Goal: Task Accomplishment & Management: Use online tool/utility

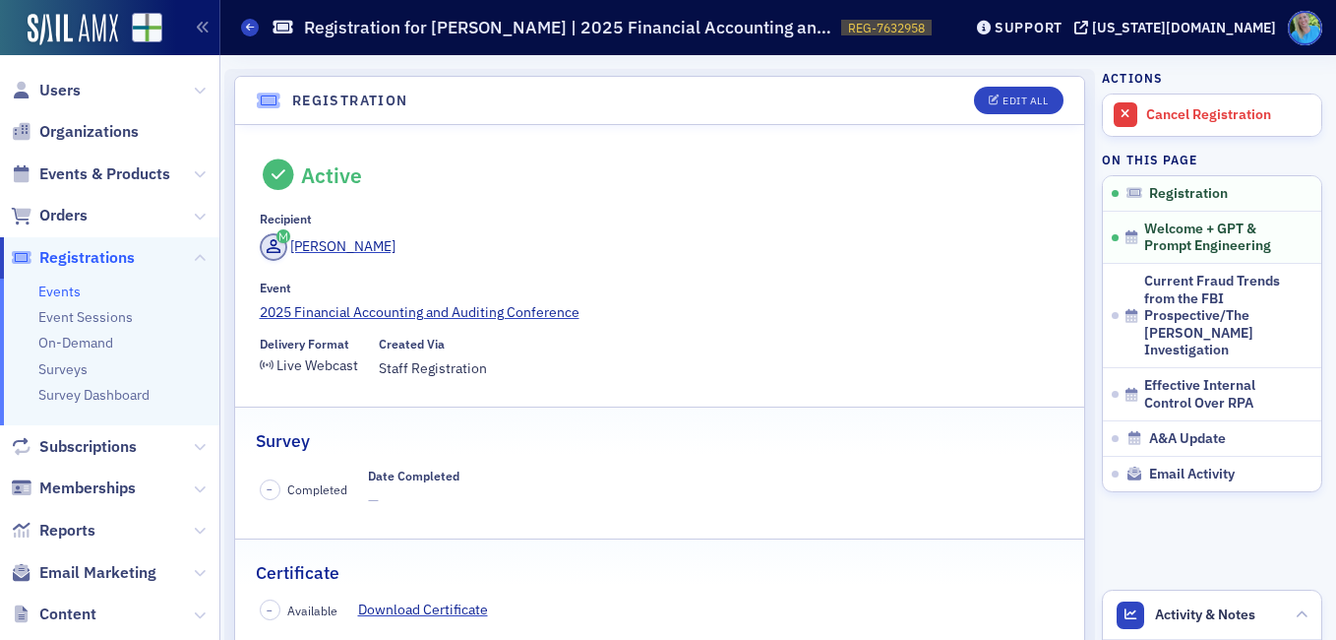
scroll to position [52, 0]
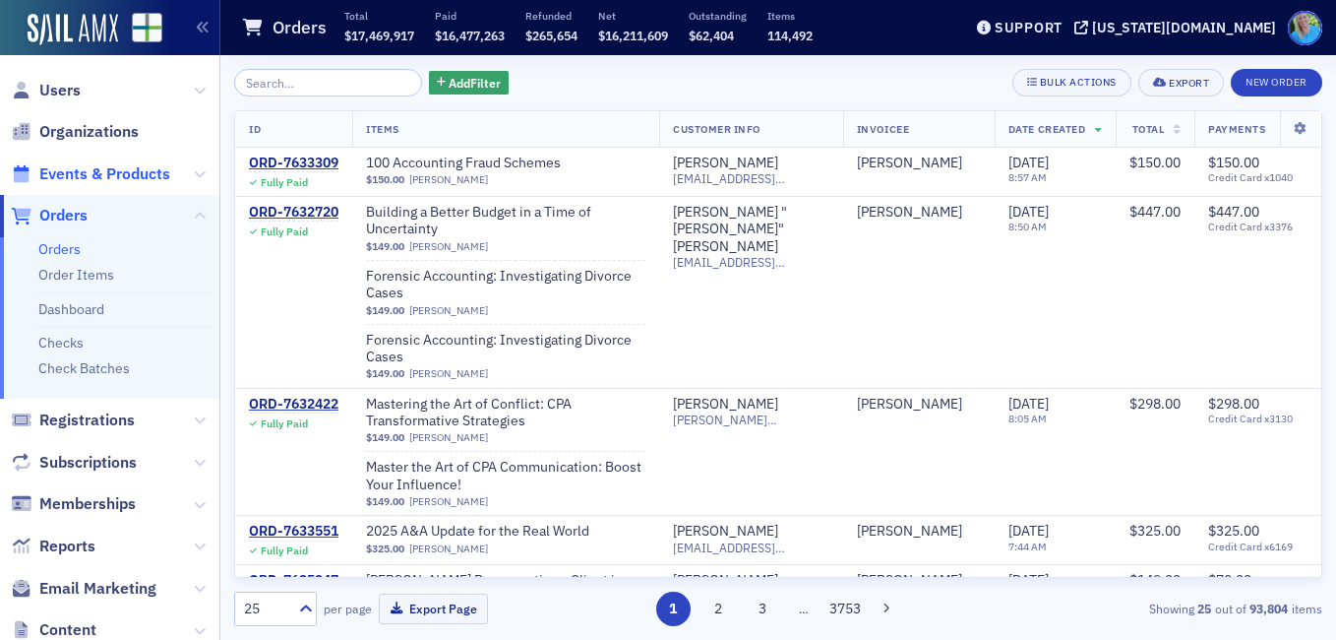
click at [76, 181] on span "Events & Products" at bounding box center [104, 174] width 131 height 22
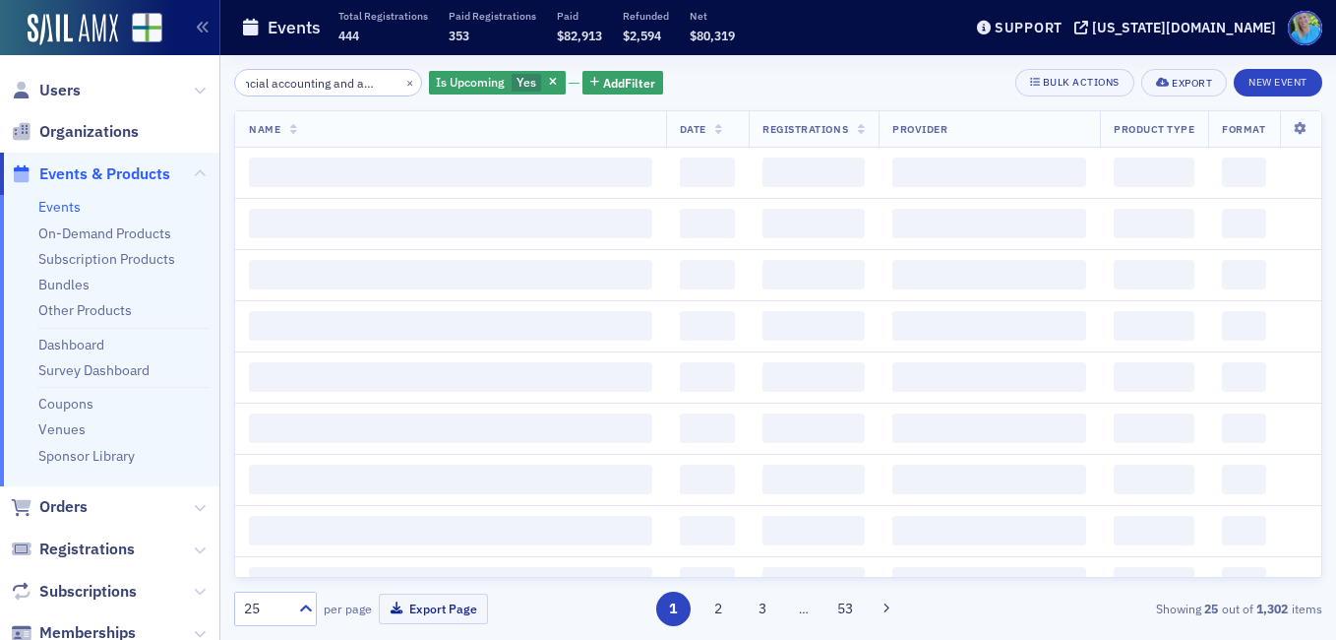
scroll to position [0, 46]
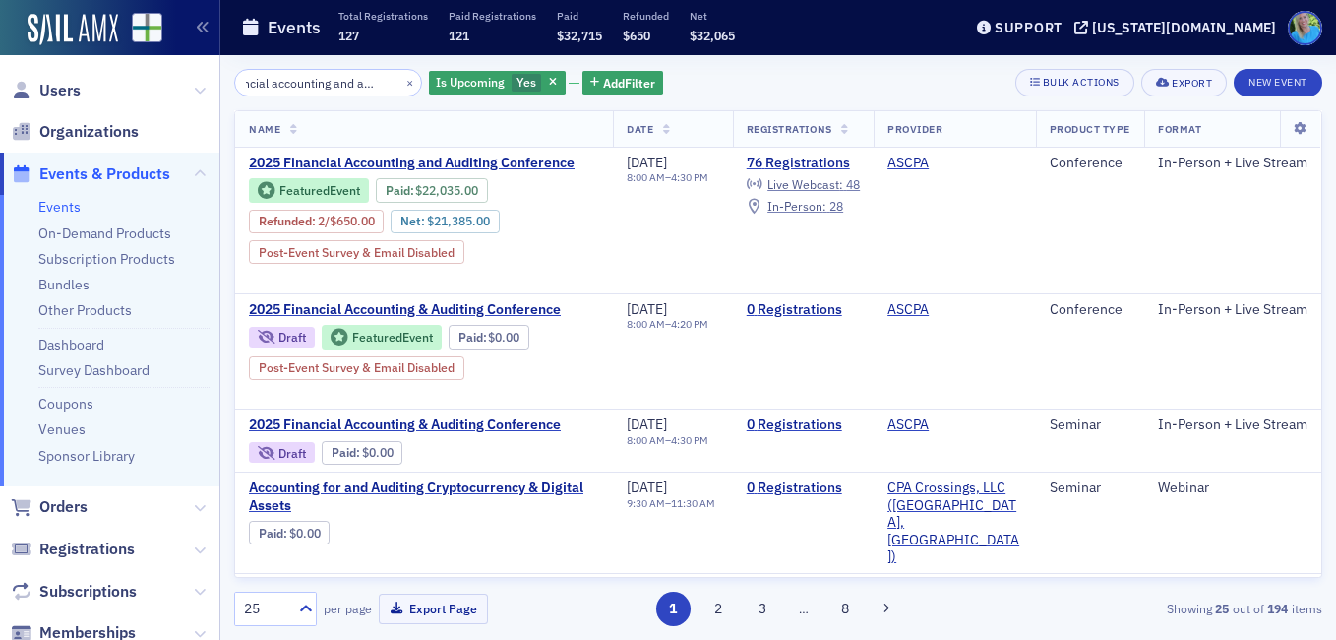
type input "financial accounting and auditing"
click at [402, 82] on button "×" at bounding box center [411, 82] width 18 height 18
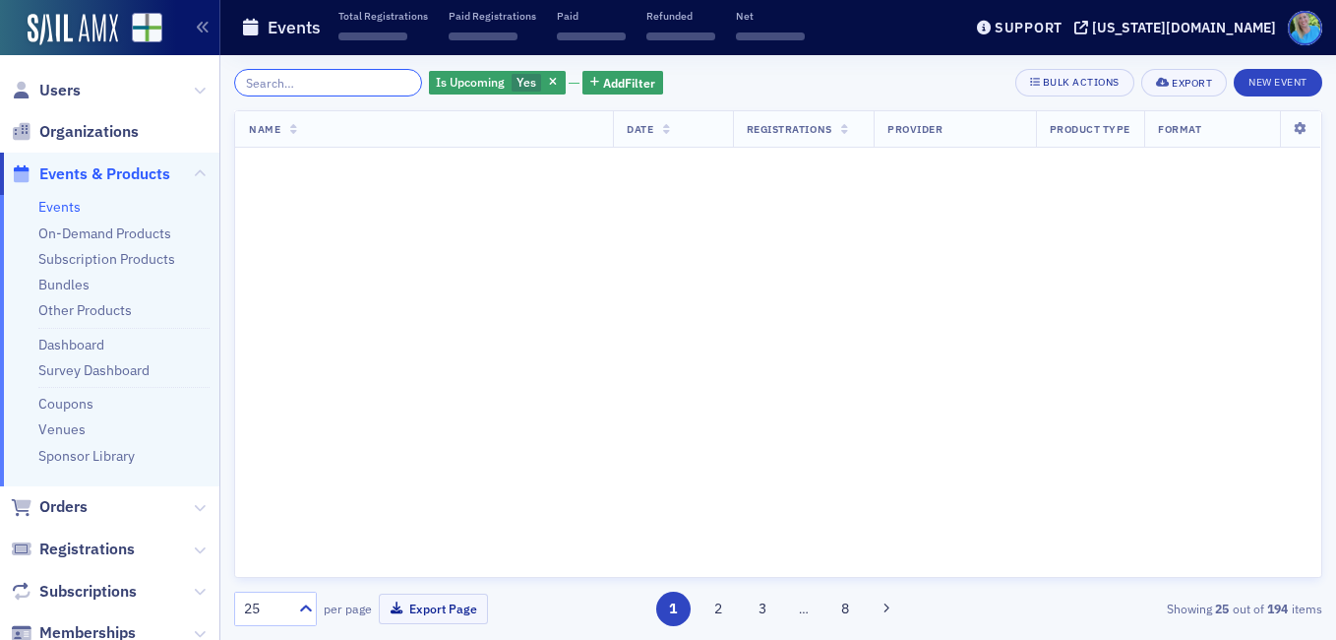
click at [382, 82] on input "search" at bounding box center [328, 83] width 188 height 28
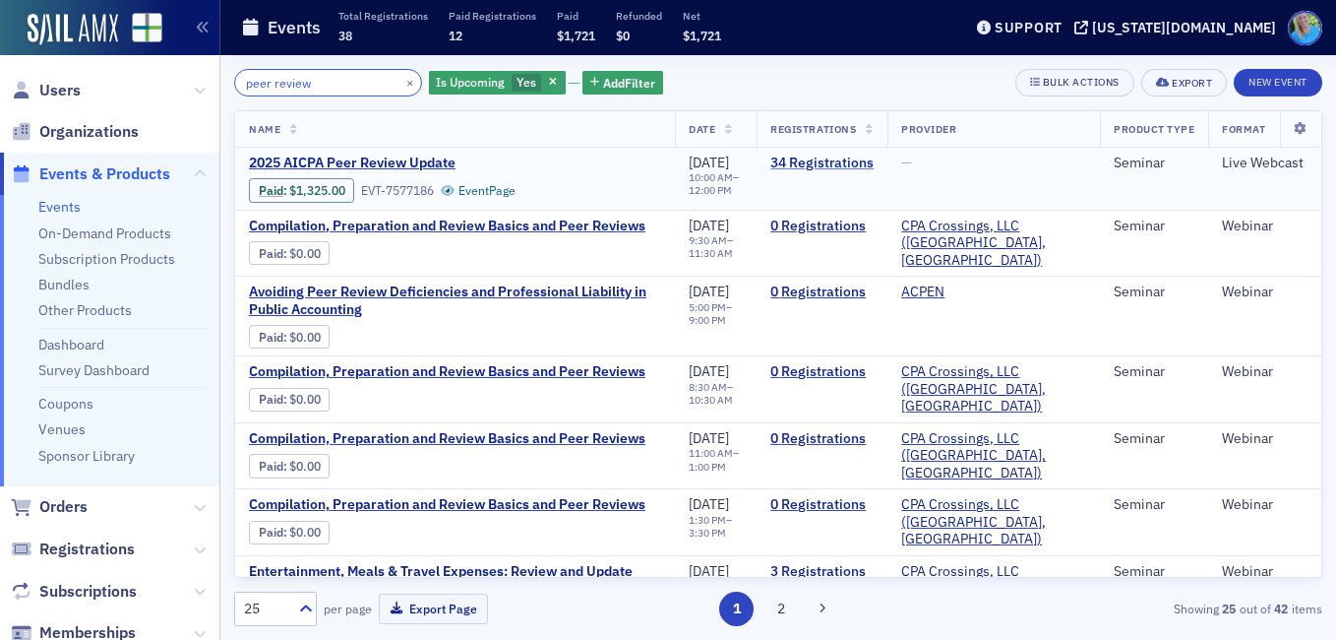
type input "peer review"
click at [803, 162] on link "34 Registrations" at bounding box center [822, 163] width 103 height 18
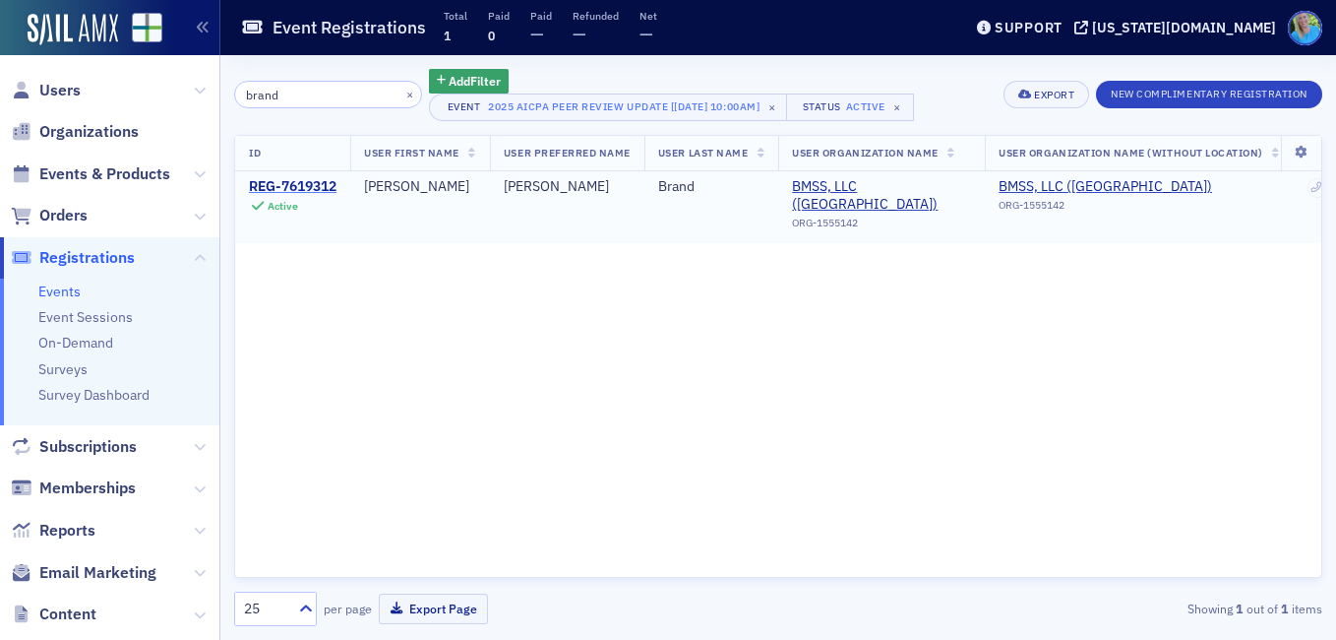
type input "brand"
click at [290, 182] on div "REG-7619312" at bounding box center [293, 187] width 88 height 18
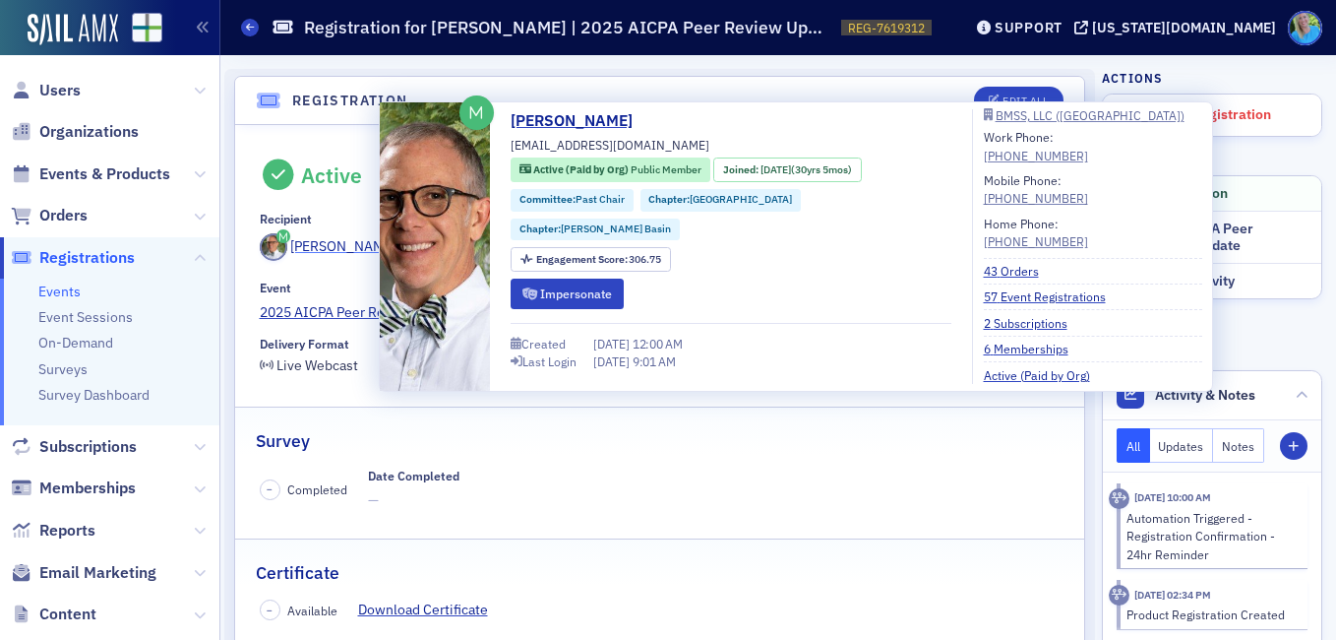
click at [364, 246] on div "Michael Brand" at bounding box center [342, 246] width 105 height 21
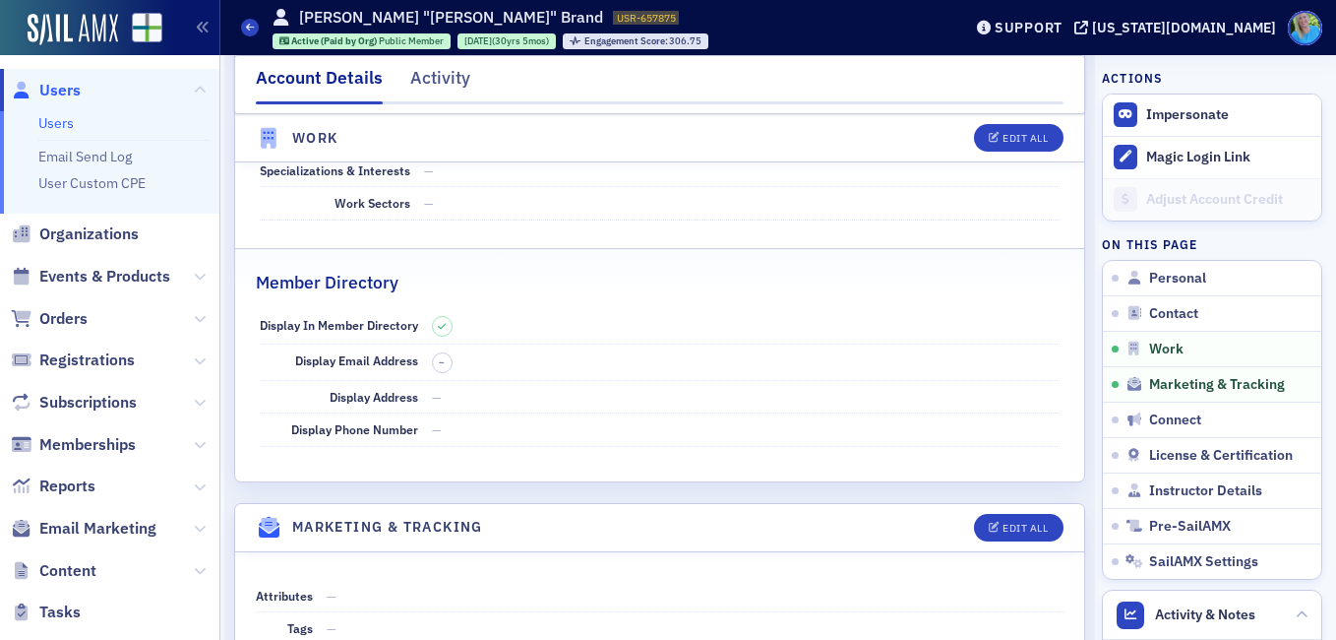
scroll to position [1870, 0]
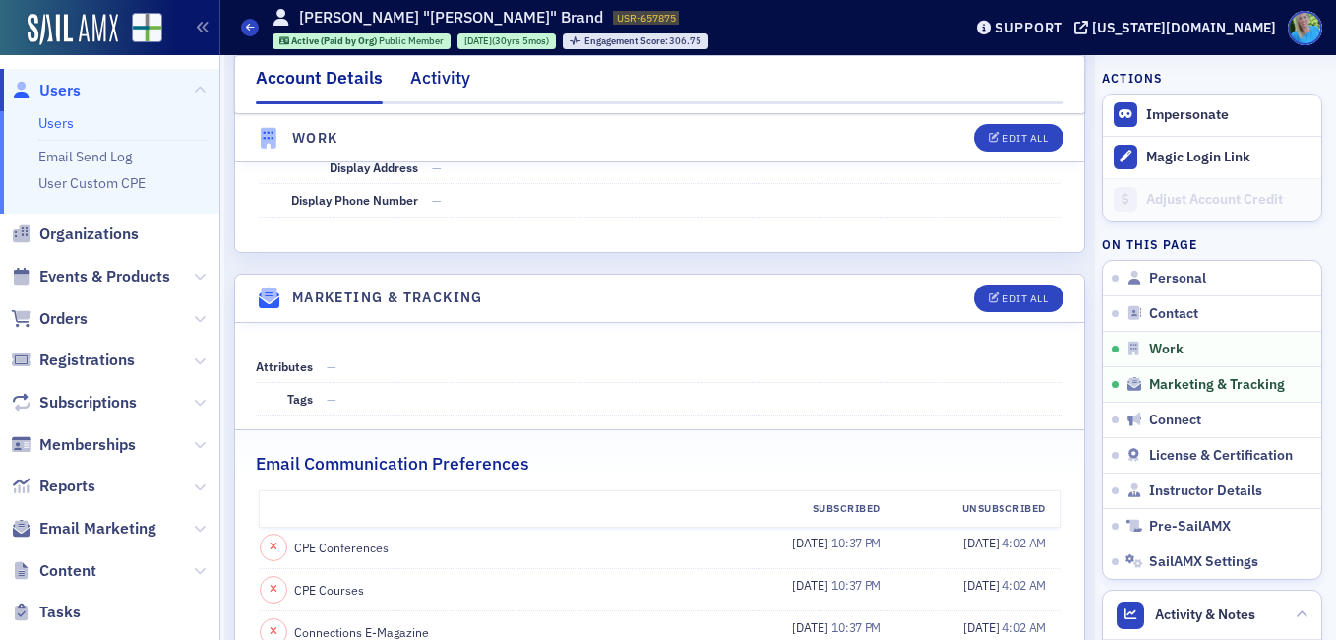
click at [428, 85] on div "Activity" at bounding box center [440, 83] width 60 height 36
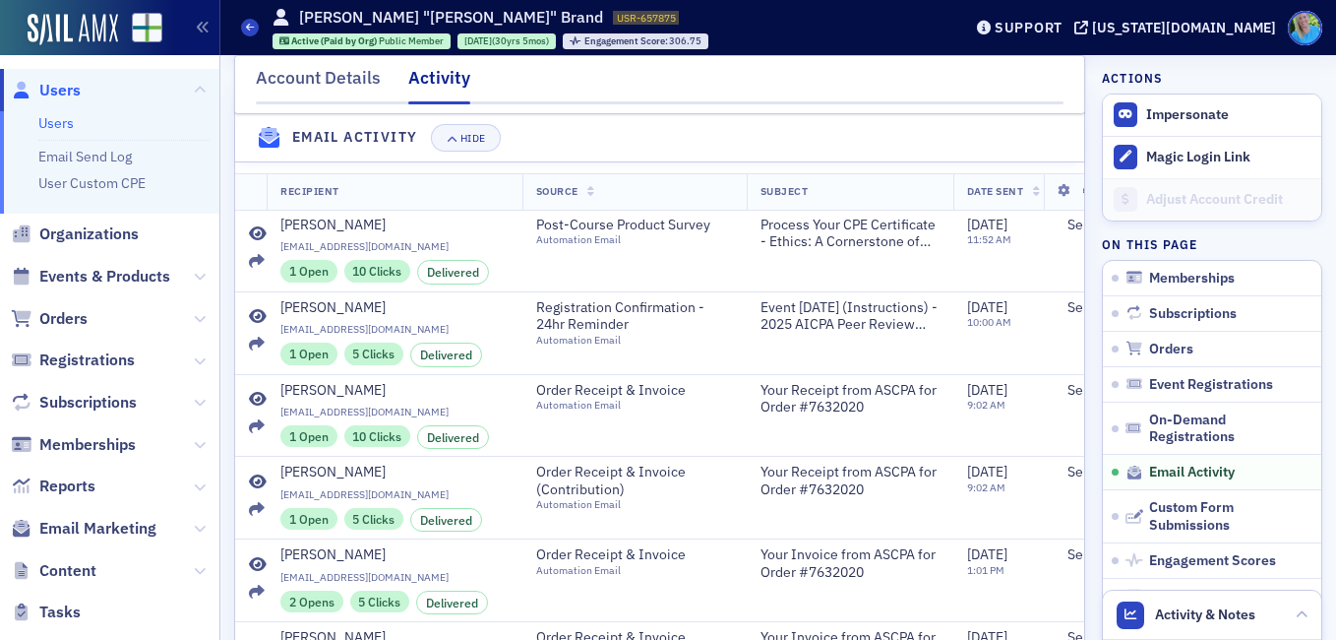
scroll to position [2460, 0]
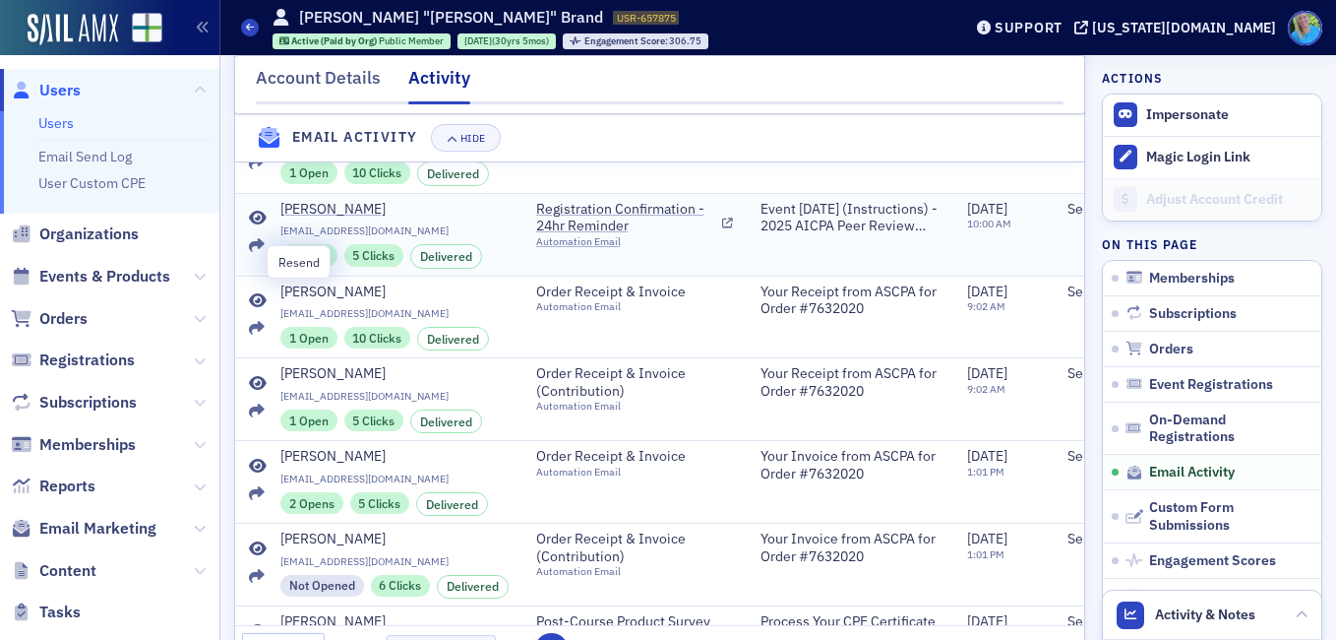
click at [257, 254] on icon at bounding box center [257, 246] width 16 height 16
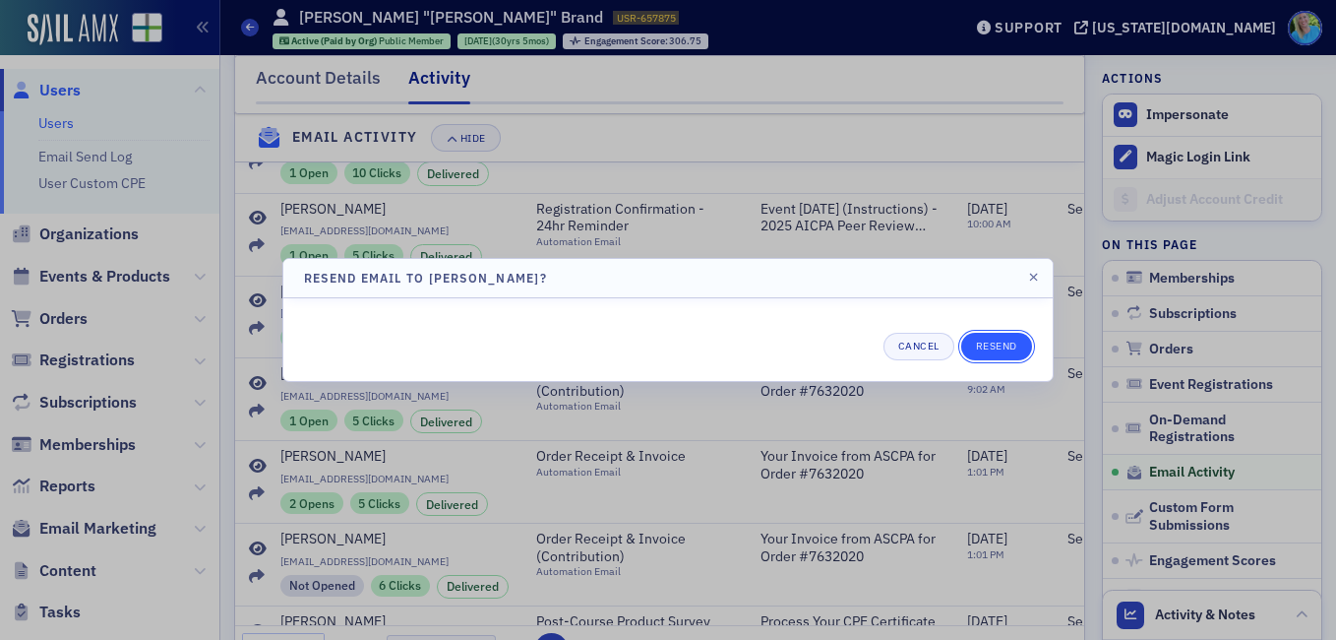
click at [969, 336] on button "Resend" at bounding box center [996, 347] width 71 height 28
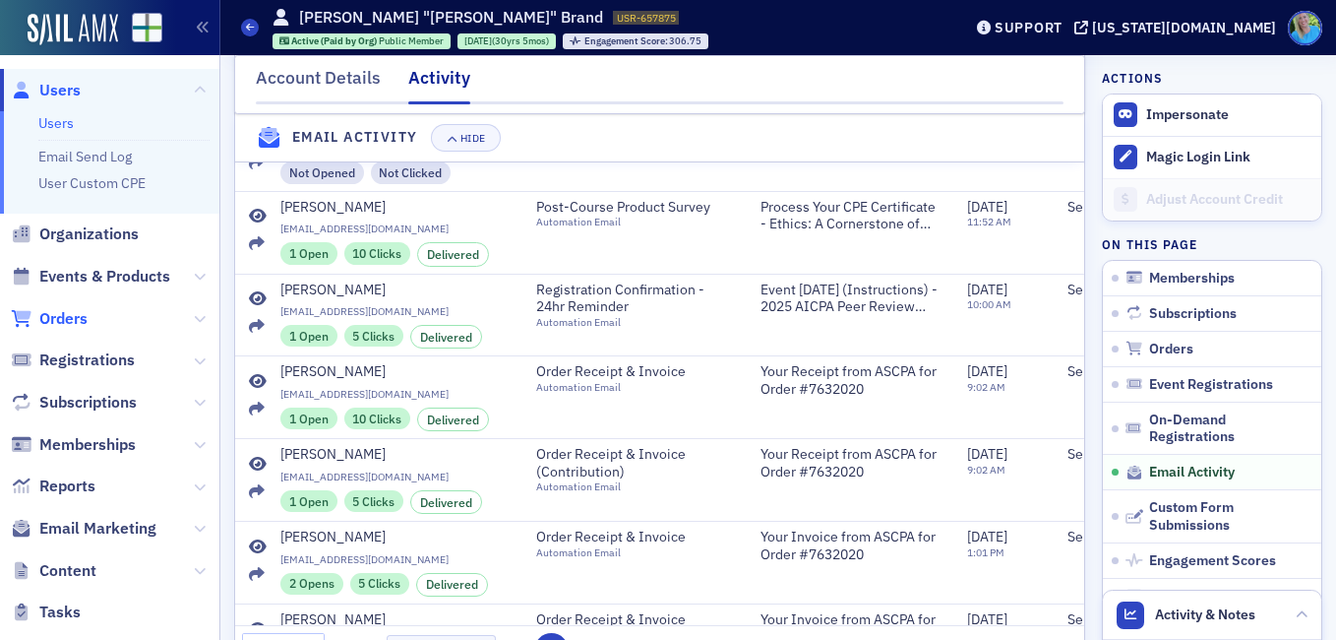
click at [62, 313] on span "Orders" at bounding box center [63, 319] width 48 height 22
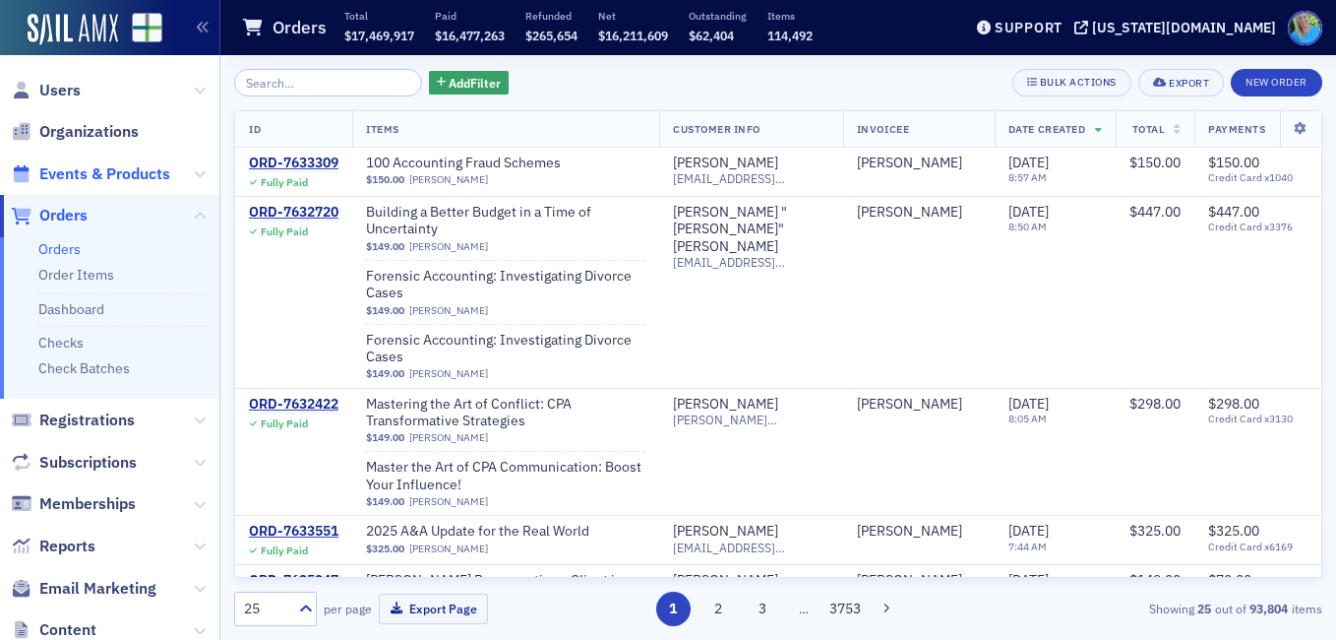
click at [141, 172] on span "Events & Products" at bounding box center [104, 174] width 131 height 22
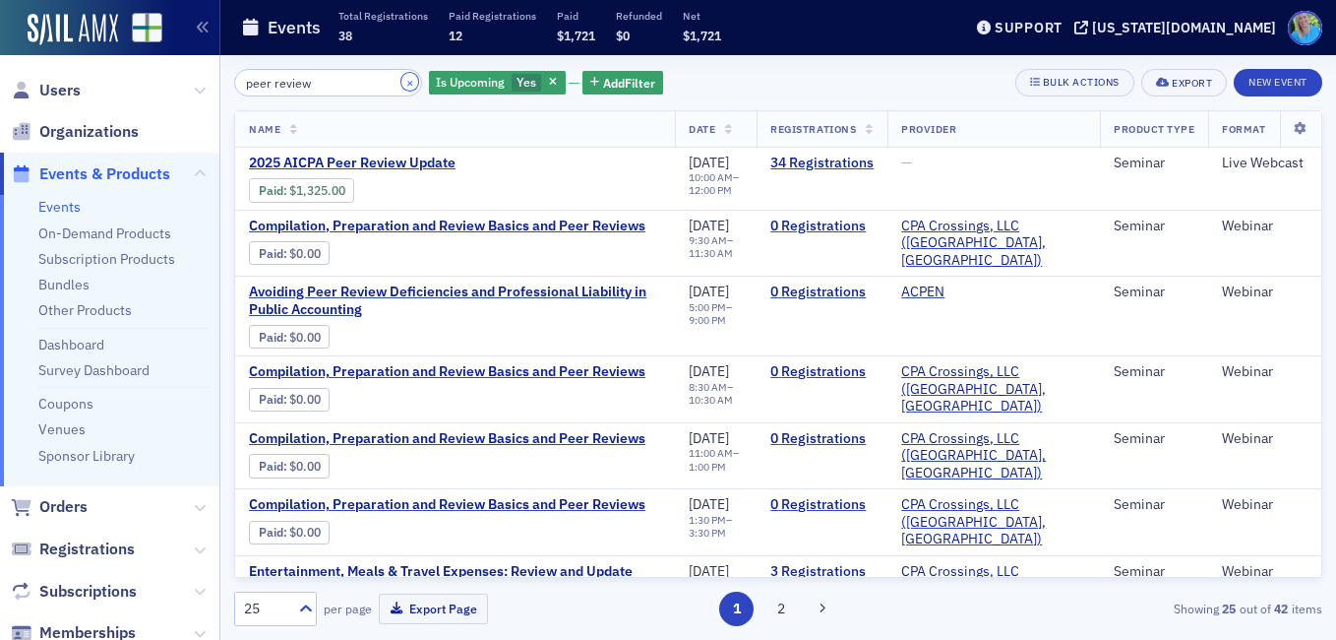
click at [402, 82] on button "×" at bounding box center [411, 82] width 18 height 18
click at [383, 82] on input "search" at bounding box center [328, 83] width 188 height 28
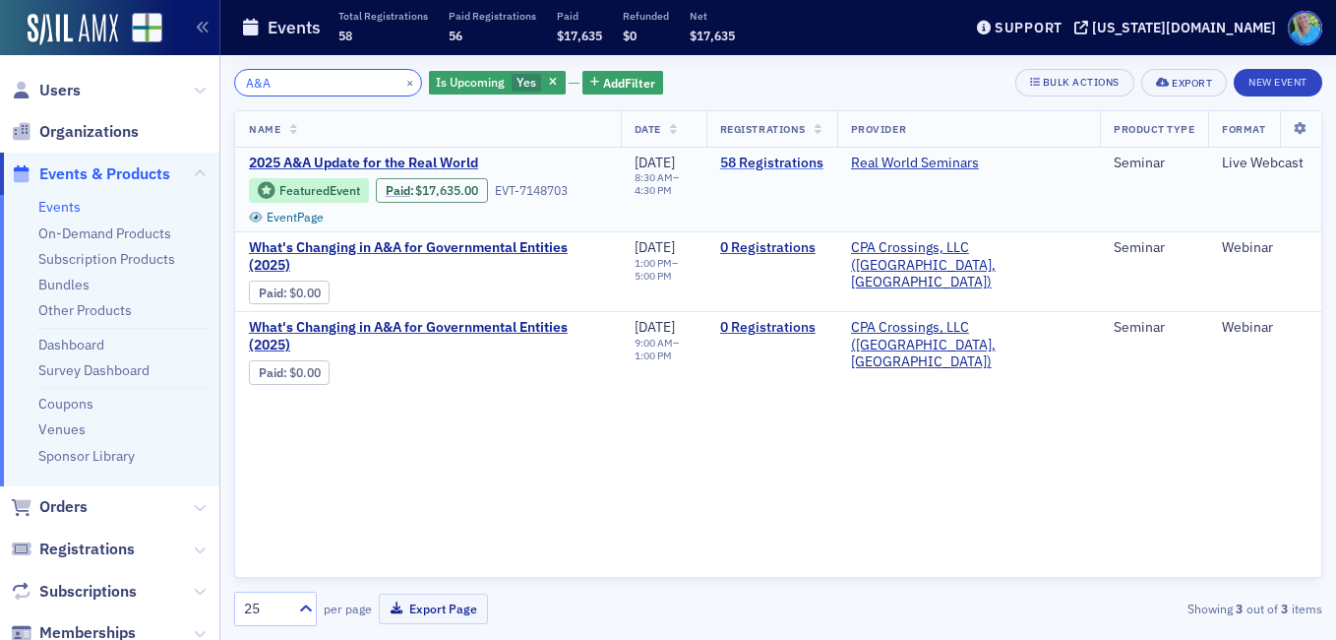
type input "A&A"
click at [801, 154] on link "58 Registrations" at bounding box center [771, 163] width 103 height 18
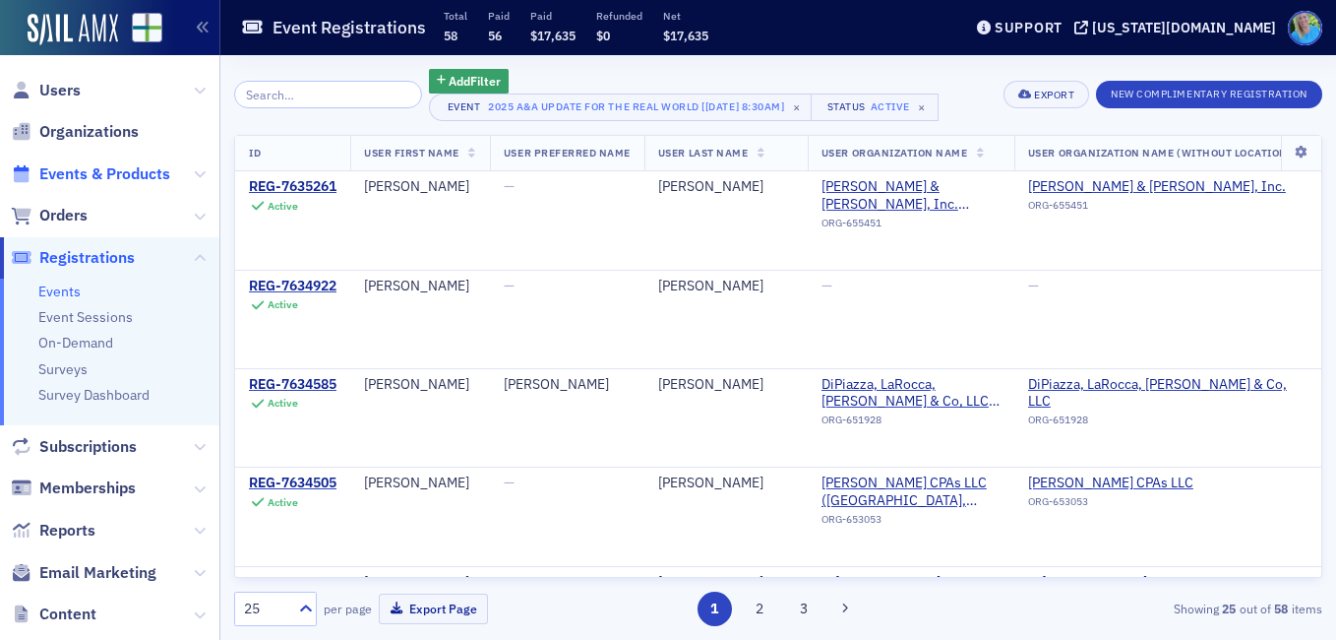
click at [127, 171] on span "Events & Products" at bounding box center [104, 174] width 131 height 22
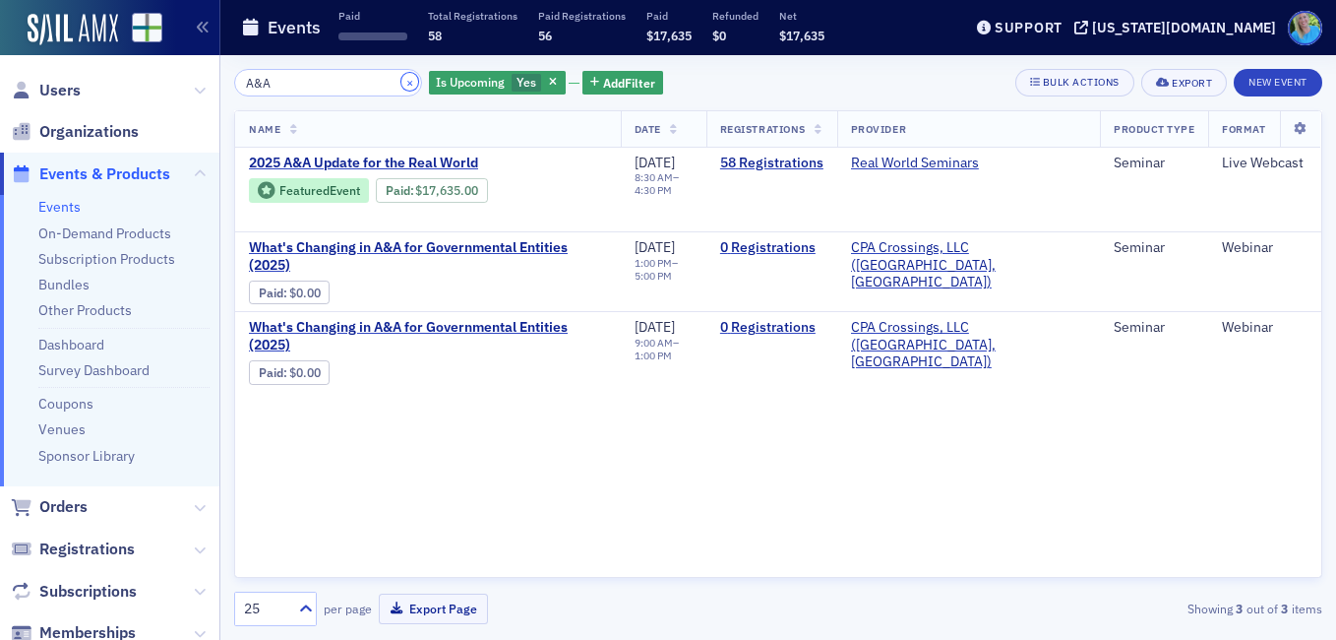
click at [402, 78] on button "×" at bounding box center [411, 82] width 18 height 18
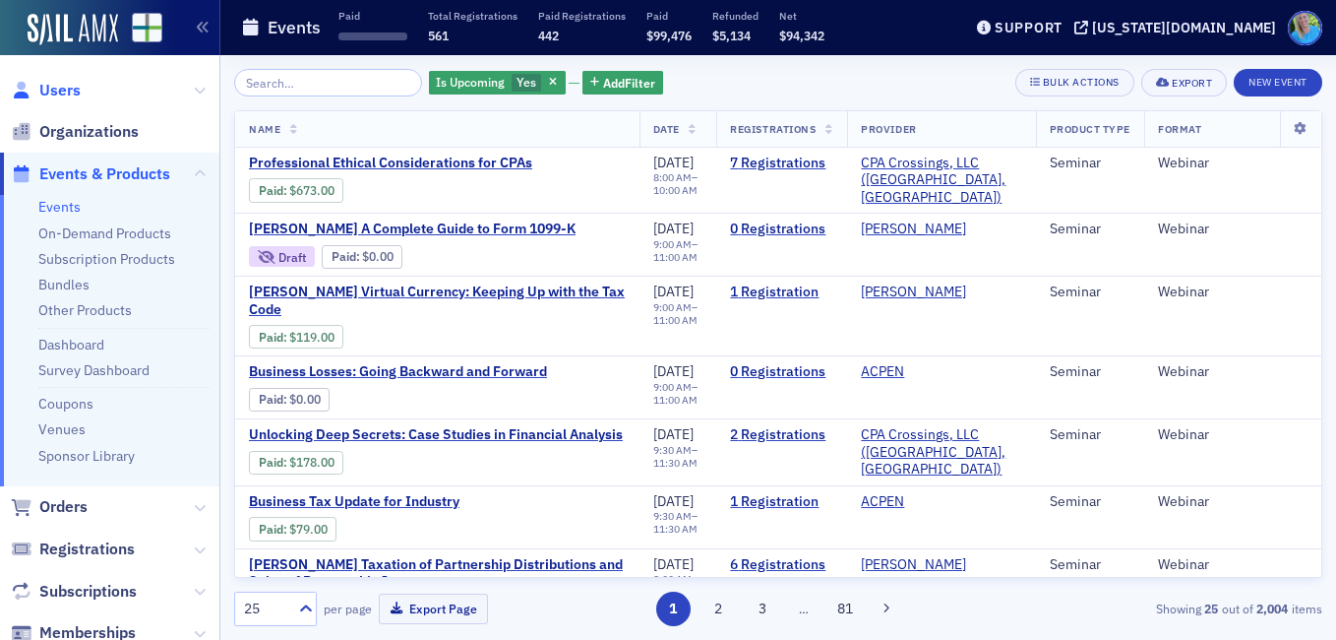
click at [65, 86] on span "Users" at bounding box center [59, 91] width 41 height 22
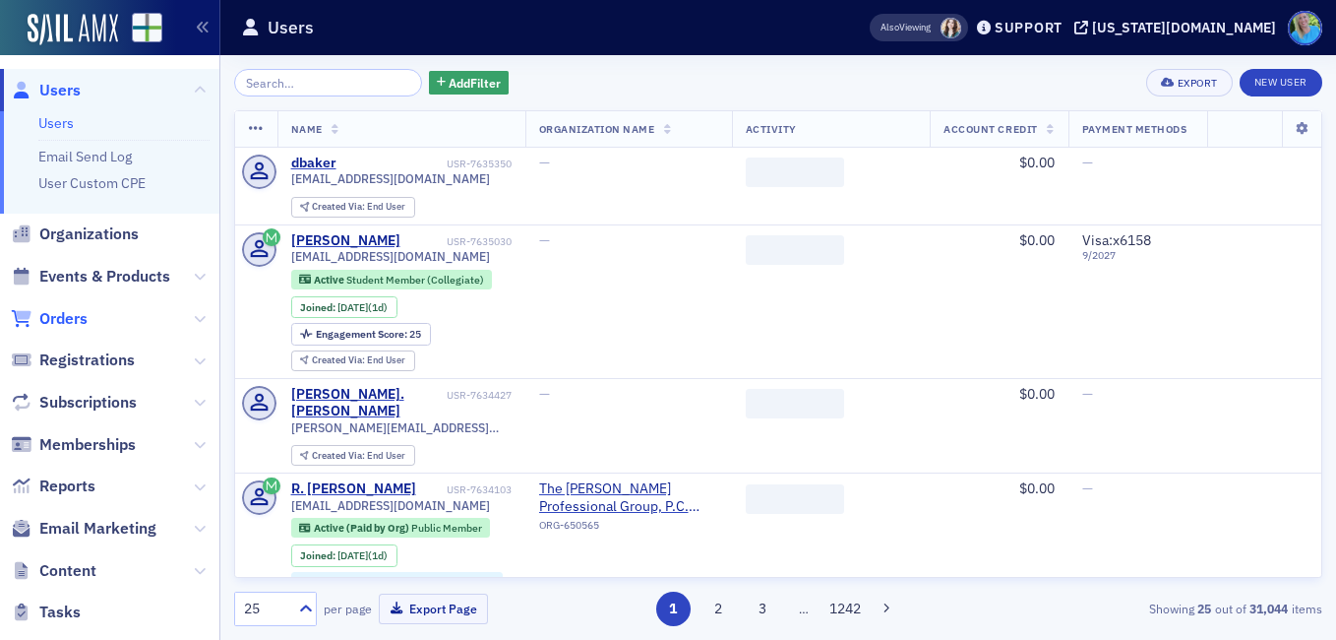
click at [72, 316] on span "Orders" at bounding box center [63, 319] width 48 height 22
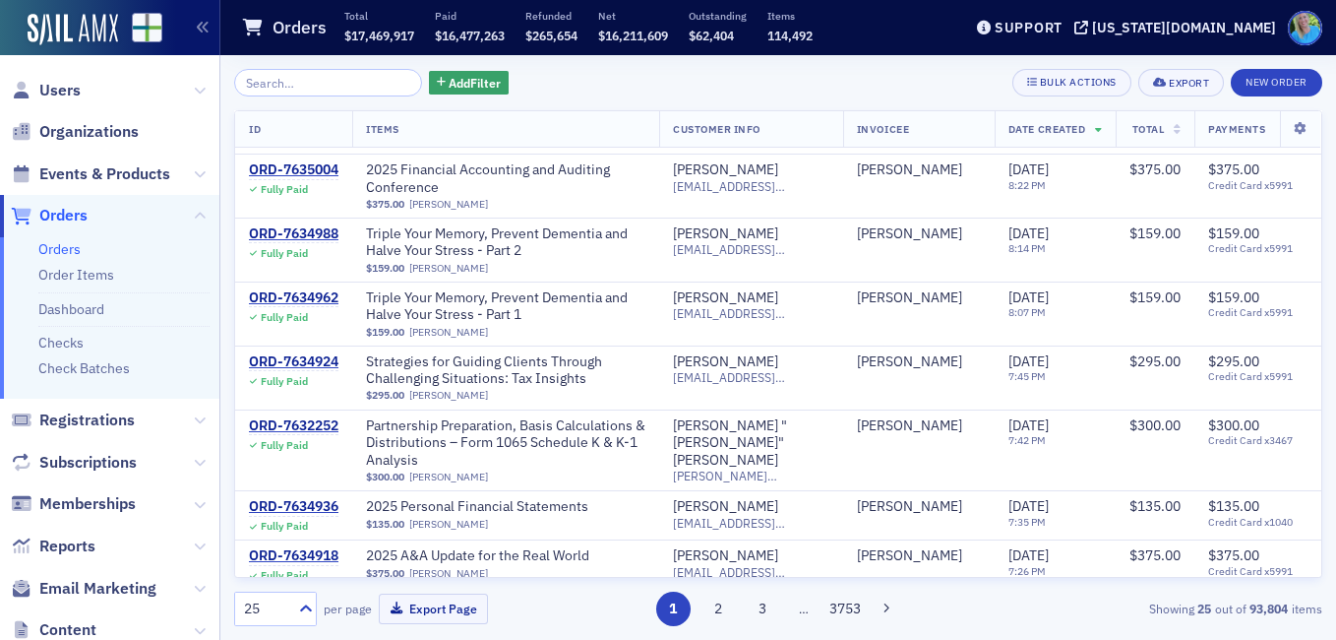
scroll to position [1291, 0]
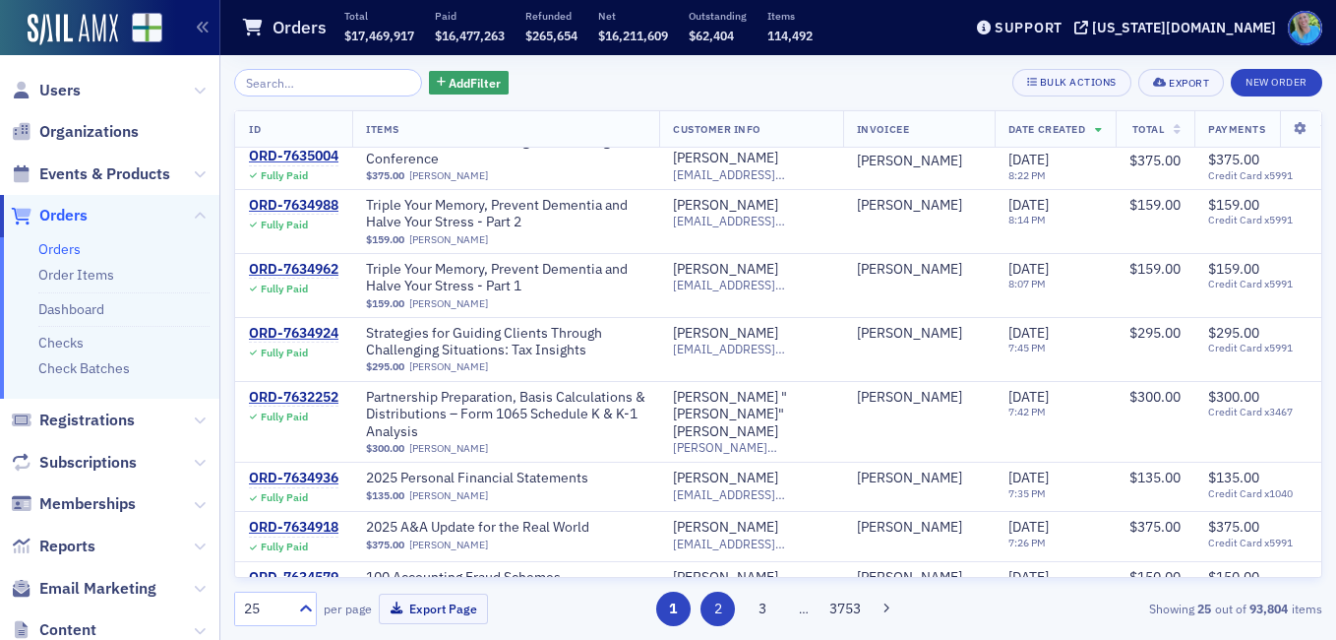
click at [723, 602] on button "2" at bounding box center [718, 608] width 34 height 34
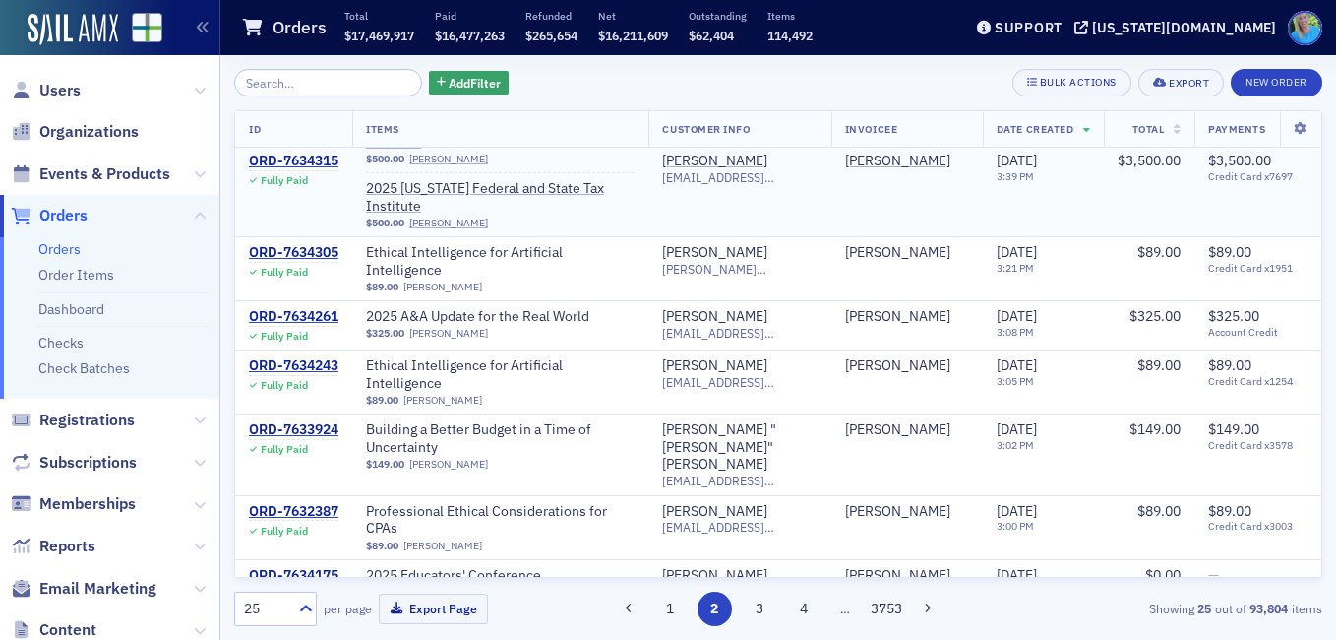
scroll to position [2473, 0]
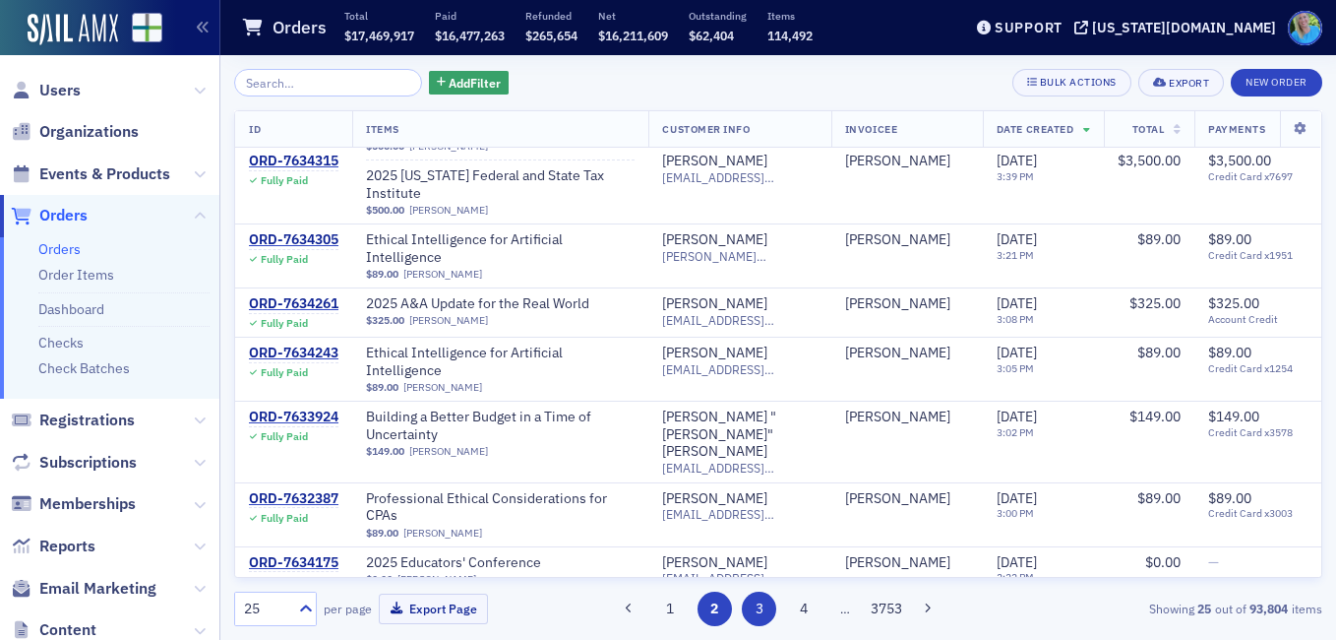
click at [758, 605] on button "3" at bounding box center [759, 608] width 34 height 34
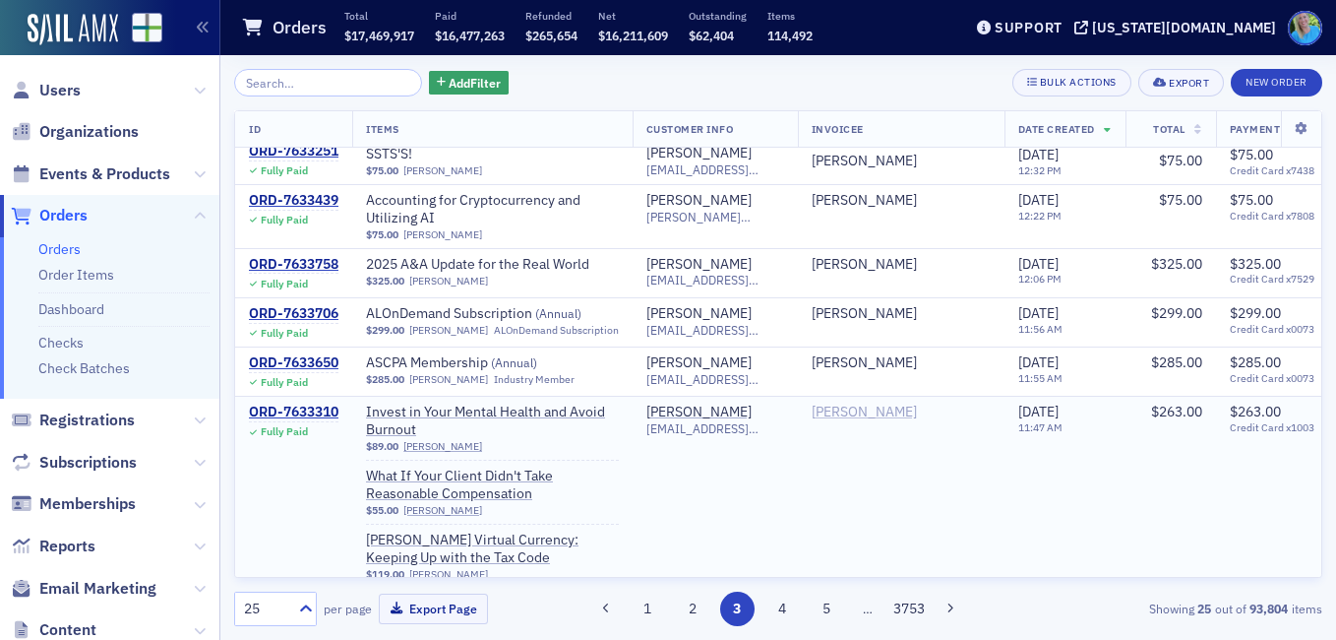
scroll to position [1266, 0]
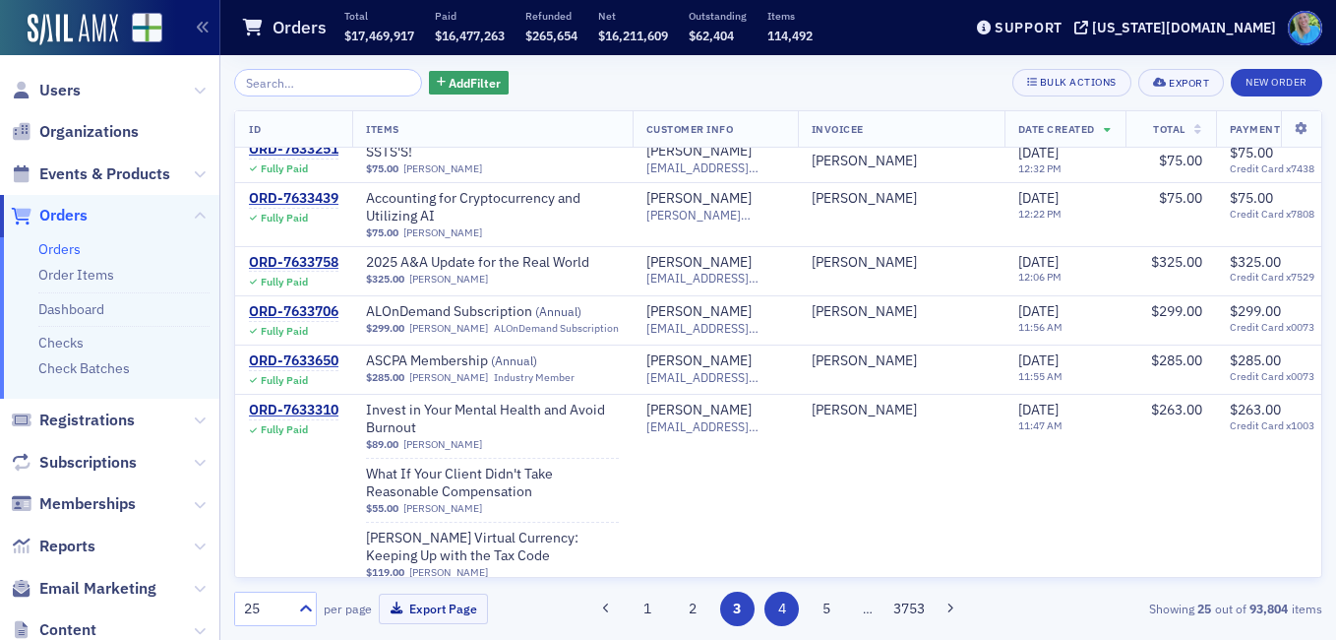
click at [774, 612] on button "4" at bounding box center [782, 608] width 34 height 34
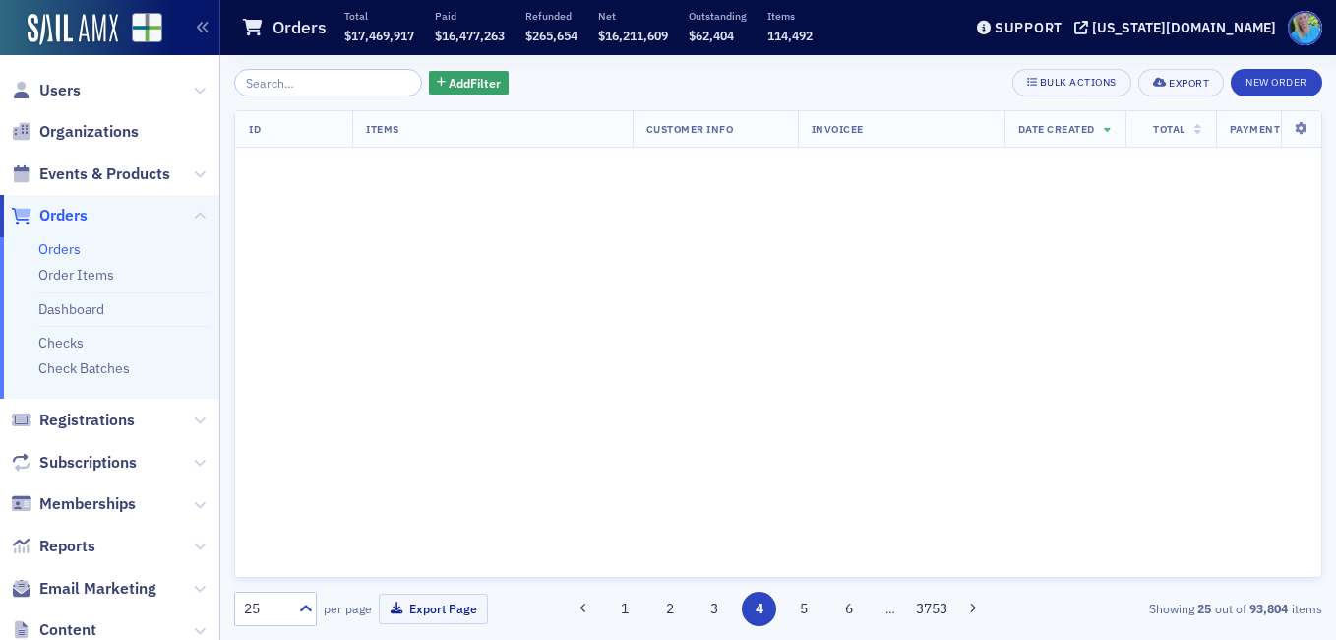
scroll to position [0, 0]
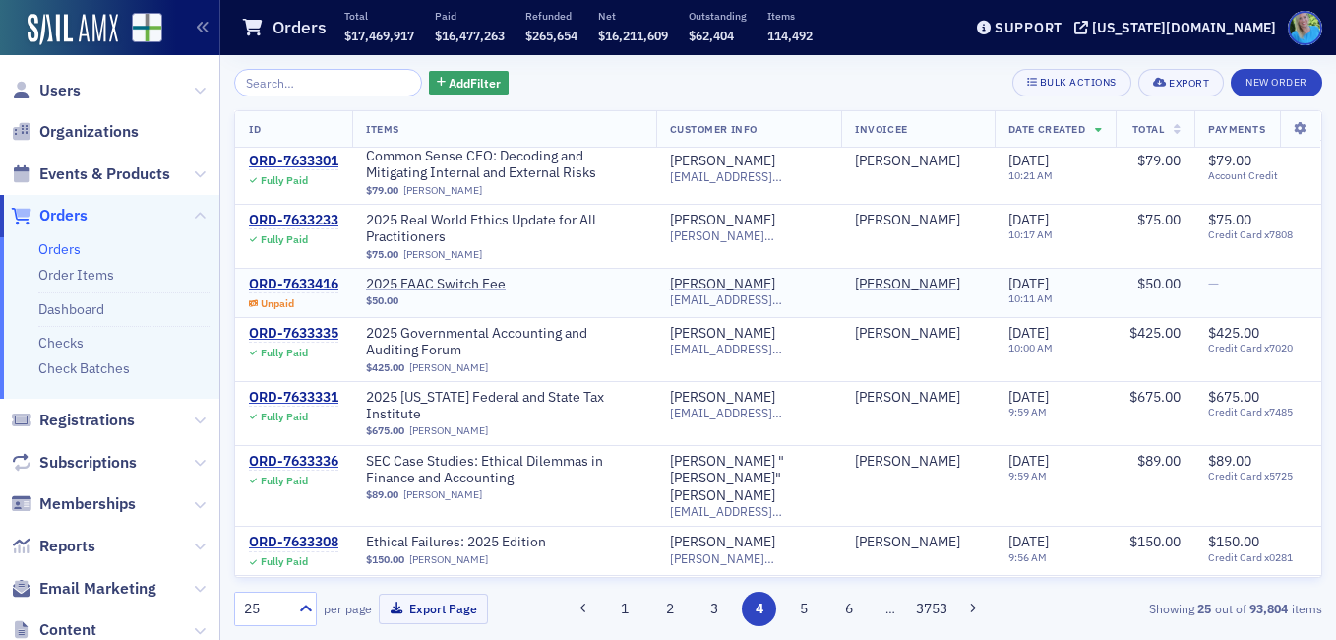
scroll to position [492, 0]
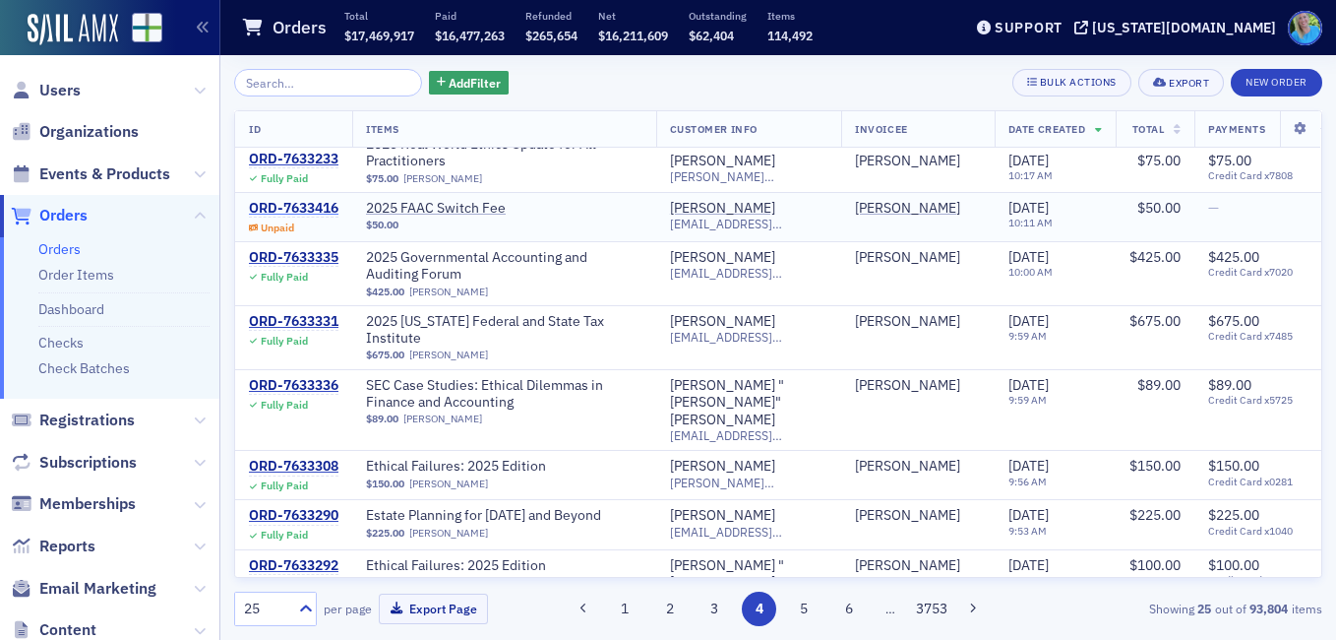
click at [289, 208] on div "ORD-7633416" at bounding box center [294, 209] width 90 height 18
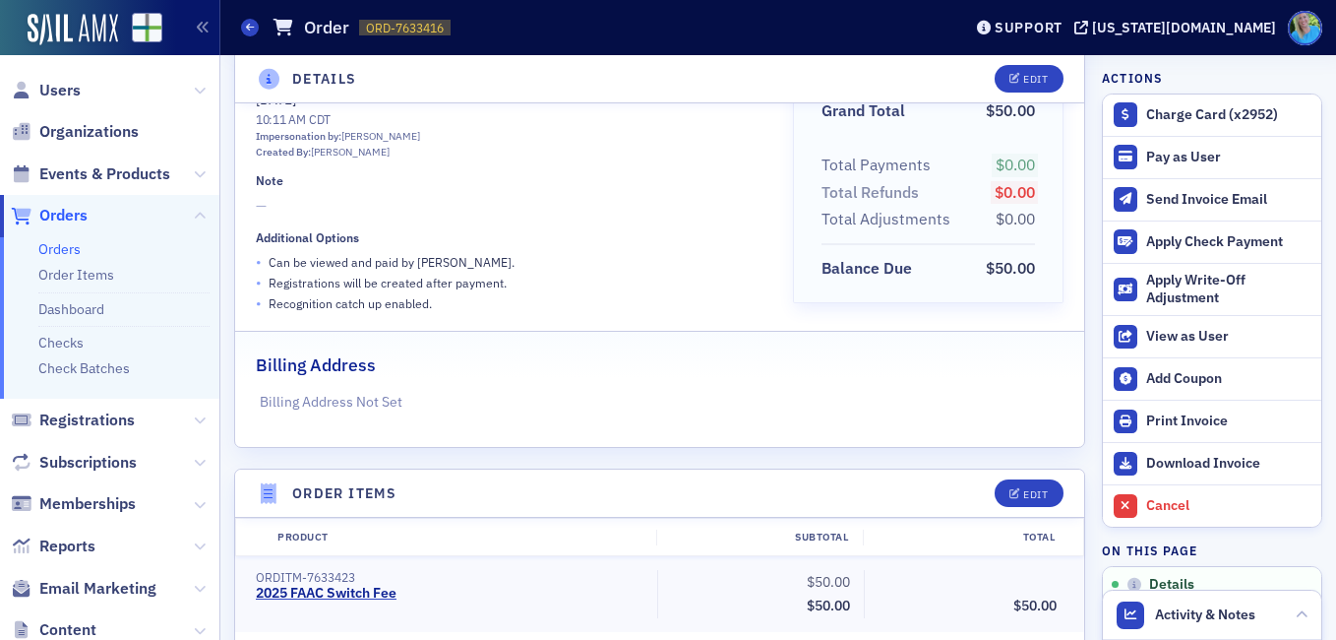
scroll to position [197, 0]
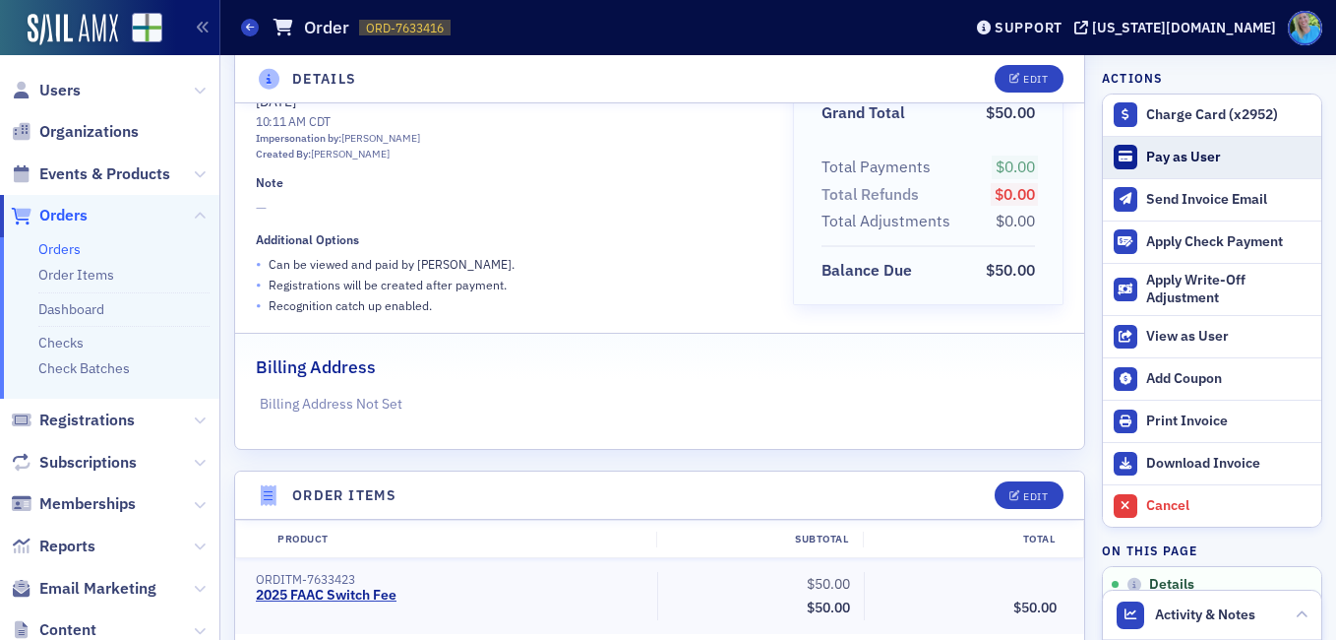
click at [1185, 164] on div "Pay as User" at bounding box center [1228, 158] width 165 height 18
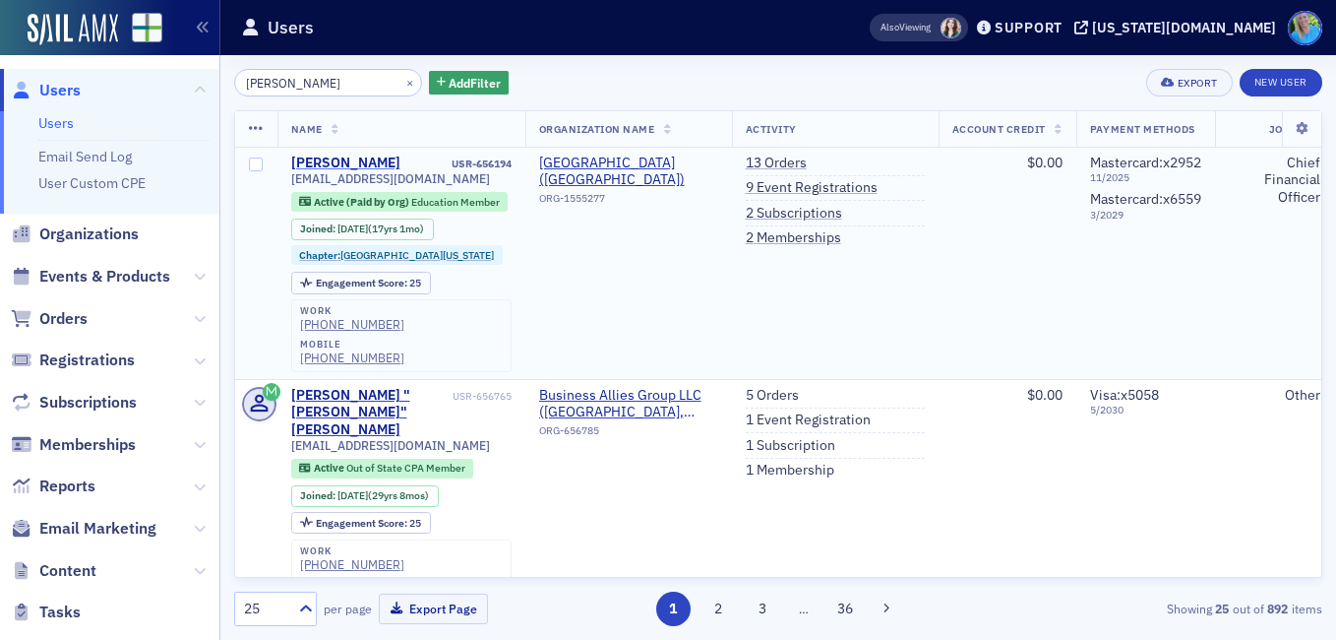
type input "william hughes"
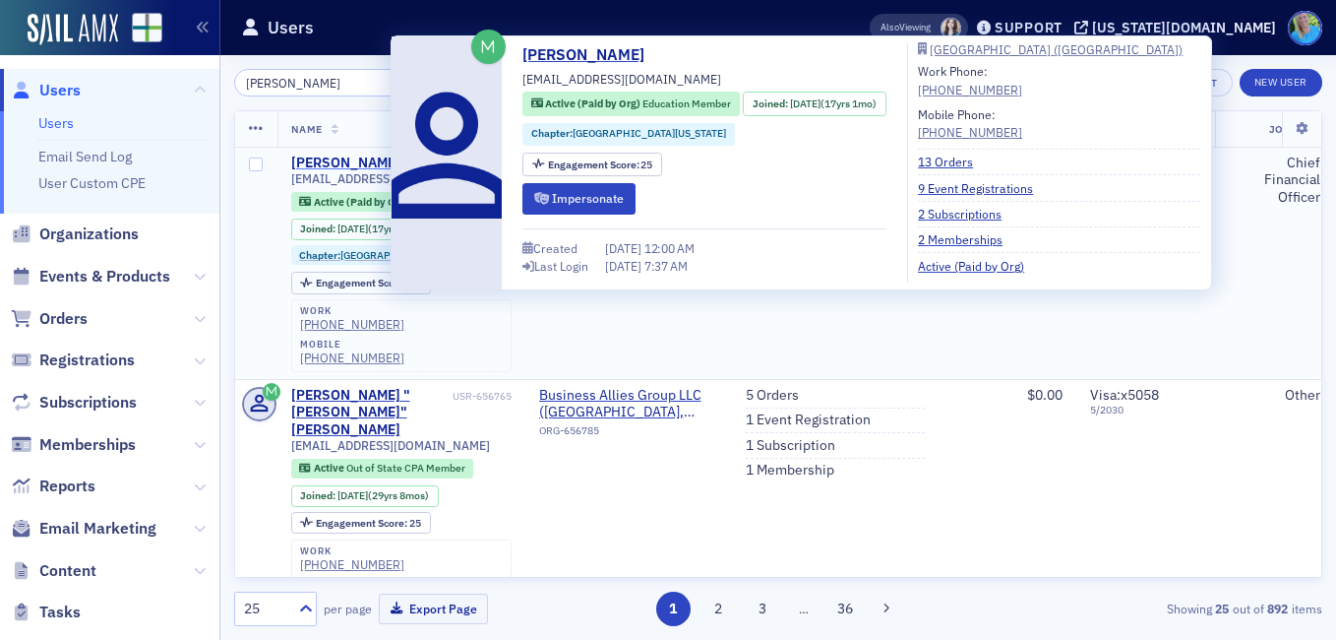
click at [335, 167] on div "William Hughes" at bounding box center [345, 163] width 109 height 18
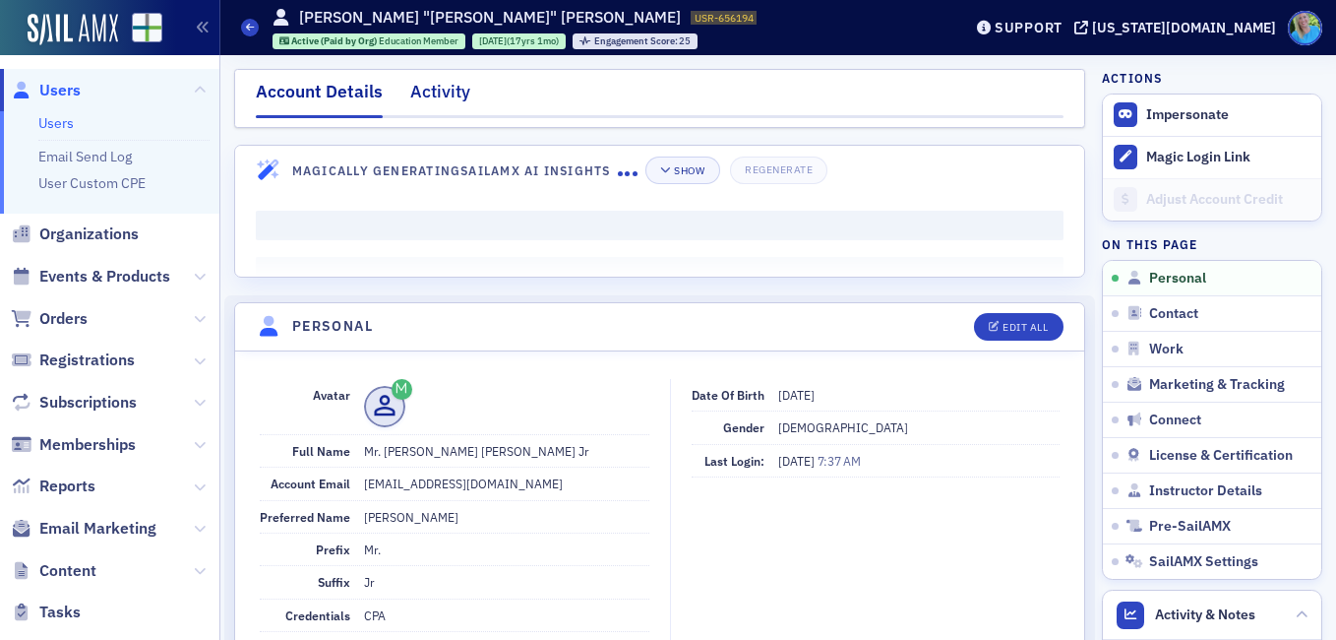
click at [423, 99] on div "Activity" at bounding box center [440, 97] width 60 height 36
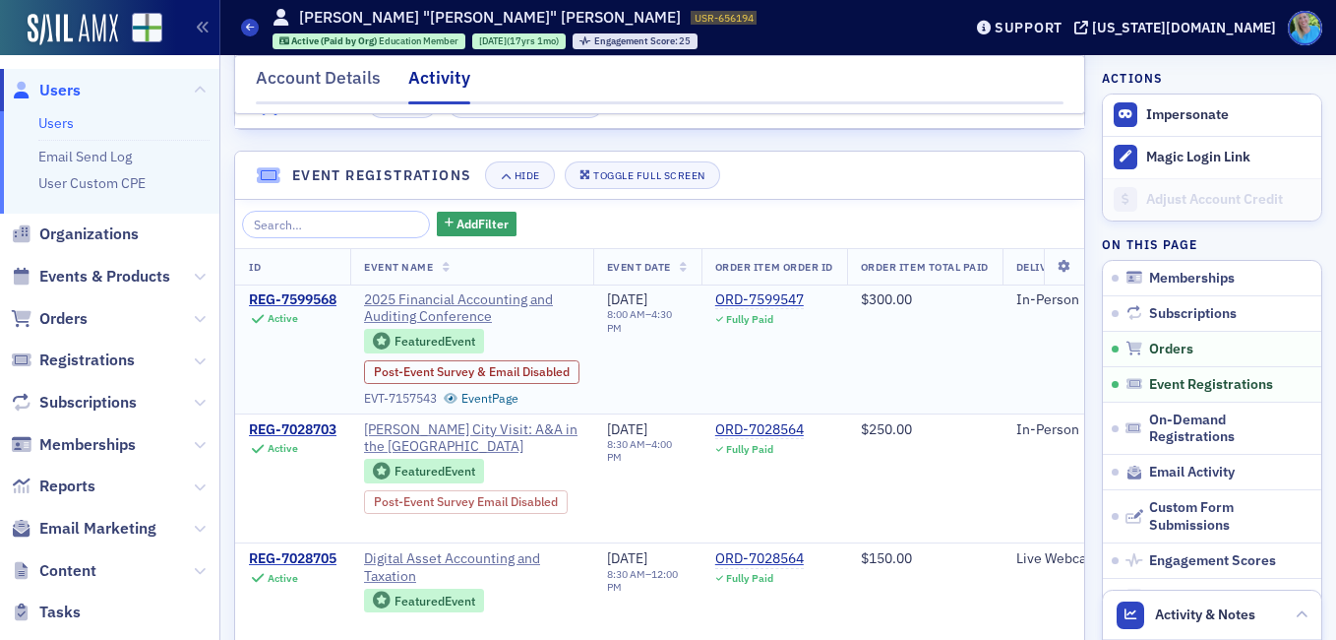
scroll to position [1476, 0]
click at [300, 308] on div "REG-7599568" at bounding box center [293, 299] width 88 height 18
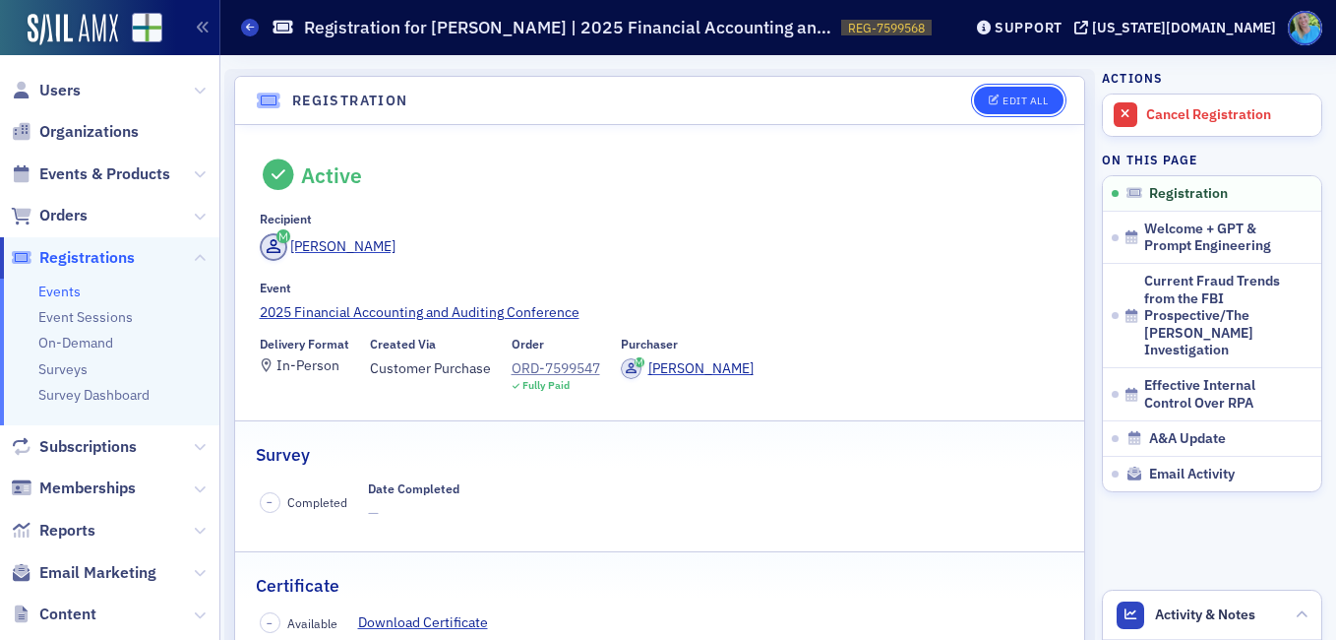
click at [1003, 103] on div "Edit All" at bounding box center [1025, 100] width 45 height 11
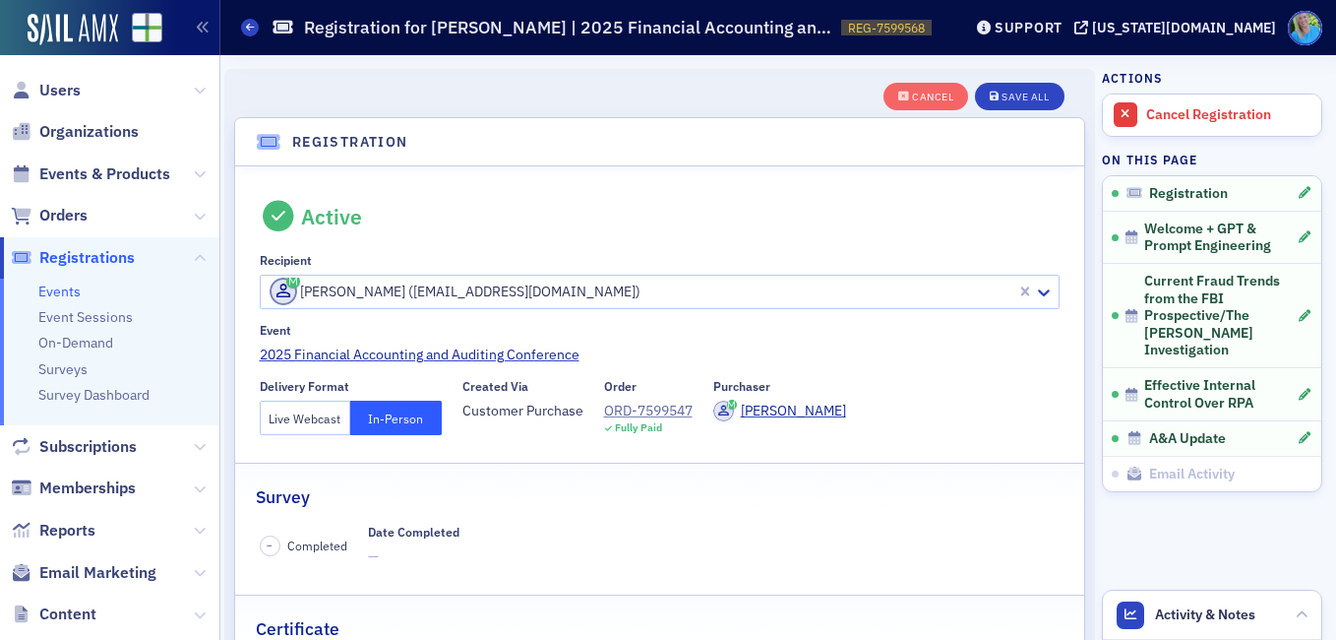
scroll to position [52, 0]
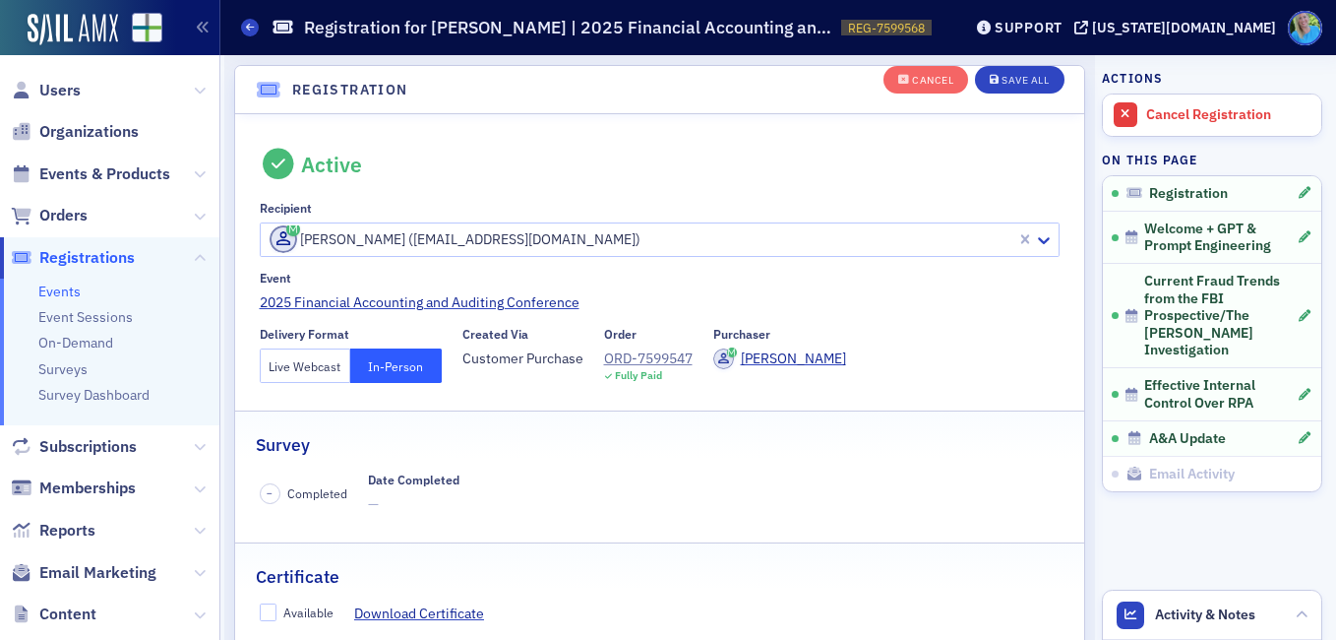
click at [322, 361] on button "Live Webcast" at bounding box center [306, 365] width 92 height 34
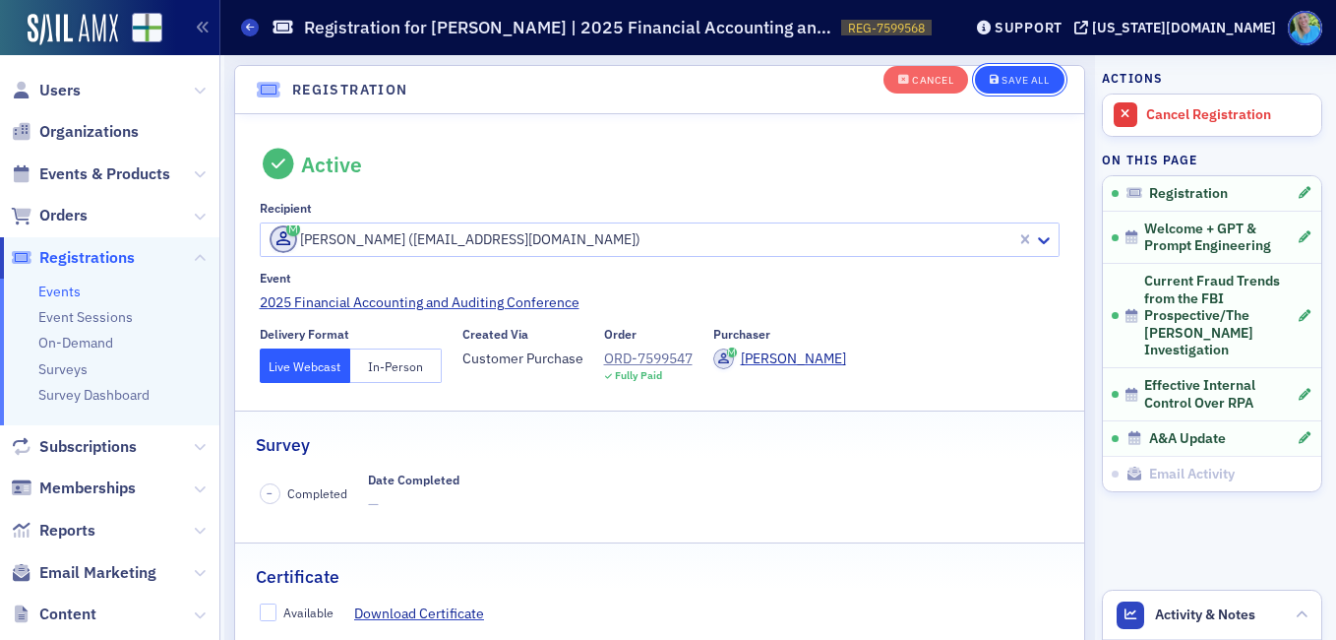
click at [1003, 83] on div "Save All" at bounding box center [1025, 80] width 47 height 11
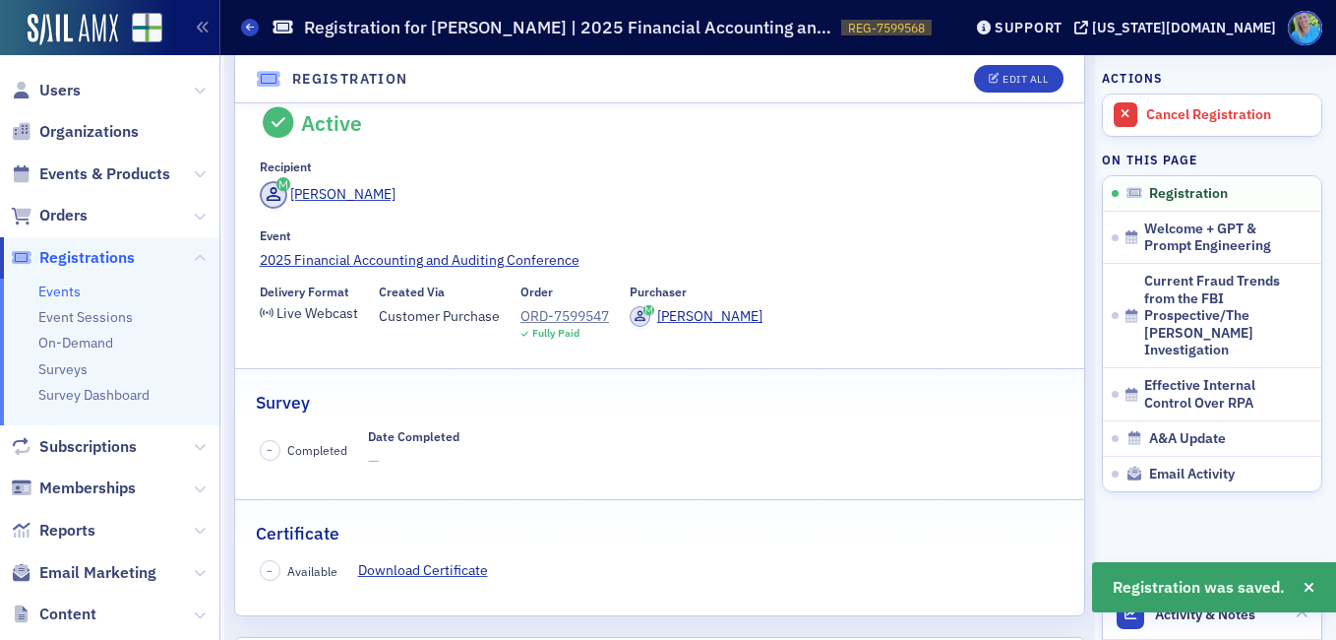
scroll to position [0, 0]
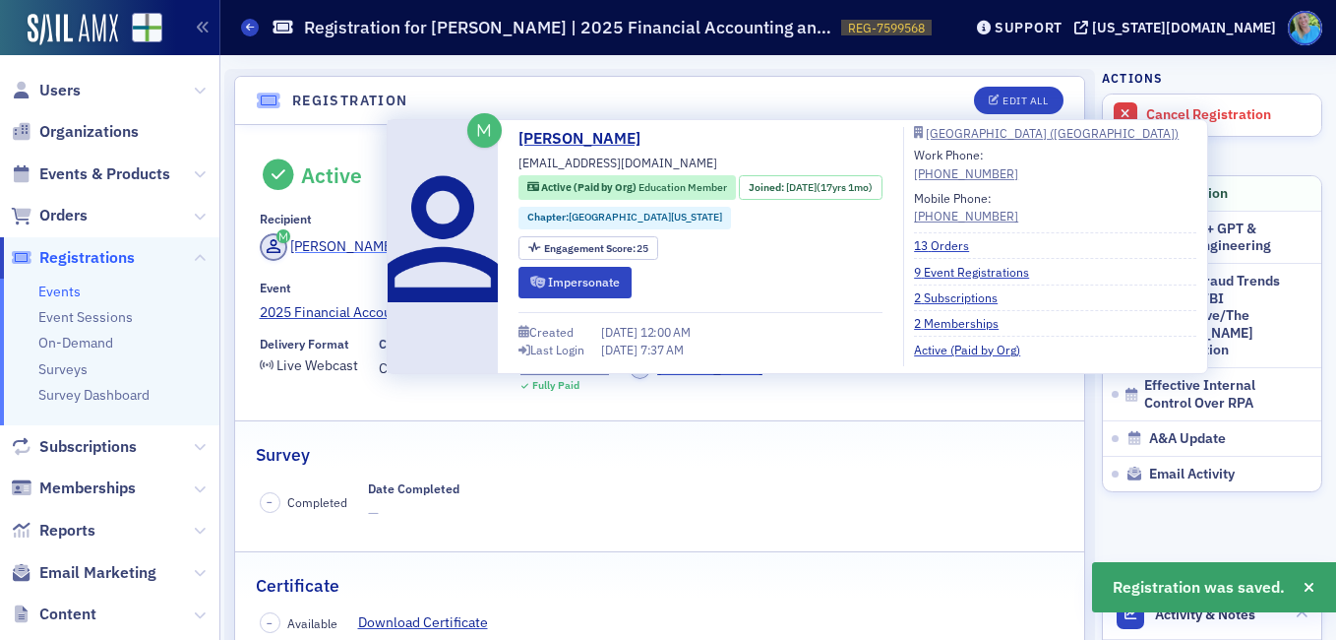
click at [361, 248] on div "William Hughes" at bounding box center [342, 246] width 105 height 21
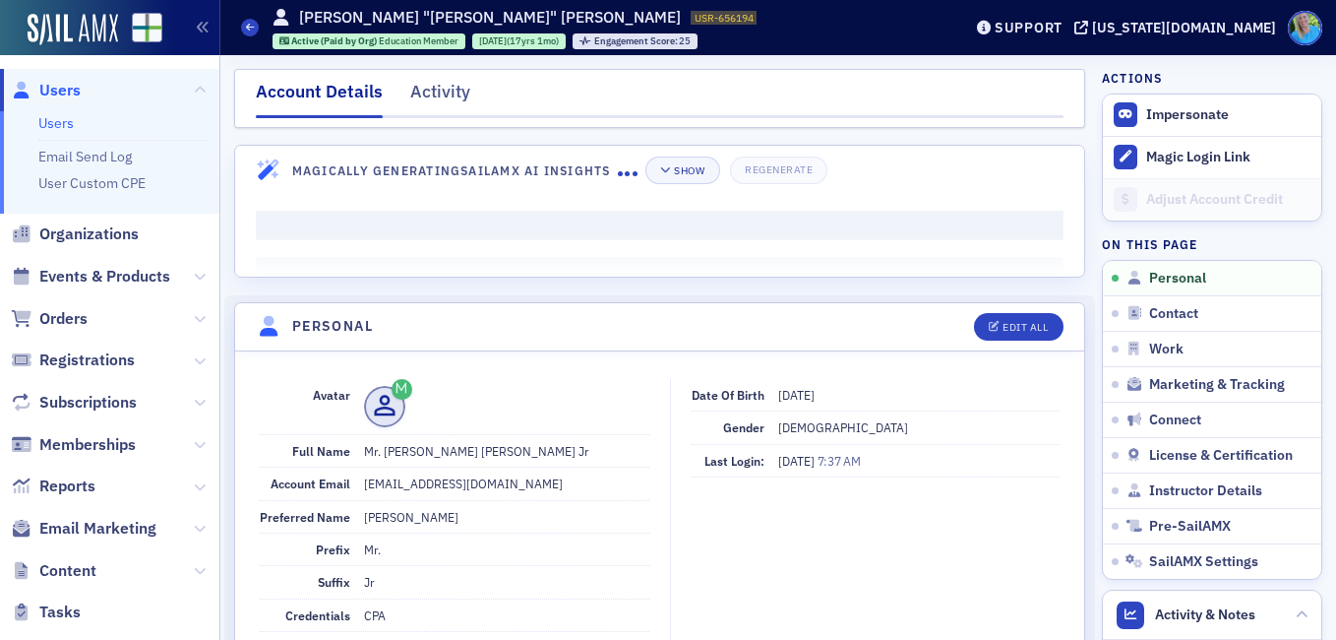
click at [443, 77] on div "Account Details Activity" at bounding box center [659, 98] width 851 height 59
click at [444, 79] on div "Activity" at bounding box center [440, 97] width 60 height 36
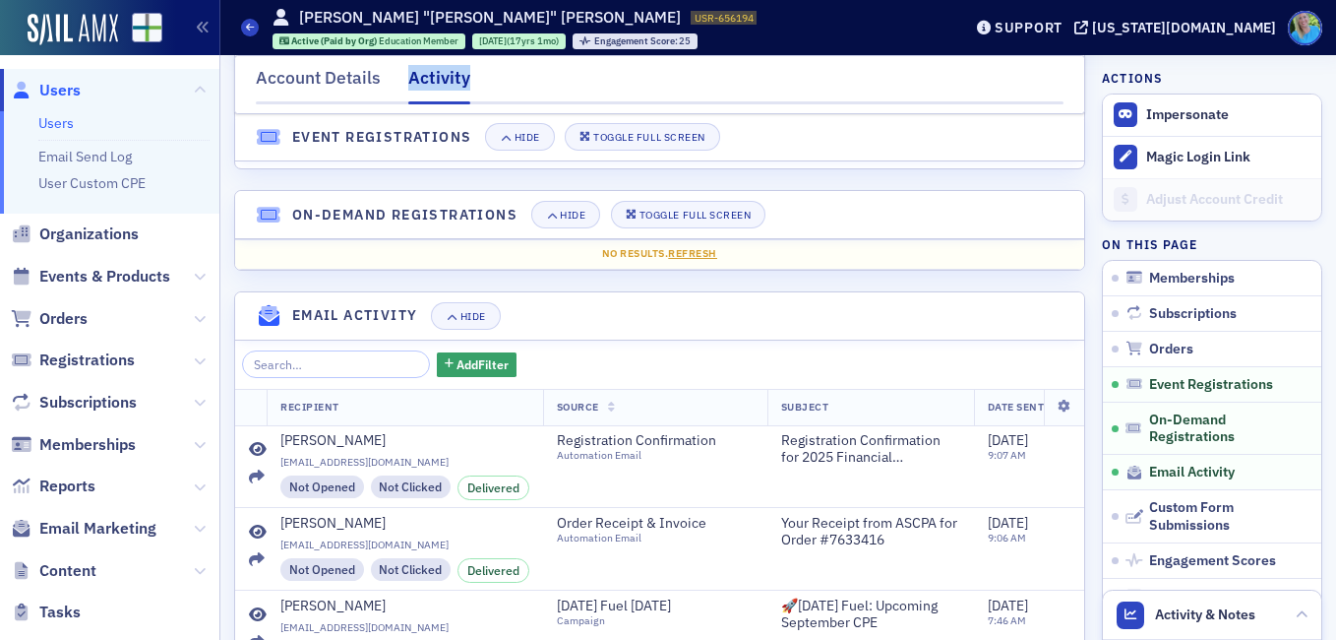
scroll to position [2165, 0]
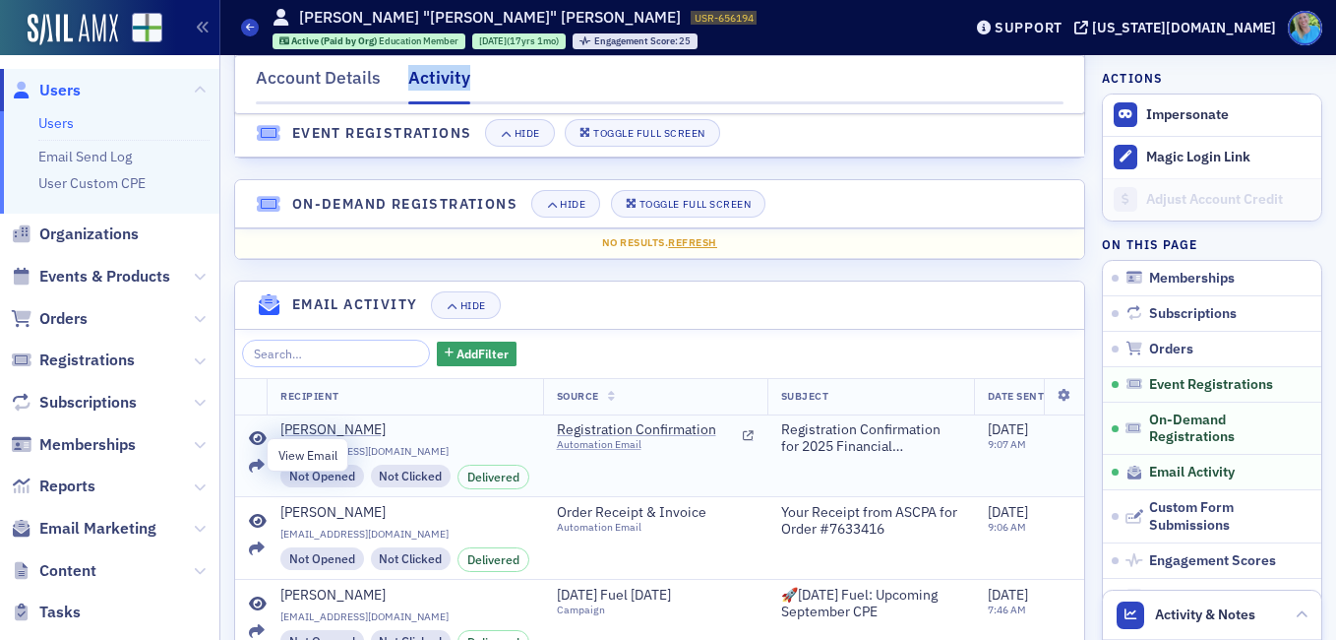
click at [253, 447] on icon at bounding box center [258, 439] width 18 height 16
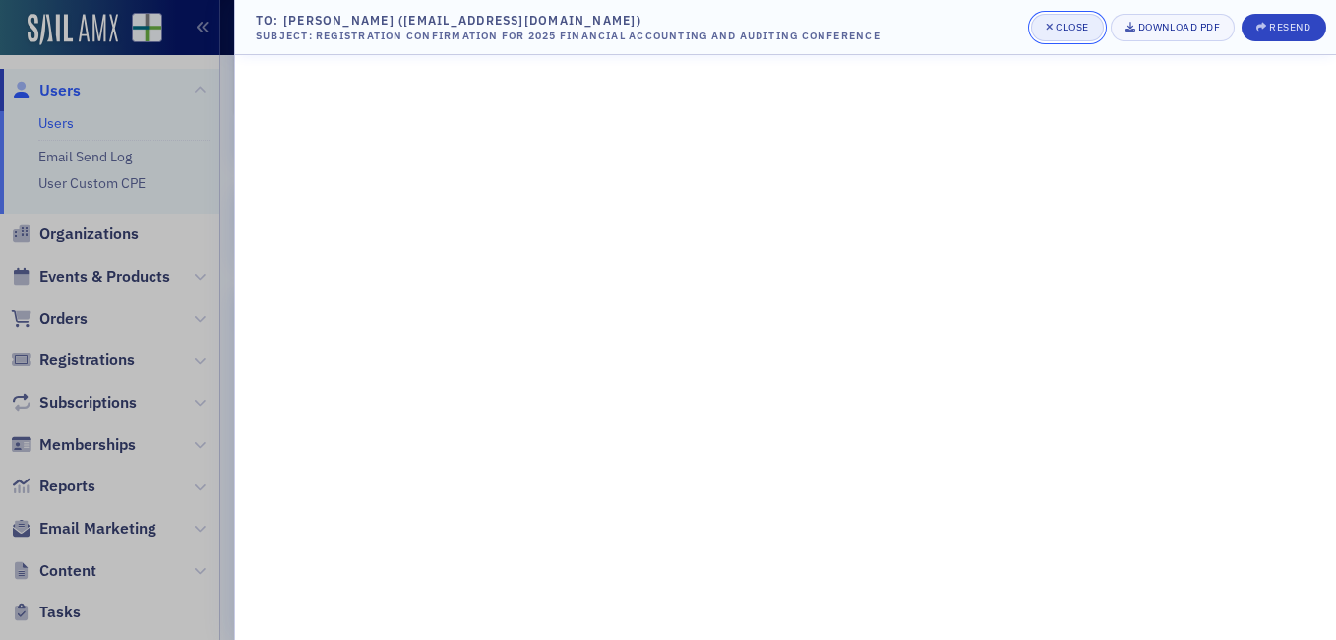
click at [1063, 32] on div "Close" at bounding box center [1072, 27] width 33 height 11
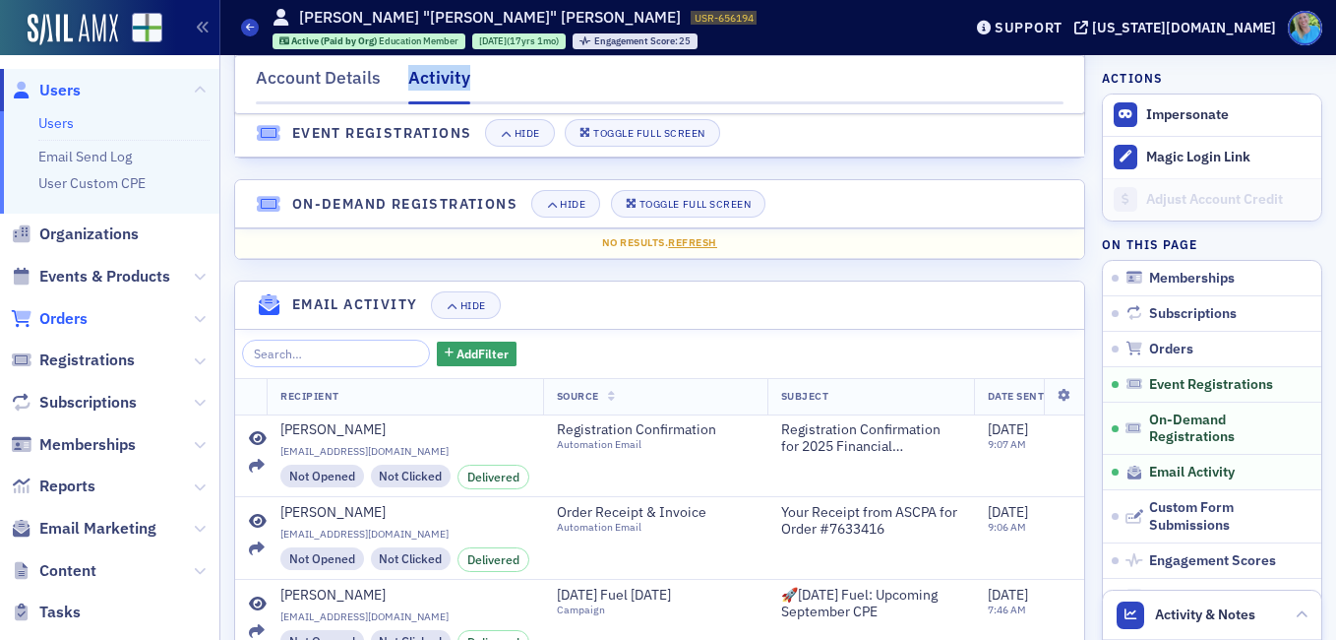
click at [79, 314] on span "Orders" at bounding box center [63, 319] width 48 height 22
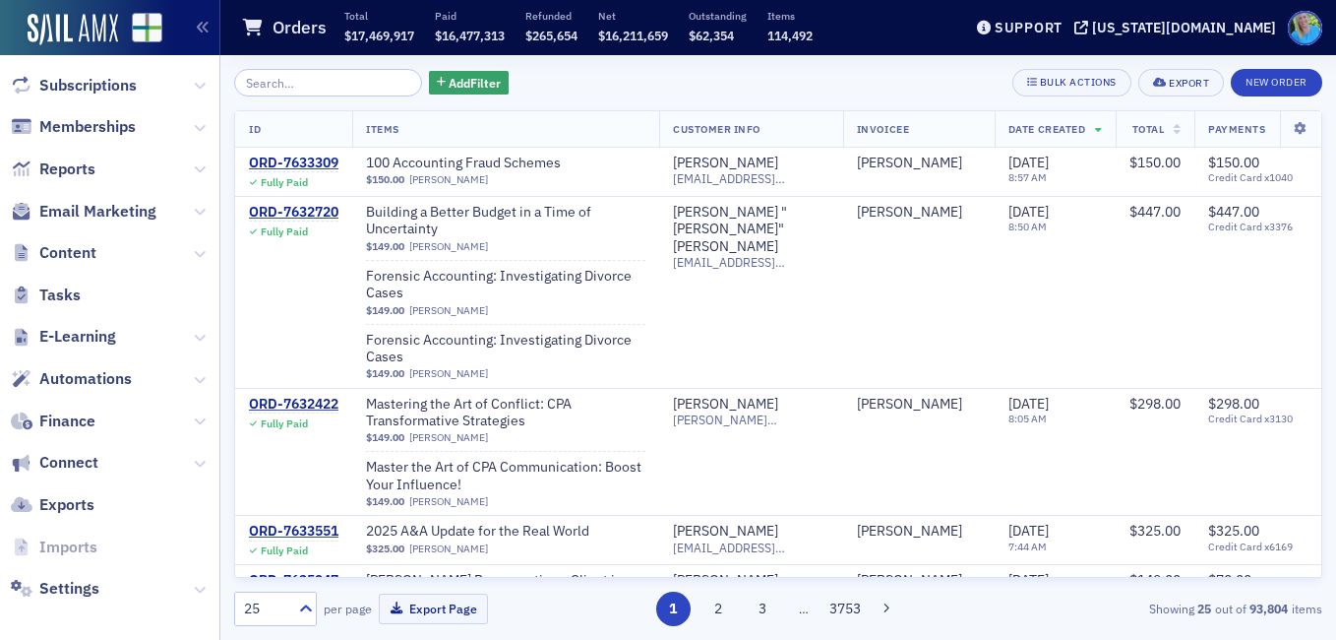
scroll to position [389, 0]
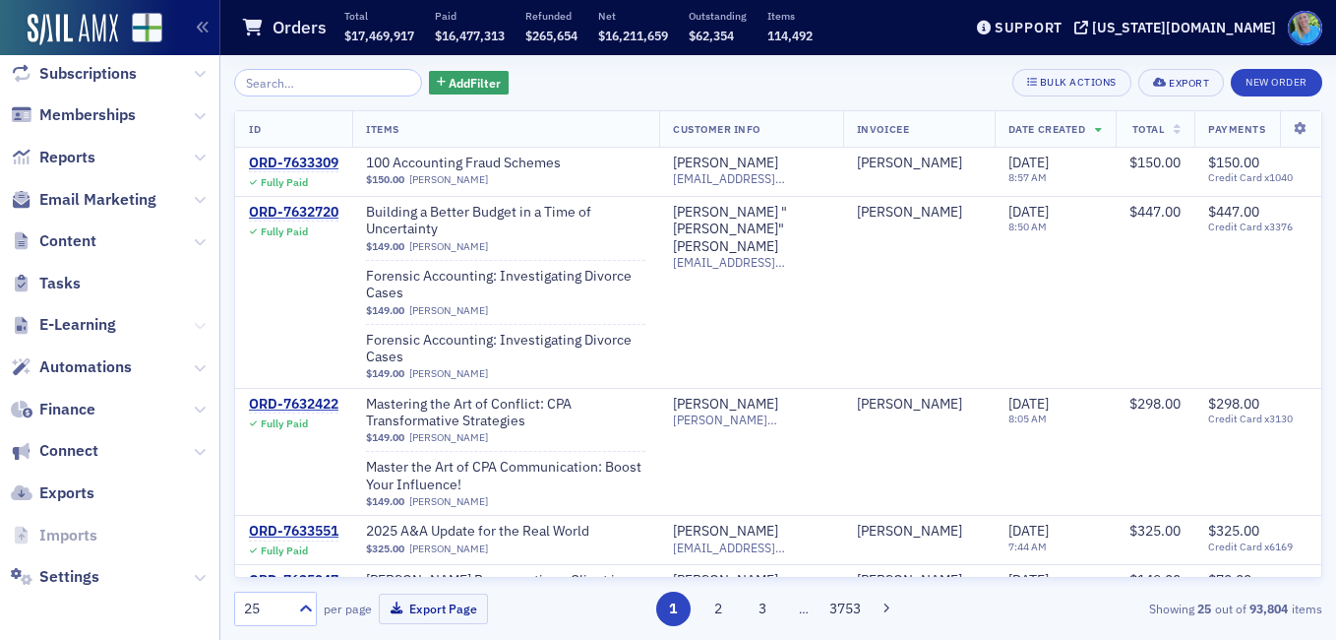
click at [194, 324] on icon at bounding box center [200, 326] width 12 height 12
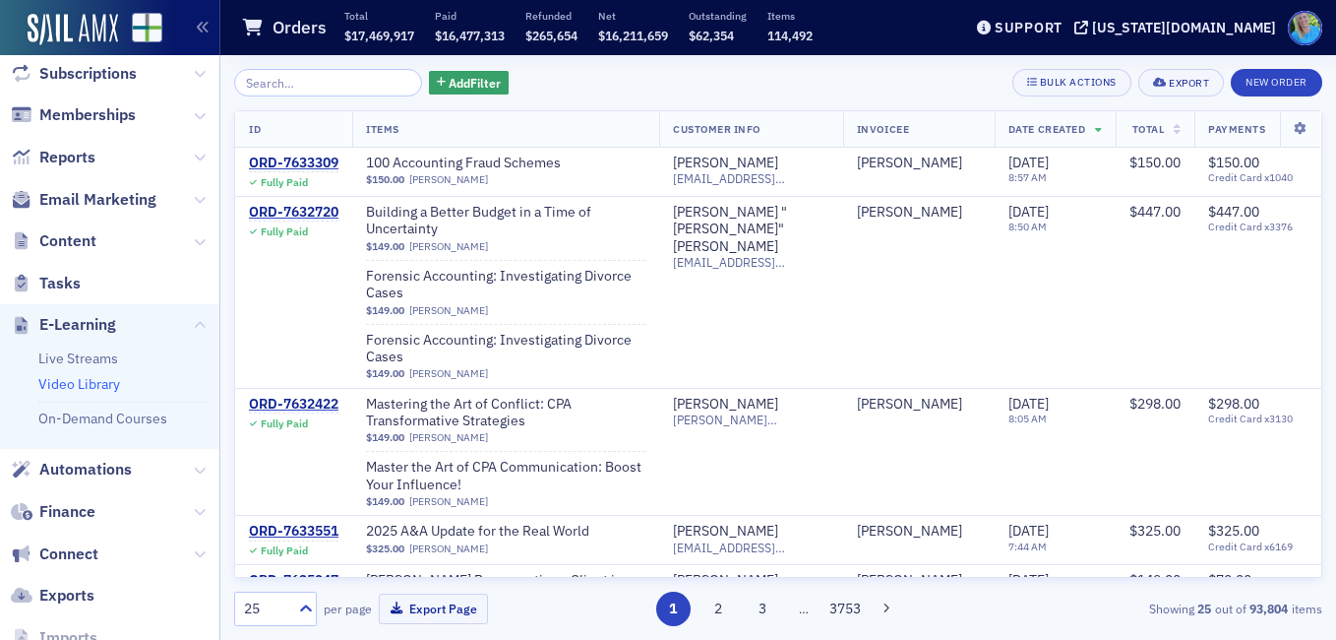
click at [111, 379] on link "Video Library" at bounding box center [79, 384] width 82 height 18
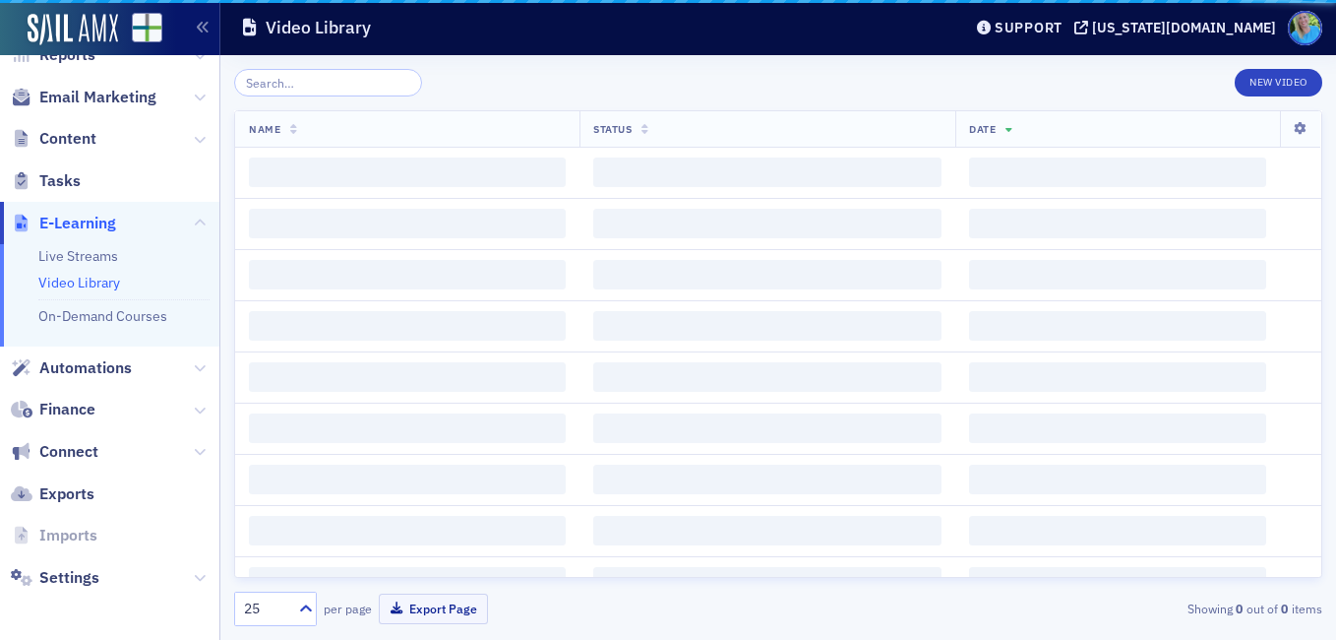
scroll to position [226, 0]
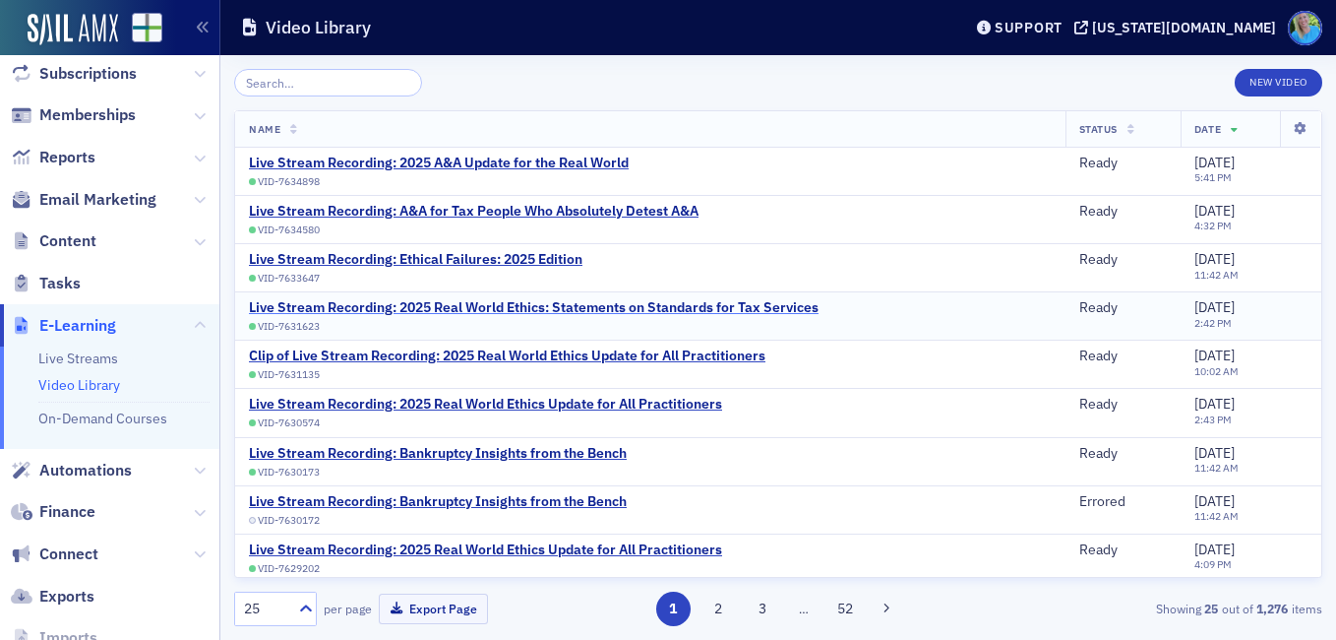
click at [704, 306] on div "Live Stream Recording: 2025 Real World Ethics: Statements on Standards for Tax …" at bounding box center [534, 308] width 570 height 18
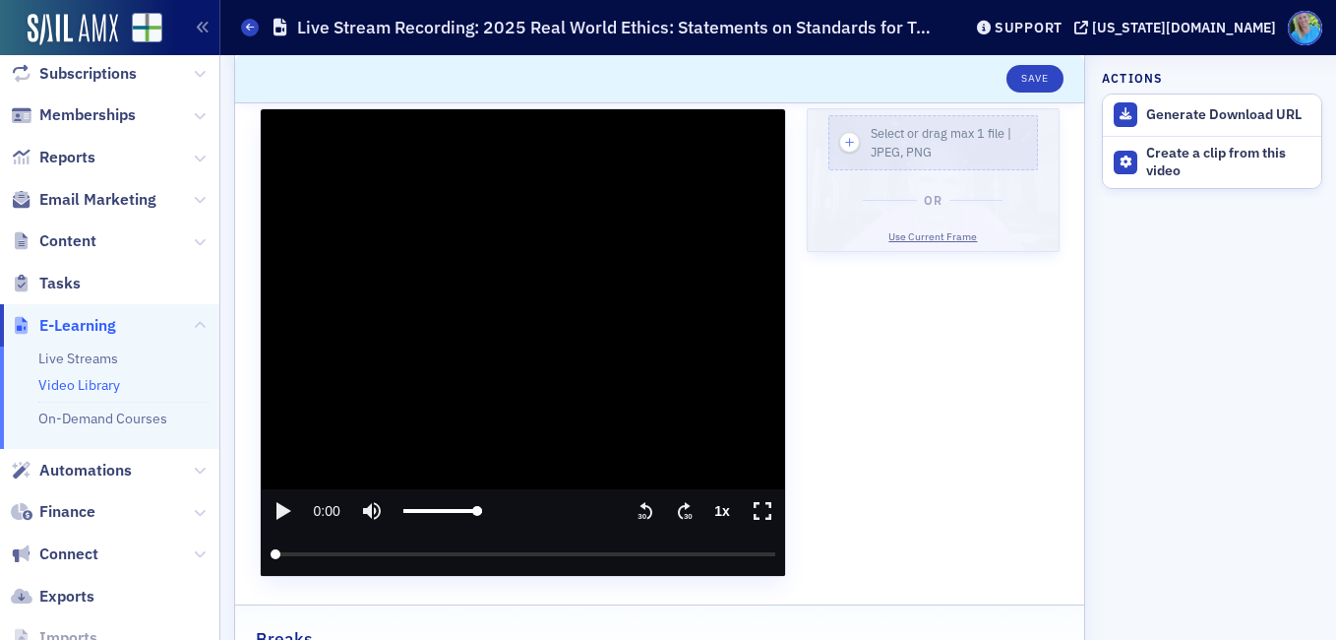
scroll to position [295, 0]
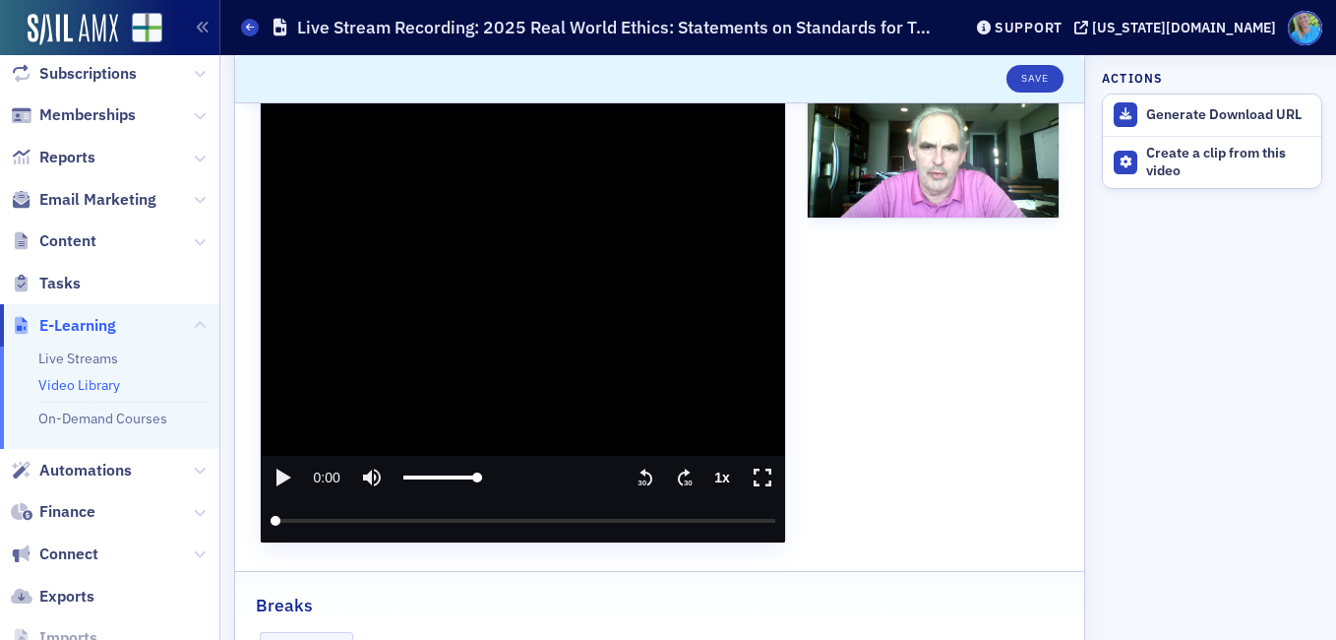
click at [282, 475] on icon "play" at bounding box center [284, 477] width 15 height 18
drag, startPoint x: 275, startPoint y: 516, endPoint x: 402, endPoint y: 517, distance: 126.9
click at [402, 517] on input "seek" at bounding box center [523, 520] width 505 height 43
drag, startPoint x: 402, startPoint y: 518, endPoint x: 445, endPoint y: 519, distance: 42.3
click at [445, 519] on input "seek" at bounding box center [523, 520] width 505 height 43
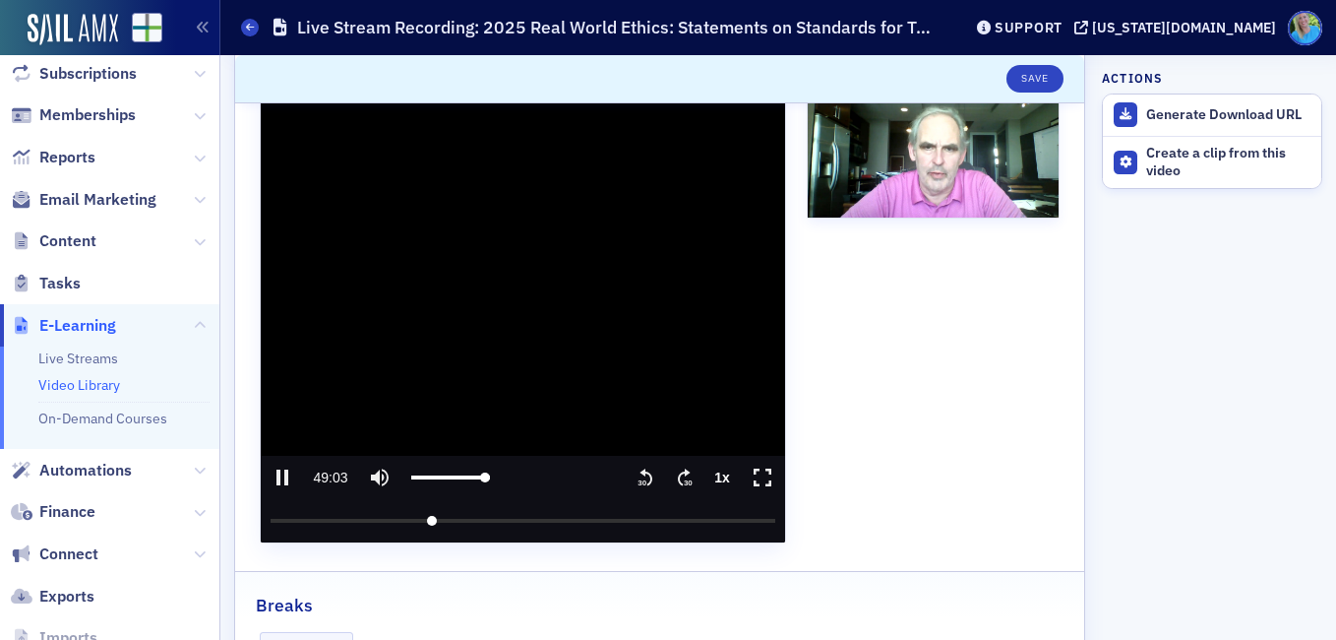
drag, startPoint x: 445, startPoint y: 519, endPoint x: 429, endPoint y: 518, distance: 15.8
click at [429, 518] on input "seek" at bounding box center [523, 520] width 505 height 43
drag, startPoint x: 429, startPoint y: 518, endPoint x: 402, endPoint y: 520, distance: 26.6
click at [402, 520] on input "seek" at bounding box center [523, 520] width 505 height 43
click at [684, 478] on text "30" at bounding box center [688, 482] width 9 height 9
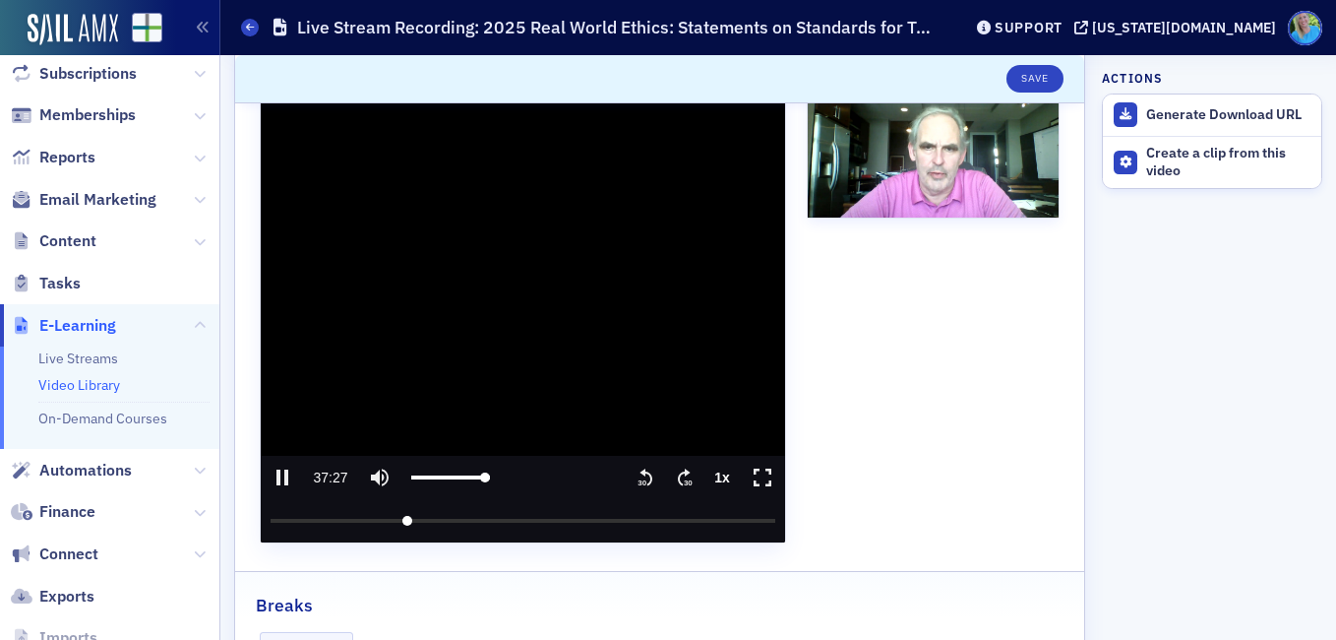
click at [684, 478] on text "30" at bounding box center [688, 482] width 9 height 9
click at [636, 469] on icon ".text{font-size:8px;font-family:Arial-BoldMT, Arial;font-weight:700;} 30" at bounding box center [646, 477] width 20 height 24
click at [273, 475] on icon "pause" at bounding box center [283, 477] width 24 height 24
click at [273, 475] on icon "play" at bounding box center [283, 477] width 24 height 24
click at [276, 479] on icon "pause" at bounding box center [283, 477] width 24 height 24
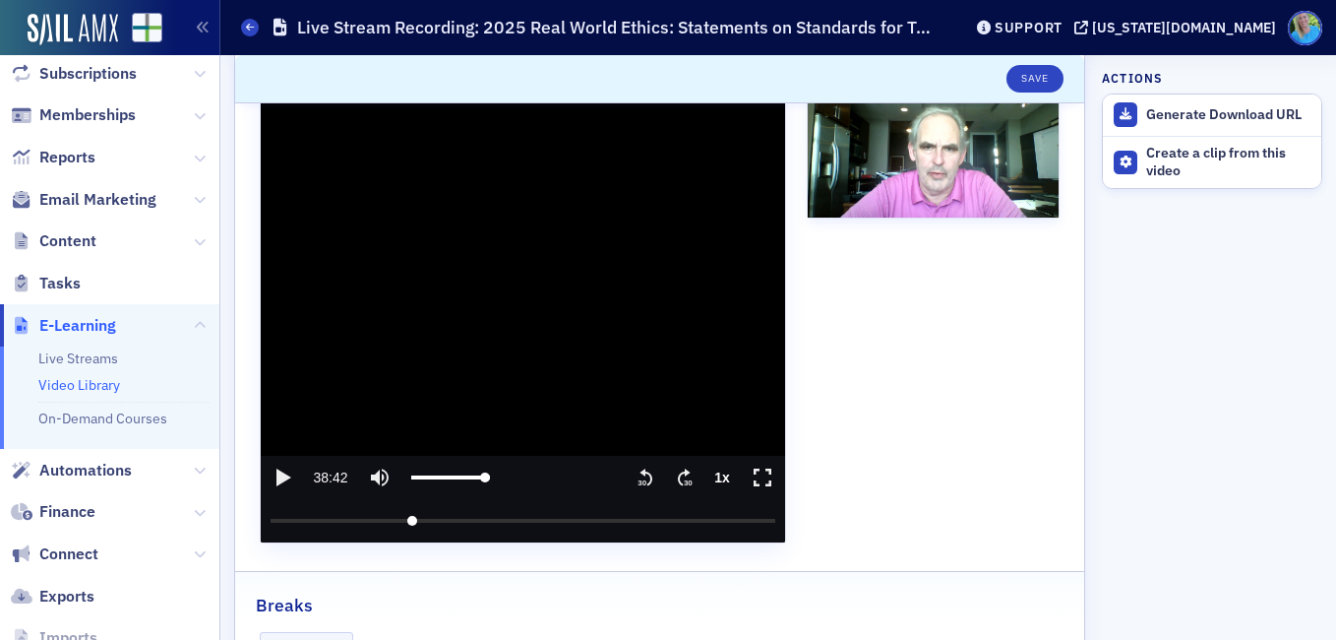
click at [276, 481] on icon "play" at bounding box center [283, 477] width 24 height 24
click at [754, 520] on input "seek" at bounding box center [523, 520] width 505 height 43
click at [684, 478] on text "30" at bounding box center [688, 482] width 9 height 9
click at [288, 467] on icon "pause" at bounding box center [283, 477] width 24 height 24
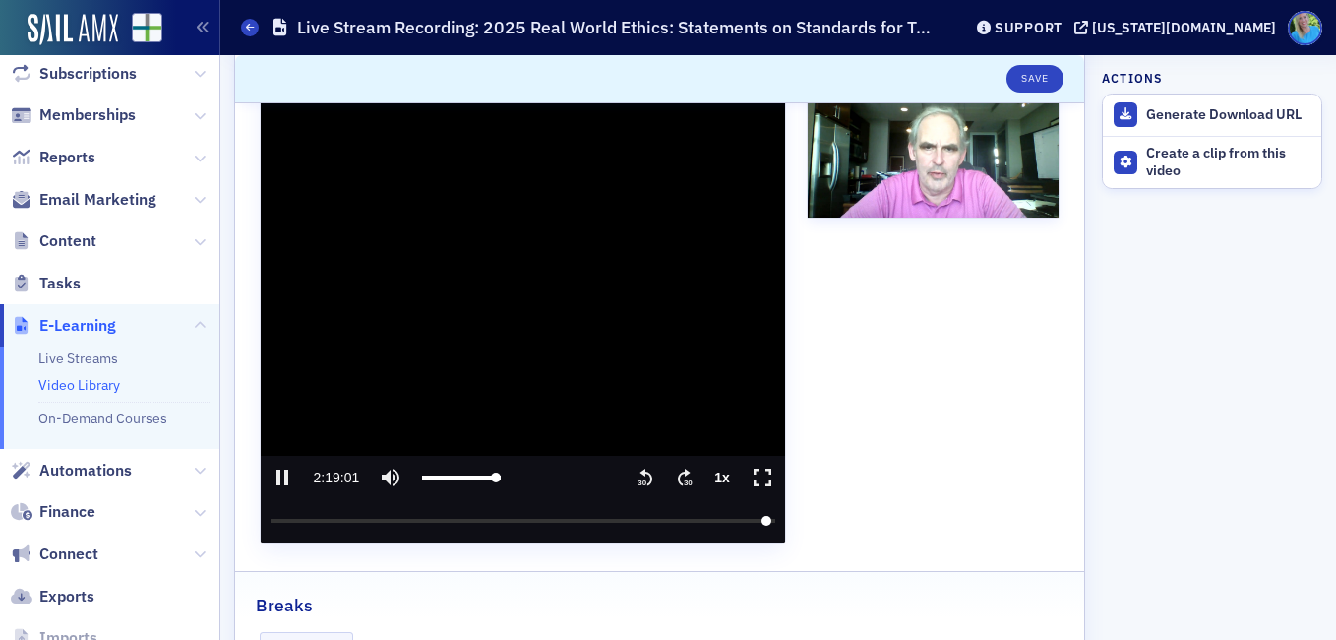
type input "8341.105699"
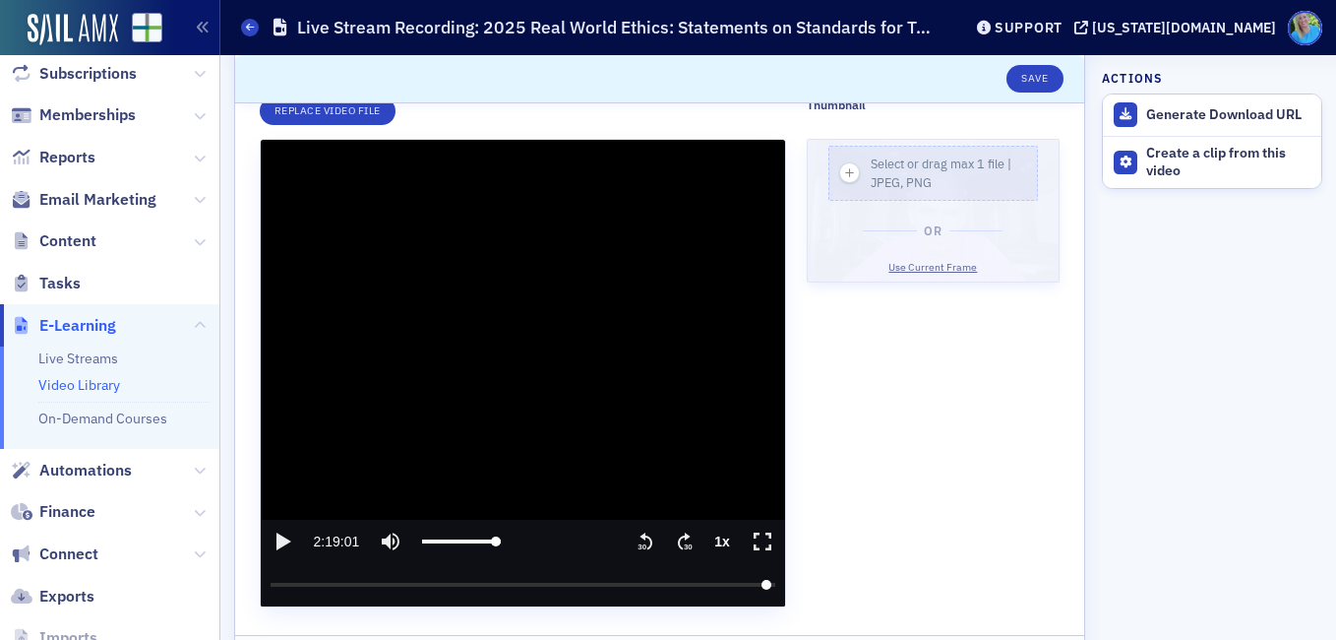
scroll to position [144, 0]
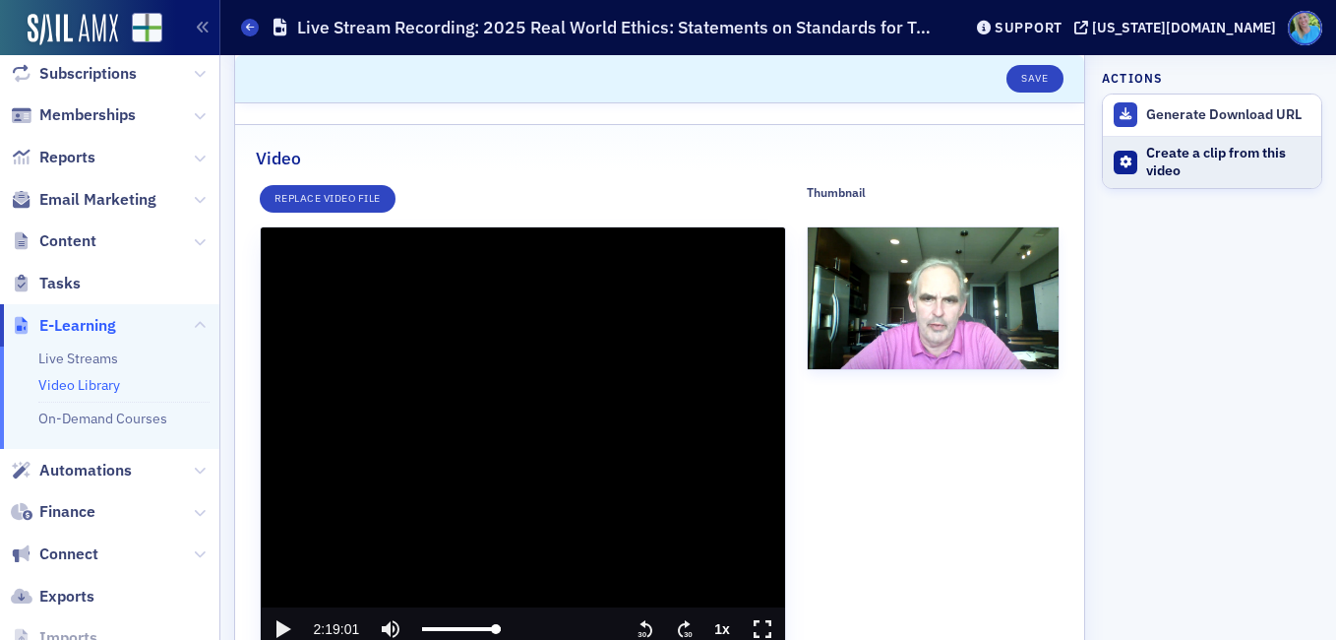
click at [1181, 152] on div "Create a clip from this video" at bounding box center [1228, 162] width 165 height 34
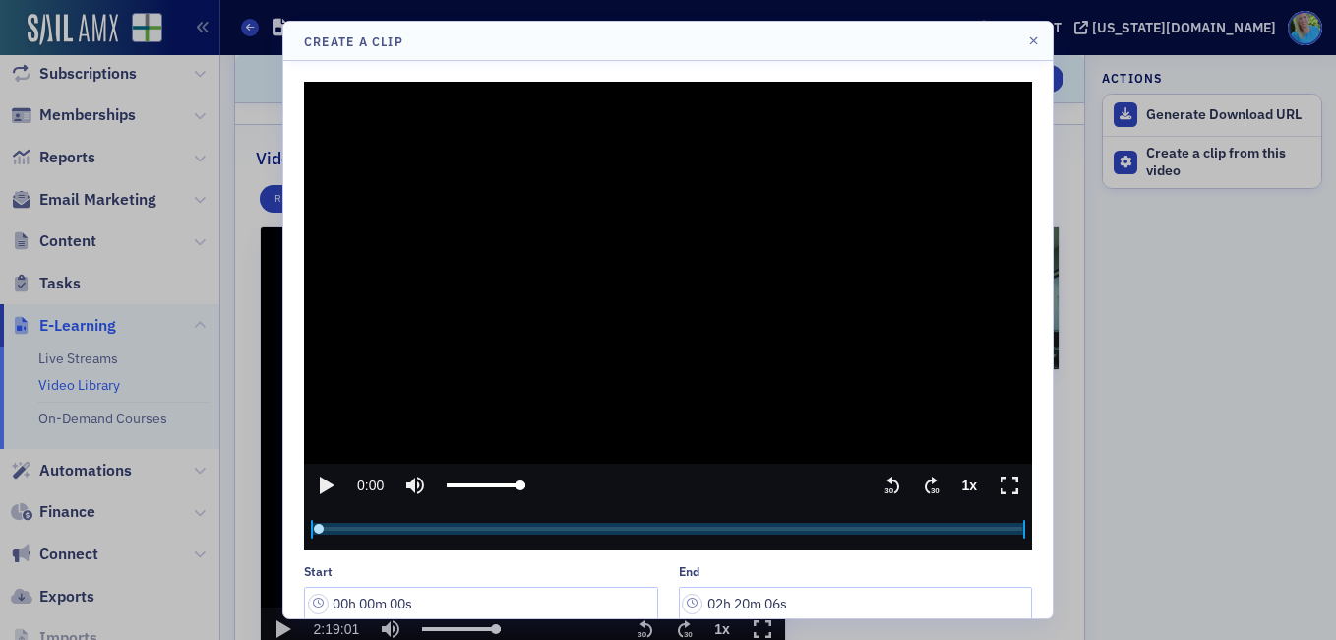
scroll to position [85, 0]
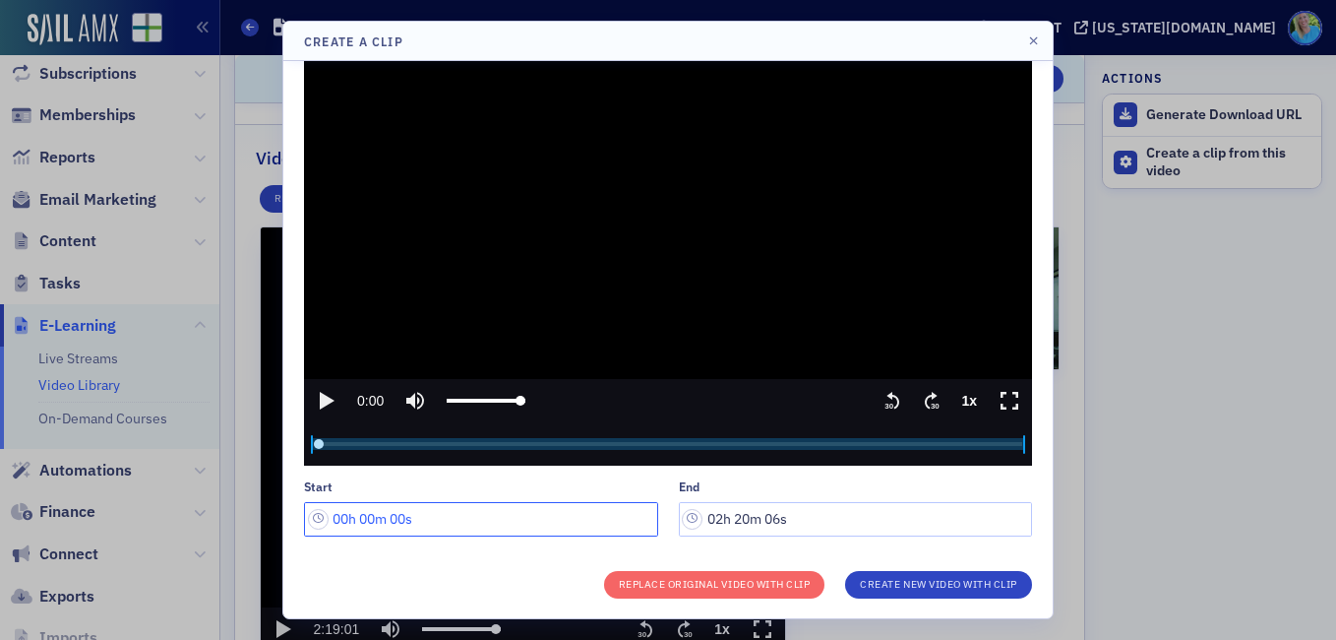
drag, startPoint x: 380, startPoint y: 515, endPoint x: 362, endPoint y: 514, distance: 17.7
click at [362, 514] on input "00h 00m 00s" at bounding box center [481, 519] width 354 height 34
drag, startPoint x: 409, startPoint y: 520, endPoint x: 393, endPoint y: 517, distance: 17.0
click at [393, 517] on input "00h 38m 00s" at bounding box center [481, 519] width 354 height 34
type input "00h 38m 42s"
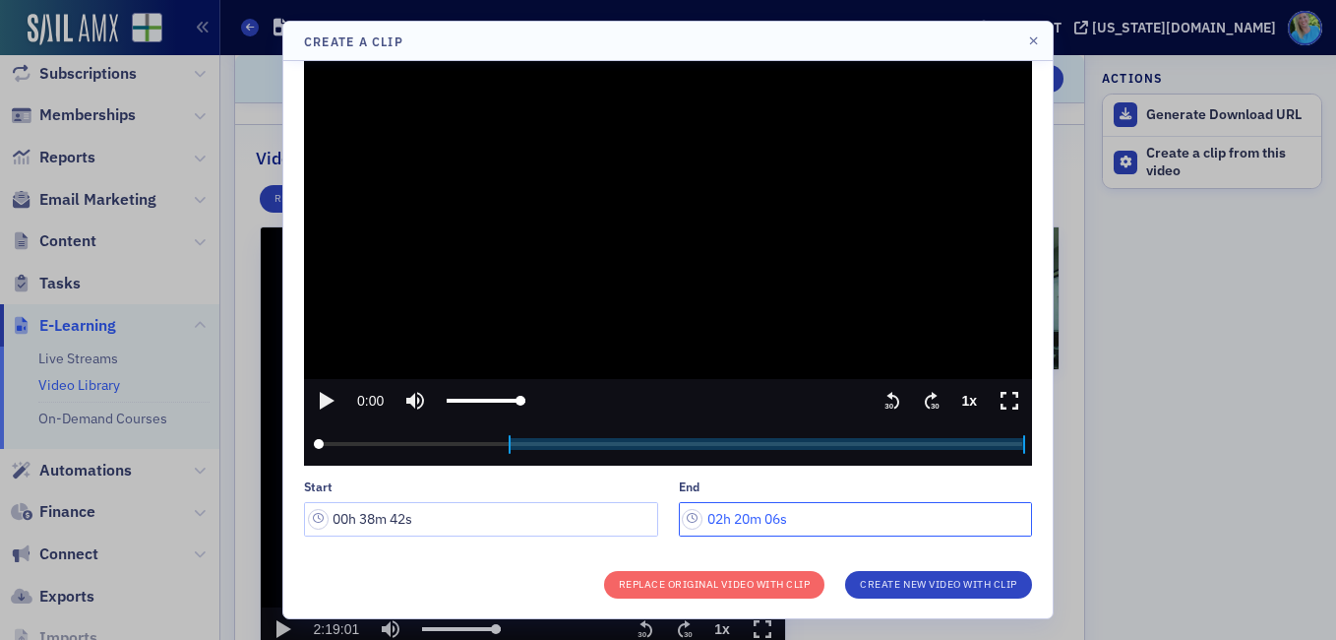
drag, startPoint x: 744, startPoint y: 516, endPoint x: 728, endPoint y: 515, distance: 15.8
click at [728, 515] on input "02h 20m 06s" at bounding box center [856, 519] width 354 height 34
drag, startPoint x: 773, startPoint y: 521, endPoint x: 759, endPoint y: 512, distance: 17.2
click at [759, 512] on input "02h 18m 00s" at bounding box center [856, 519] width 354 height 34
type input "02h 18m 55s"
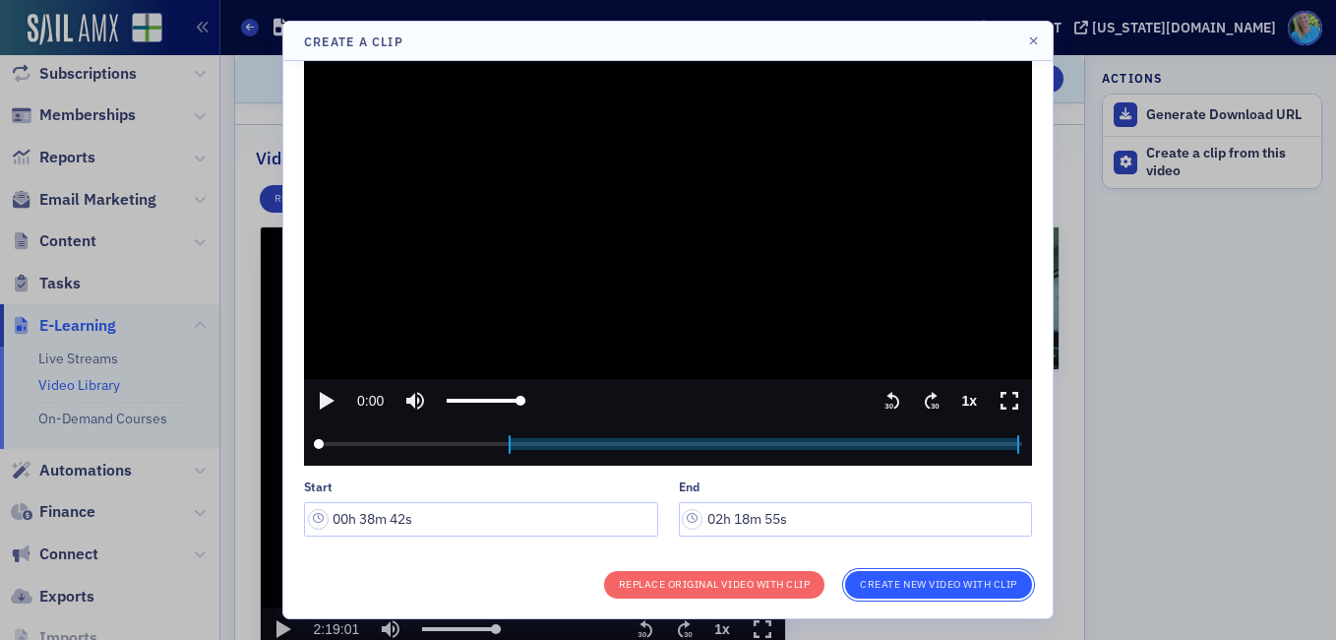
click at [936, 585] on button "Create New Video With Clip" at bounding box center [938, 585] width 187 height 28
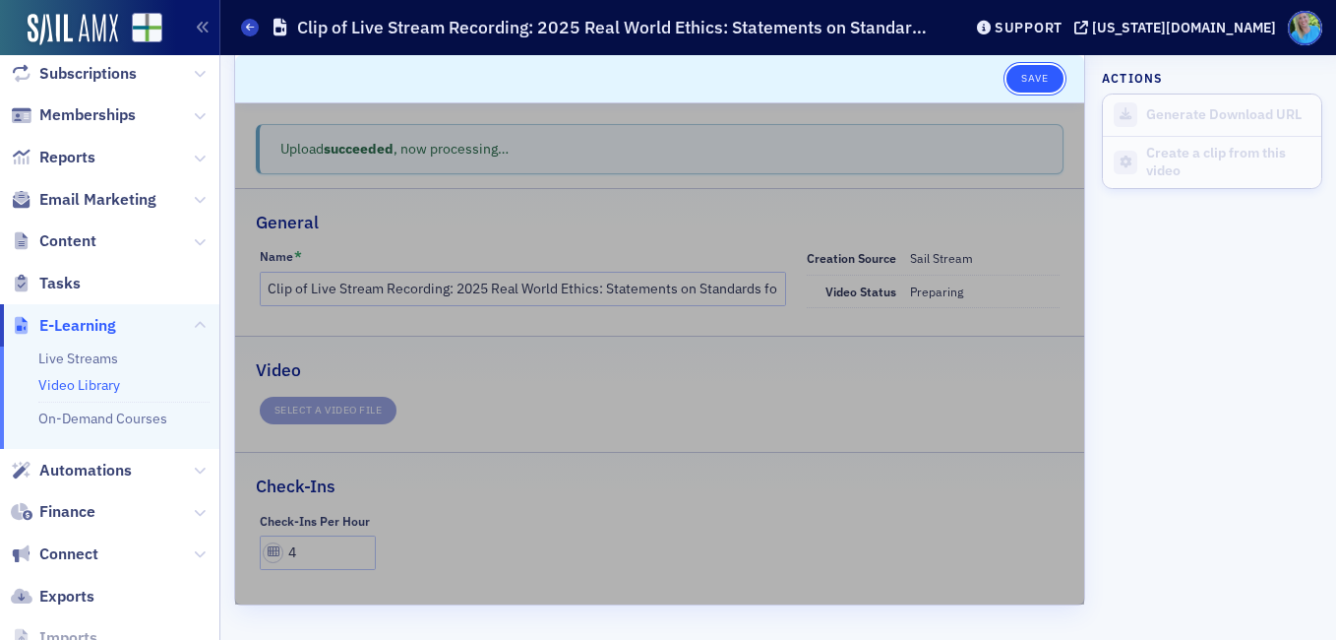
click at [1007, 72] on button "Save" at bounding box center [1035, 79] width 56 height 28
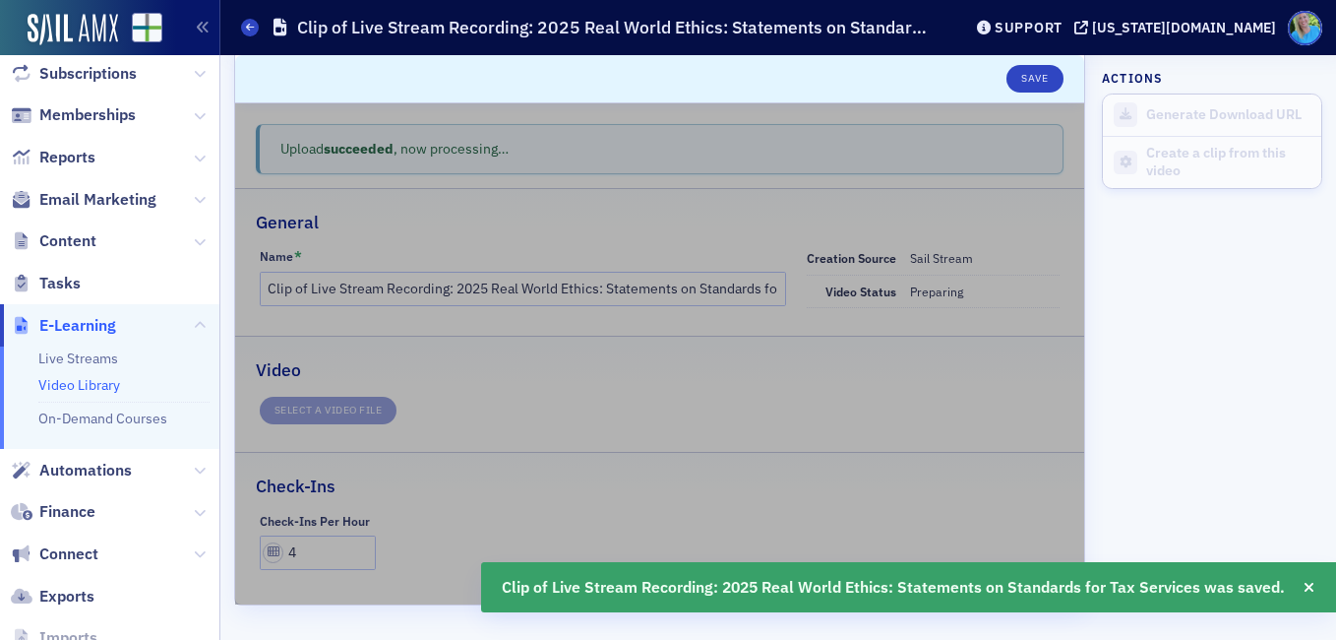
click at [69, 378] on link "Video Library" at bounding box center [79, 385] width 82 height 18
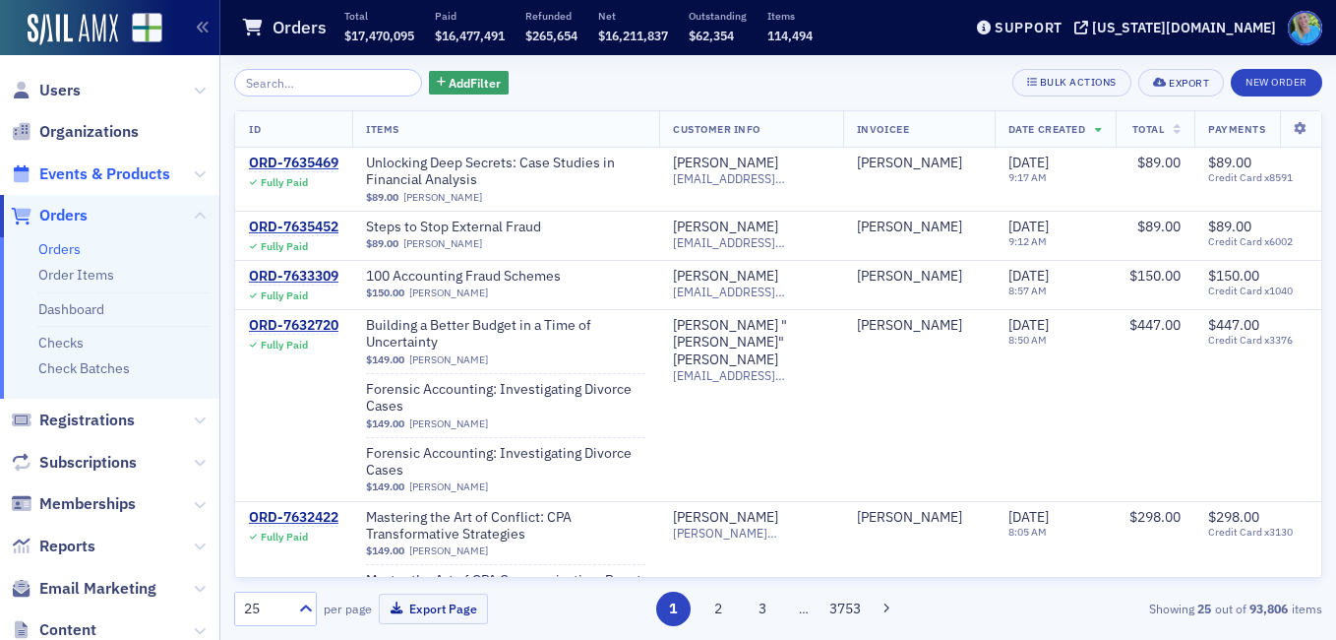
click at [93, 178] on span "Events & Products" at bounding box center [104, 174] width 131 height 22
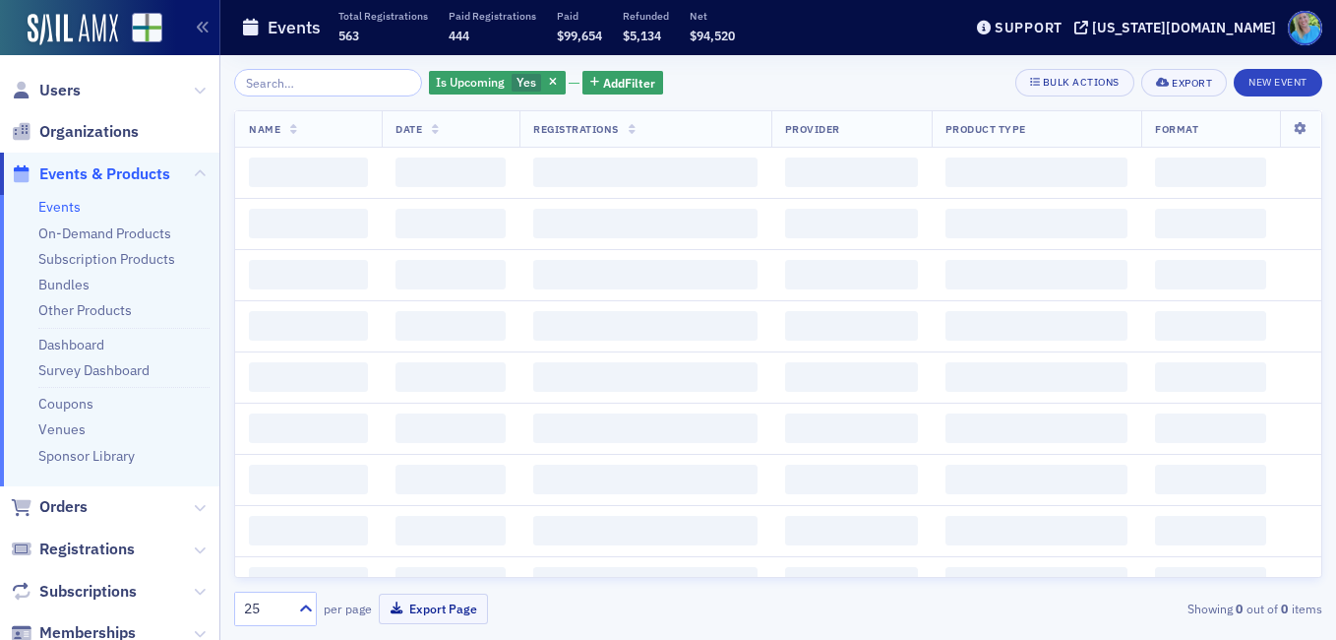
click at [308, 84] on input "search" at bounding box center [328, 83] width 188 height 28
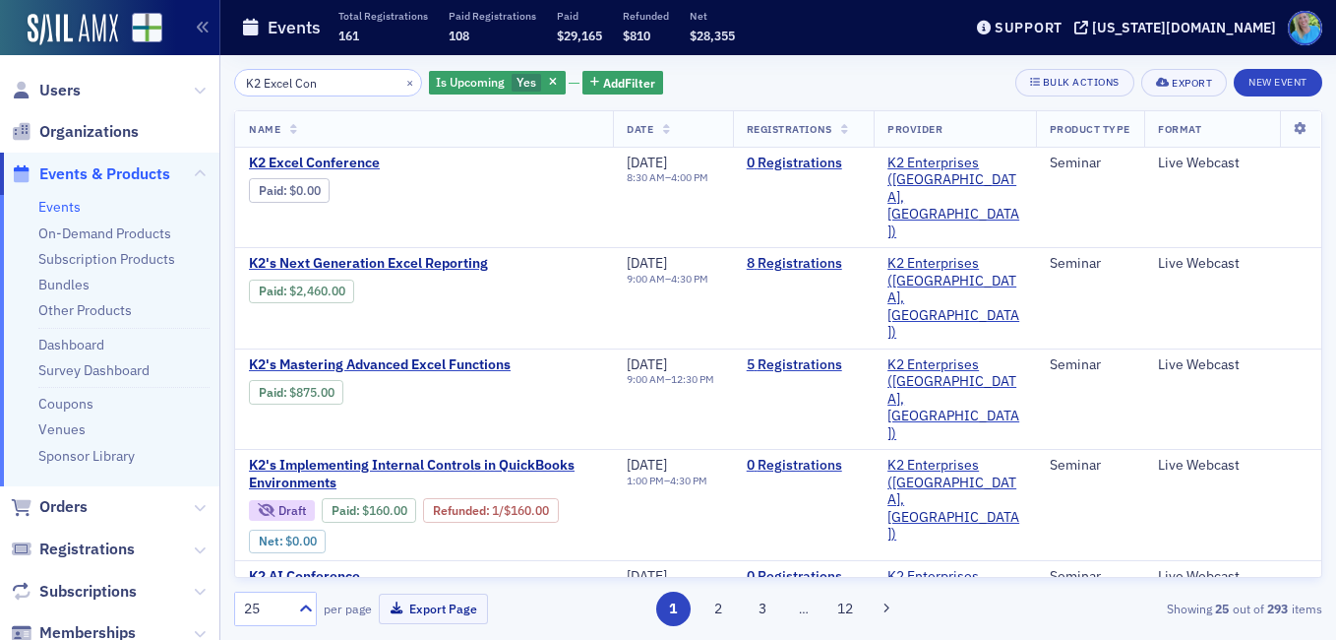
type input "K2 Excel Con"
click at [362, 160] on span "K2 Excel Conference" at bounding box center [414, 163] width 331 height 18
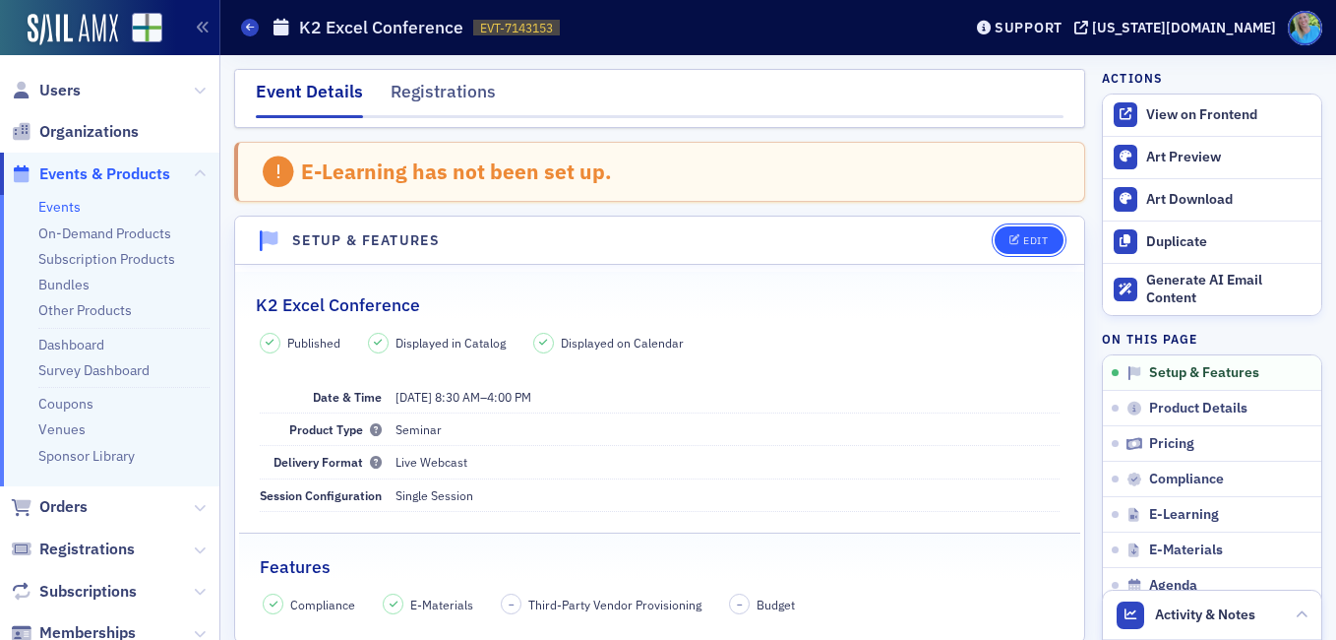
click at [1023, 241] on div "Edit" at bounding box center [1035, 240] width 25 height 11
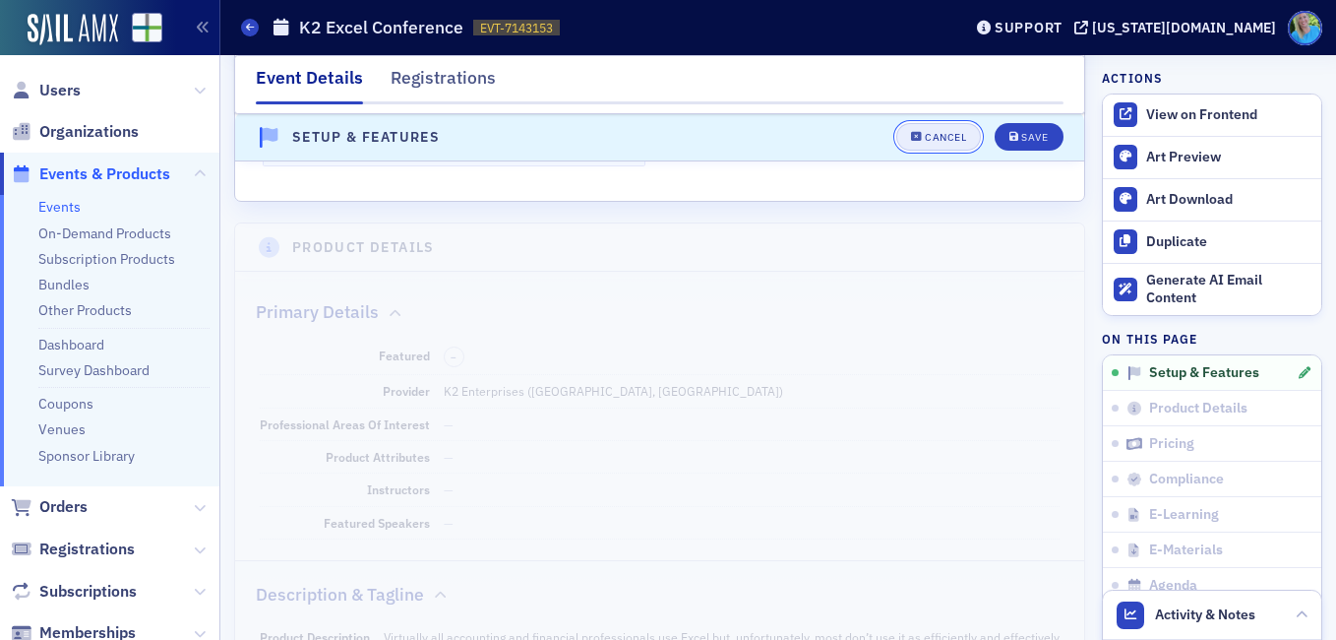
click at [925, 138] on div "Cancel" at bounding box center [945, 138] width 41 height 11
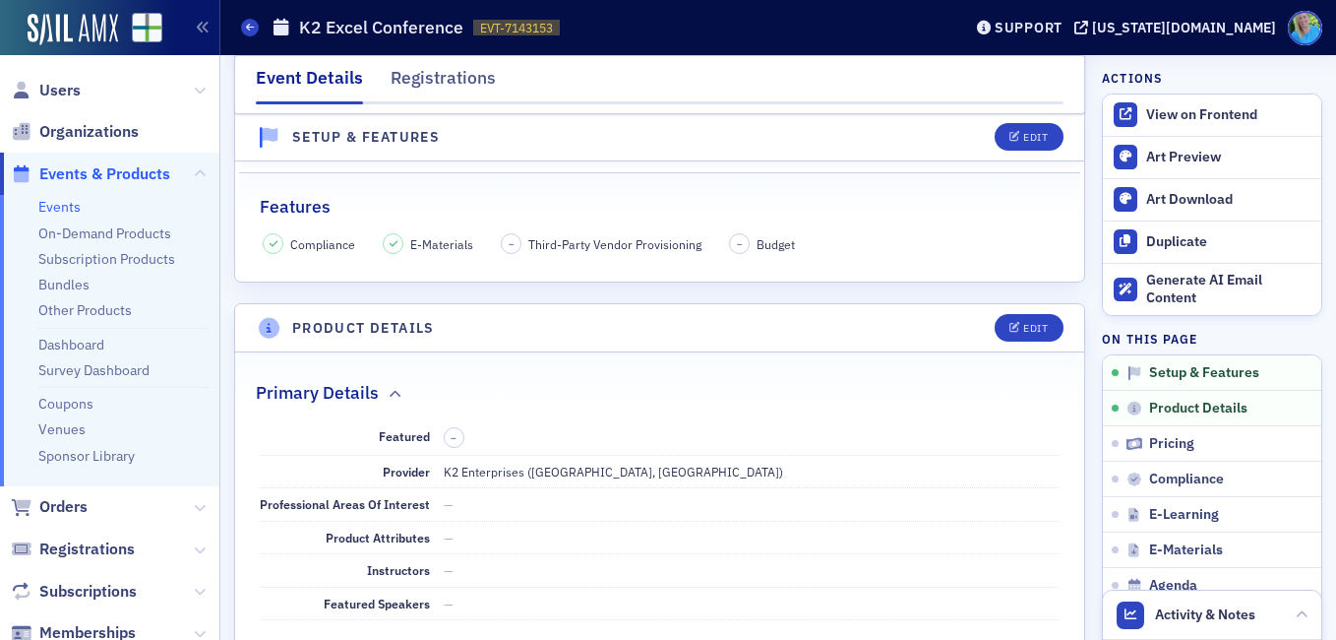
scroll to position [397, 0]
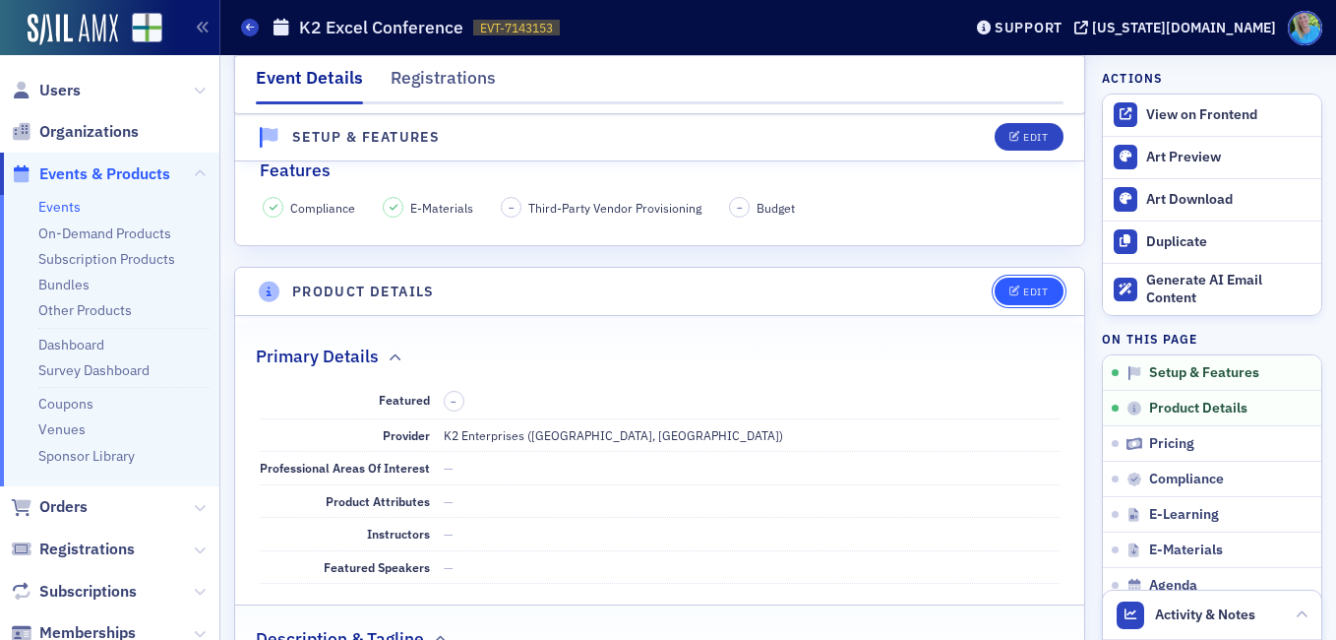
click at [1023, 287] on div "Edit" at bounding box center [1035, 291] width 25 height 11
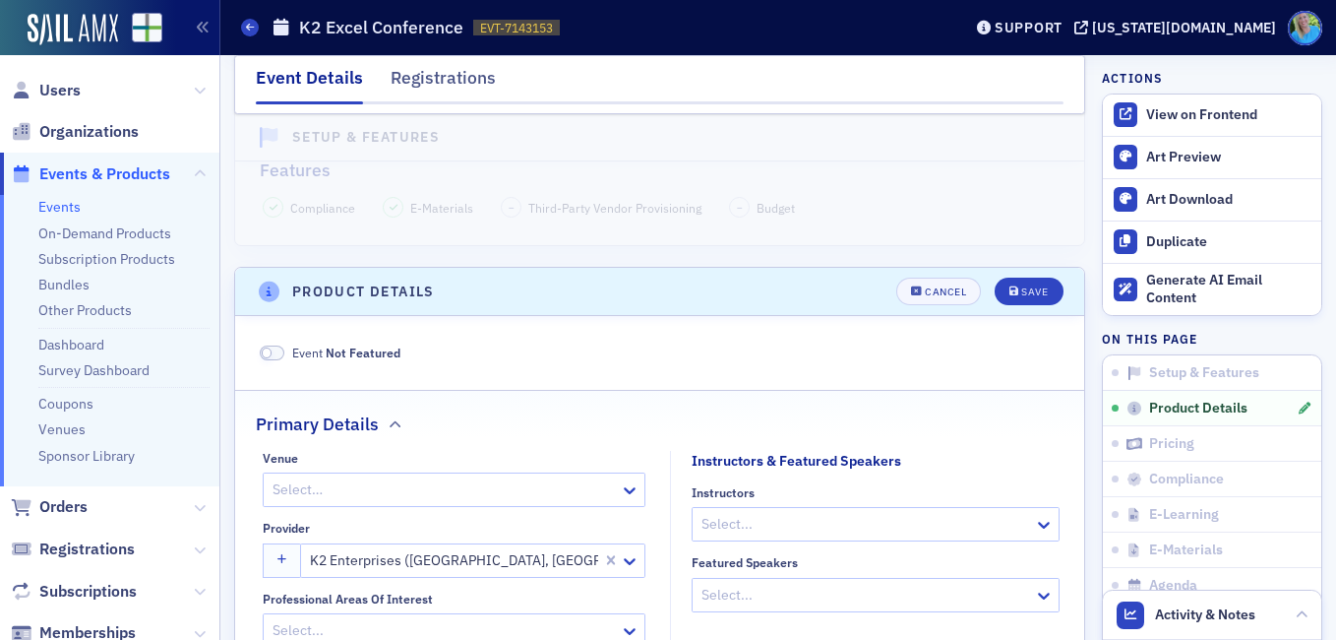
scroll to position [549, 0]
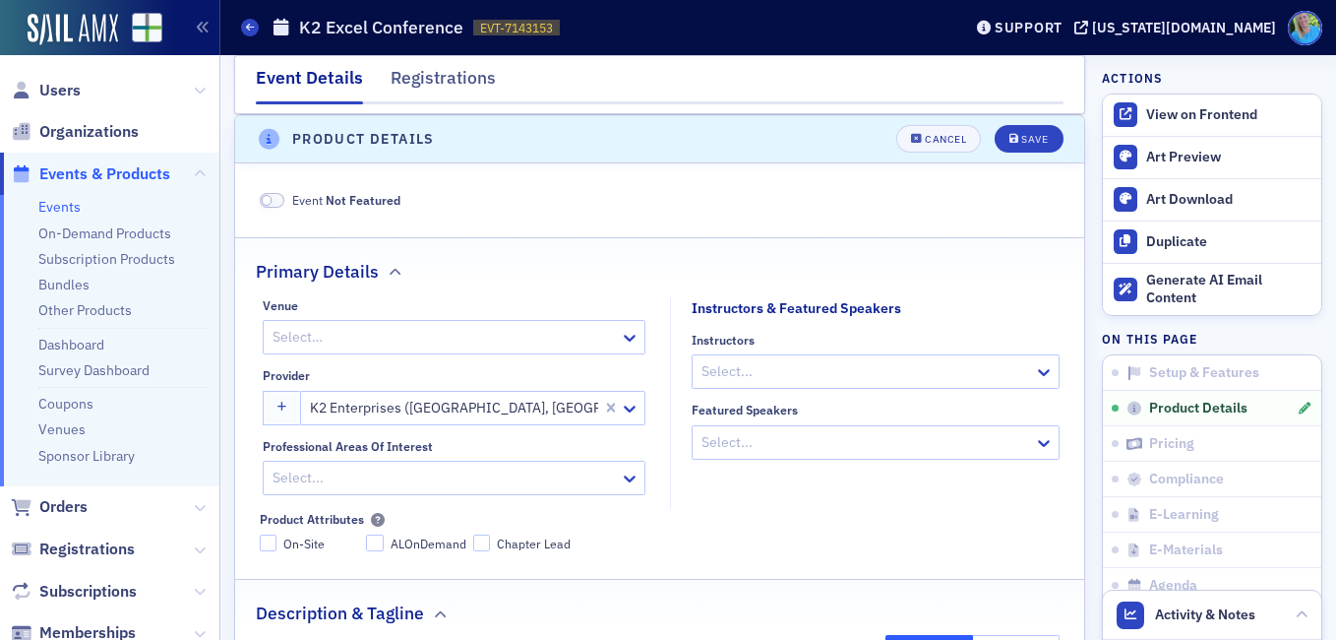
click at [275, 199] on span at bounding box center [273, 200] width 26 height 15
click at [1014, 127] on button "Save" at bounding box center [1029, 139] width 68 height 28
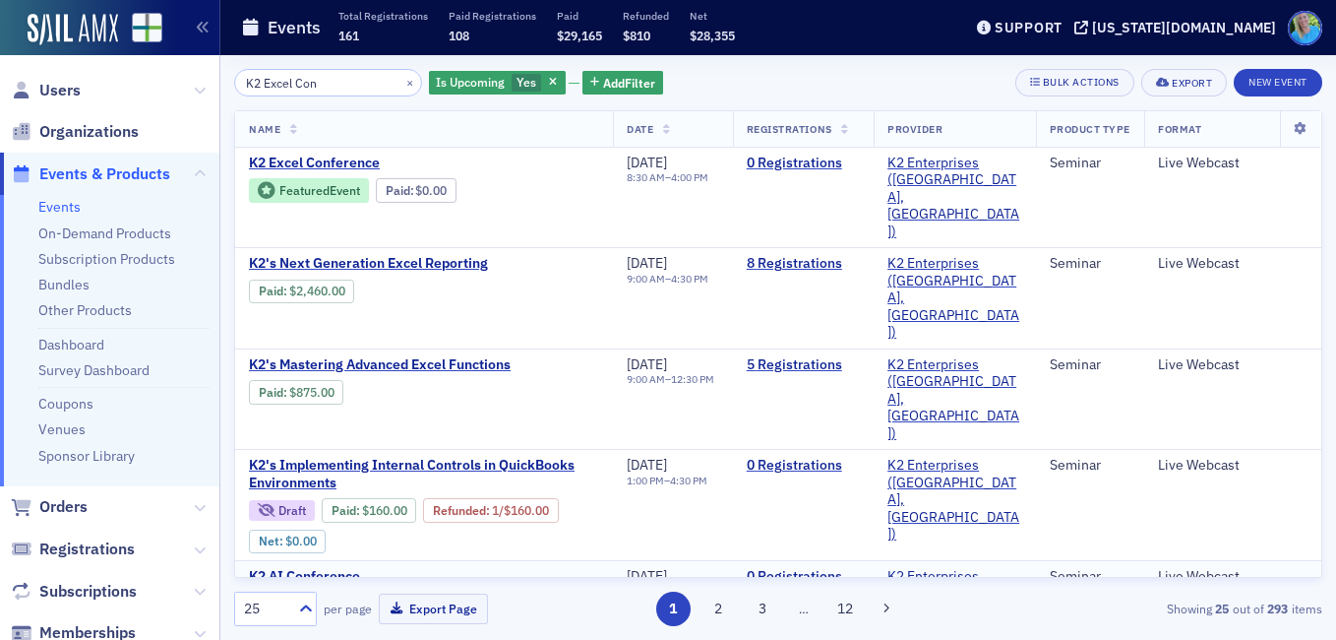
click at [327, 568] on span "K2 AI Conference" at bounding box center [414, 577] width 331 height 18
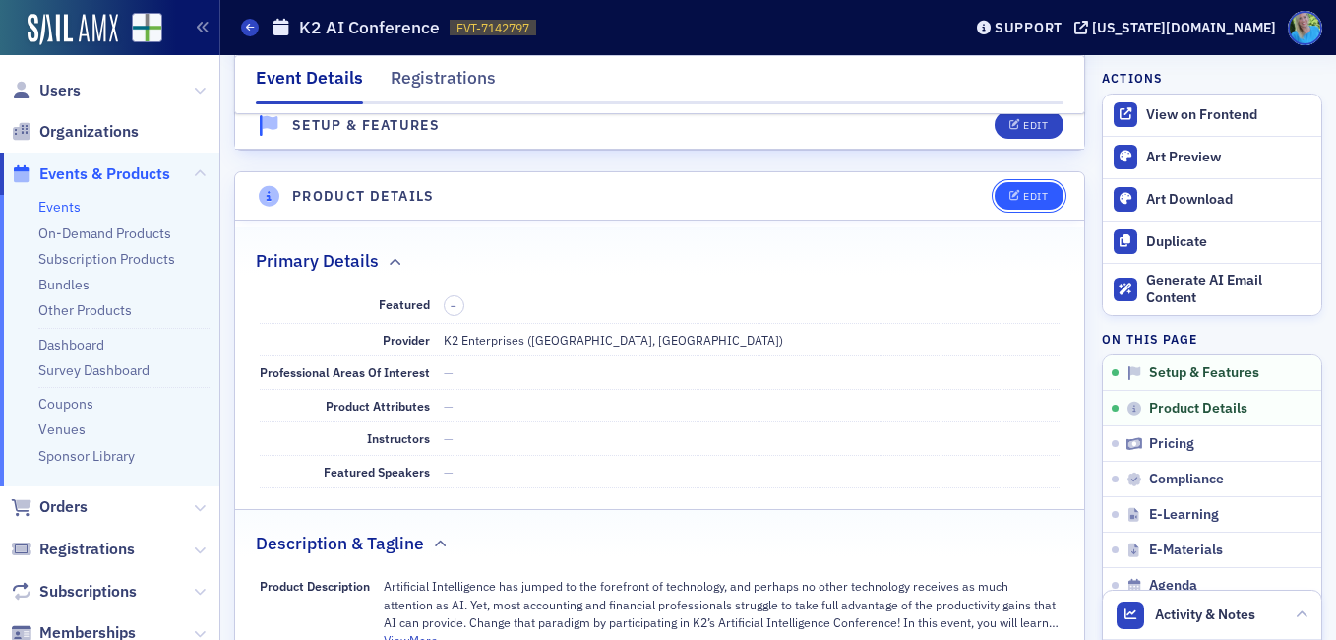
click at [1023, 198] on div "Edit" at bounding box center [1035, 196] width 25 height 11
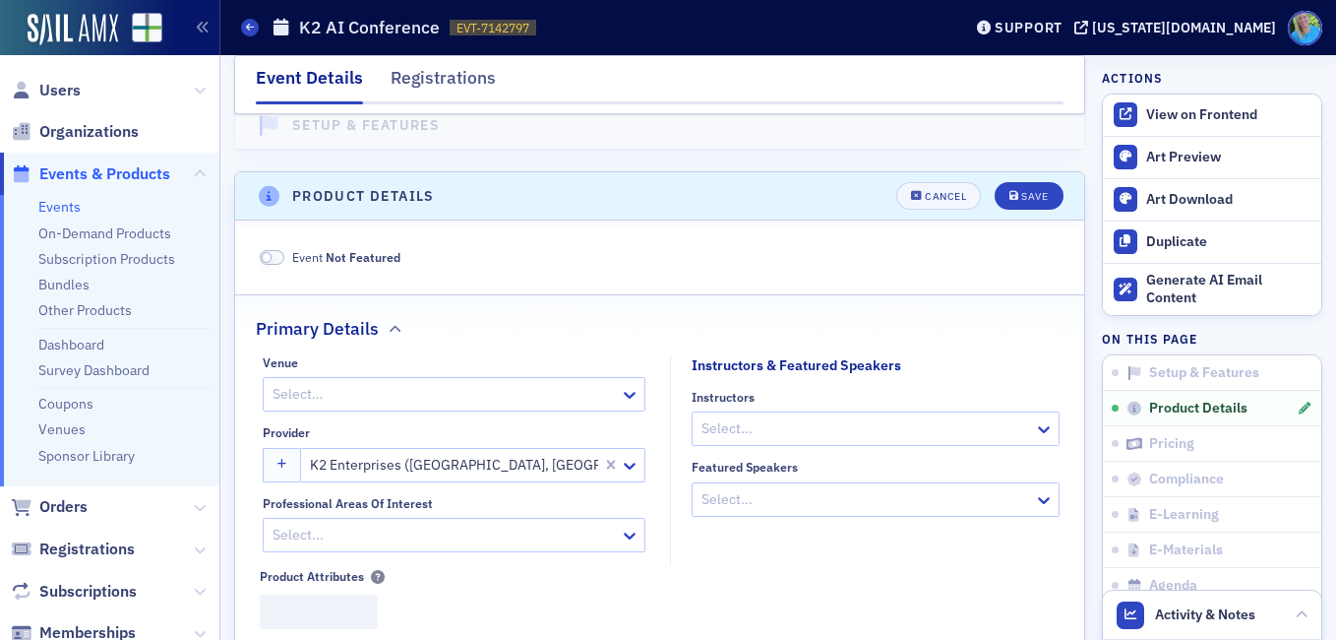
scroll to position [549, 0]
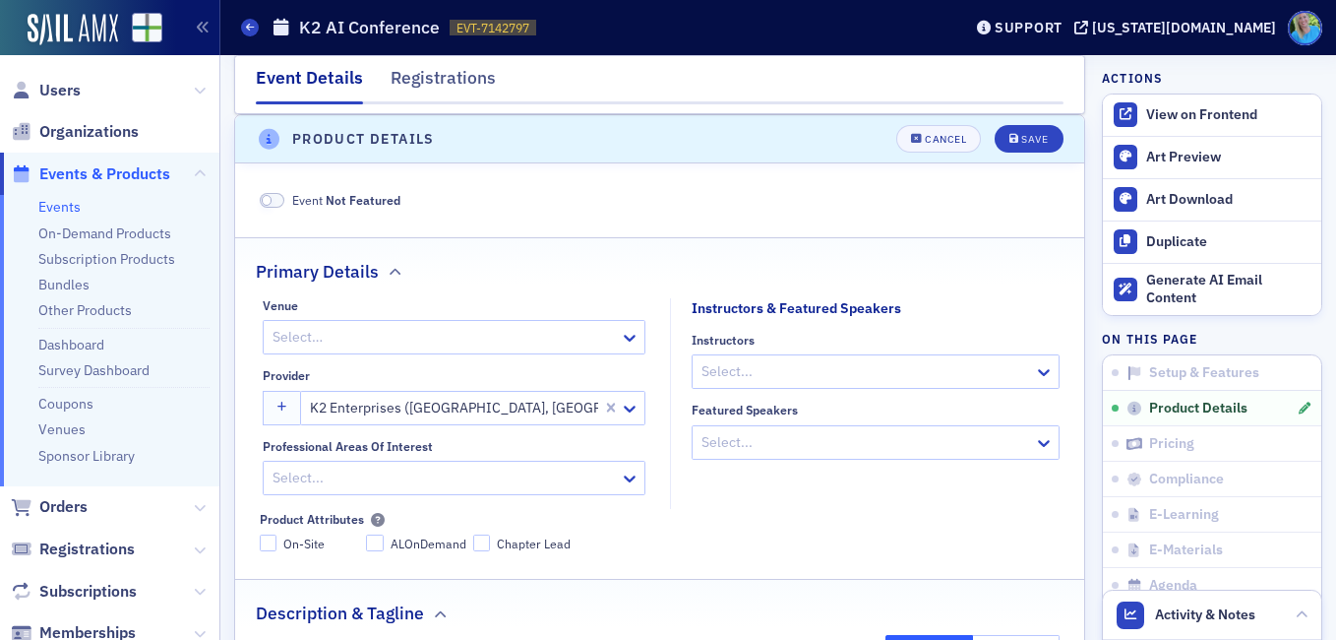
click at [277, 198] on span at bounding box center [273, 200] width 26 height 15
click at [1020, 148] on button "Save" at bounding box center [1029, 139] width 68 height 28
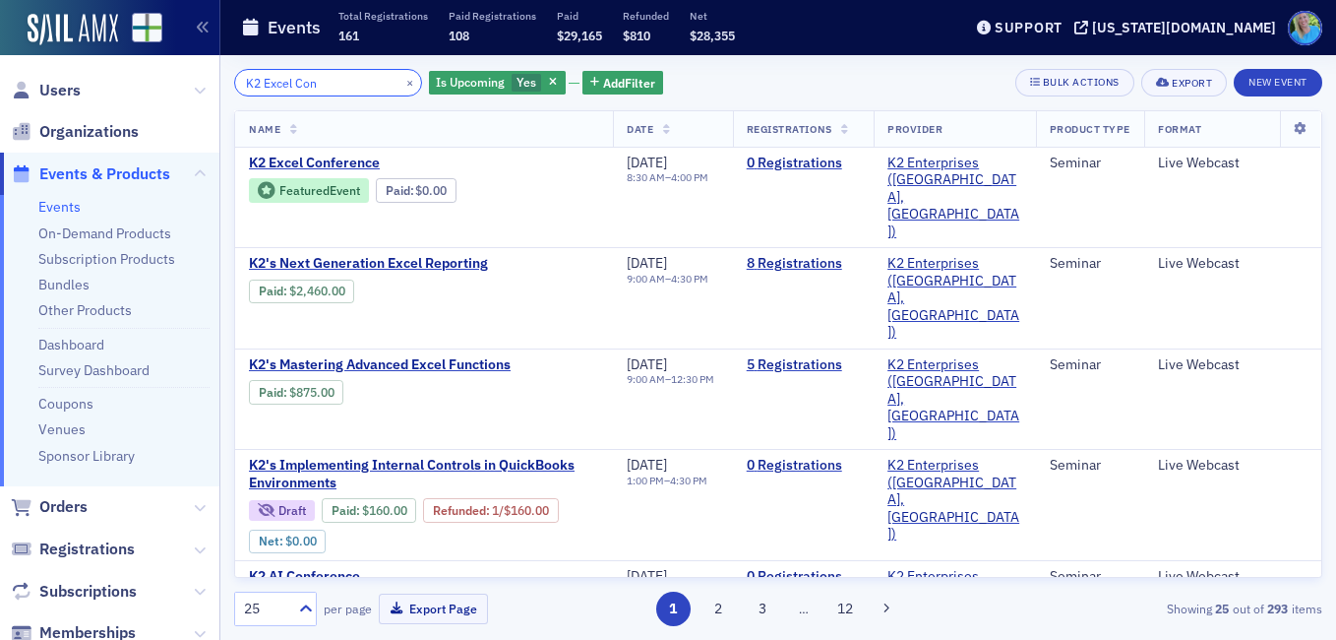
drag, startPoint x: 342, startPoint y: 83, endPoint x: 264, endPoint y: 73, distance: 79.3
click at [264, 73] on input "K2 Excel Con" at bounding box center [328, 83] width 188 height 28
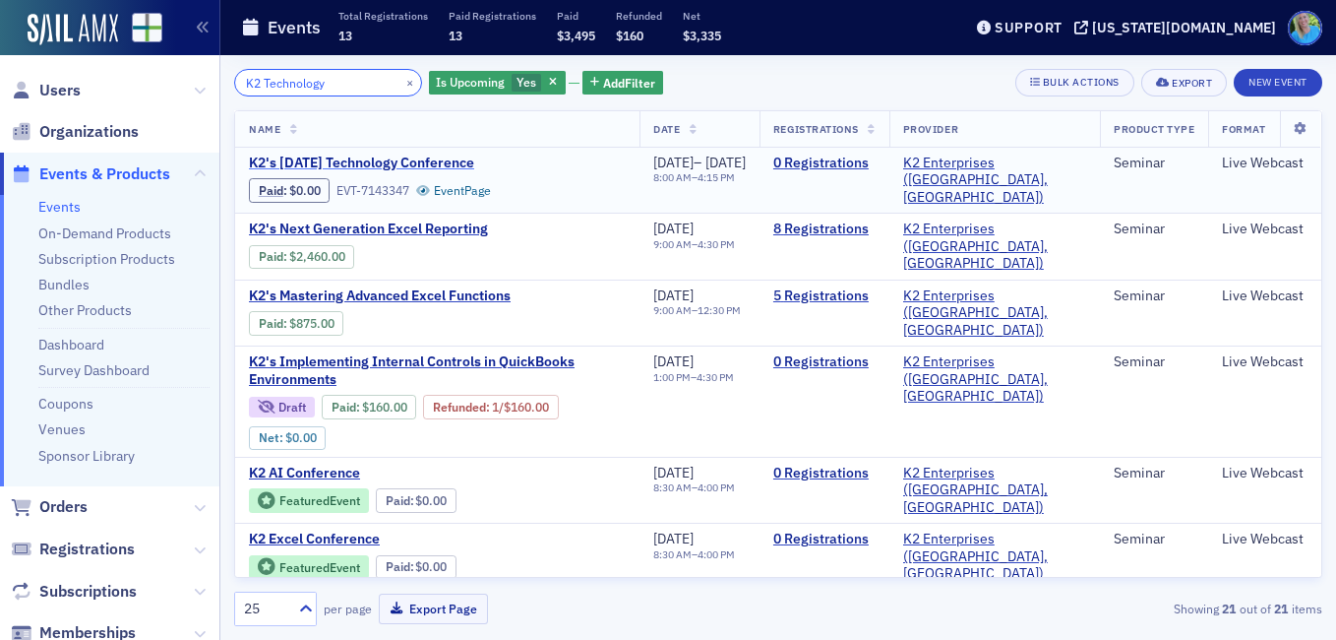
type input "K2 Technology"
click at [458, 157] on span "K2's November 2025 Technology Conference" at bounding box center [414, 163] width 331 height 18
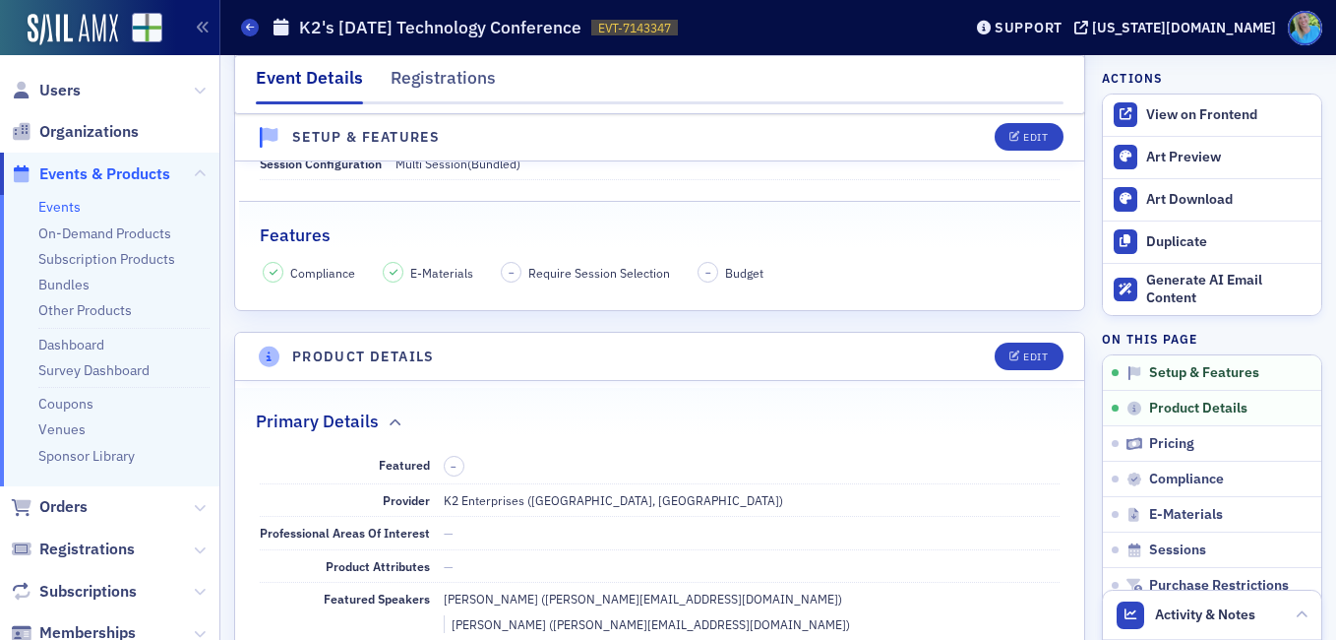
scroll to position [394, 0]
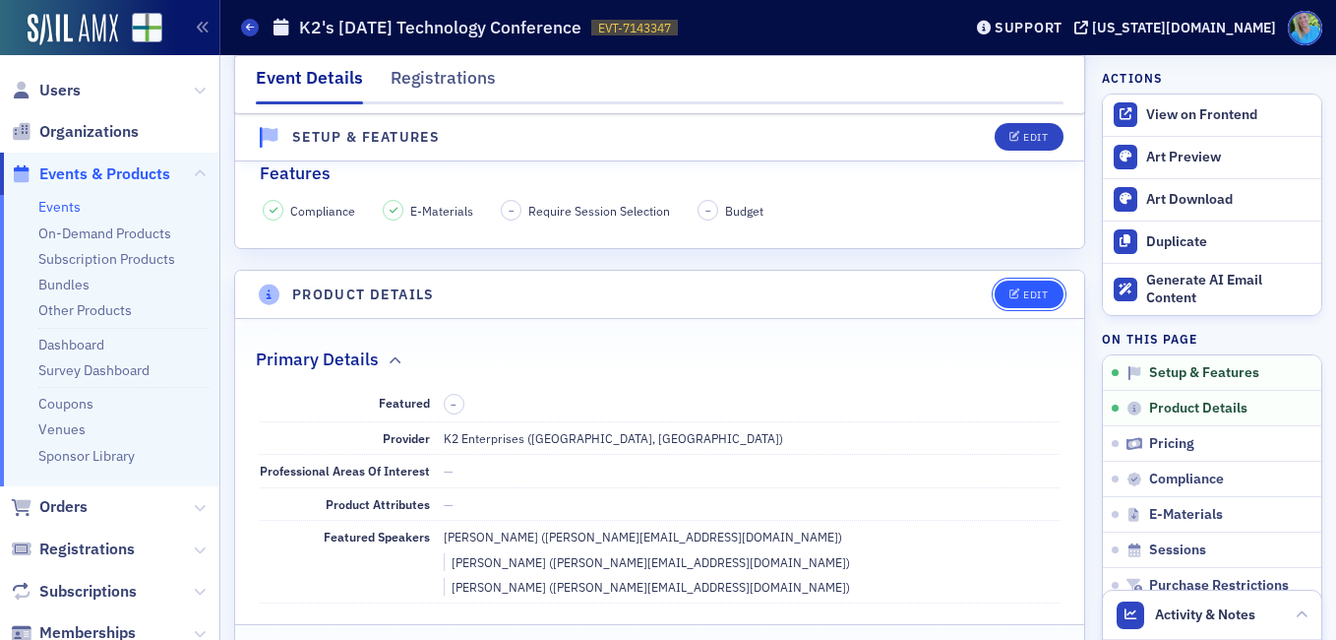
click at [1025, 289] on div "Edit" at bounding box center [1035, 294] width 25 height 11
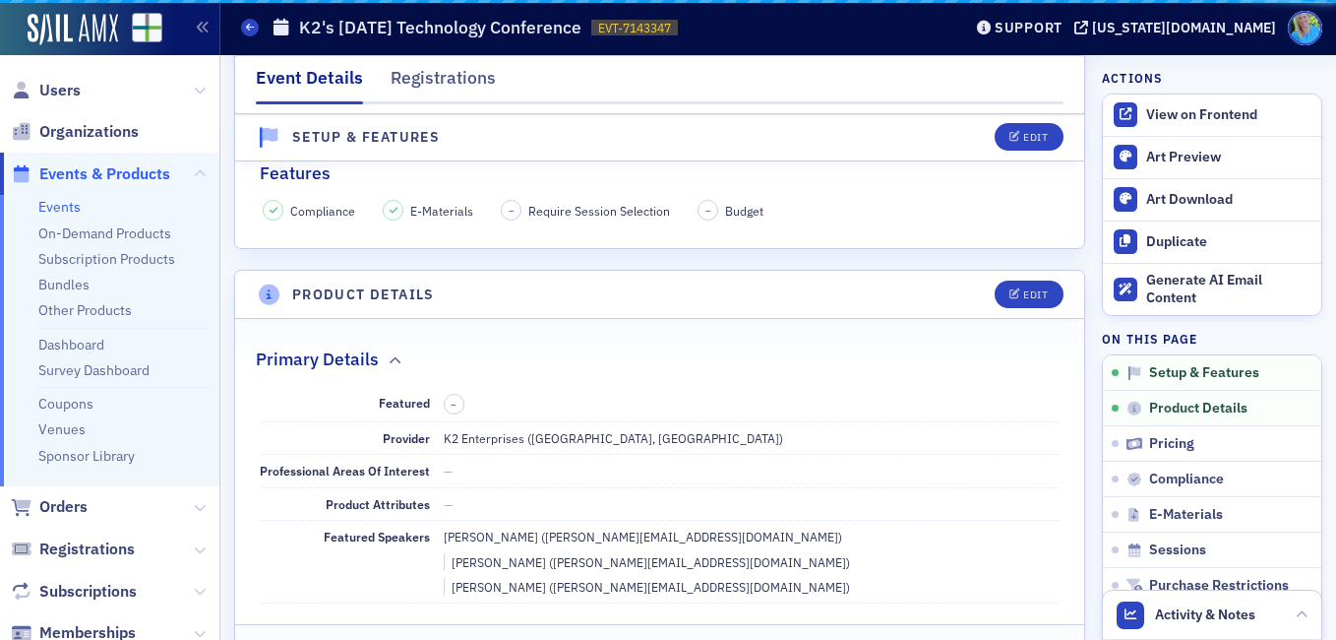
click at [281, 353] on fieldset "Primary Details Featured – Provider K2 Enterprises (Hammond, LA) Professional A…" at bounding box center [659, 471] width 849 height 291
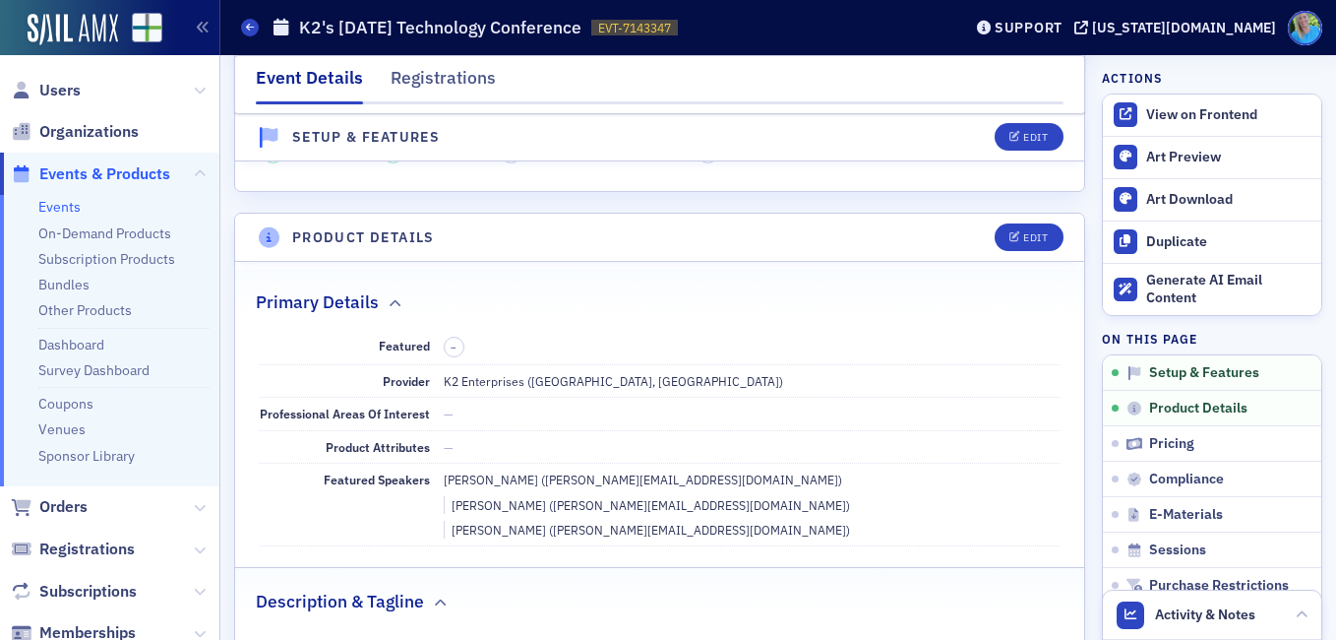
scroll to position [549, 0]
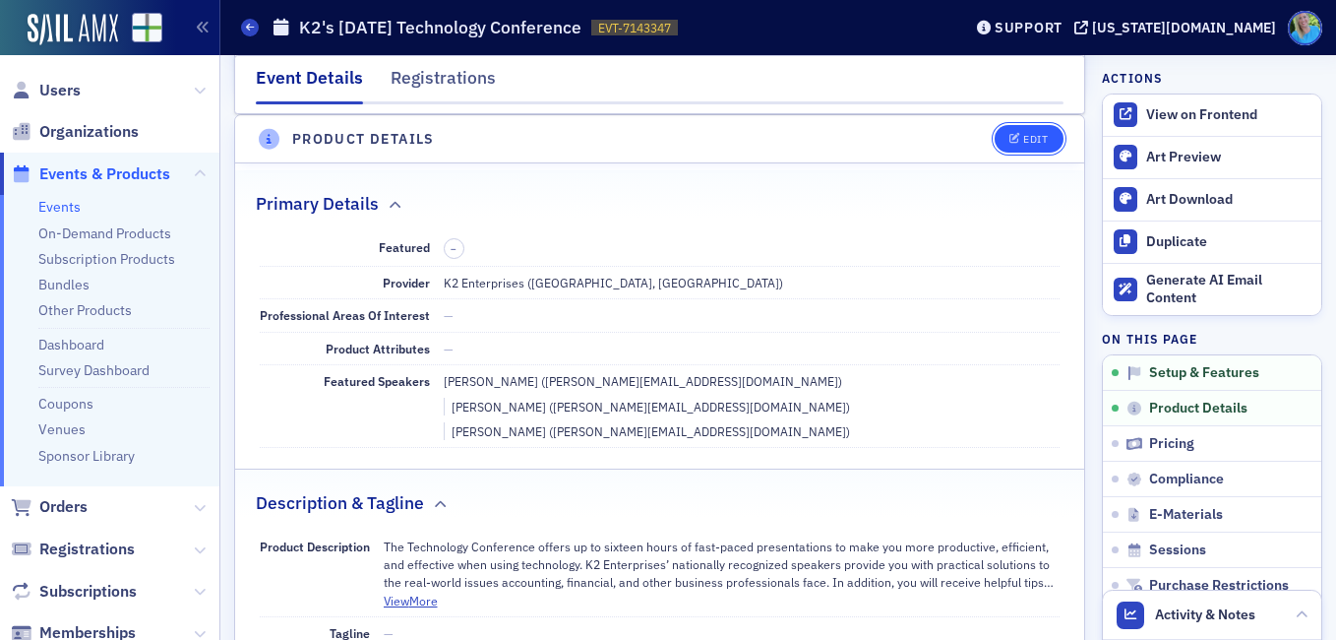
click at [1010, 138] on icon "button" at bounding box center [1016, 139] width 12 height 11
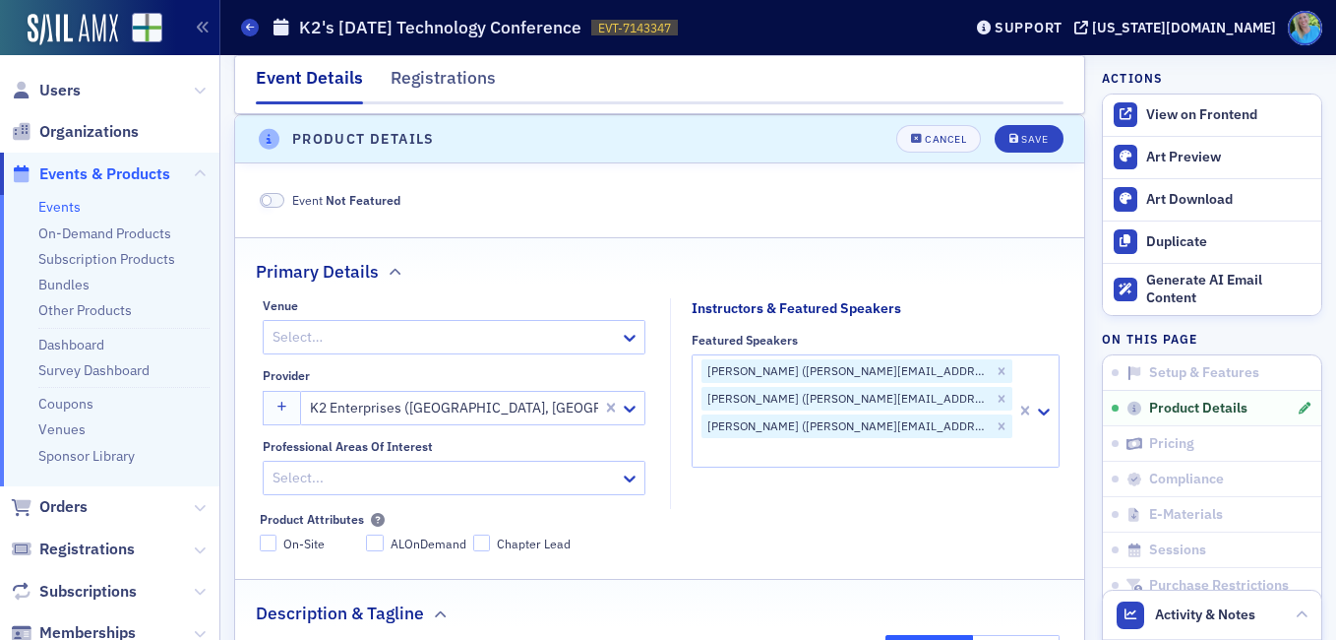
click at [277, 206] on span at bounding box center [273, 200] width 26 height 15
click at [1028, 141] on div "Save" at bounding box center [1034, 139] width 27 height 11
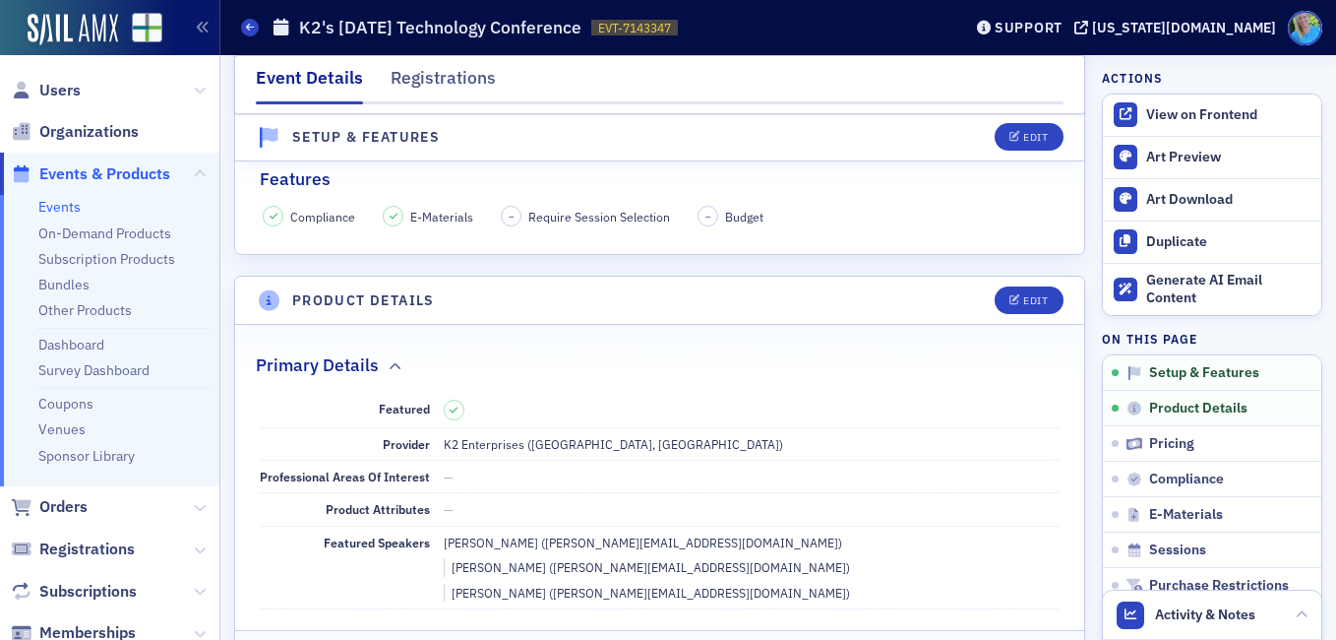
scroll to position [352, 0]
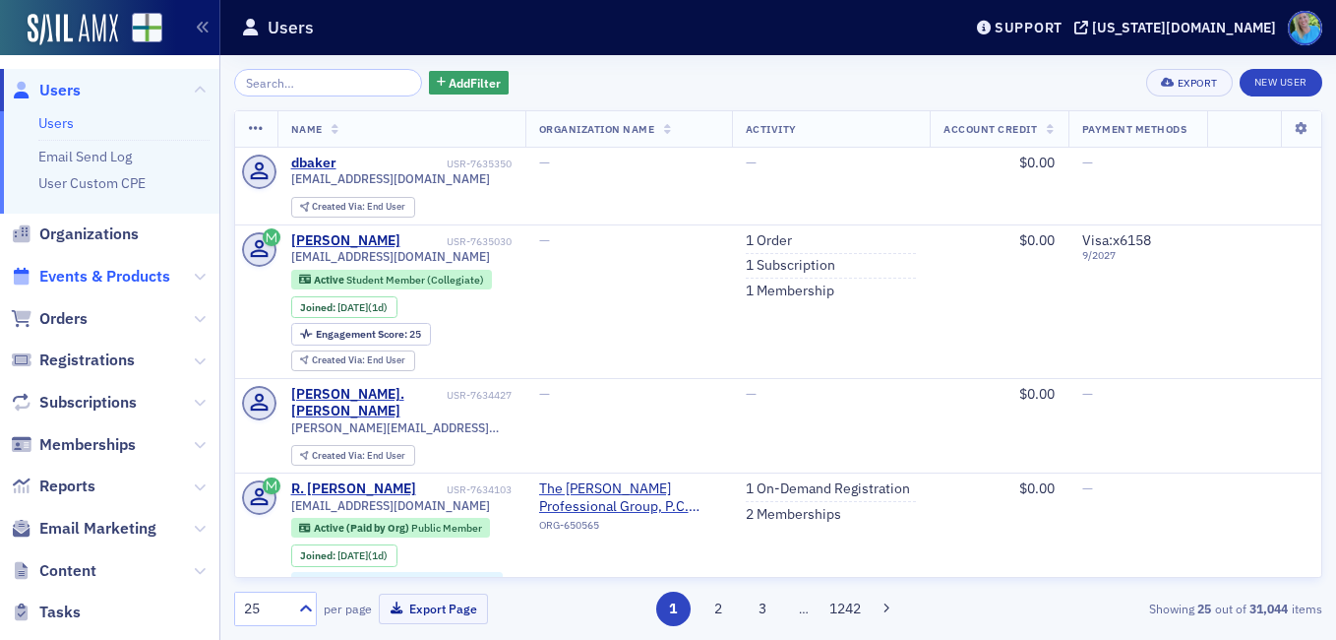
click at [124, 273] on span "Events & Products" at bounding box center [104, 277] width 131 height 22
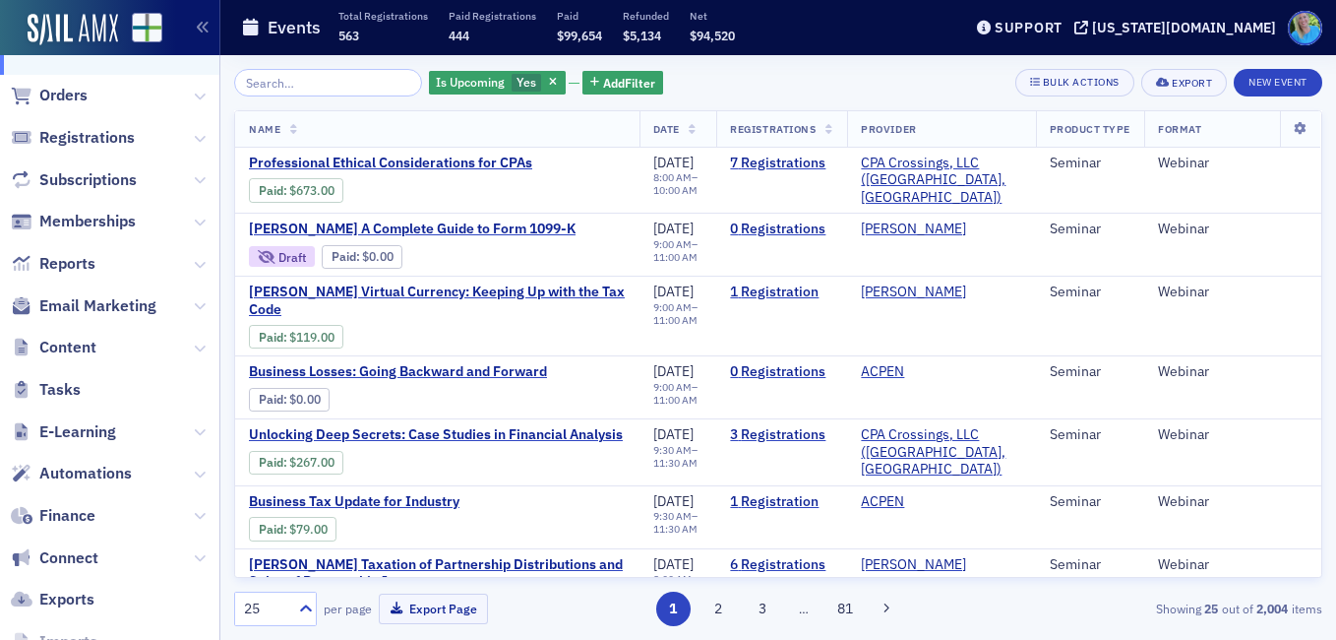
scroll to position [518, 0]
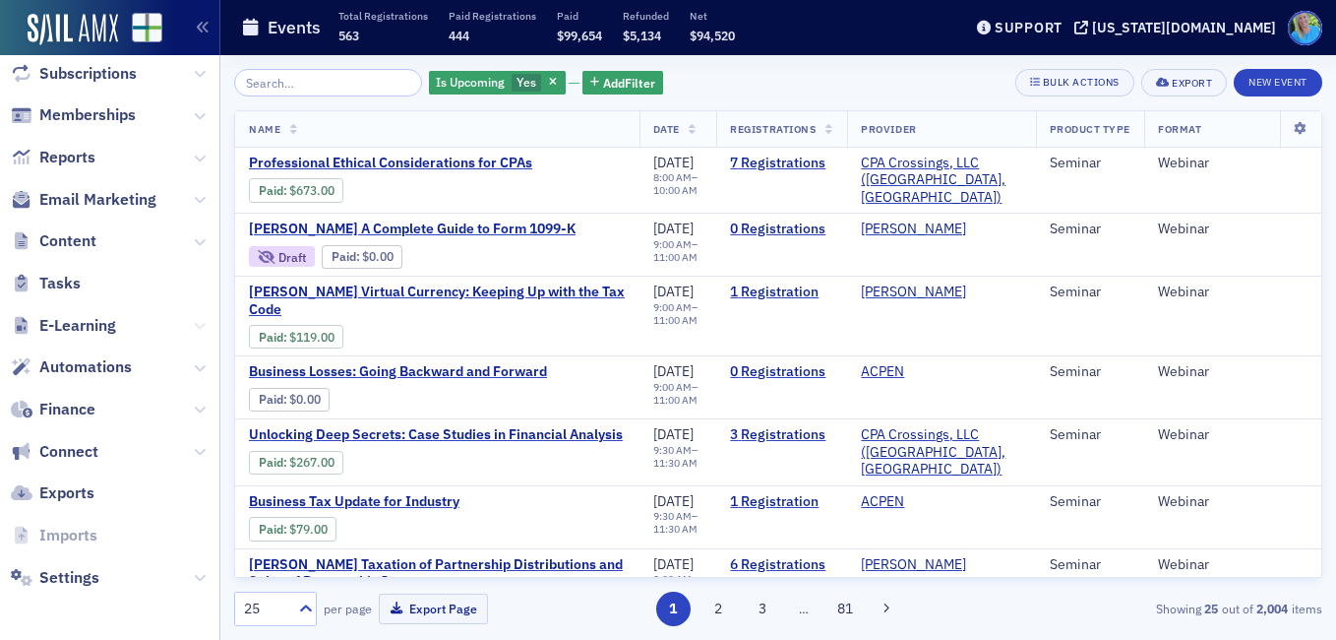
click at [194, 323] on icon at bounding box center [200, 326] width 12 height 12
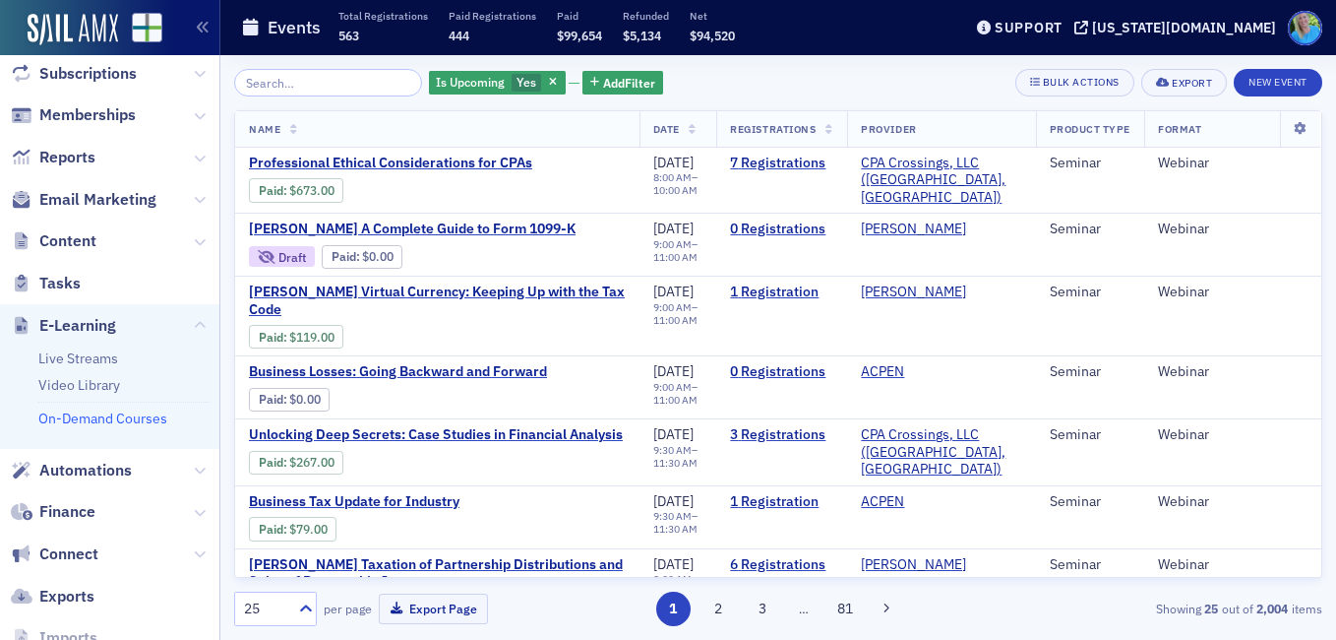
click at [119, 422] on link "On-Demand Courses" at bounding box center [102, 418] width 129 height 18
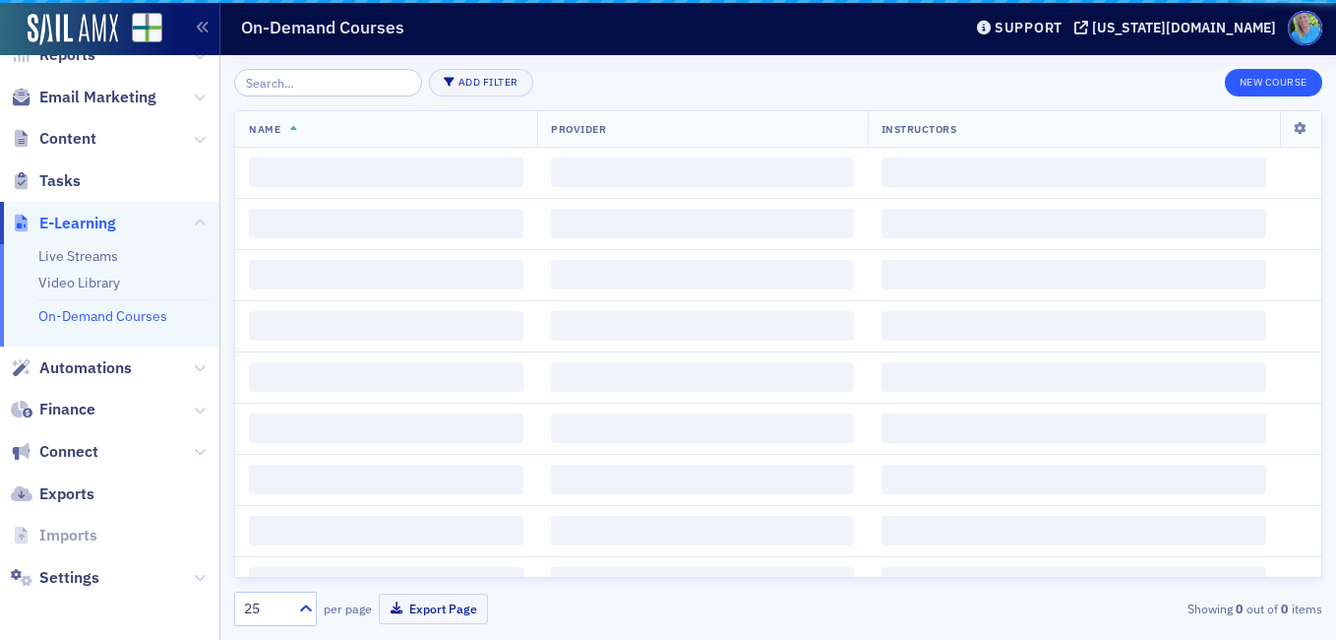
scroll to position [226, 0]
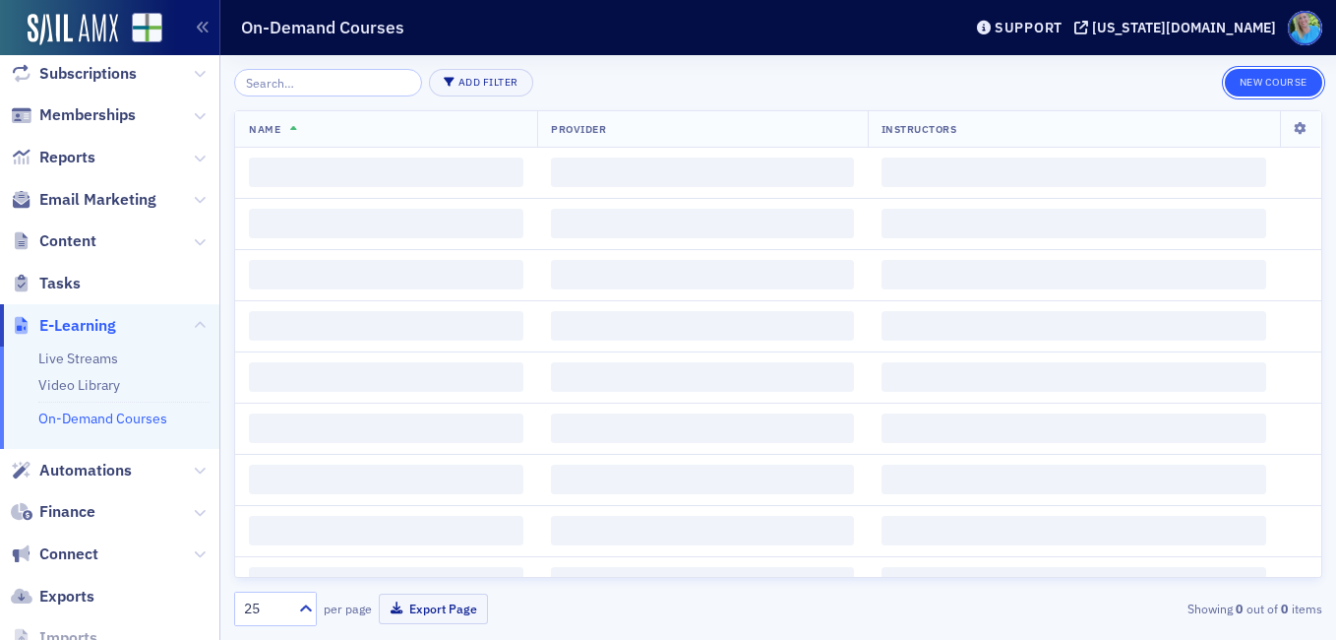
click at [1278, 85] on button "New Course" at bounding box center [1273, 83] width 97 height 28
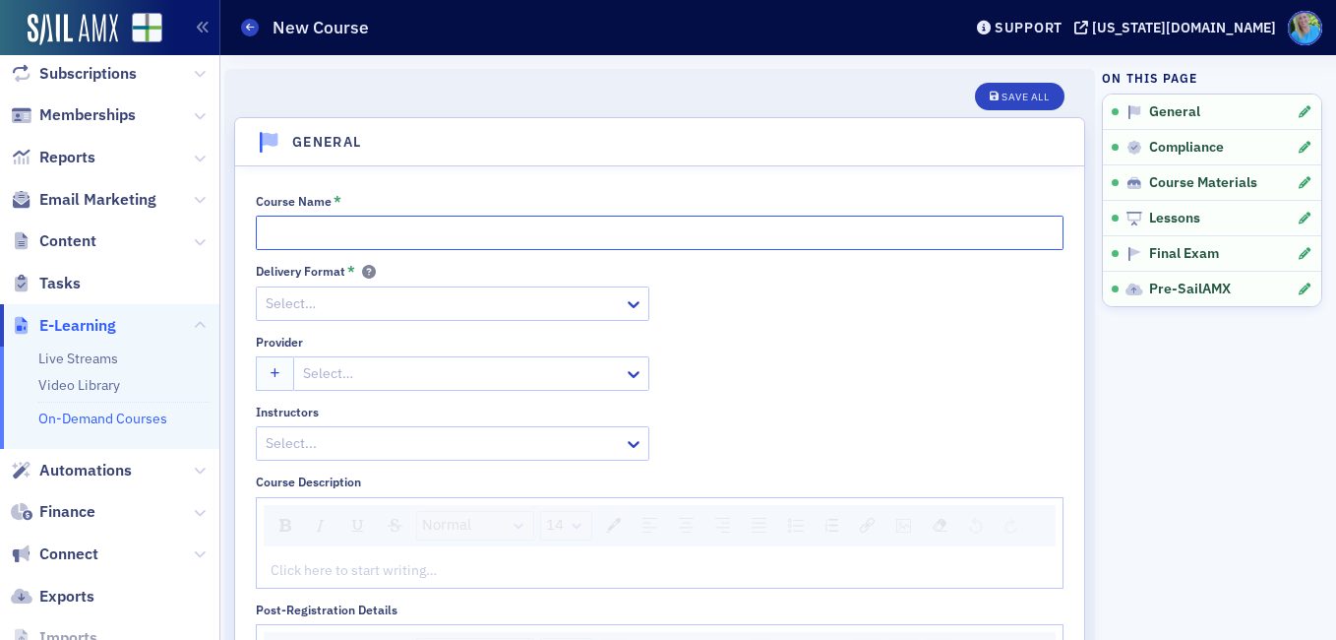
click at [336, 225] on input "Course Name *" at bounding box center [660, 233] width 808 height 34
paste input "2025 REAL WORLD ETHICS UPDATE: STATEMENTS ON STANDARDS FOR TAX SERVICES"
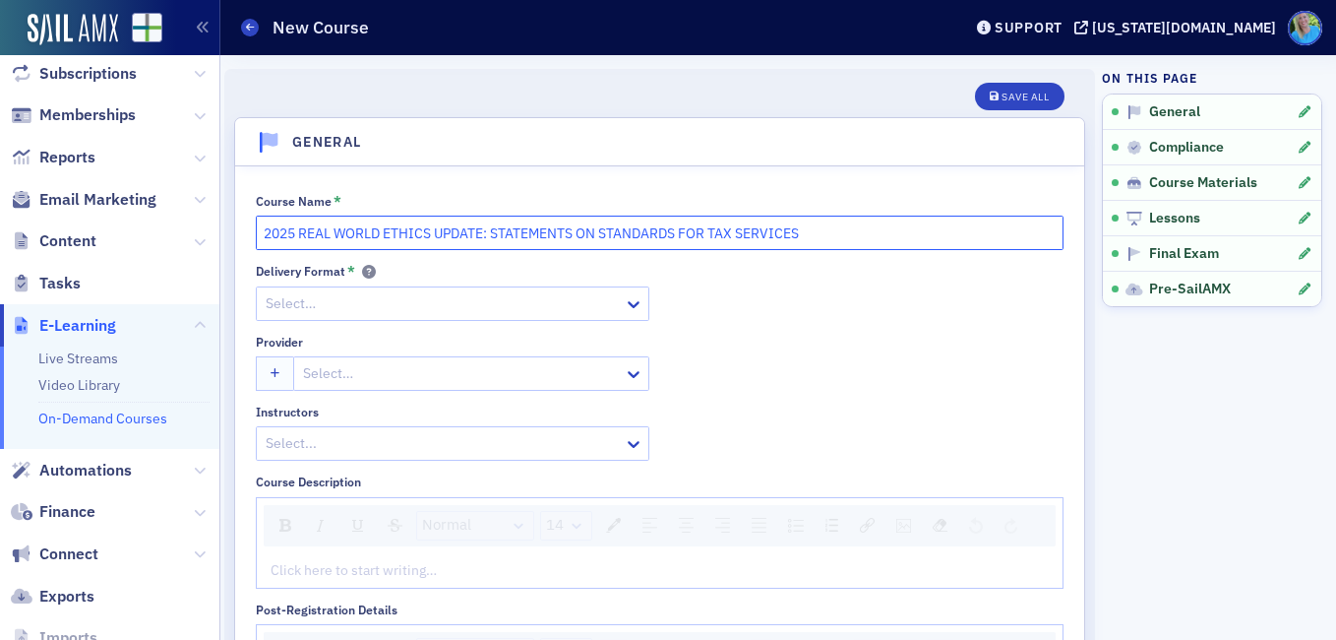
click at [302, 226] on input "2025 REAL WORLD ETHICS UPDATE: STATEMENTS ON STANDARDS FOR TAX SERVICES" at bounding box center [660, 233] width 808 height 34
type input "2025 Real World Ethics: Statements on Standards for Tax Services"
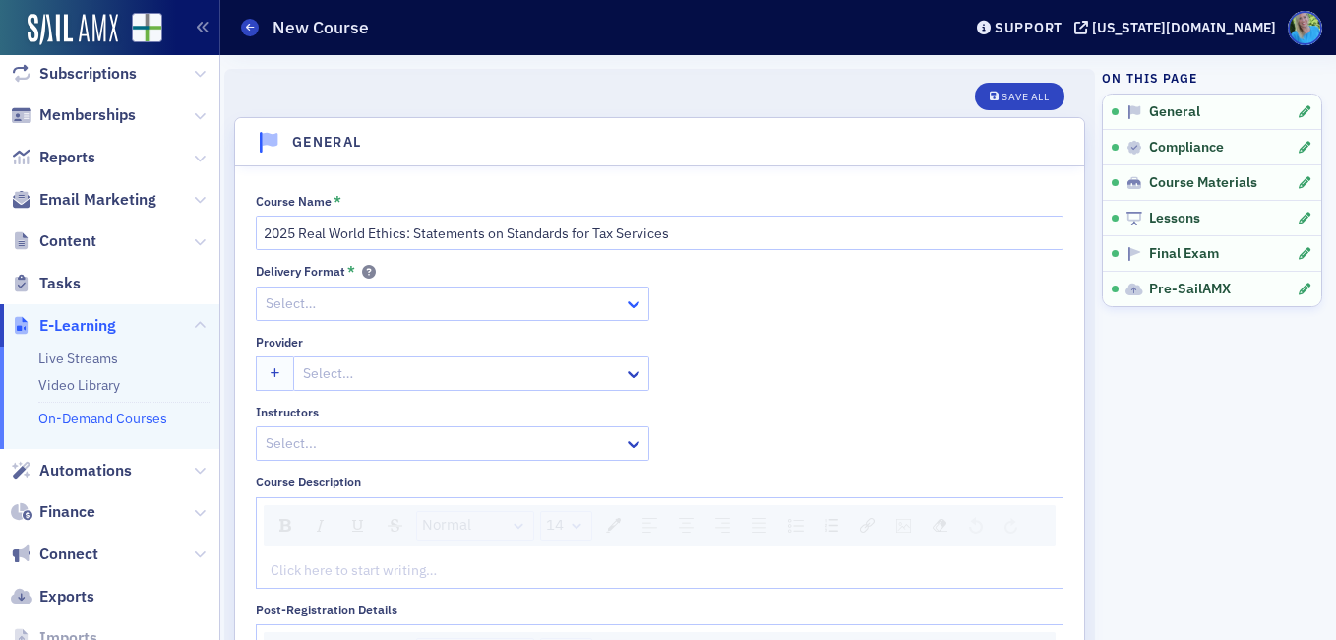
click at [628, 302] on icon at bounding box center [634, 304] width 12 height 7
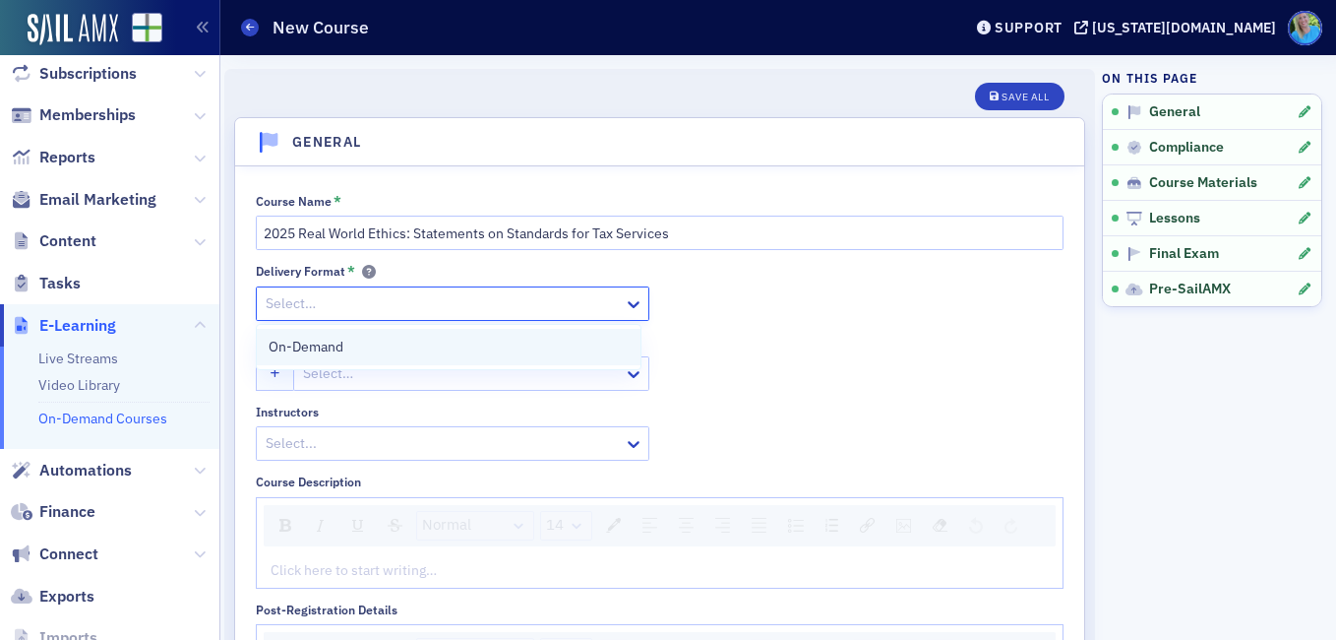
click at [555, 345] on div "On-Demand" at bounding box center [449, 347] width 360 height 21
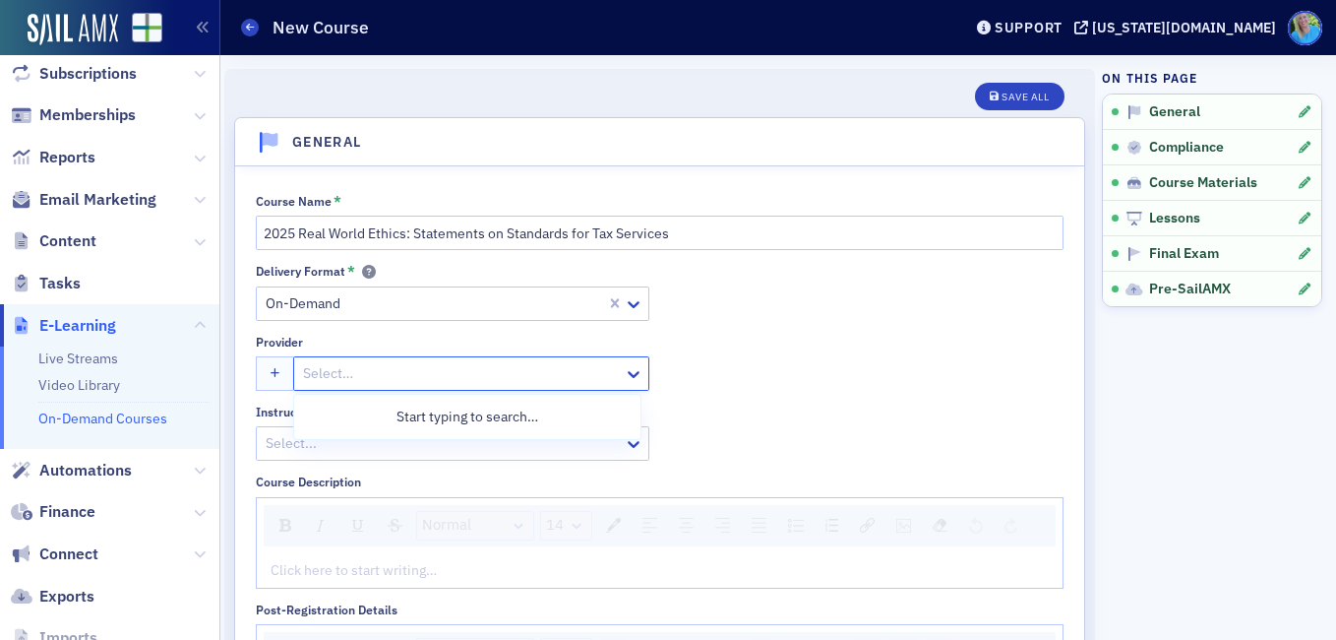
click at [549, 374] on div at bounding box center [461, 373] width 321 height 25
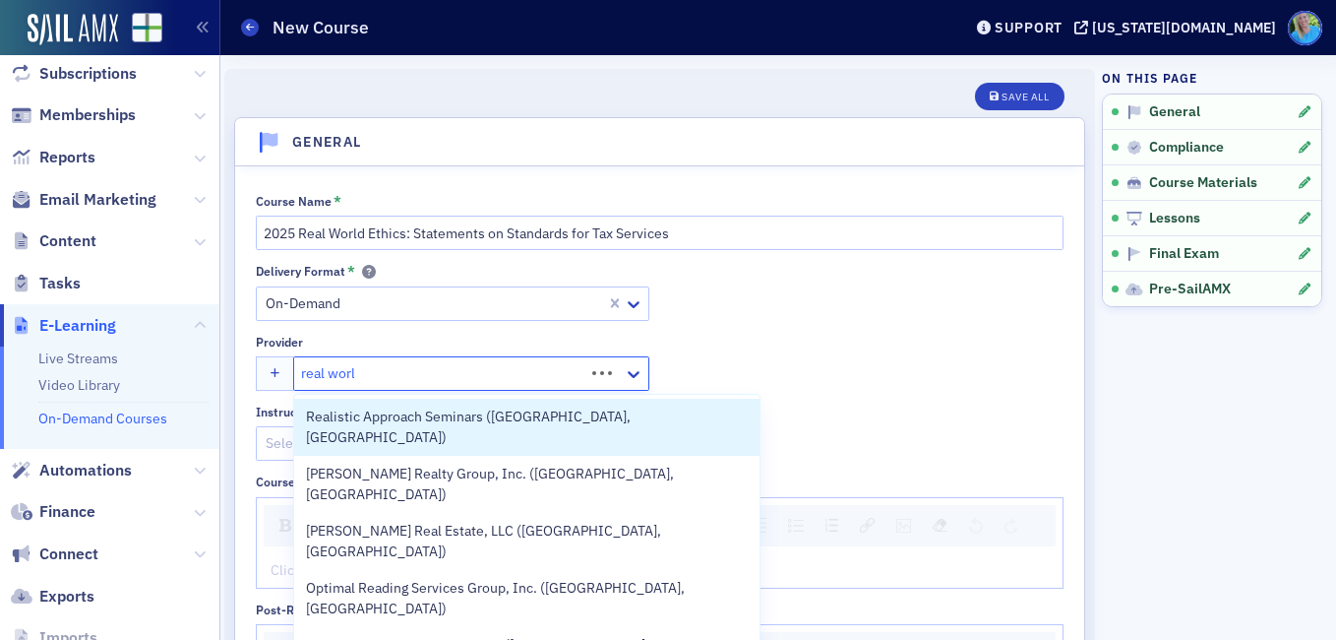
type input "real world"
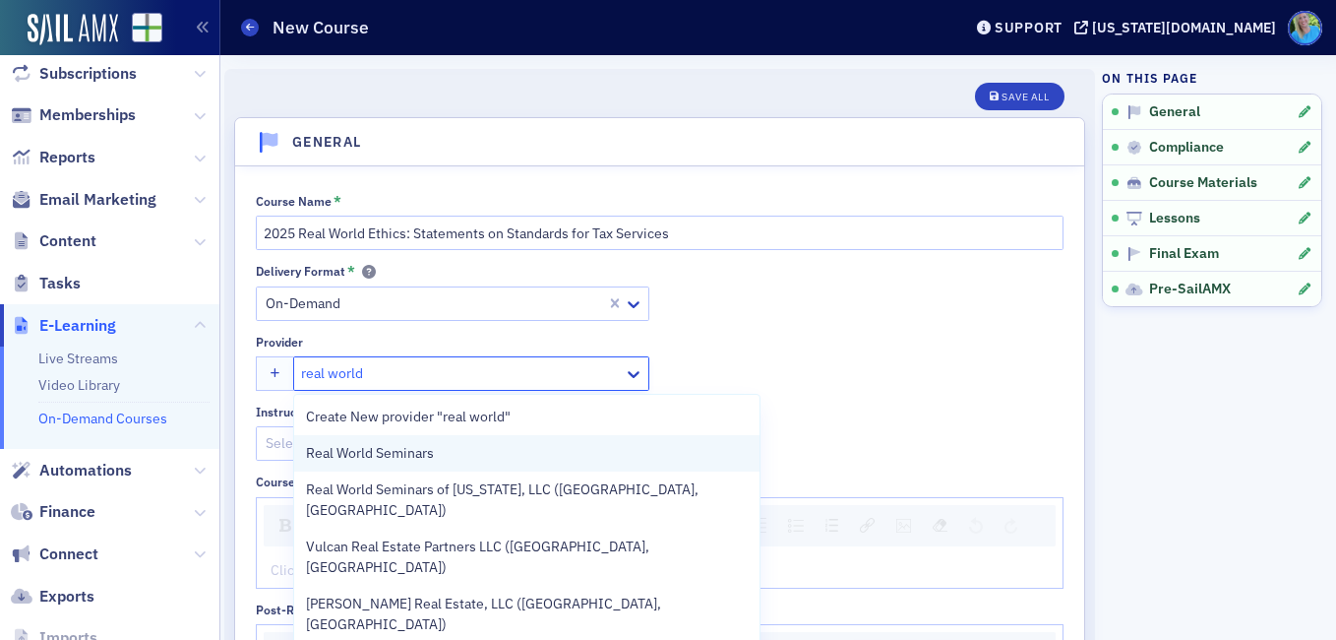
click at [545, 452] on div "Real World Seminars" at bounding box center [527, 453] width 442 height 21
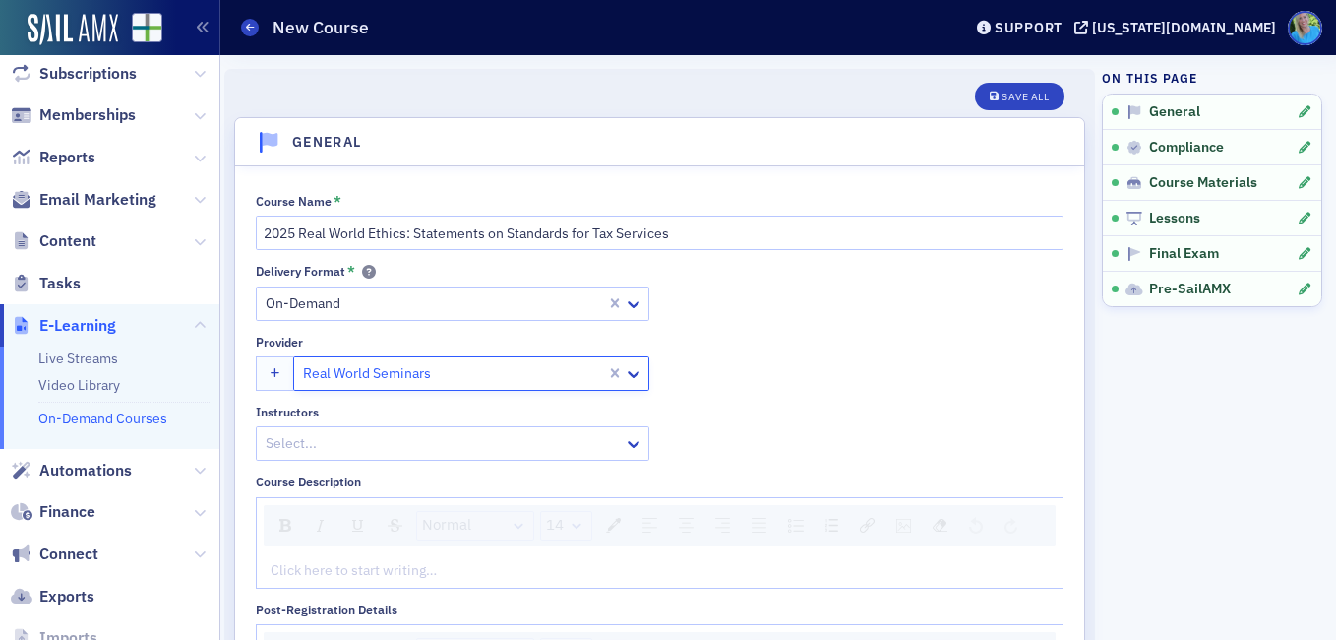
click at [540, 439] on div at bounding box center [443, 443] width 358 height 25
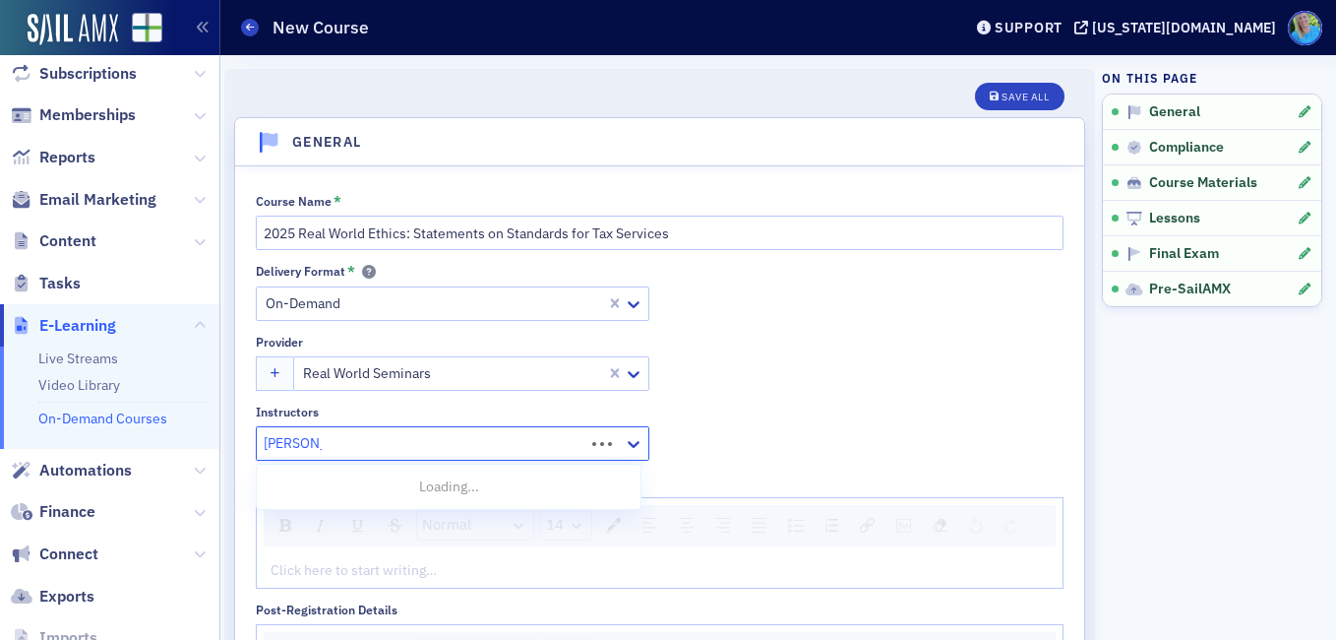
type input "[PERSON_NAME]"
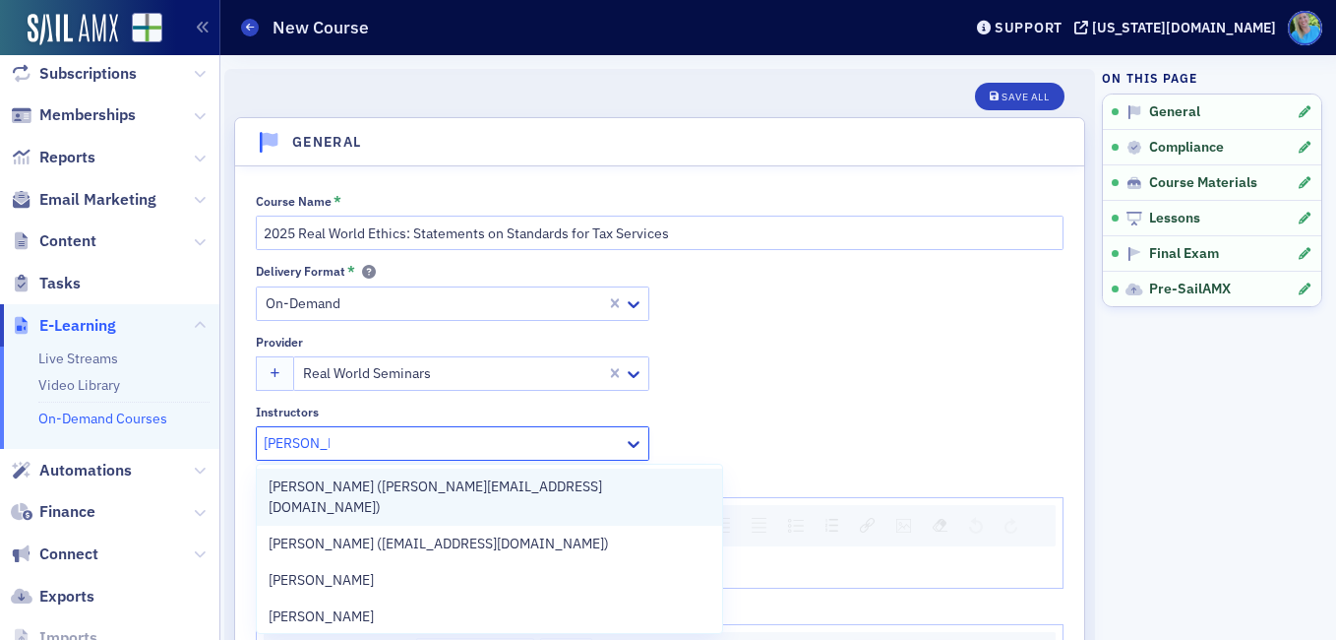
click at [507, 486] on div "[PERSON_NAME] ([PERSON_NAME][EMAIL_ADDRESS][DOMAIN_NAME])" at bounding box center [490, 496] width 442 height 41
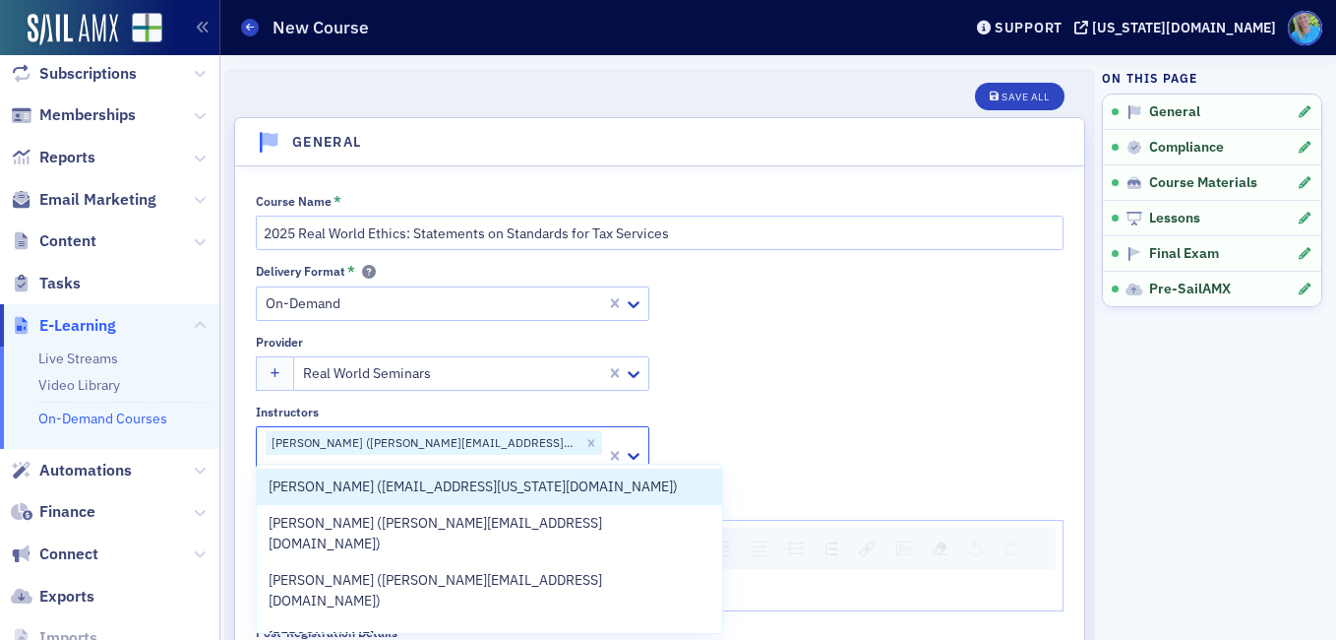
click at [853, 335] on div "Delivery Format * On-Demand Provider Real World Seminars Instructors option [PE…" at bounding box center [660, 374] width 808 height 220
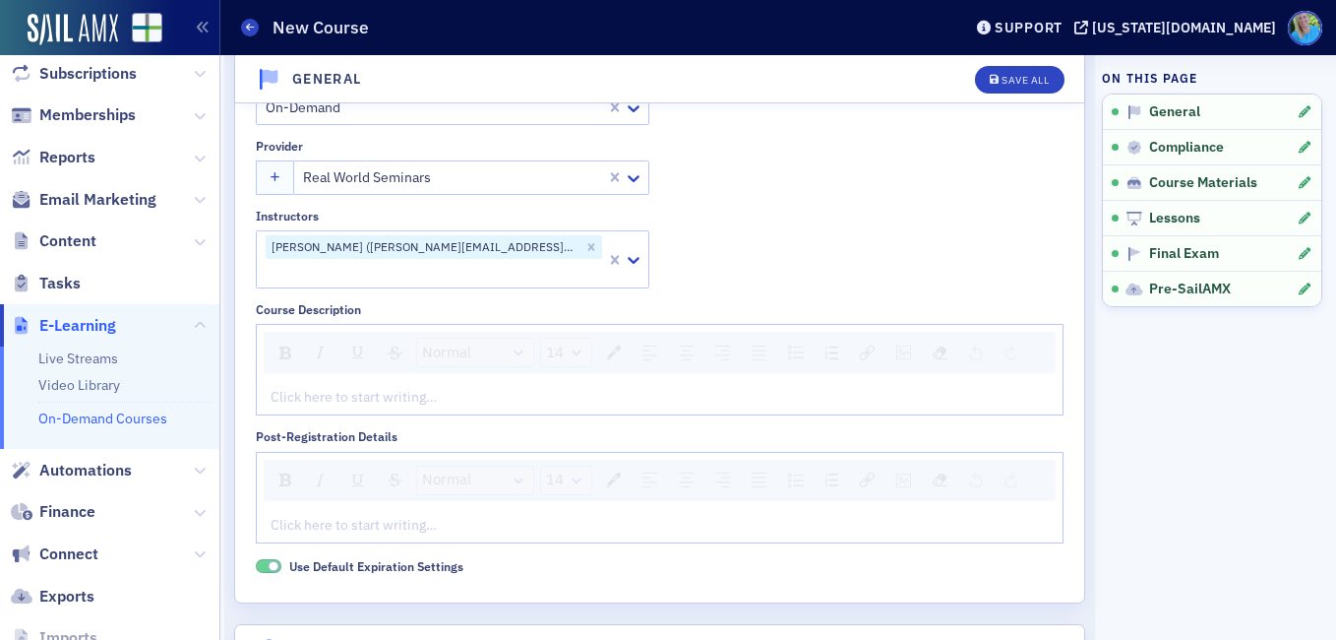
scroll to position [98, 0]
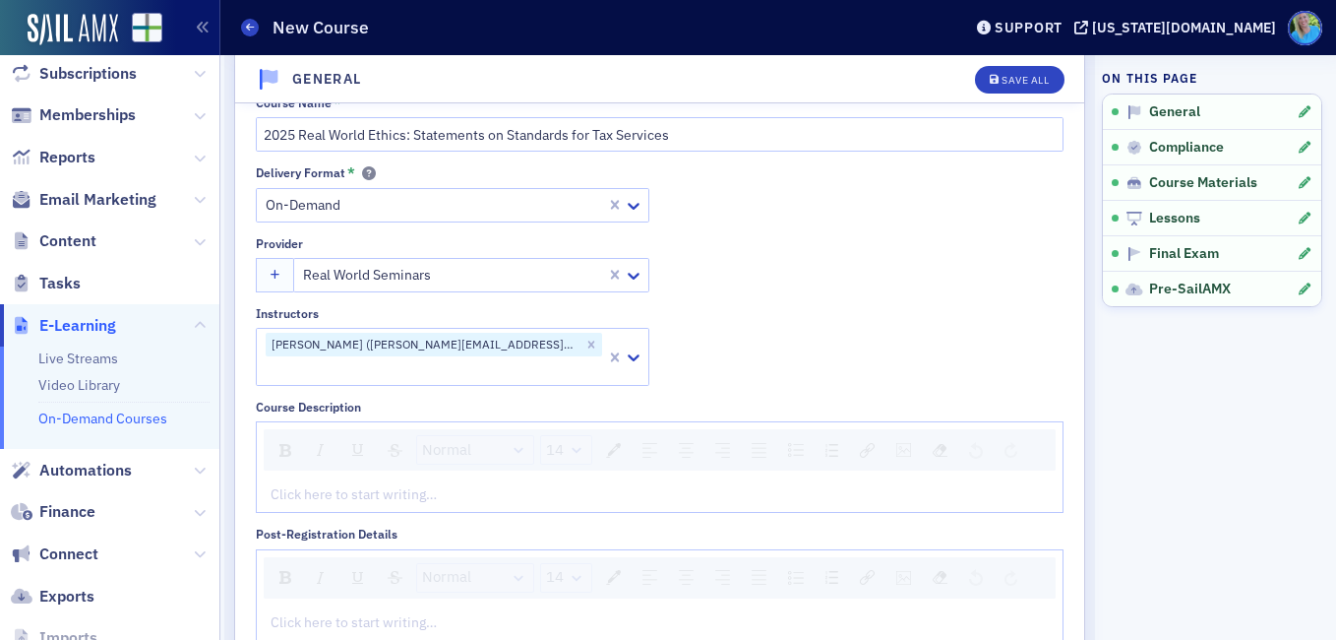
click at [463, 439] on span "Normal" at bounding box center [446, 450] width 49 height 23
drag, startPoint x: 456, startPoint y: 452, endPoint x: 451, endPoint y: 464, distance: 13.7
click at [455, 468] on li "Normal" at bounding box center [474, 483] width 112 height 30
click at [442, 452] on div "Normal 14 Click here to start writing…" at bounding box center [660, 467] width 808 height 92
click at [447, 484] on div "rdw-editor" at bounding box center [660, 494] width 777 height 21
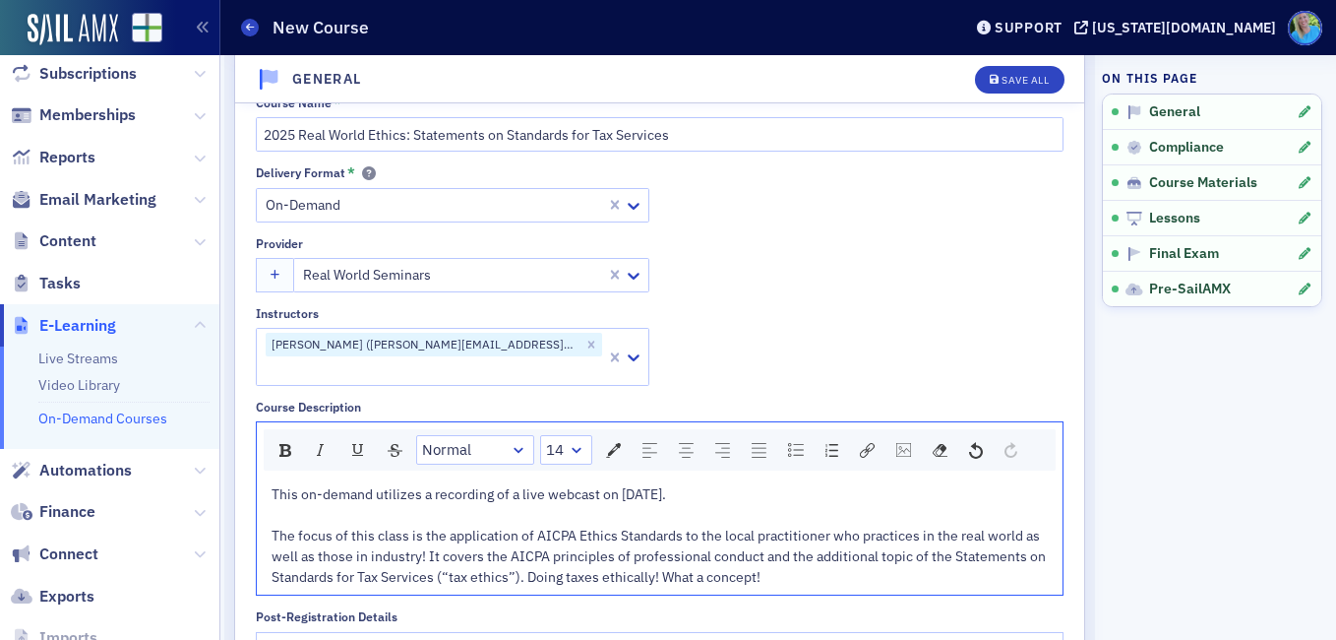
drag, startPoint x: 686, startPoint y: 475, endPoint x: 271, endPoint y: 475, distance: 415.3
click at [271, 484] on div "This on-demand utilizes a recording of a live webcast on [DATE]. The focus of t…" at bounding box center [660, 535] width 778 height 103
click at [314, 442] on img "rdw-inline-control" at bounding box center [321, 450] width 16 height 16
click at [447, 536] on span "The focus of this class is the application of AICPA Ethics Standards to the loc…" at bounding box center [660, 555] width 777 height 59
click at [447, 528] on span "The focus of this class is the application of AICPA Ethics Standards to the loc…" at bounding box center [660, 555] width 777 height 59
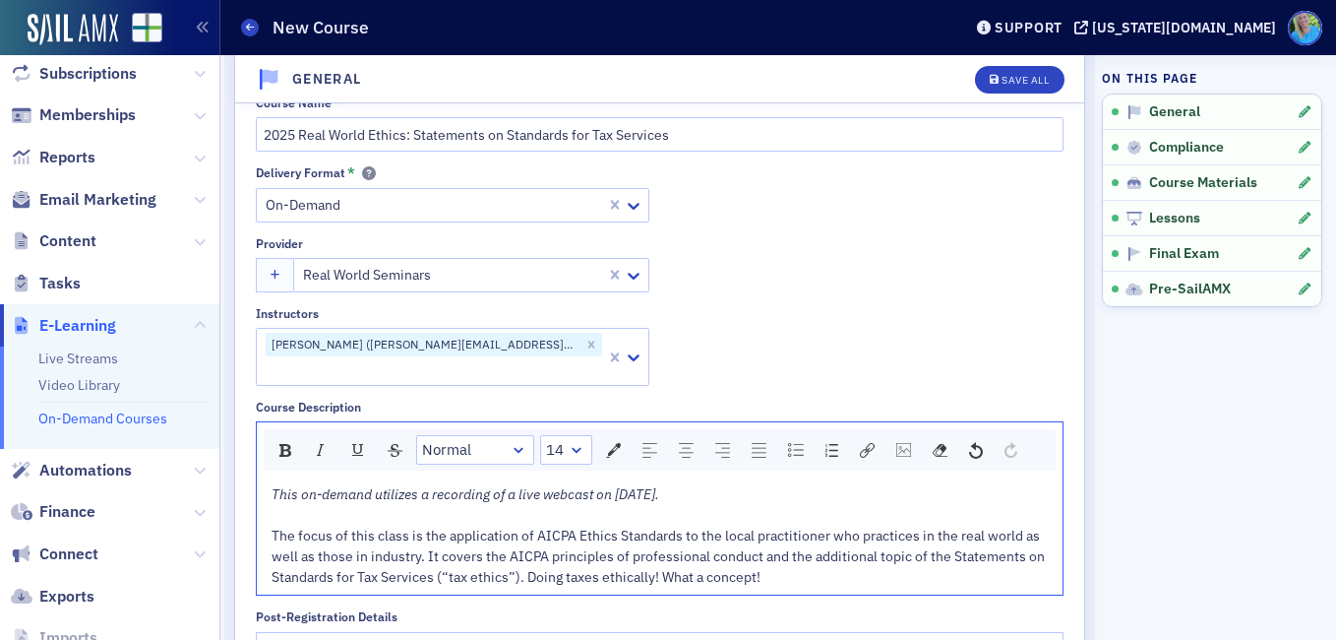
click at [753, 552] on span "The focus of this class is the application of AICPA Ethics Standards to the loc…" at bounding box center [660, 555] width 776 height 59
click at [978, 65] on div "Save All" at bounding box center [1019, 79] width 89 height 41
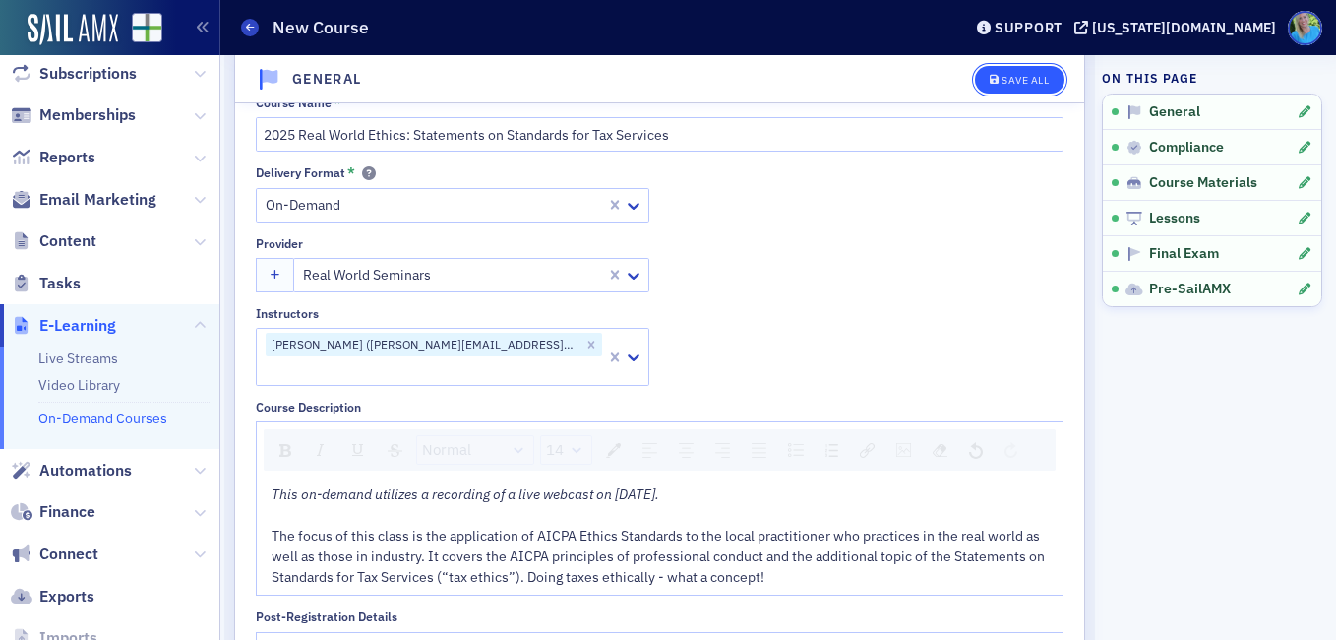
click at [1006, 91] on button "Save All" at bounding box center [1019, 80] width 89 height 28
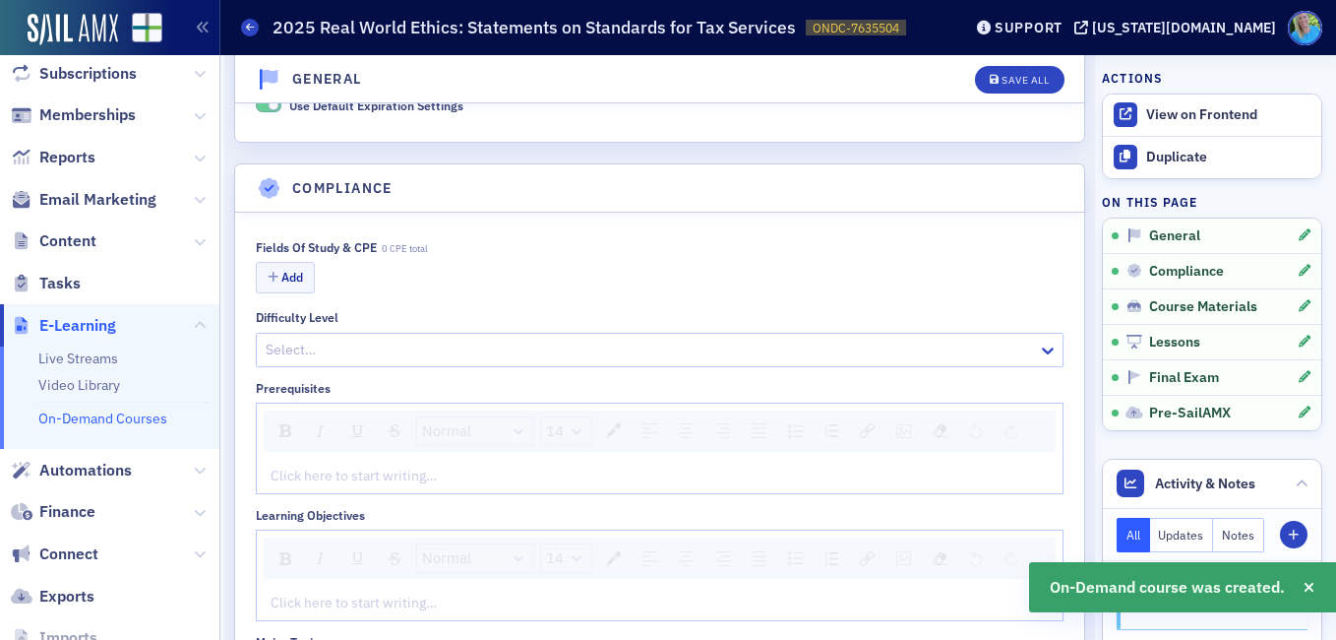
scroll to position [787, 0]
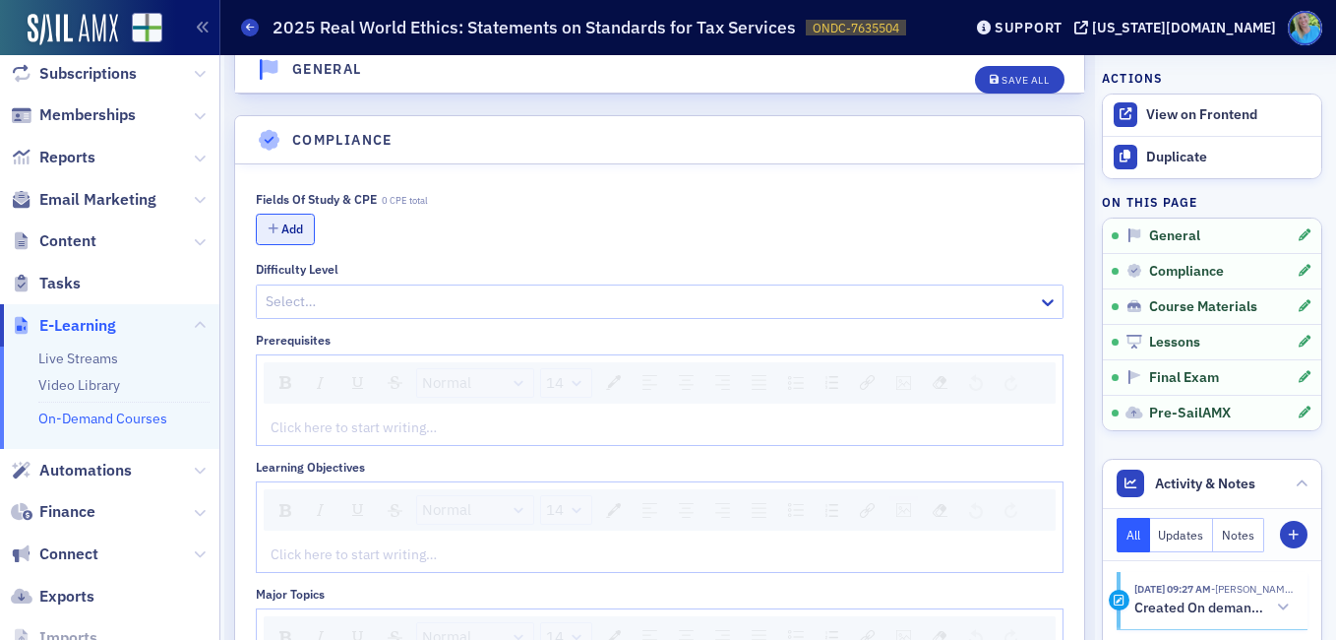
click at [258, 214] on button "Add" at bounding box center [285, 229] width 59 height 31
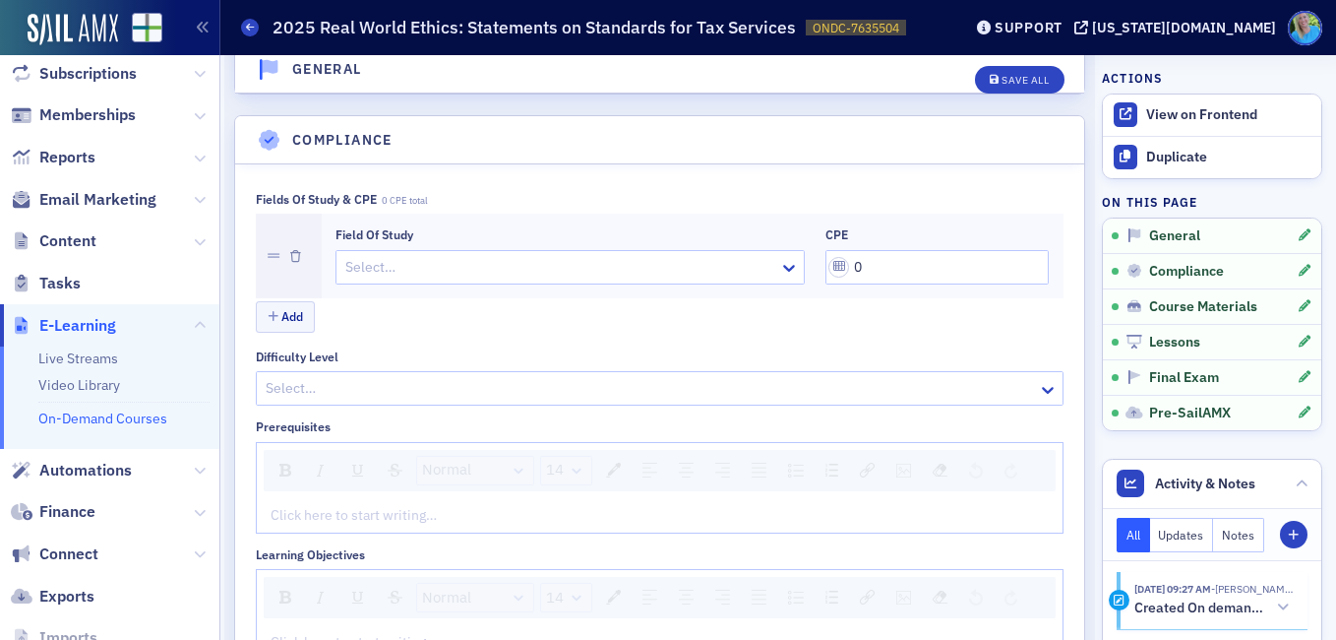
click at [463, 255] on div at bounding box center [560, 267] width 434 height 25
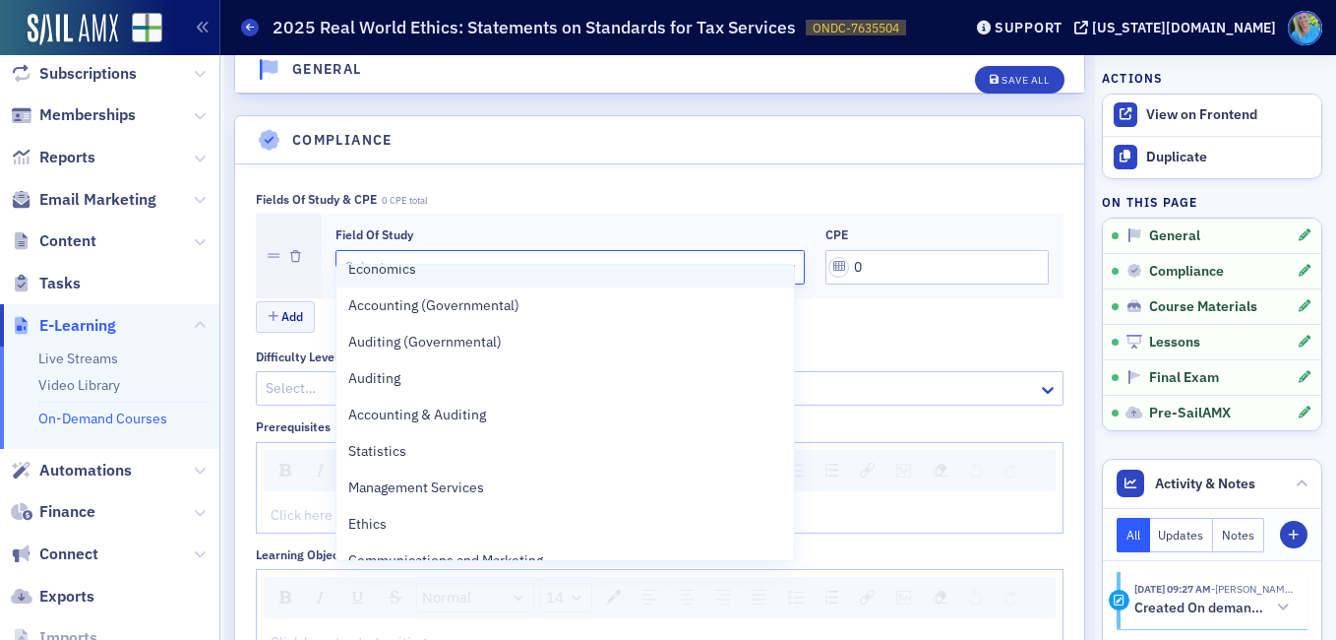
scroll to position [394, 0]
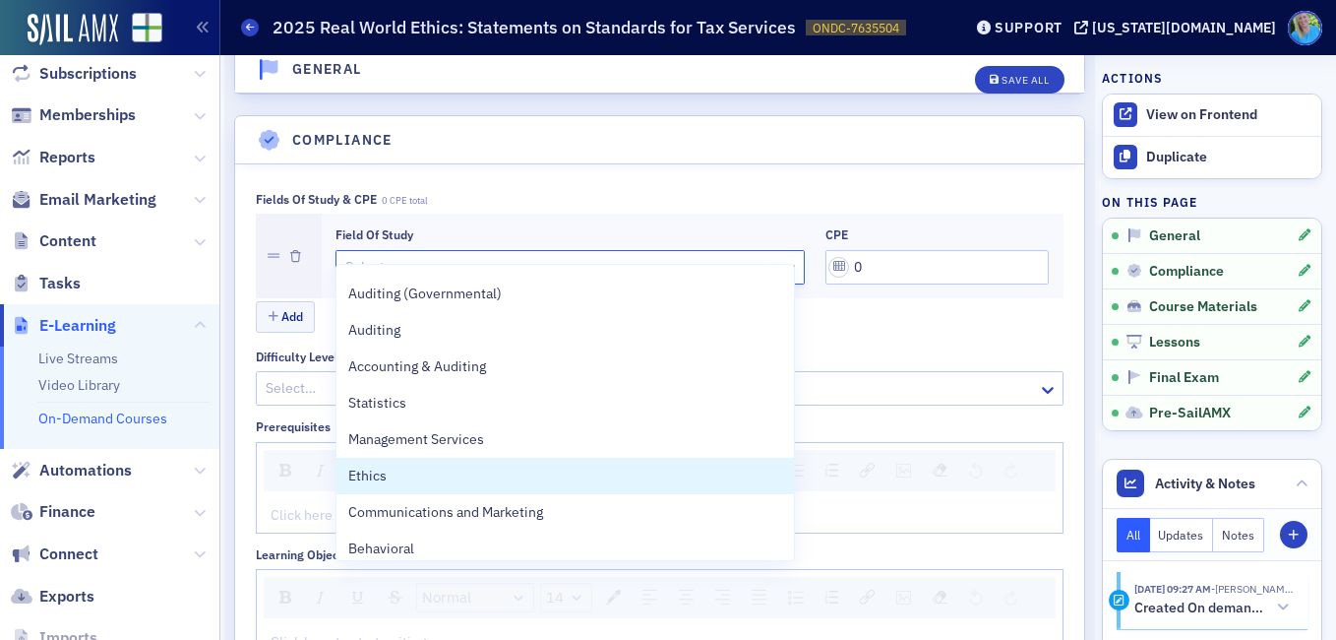
drag, startPoint x: 482, startPoint y: 470, endPoint x: 570, endPoint y: 430, distance: 96.4
click at [483, 470] on div "Ethics" at bounding box center [565, 475] width 434 height 21
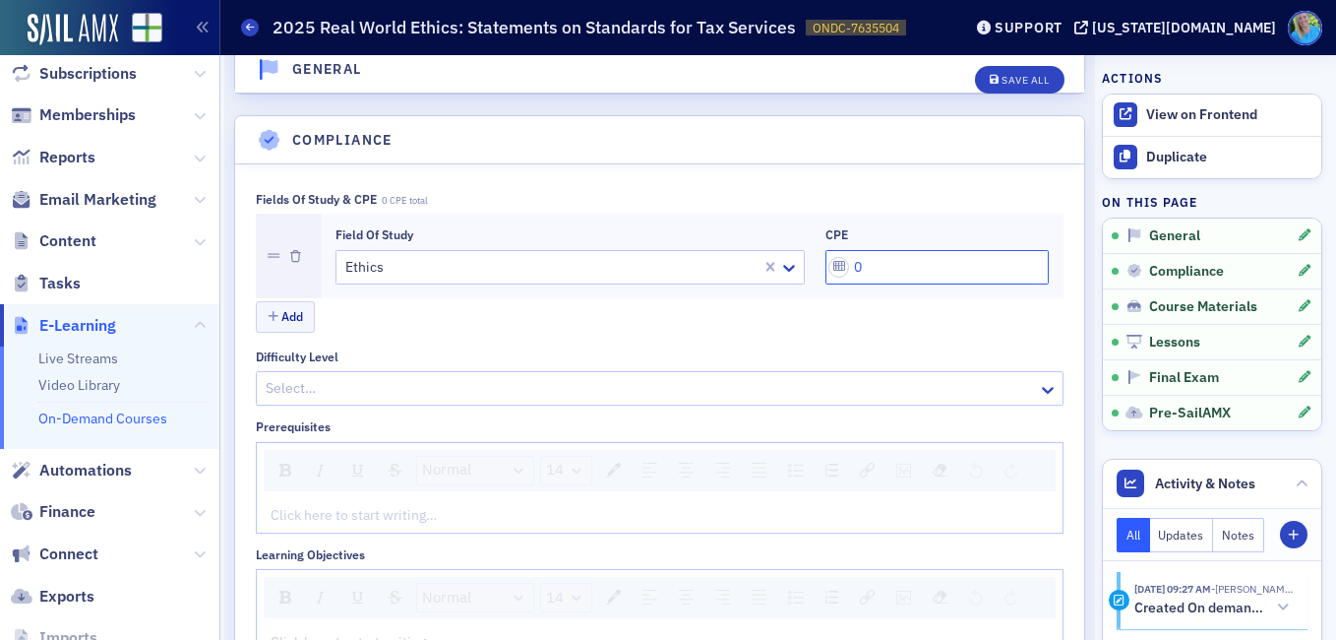
click at [843, 250] on input "0" at bounding box center [938, 267] width 224 height 34
type input "2"
click at [1022, 77] on div "Save All" at bounding box center [1025, 80] width 47 height 11
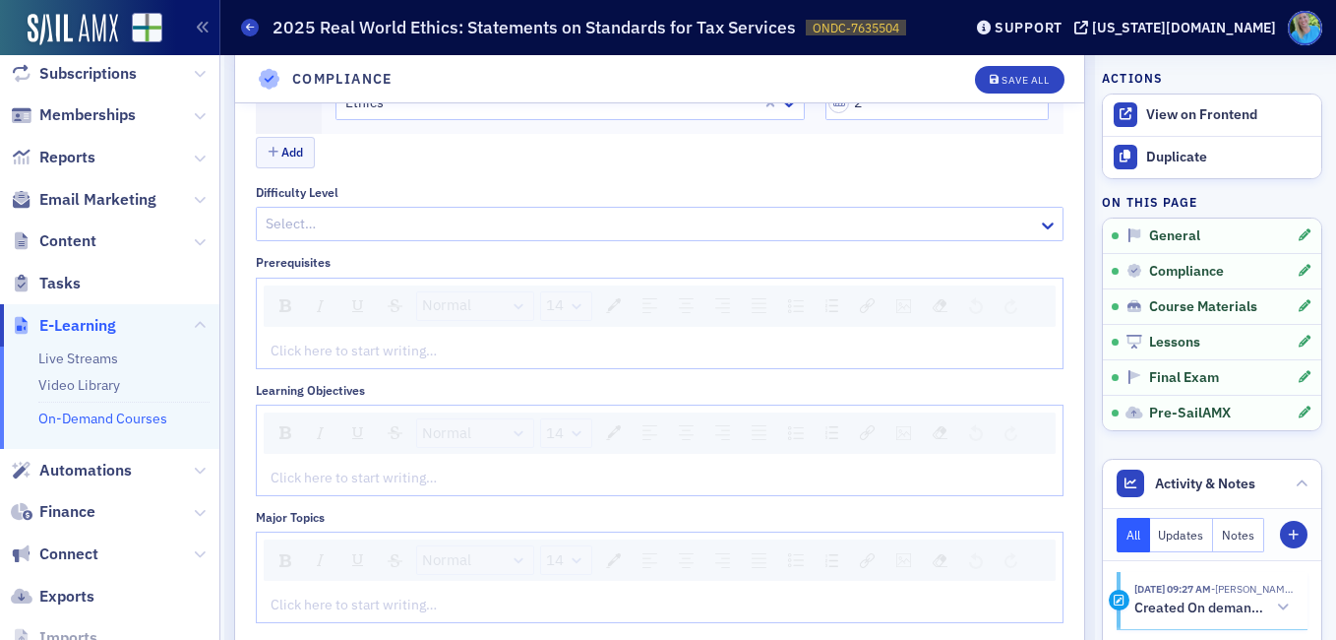
scroll to position [984, 0]
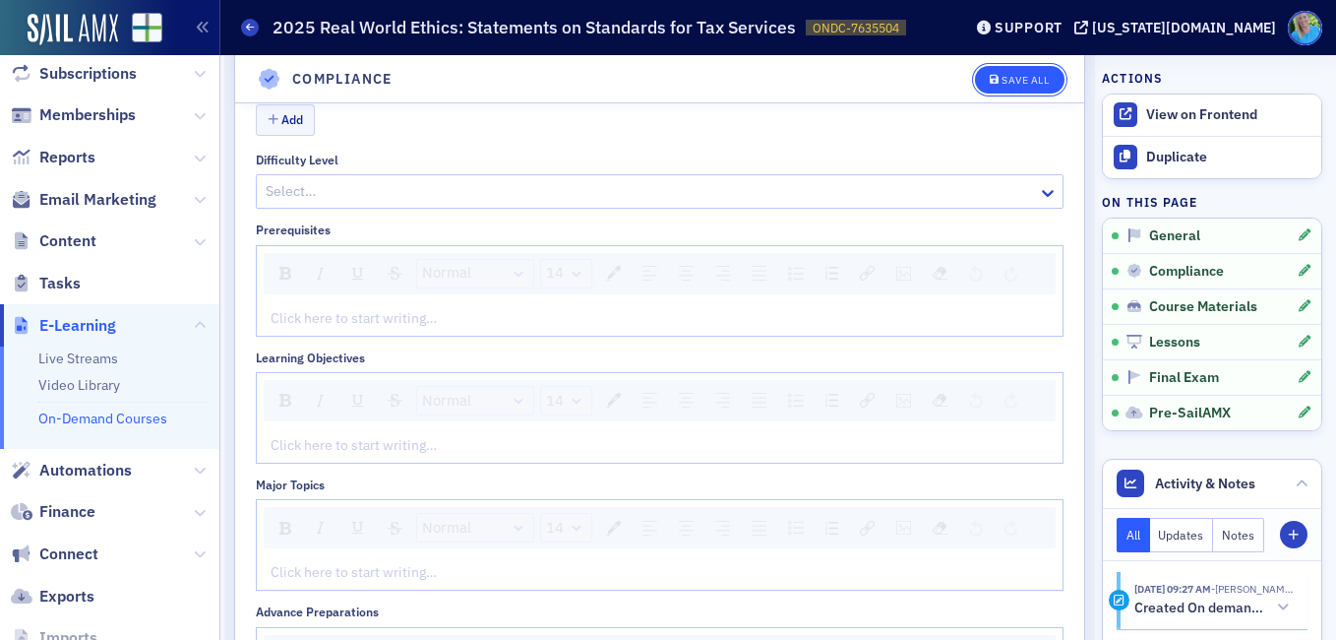
click at [990, 82] on span "Save All" at bounding box center [1019, 80] width 59 height 11
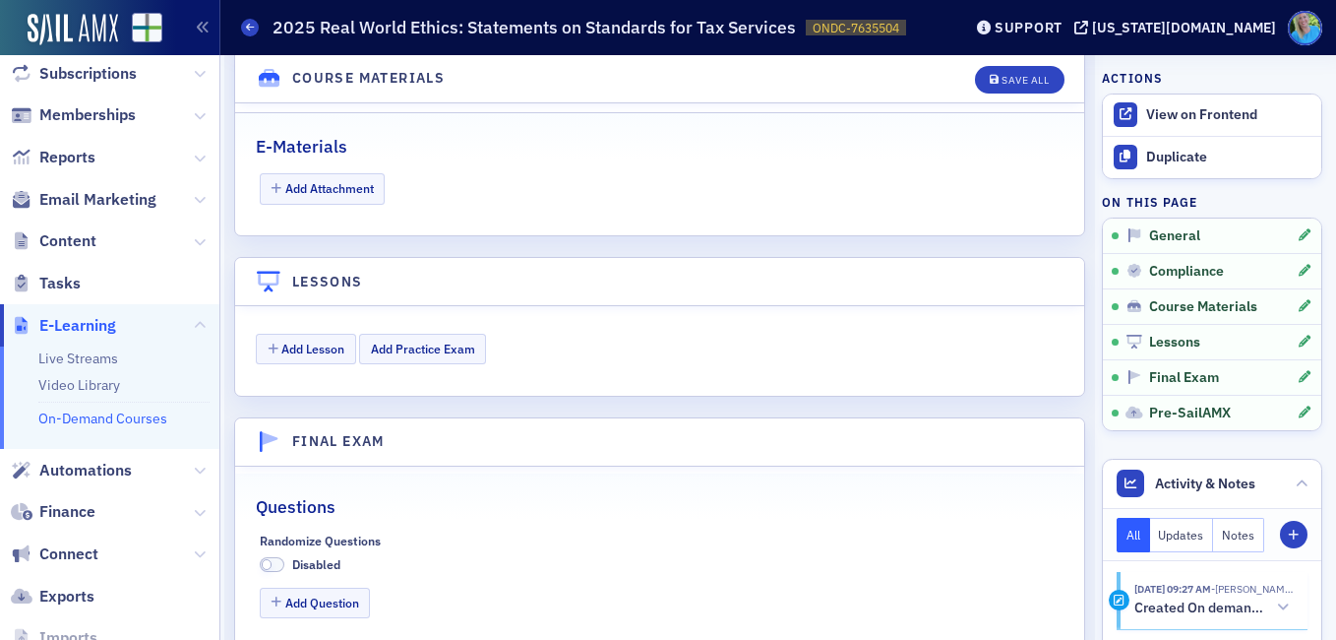
scroll to position [2165, 0]
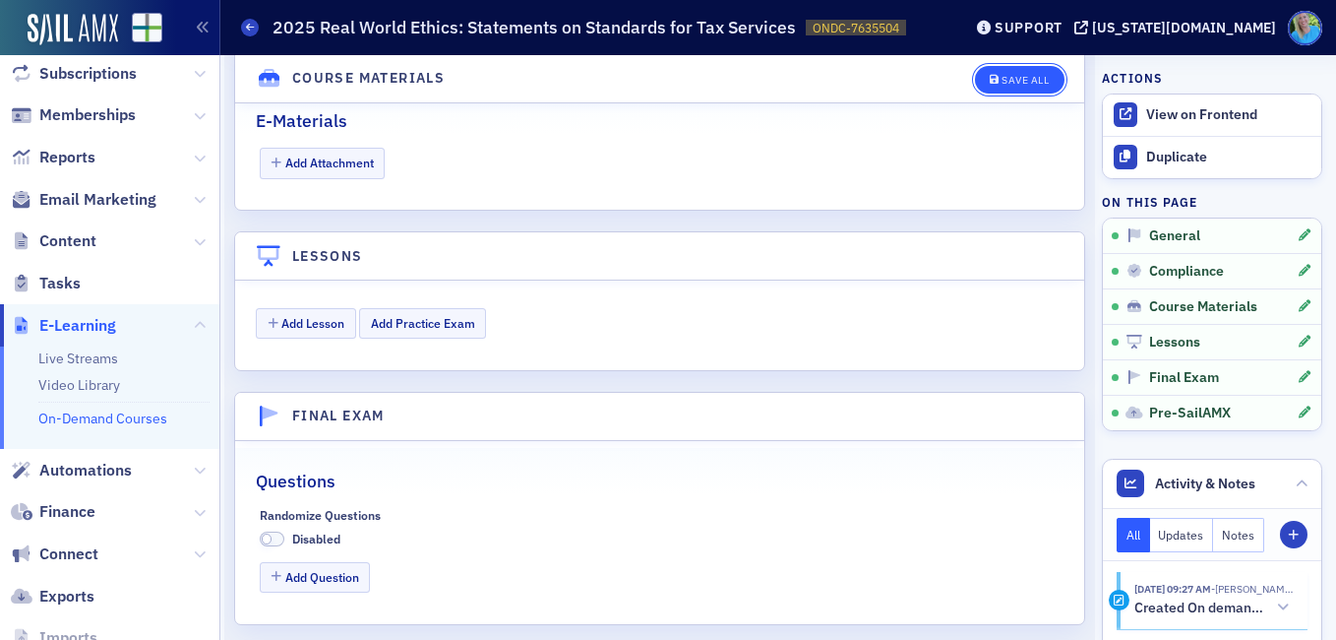
click at [1005, 83] on div "Save All" at bounding box center [1025, 80] width 47 height 11
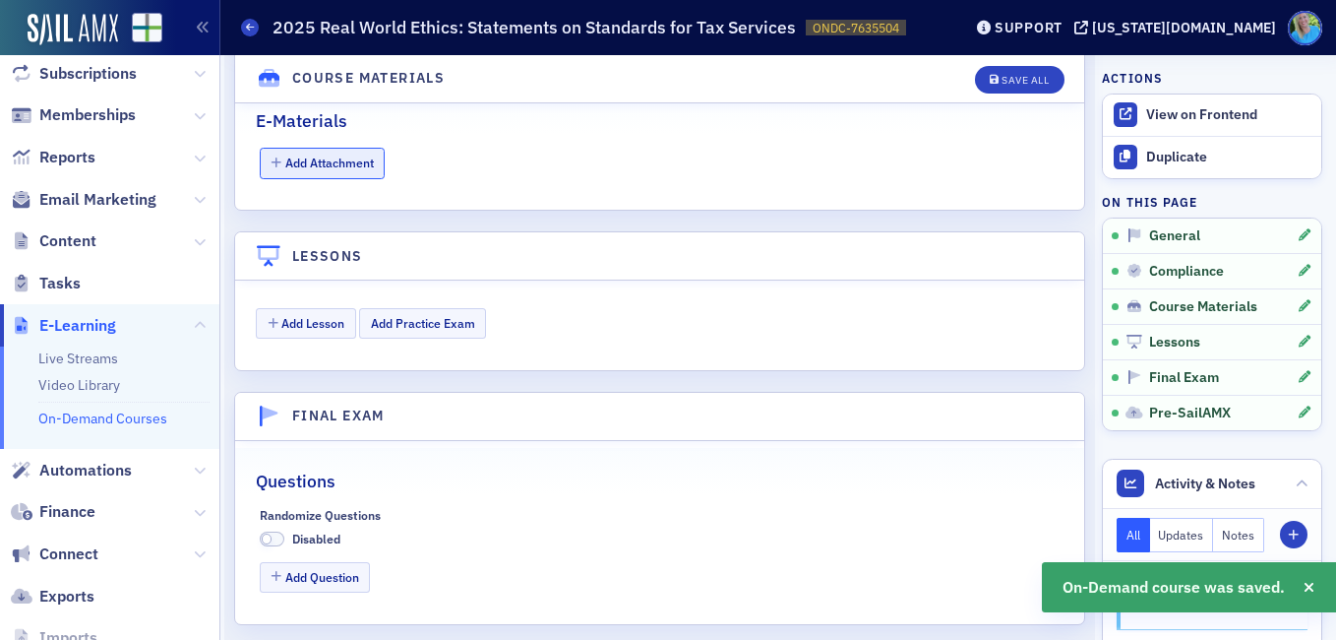
click at [371, 148] on button "Add Attachment" at bounding box center [323, 163] width 126 height 31
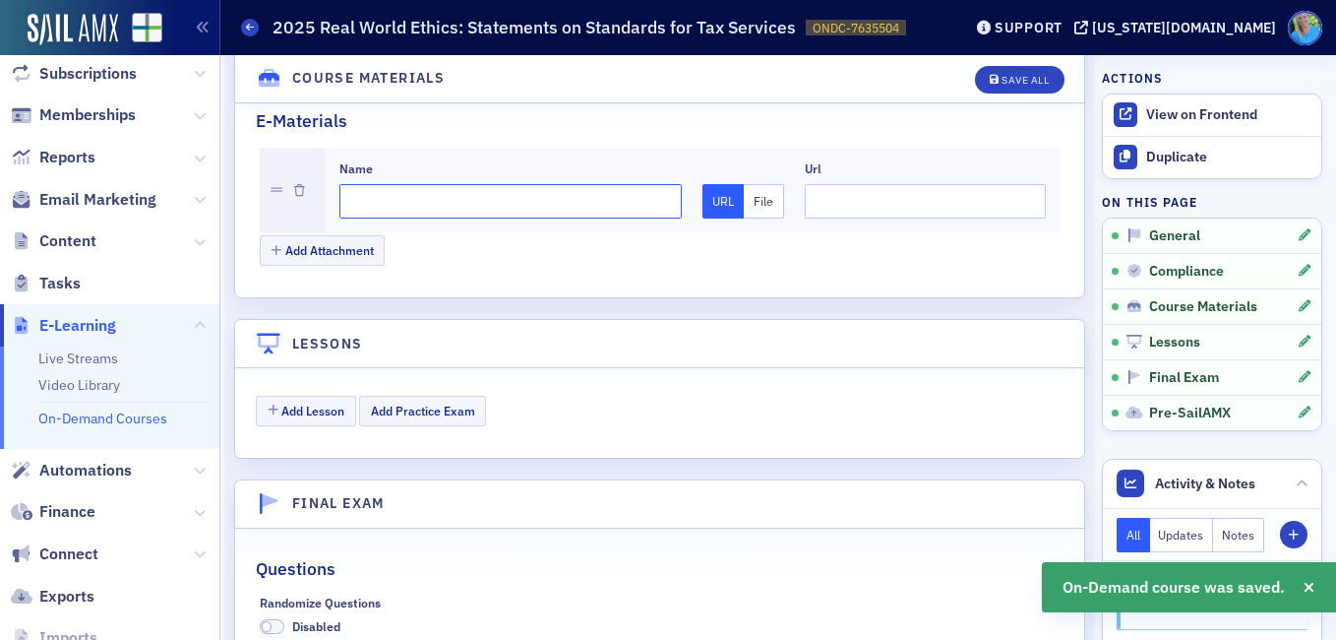
click at [481, 184] on input "Name" at bounding box center [511, 201] width 343 height 34
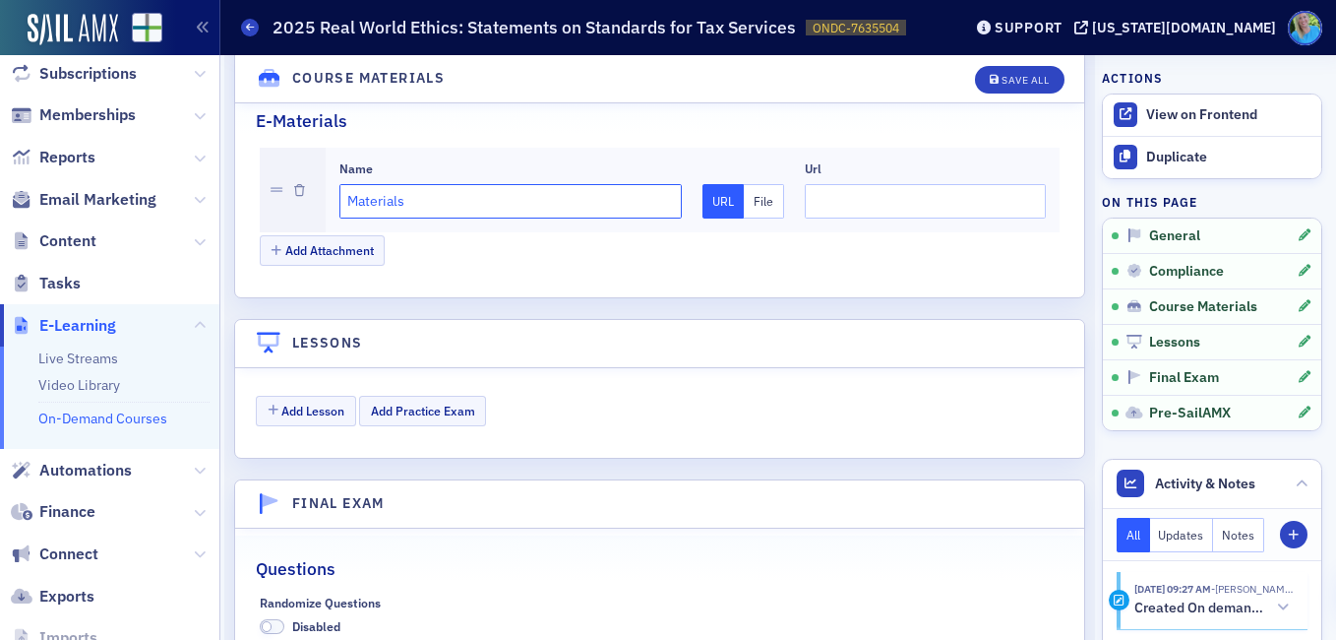
type input "Materials"
click at [770, 184] on button "File" at bounding box center [764, 201] width 41 height 34
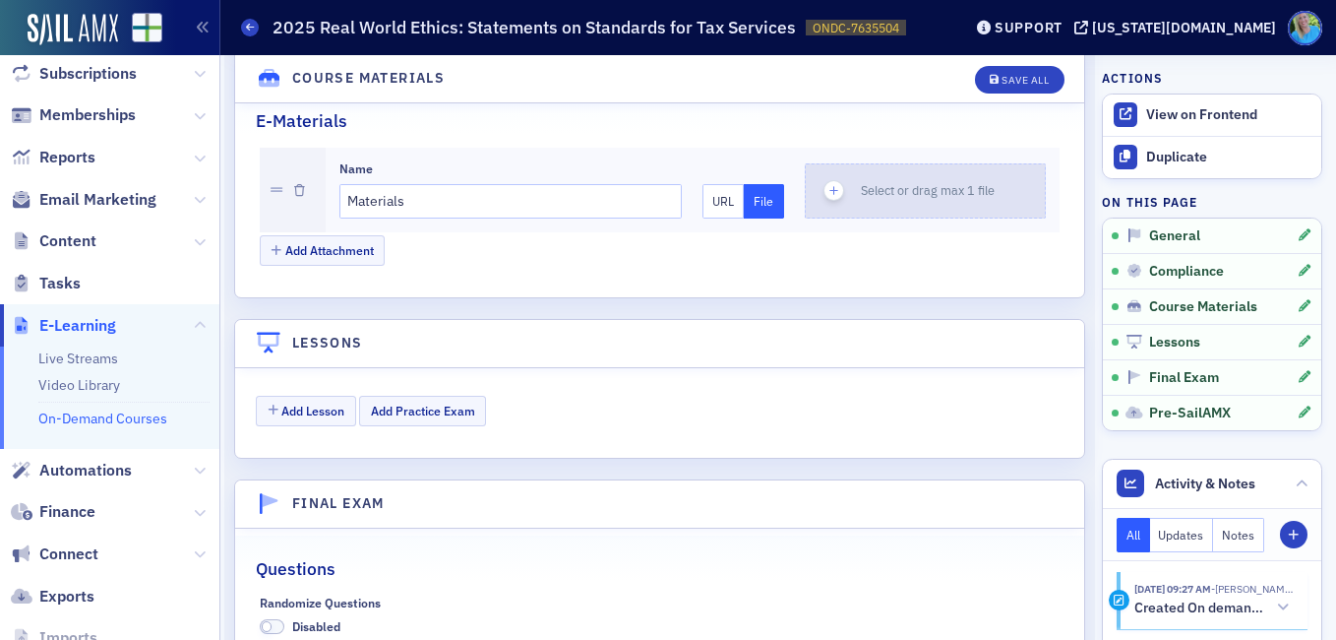
click at [826, 182] on icon "button" at bounding box center [835, 191] width 18 height 18
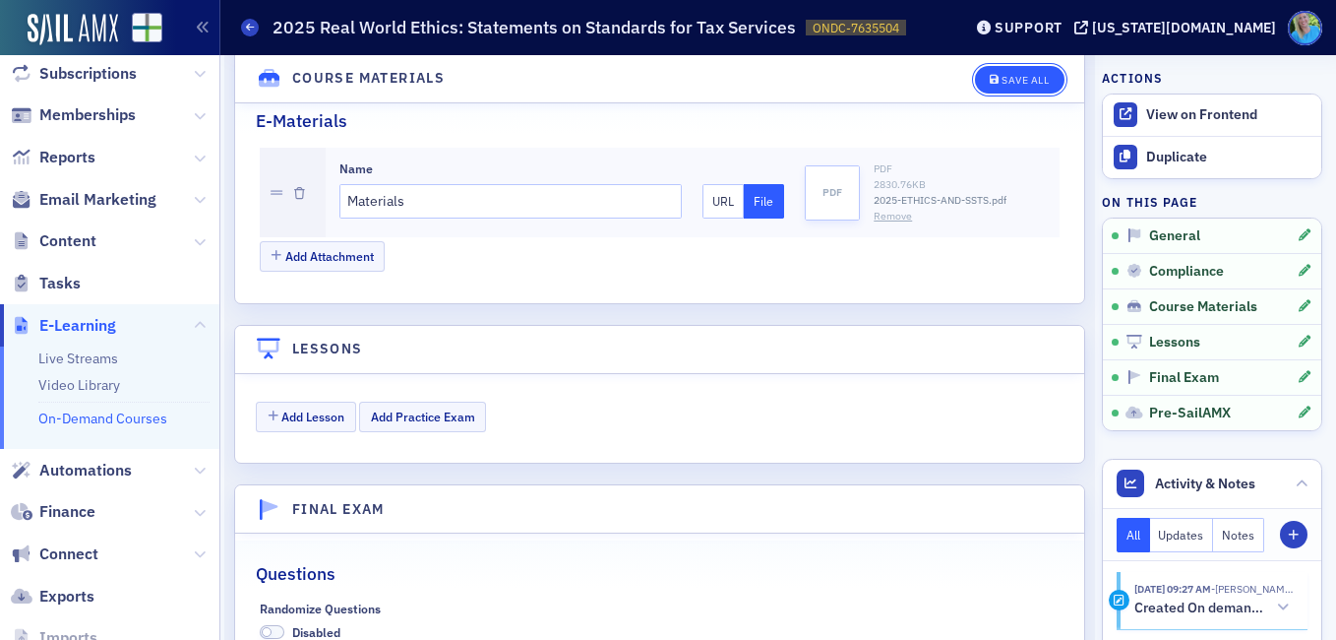
click at [990, 79] on icon "button" at bounding box center [995, 80] width 10 height 11
click at [1020, 88] on button "Save All" at bounding box center [1019, 80] width 89 height 28
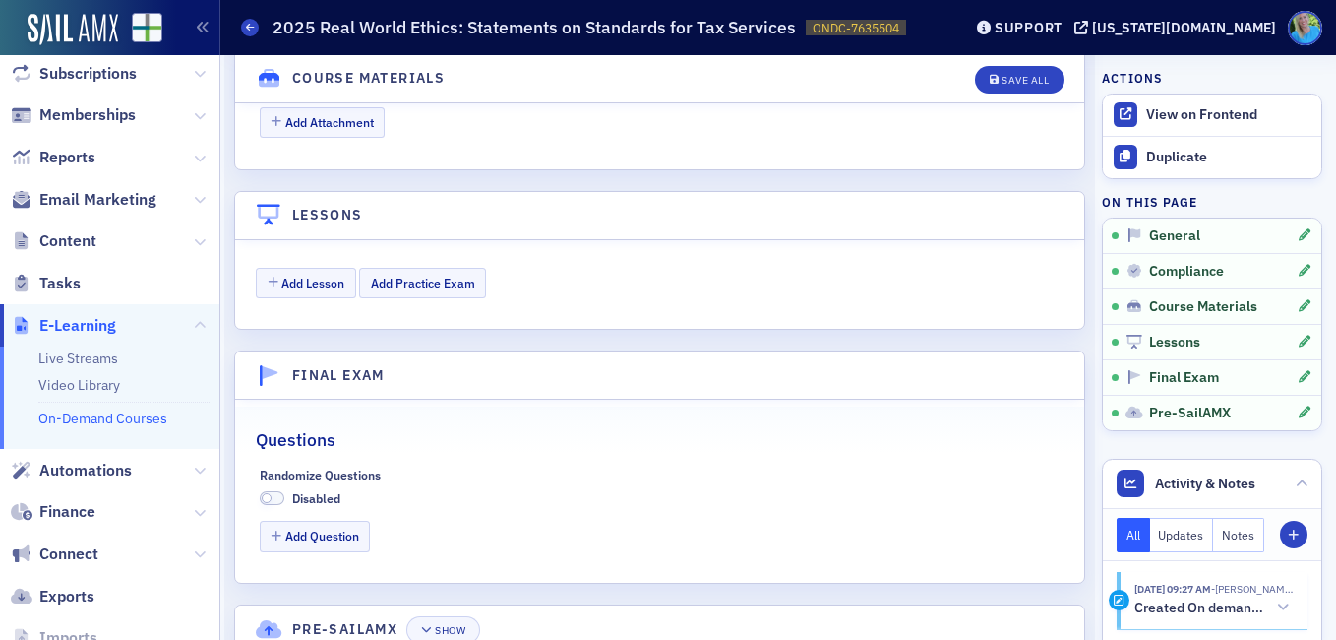
scroll to position [2335, 0]
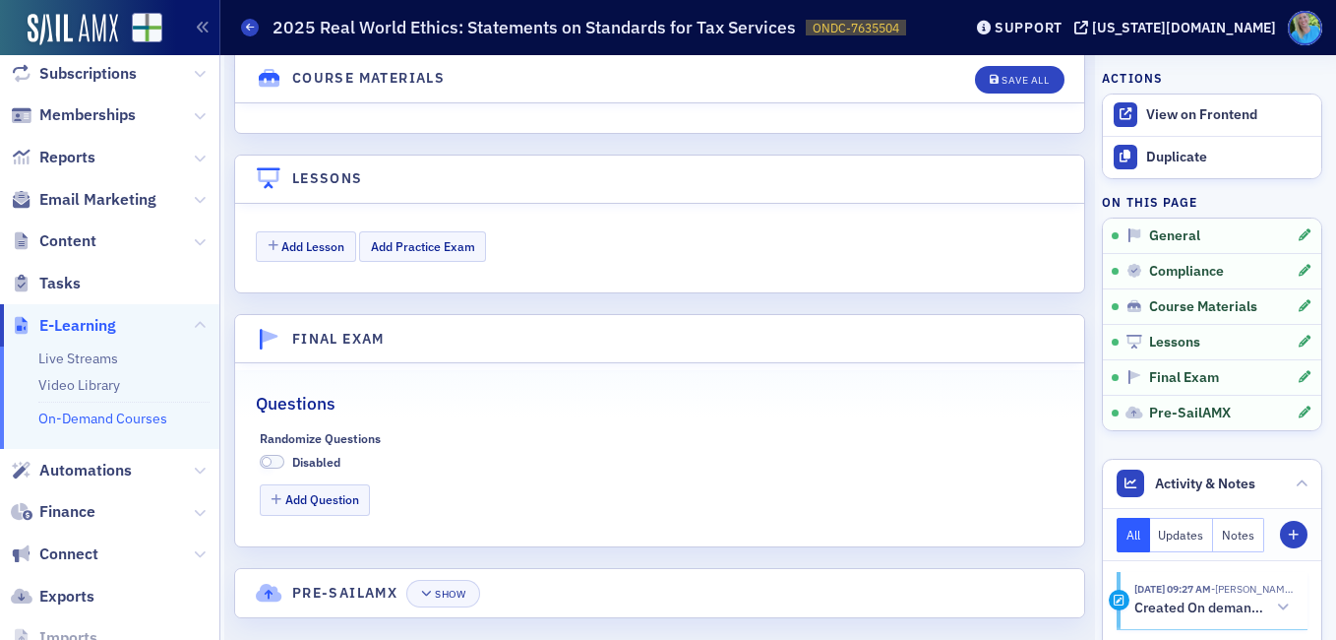
click at [279, 455] on span at bounding box center [273, 462] width 26 height 15
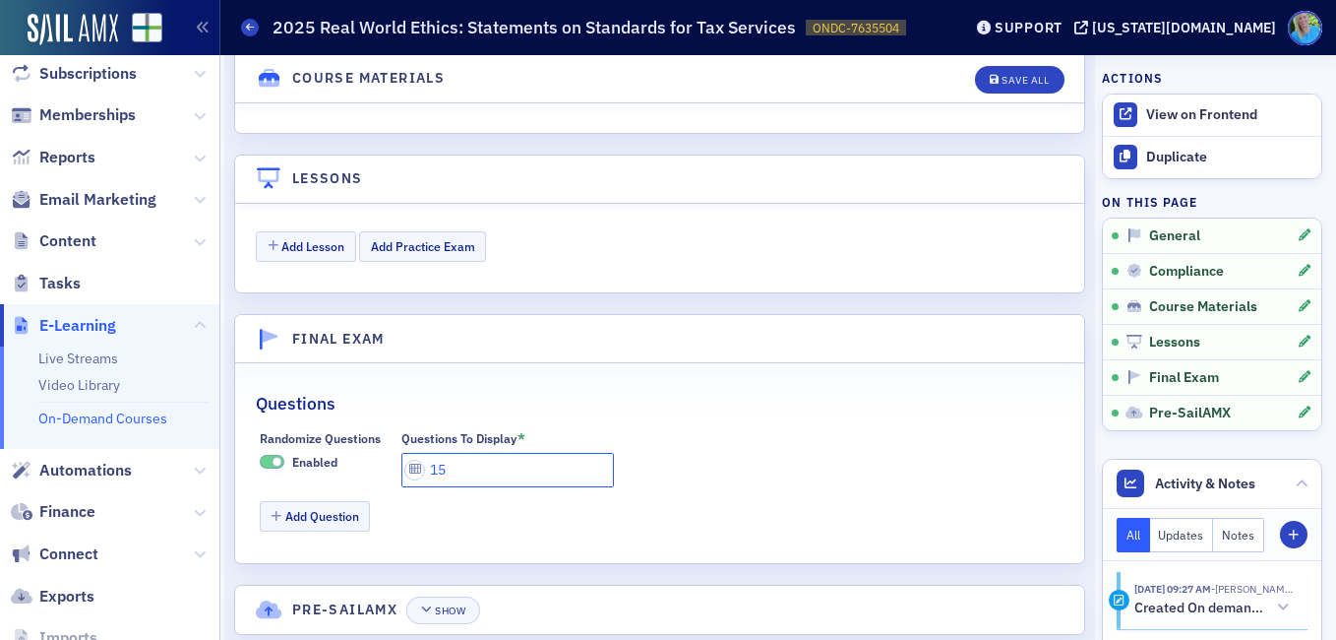
drag, startPoint x: 463, startPoint y: 448, endPoint x: 405, endPoint y: 434, distance: 58.7
click at [404, 453] on input "15" at bounding box center [508, 470] width 213 height 34
type input "6"
click at [334, 501] on button "Add Question" at bounding box center [315, 516] width 111 height 31
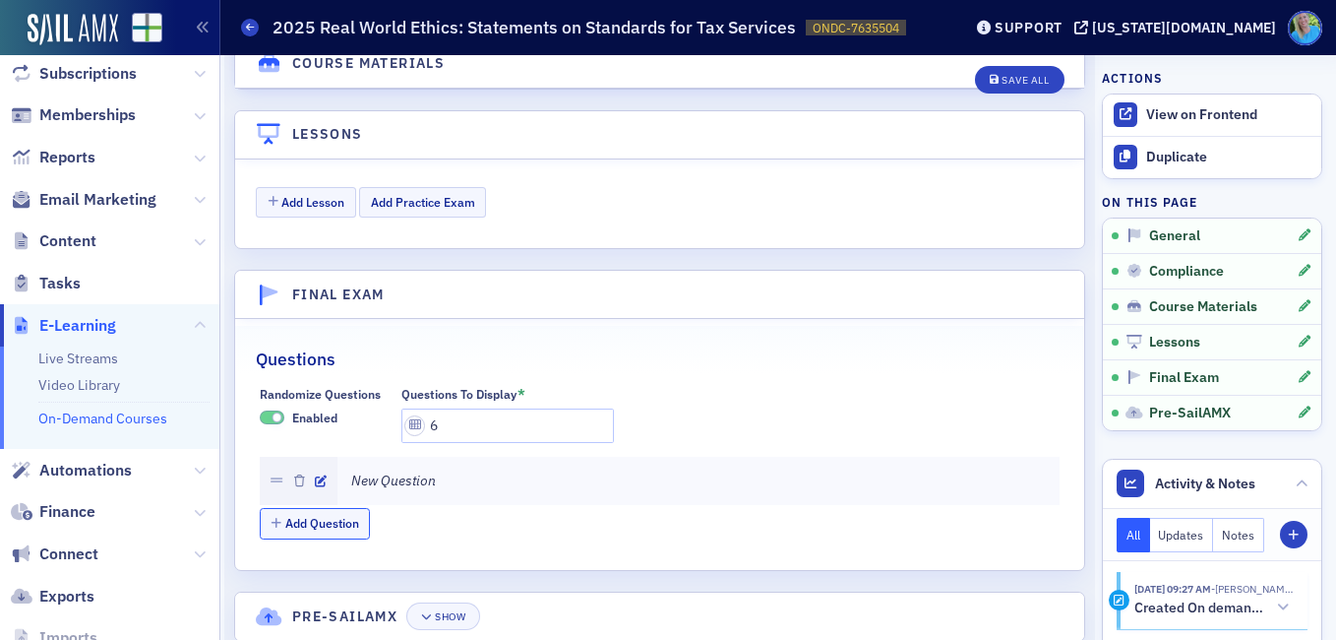
scroll to position [2403, 0]
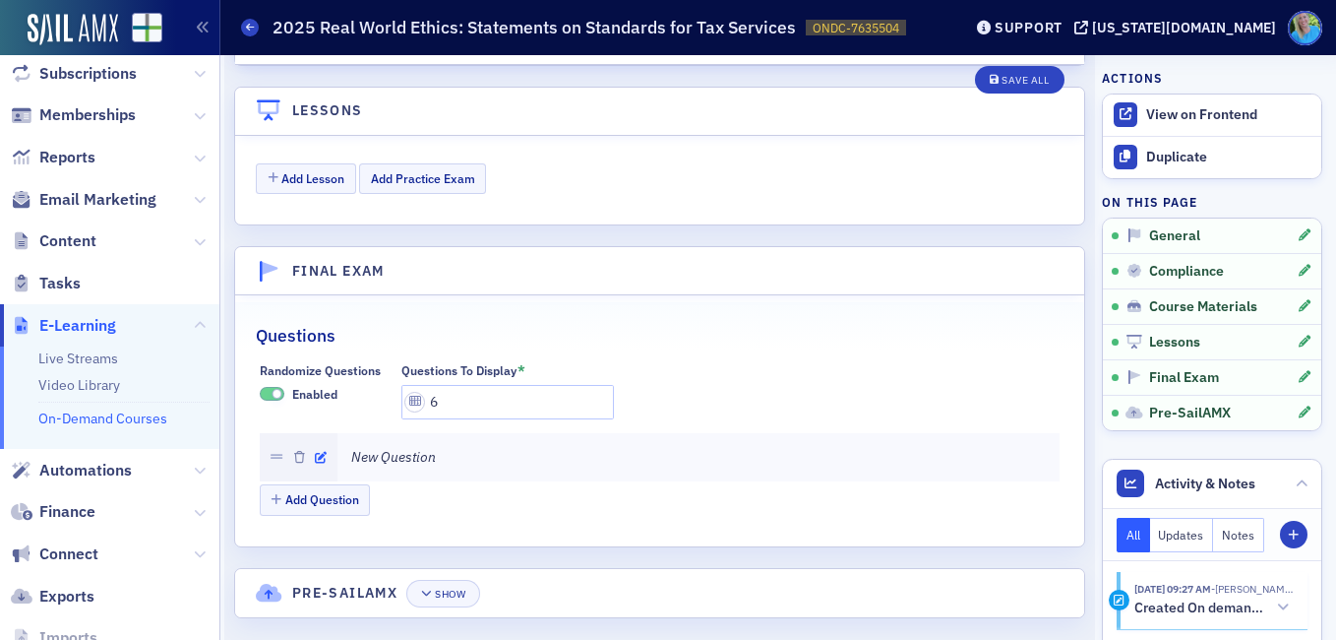
click at [320, 452] on icon "button" at bounding box center [321, 458] width 12 height 12
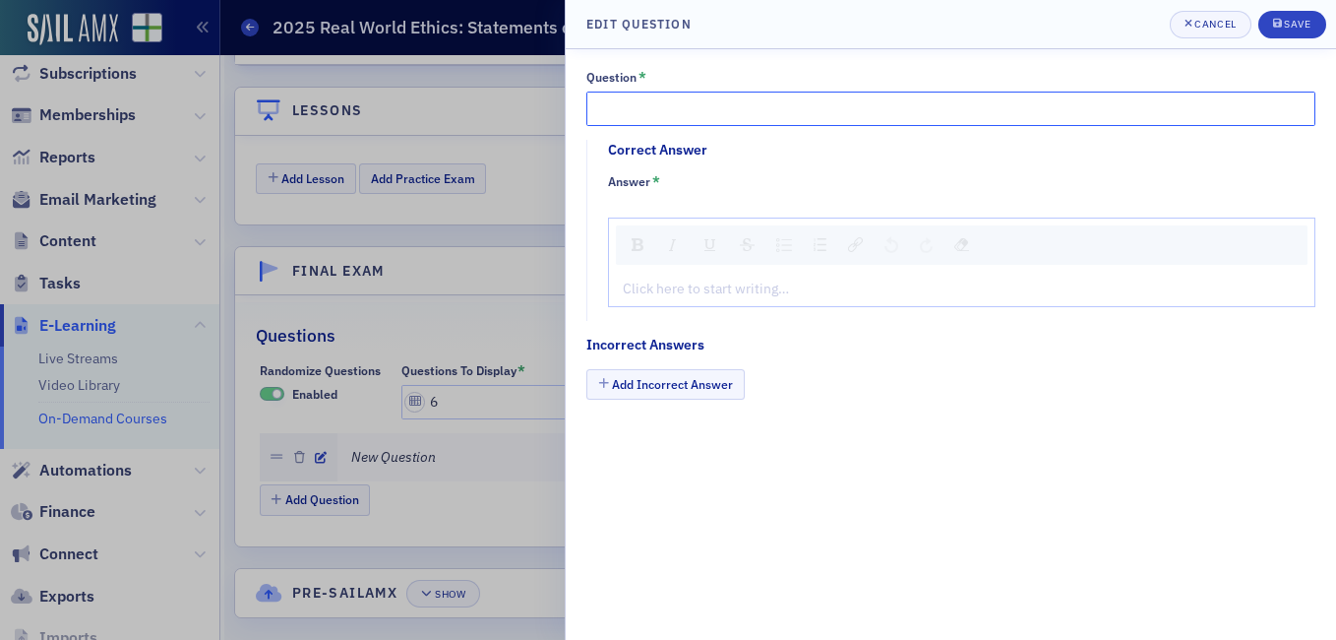
click at [715, 107] on input "Question *" at bounding box center [951, 109] width 729 height 34
paste input "As discussed in class, the SSTS are sometimes referred to as “tax ethics”"
type input "As discussed in class, the SSTS are sometimes referred to as “tax ethics”."
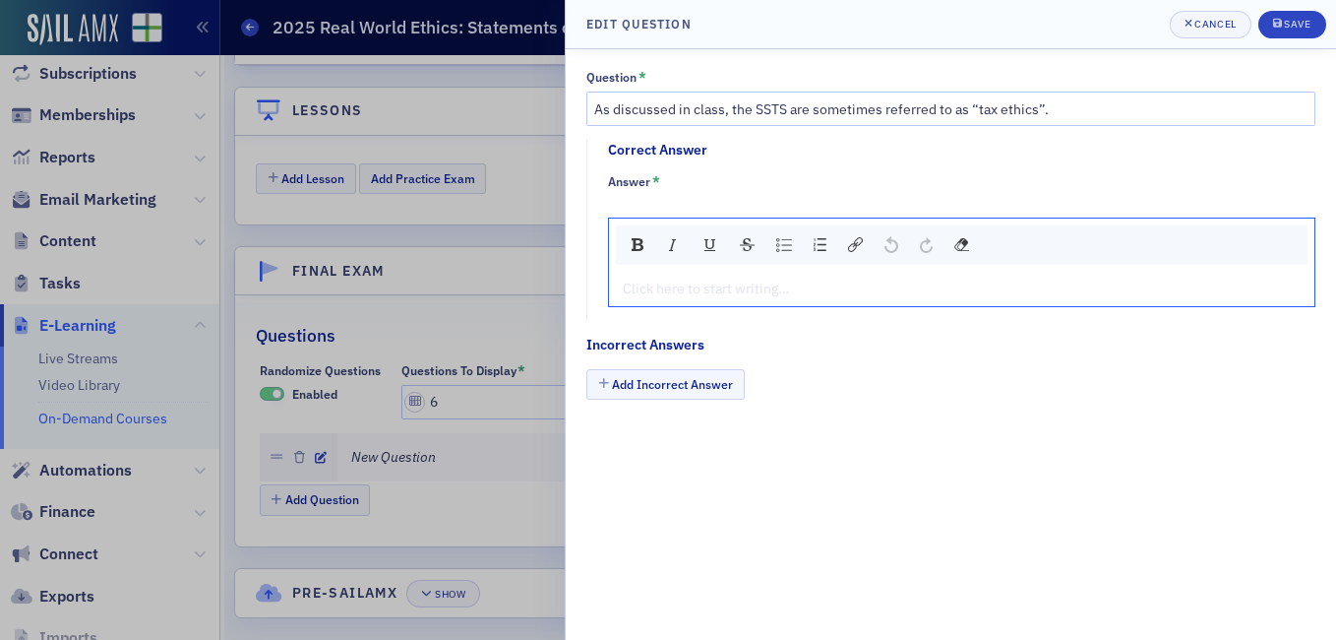
click at [687, 285] on div "rdw-editor" at bounding box center [962, 288] width 677 height 21
type textarea "<p>Tr</p>"
type textarea "<p>True</p>"
click at [670, 392] on button "Add Incorrect Answer" at bounding box center [666, 384] width 158 height 31
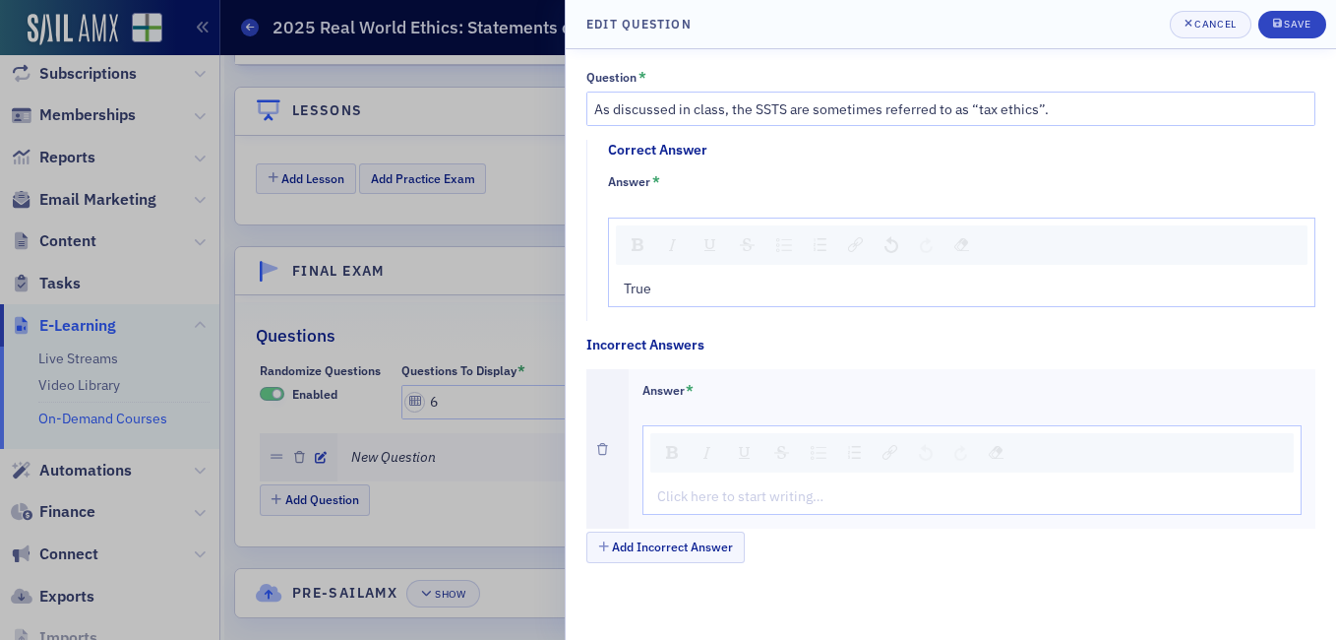
click at [701, 503] on div "rdw-editor" at bounding box center [973, 496] width 630 height 21
type textarea "<p>Fa</p>"
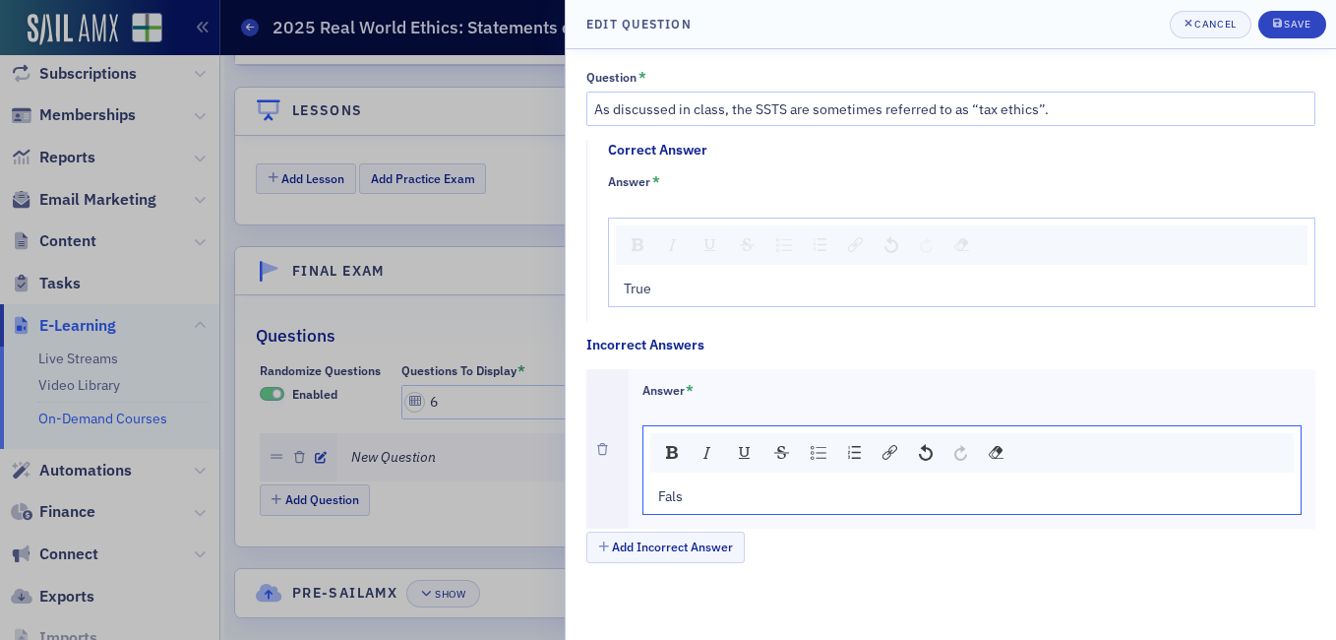
type textarea "<p>False</p>"
click at [1287, 29] on div "Save" at bounding box center [1297, 24] width 27 height 11
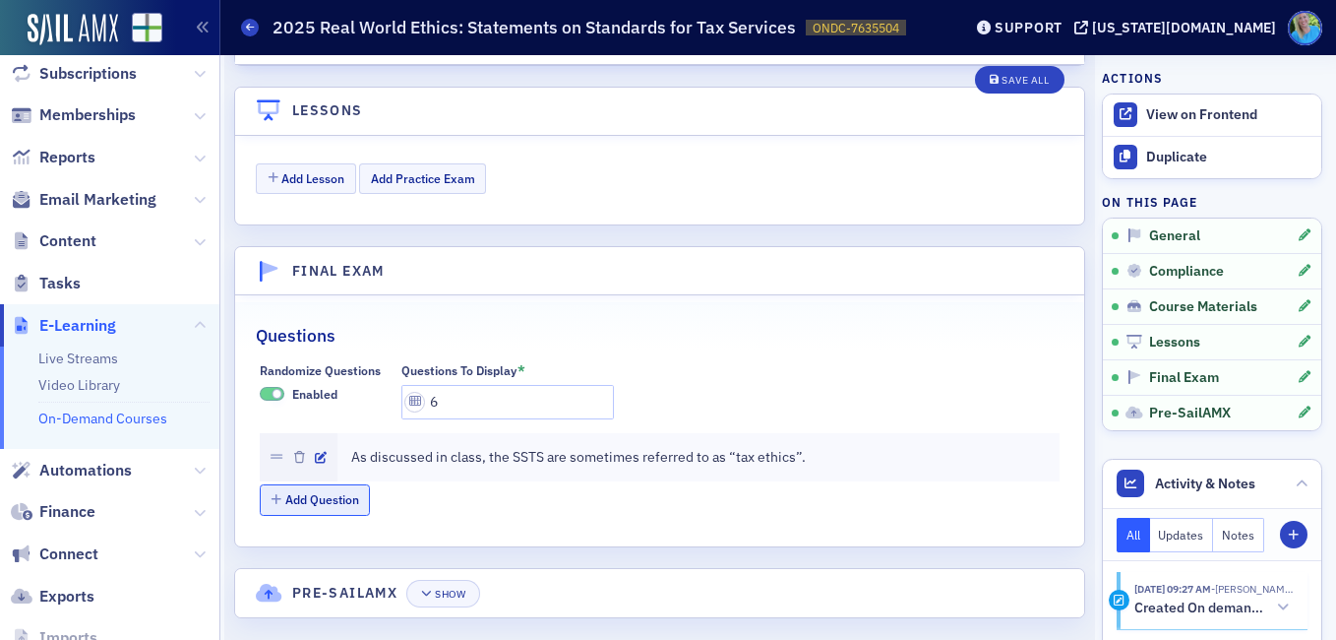
click at [323, 484] on button "Add Question" at bounding box center [315, 499] width 111 height 31
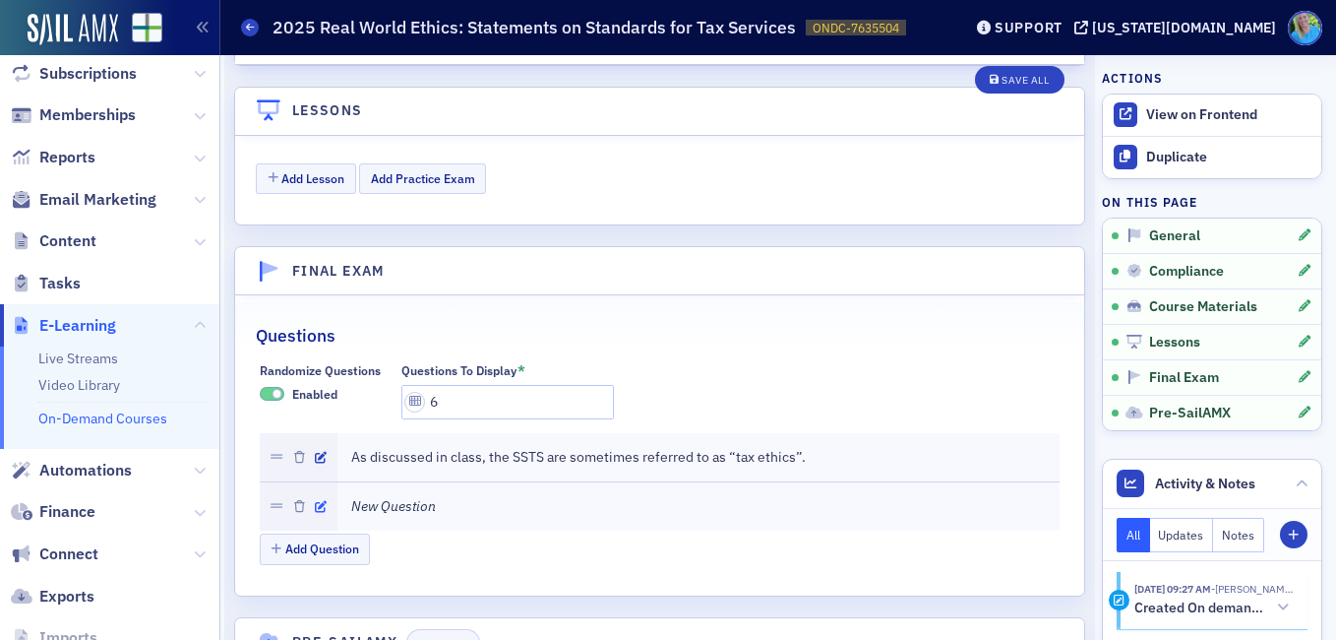
click at [325, 501] on icon "button" at bounding box center [321, 507] width 12 height 12
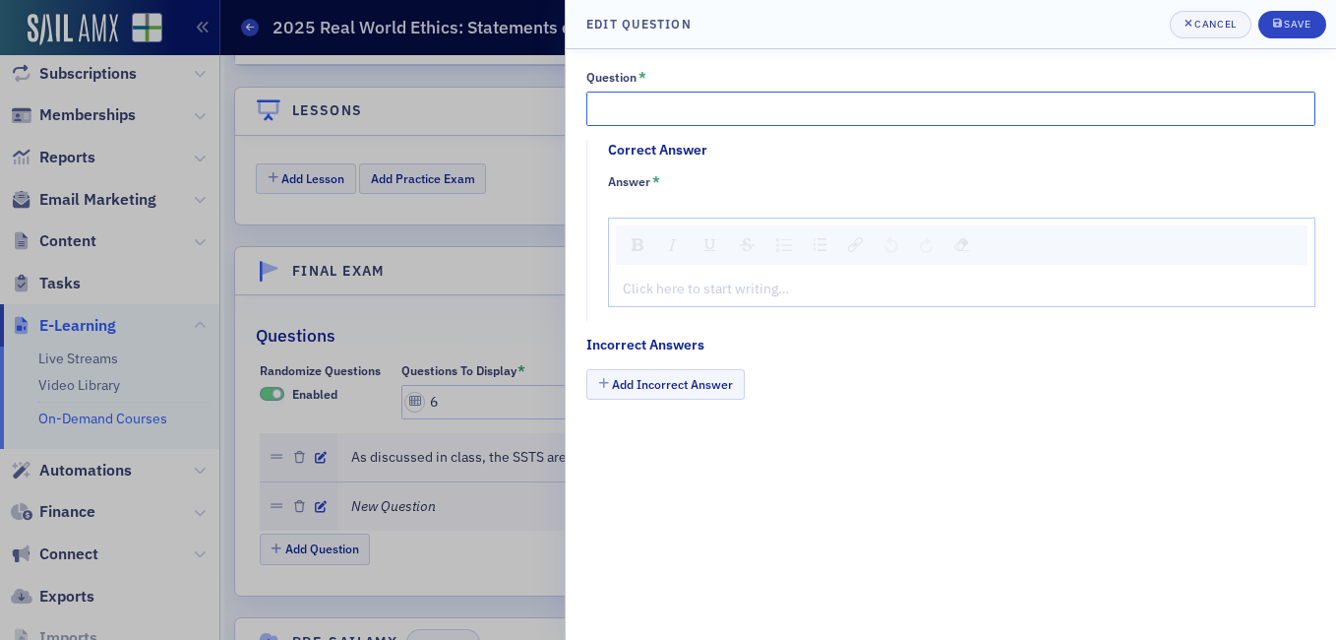
click at [670, 120] on input "Question *" at bounding box center [951, 109] width 729 height 34
paste input "As discussed in class, “Relevant Ethical Requirements” consist mainly of the AI…"
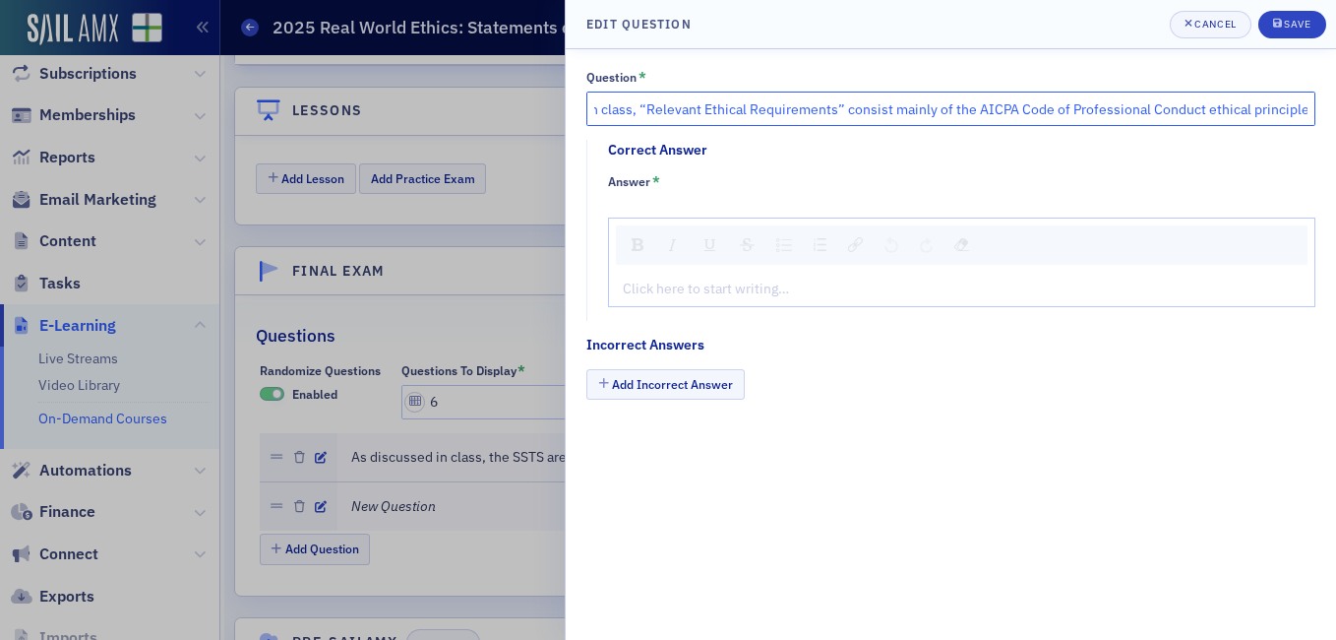
scroll to position [0, 96]
type input "As discussed in class, “Relevant Ethical Requirements” consist mainly of the AI…"
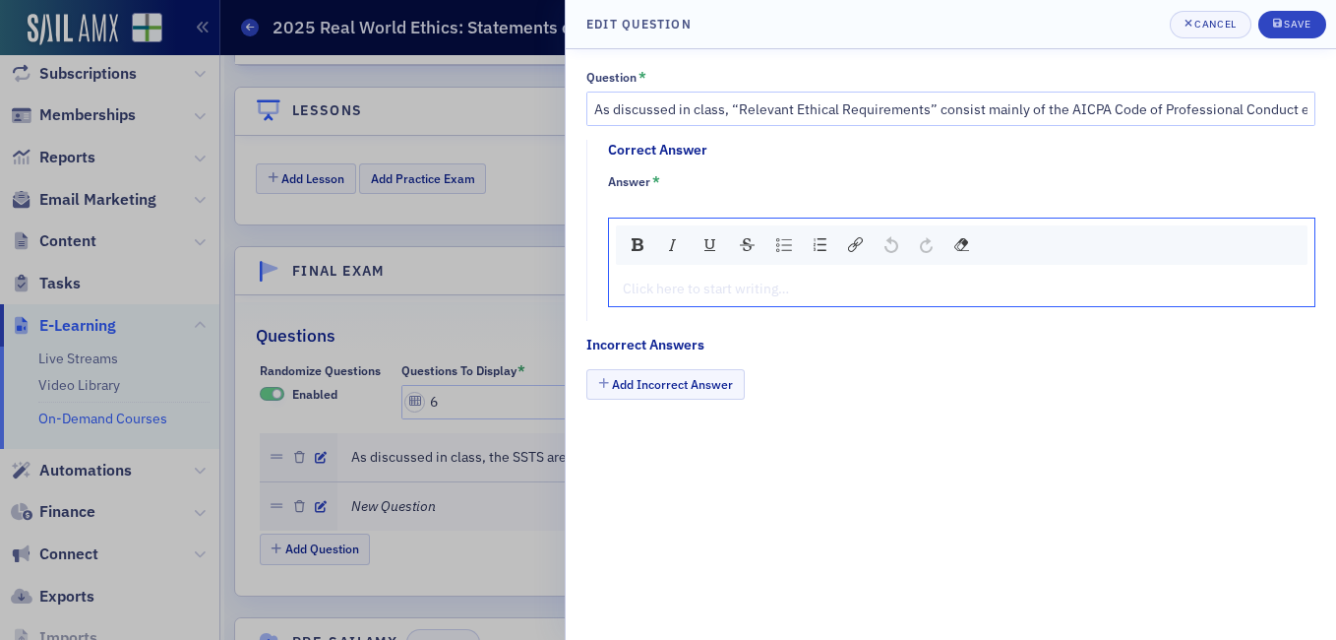
click at [763, 285] on div "rdw-editor" at bounding box center [962, 288] width 677 height 21
type textarea "<p>Tr</p>"
type textarea "<p>True</p>"
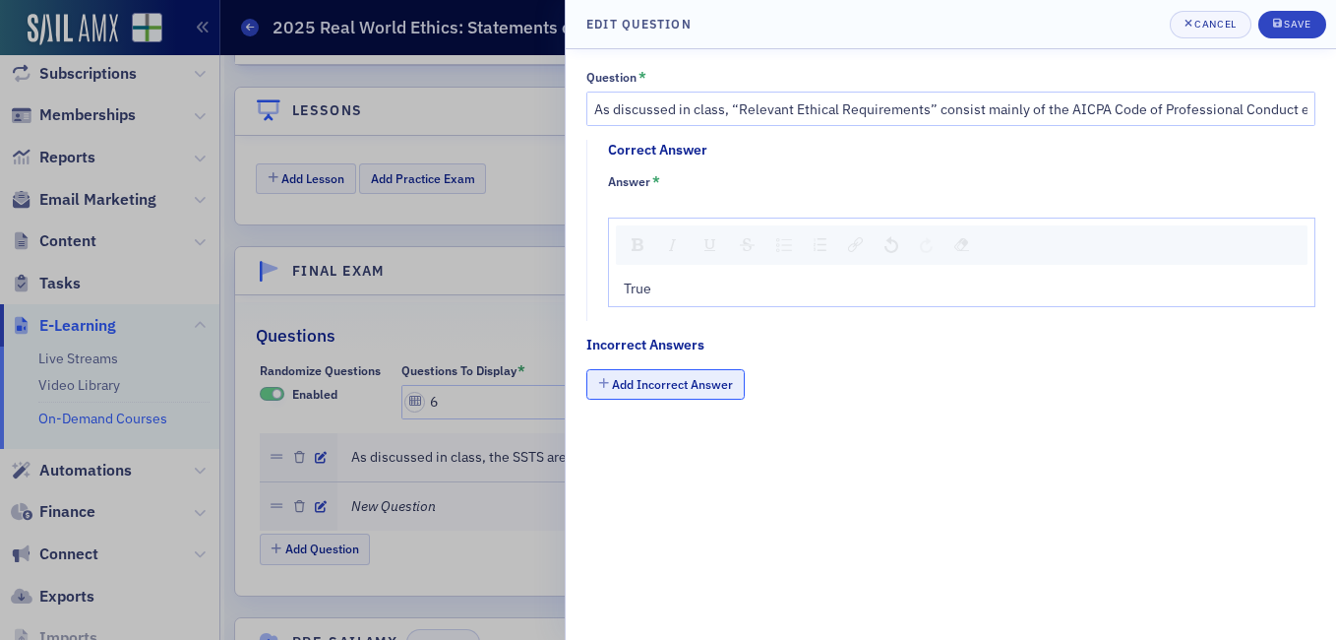
click at [723, 388] on button "Add Incorrect Answer" at bounding box center [666, 384] width 158 height 31
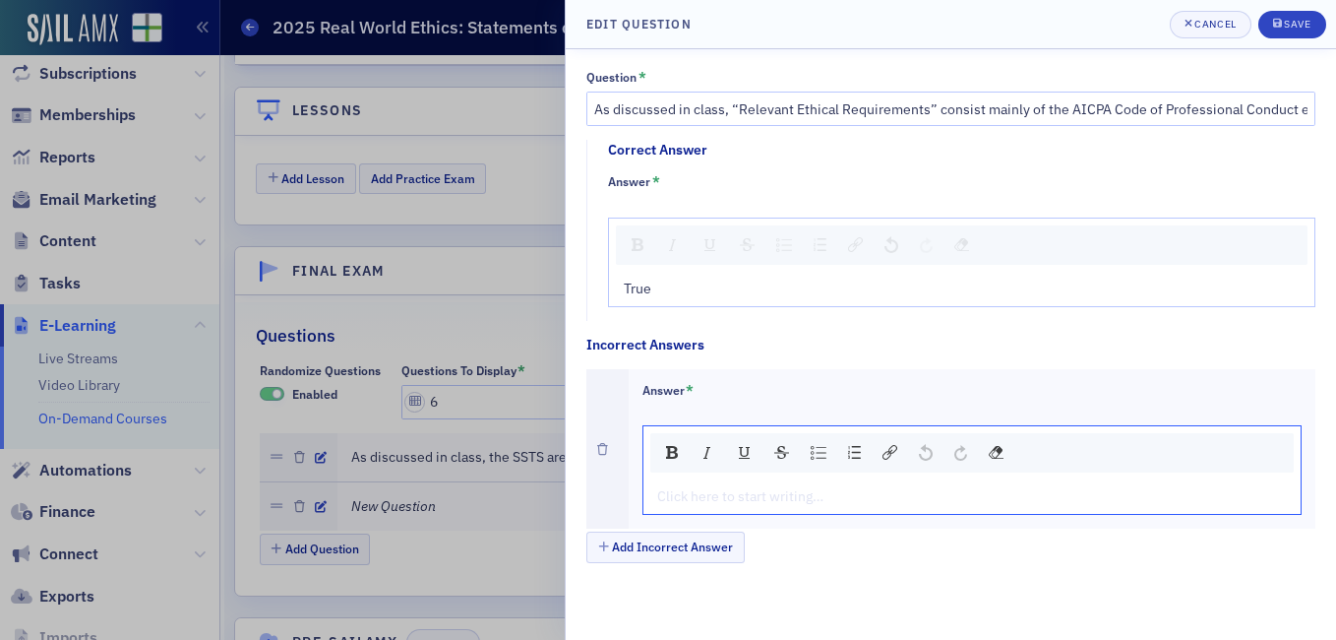
click at [742, 488] on div "rdw-editor" at bounding box center [973, 496] width 630 height 21
type textarea "<p>Fa</p>"
type textarea "<p>False</p>"
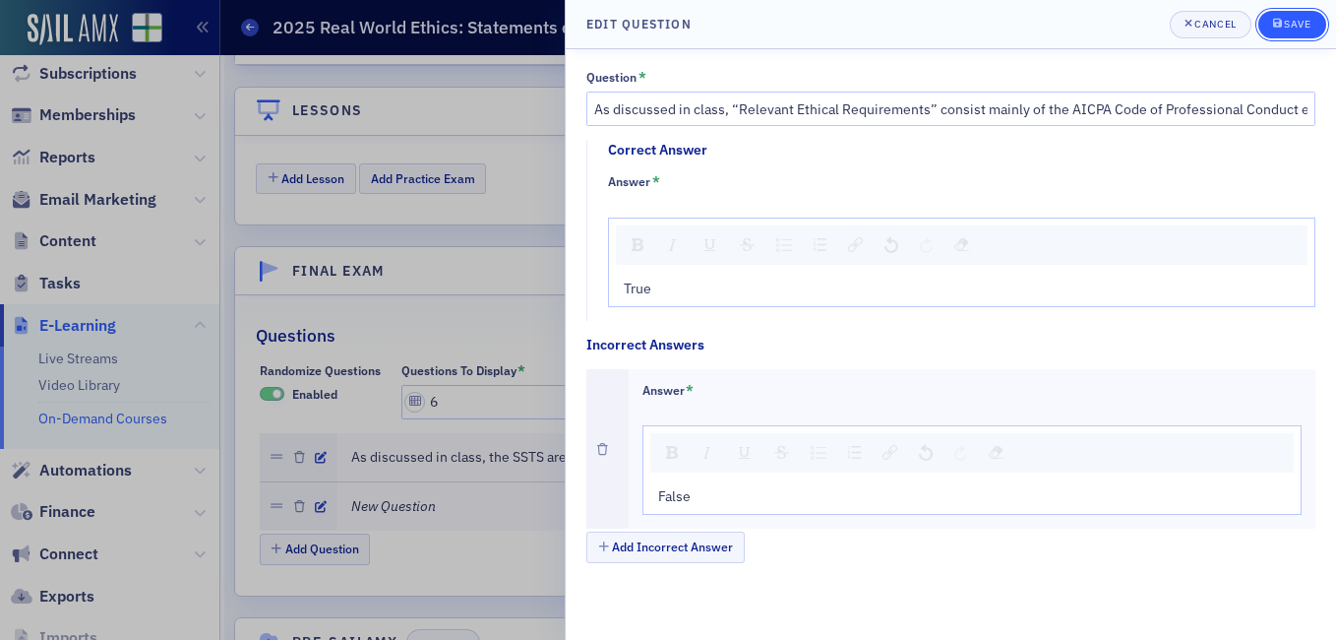
click at [1307, 30] on div "Save" at bounding box center [1297, 24] width 27 height 11
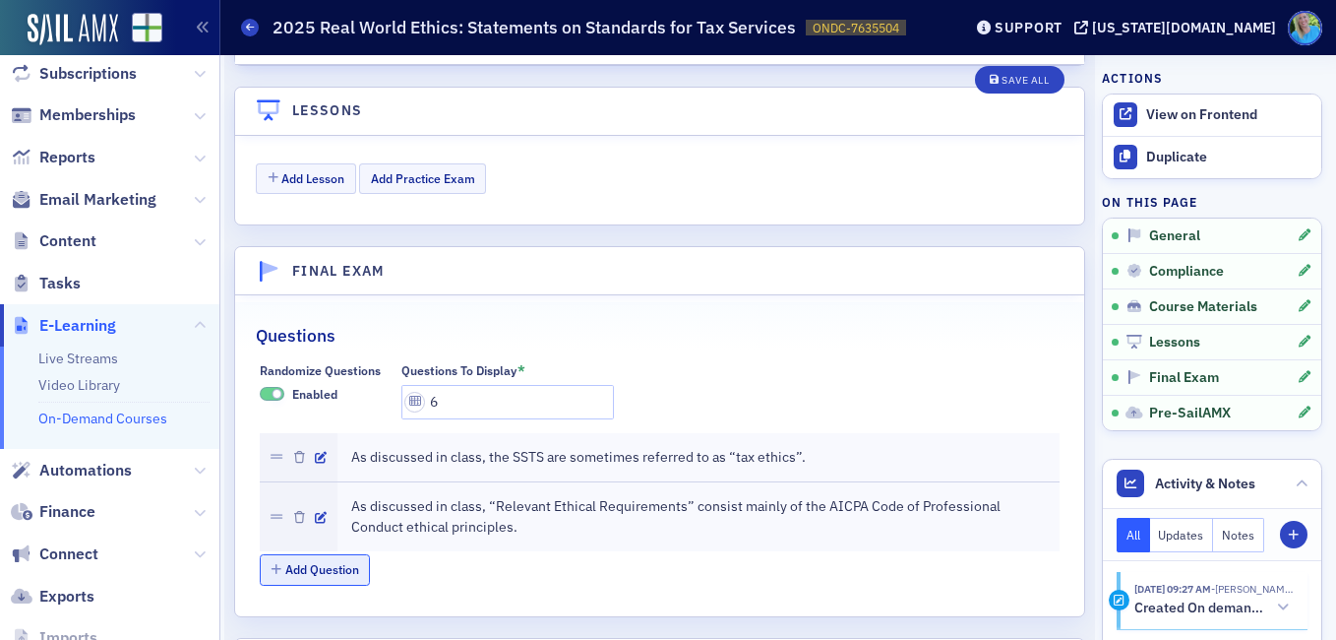
click at [318, 554] on button "Add Question" at bounding box center [315, 569] width 111 height 31
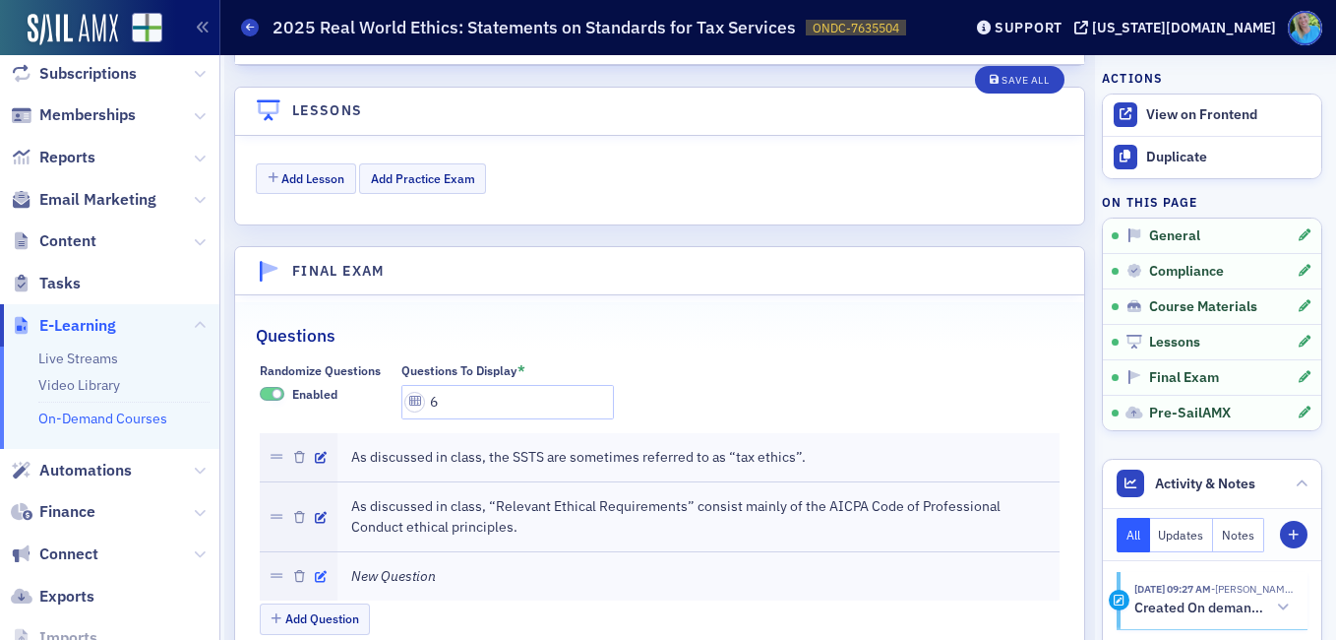
click at [323, 571] on icon "button" at bounding box center [321, 577] width 12 height 12
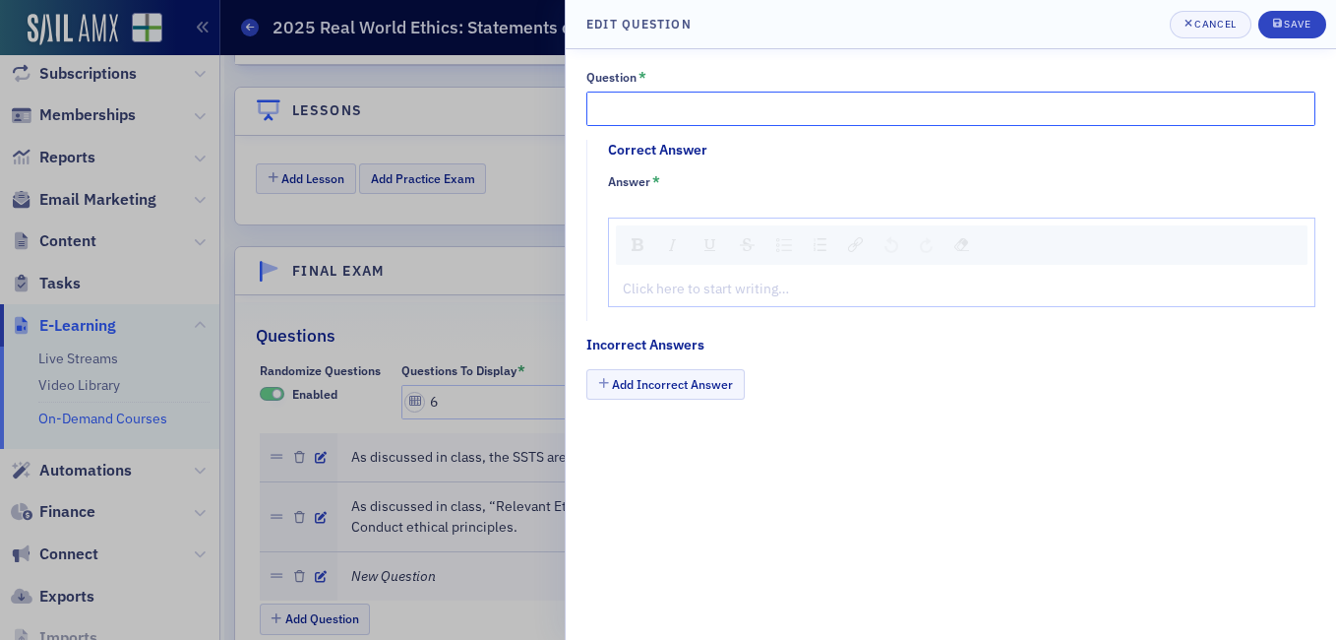
click at [655, 112] on input "Question *" at bounding box center [951, 109] width 729 height 34
paste input "The integrity principle is NOT one of the AICPA ethical principles"
type input "The integrity principle is NOT one of the AICPA ethical principles."
click at [743, 295] on div "rdw-editor" at bounding box center [962, 288] width 677 height 21
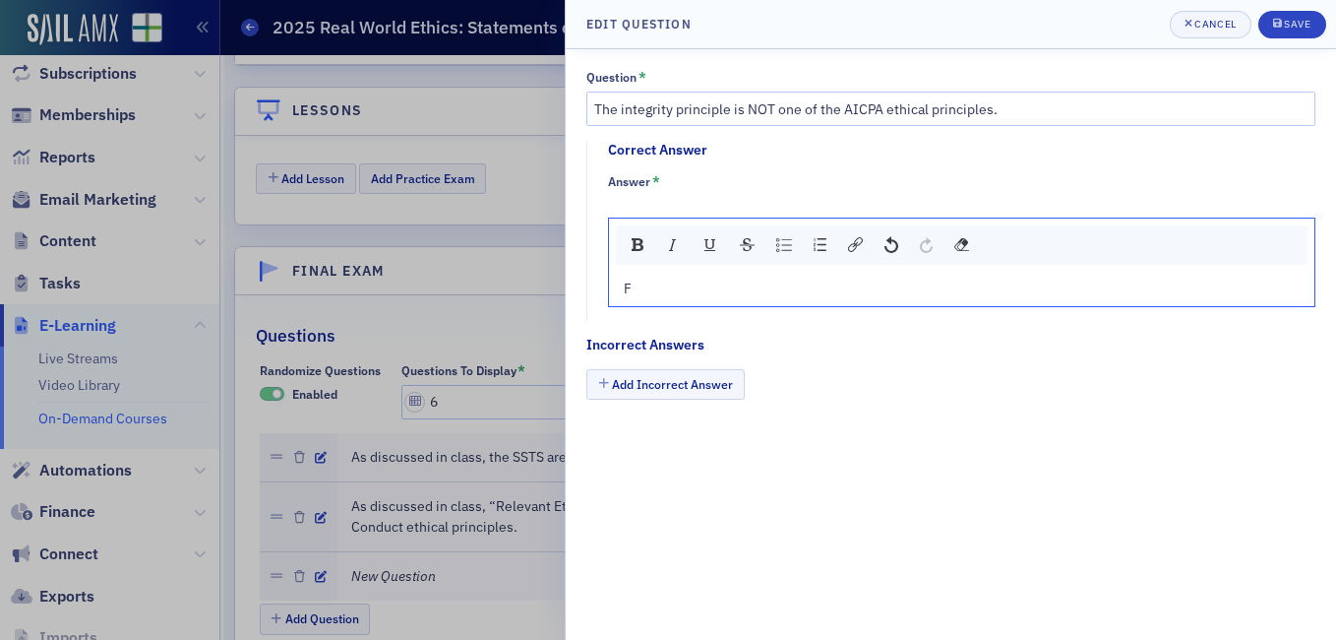
type textarea "<p>Fa</p>"
type textarea "<p>False</p>"
click at [691, 379] on button "Add Incorrect Answer" at bounding box center [666, 384] width 158 height 31
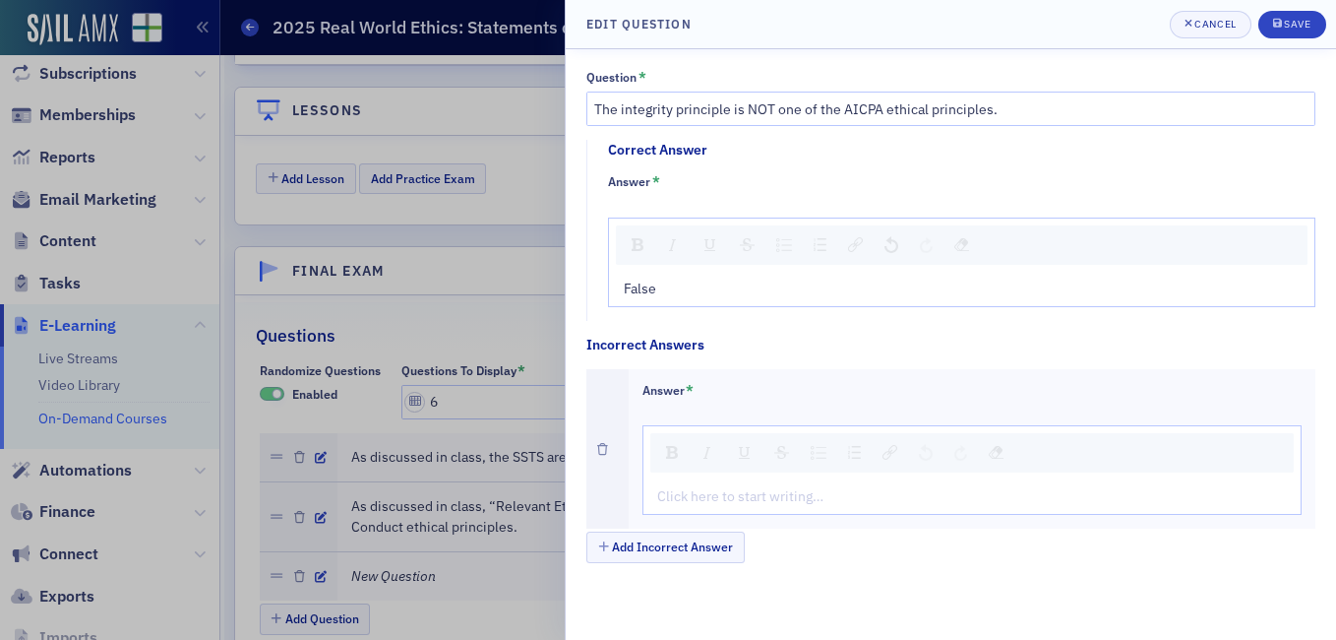
drag, startPoint x: 718, startPoint y: 479, endPoint x: 732, endPoint y: 514, distance: 37.1
click at [723, 494] on div "Click here to start writing…" at bounding box center [973, 496] width 658 height 34
click at [733, 514] on div "Click here to start writing…" at bounding box center [973, 470] width 660 height 90
click at [733, 499] on div "rdw-editor" at bounding box center [973, 496] width 630 height 21
type textarea "<p>Tr</p>"
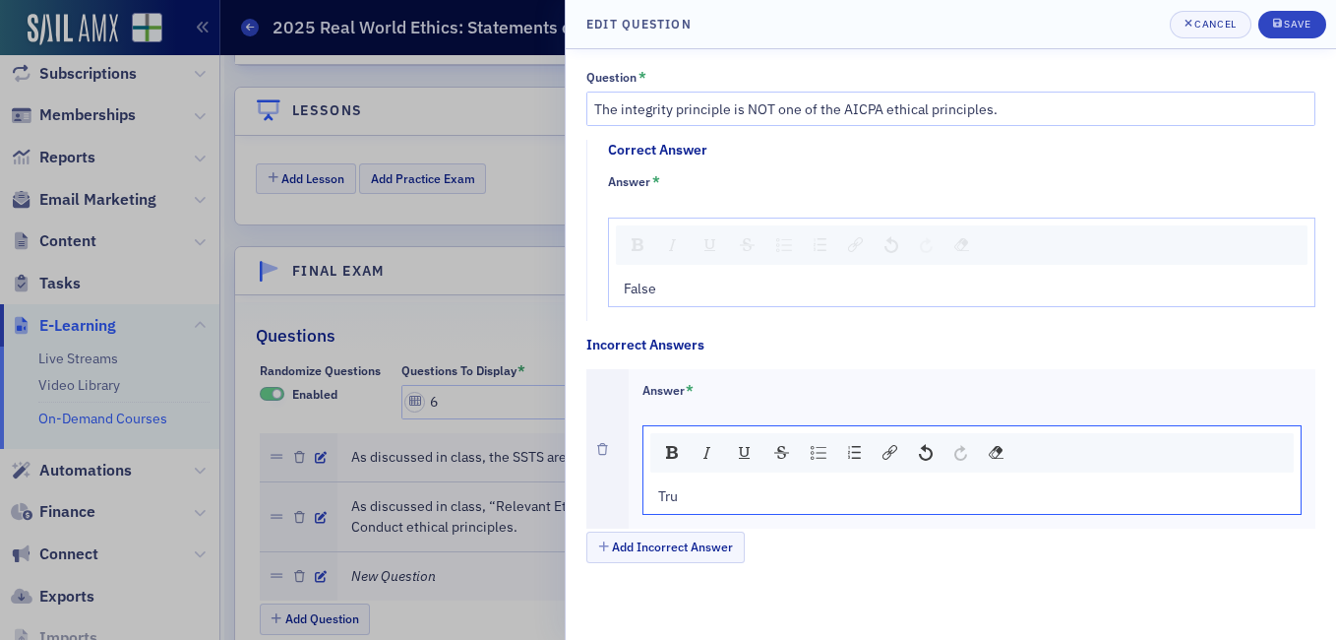
type textarea "<p>True</p>"
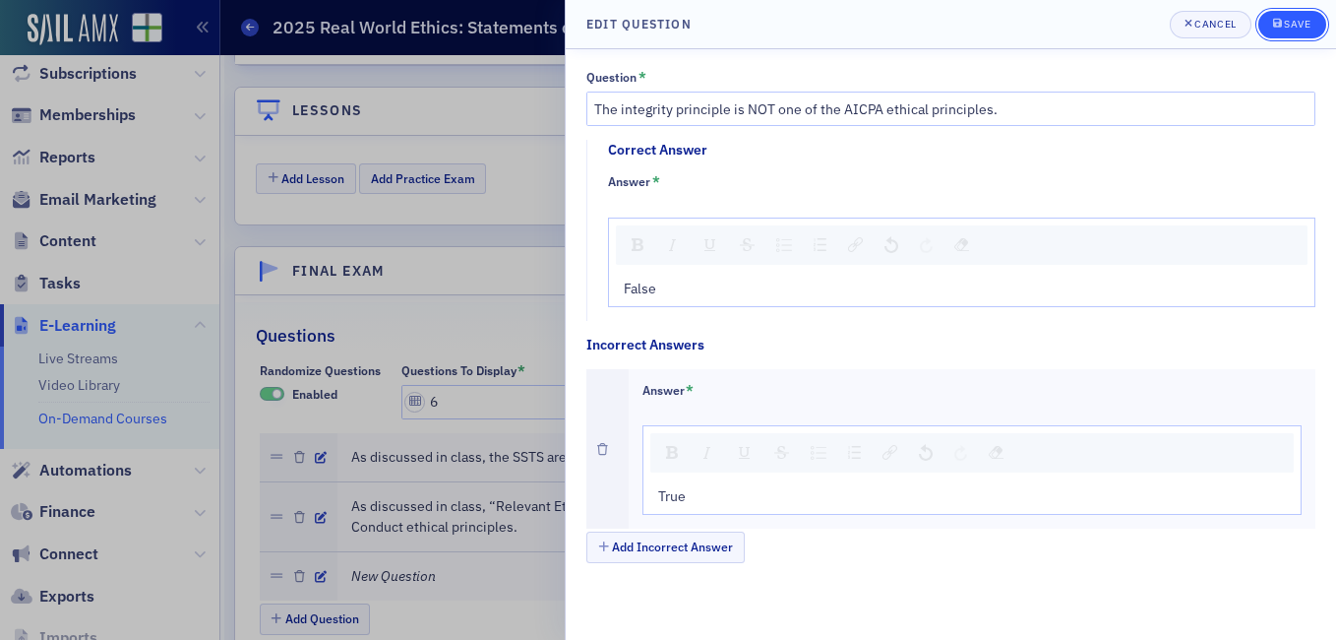
click at [1314, 32] on button "Save" at bounding box center [1293, 25] width 68 height 28
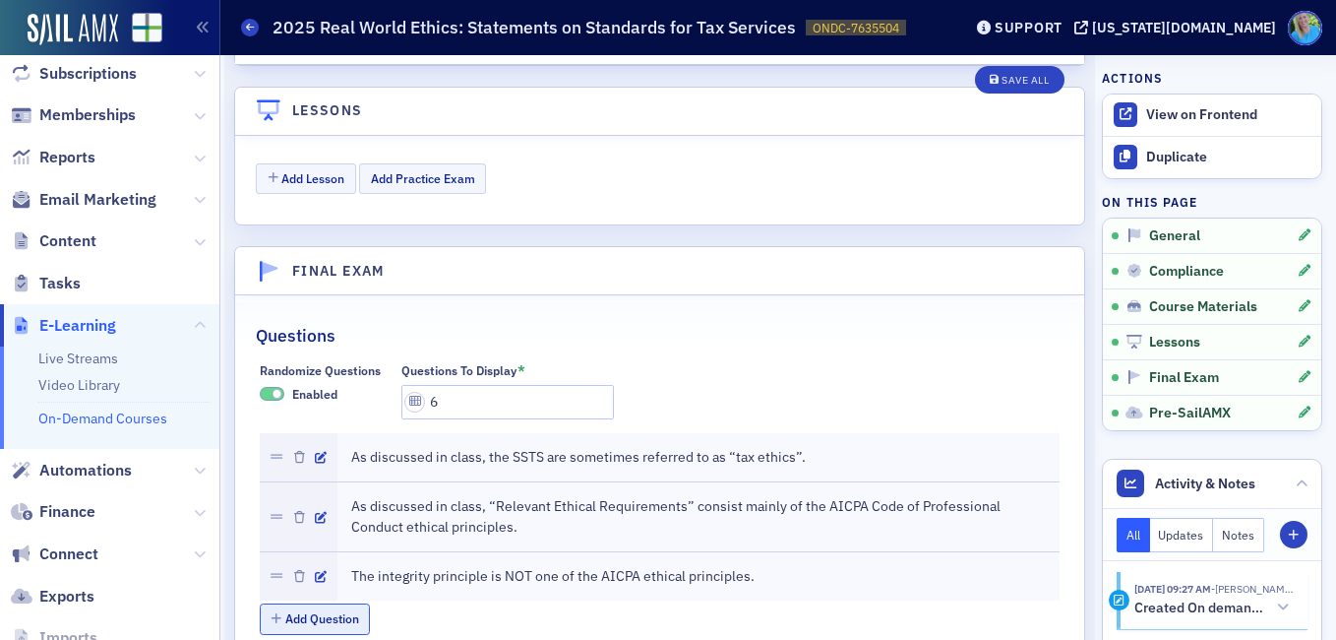
click at [352, 603] on button "Add Question" at bounding box center [315, 618] width 111 height 31
click at [317, 620] on icon "button" at bounding box center [321, 626] width 12 height 12
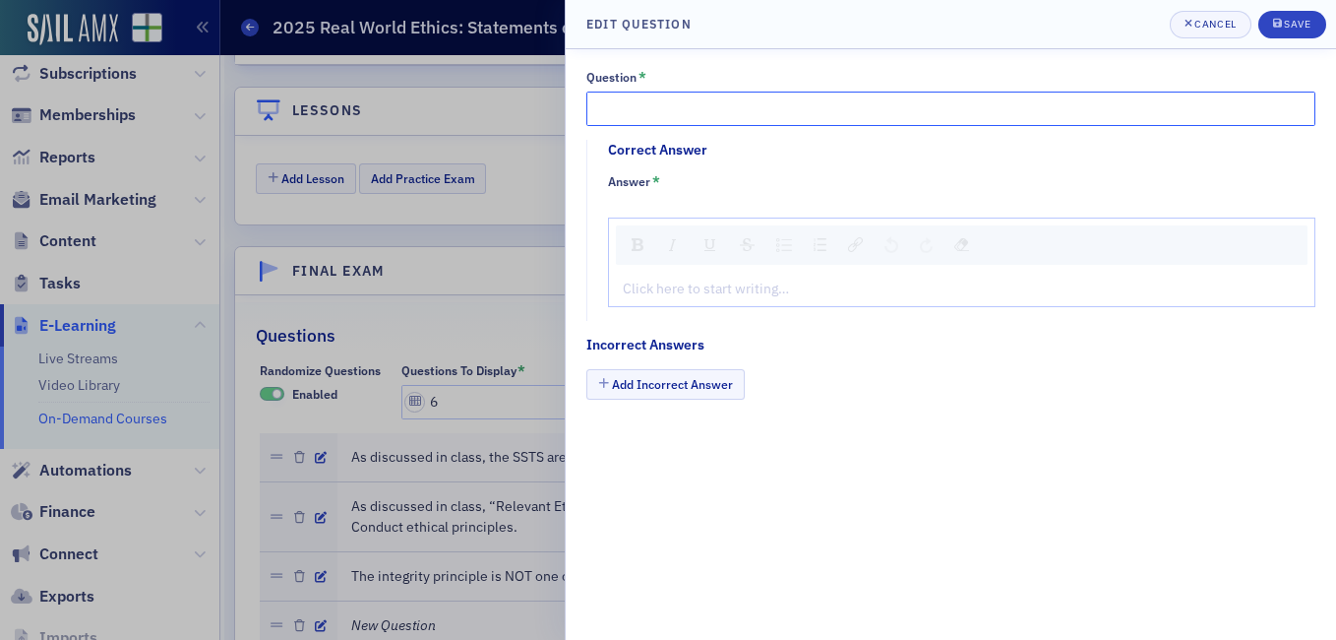
click at [610, 118] on input "Question *" at bounding box center [951, 109] width 729 height 34
paste input "The SSTSs are no longer in effect"
type input "The SSTSs are no longer in effect."
click at [666, 280] on div "rdw-editor" at bounding box center [962, 288] width 677 height 21
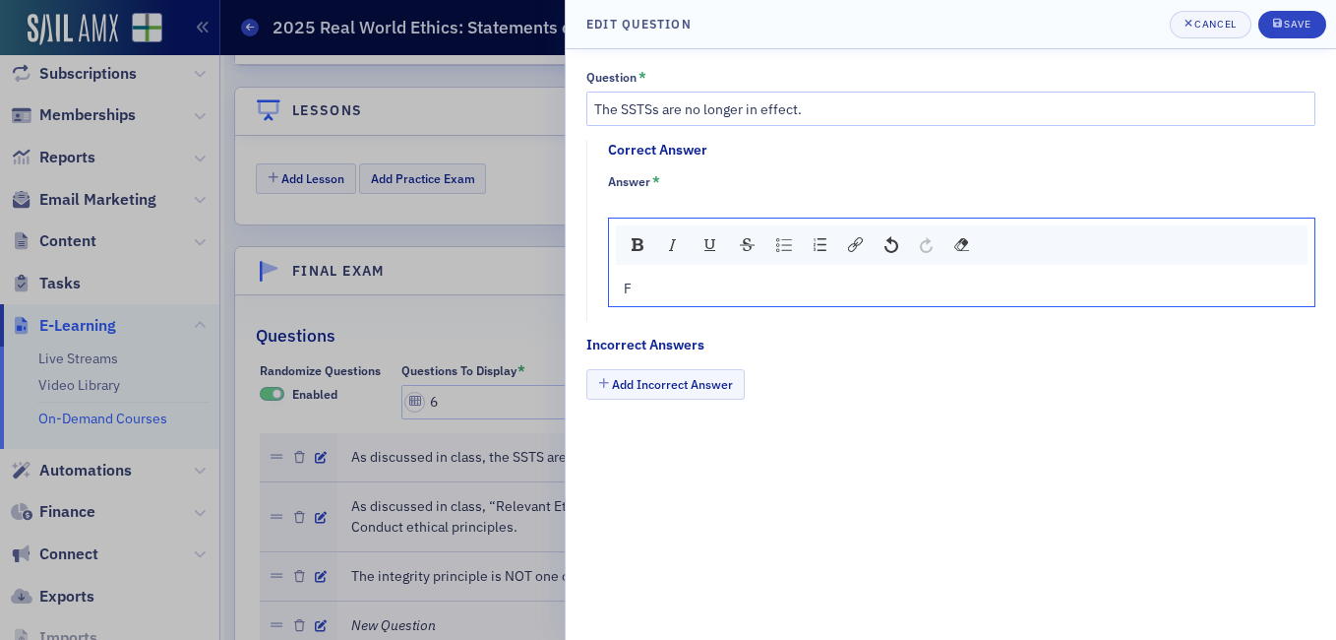
type textarea "<p>Fa</p>"
type textarea "<p>False</p>"
click at [727, 378] on button "Add Incorrect Answer" at bounding box center [666, 384] width 158 height 31
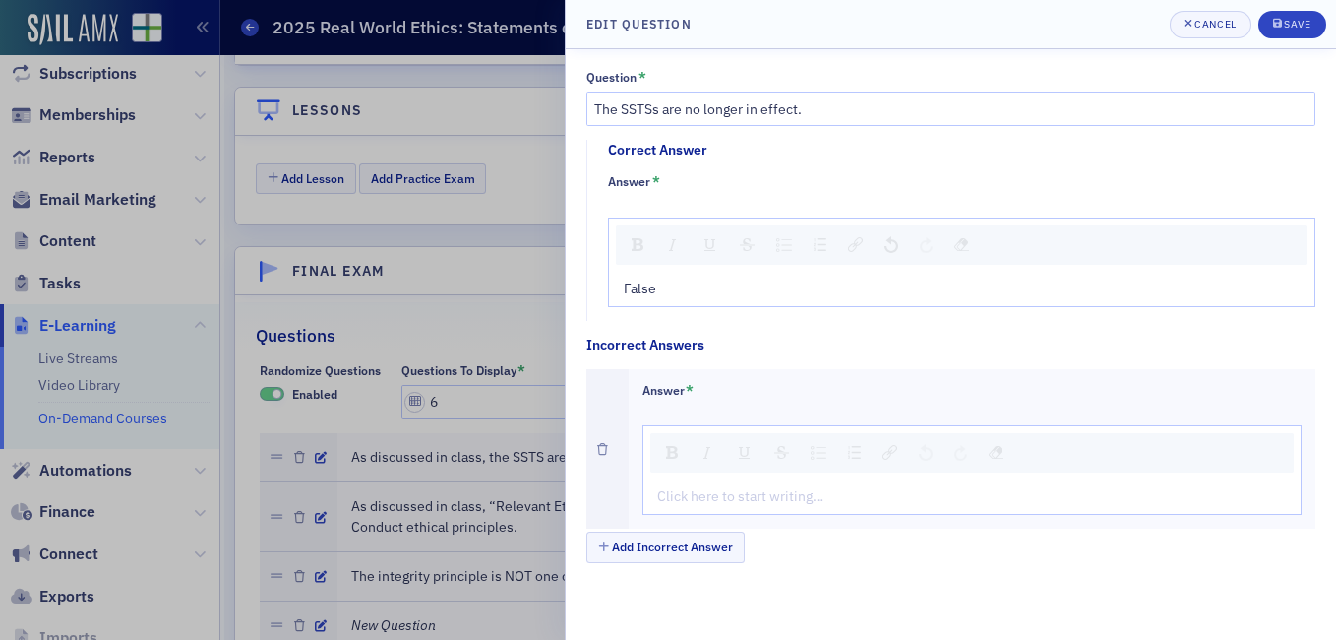
click at [729, 503] on div "rdw-editor" at bounding box center [973, 496] width 630 height 21
type textarea "<p>Tr</p>"
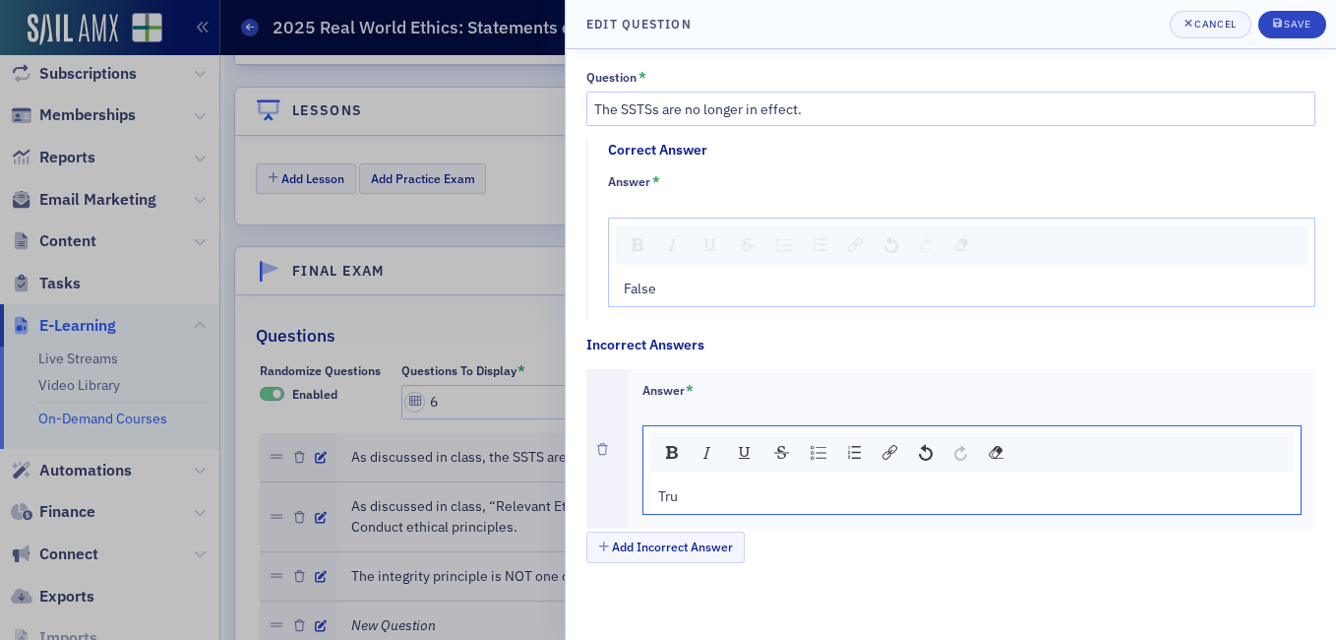
type textarea "<p>True</p>"
click at [1304, 30] on div "Save" at bounding box center [1297, 24] width 27 height 11
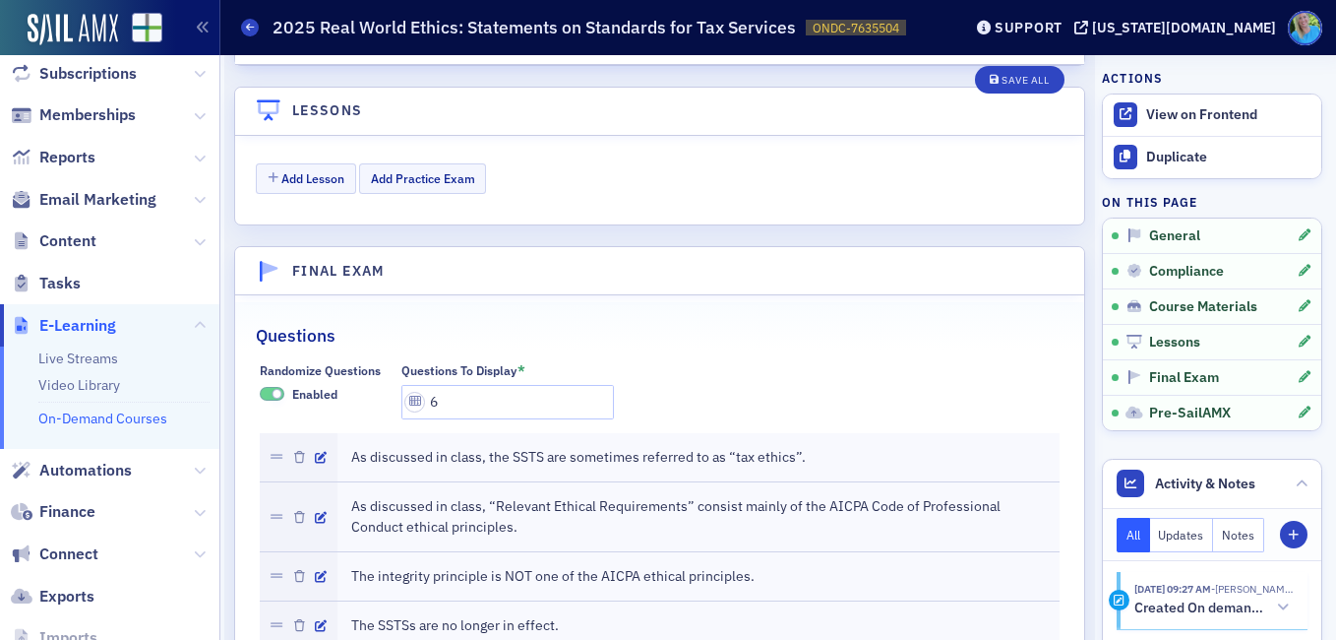
scroll to position [2571, 0]
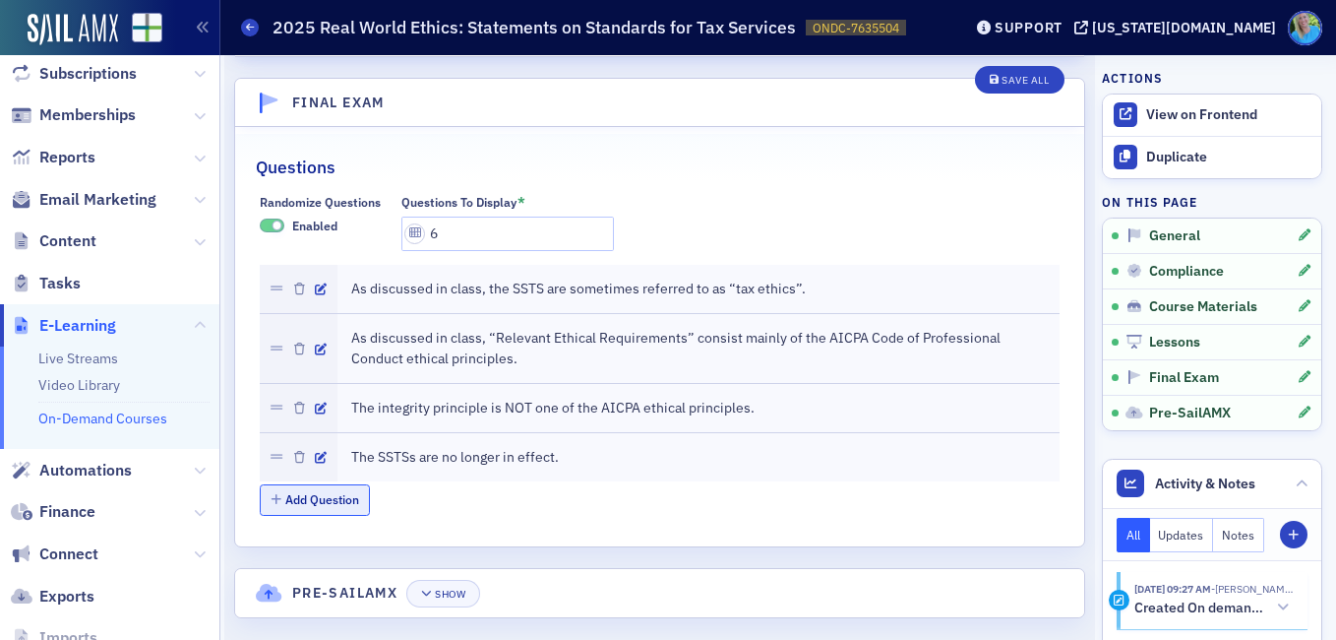
click at [342, 484] on button "Add Question" at bounding box center [315, 499] width 111 height 31
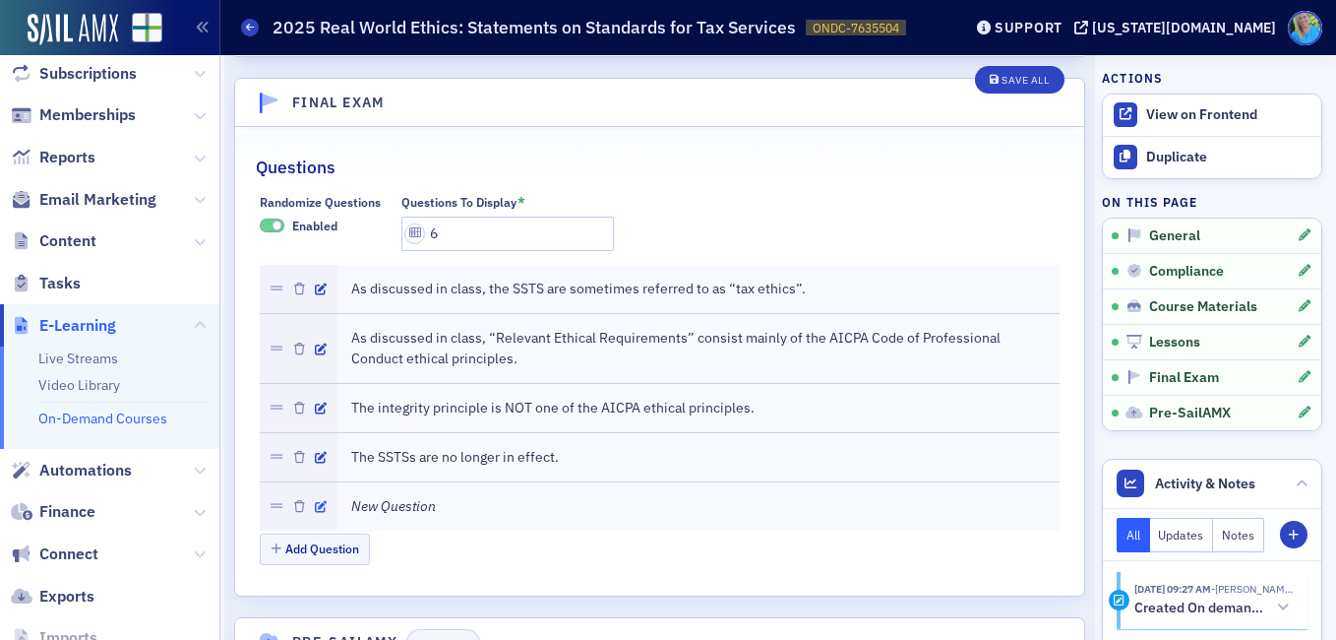
click at [317, 501] on icon "button" at bounding box center [321, 507] width 12 height 12
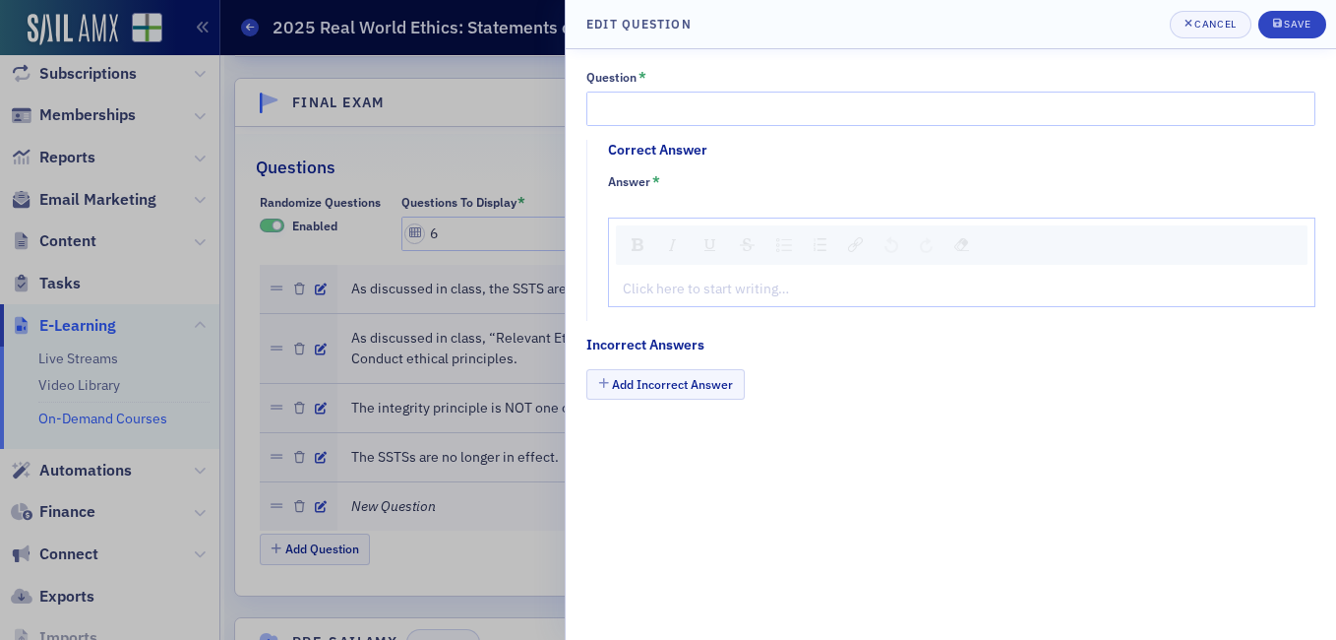
click at [688, 89] on div "Question *" at bounding box center [951, 98] width 729 height 56
click at [687, 111] on input "Question *" at bounding box center [951, 109] width 729 height 34
paste input "As discussed in class, objectivity is a very important principle to the AICPA"
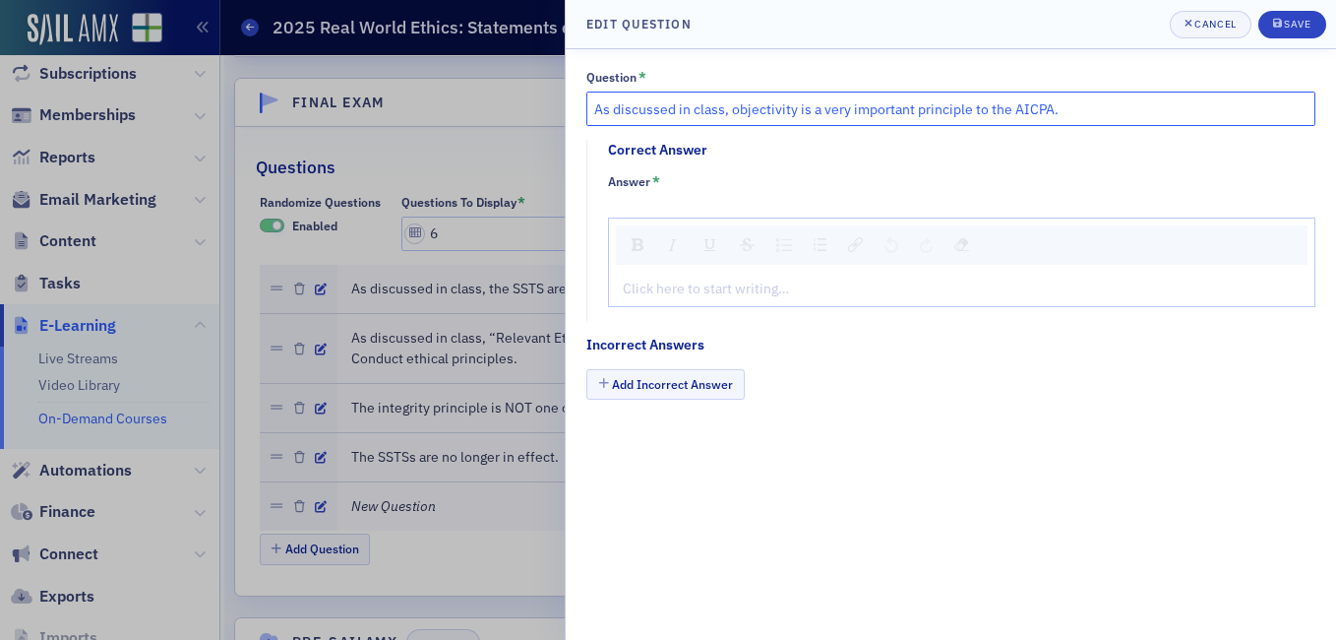
type input "As discussed in class, objectivity is a very important principle to the AICPA."
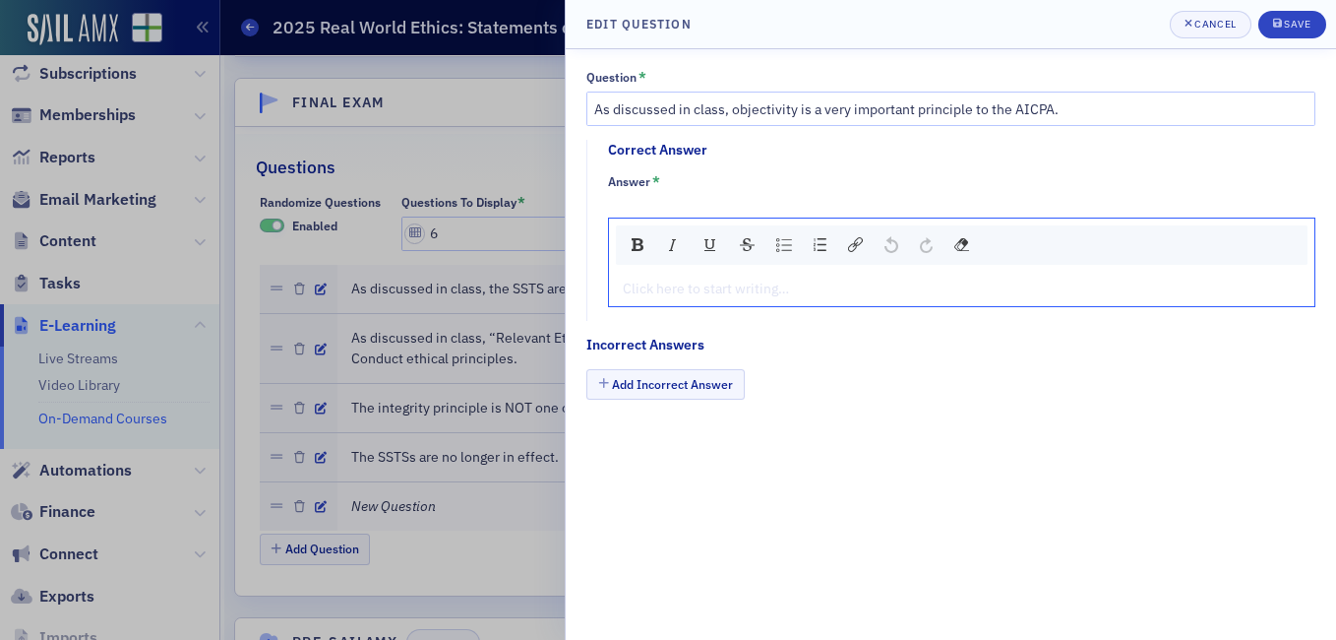
click at [731, 296] on div "rdw-editor" at bounding box center [962, 288] width 677 height 21
type textarea "<p>Tr</p>"
type textarea "<p>True</p>"
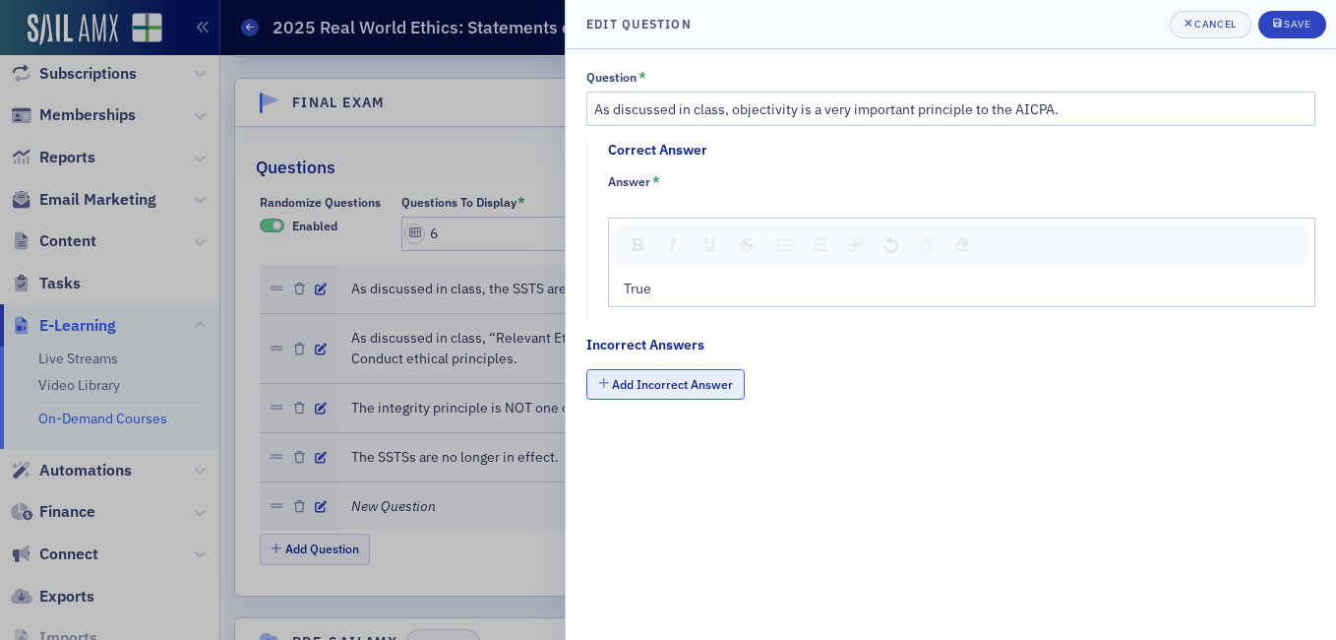
click at [709, 379] on button "Add Incorrect Answer" at bounding box center [666, 384] width 158 height 31
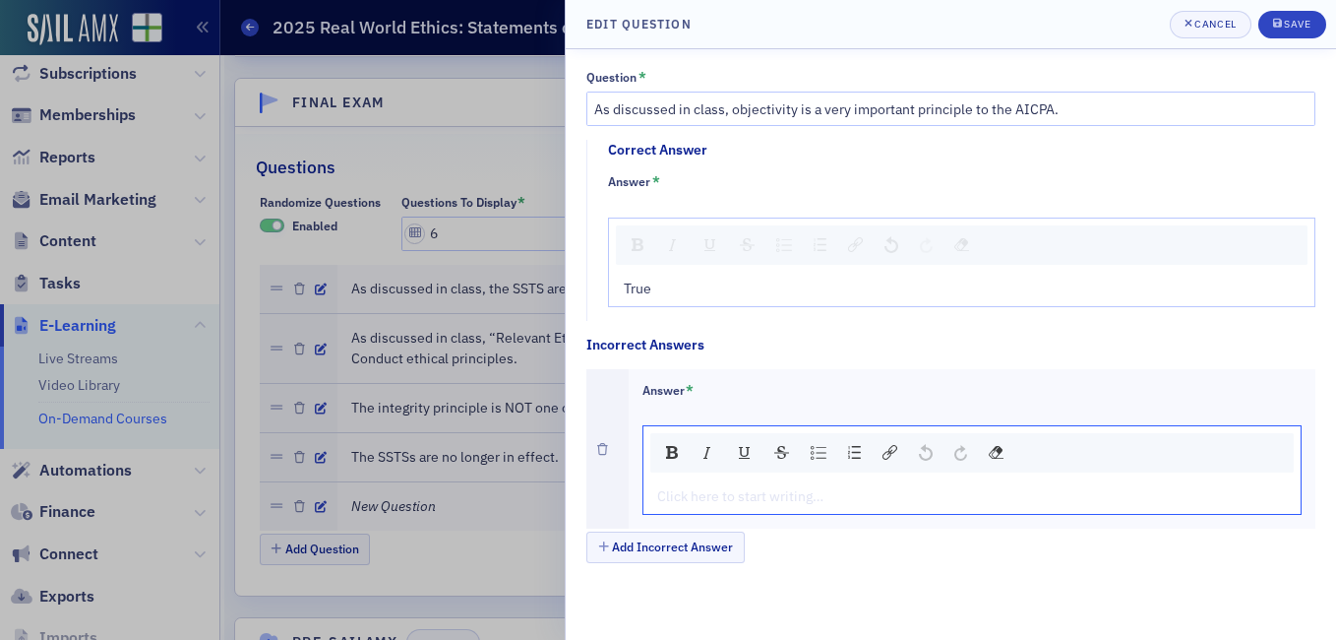
click at [738, 487] on div "rdw-editor" at bounding box center [973, 496] width 630 height 21
type textarea "<p>Fa</p>"
type textarea "<p>False</p>"
click at [1283, 30] on div "submit" at bounding box center [1279, 25] width 12 height 16
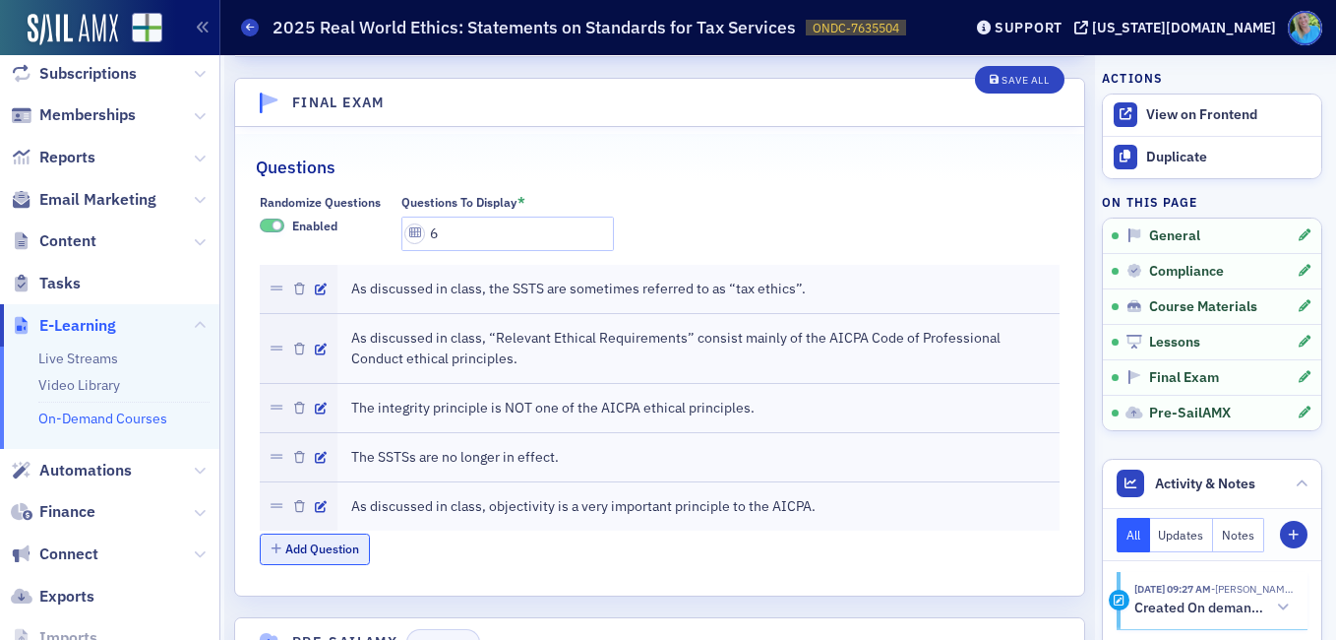
click at [351, 533] on button "Add Question" at bounding box center [315, 548] width 111 height 31
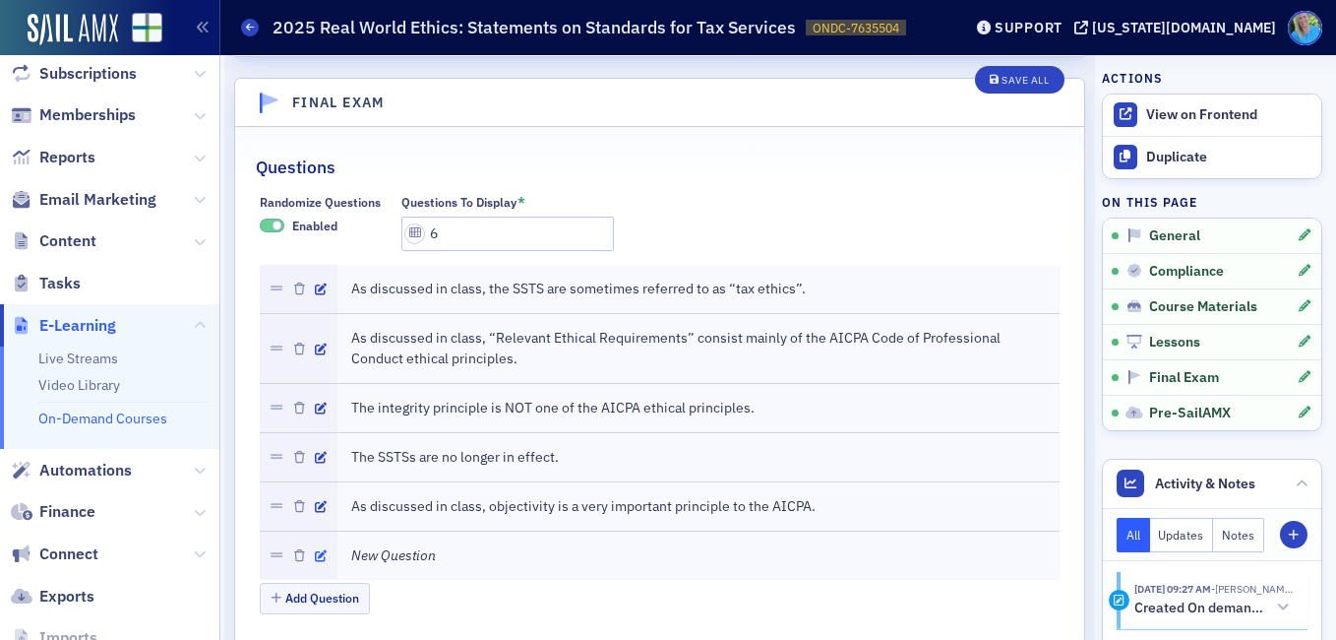
click at [316, 550] on icon "button" at bounding box center [321, 556] width 12 height 12
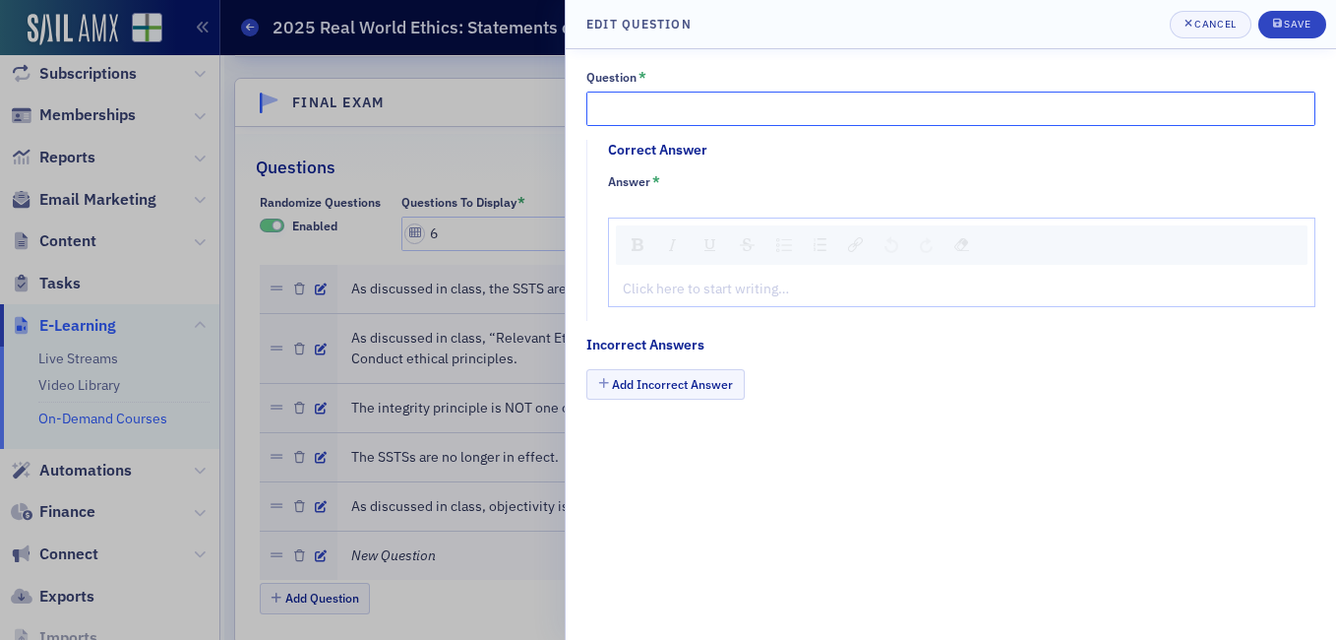
click at [665, 111] on input "Question *" at bounding box center [951, 109] width 729 height 34
paste input "Jim Martin was the discussion leader for this course"
type input "[PERSON_NAME] was the discussion leader for this course."
click at [659, 292] on div "rdw-editor" at bounding box center [962, 288] width 677 height 21
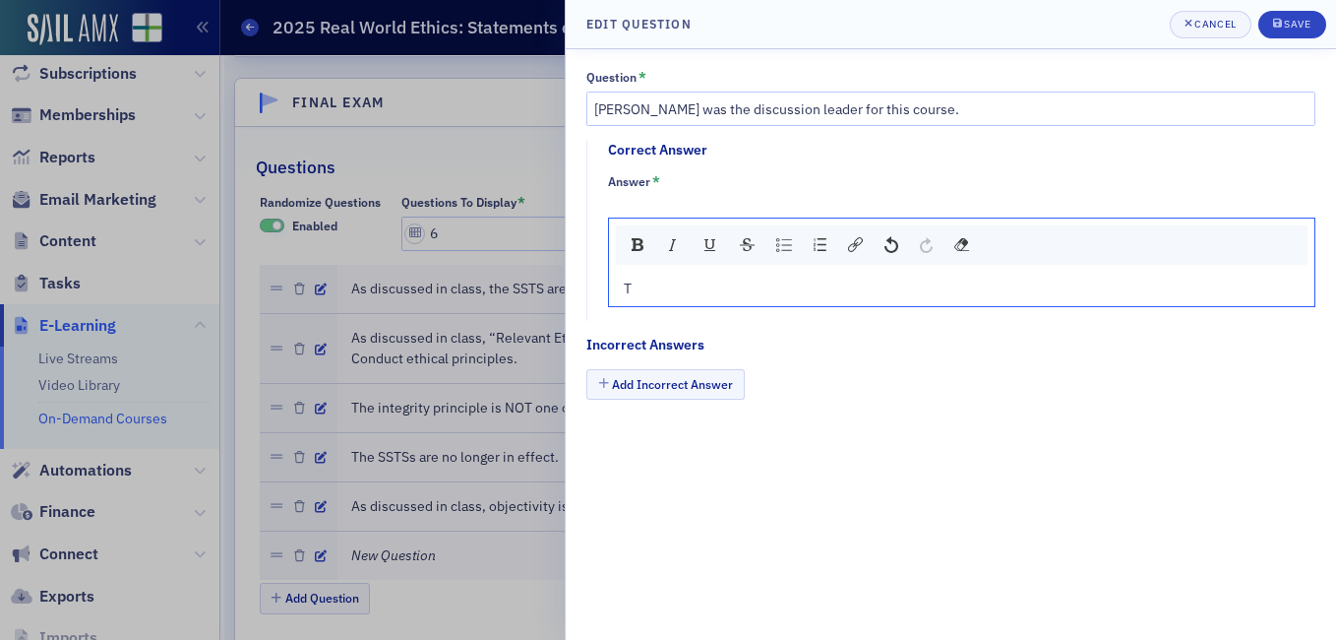
type textarea "<p>Tr</p>"
type textarea "<p>True</p>"
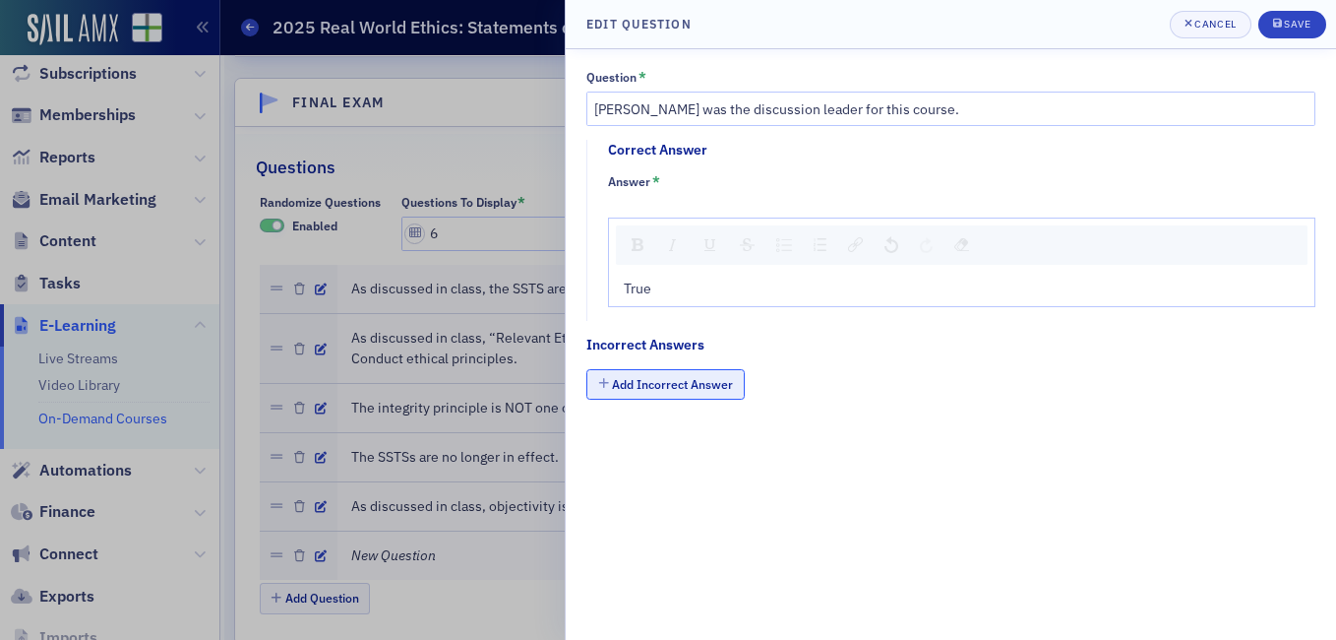
click at [679, 382] on button "Add Incorrect Answer" at bounding box center [666, 384] width 158 height 31
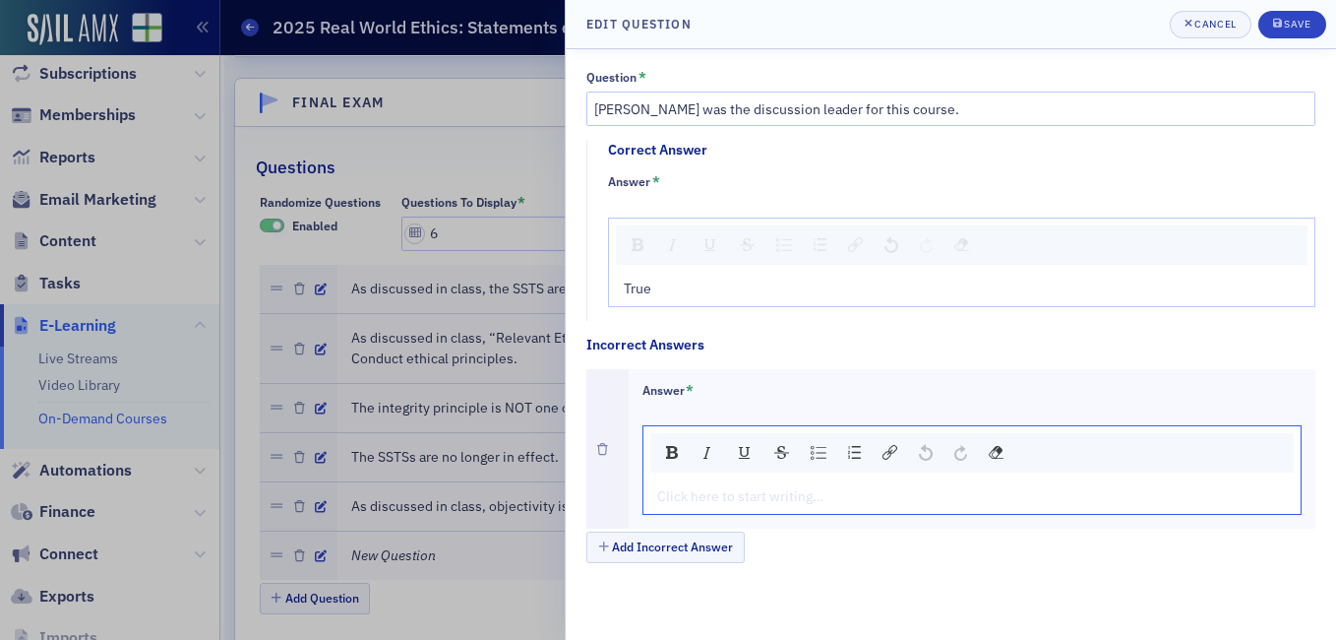
click at [732, 494] on div "rdw-editor" at bounding box center [973, 496] width 630 height 21
type textarea "<p>Fa</p>"
type textarea "<p>False</p>"
click at [1281, 38] on header "Edit Question Cancel Save" at bounding box center [951, 24] width 771 height 49
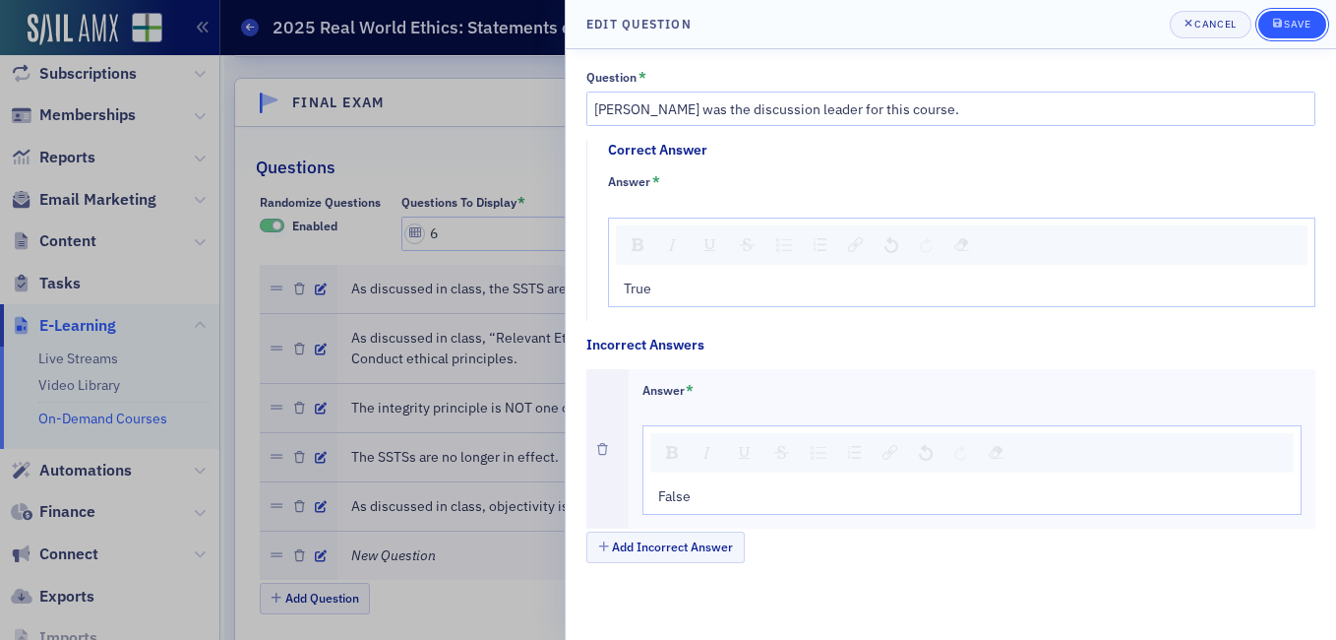
click at [1282, 29] on div "submit" at bounding box center [1279, 25] width 12 height 16
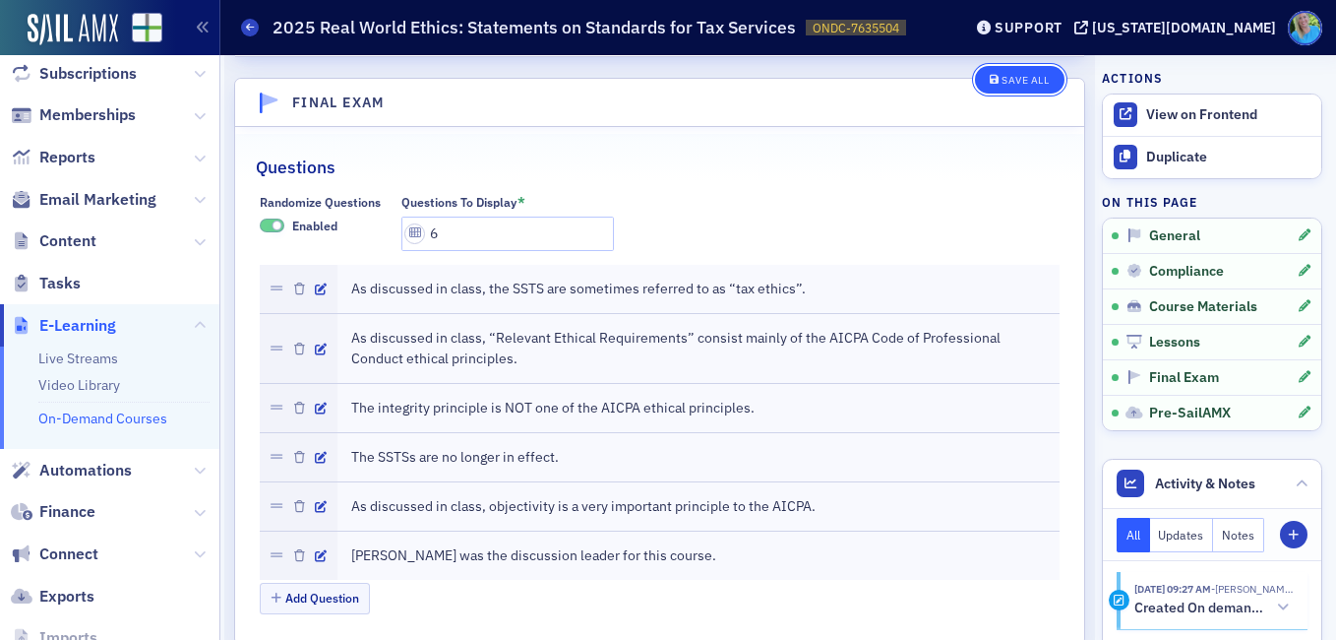
click at [1022, 86] on div "Save All" at bounding box center [1025, 80] width 47 height 11
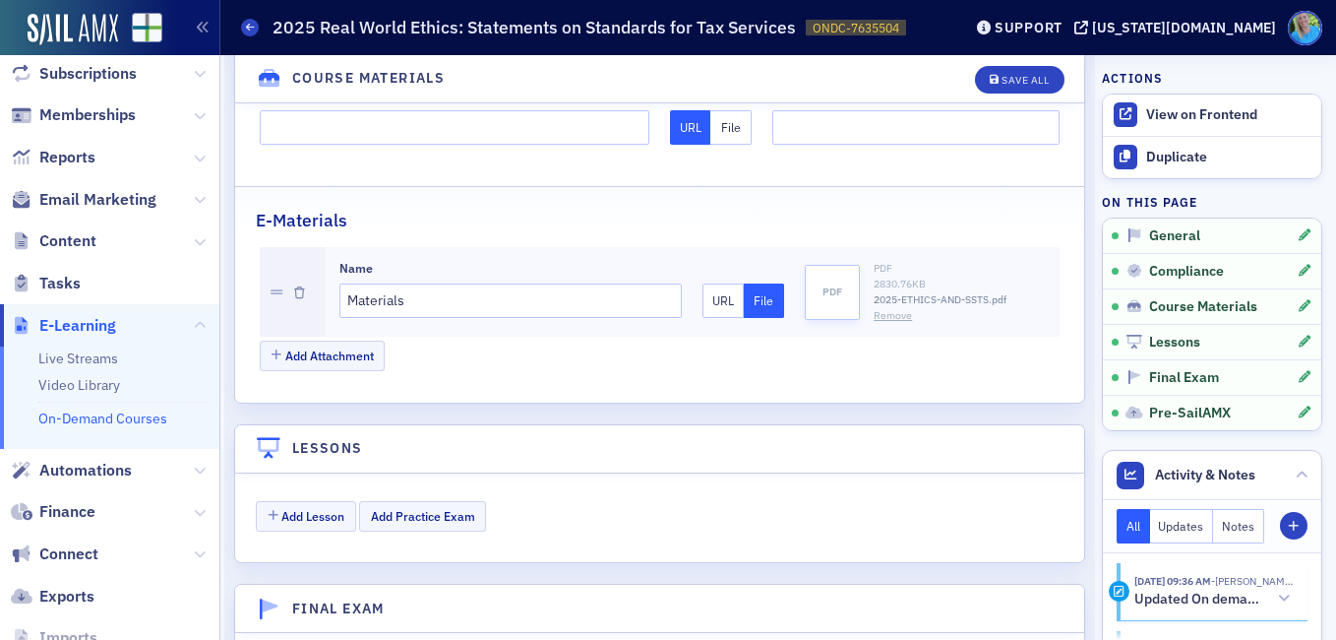
scroll to position [2079, 0]
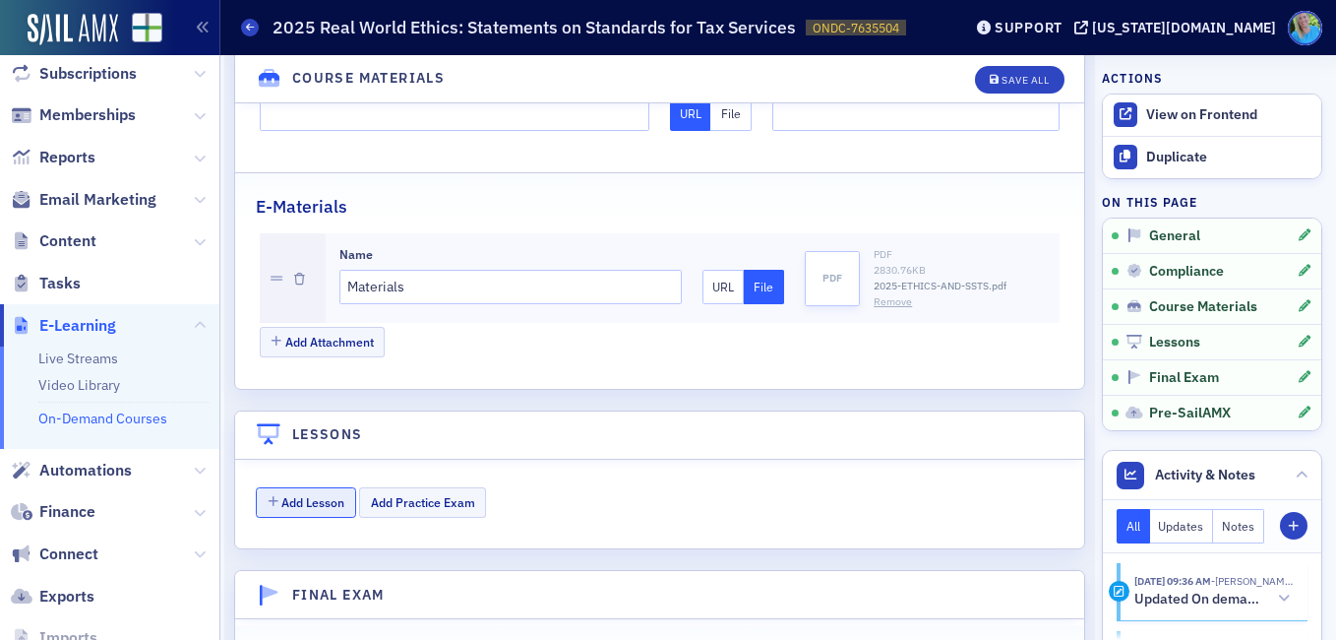
click at [291, 487] on button "Add Lesson" at bounding box center [306, 502] width 100 height 31
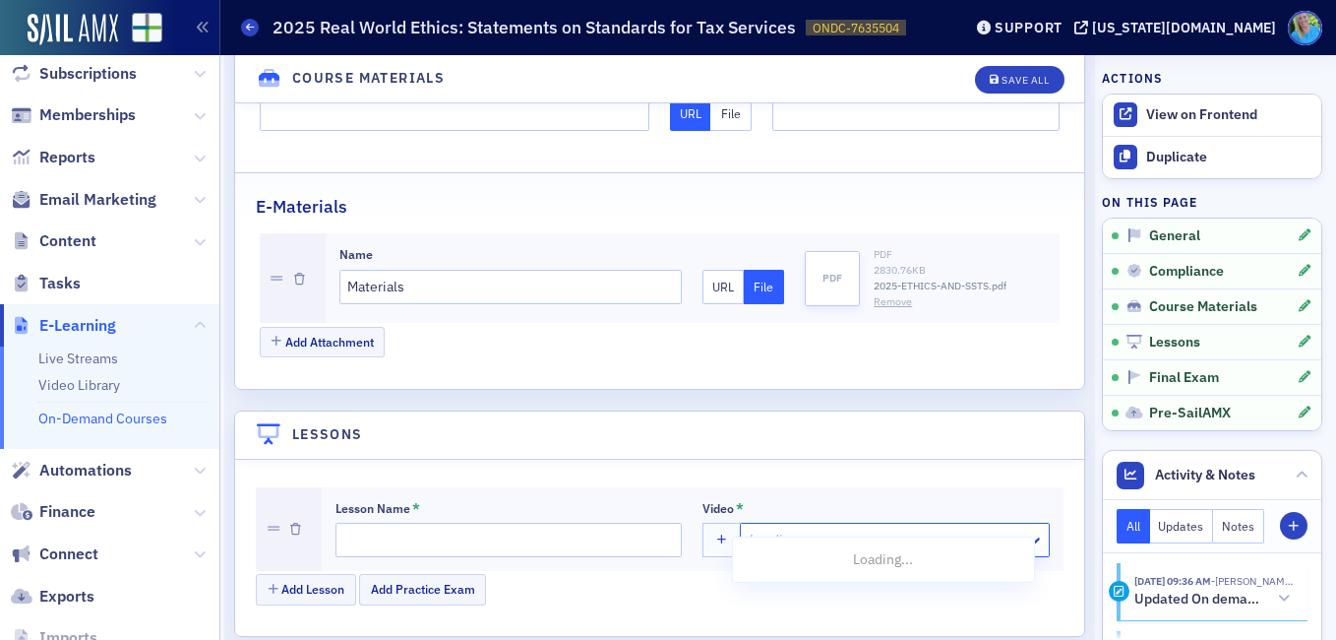
click at [812, 527] on div at bounding box center [865, 539] width 235 height 25
paste input "For On-Demand: 2025 Real World Ethics: Statements on Standards for Tax Services"
type input "For On-Demand: 2025 Real World Ethics: Statements on Standards for Tax Services"
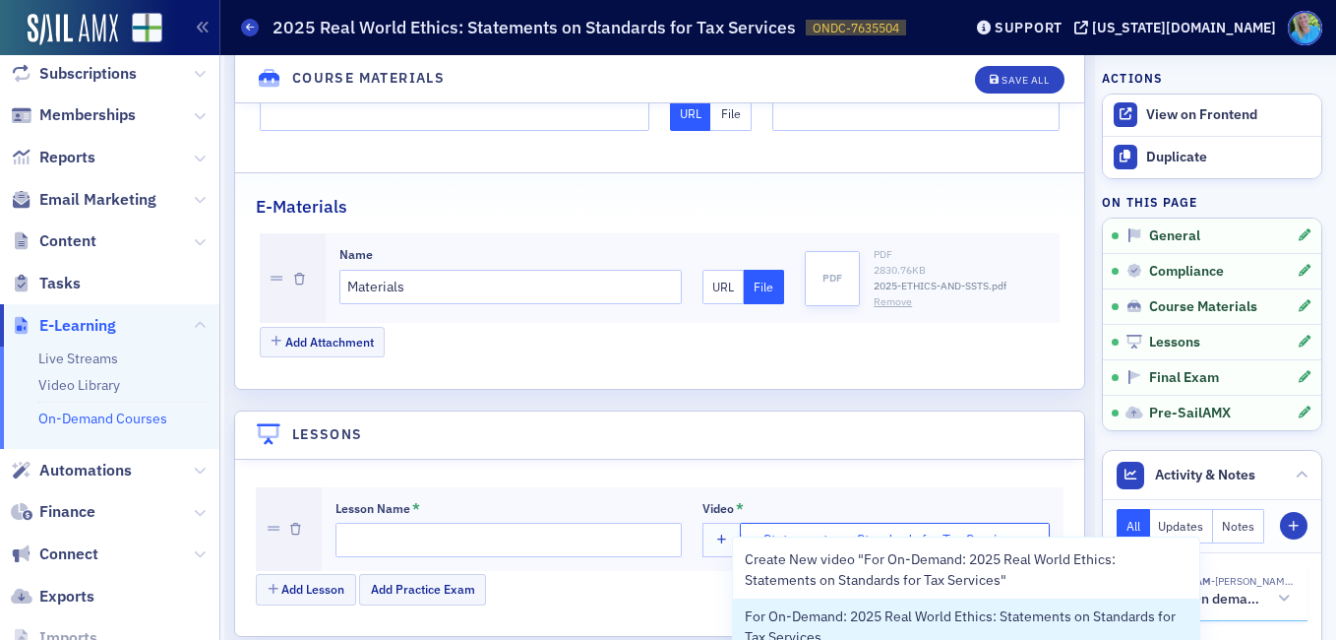
scroll to position [0, 251]
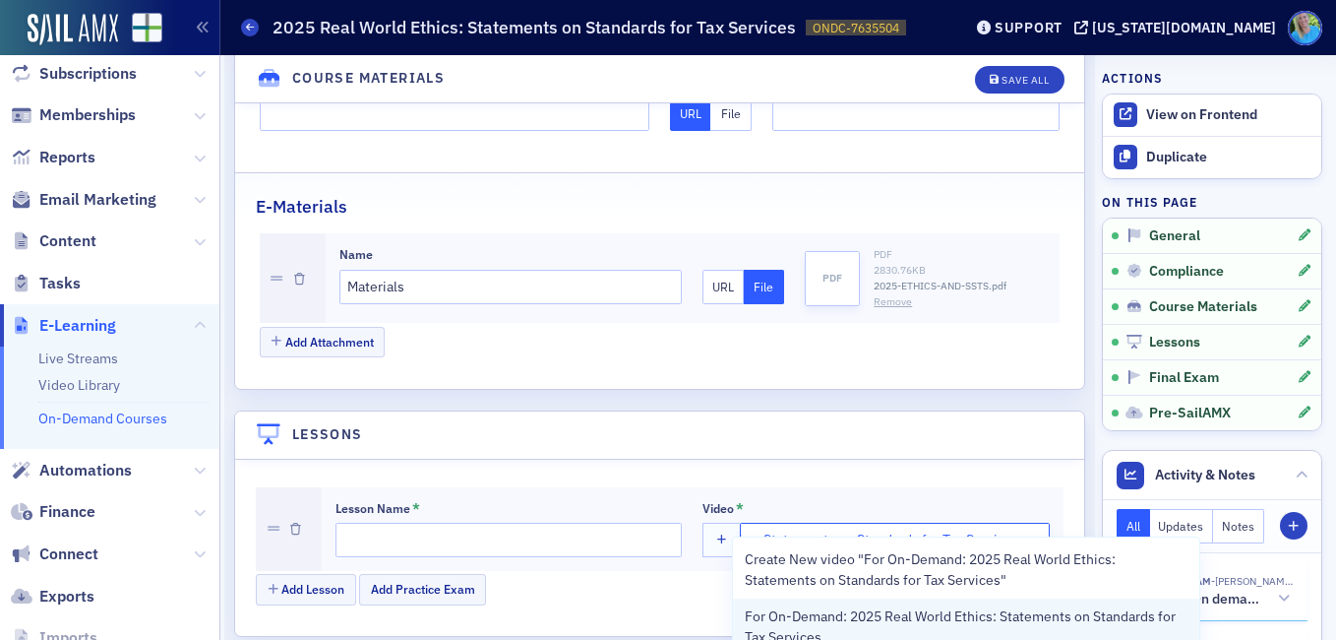
click at [914, 623] on span "For On-Demand: 2025 Real World Ethics: Statements on Standards for Tax Services" at bounding box center [966, 626] width 442 height 41
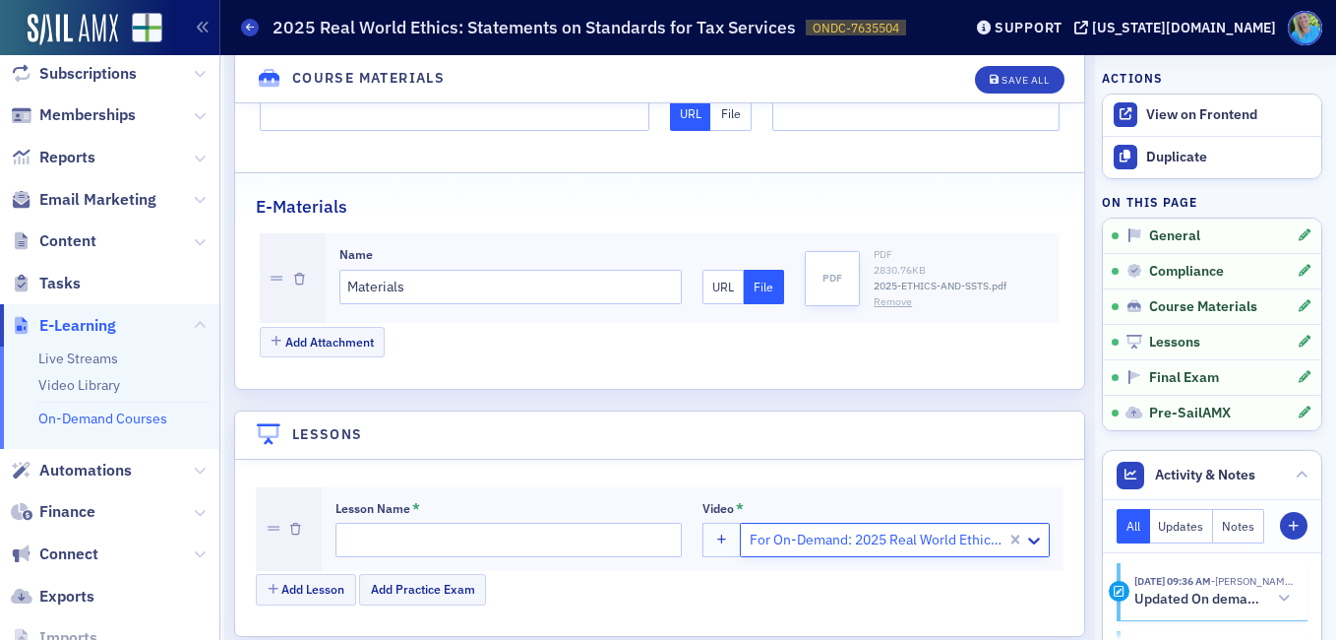
scroll to position [0, 0]
click at [555, 523] on input "Lesson Name *" at bounding box center [509, 540] width 346 height 34
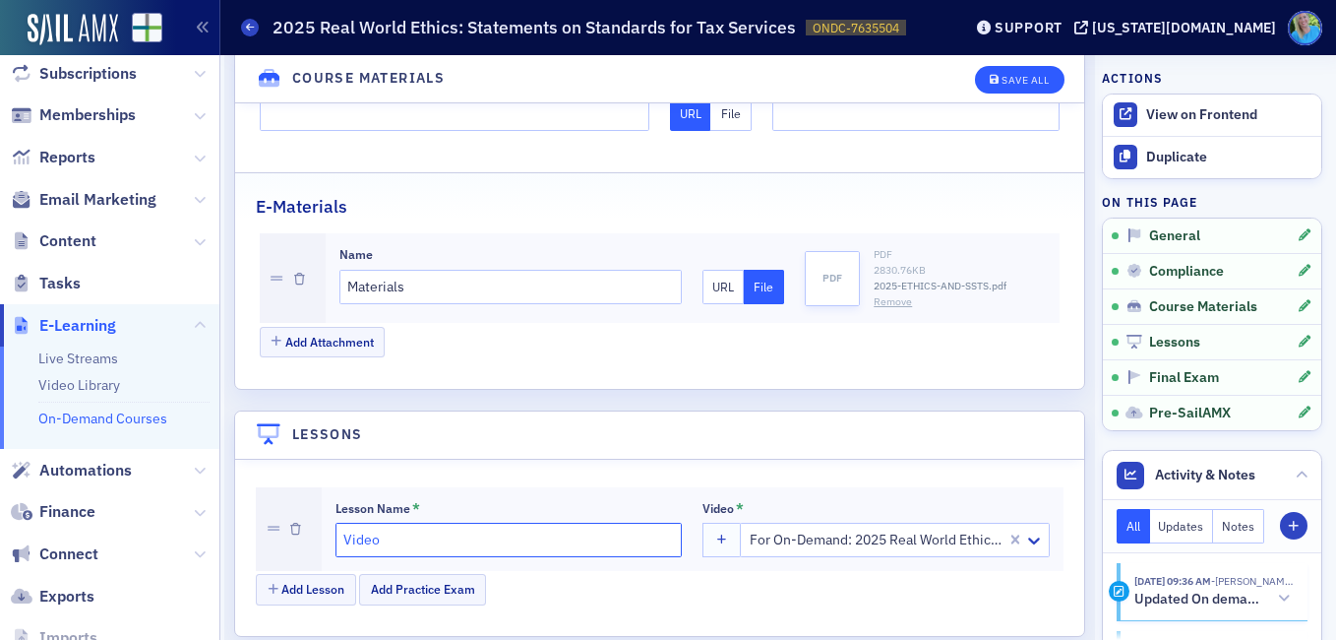
type input "Video"
click at [1009, 80] on div "Save All" at bounding box center [1025, 80] width 47 height 11
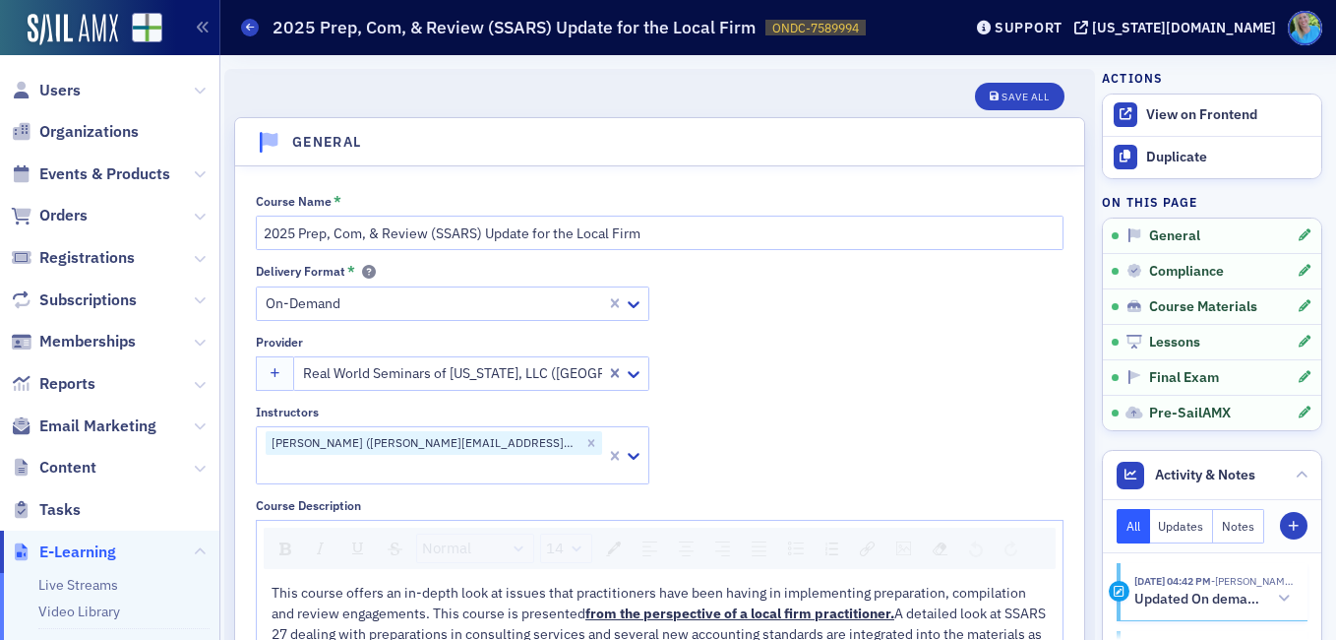
drag, startPoint x: 597, startPoint y: 370, endPoint x: 611, endPoint y: 370, distance: 13.8
click at [599, 370] on div "Real World Seminars of [US_STATE], LLC ([GEOGRAPHIC_DATA], [GEOGRAPHIC_DATA])" at bounding box center [471, 373] width 356 height 34
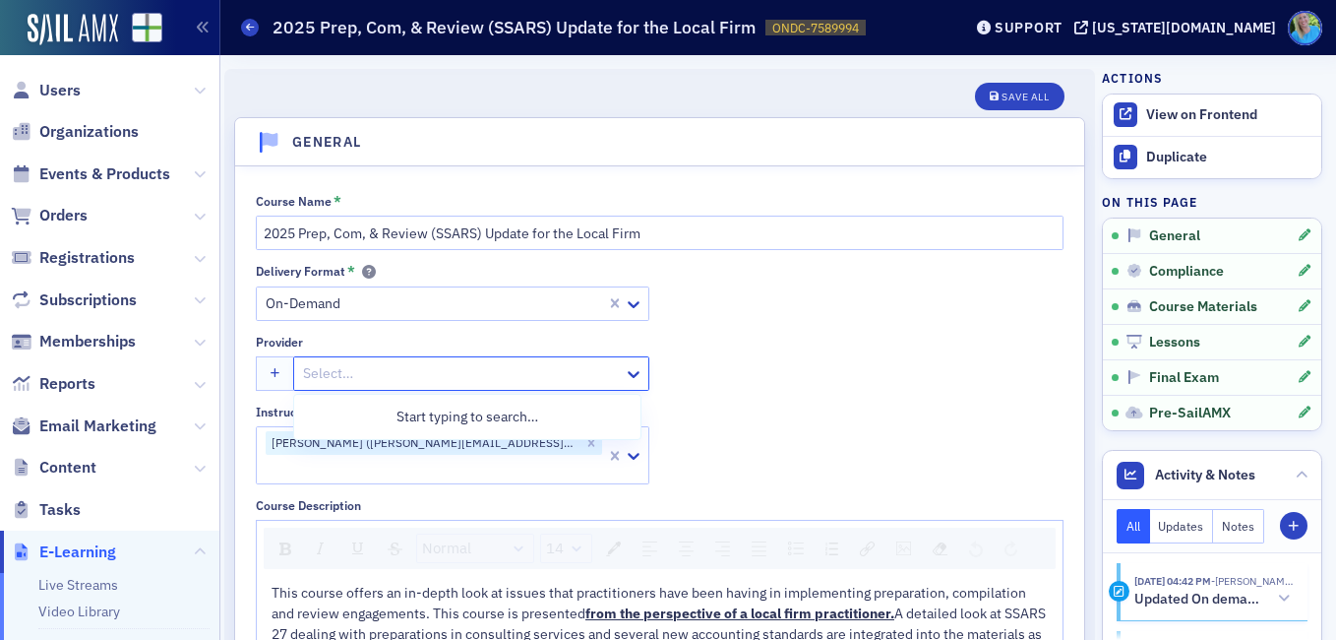
click at [607, 372] on div at bounding box center [461, 373] width 321 height 25
click at [560, 369] on div at bounding box center [461, 373] width 321 height 25
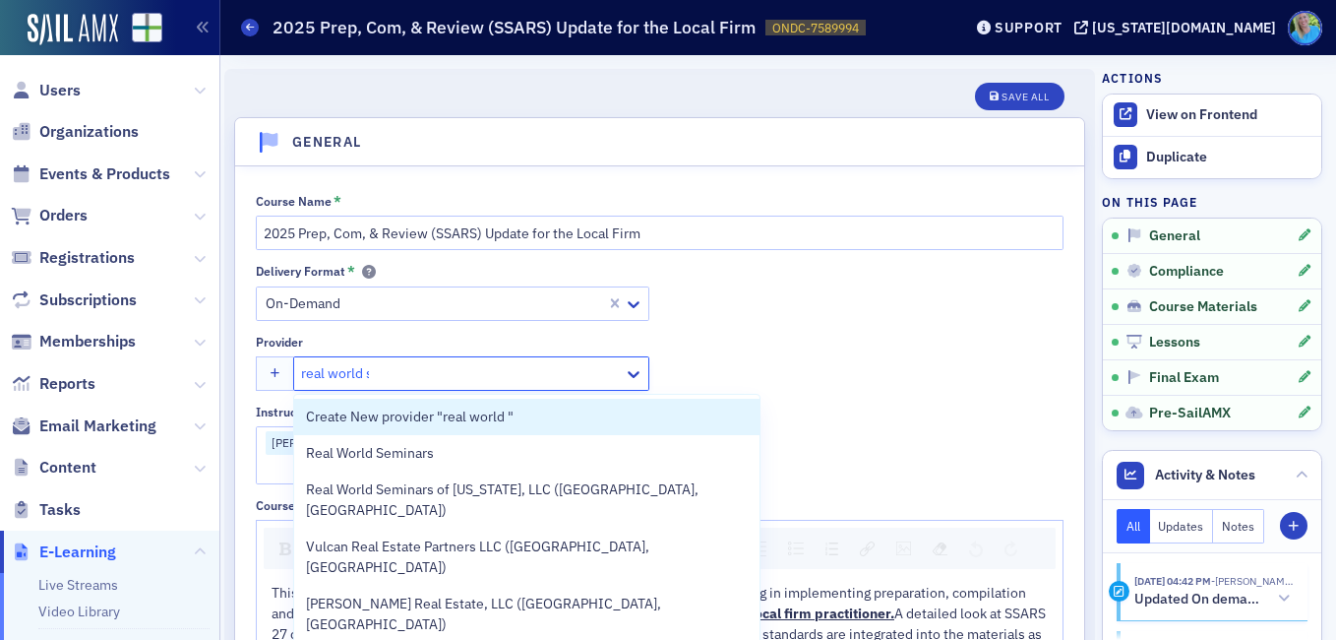
type input "real world se"
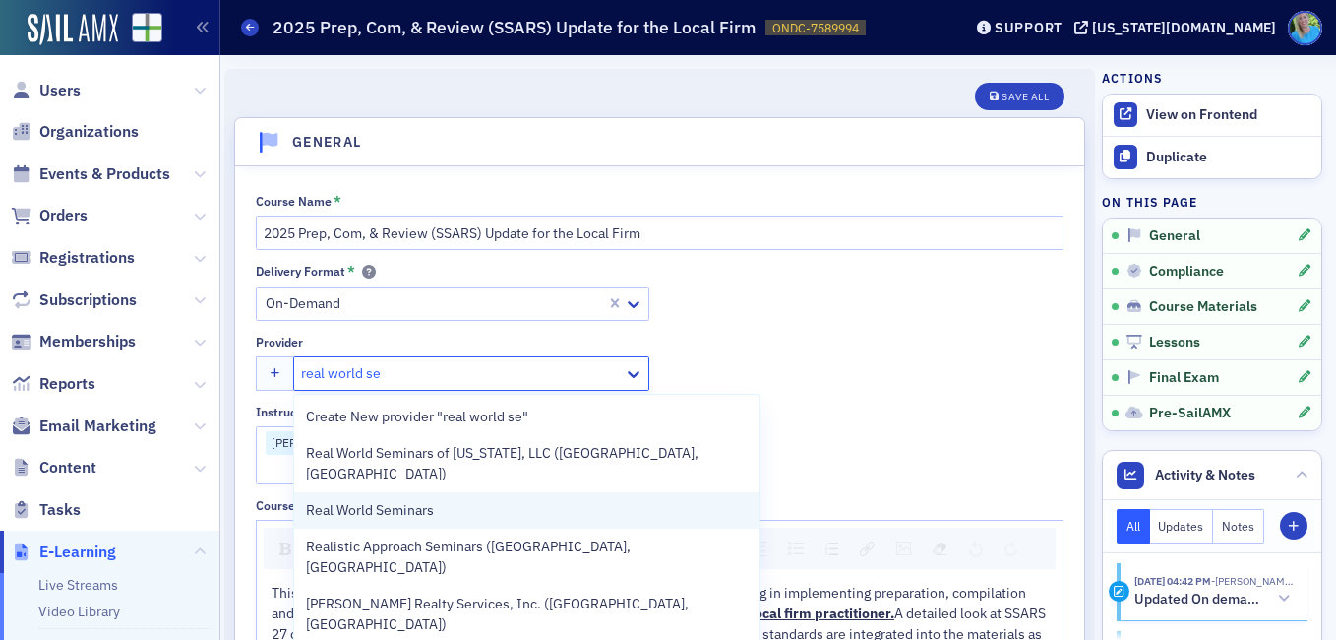
click at [563, 500] on div "Real World Seminars" at bounding box center [527, 510] width 442 height 21
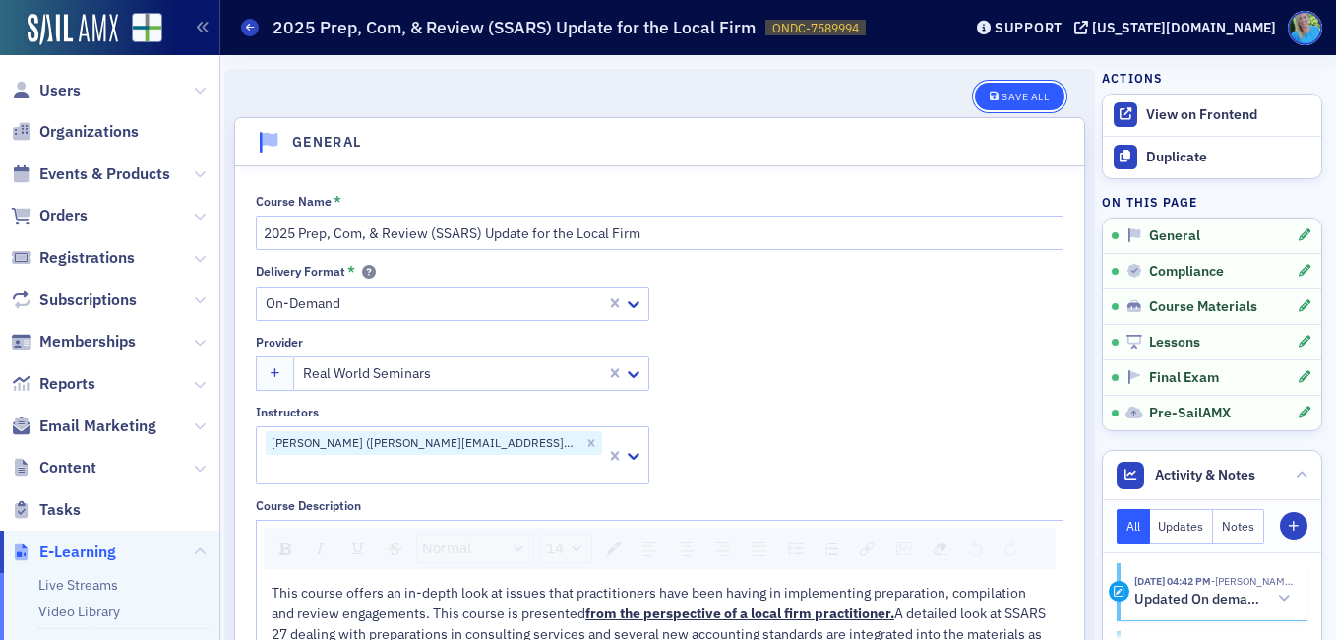
click at [1019, 93] on div "Save All" at bounding box center [1025, 97] width 47 height 11
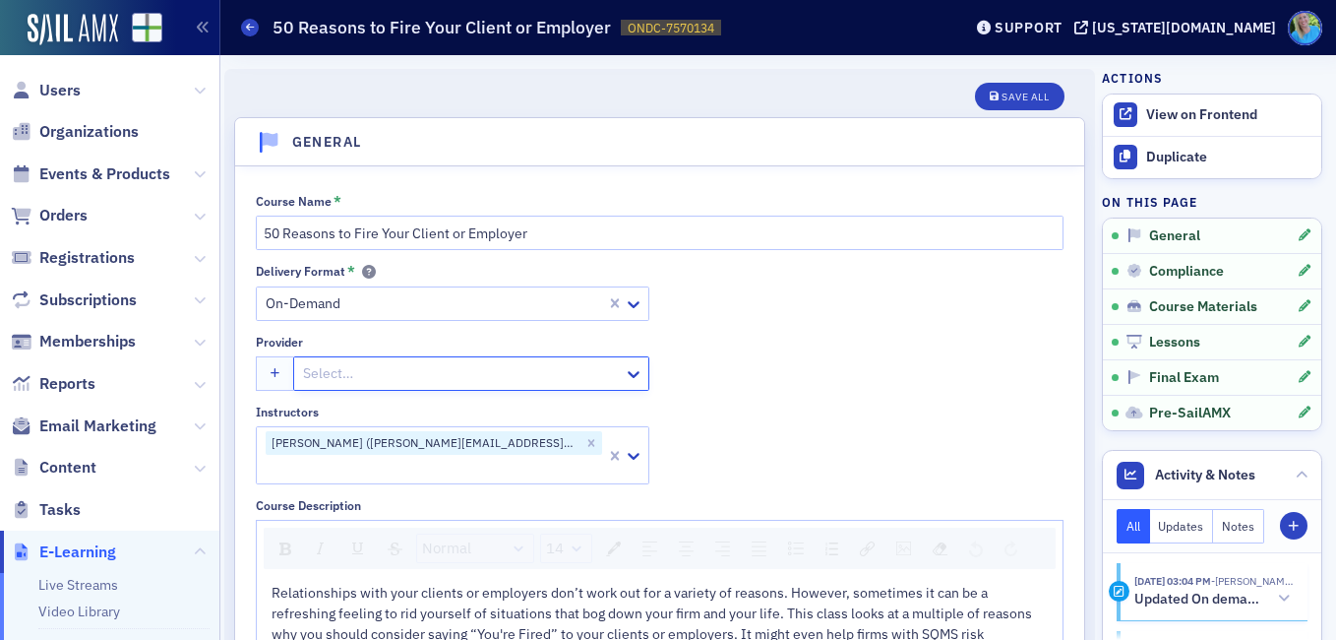
click at [557, 370] on div at bounding box center [461, 373] width 321 height 25
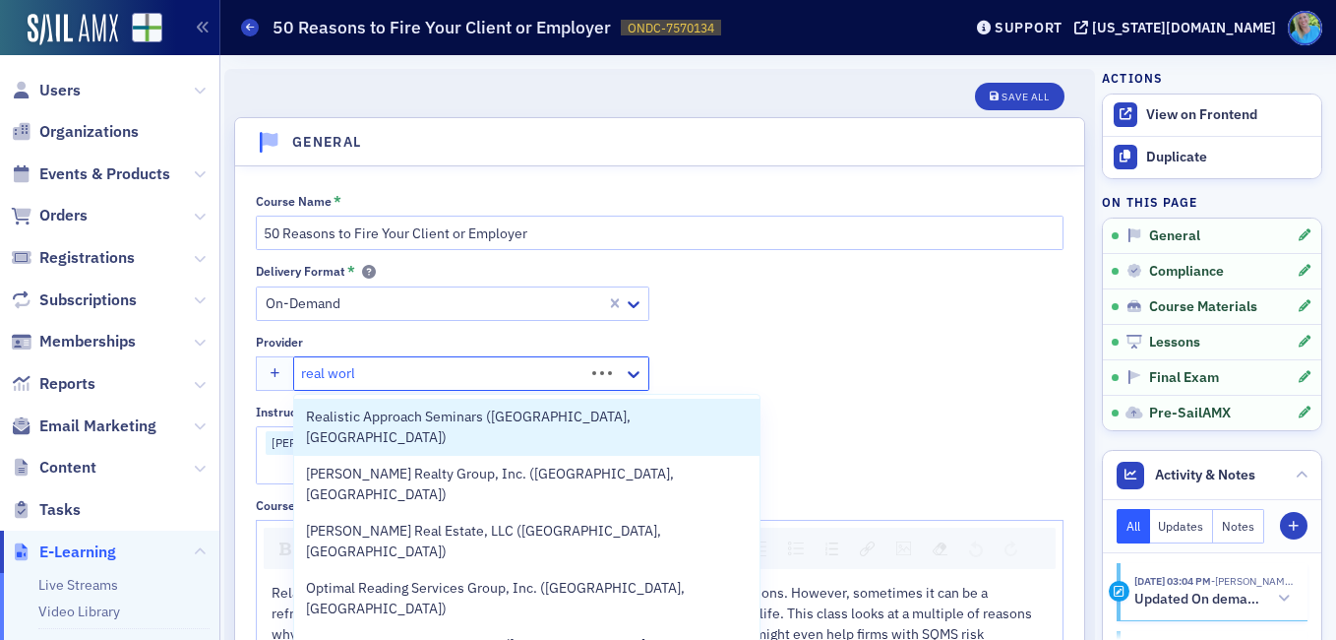
type input "real world"
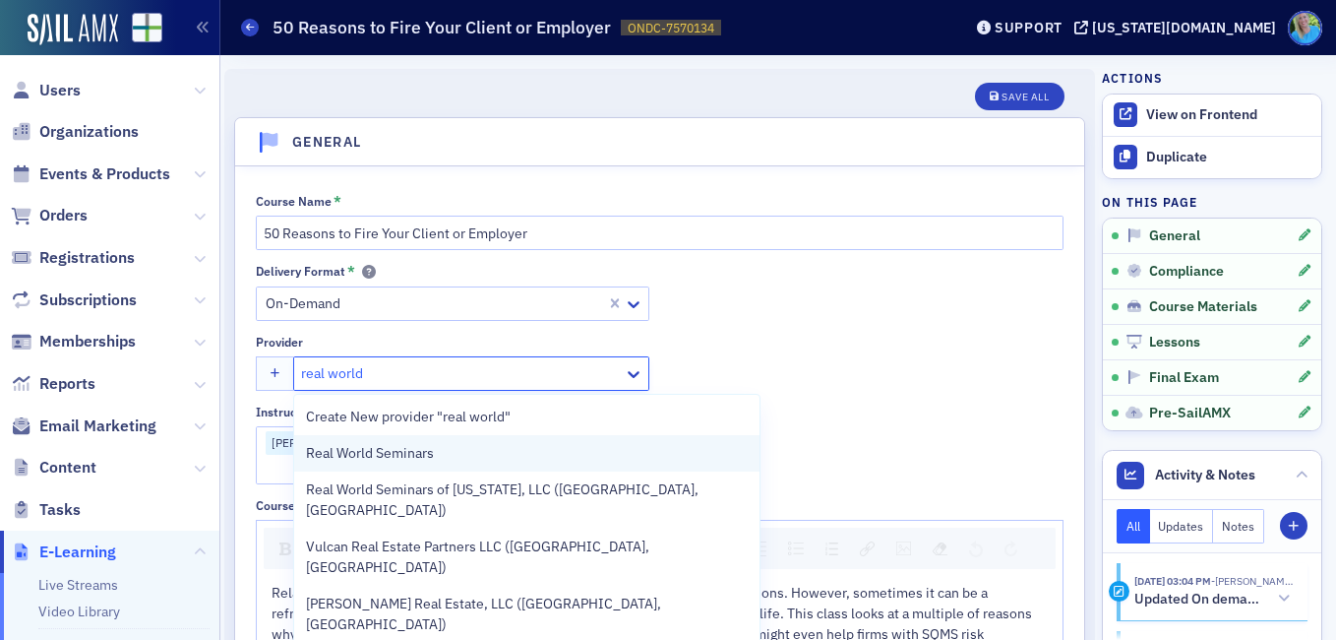
click at [528, 458] on div "Real World Seminars" at bounding box center [527, 453] width 442 height 21
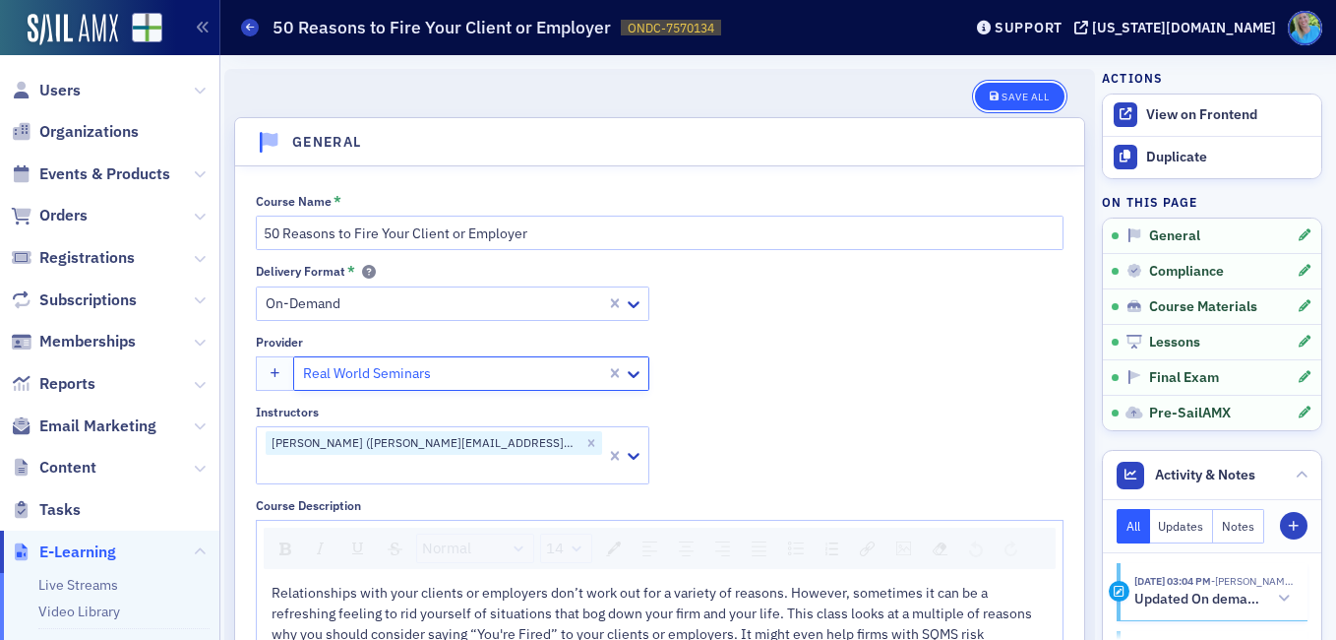
click at [984, 88] on button "Save All" at bounding box center [1019, 97] width 89 height 28
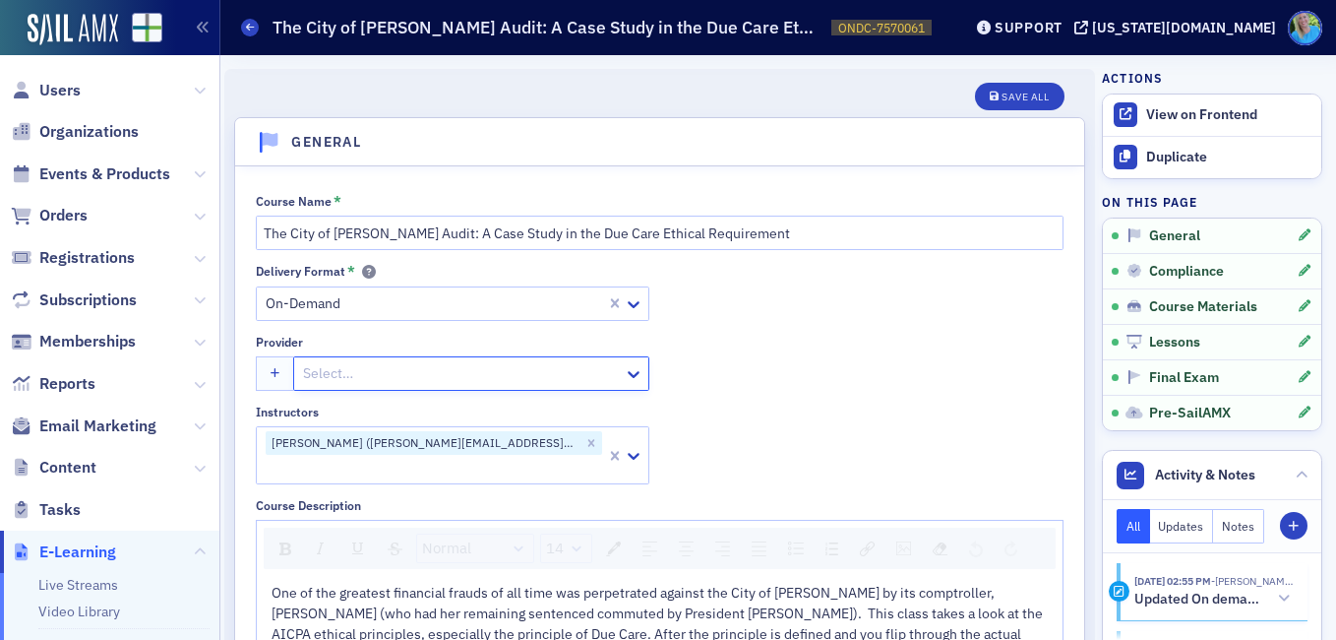
click at [602, 374] on div at bounding box center [461, 373] width 321 height 25
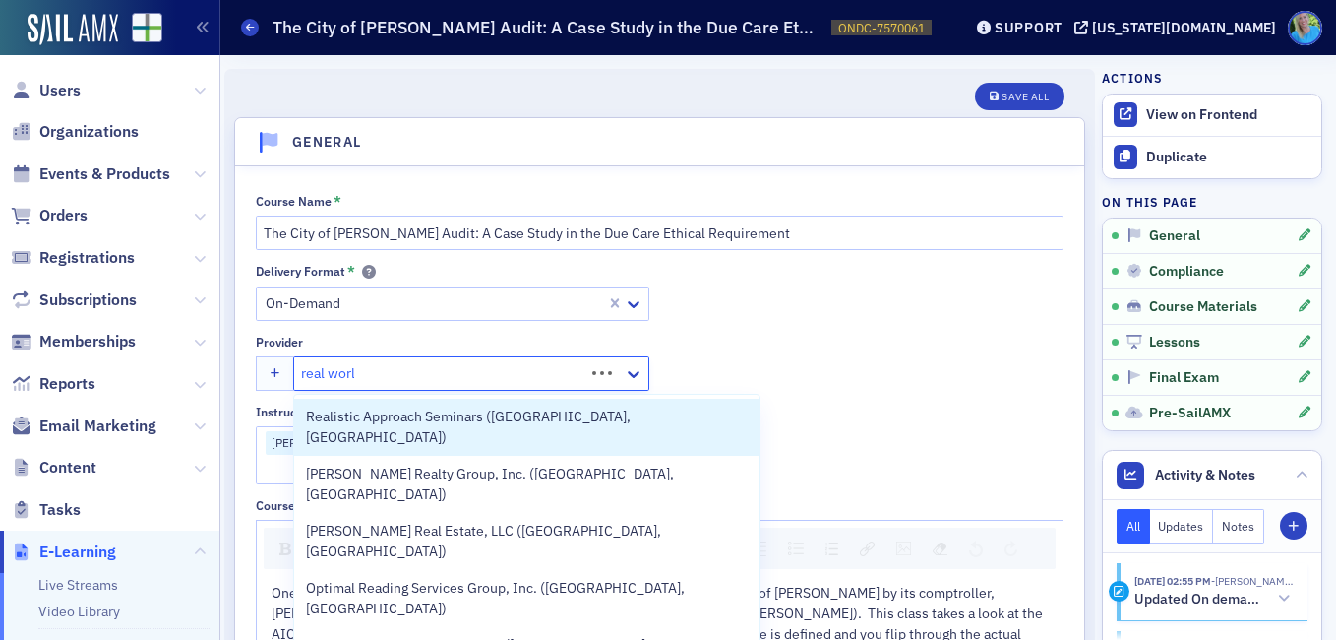
type input "real world"
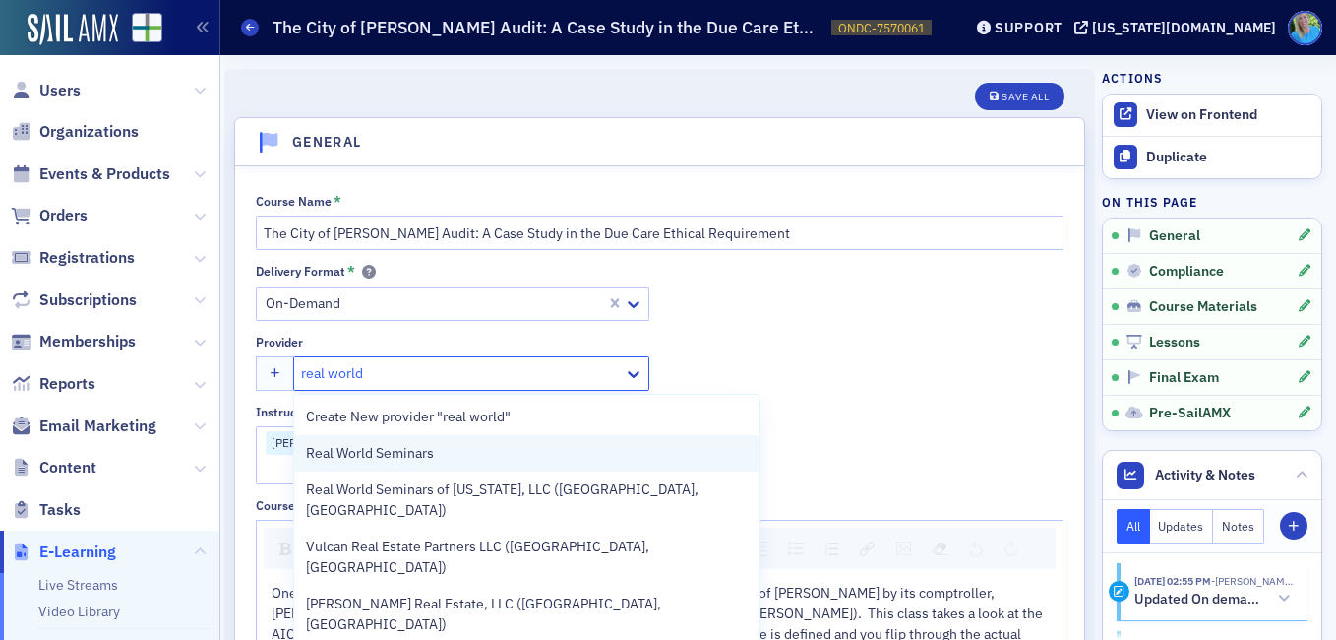
click at [566, 453] on div "Real World Seminars" at bounding box center [527, 453] width 442 height 21
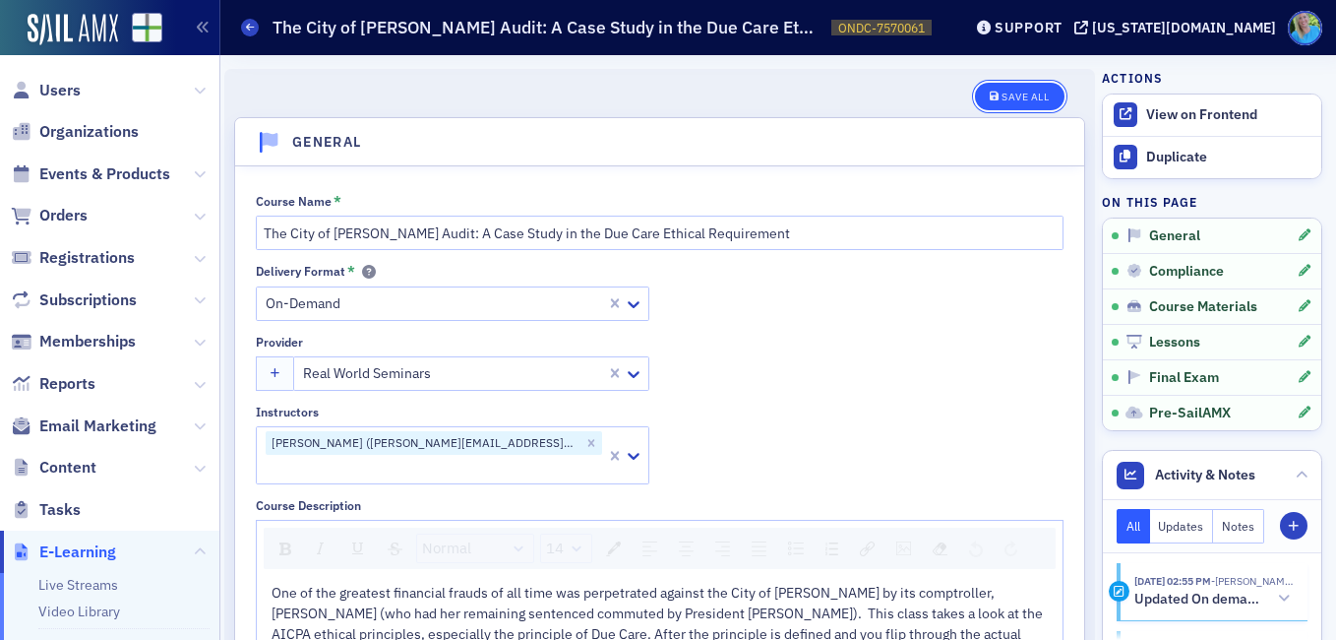
click at [1022, 109] on button "Save All" at bounding box center [1019, 97] width 89 height 28
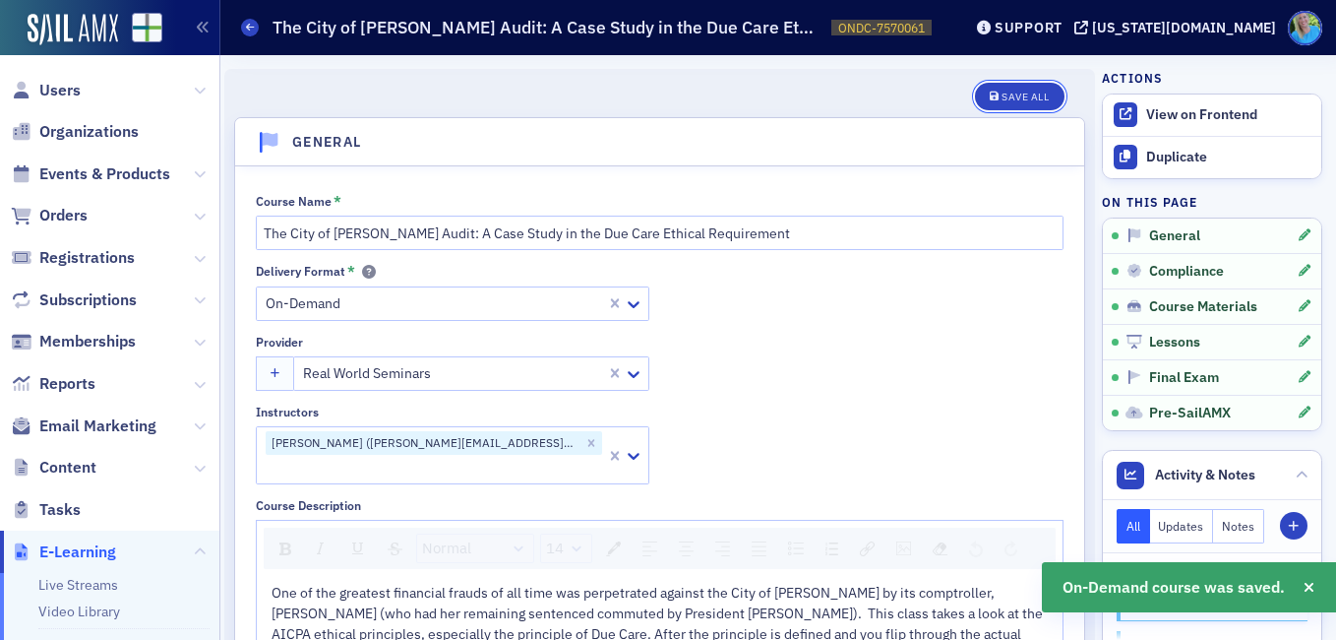
drag, startPoint x: 1028, startPoint y: 100, endPoint x: 1043, endPoint y: 75, distance: 29.5
click at [1028, 99] on div "Save All" at bounding box center [1025, 97] width 47 height 11
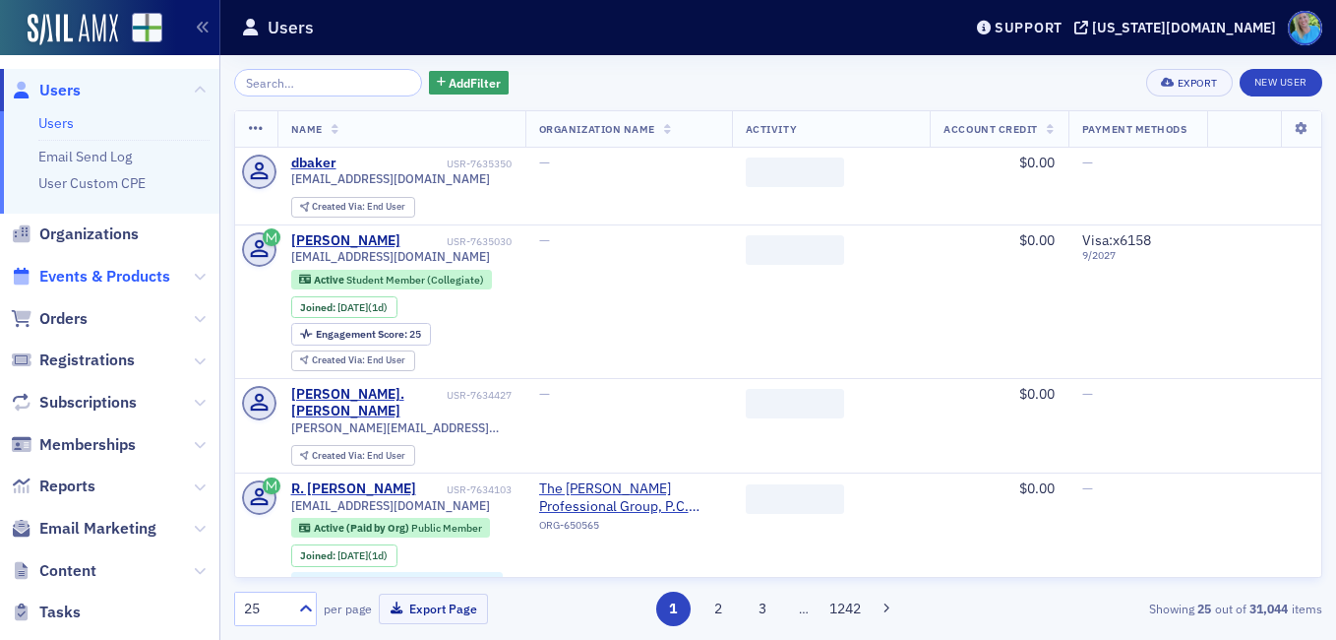
click at [144, 278] on span "Events & Products" at bounding box center [104, 277] width 131 height 22
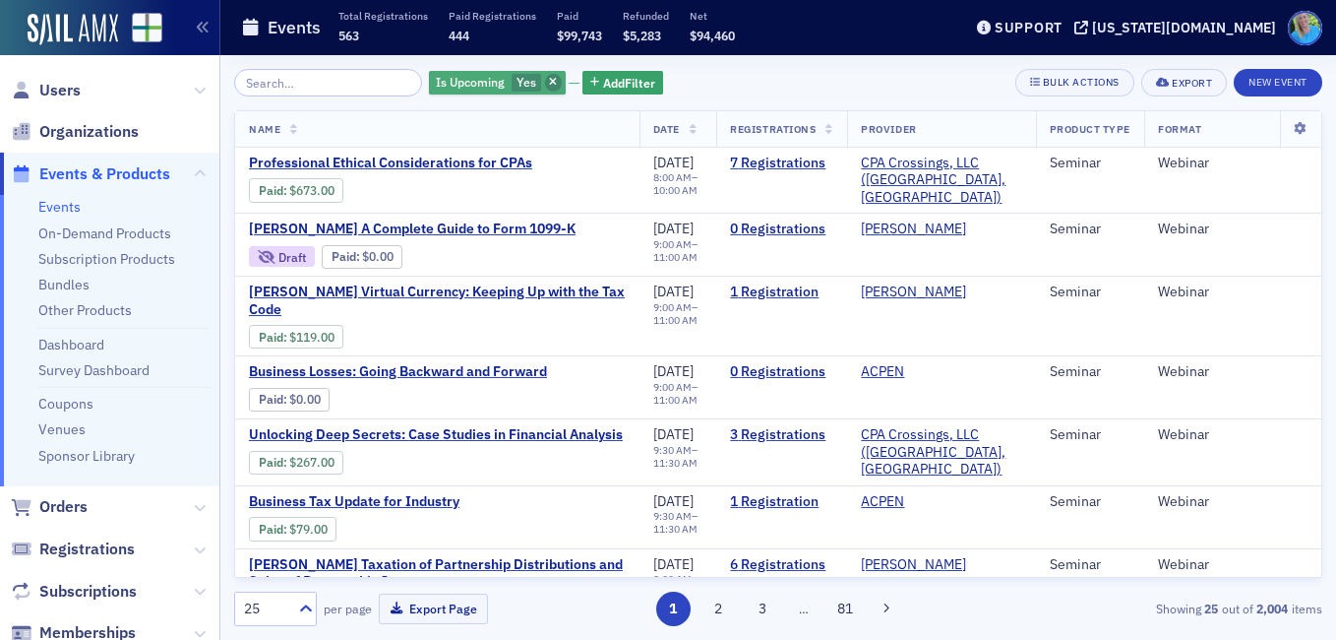
click at [545, 83] on span "button" at bounding box center [554, 83] width 18 height 18
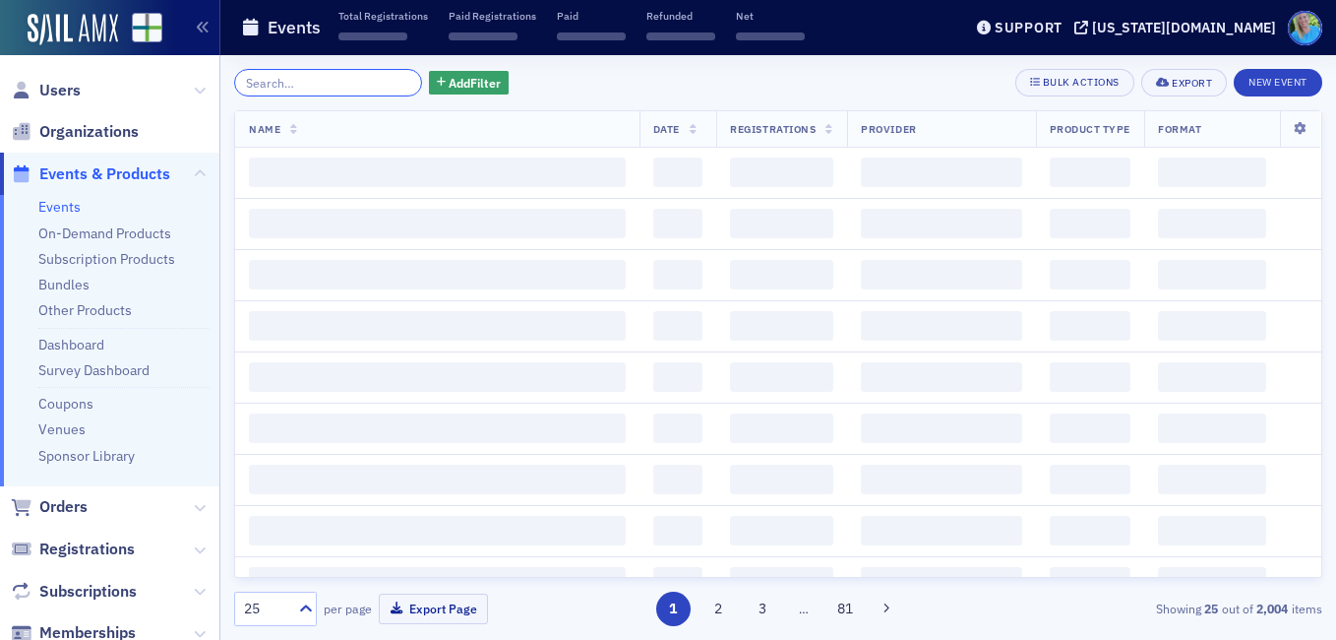
click at [350, 76] on input "search" at bounding box center [328, 83] width 188 height 28
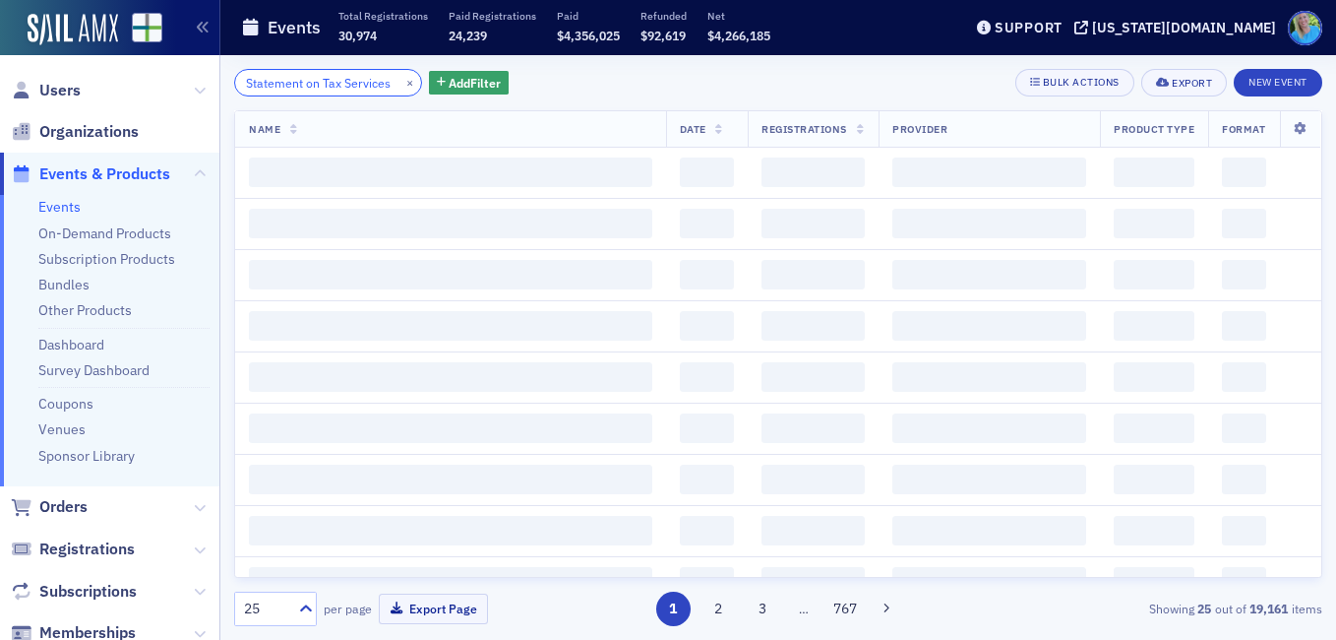
scroll to position [0, 11]
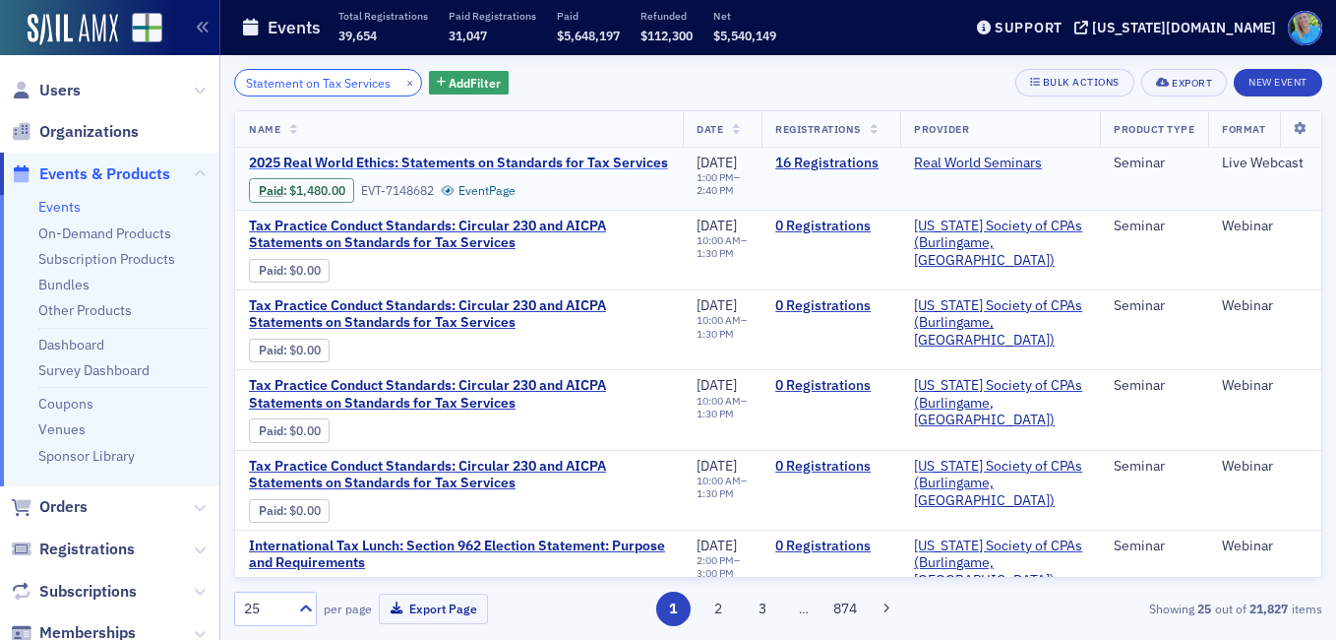
type input "Statement on Tax Services"
click at [588, 155] on span "2025 Real World Ethics: Statements on Standards for Tax Services" at bounding box center [458, 163] width 419 height 18
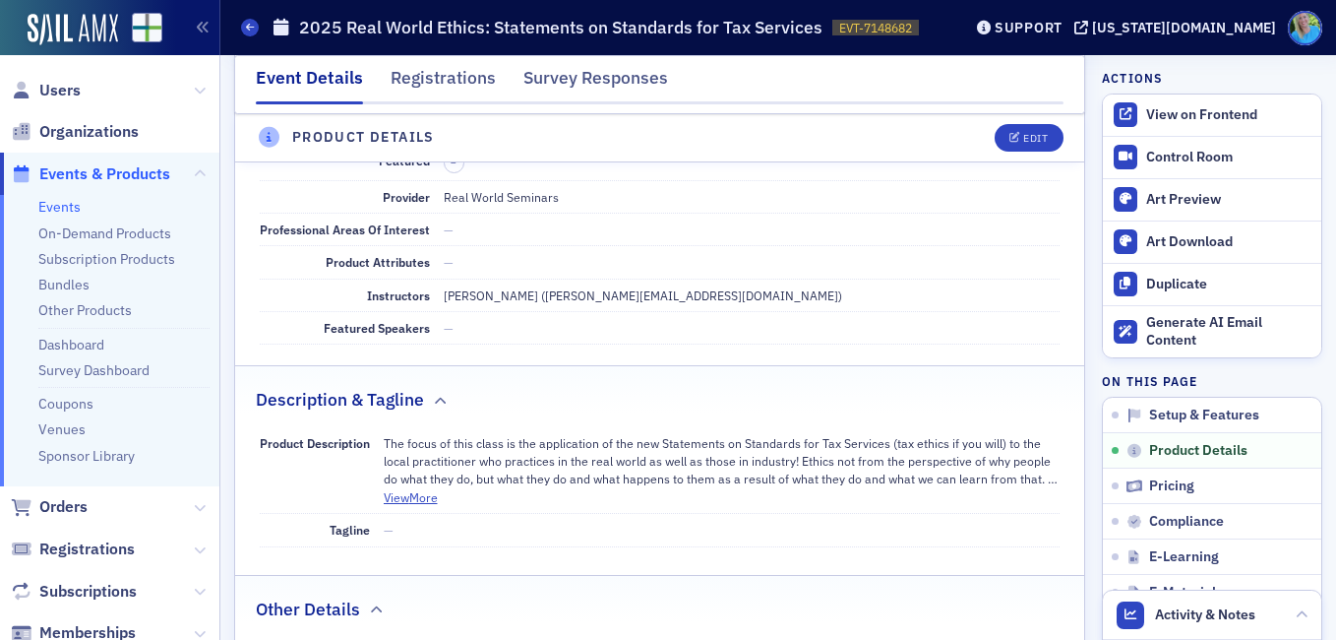
scroll to position [590, 0]
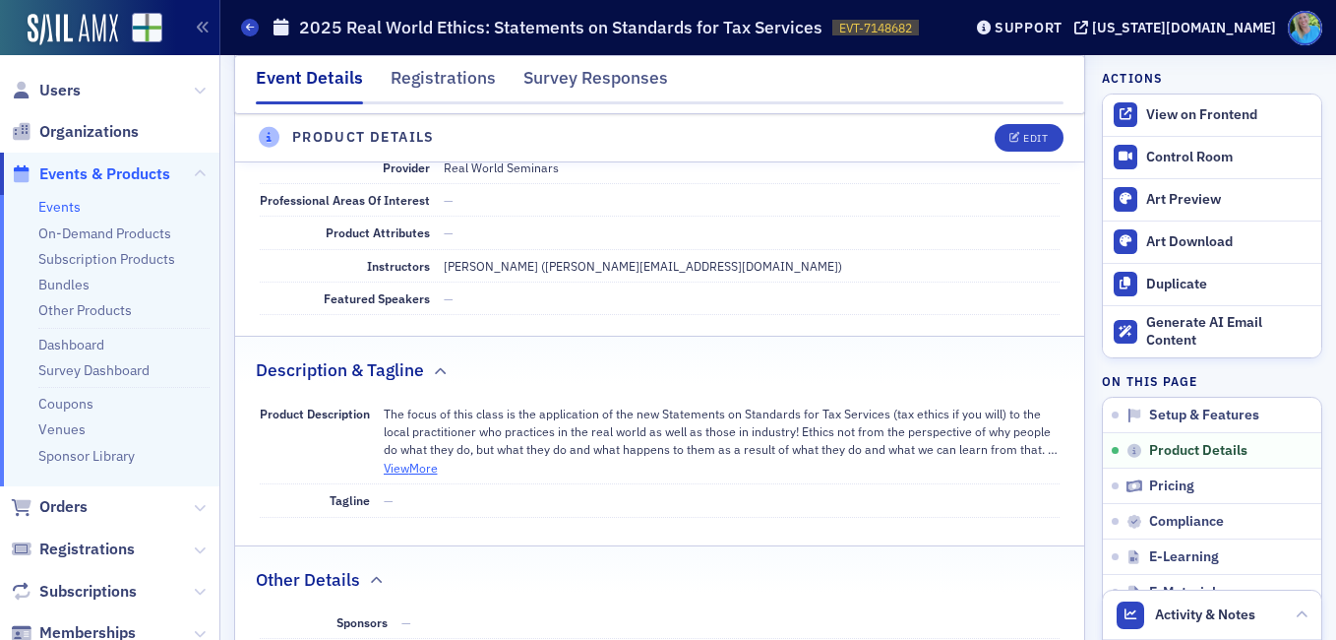
click at [425, 470] on button "View More" at bounding box center [411, 468] width 54 height 18
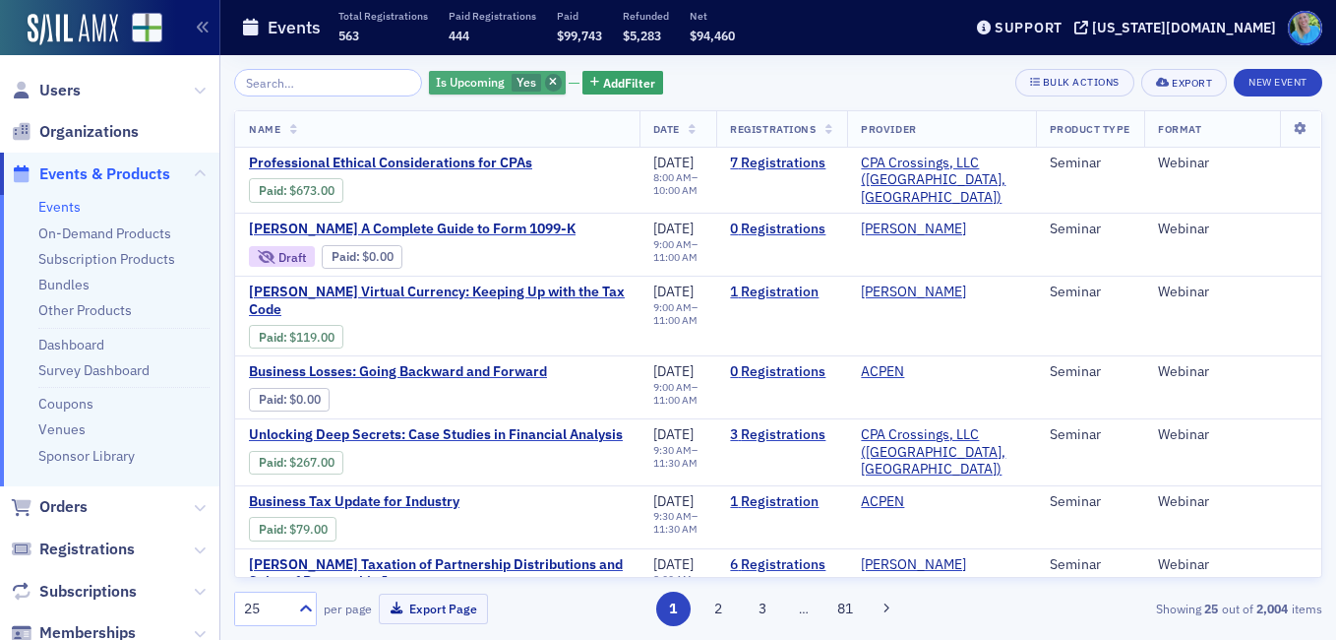
click at [549, 85] on icon "button" at bounding box center [553, 83] width 8 height 11
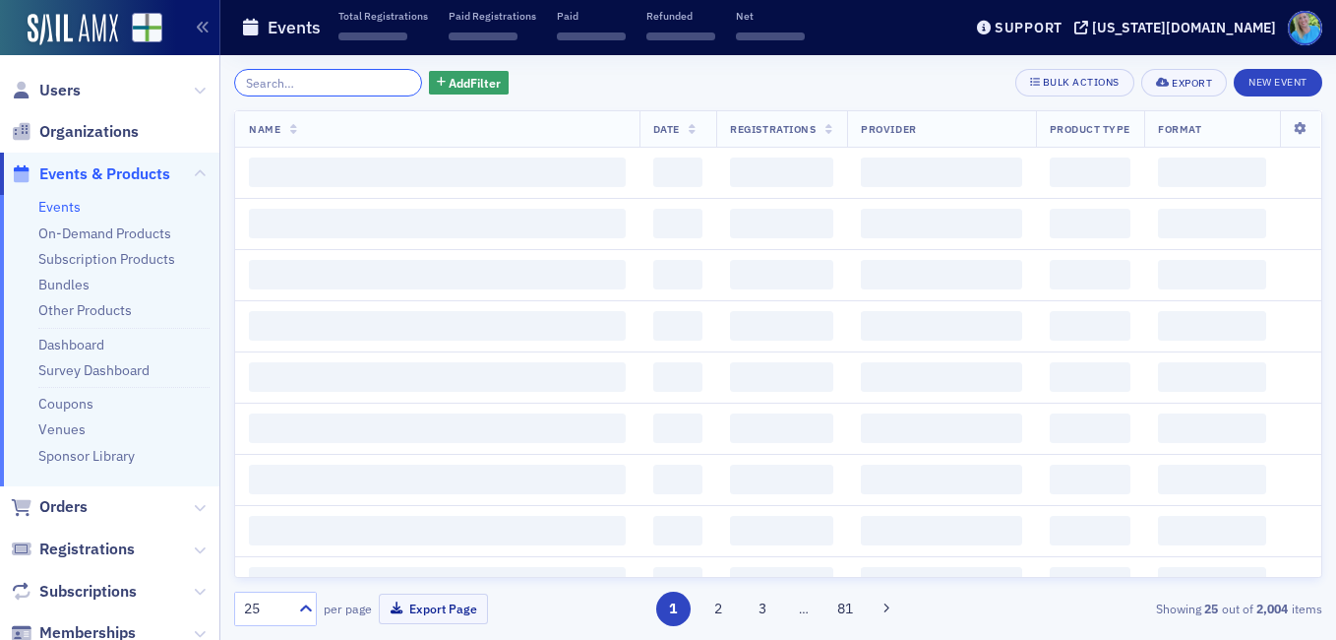
click at [322, 78] on input "search" at bounding box center [328, 83] width 188 height 28
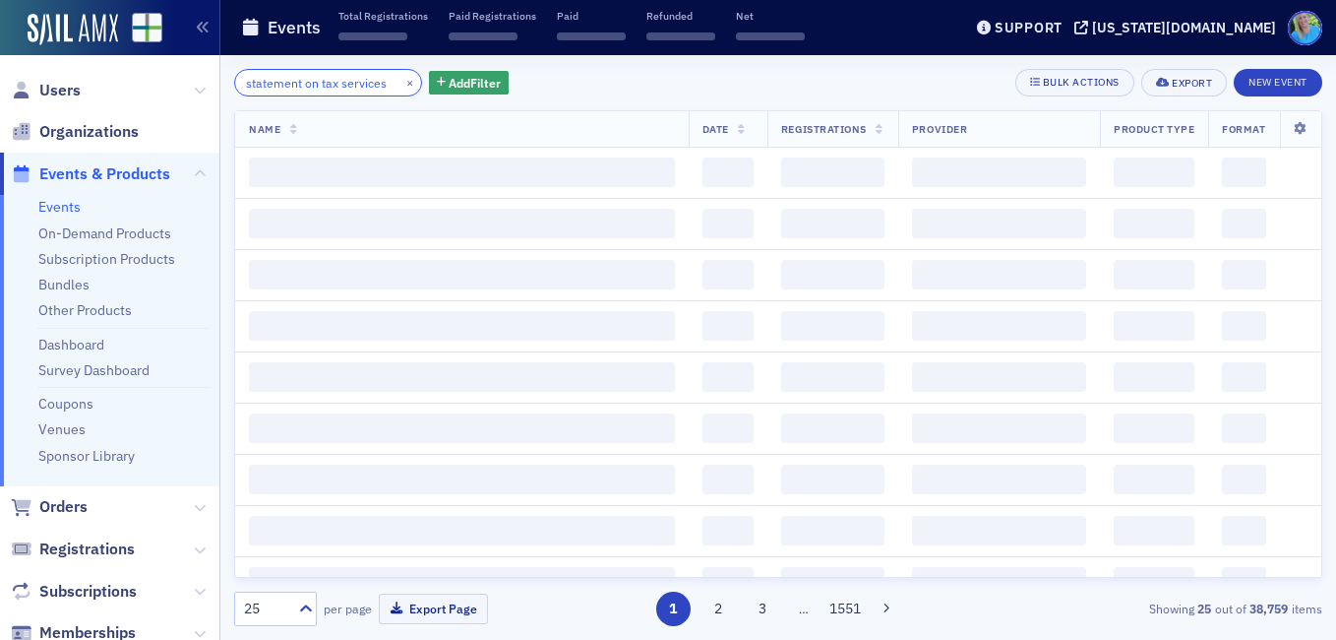
scroll to position [0, 7]
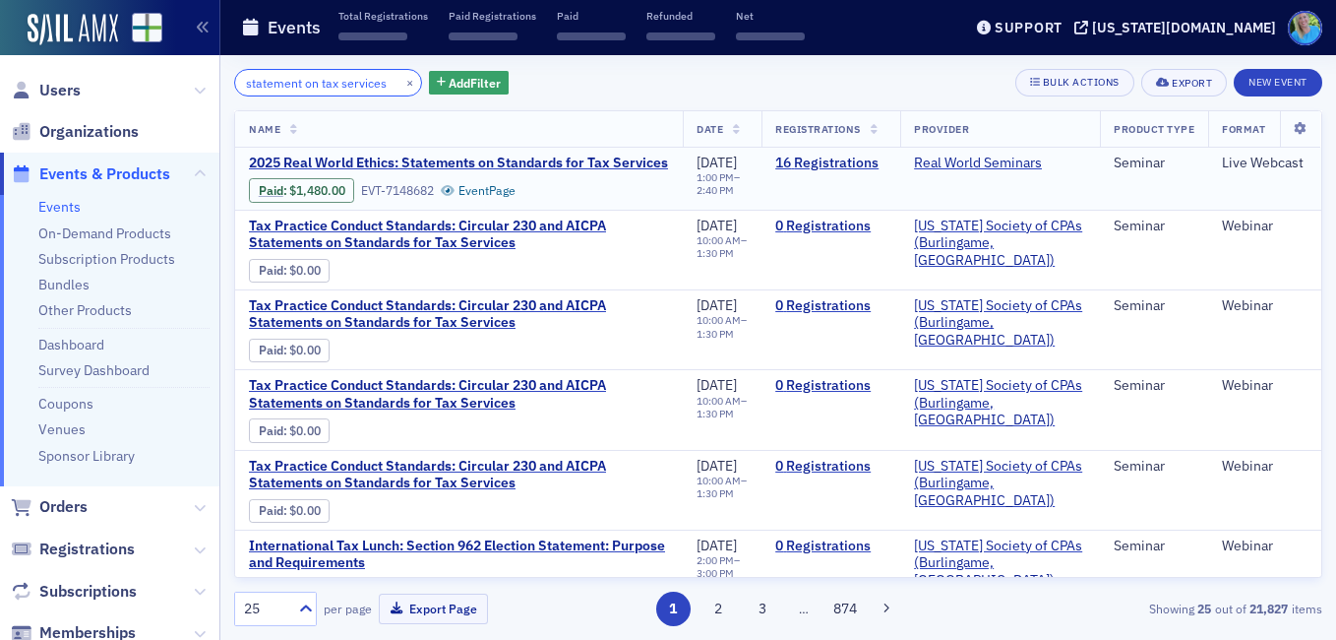
type input "statement on tax services"
click at [581, 153] on td "2025 Real World Ethics: Statements on Standards for Tax Services Paid : $1,480.…" at bounding box center [459, 179] width 448 height 62
click at [581, 161] on span "2025 Real World Ethics: Statements on Standards for Tax Services" at bounding box center [458, 163] width 419 height 18
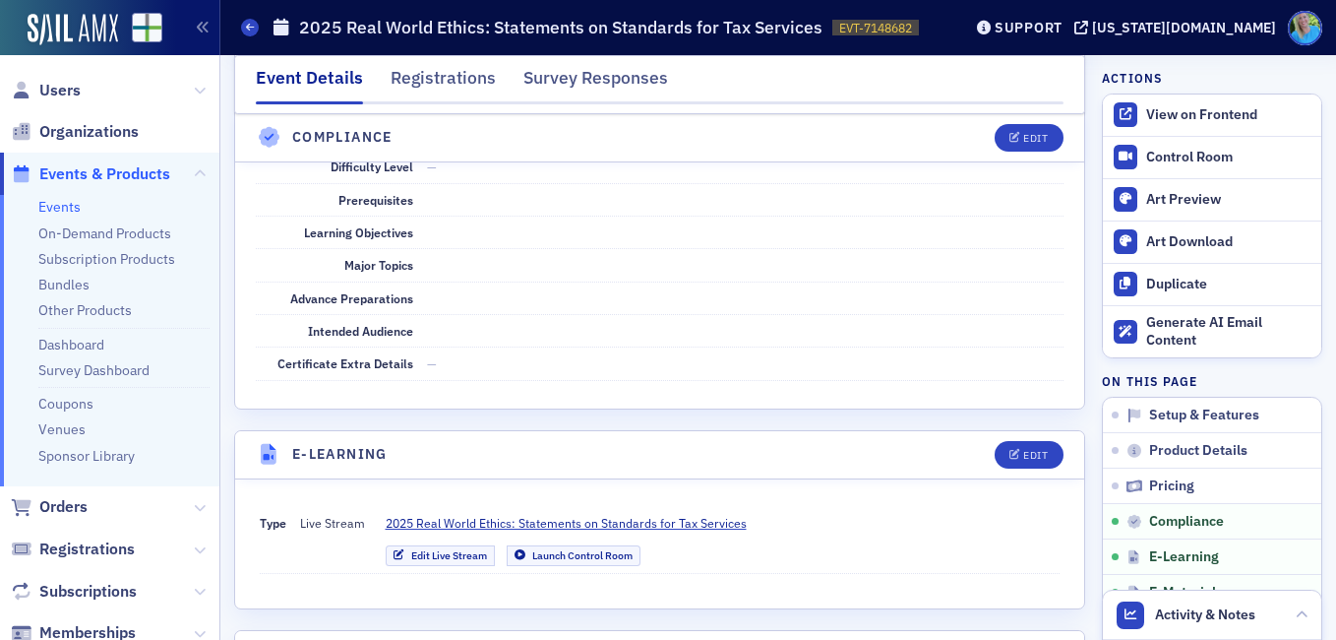
scroll to position [2263, 0]
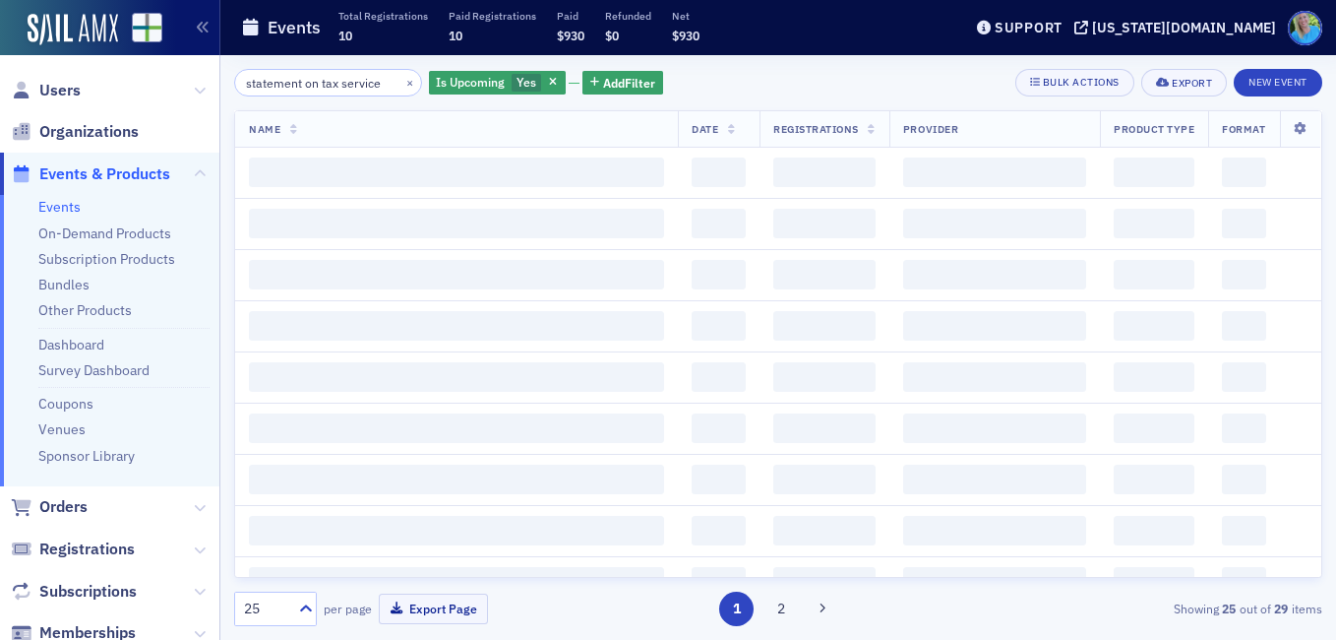
scroll to position [0, 7]
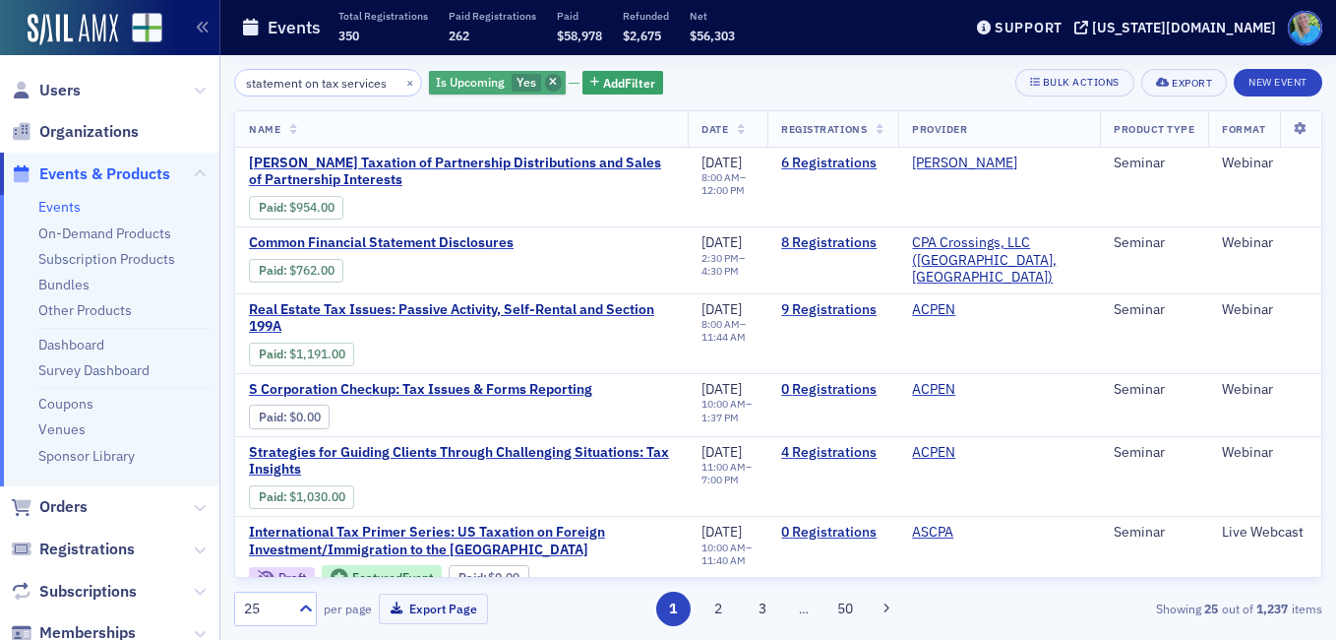
type input "statement on tax services"
click at [545, 79] on span "button" at bounding box center [554, 83] width 18 height 18
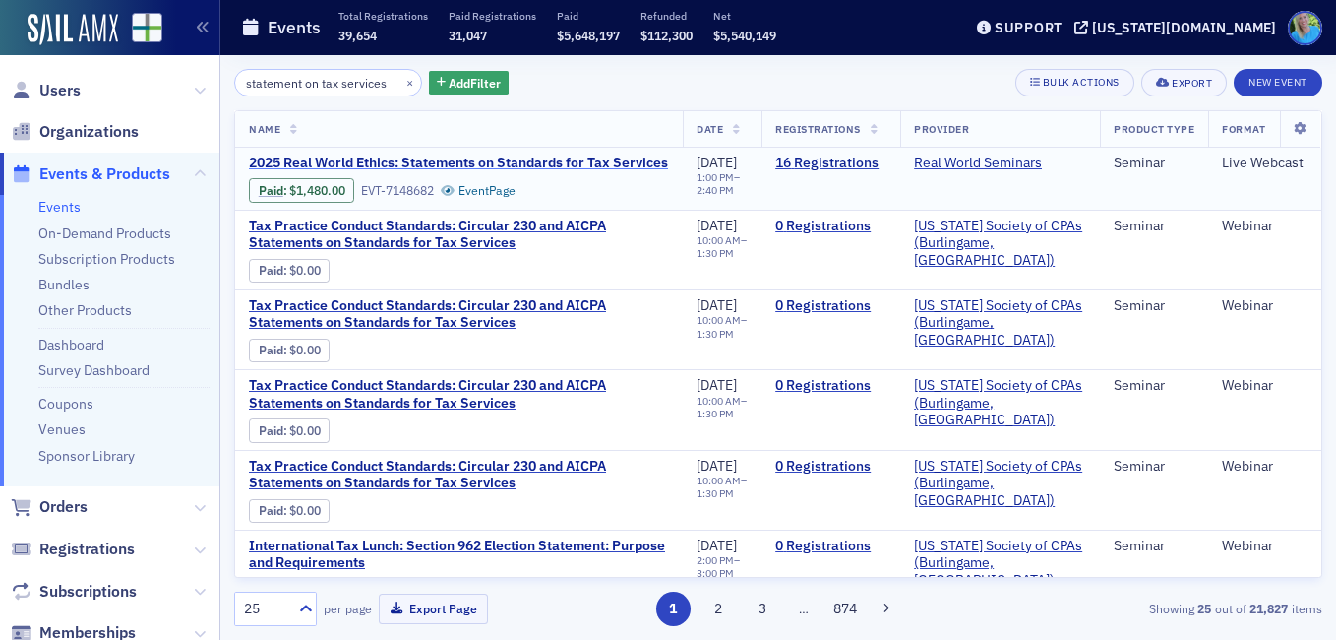
click at [520, 164] on span "2025 Real World Ethics: Statements on Standards for Tax Services" at bounding box center [458, 163] width 419 height 18
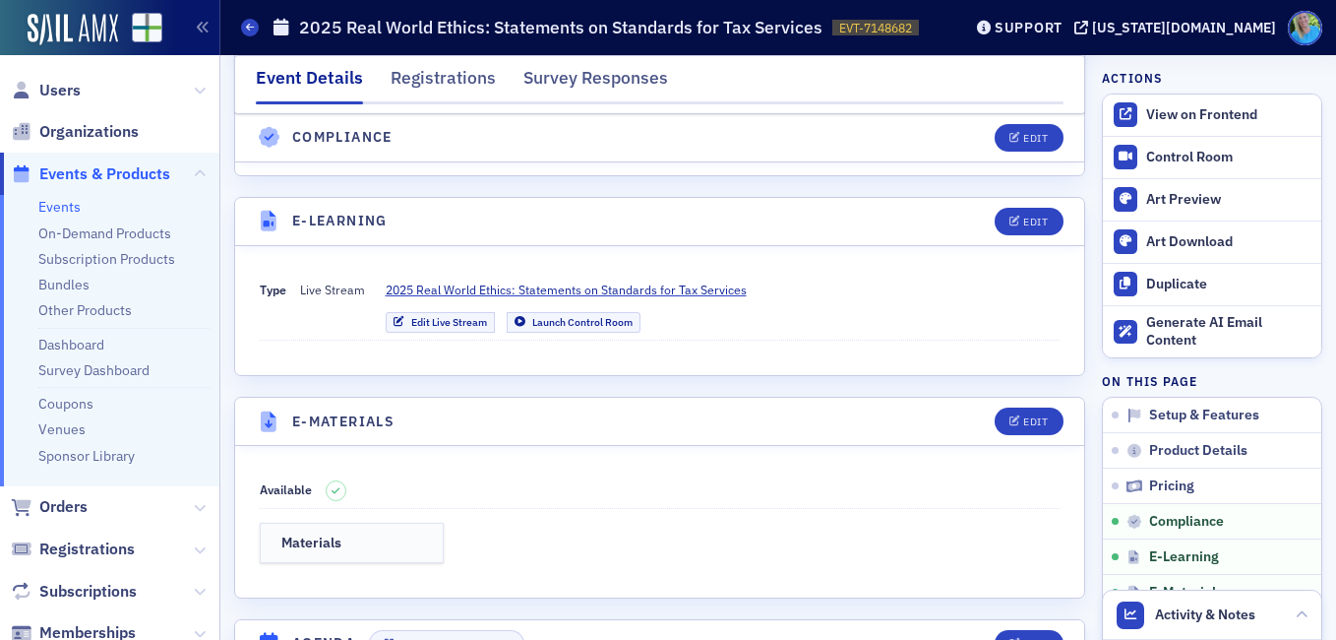
scroll to position [2657, 0]
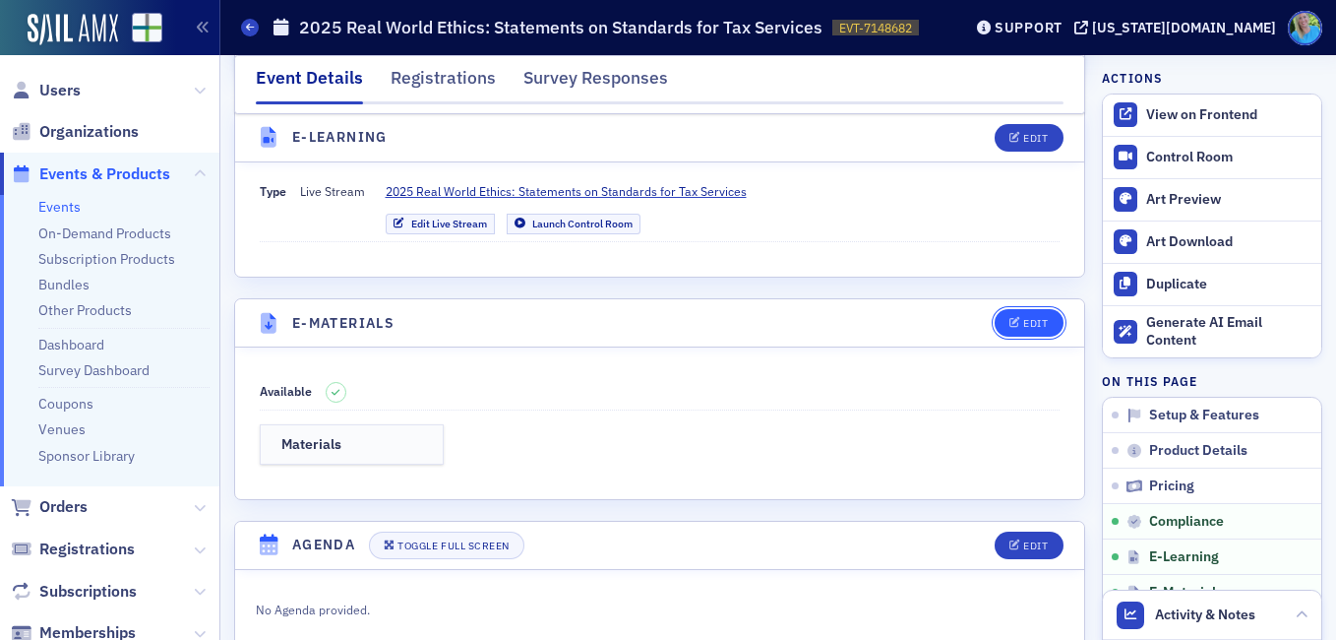
click at [1023, 326] on div "Edit" at bounding box center [1035, 323] width 25 height 11
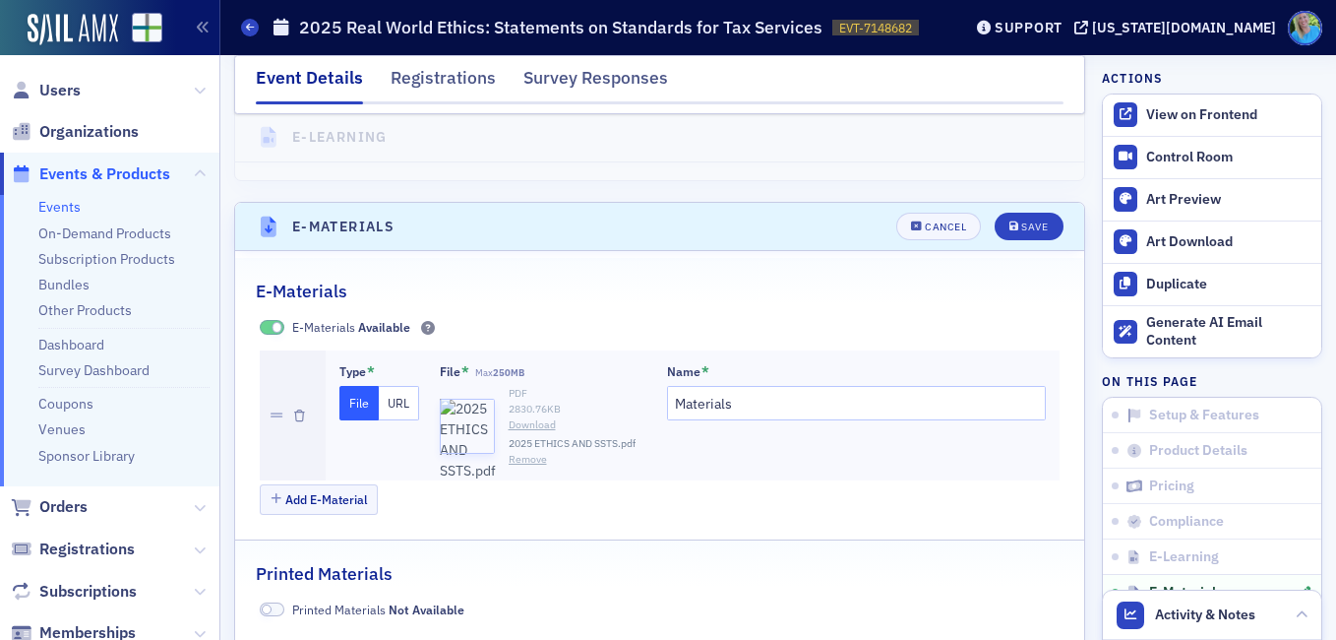
scroll to position [2841, 0]
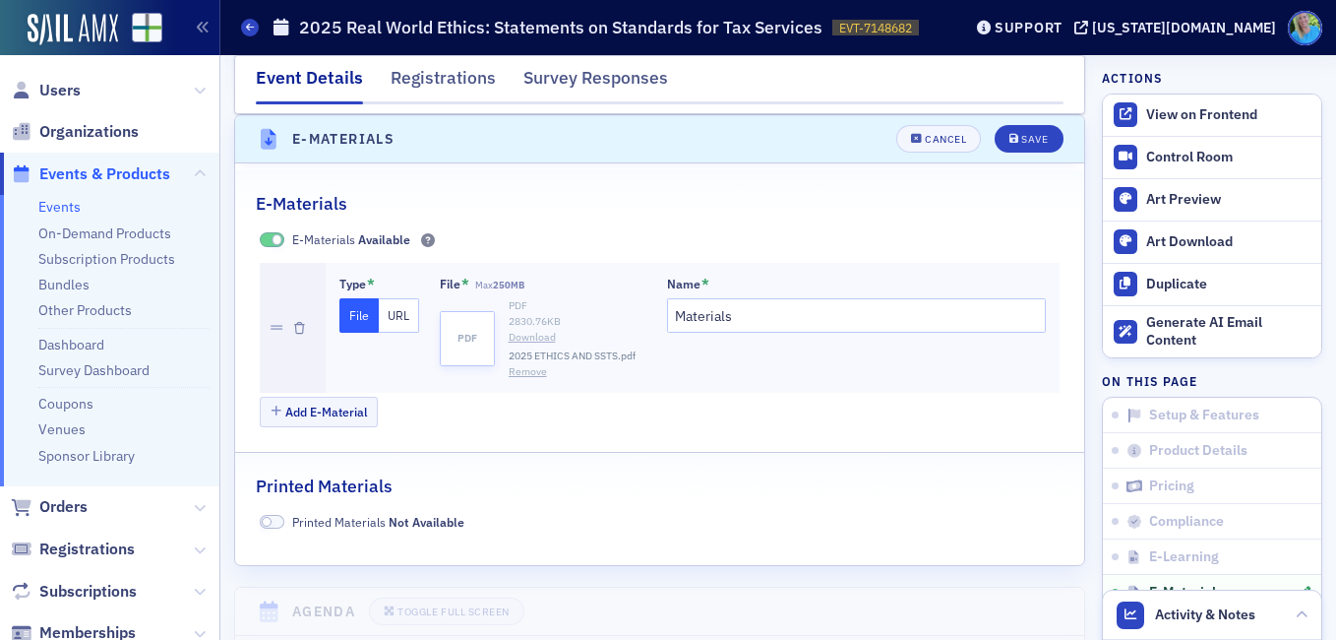
click at [523, 336] on link "Download" at bounding box center [578, 338] width 138 height 16
click at [1037, 129] on button "Save" at bounding box center [1029, 139] width 68 height 28
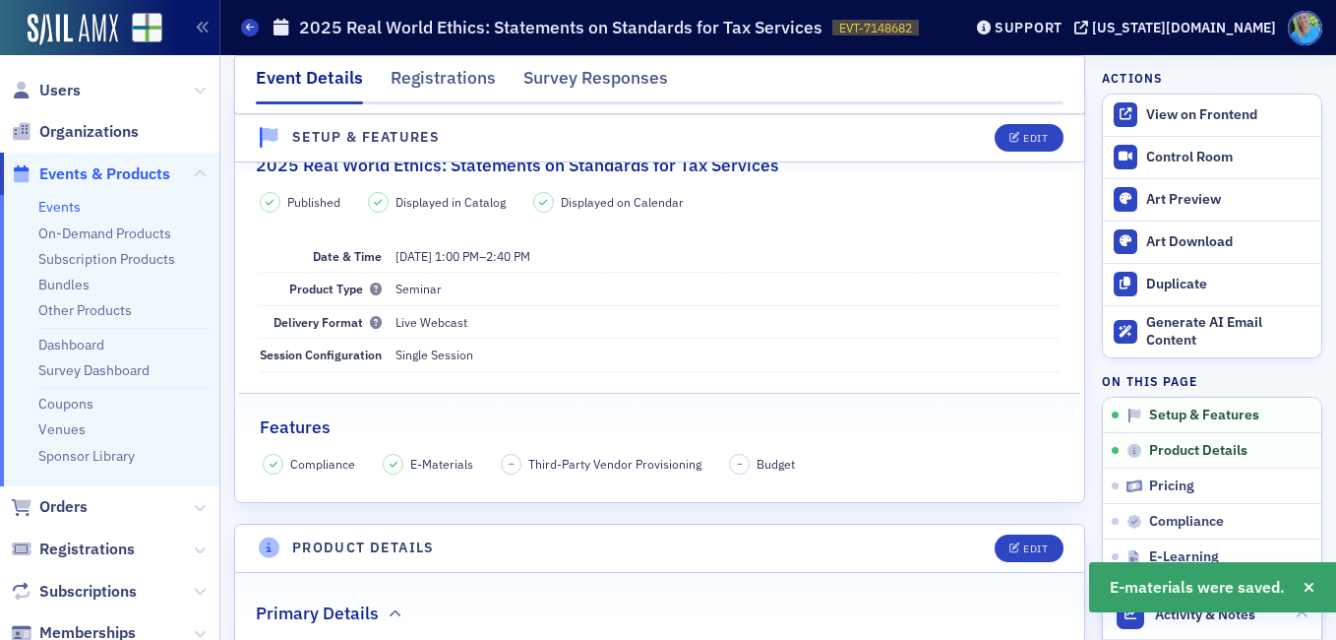
scroll to position [0, 0]
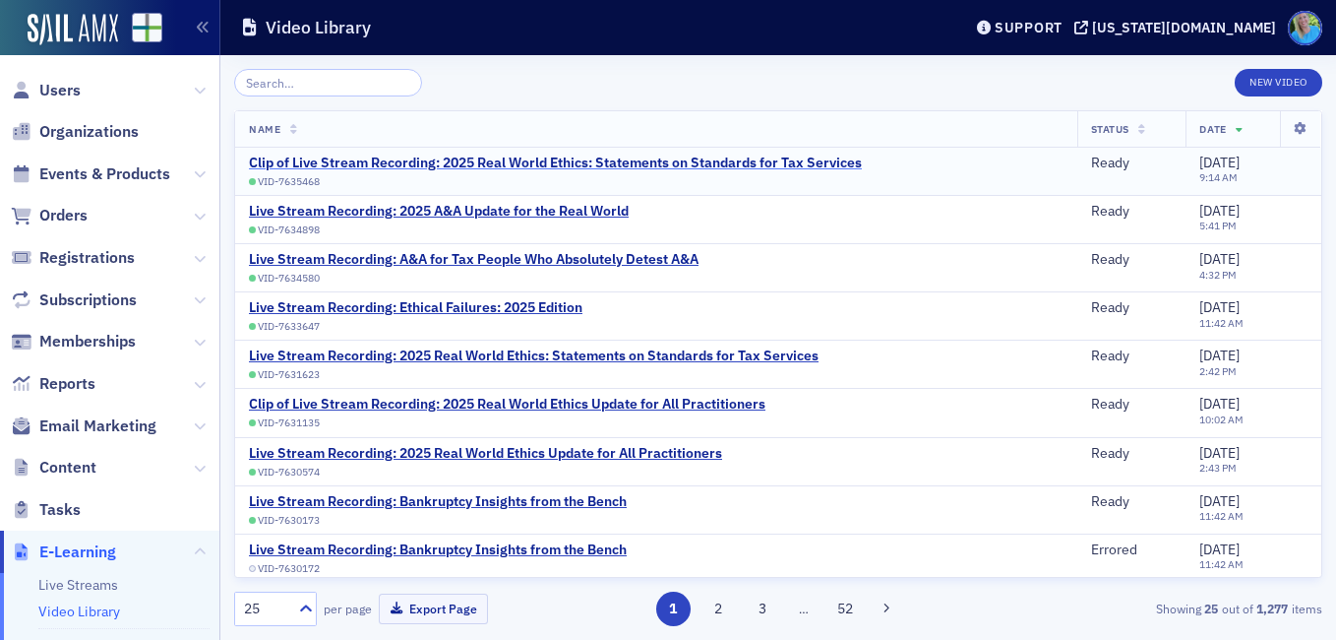
click at [720, 161] on div "Clip of Live Stream Recording: 2025 Real World Ethics: Statements on Standards …" at bounding box center [555, 163] width 613 height 18
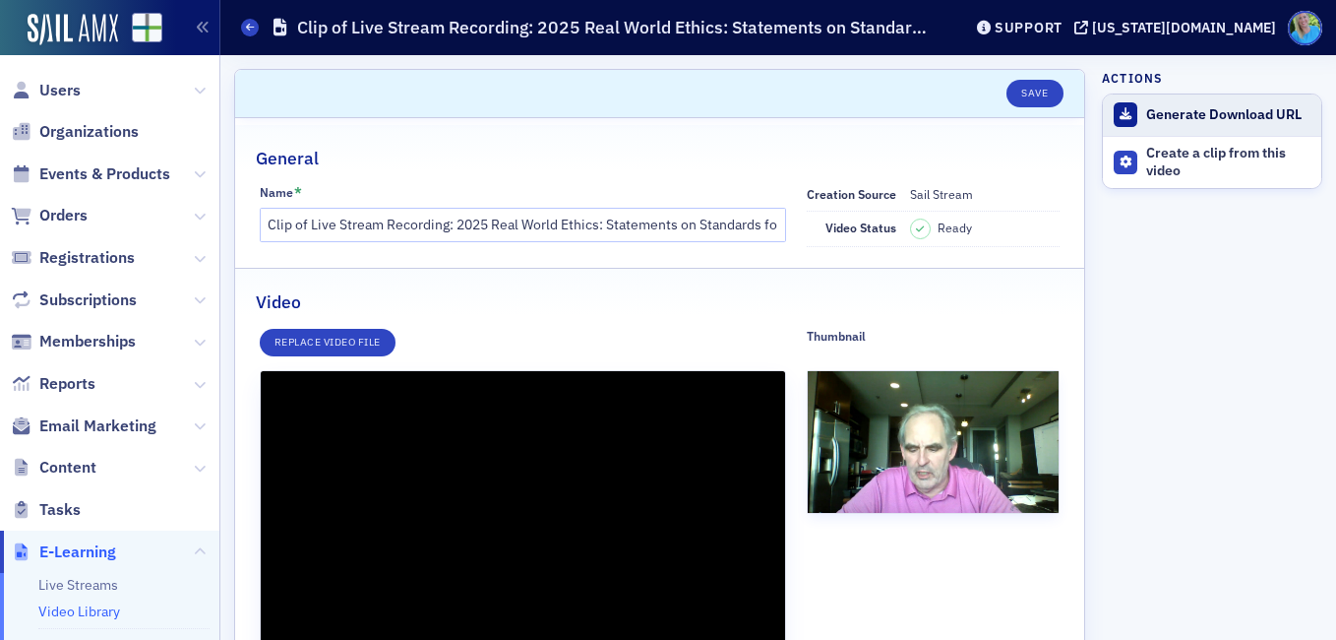
click at [1205, 111] on div "Generate Download URL" at bounding box center [1228, 115] width 165 height 18
click at [1197, 112] on div "Download Video" at bounding box center [1228, 115] width 165 height 18
click at [91, 549] on span "E-Learning" at bounding box center [77, 552] width 77 height 22
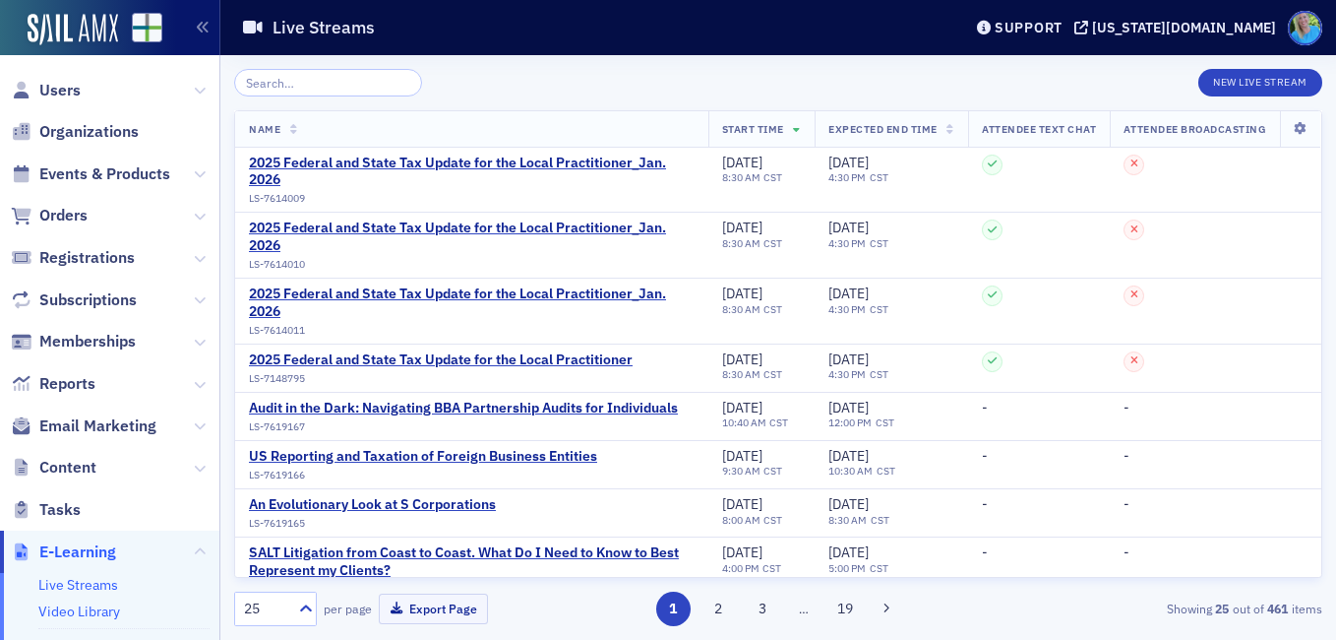
click at [102, 608] on link "Video Library" at bounding box center [79, 611] width 82 height 18
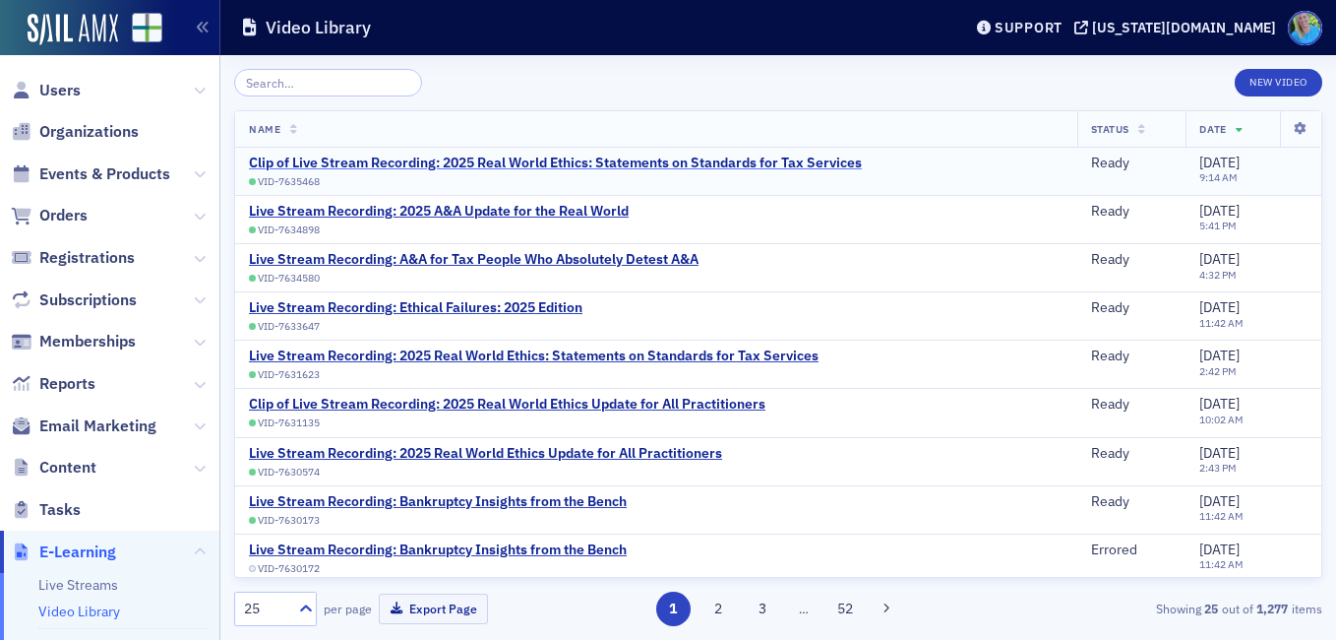
click at [726, 158] on div "Clip of Live Stream Recording: 2025 Real World Ethics: Statements on Standards …" at bounding box center [555, 163] width 613 height 18
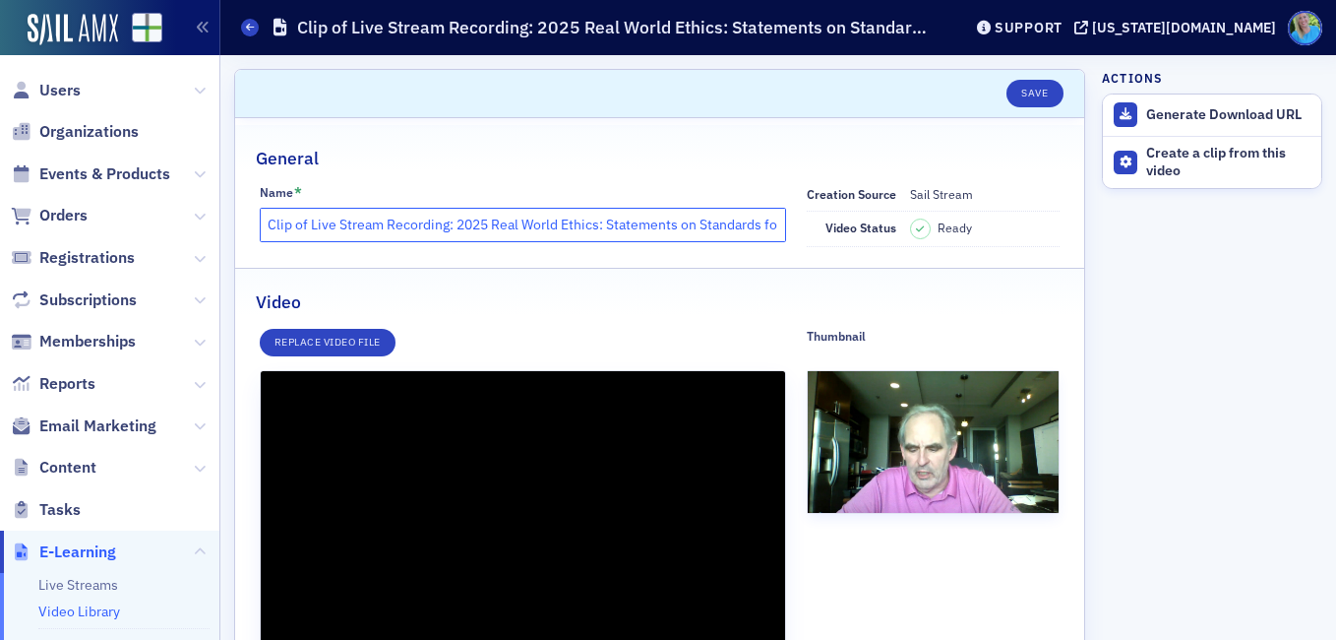
drag, startPoint x: 267, startPoint y: 221, endPoint x: 445, endPoint y: 222, distance: 178.1
click at [445, 222] on input "Clip of Live Stream Recording: 2025 Real World Ethics: Statements on Standards …" at bounding box center [523, 225] width 526 height 34
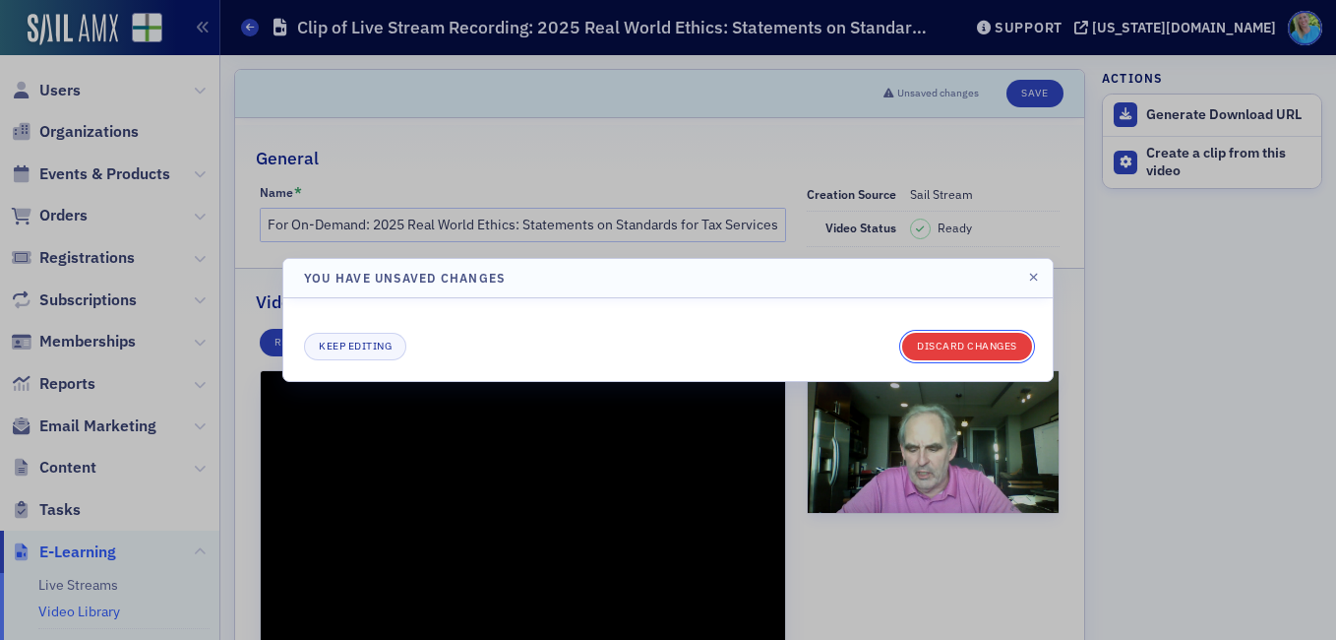
click at [970, 340] on button "Discard changes" at bounding box center [967, 347] width 130 height 28
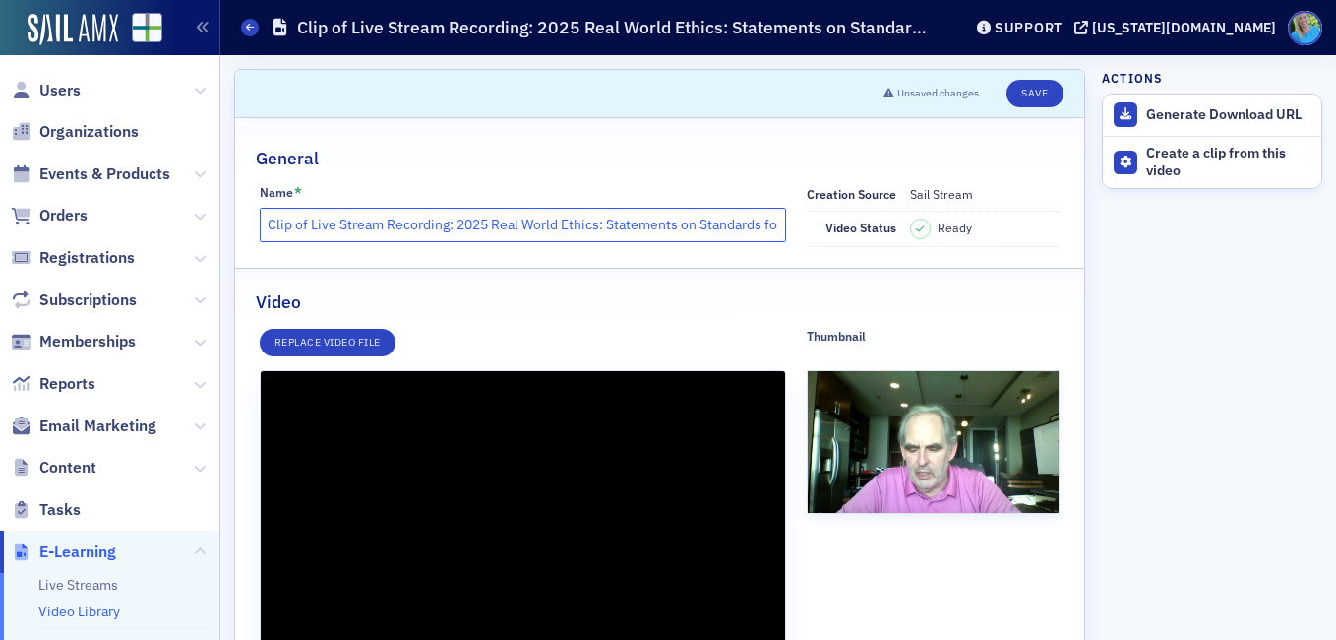
drag, startPoint x: 445, startPoint y: 217, endPoint x: 233, endPoint y: 226, distance: 211.8
click at [233, 226] on div "Scroll to Unsaved changes Save General Name * Clip of Live Stream Recording: 20…" at bounding box center [778, 616] width 1116 height 1122
drag, startPoint x: 268, startPoint y: 218, endPoint x: 790, endPoint y: 226, distance: 522.6
click at [790, 226] on div "Name * For On-Demand: 2025 Real World Ethics: Statements on Standards for Tax S…" at bounding box center [660, 216] width 801 height 62
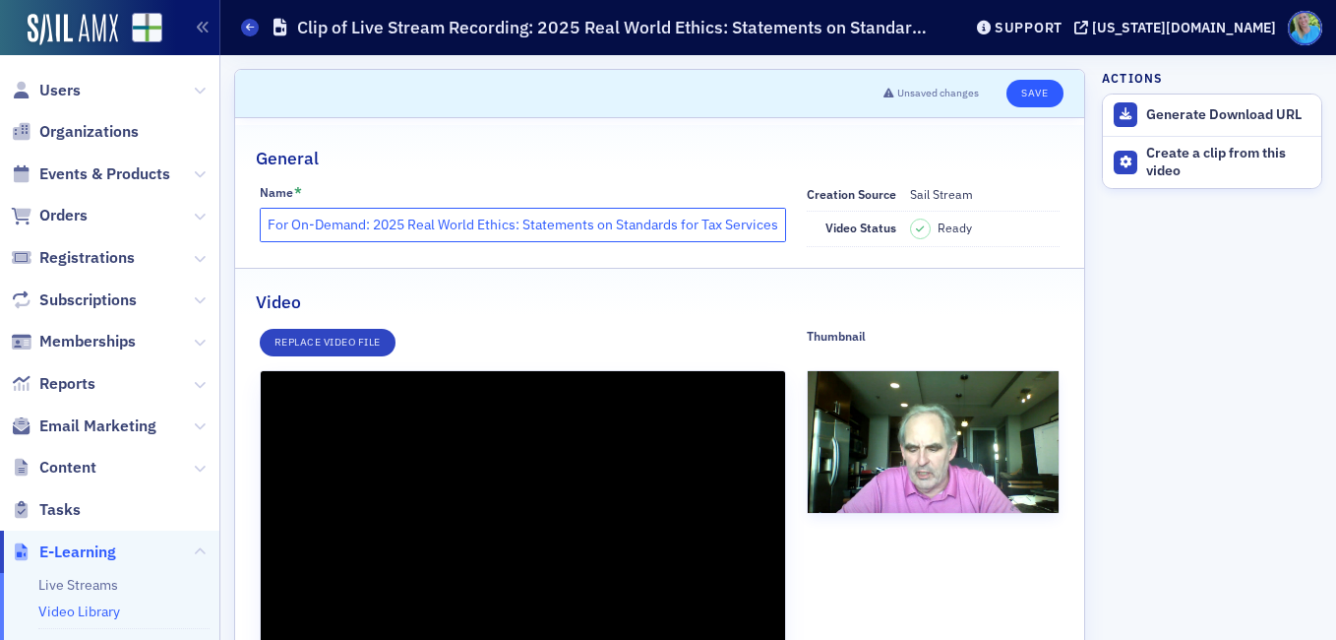
type input "For On-Demand: 2025 Real World Ethics: Statements on Standards for Tax Services"
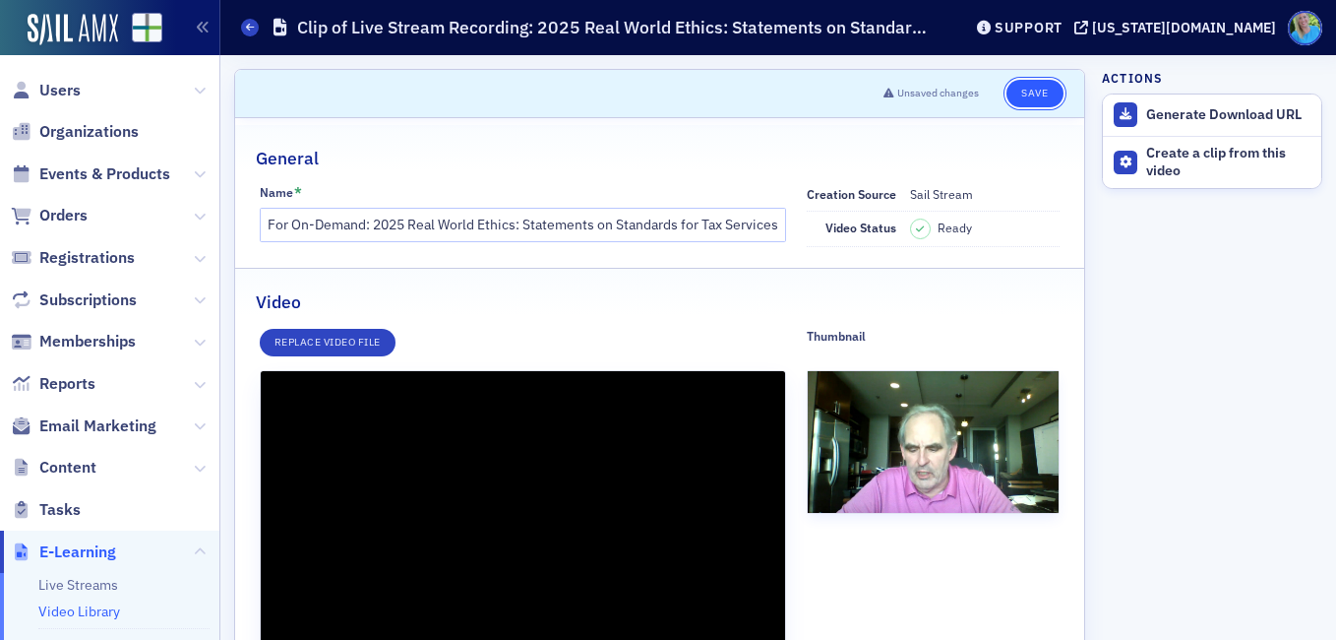
scroll to position [0, 0]
click at [1036, 82] on button "Save" at bounding box center [1035, 94] width 56 height 28
click at [1019, 87] on button "Save" at bounding box center [1035, 94] width 56 height 28
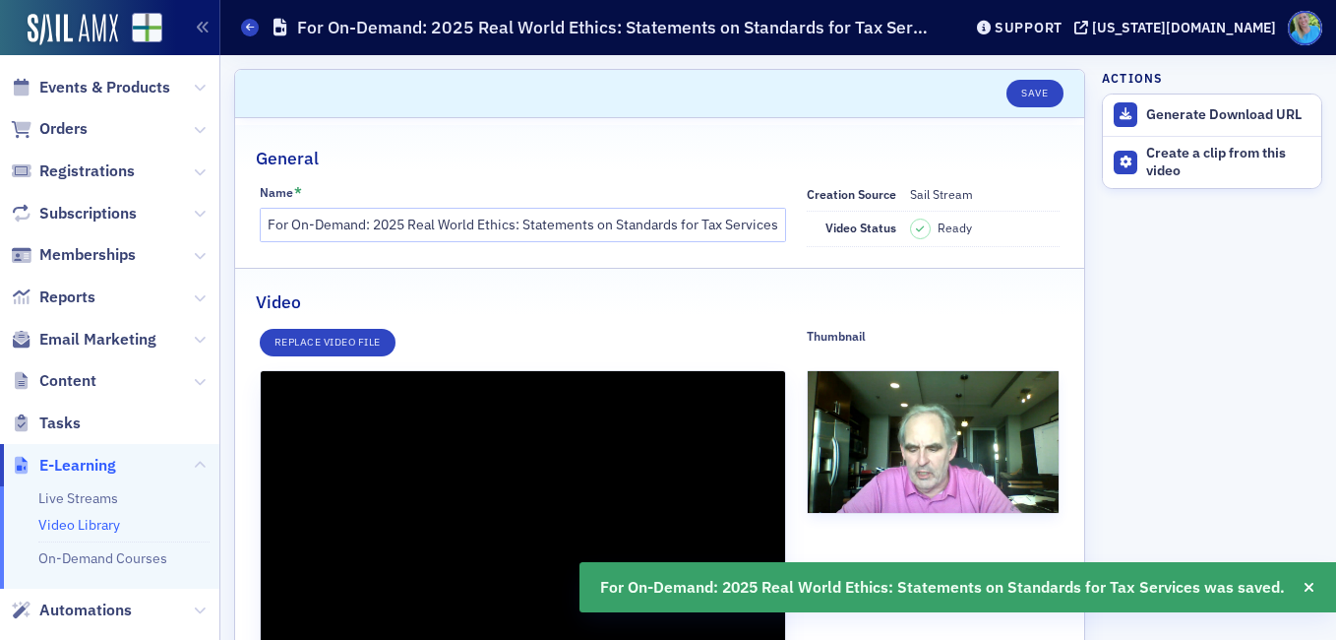
scroll to position [295, 0]
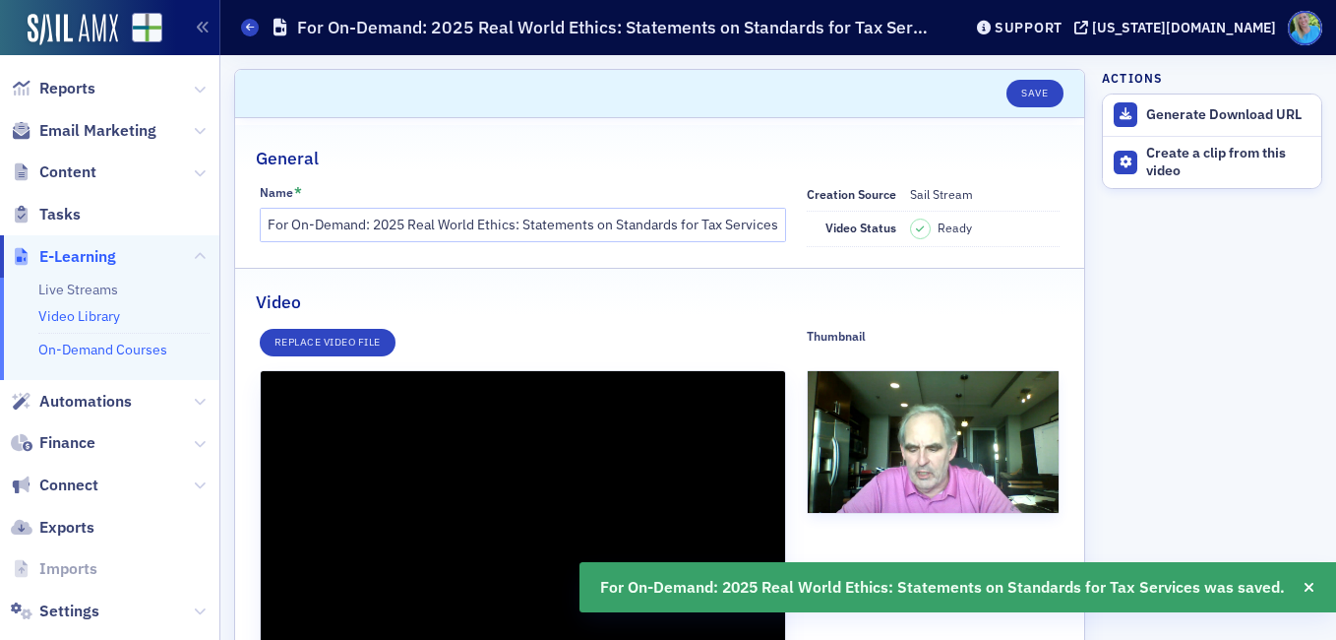
click at [85, 347] on link "On-Demand Courses" at bounding box center [102, 349] width 129 height 18
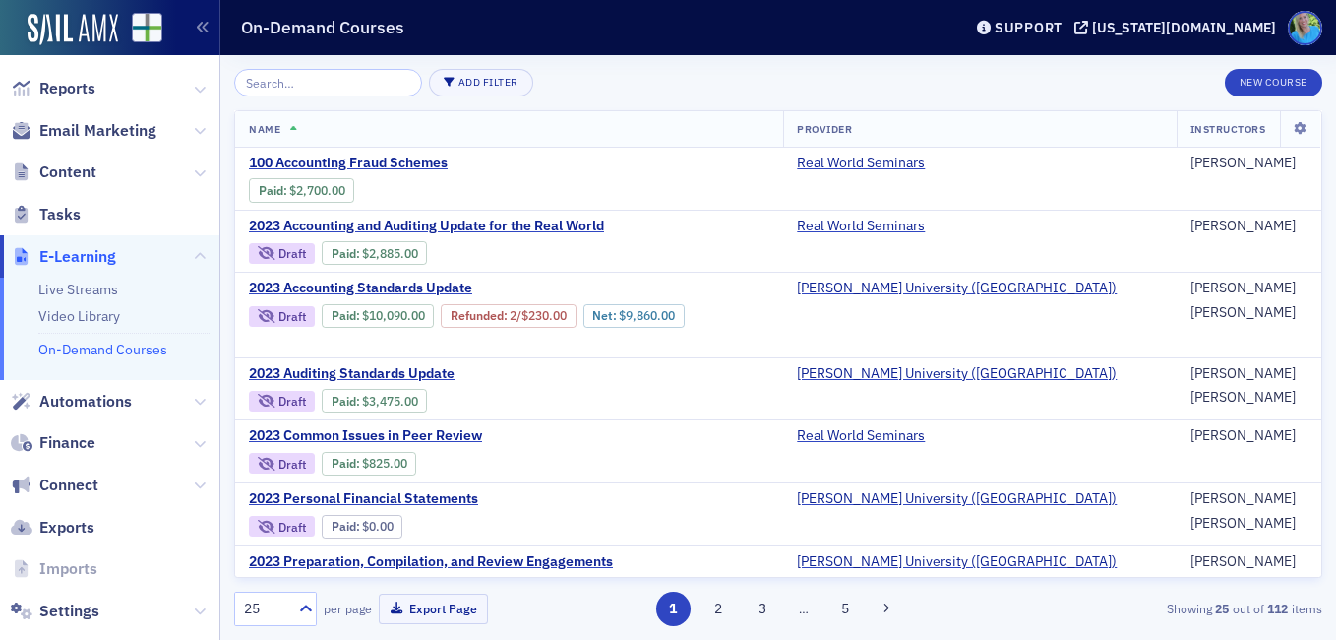
click at [329, 86] on input "search" at bounding box center [328, 83] width 188 height 28
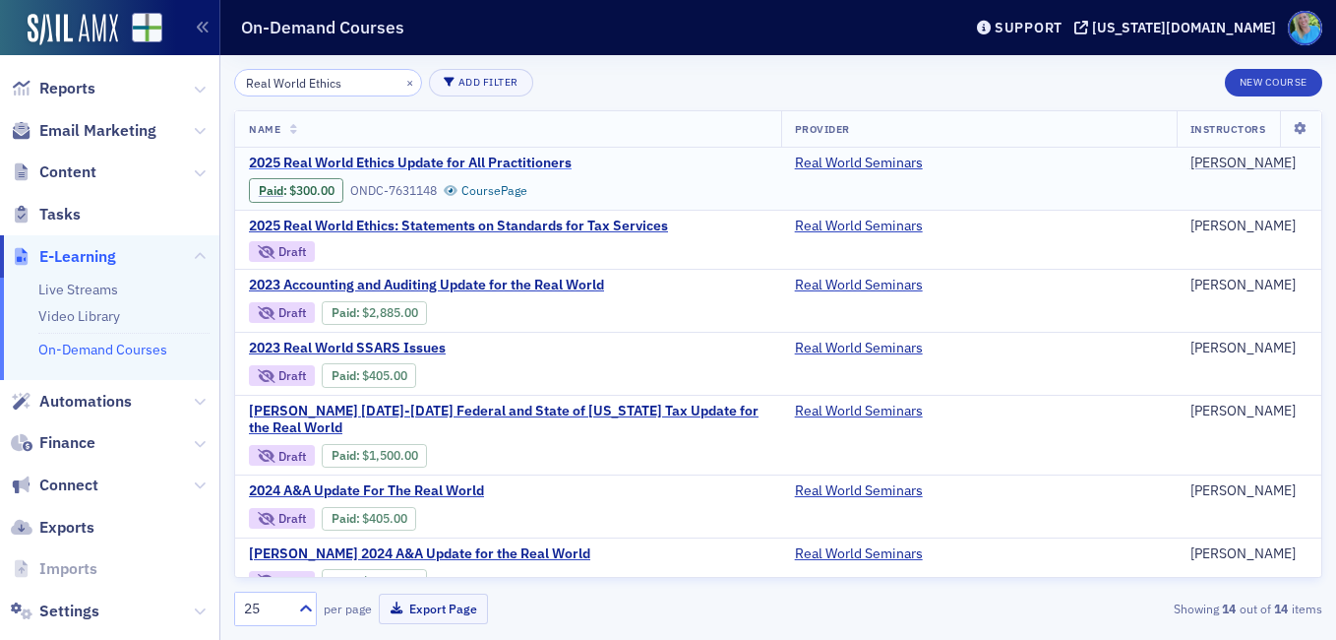
type input "Real World Ethics"
click at [460, 166] on span "2025 Real World Ethics Update for All Practitioners" at bounding box center [414, 163] width 331 height 18
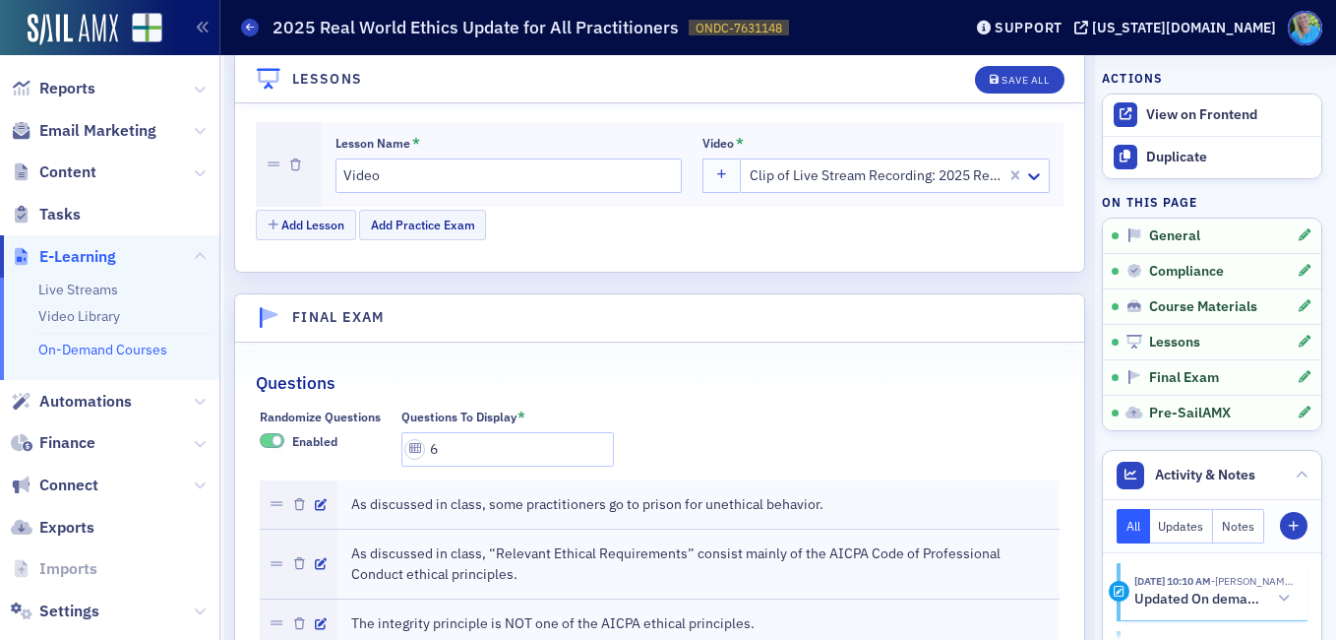
scroll to position [2362, 0]
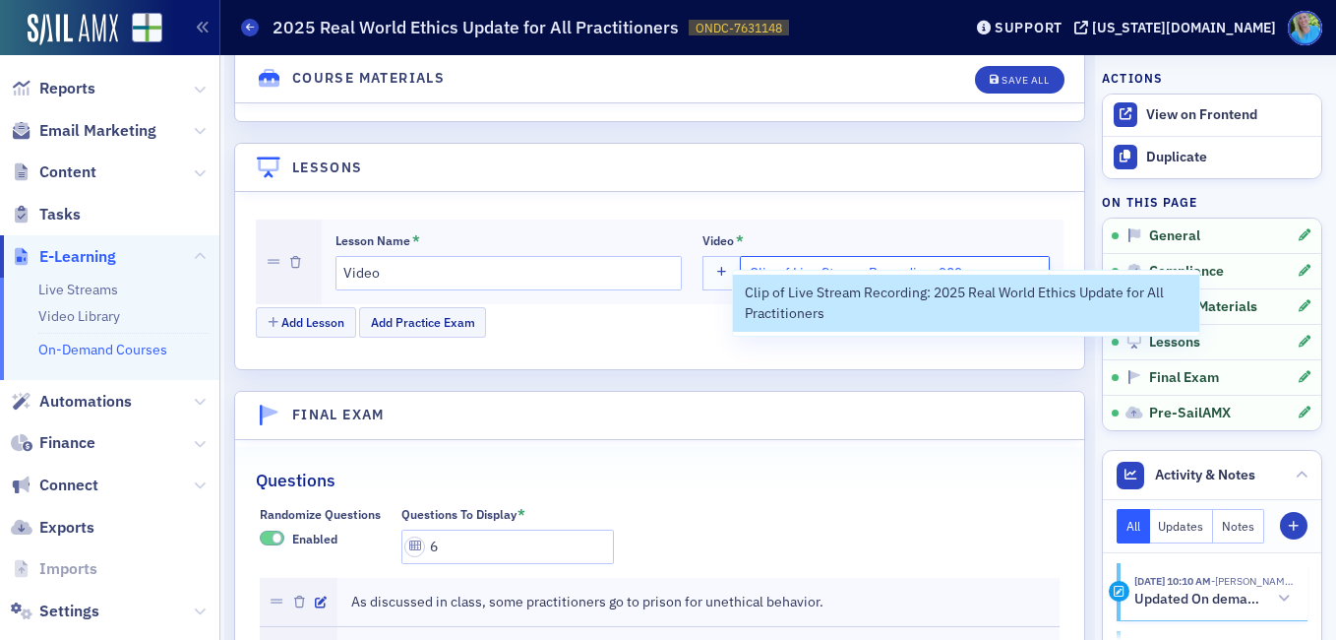
click at [802, 261] on div at bounding box center [865, 273] width 235 height 25
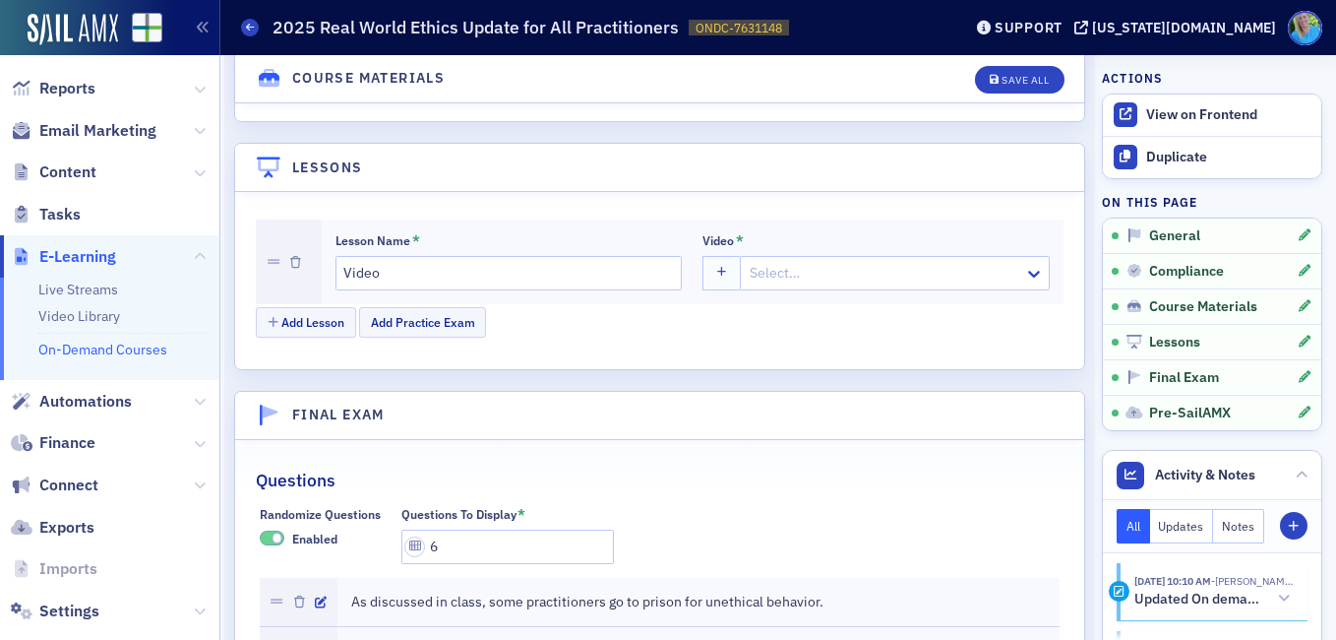
click at [877, 261] on div at bounding box center [885, 273] width 275 height 25
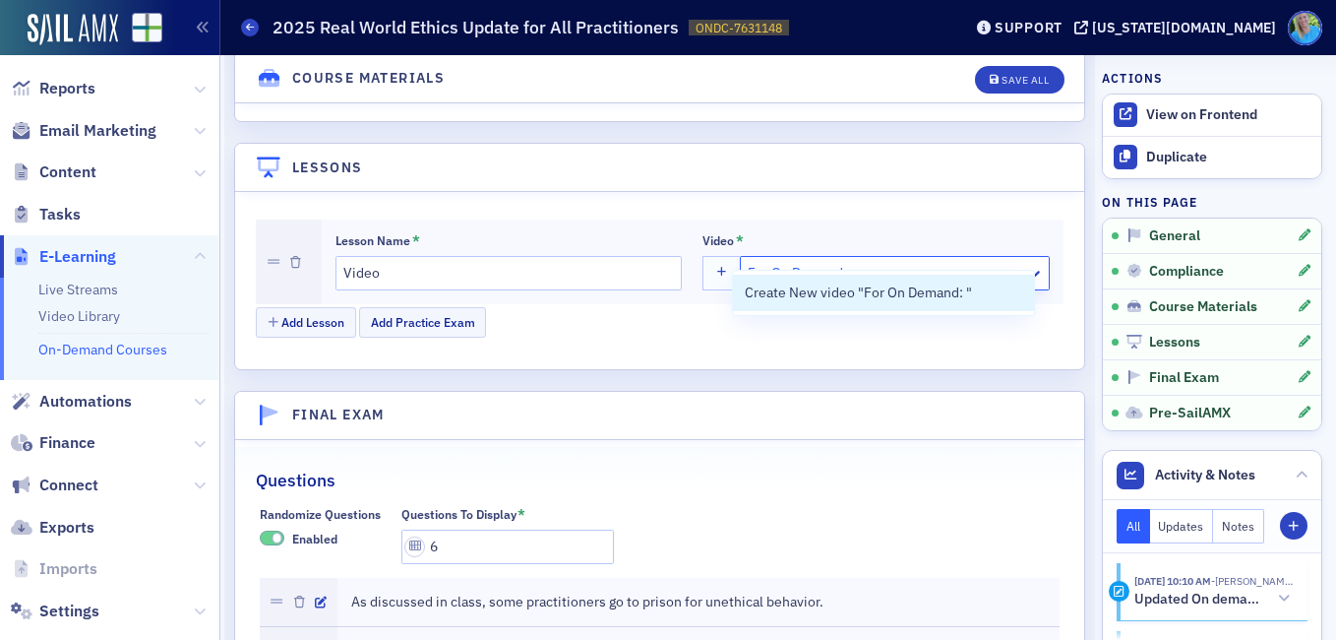
type input "For On Demand:"
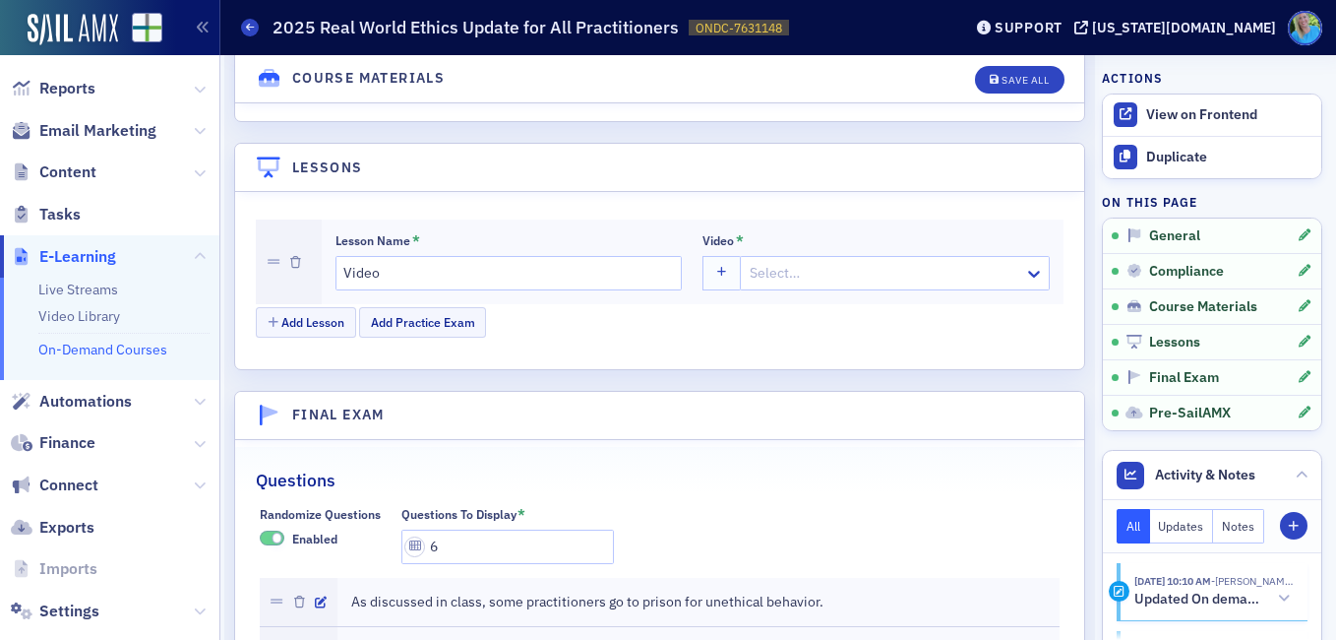
click at [995, 402] on header "Final Exam" at bounding box center [659, 416] width 849 height 48
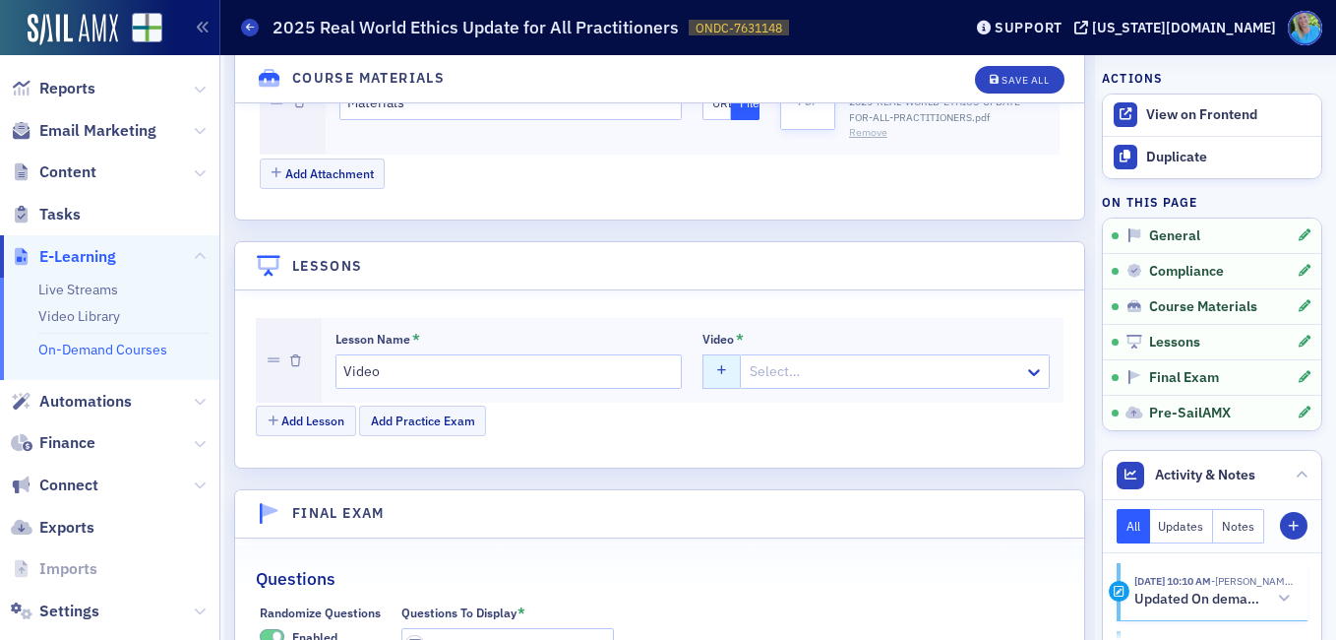
click at [708, 354] on button "button" at bounding box center [722, 371] width 38 height 34
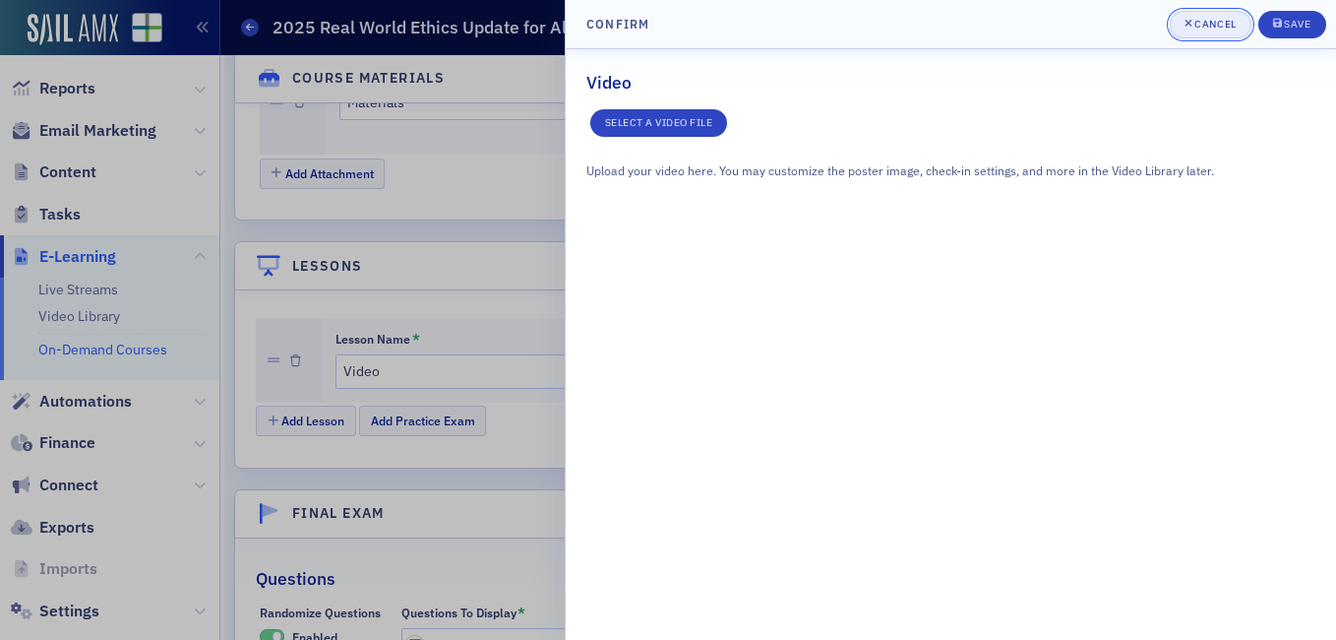
click at [1224, 31] on span "Cancel" at bounding box center [1211, 25] width 52 height 16
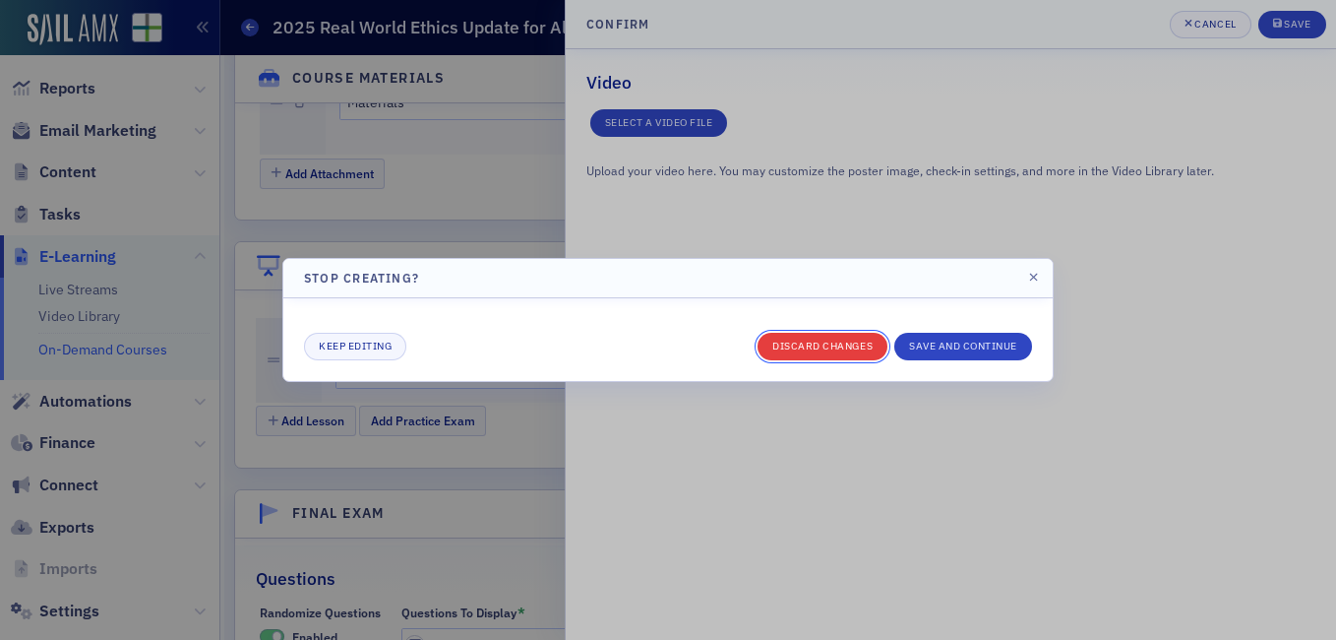
click at [866, 341] on button "Discard changes" at bounding box center [823, 347] width 130 height 28
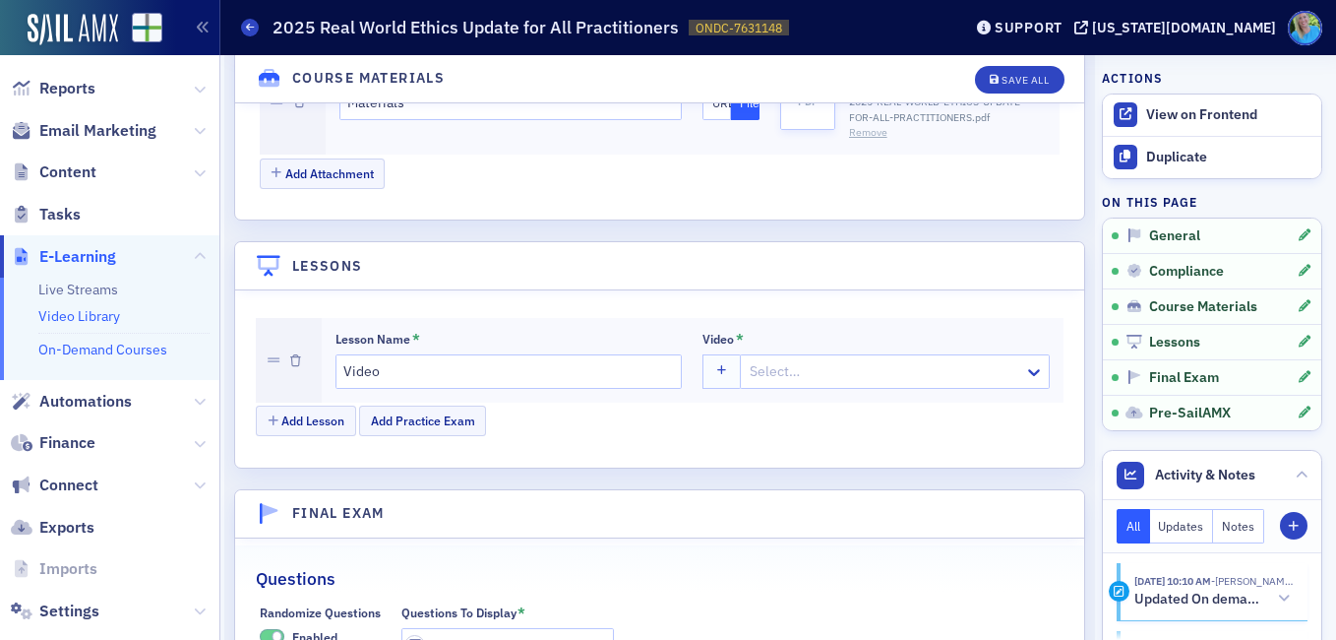
click at [105, 320] on link "Video Library" at bounding box center [79, 316] width 82 height 18
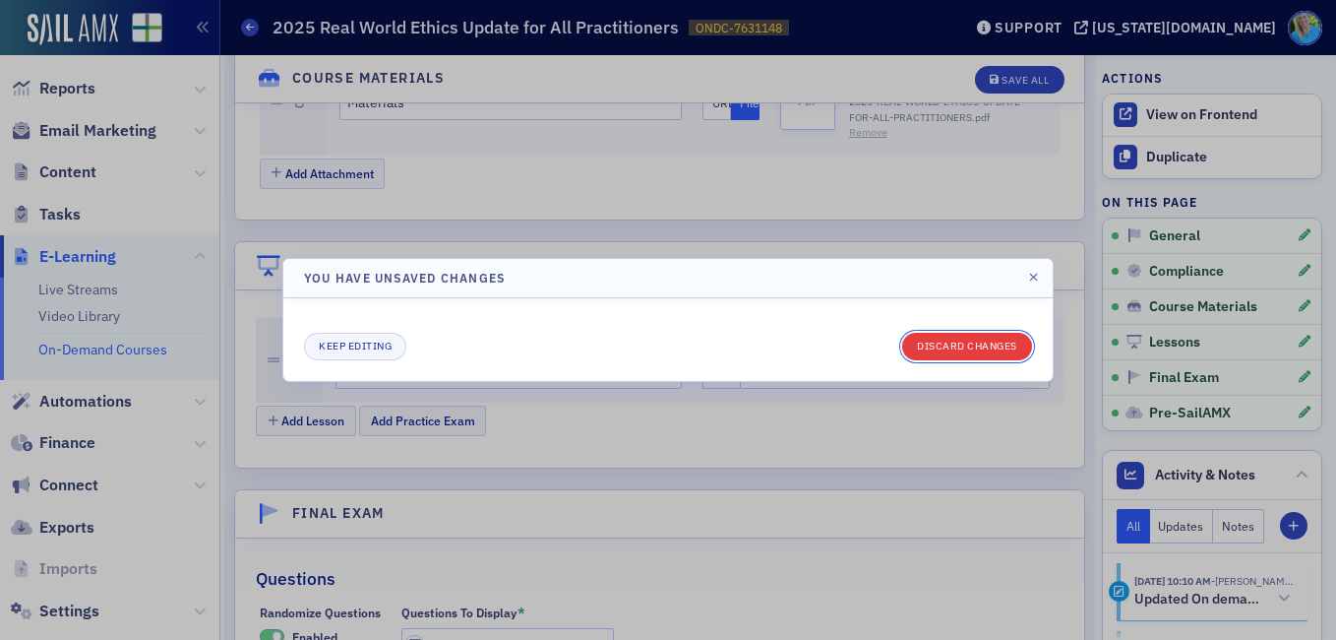
click at [975, 333] on button "Discard changes" at bounding box center [967, 347] width 130 height 28
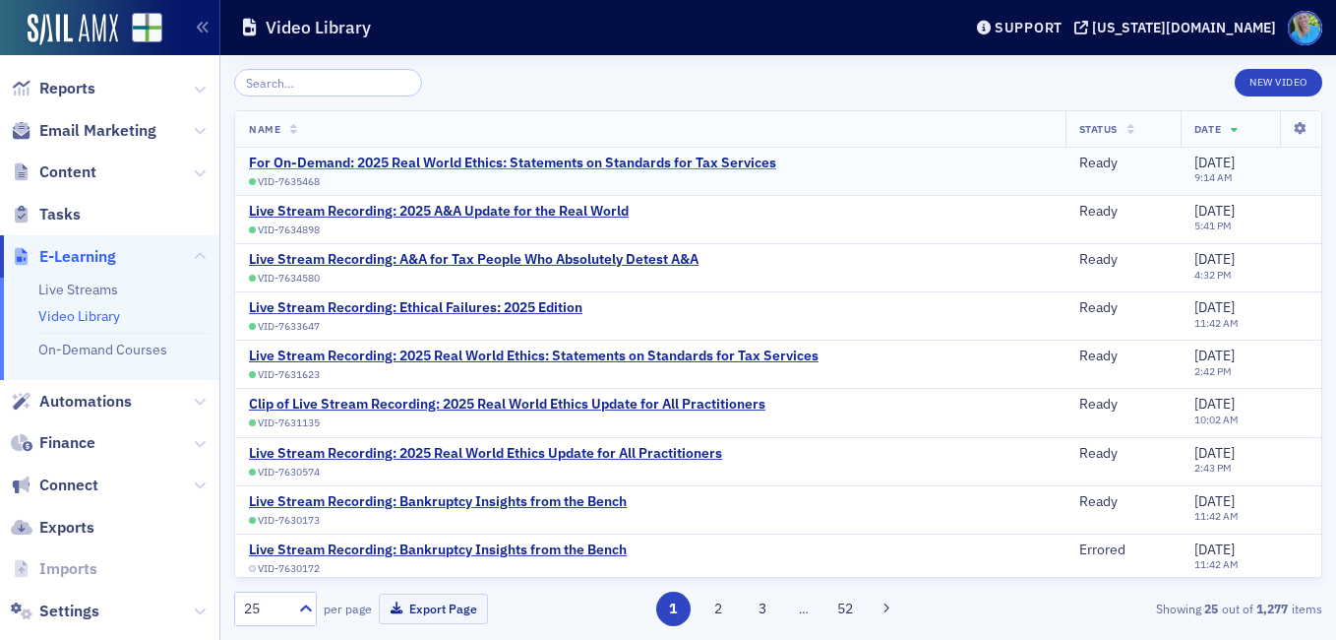
click at [535, 167] on div "For On-Demand: 2025 Real World Ethics: Statements on Standards for Tax Services" at bounding box center [512, 163] width 527 height 18
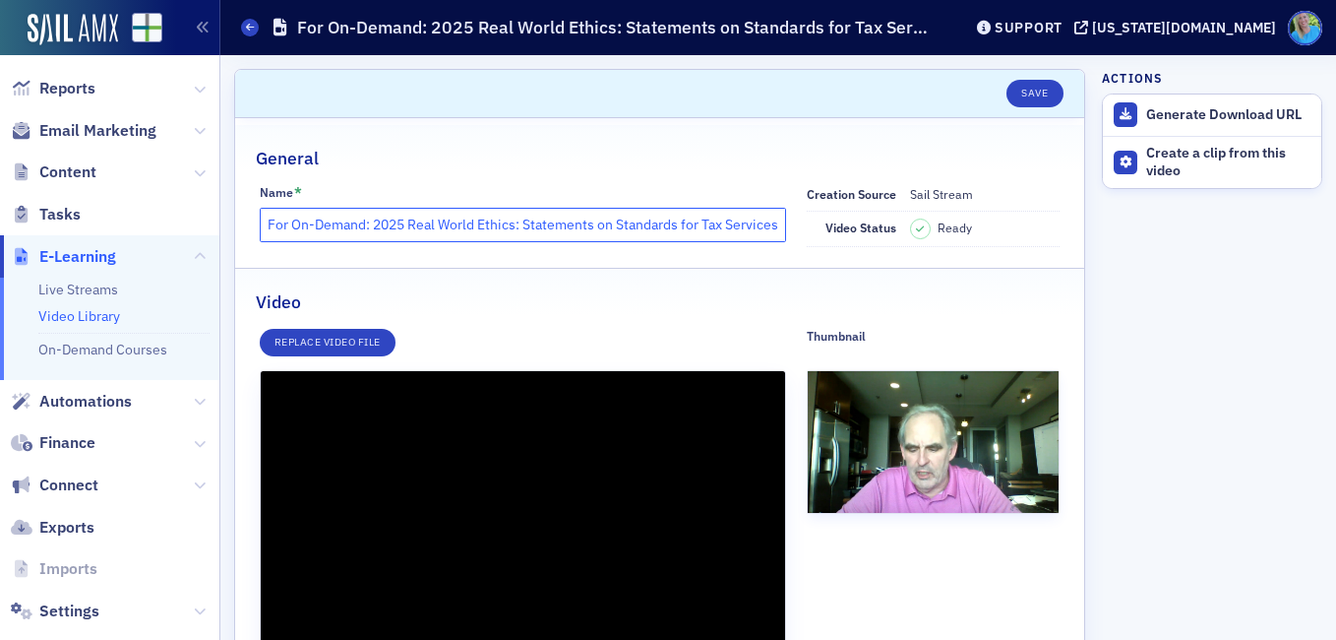
click at [561, 228] on input "For On-Demand: 2025 Real World Ethics: Statements on Standards for Tax Services" at bounding box center [523, 225] width 526 height 34
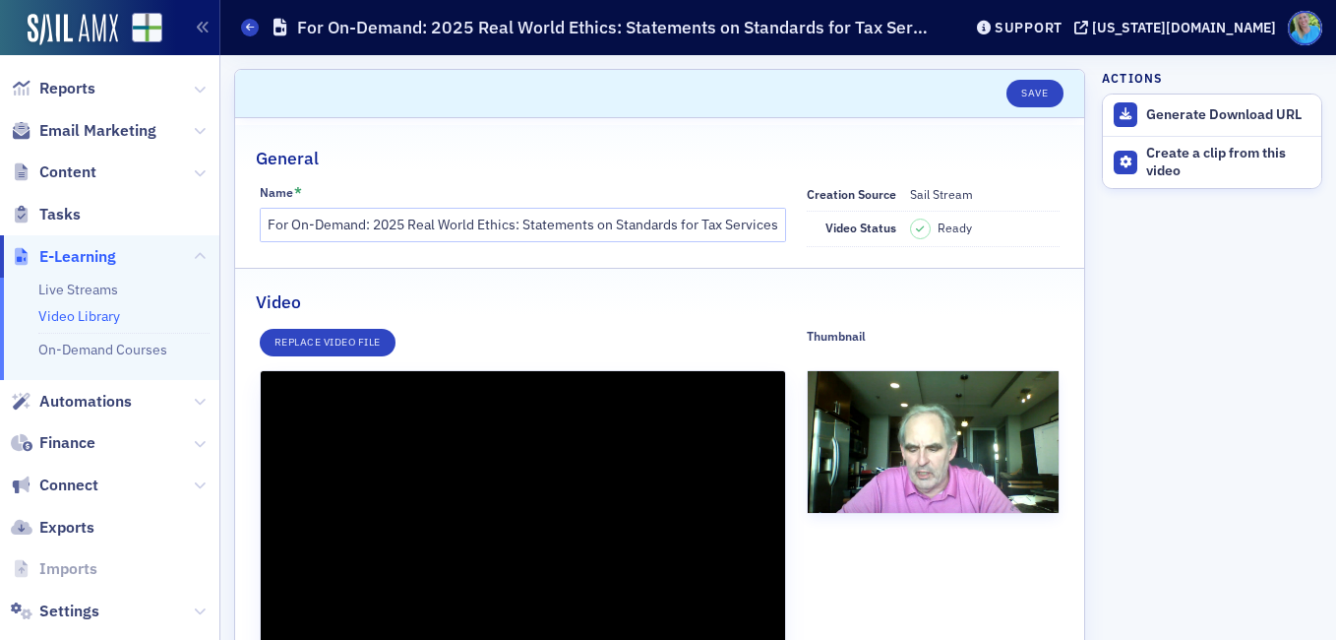
click at [557, 151] on div "General" at bounding box center [660, 148] width 808 height 46
click at [113, 355] on link "On-Demand Courses" at bounding box center [102, 349] width 129 height 18
click at [125, 353] on link "On-Demand Courses" at bounding box center [102, 349] width 129 height 18
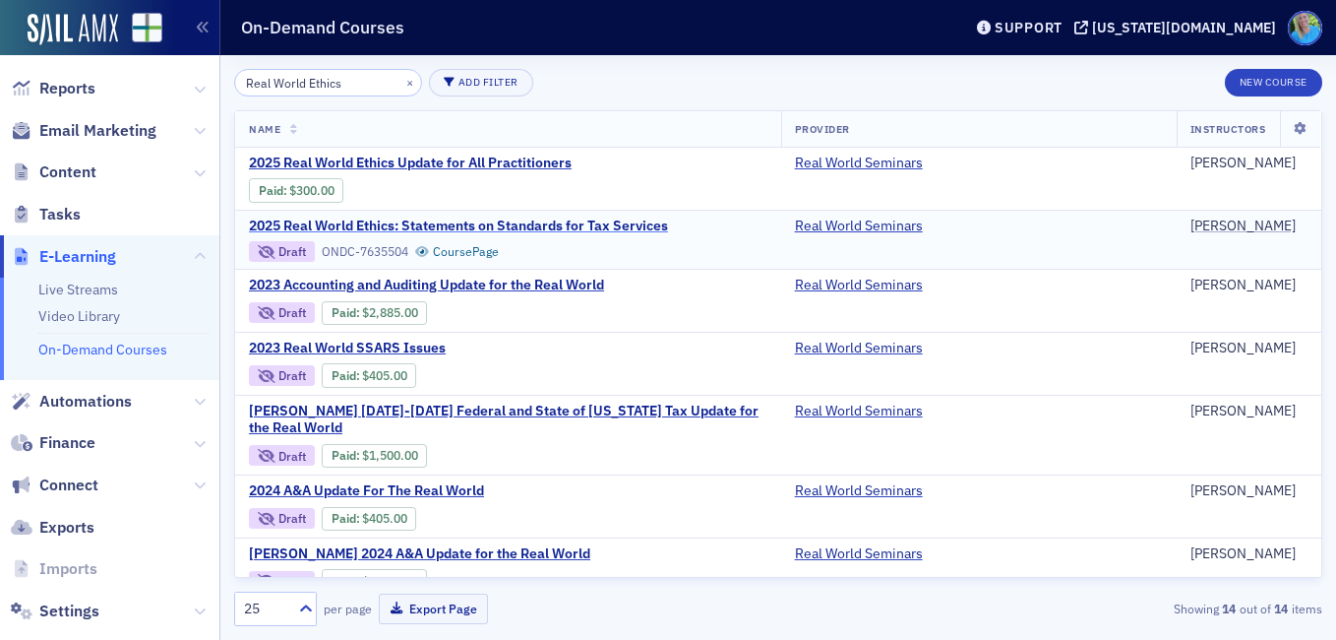
click at [473, 227] on span "2025 Real World Ethics: Statements on Standards for Tax Services" at bounding box center [458, 226] width 419 height 18
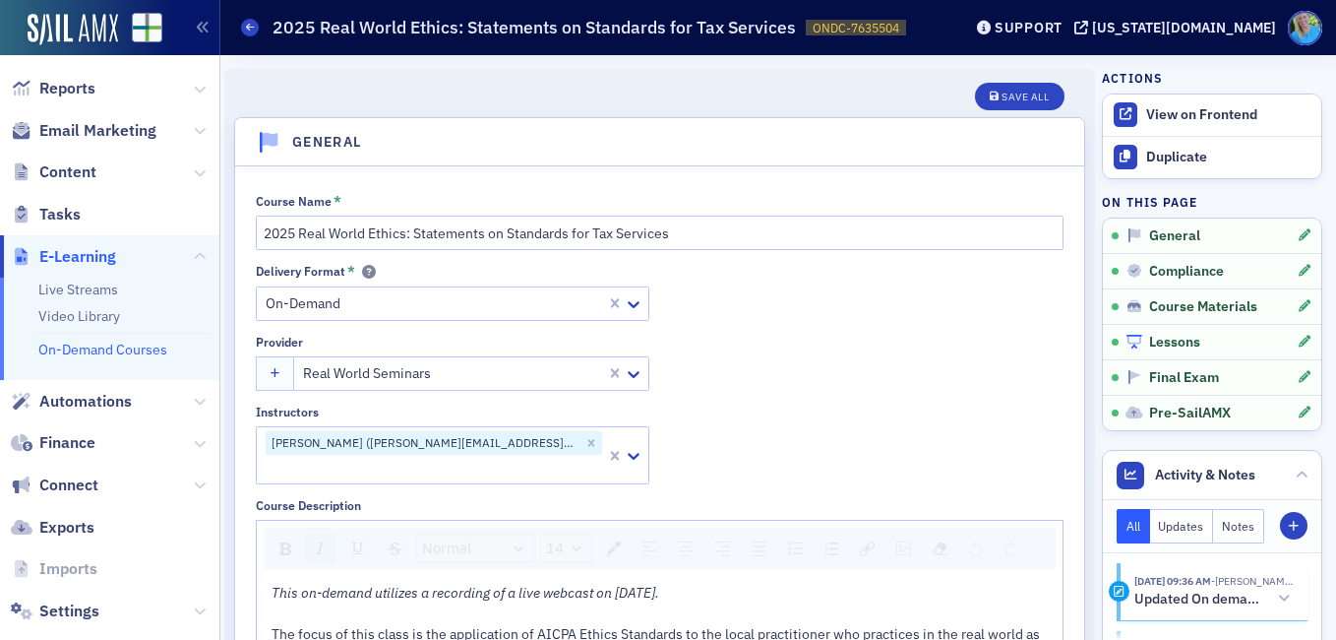
click at [1149, 347] on span "Lessons" at bounding box center [1174, 343] width 51 height 18
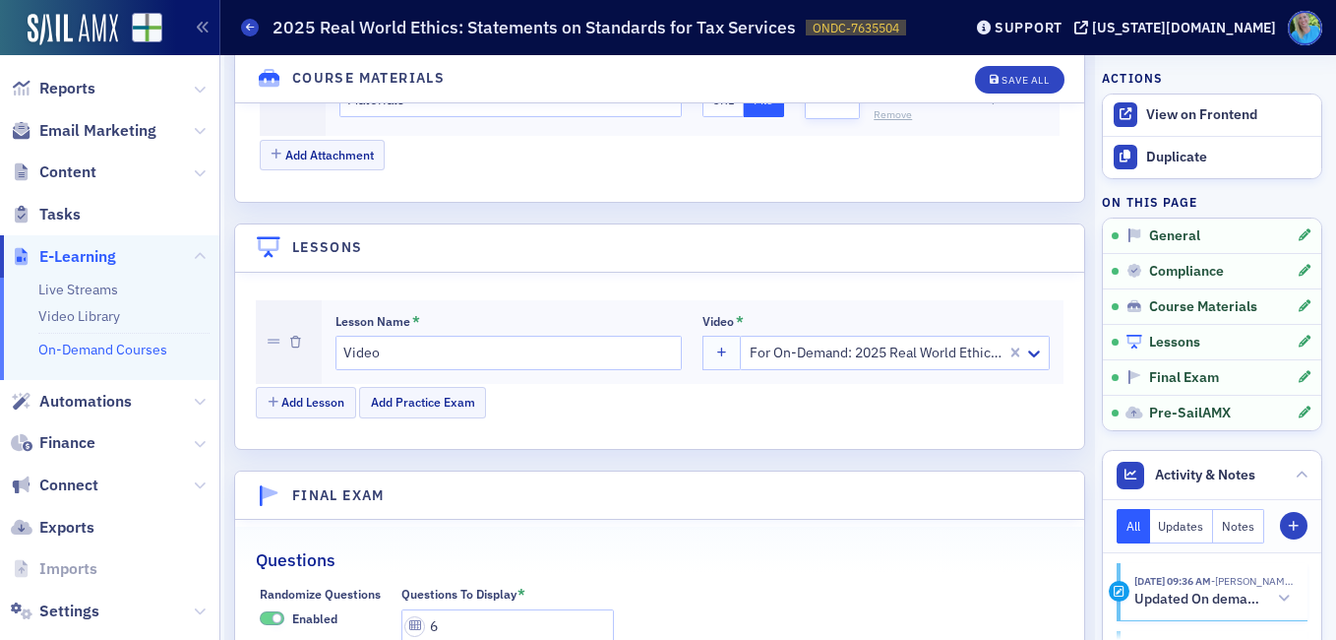
scroll to position [2401, 0]
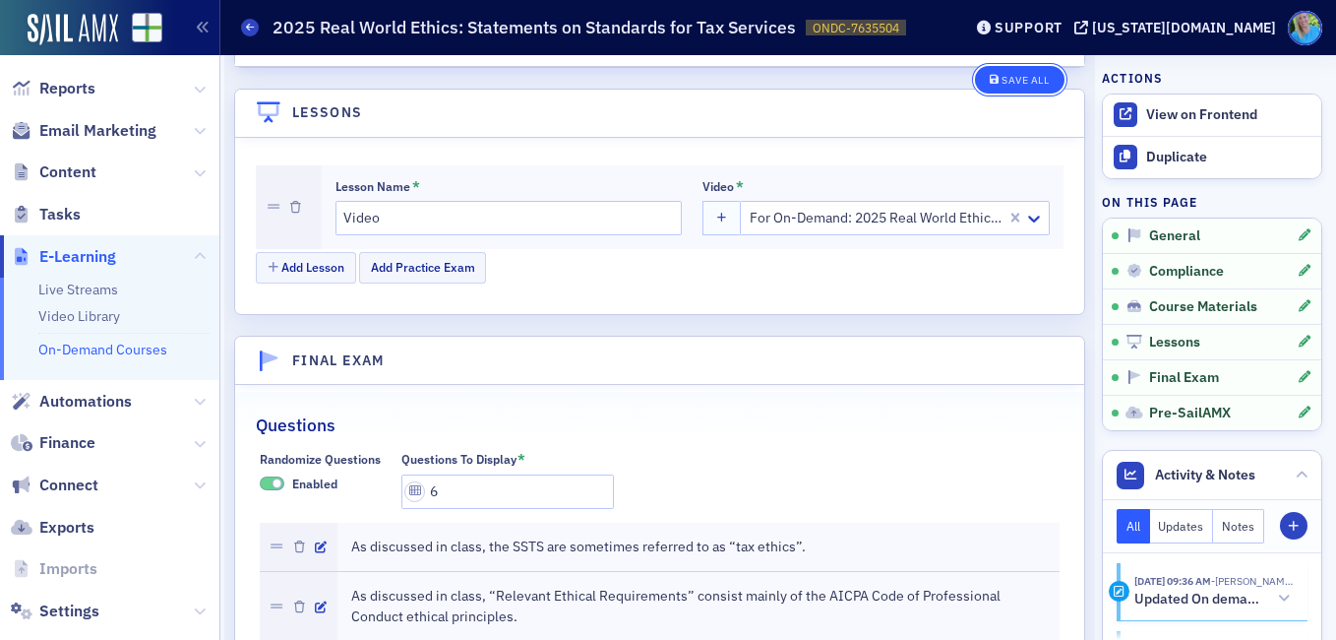
click at [990, 85] on icon "button" at bounding box center [995, 80] width 10 height 11
click at [1002, 75] on div "Save All" at bounding box center [1025, 80] width 47 height 11
click at [990, 84] on icon "button" at bounding box center [995, 80] width 10 height 11
click at [1013, 87] on button "Save All" at bounding box center [1019, 80] width 89 height 28
click at [1002, 84] on div "Save All" at bounding box center [1025, 80] width 47 height 11
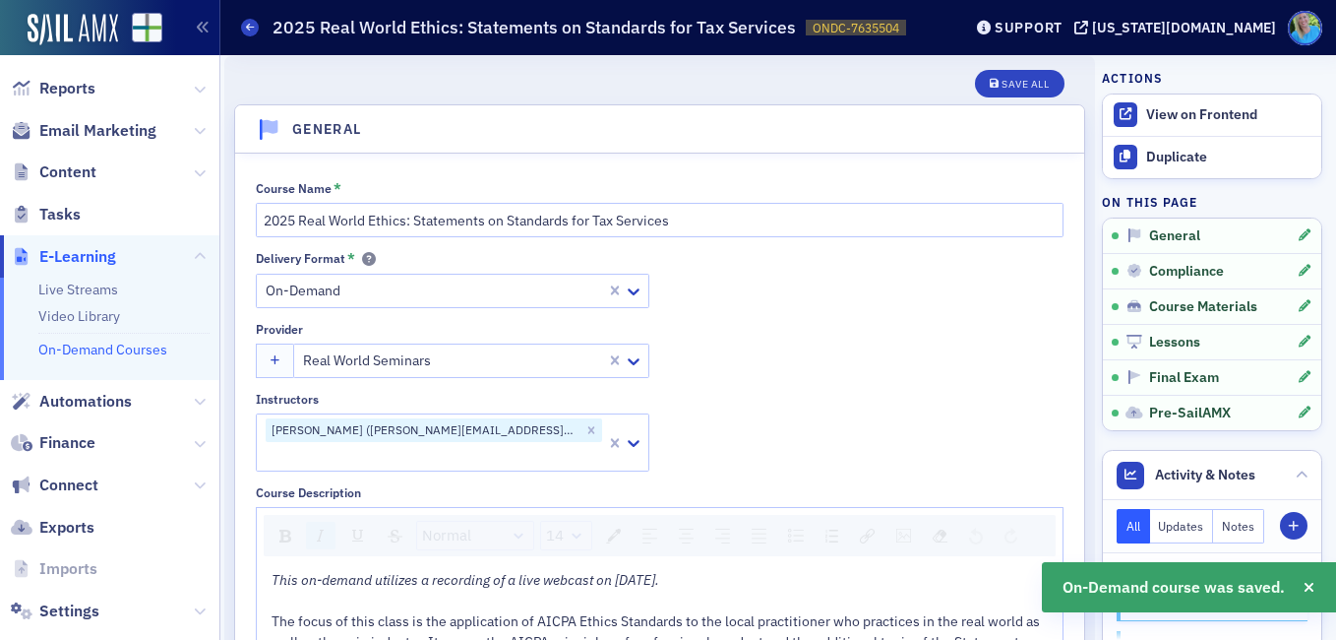
scroll to position [0, 0]
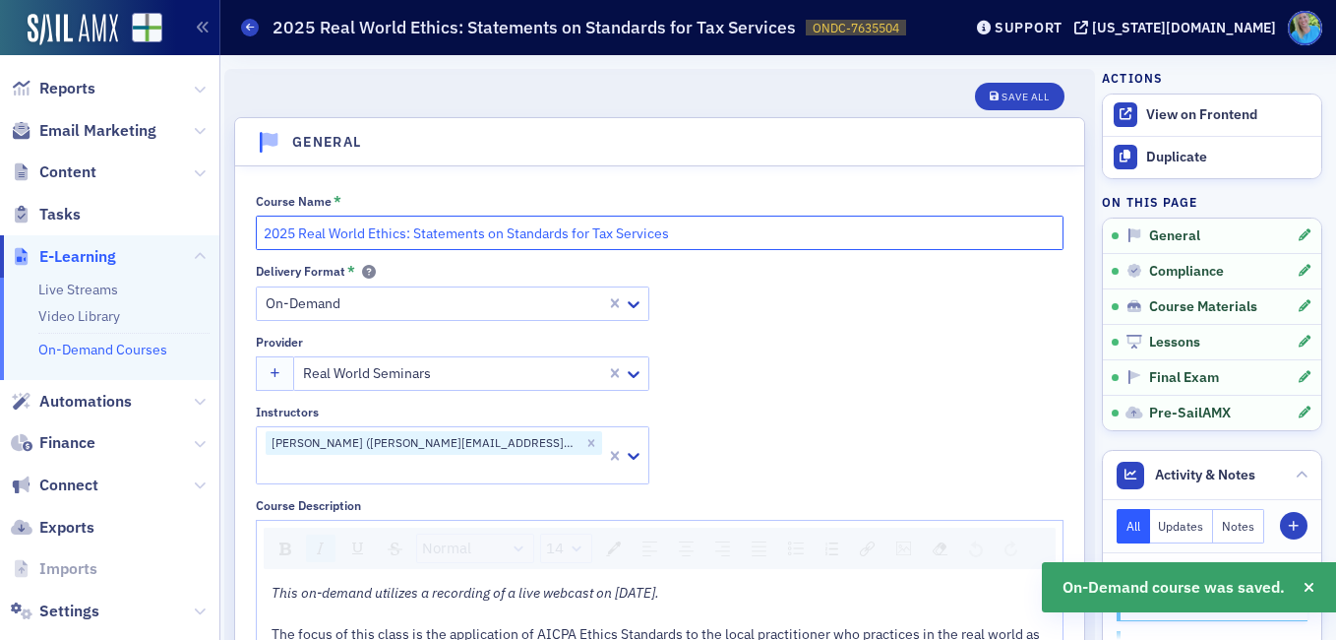
drag, startPoint x: 691, startPoint y: 231, endPoint x: 266, endPoint y: 237, distance: 425.2
click at [266, 237] on input "2025 Real World Ethics: Statements on Standards for Tax Services" at bounding box center [660, 233] width 808 height 34
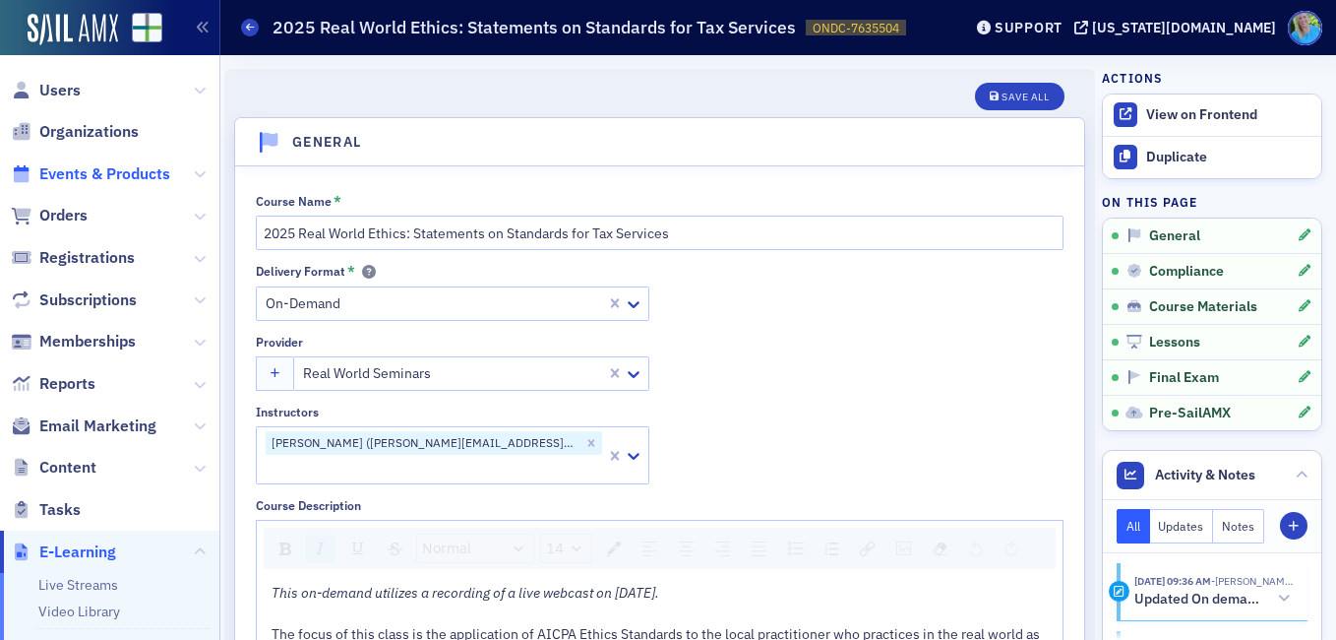
click at [164, 175] on span "Events & Products" at bounding box center [104, 174] width 131 height 22
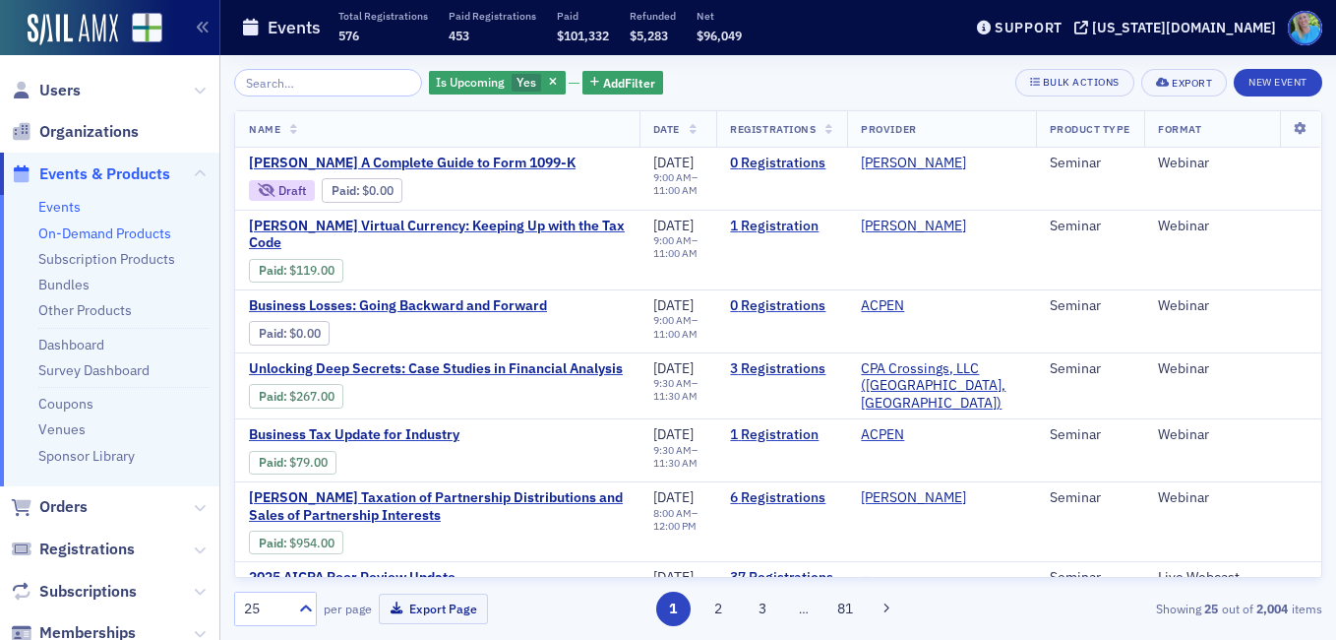
click at [124, 231] on link "On-Demand Products" at bounding box center [104, 233] width 133 height 18
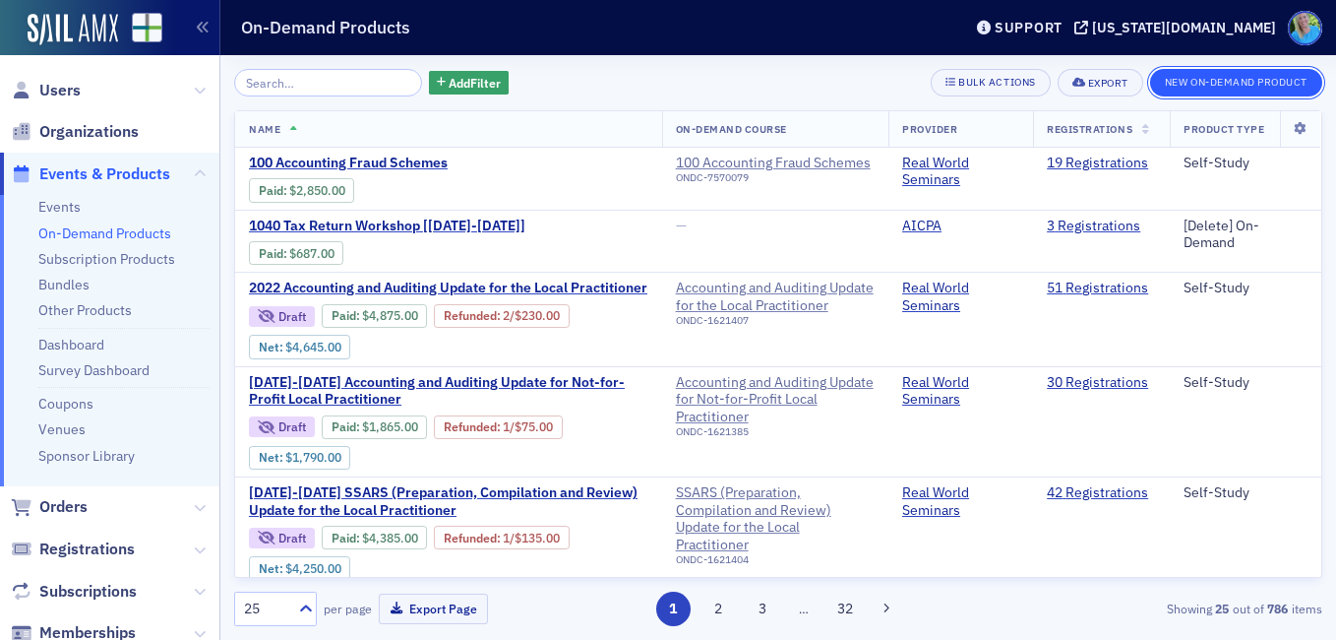
click at [1253, 77] on button "New On-Demand Product" at bounding box center [1236, 83] width 172 height 28
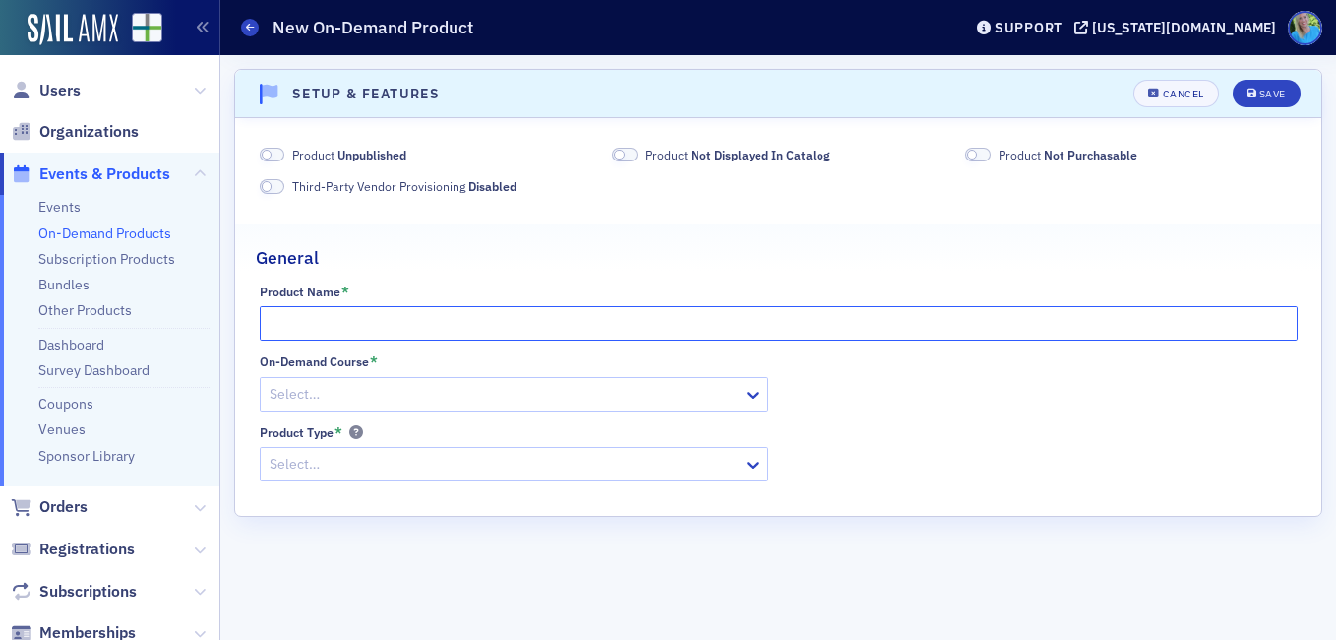
click at [311, 322] on input "Product Name *" at bounding box center [779, 323] width 1038 height 34
paste input "2025 Real World Ethics: Statements on Standards for Tax Services"
type input "2025 Real World Ethics: Statements on Standards for Tax Services"
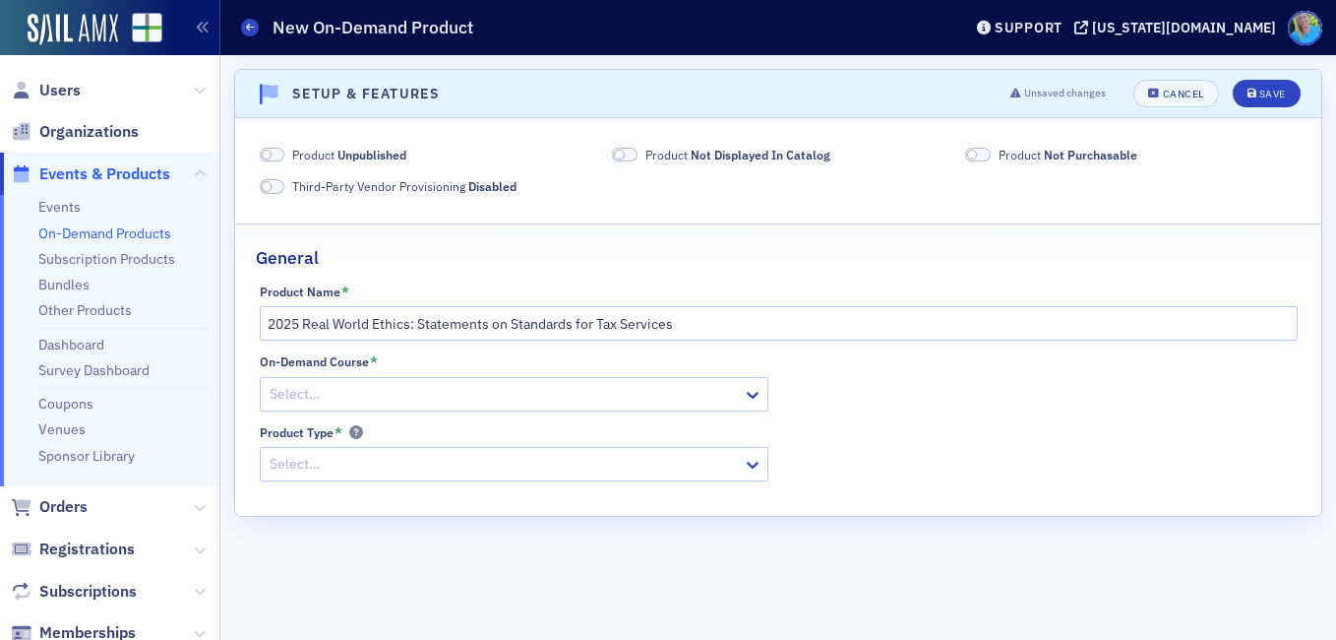
click at [314, 385] on div at bounding box center [504, 394] width 473 height 25
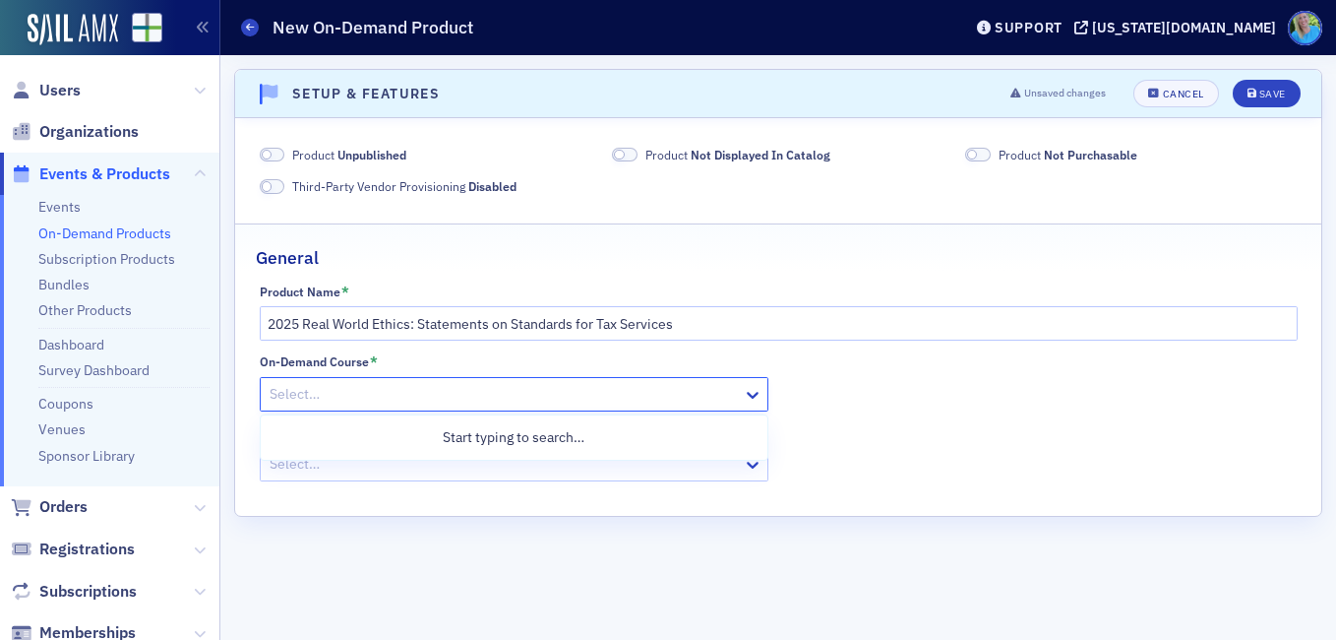
click at [315, 388] on div at bounding box center [504, 394] width 473 height 25
paste input "2025 Real World Ethics: Statements on Standards for Tax Services"
type input "2025 Real World Ethics: Statements on Standards for Tax Services"
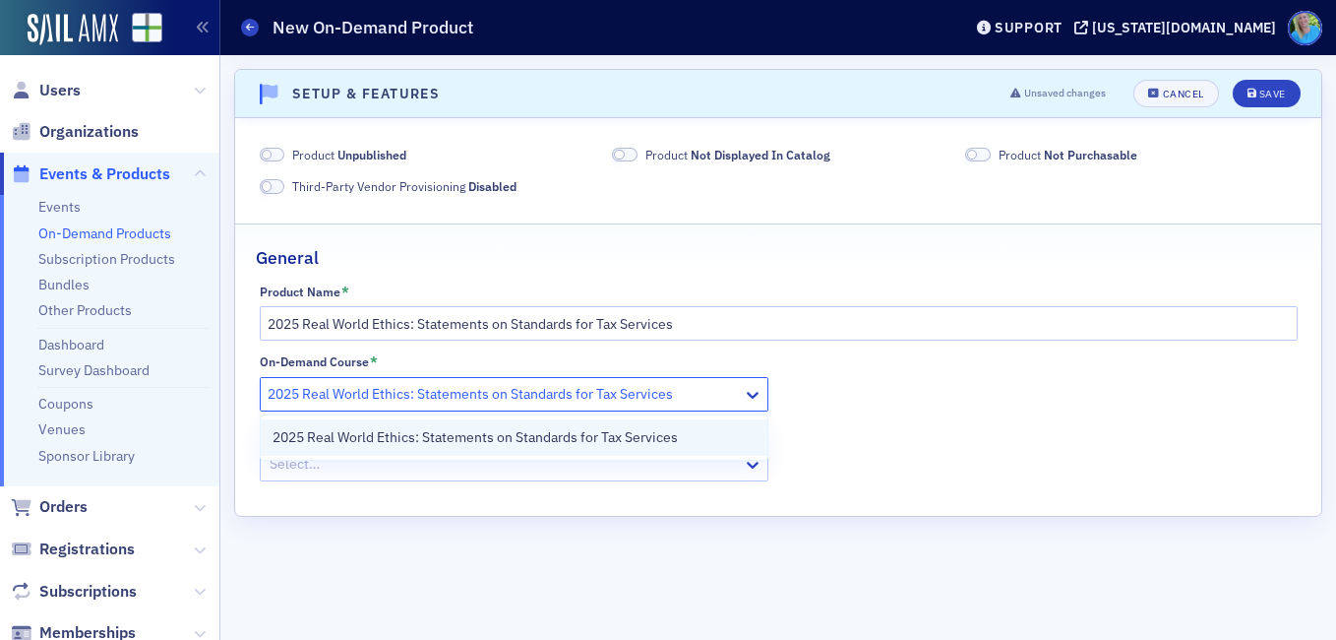
click at [340, 444] on span "2025 Real World Ethics: Statements on Standards for Tax Services" at bounding box center [475, 437] width 405 height 21
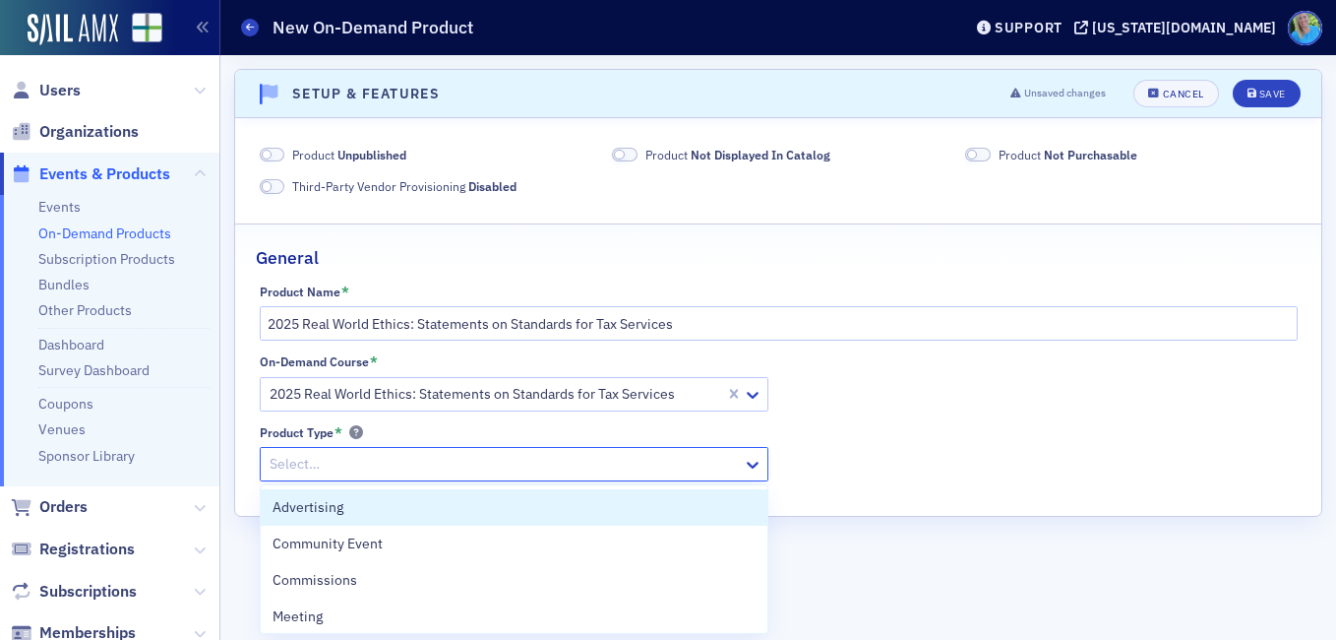
click at [343, 456] on div at bounding box center [504, 464] width 473 height 25
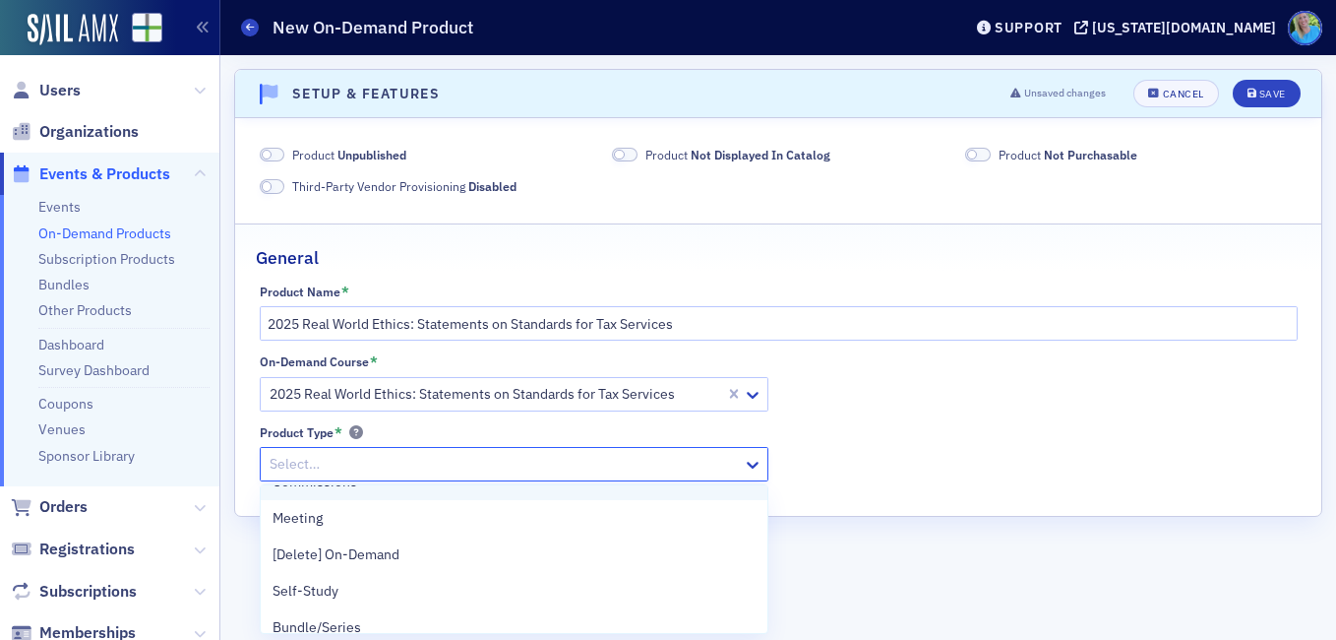
scroll to position [197, 0]
click at [350, 502] on div "Self-Study" at bounding box center [514, 492] width 483 height 21
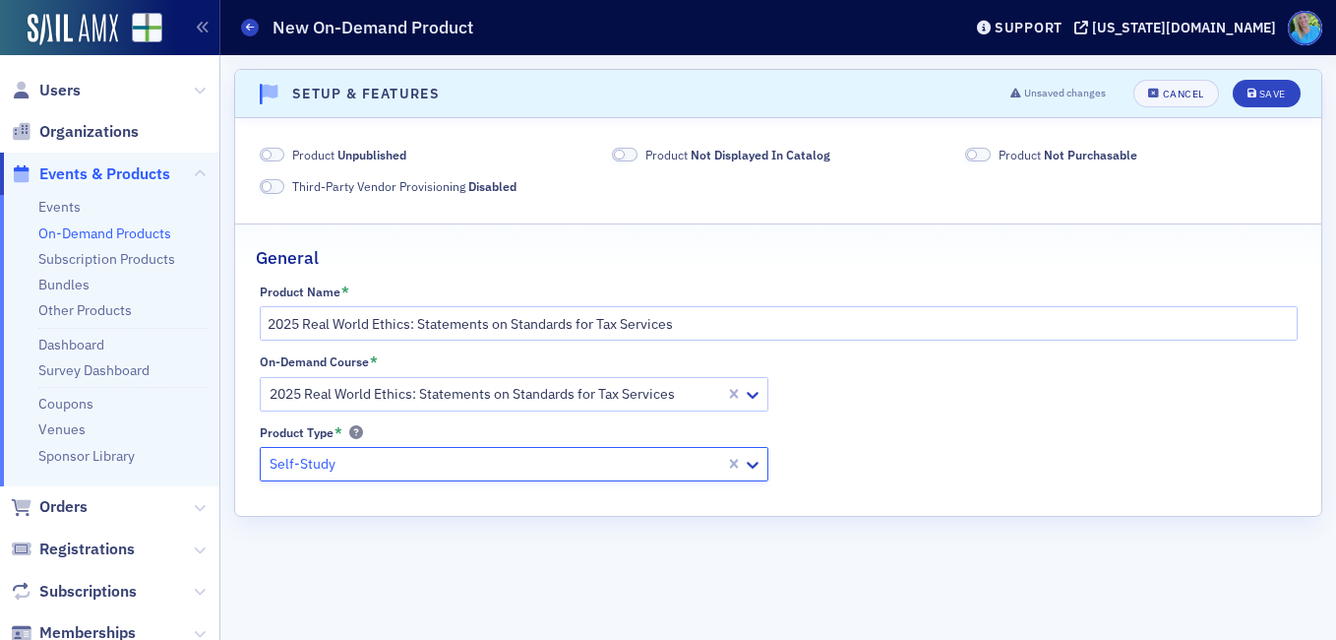
click at [279, 150] on span at bounding box center [273, 155] width 26 height 15
click at [622, 155] on span at bounding box center [619, 155] width 11 height 11
click at [978, 158] on span at bounding box center [978, 155] width 26 height 15
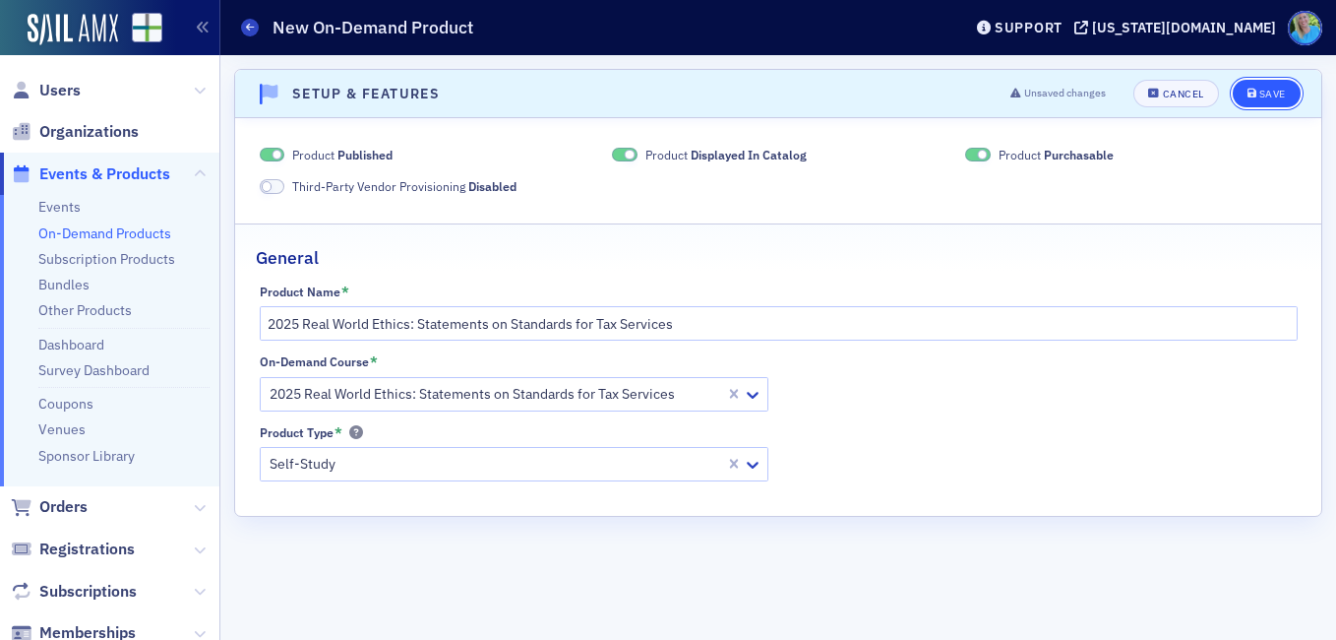
click at [1255, 102] on button "Save" at bounding box center [1267, 94] width 68 height 28
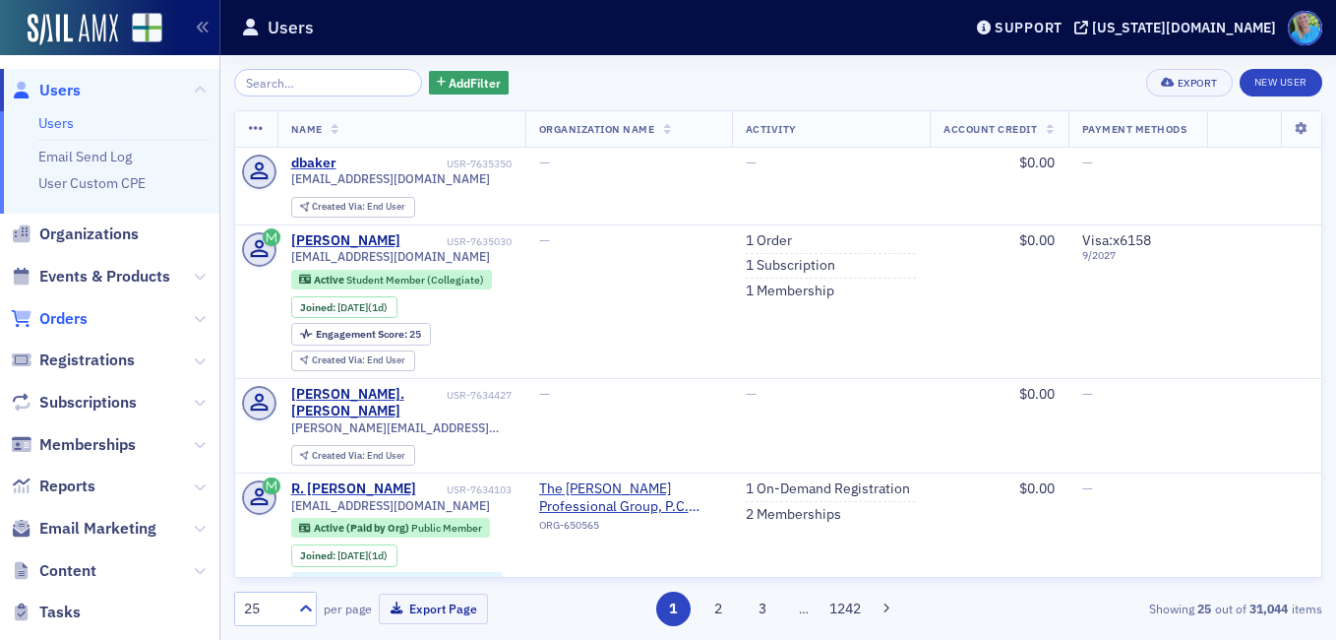
click at [69, 319] on span "Orders" at bounding box center [63, 319] width 48 height 22
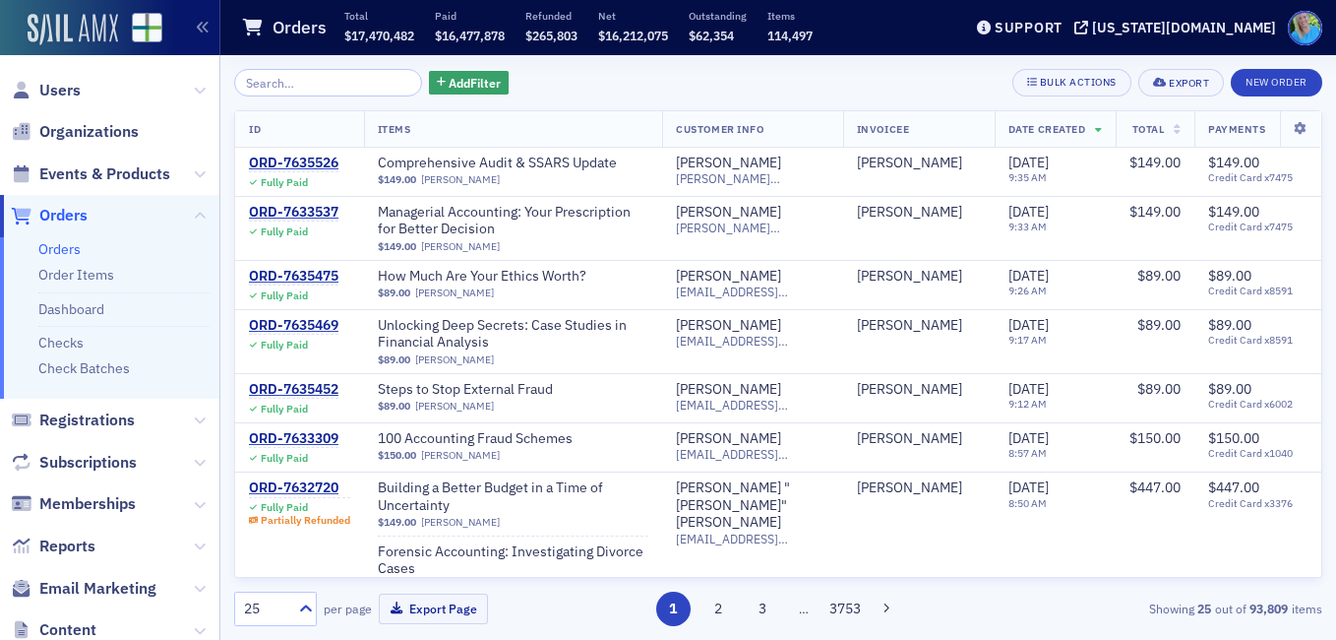
click at [65, 25] on img at bounding box center [73, 29] width 91 height 31
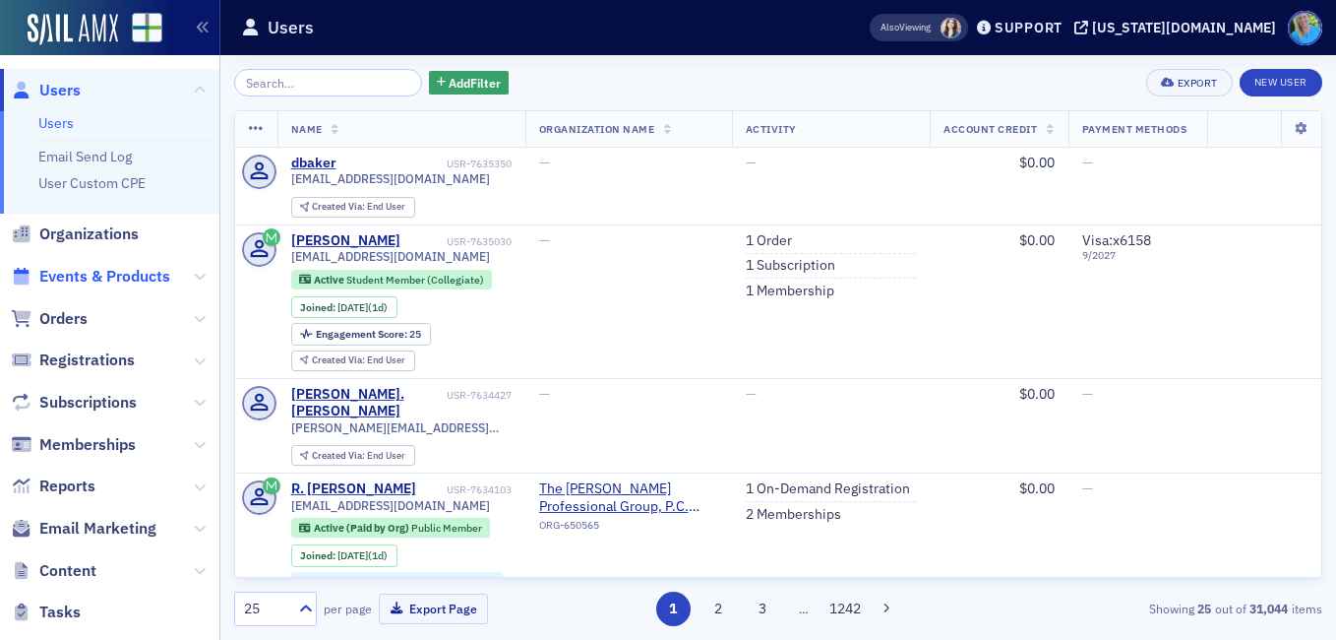
click at [131, 278] on span "Events & Products" at bounding box center [104, 277] width 131 height 22
click at [54, 311] on span "Orders" at bounding box center [63, 319] width 48 height 22
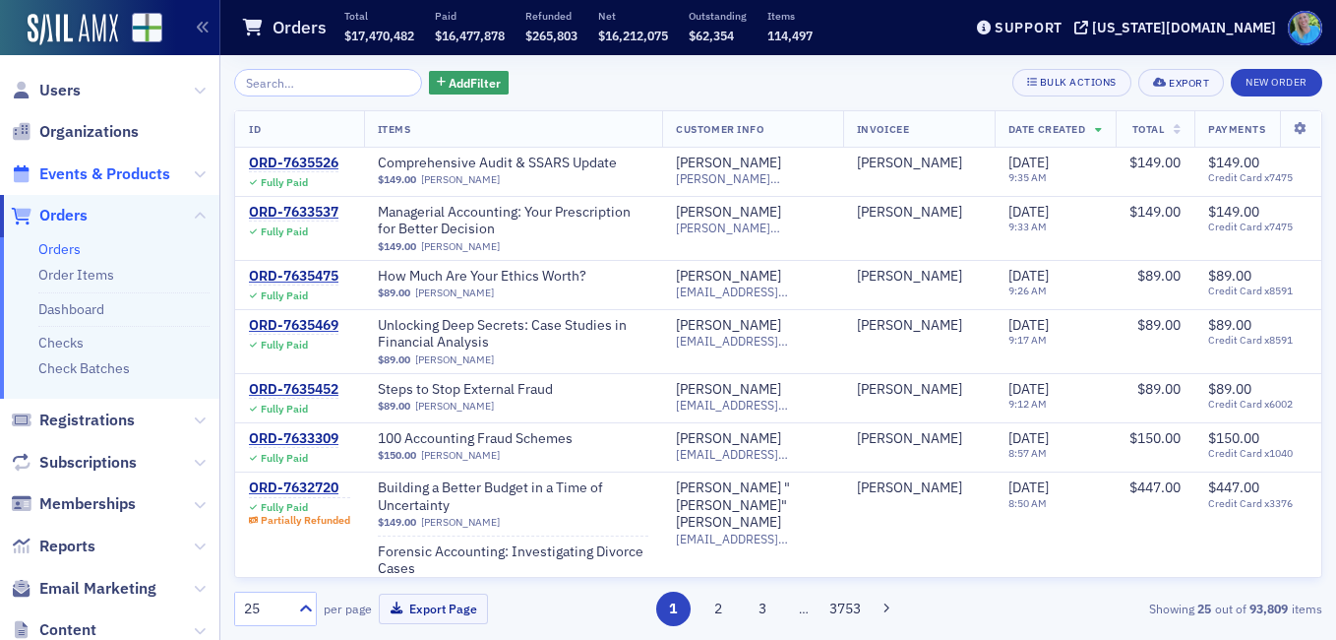
click at [95, 174] on span "Events & Products" at bounding box center [104, 174] width 131 height 22
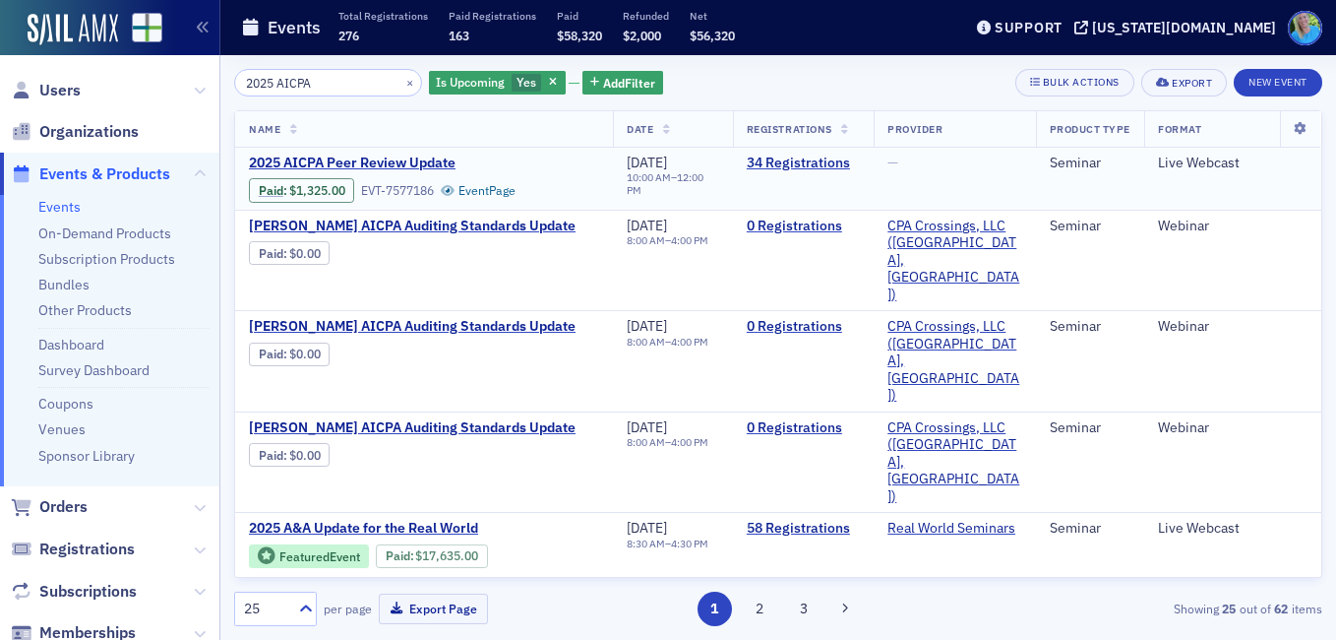
type input "2025 AICPA"
click at [371, 153] on td "2025 AICPA Peer Review Update Paid : $1,325.00 EVT-7577186 Event Page" at bounding box center [424, 179] width 378 height 62
click at [372, 156] on span "2025 AICPA Peer Review Update" at bounding box center [414, 163] width 331 height 18
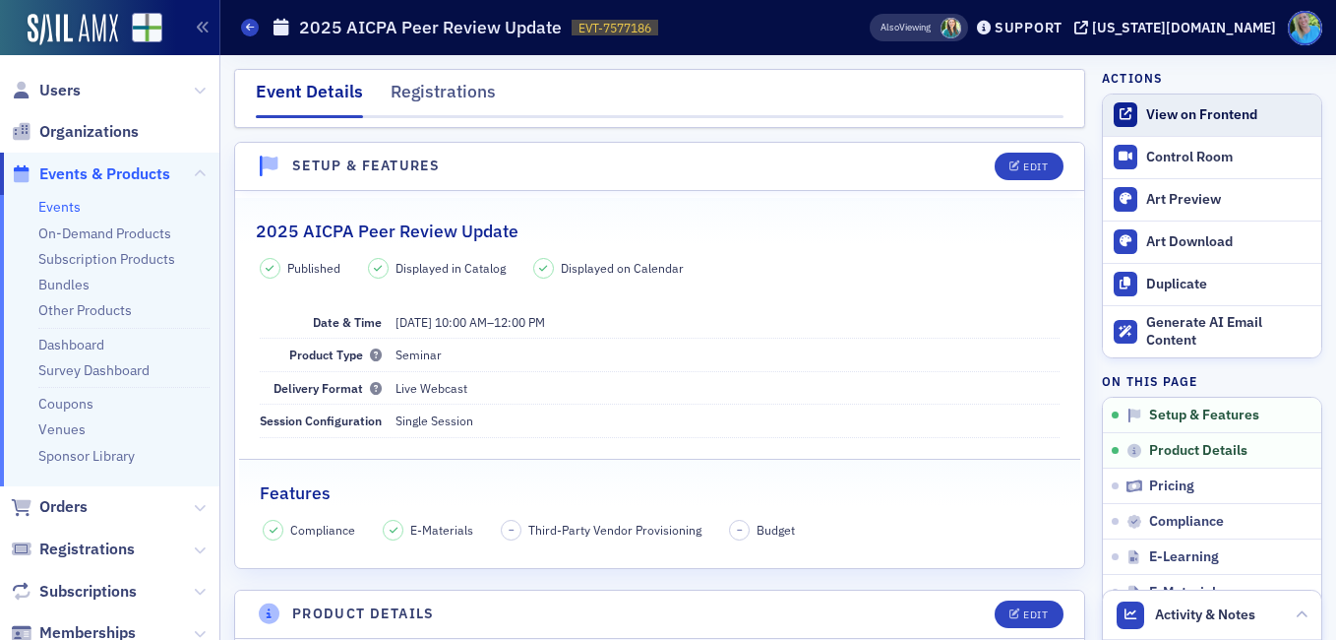
click at [1192, 101] on link "View on Frontend" at bounding box center [1212, 114] width 218 height 41
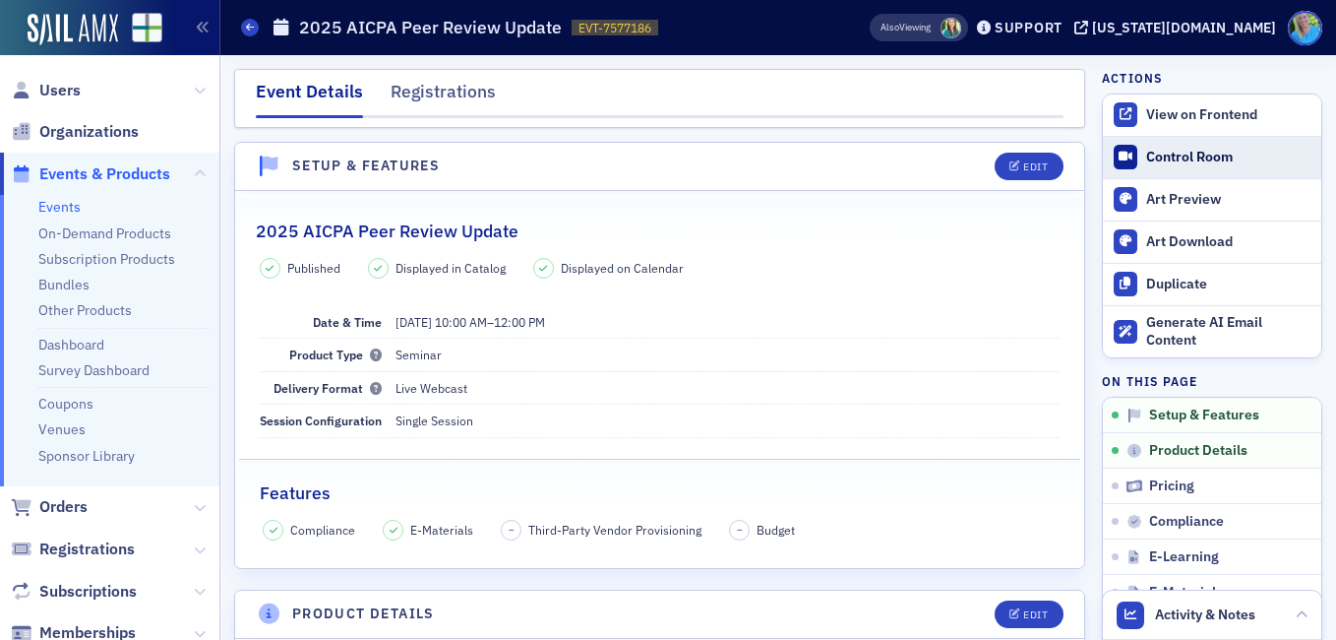
click at [1177, 166] on link "Control Room" at bounding box center [1212, 157] width 218 height 41
click at [78, 508] on span "Orders" at bounding box center [63, 507] width 48 height 22
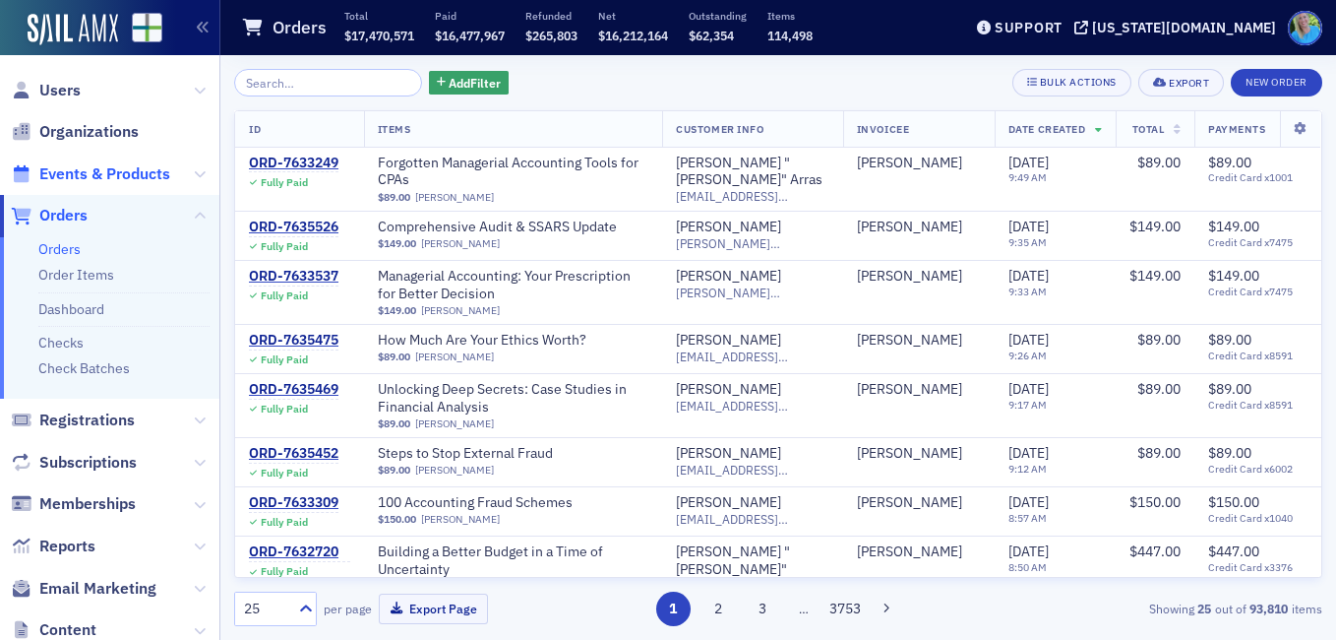
click at [96, 178] on span "Events & Products" at bounding box center [104, 174] width 131 height 22
click at [278, 70] on input "search" at bounding box center [328, 83] width 188 height 28
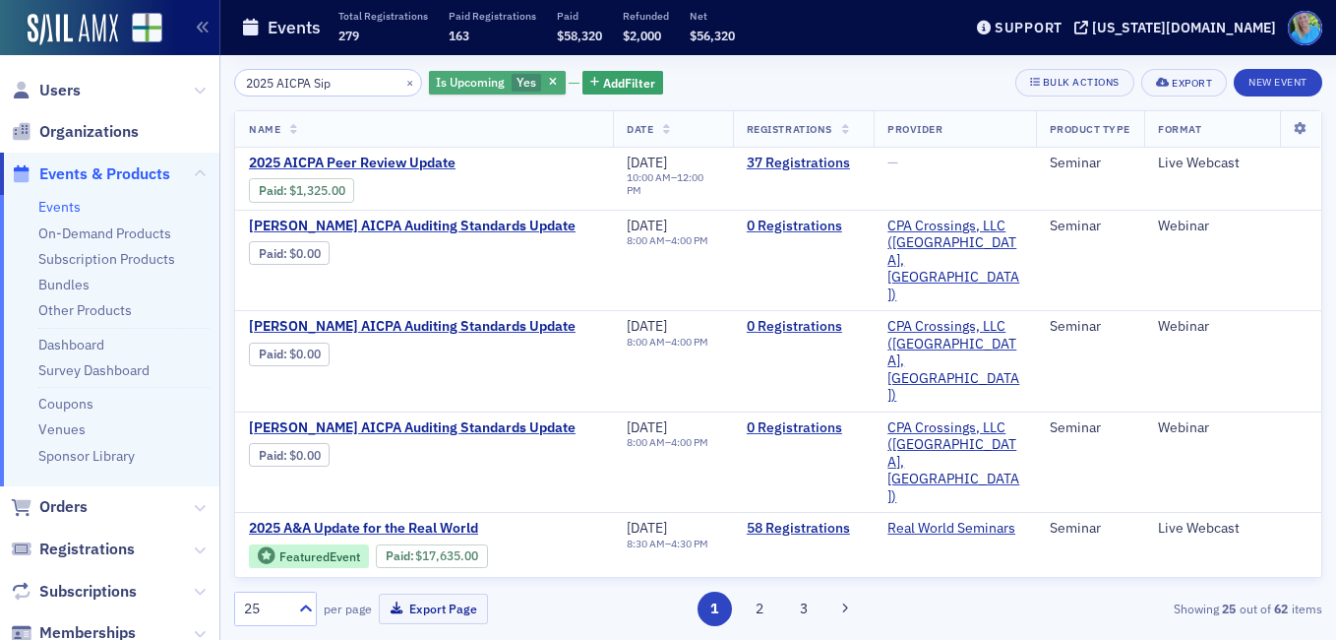
type input "2025 AICPA Sip"
click at [545, 74] on button "button" at bounding box center [554, 83] width 18 height 18
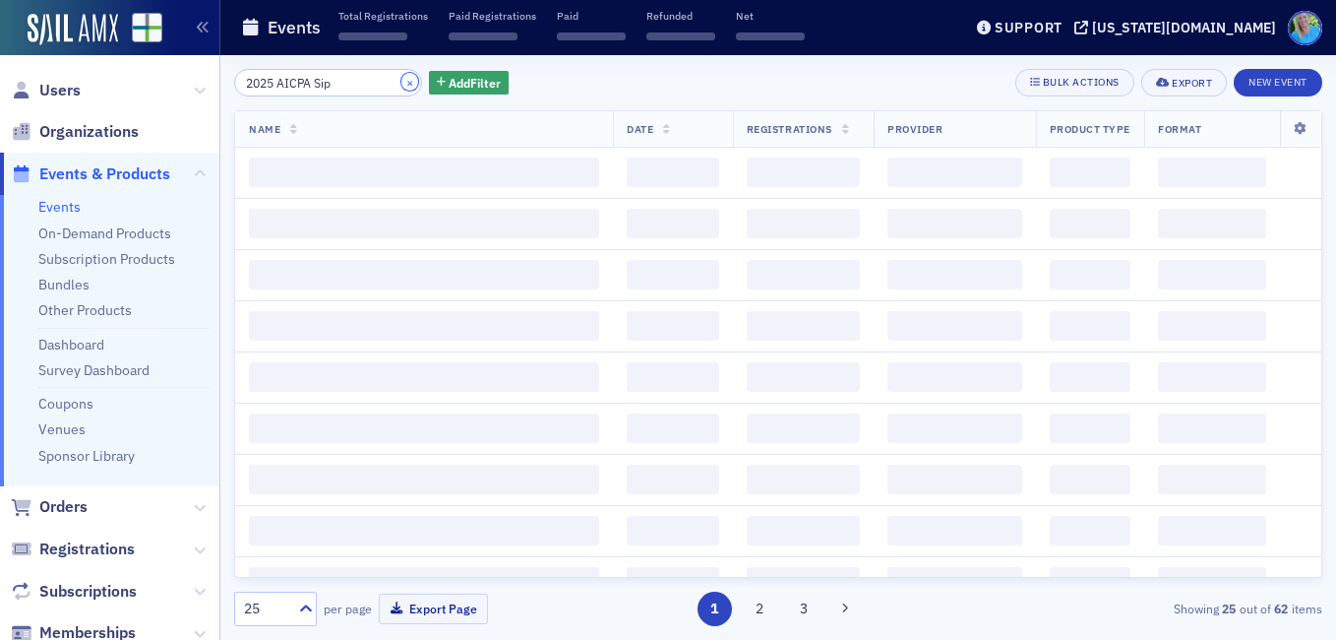
click at [402, 87] on button "×" at bounding box center [411, 82] width 18 height 18
click at [389, 84] on input "search" at bounding box center [328, 83] width 188 height 28
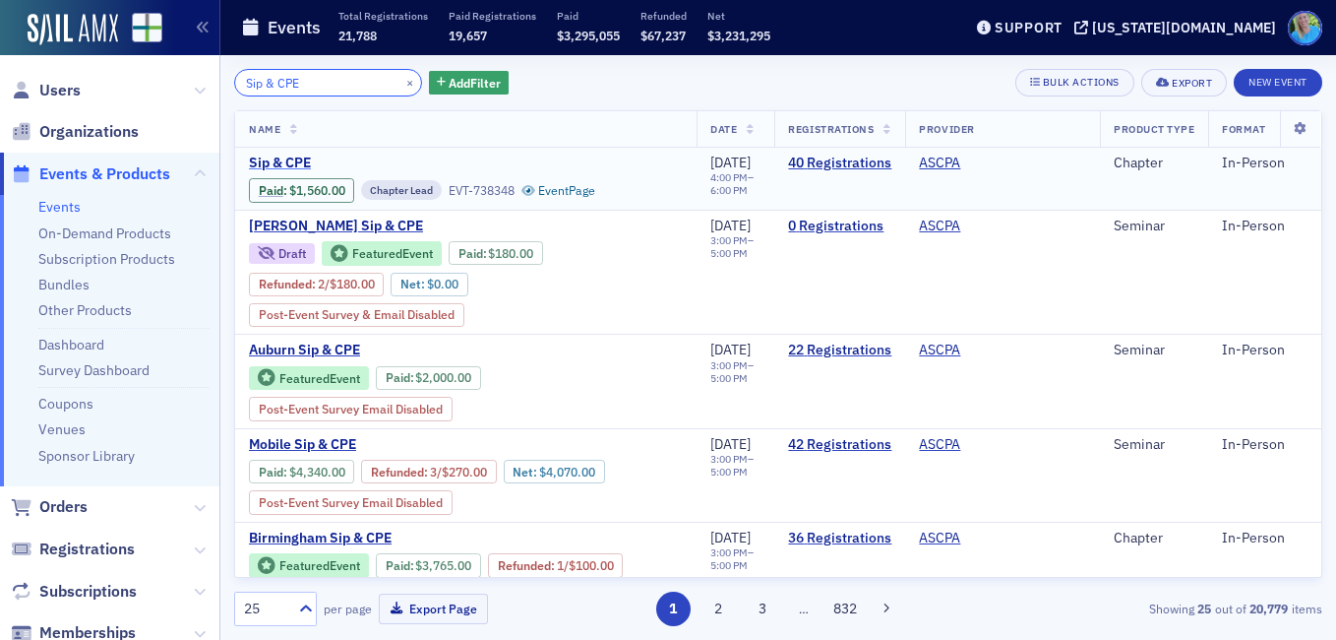
type input "Sip & CPE"
click at [282, 160] on span "Sip & CPE" at bounding box center [414, 163] width 331 height 18
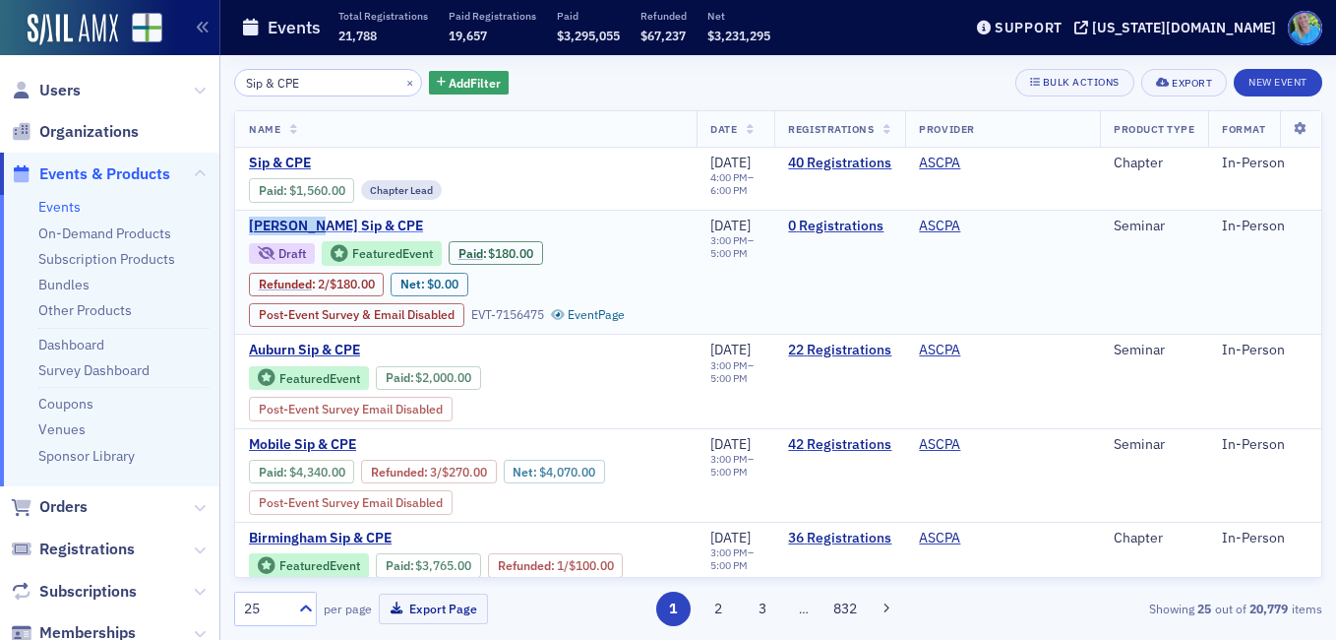
click at [323, 216] on td "Montgomery Sip & CPE Draft Featured Event Paid : $180.00 Refunded : 2 / $180.00…" at bounding box center [466, 272] width 462 height 125
click at [323, 217] on span "Montgomery Sip & CPE" at bounding box center [414, 226] width 331 height 18
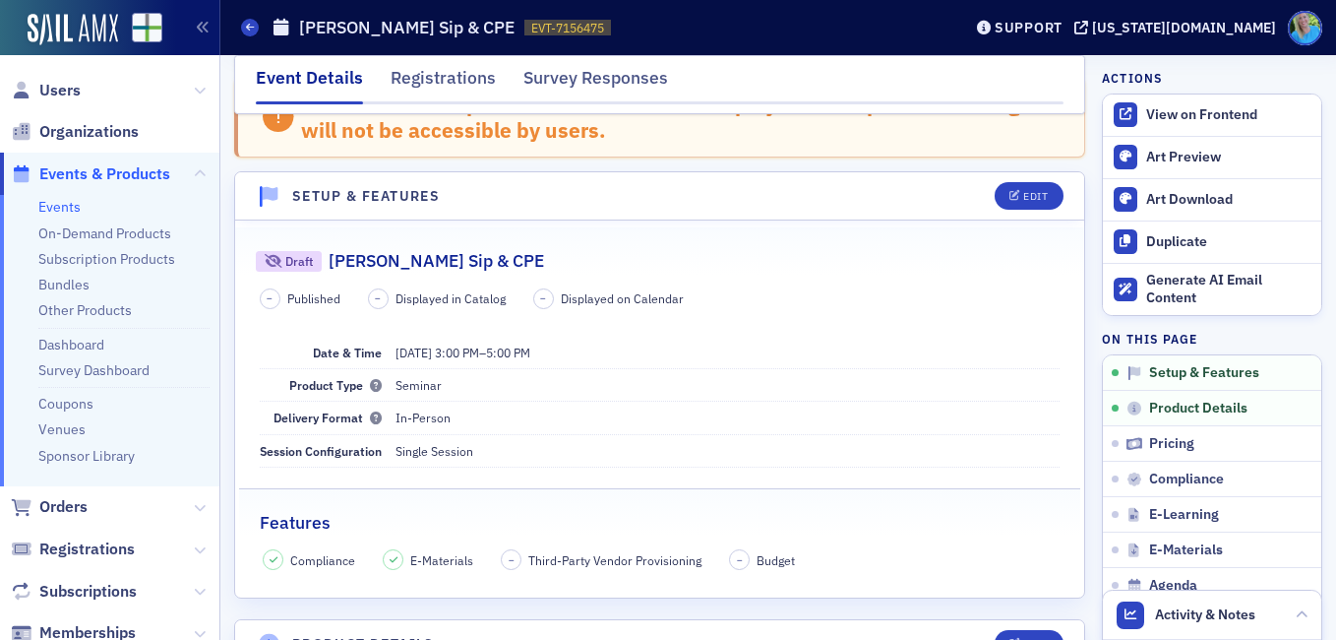
scroll to position [98, 0]
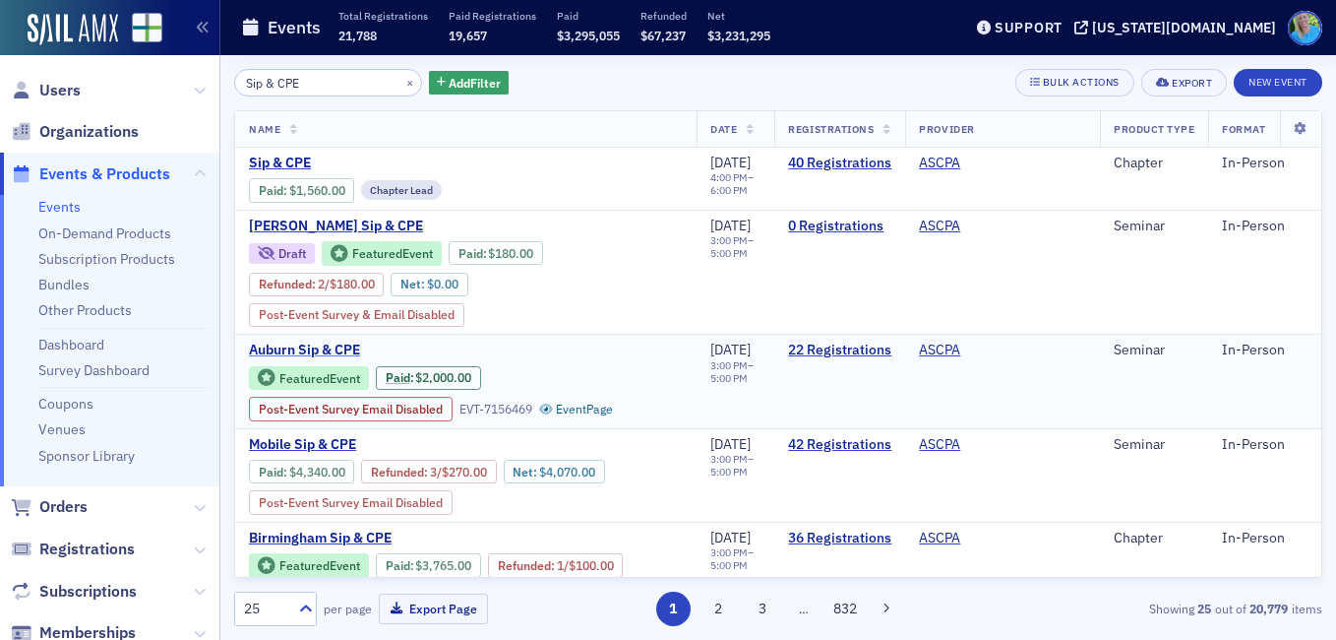
click at [349, 341] on span "Auburn Sip & CPE" at bounding box center [414, 350] width 331 height 18
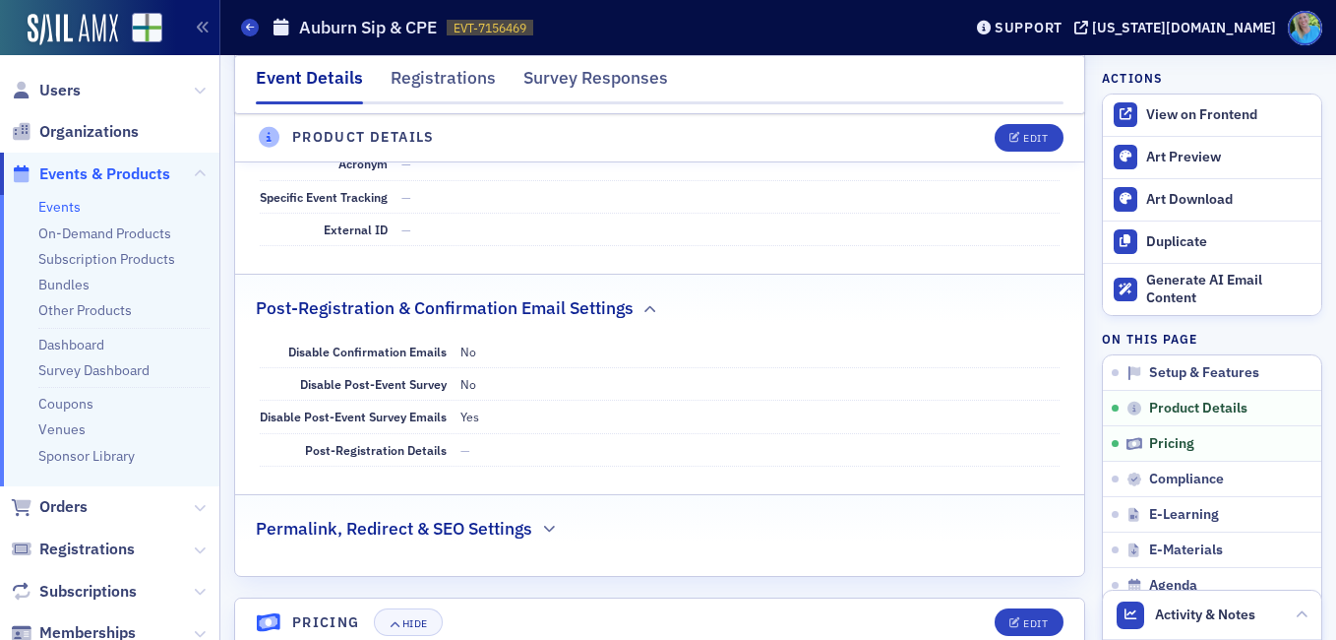
scroll to position [1181, 0]
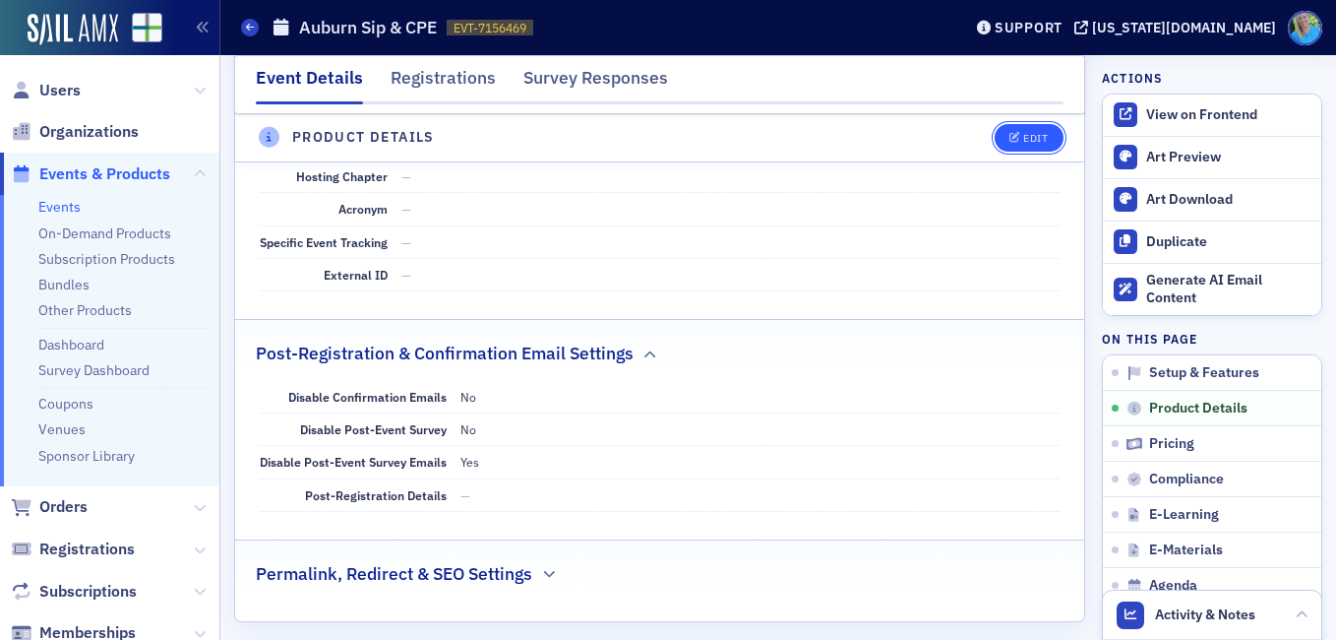
click at [1005, 130] on button "Edit" at bounding box center [1029, 138] width 68 height 28
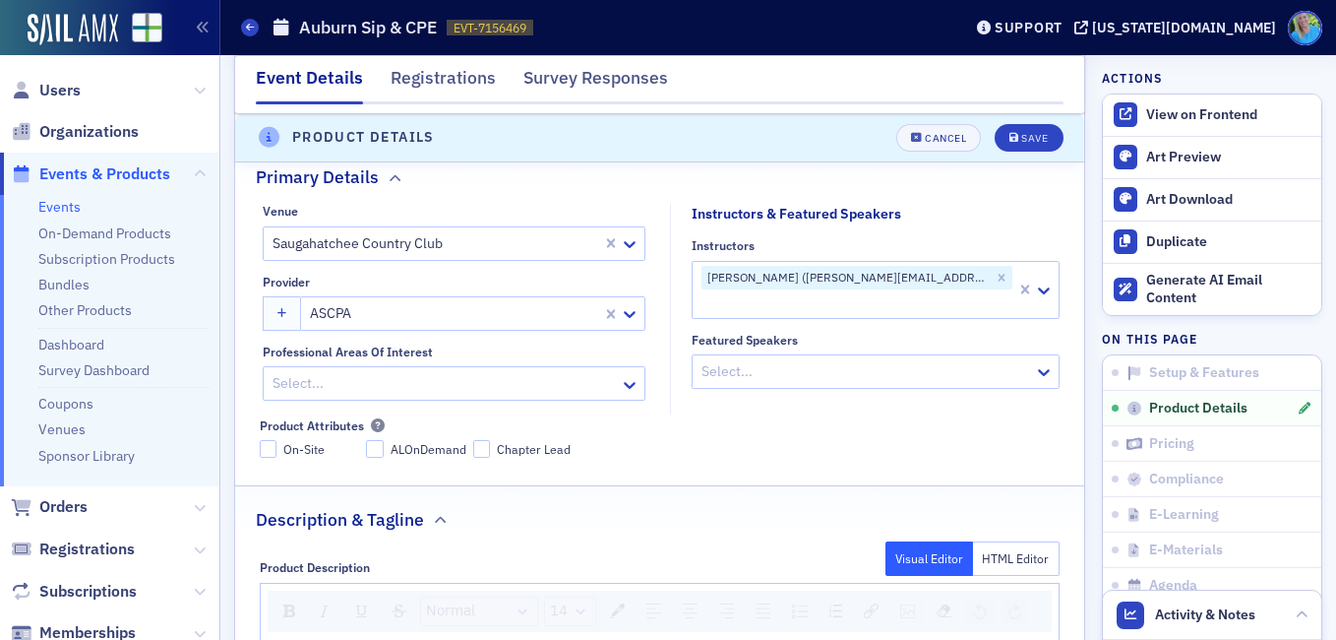
scroll to position [475, 0]
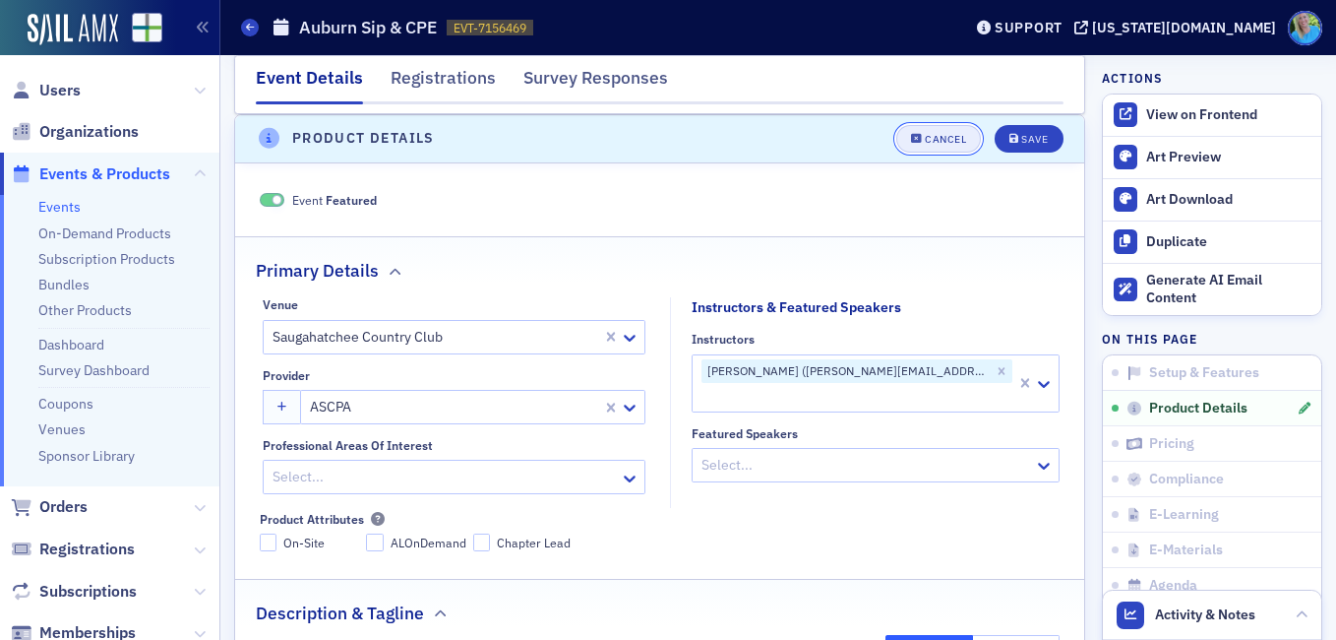
click at [929, 141] on div "Cancel" at bounding box center [945, 139] width 41 height 11
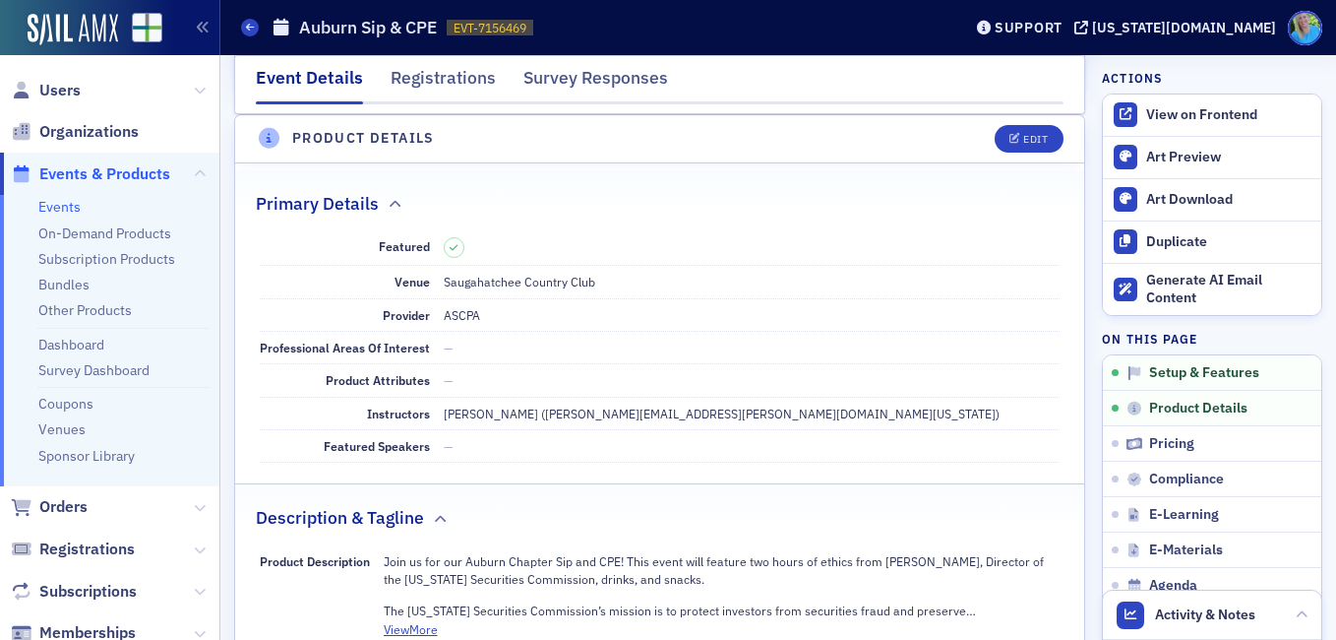
click at [91, 170] on span "Events & Products" at bounding box center [104, 174] width 131 height 22
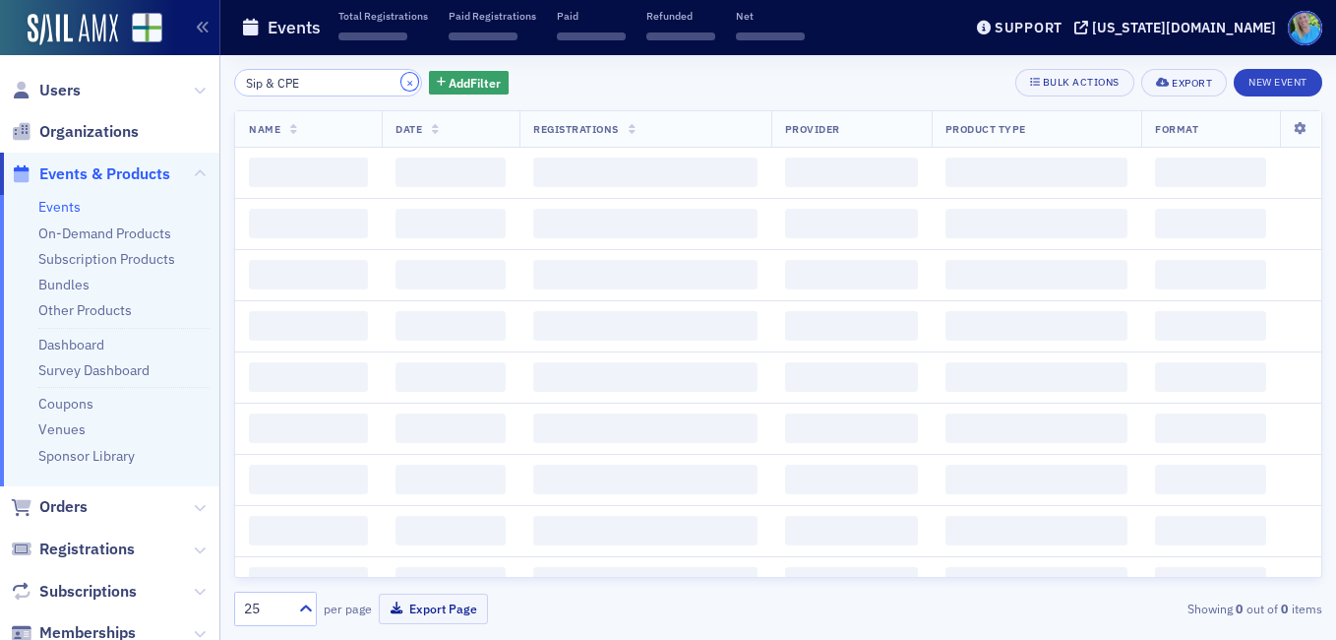
click at [402, 81] on button "×" at bounding box center [411, 82] width 18 height 18
click at [378, 81] on input "search" at bounding box center [328, 83] width 188 height 28
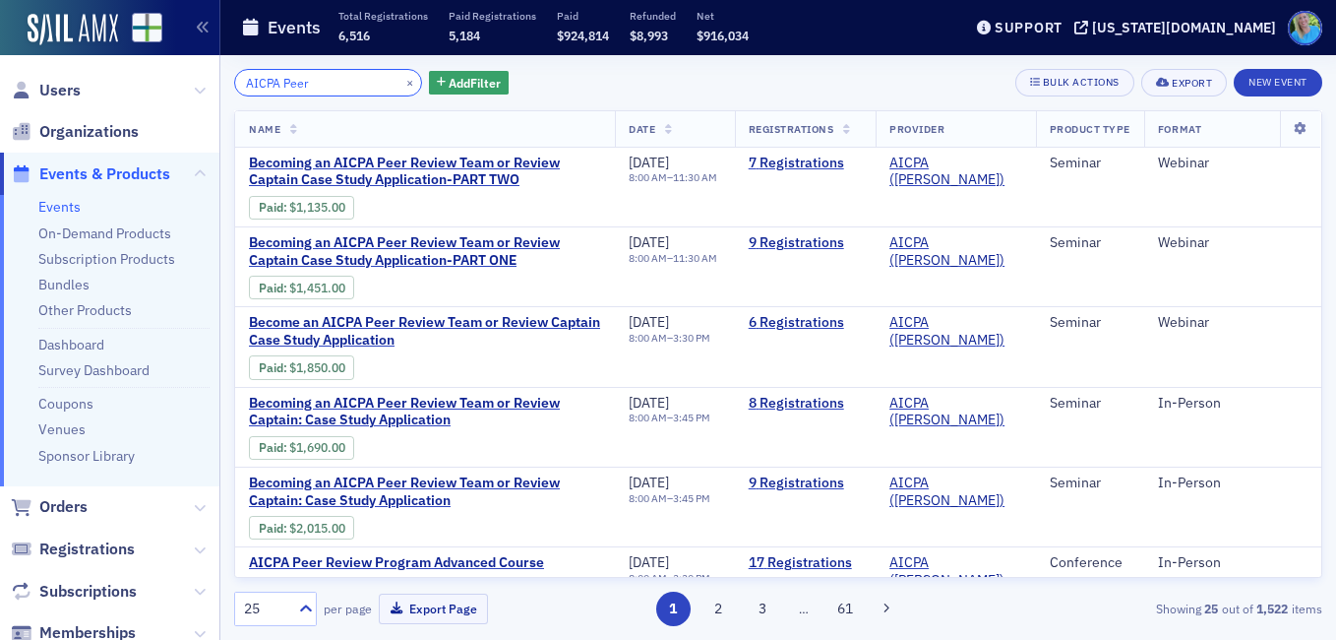
click at [244, 80] on input "AICPA Peer" at bounding box center [328, 83] width 188 height 28
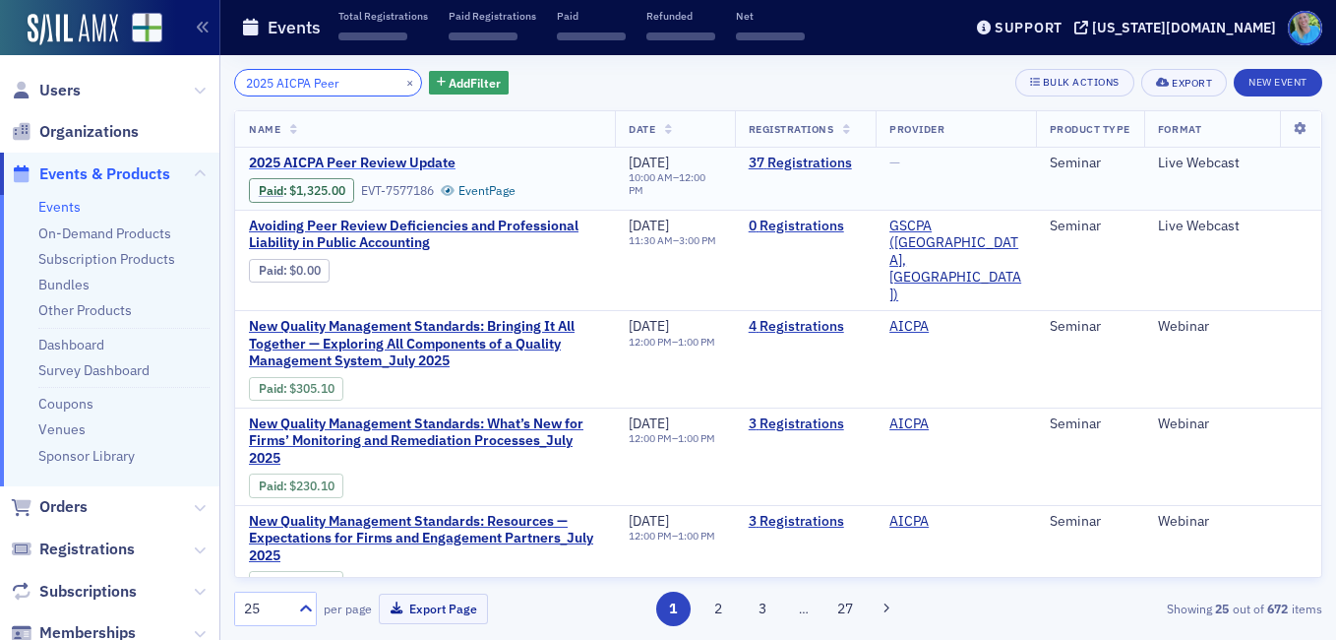
type input "2025 AICPA Peer"
click at [433, 162] on span "2025 AICPA Peer Review Update" at bounding box center [414, 163] width 331 height 18
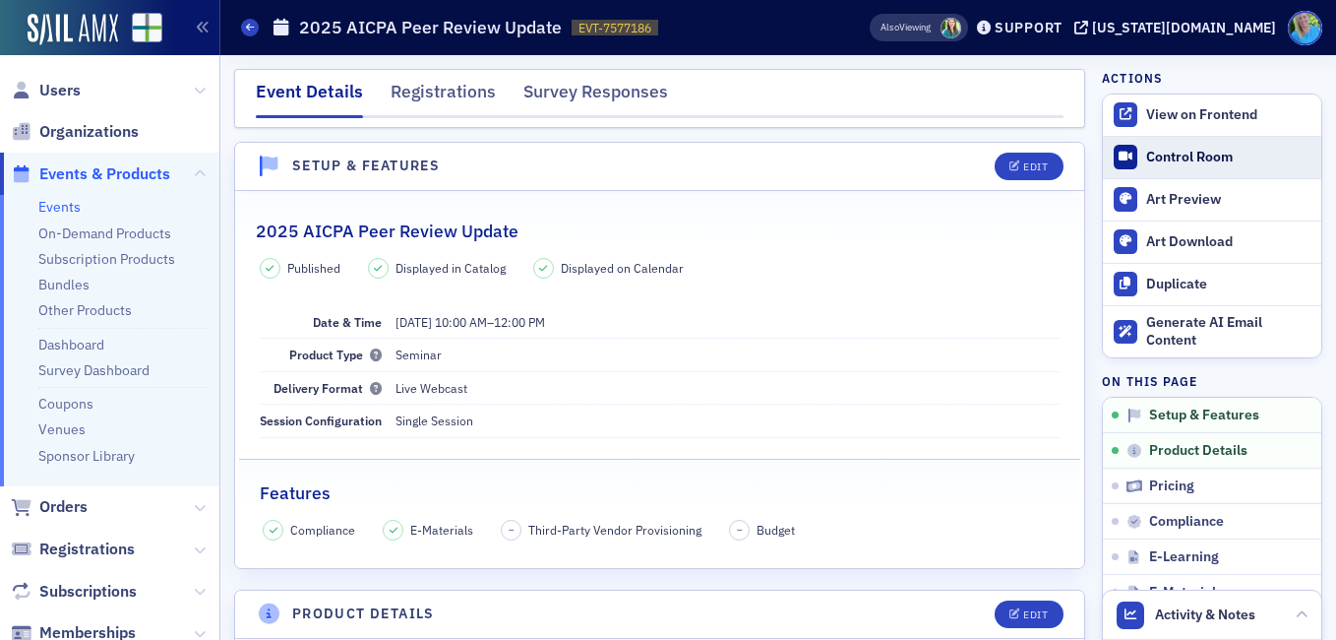
click at [1187, 161] on div "Control Room" at bounding box center [1228, 158] width 165 height 18
click at [68, 506] on span "Orders" at bounding box center [63, 507] width 48 height 22
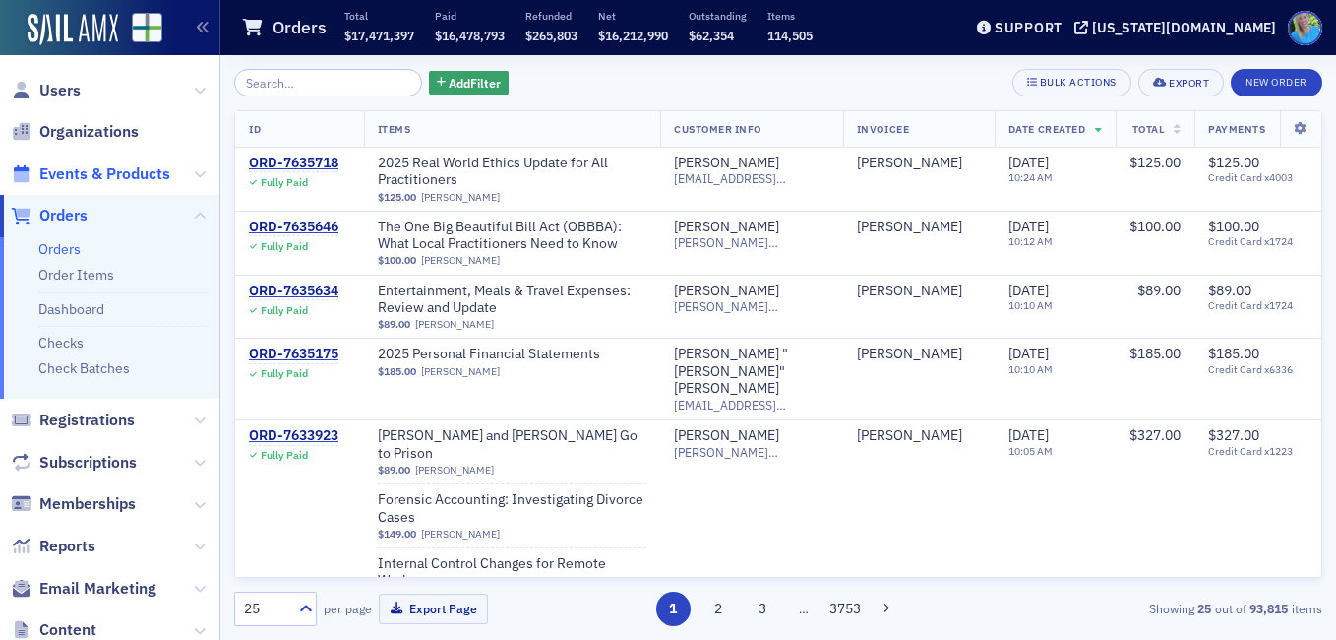
click at [115, 170] on span "Events & Products" at bounding box center [104, 174] width 131 height 22
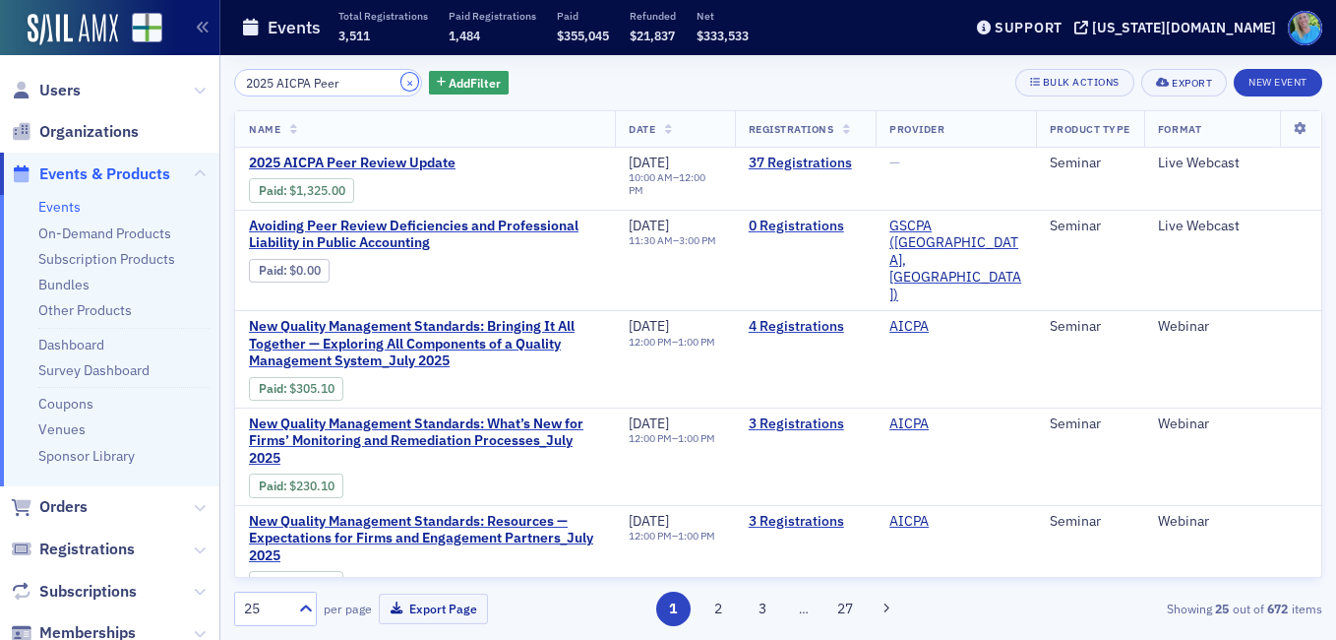
click at [402, 82] on button "×" at bounding box center [411, 82] width 18 height 18
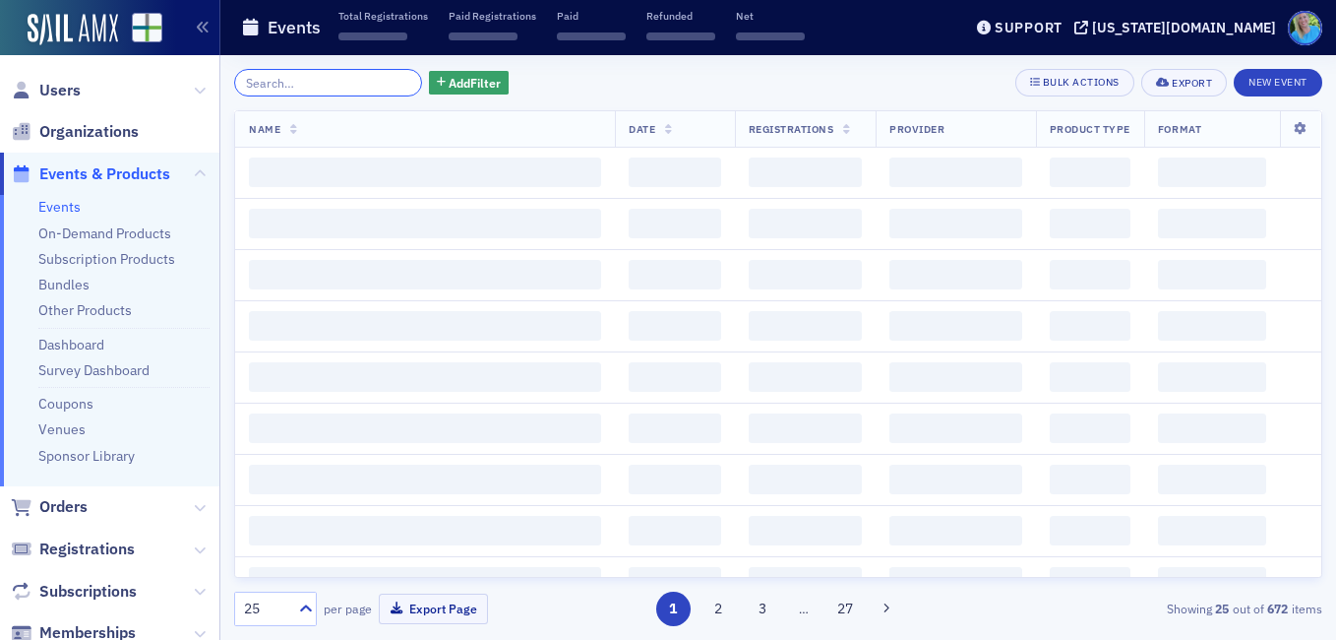
click at [348, 79] on input "search" at bounding box center [328, 83] width 188 height 28
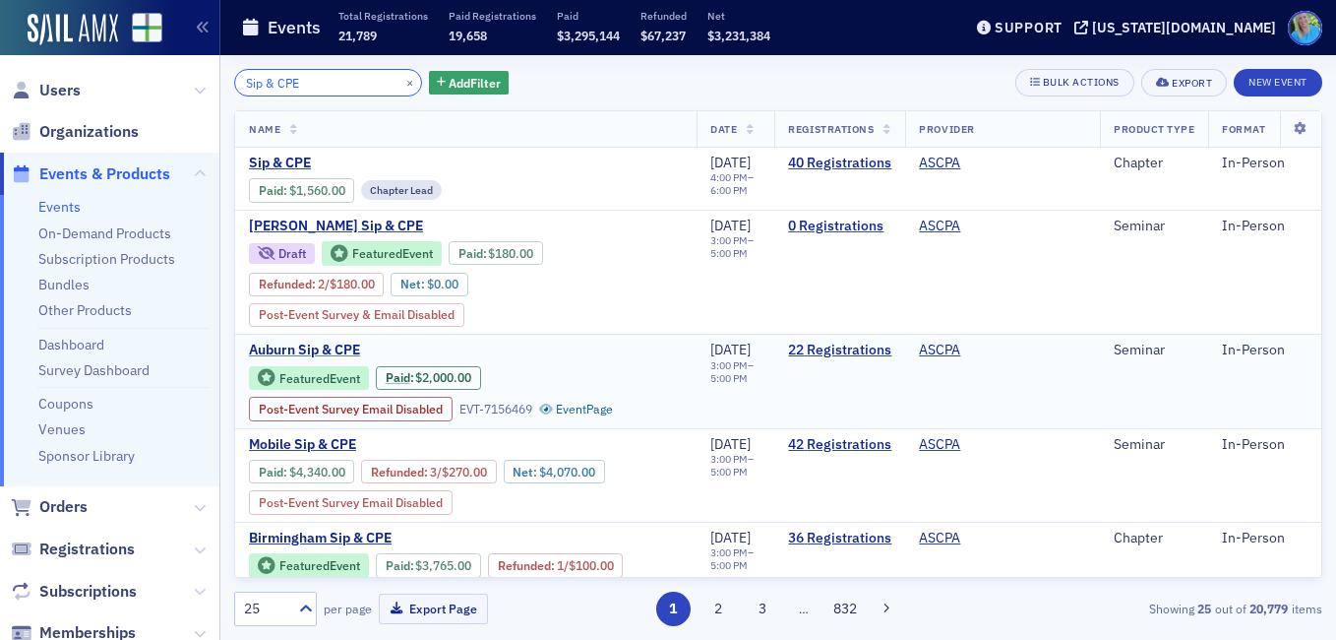
type input "Sip & CPE"
click at [316, 349] on span "Auburn Sip & CPE" at bounding box center [414, 350] width 331 height 18
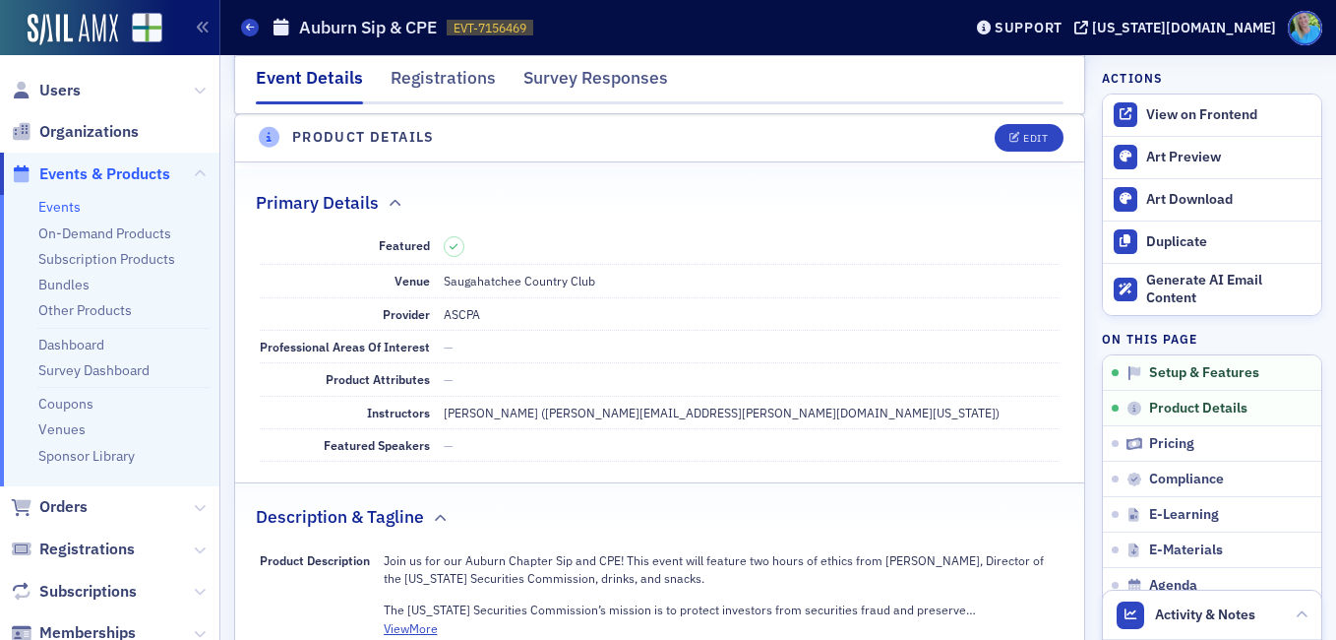
scroll to position [492, 0]
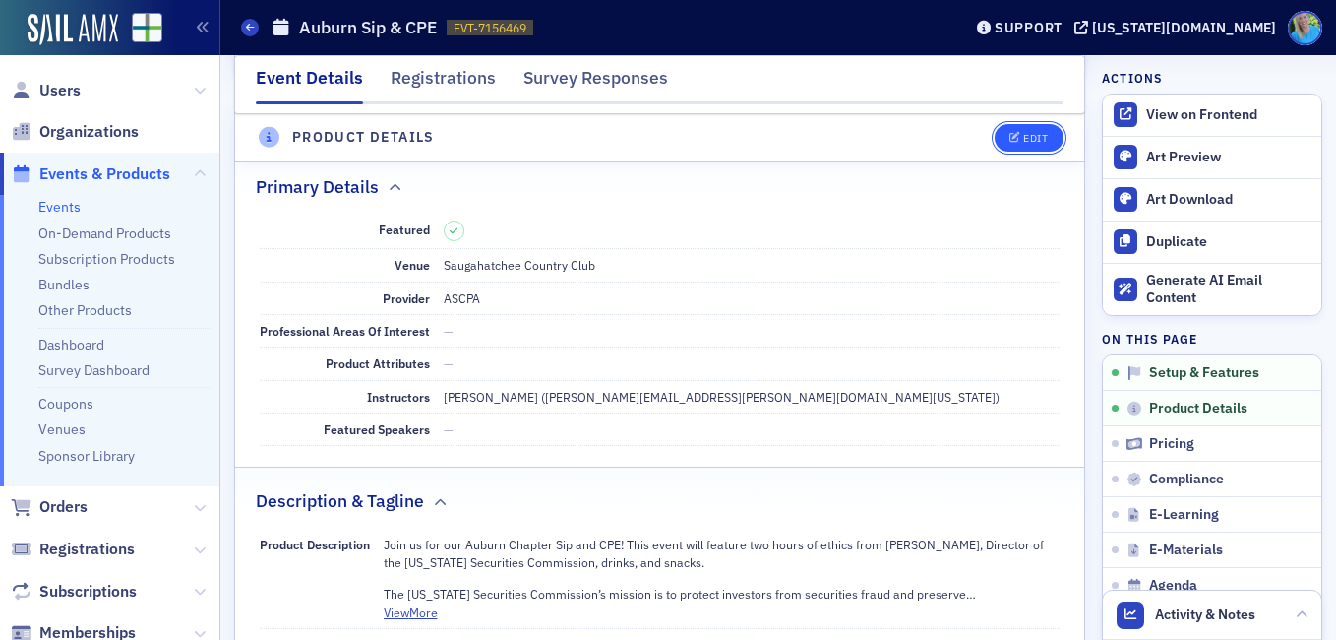
click at [1010, 136] on icon "button" at bounding box center [1016, 138] width 12 height 11
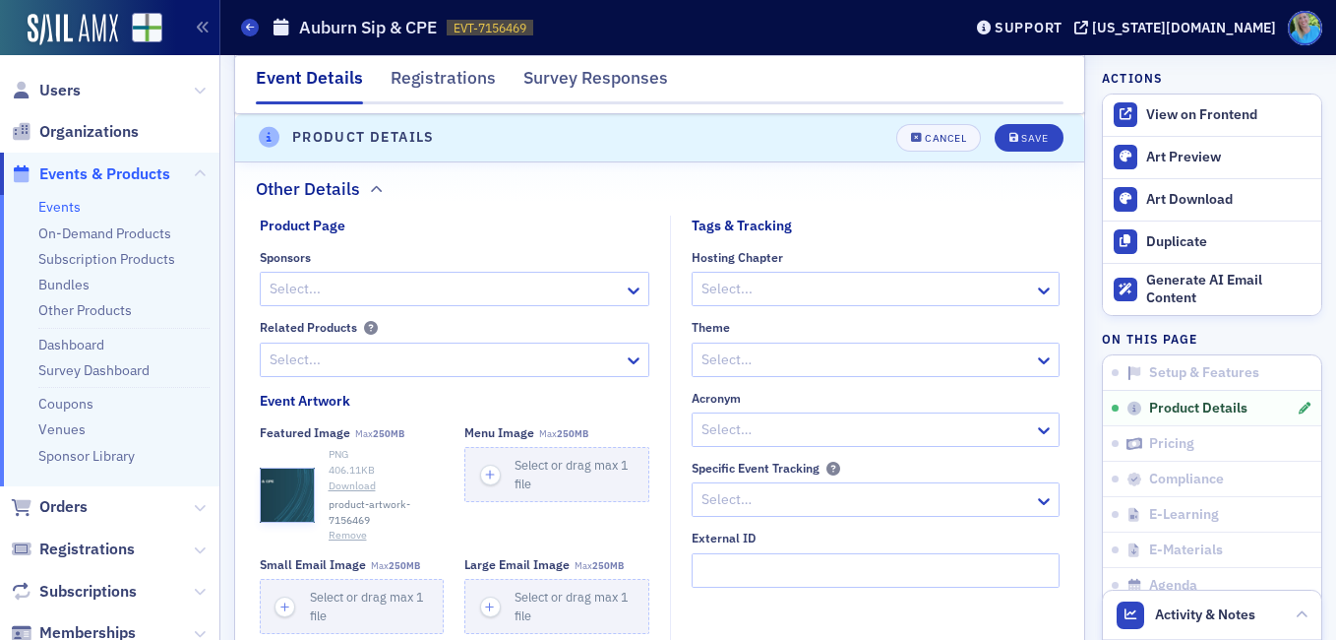
scroll to position [1459, 0]
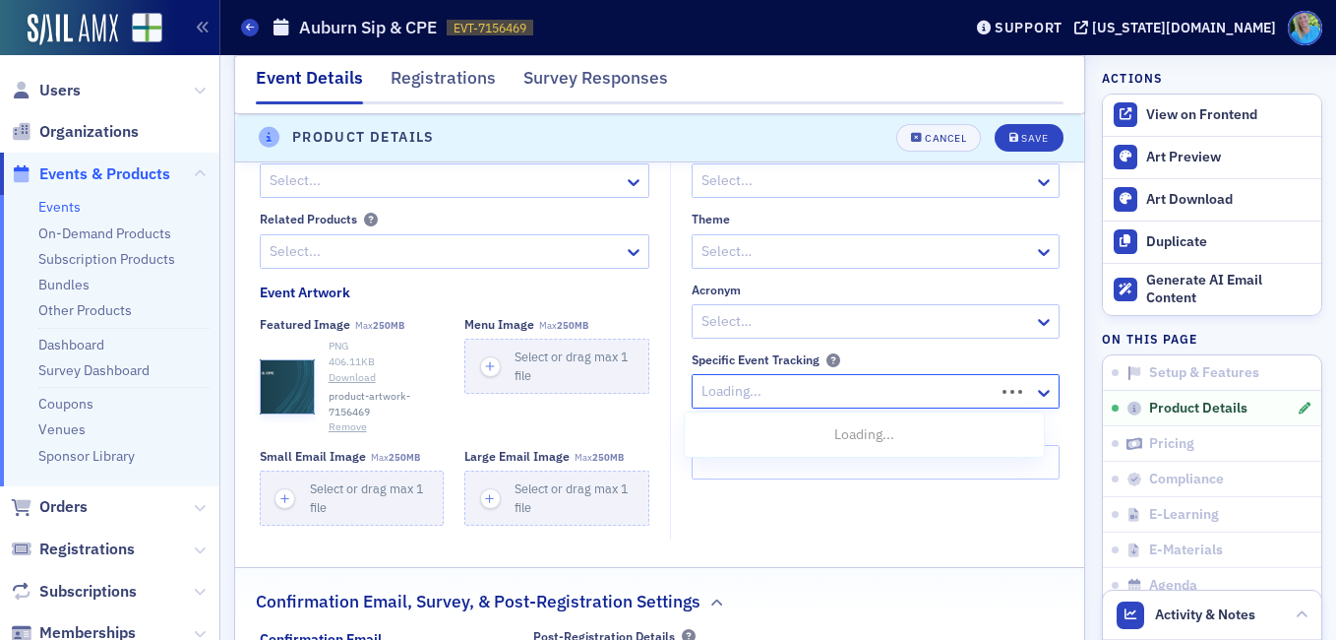
click at [823, 398] on div at bounding box center [846, 391] width 293 height 25
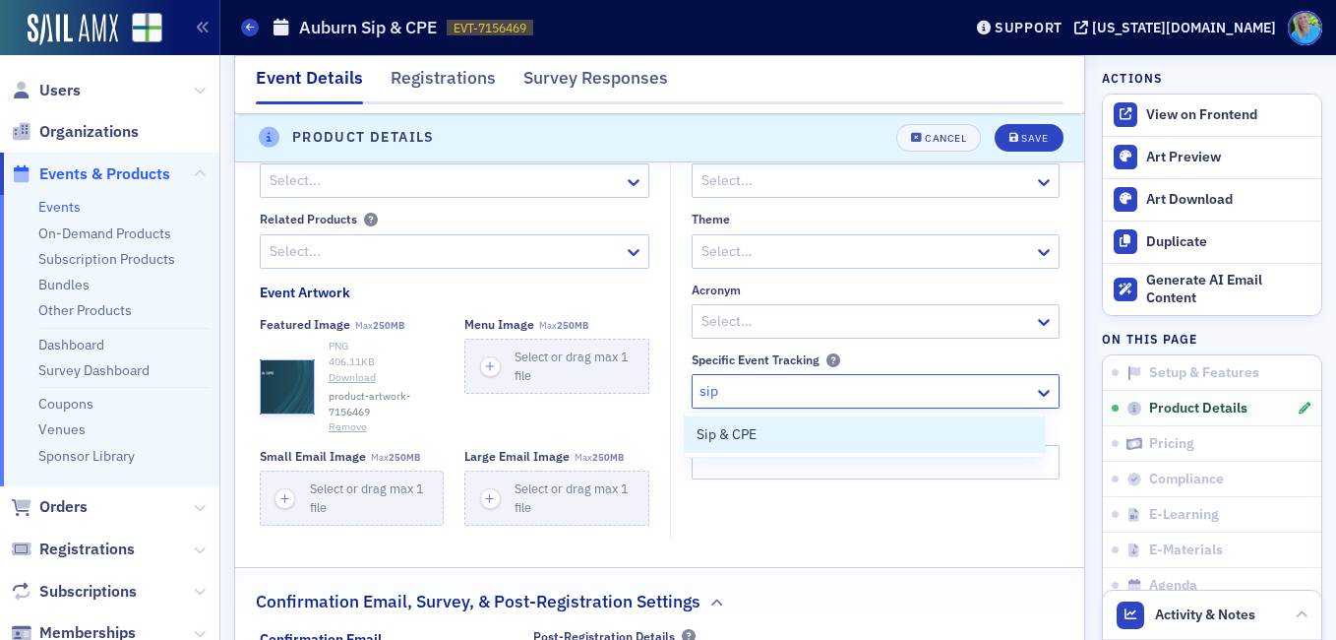
type input "sip"
click at [799, 443] on div "Sip & CPE" at bounding box center [865, 434] width 336 height 21
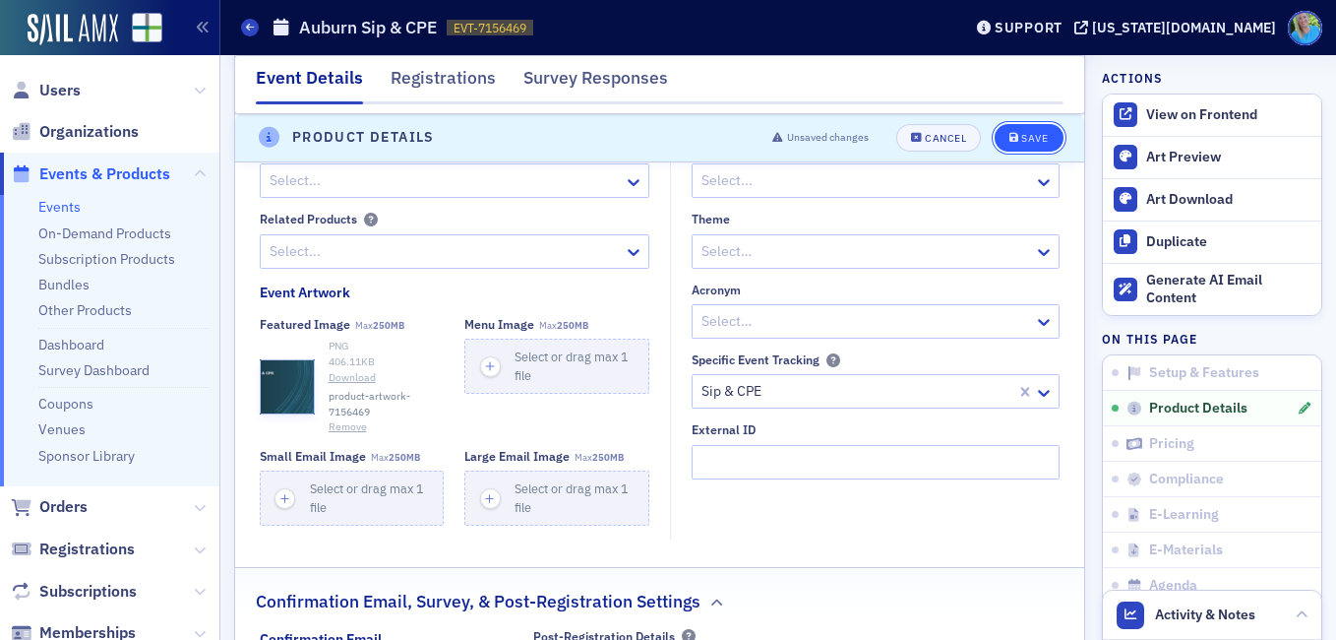
click at [1002, 144] on button "Save" at bounding box center [1029, 138] width 68 height 28
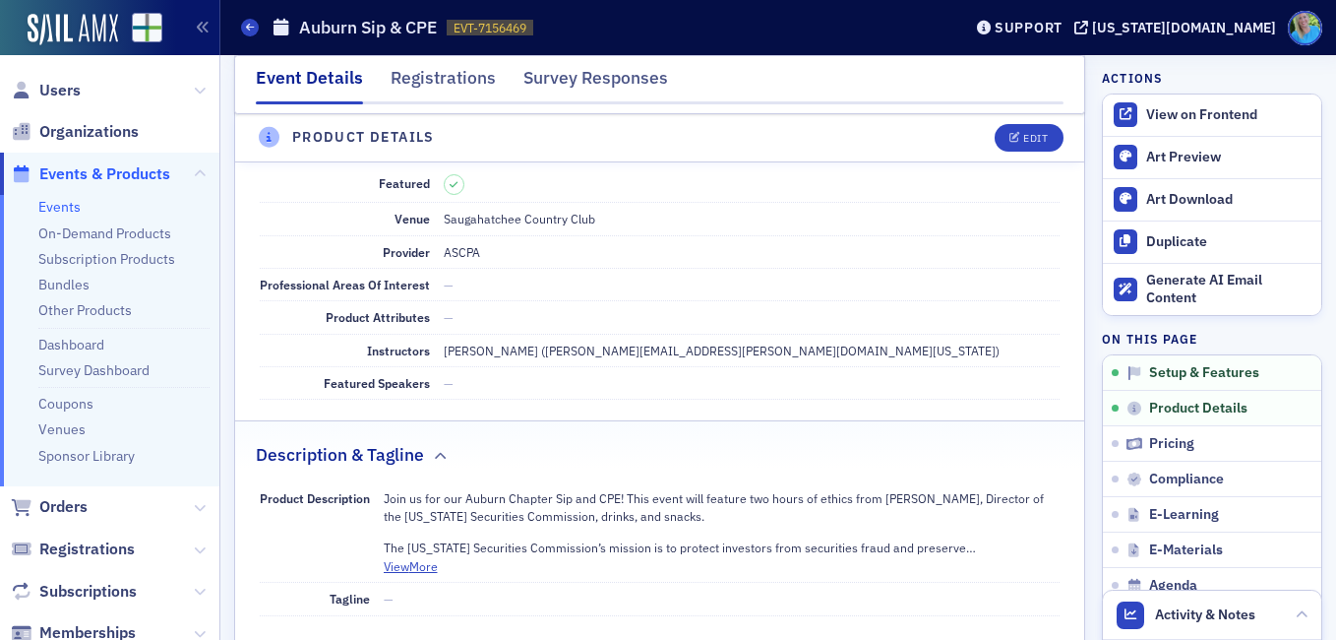
scroll to position [475, 0]
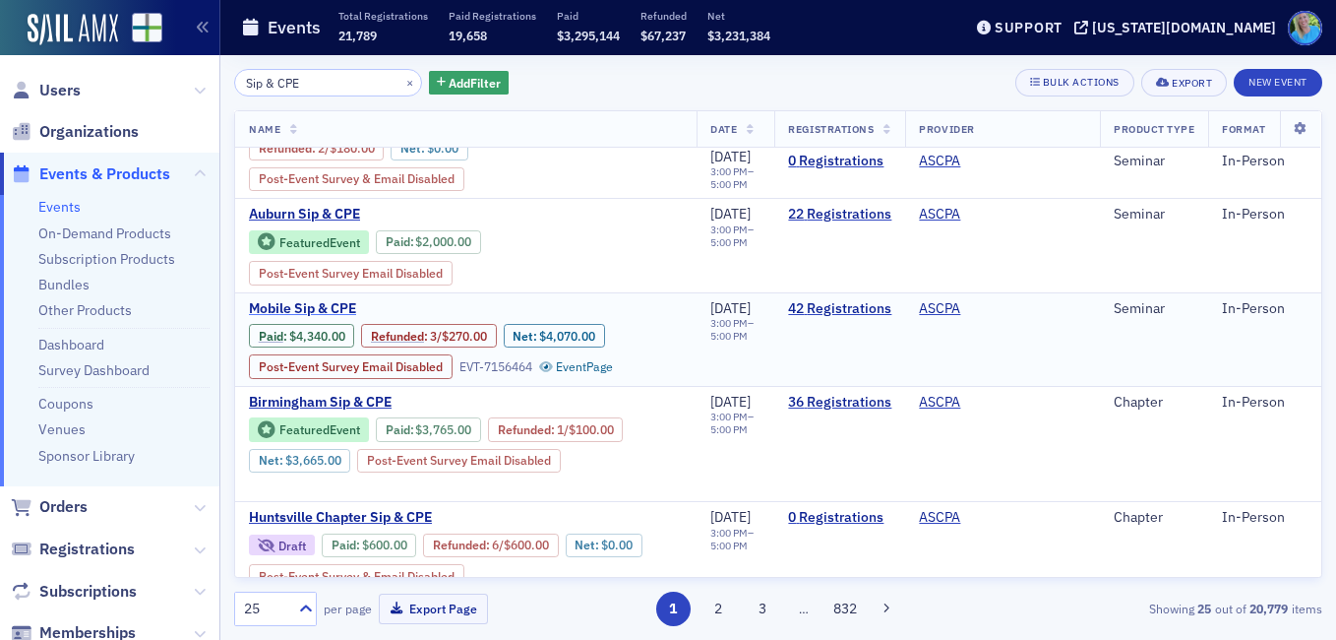
scroll to position [197, 0]
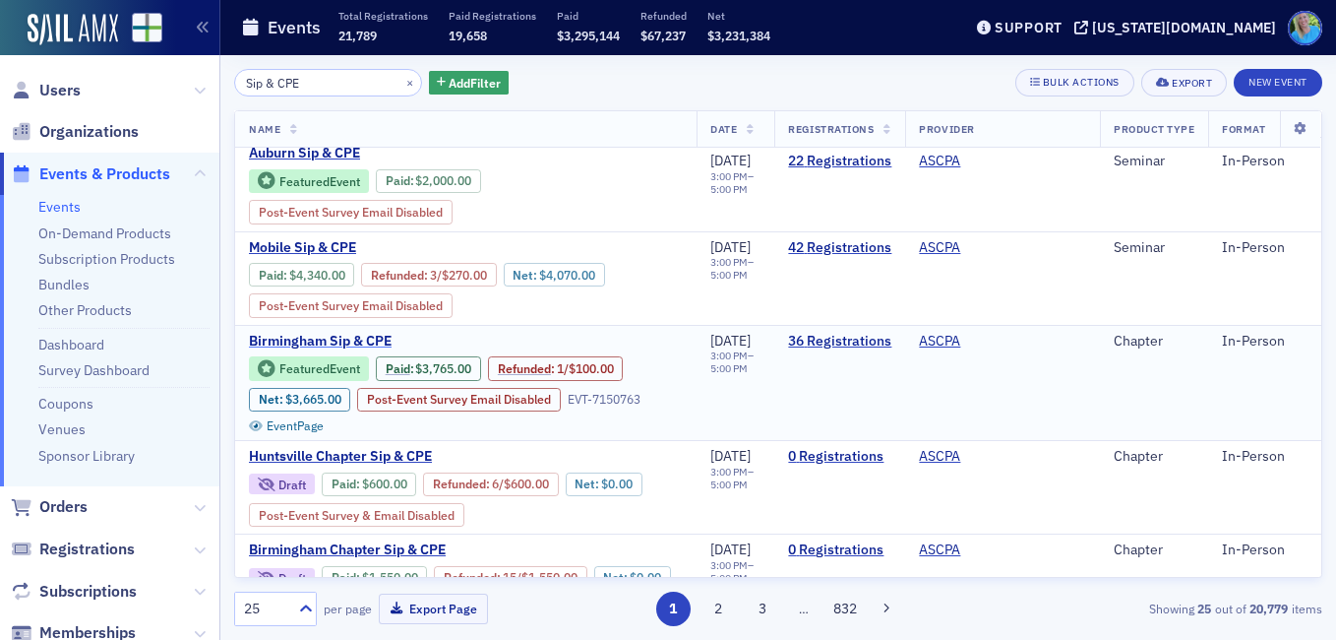
click at [347, 344] on span "Birmingham Sip & CPE" at bounding box center [414, 342] width 331 height 18
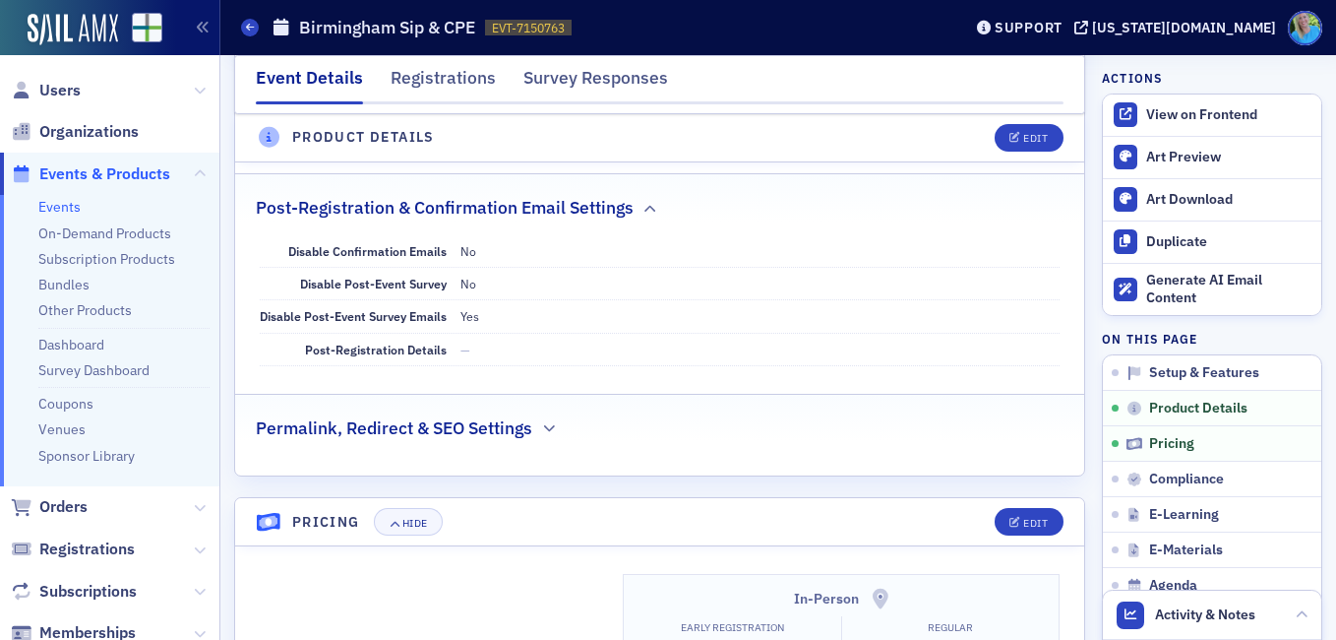
scroll to position [1279, 0]
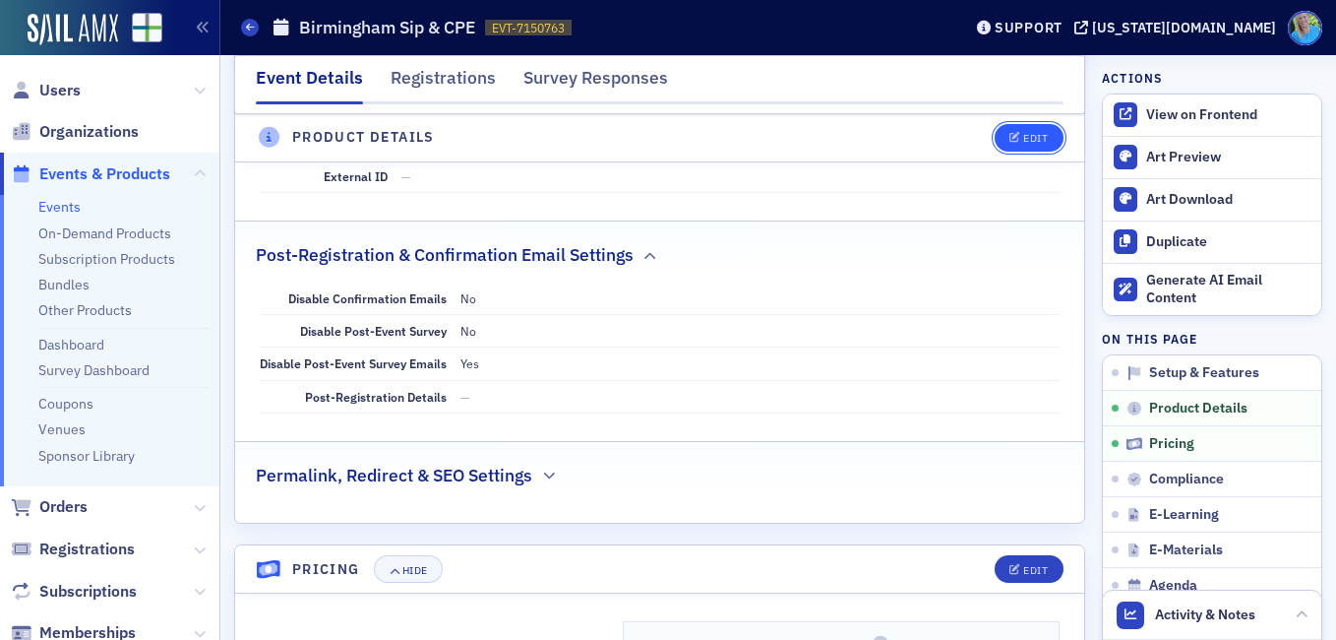
click at [1011, 147] on button "Edit" at bounding box center [1029, 138] width 68 height 28
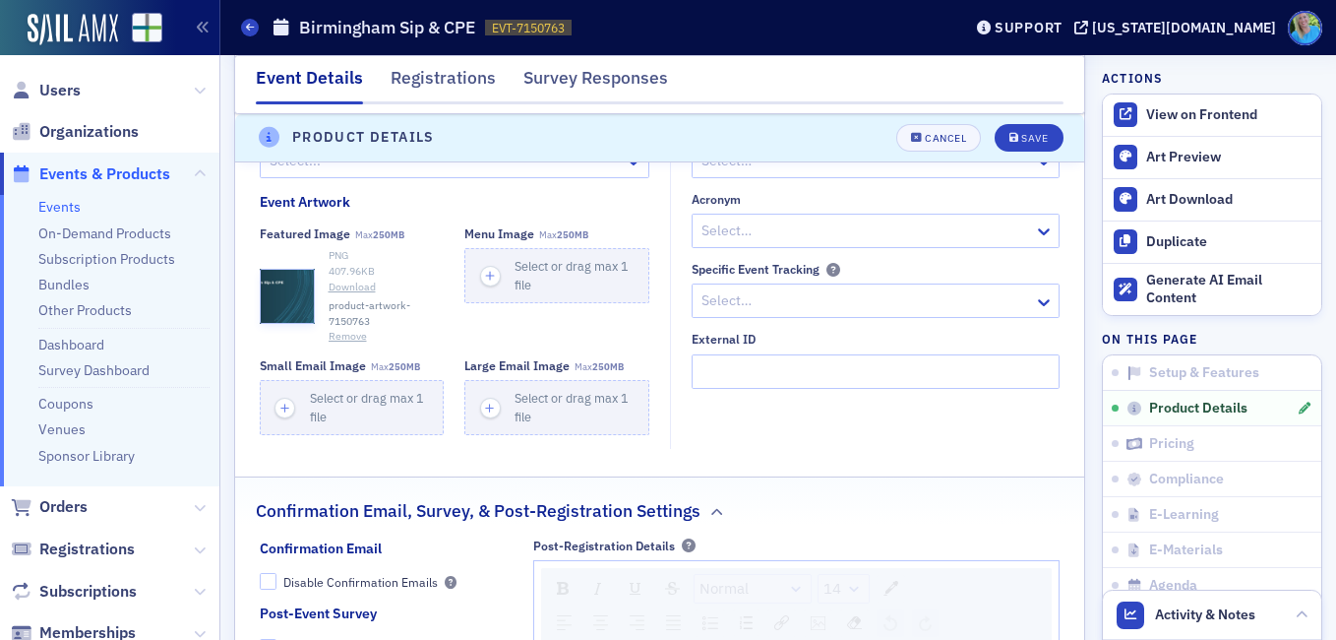
scroll to position [1558, 0]
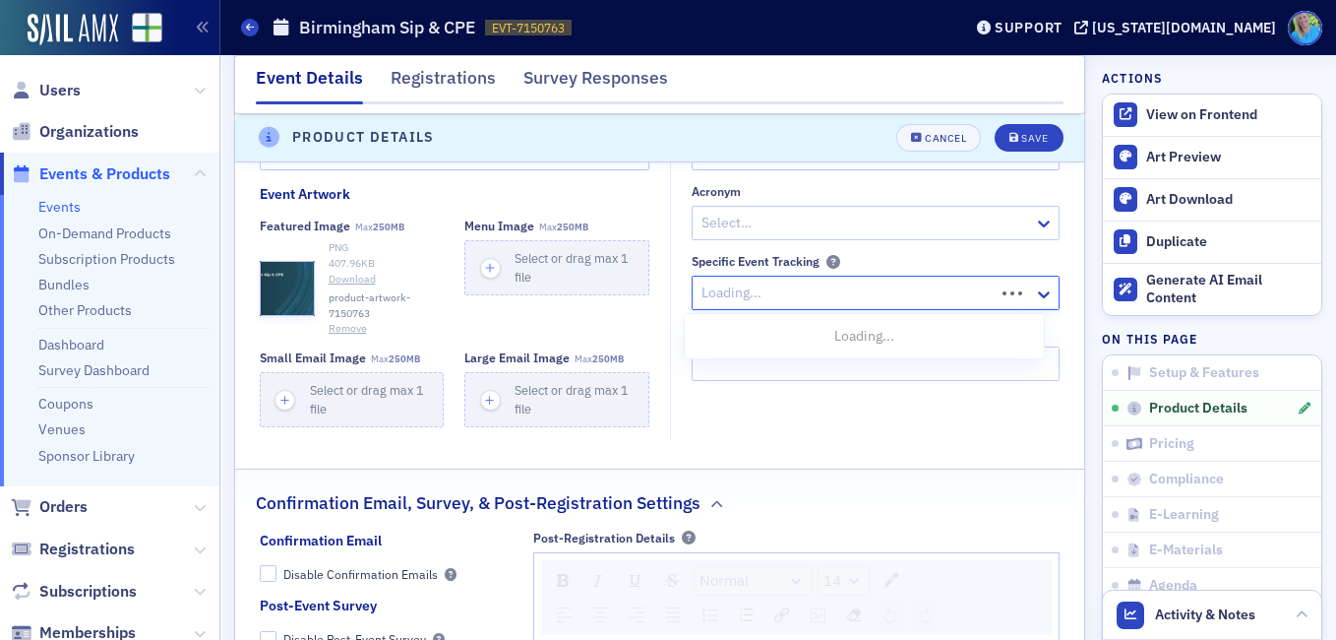
click at [729, 291] on div at bounding box center [846, 292] width 293 height 25
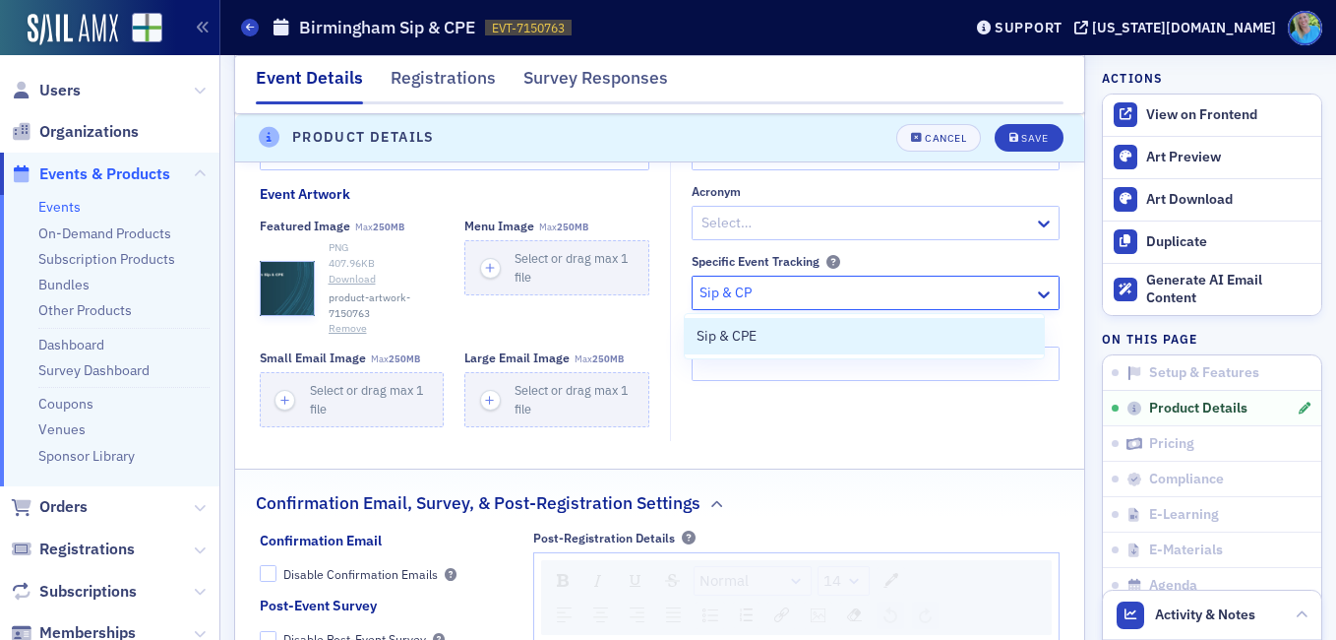
type input "Sip & CPE"
click at [721, 342] on span "Sip & CPE" at bounding box center [727, 336] width 60 height 21
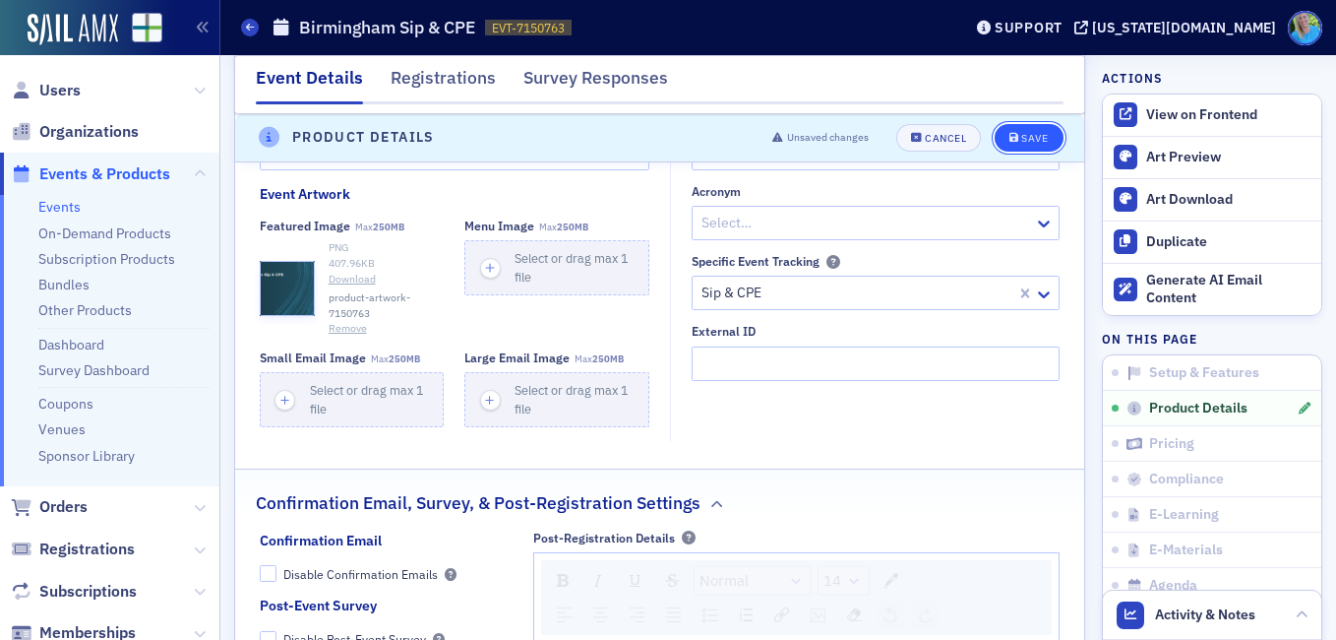
click at [1007, 129] on button "Save" at bounding box center [1029, 138] width 68 height 28
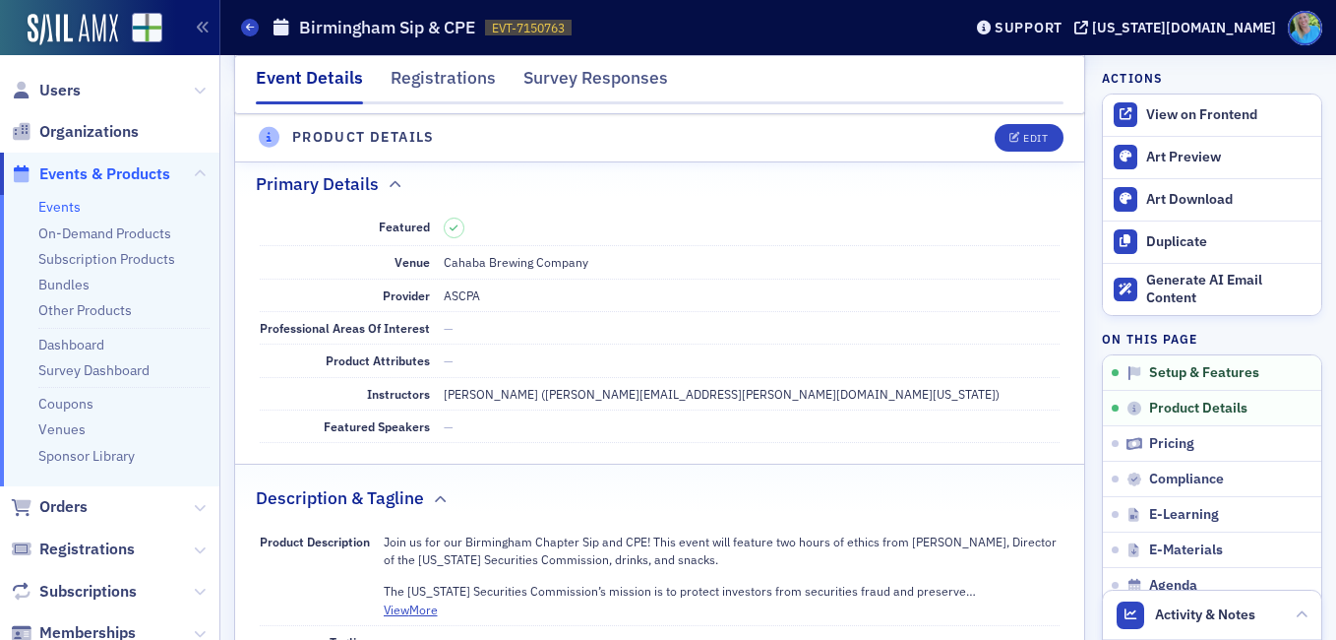
scroll to position [475, 0]
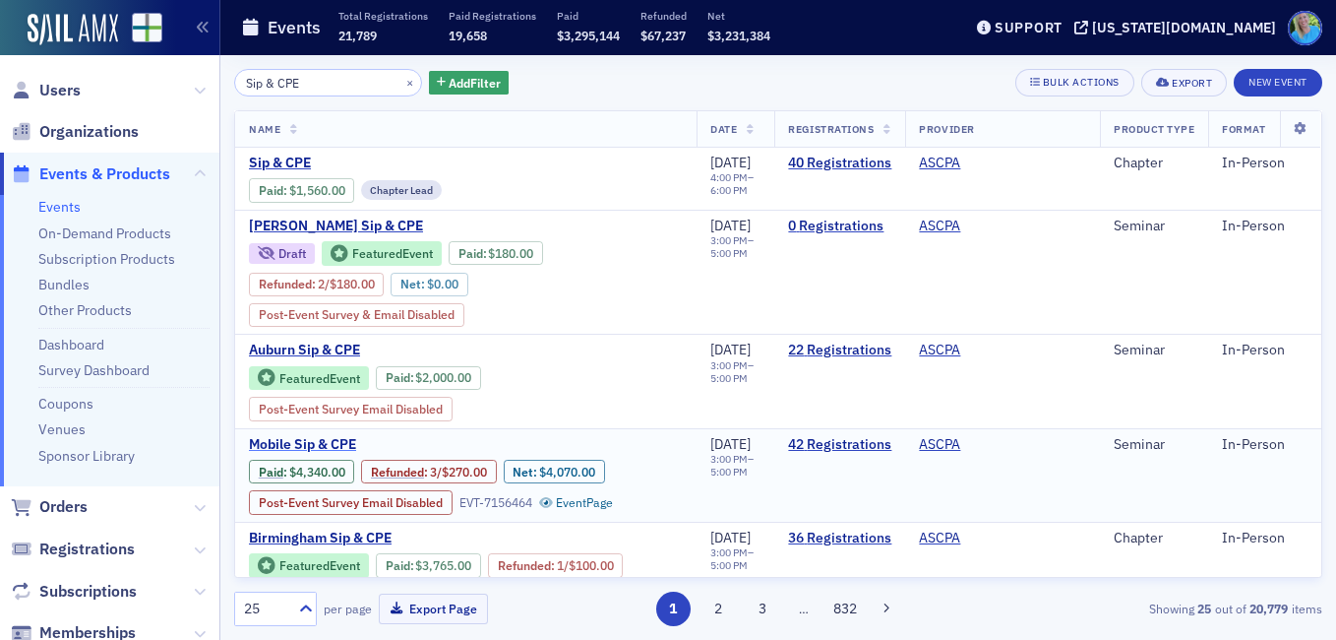
click at [338, 442] on span "Mobile Sip & CPE" at bounding box center [414, 445] width 331 height 18
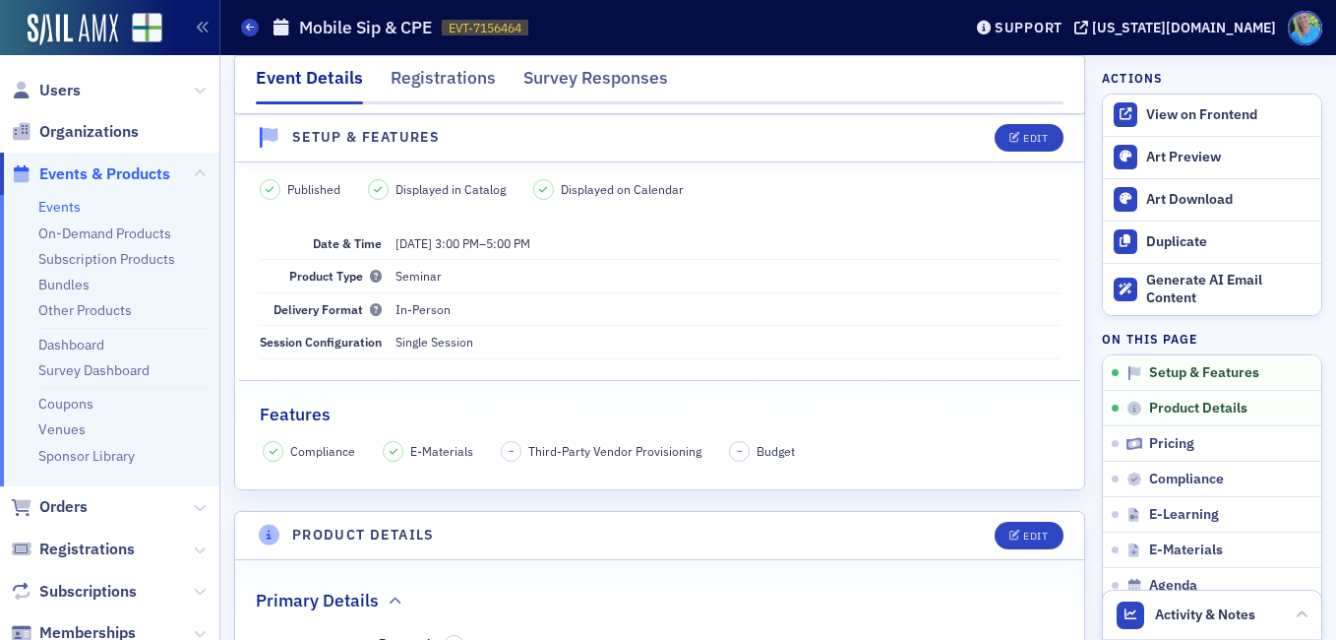
scroll to position [295, 0]
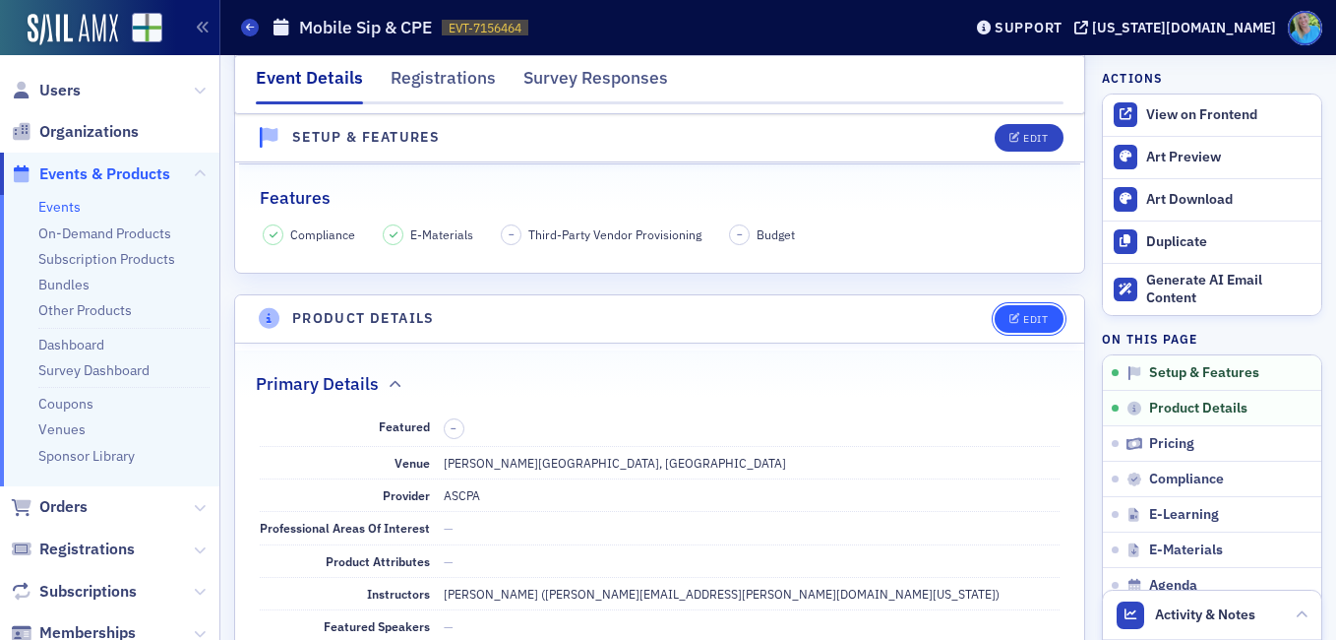
click at [1010, 322] on icon "button" at bounding box center [1016, 319] width 12 height 11
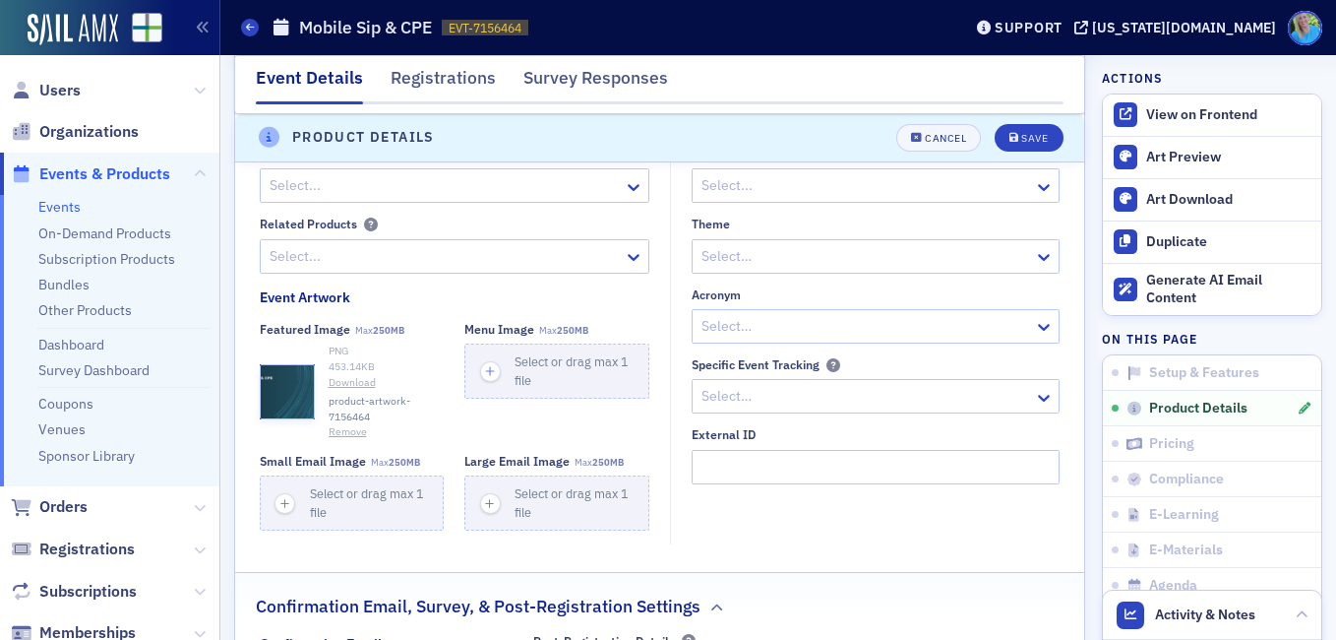
scroll to position [1459, 0]
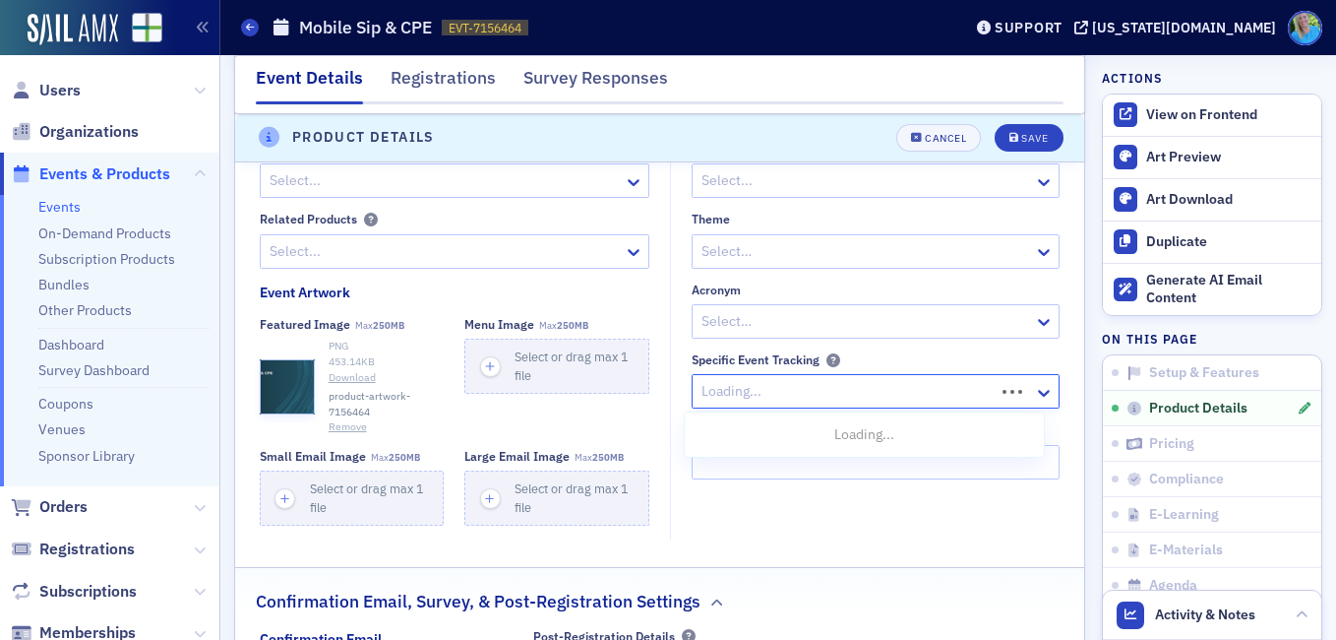
click at [768, 394] on div at bounding box center [846, 391] width 293 height 25
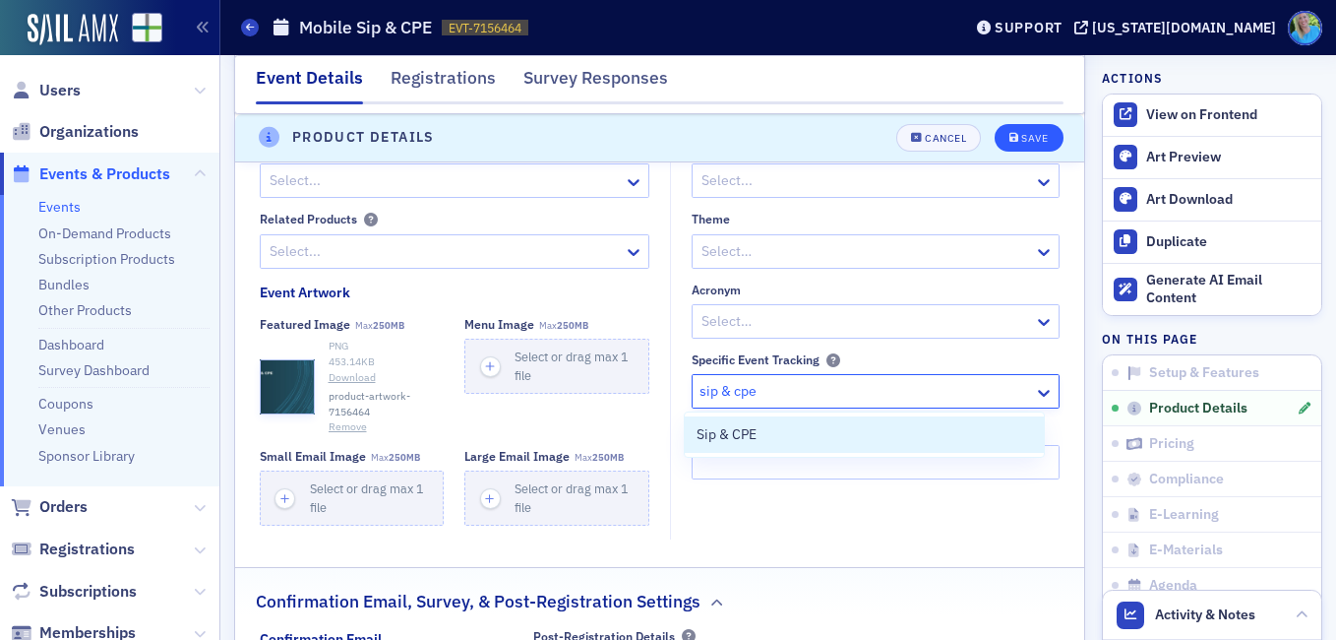
type input "sip & cpe"
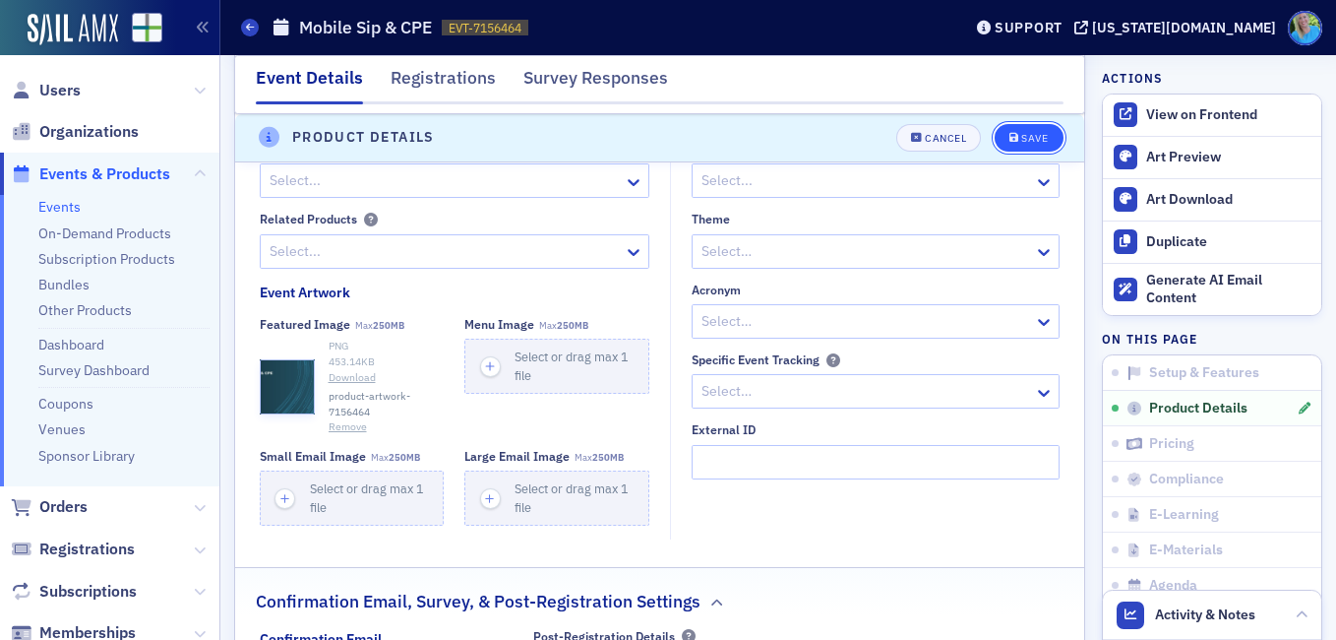
click at [1024, 125] on button "Save" at bounding box center [1029, 138] width 68 height 28
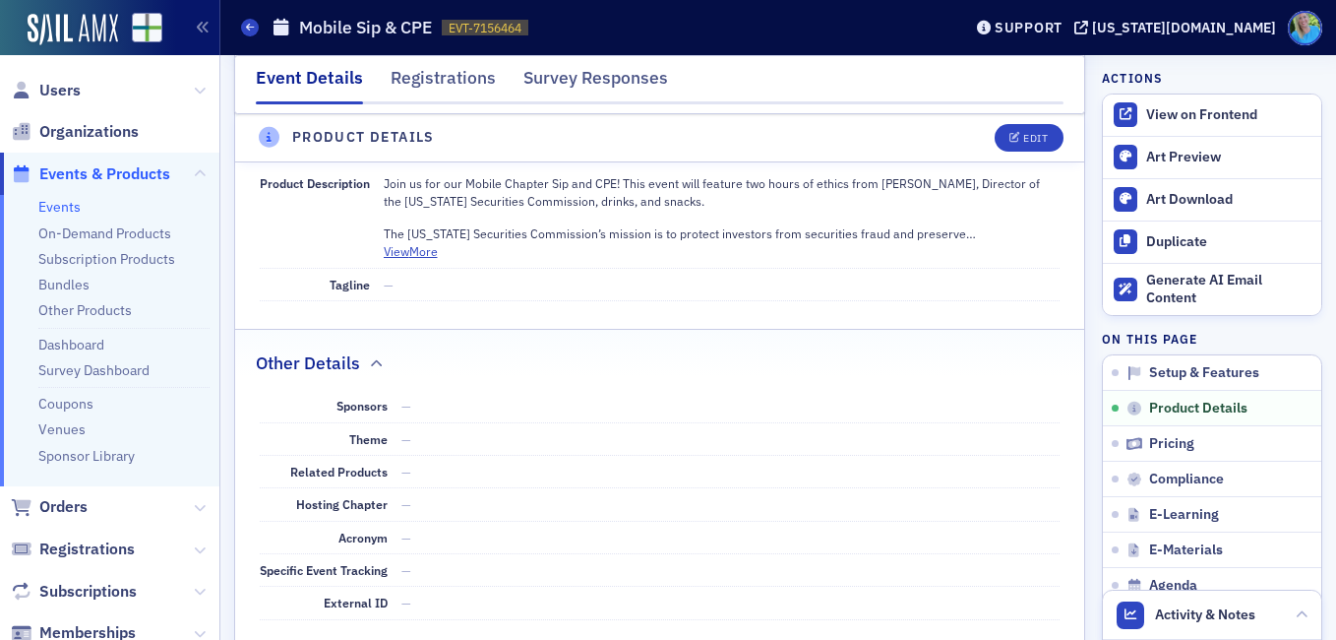
scroll to position [886, 0]
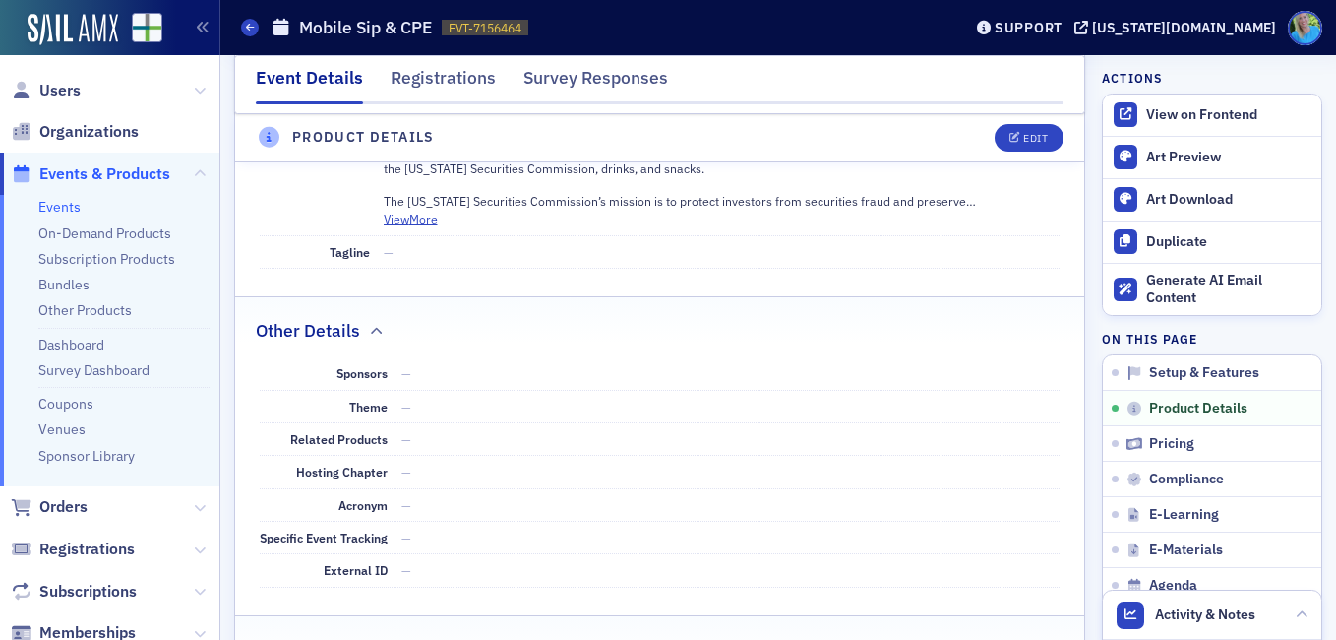
click at [1057, 114] on header "Product Details Edit" at bounding box center [659, 138] width 849 height 48
click at [1042, 128] on button "Edit" at bounding box center [1029, 138] width 68 height 28
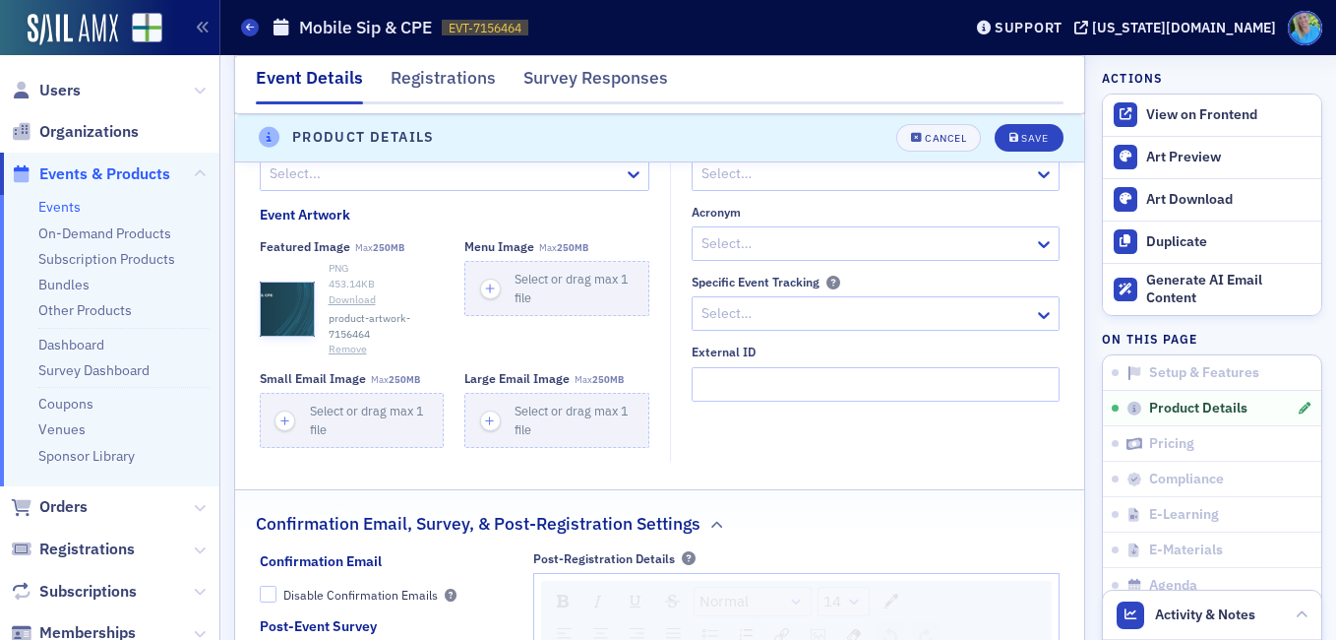
scroll to position [1558, 0]
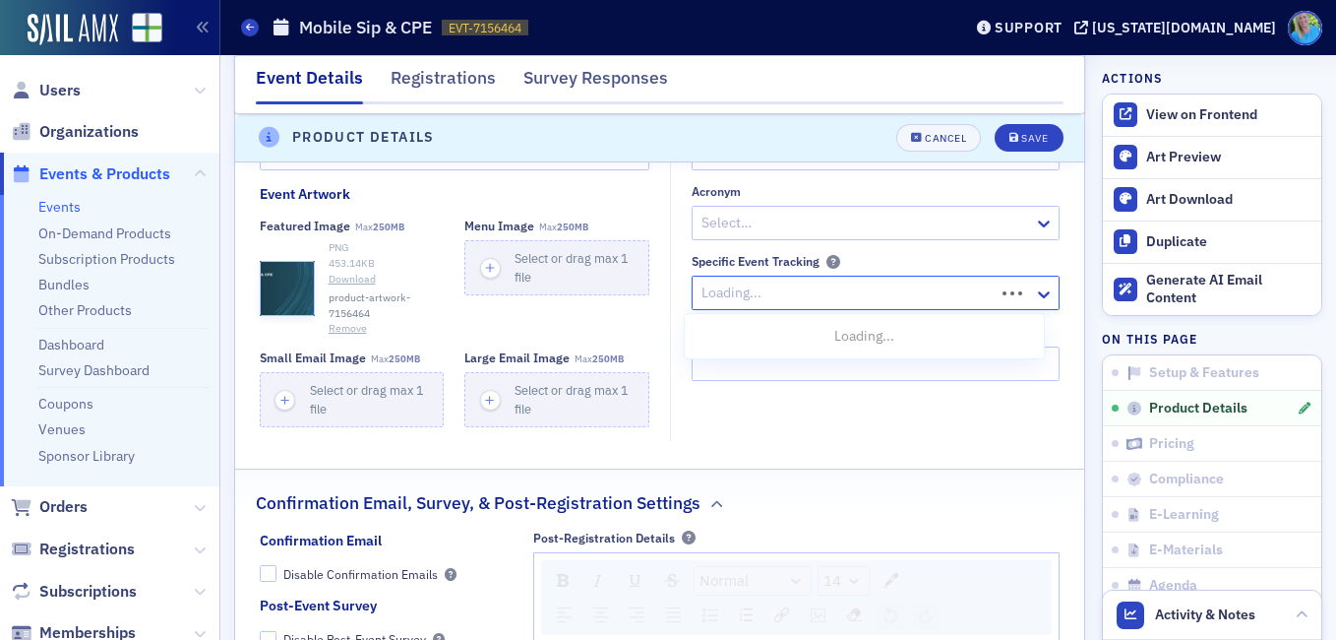
click at [840, 298] on div at bounding box center [846, 292] width 293 height 25
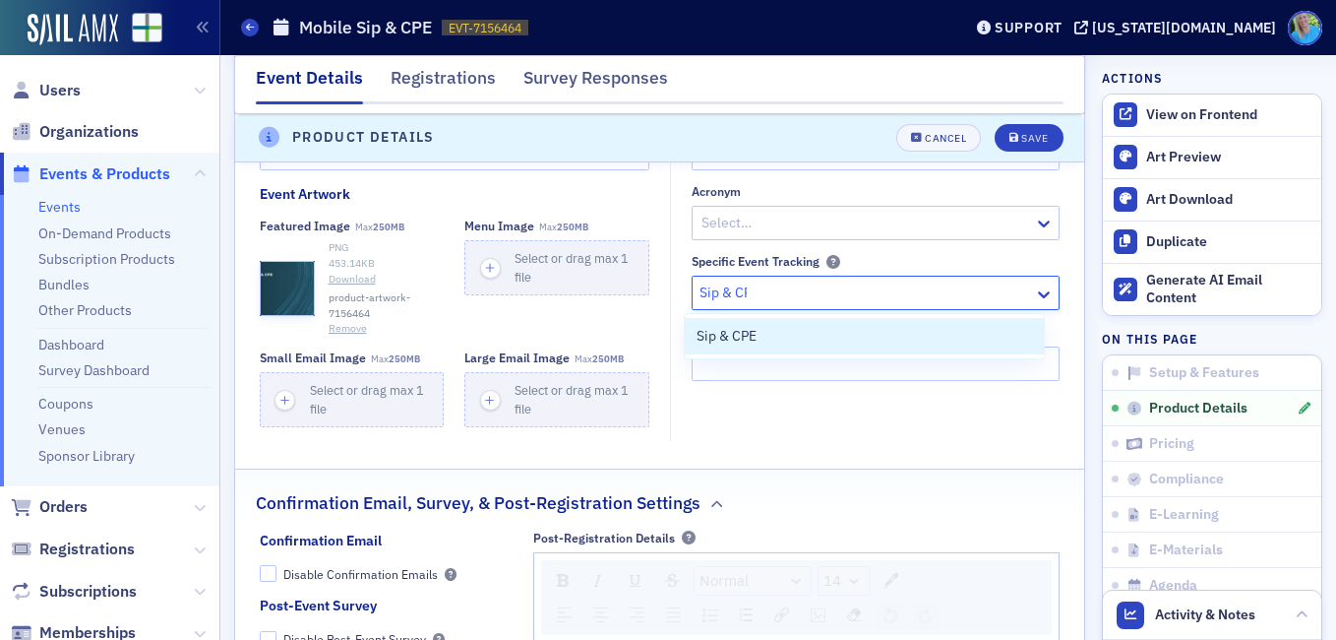
type input "Sip & CPE"
click at [827, 343] on div "Sip & CPE" at bounding box center [865, 336] width 336 height 21
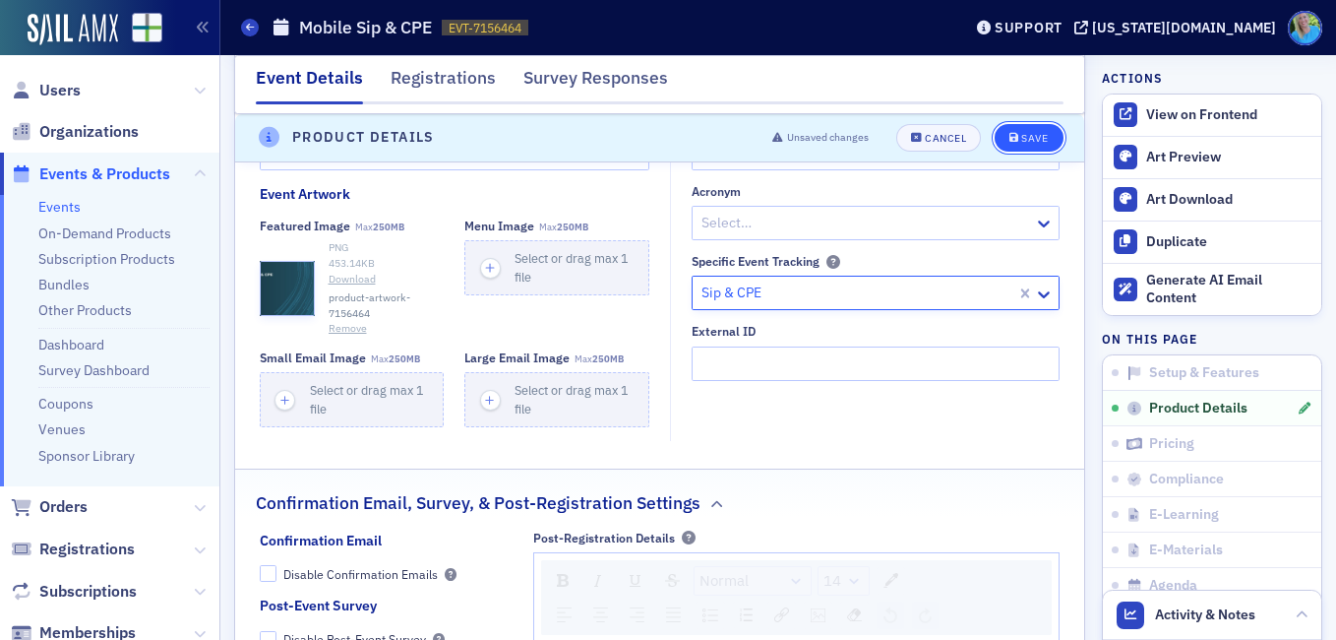
click at [1008, 147] on button "Save" at bounding box center [1029, 138] width 68 height 28
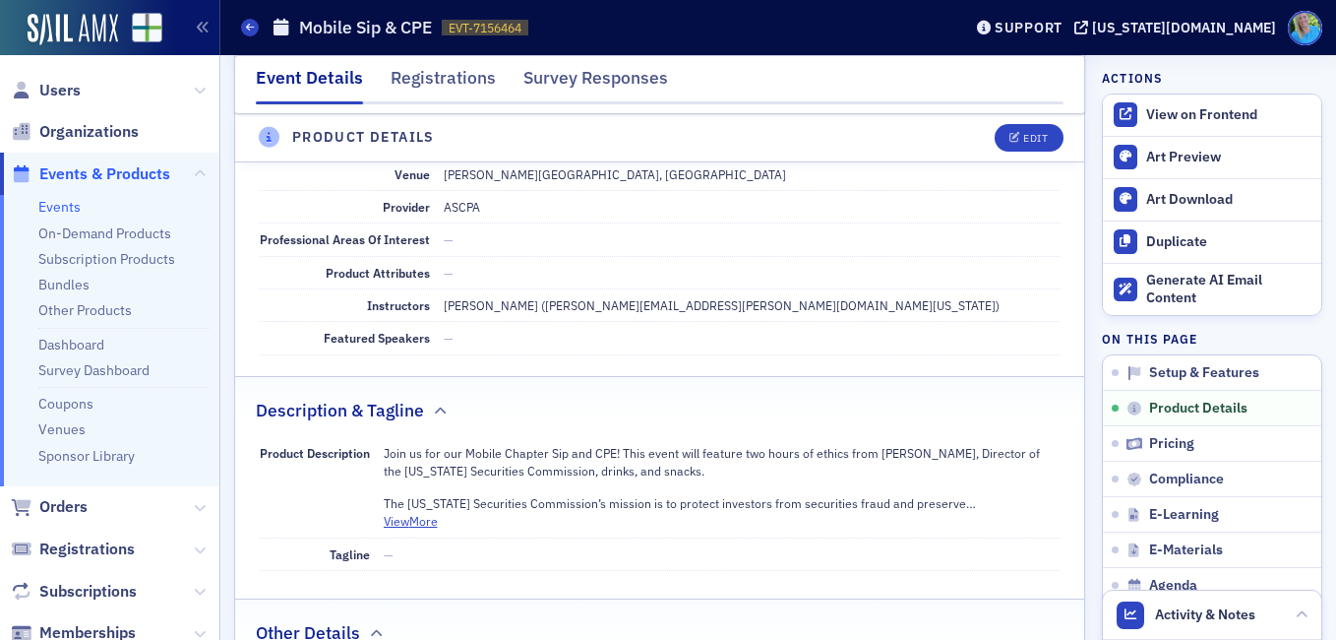
scroll to position [574, 0]
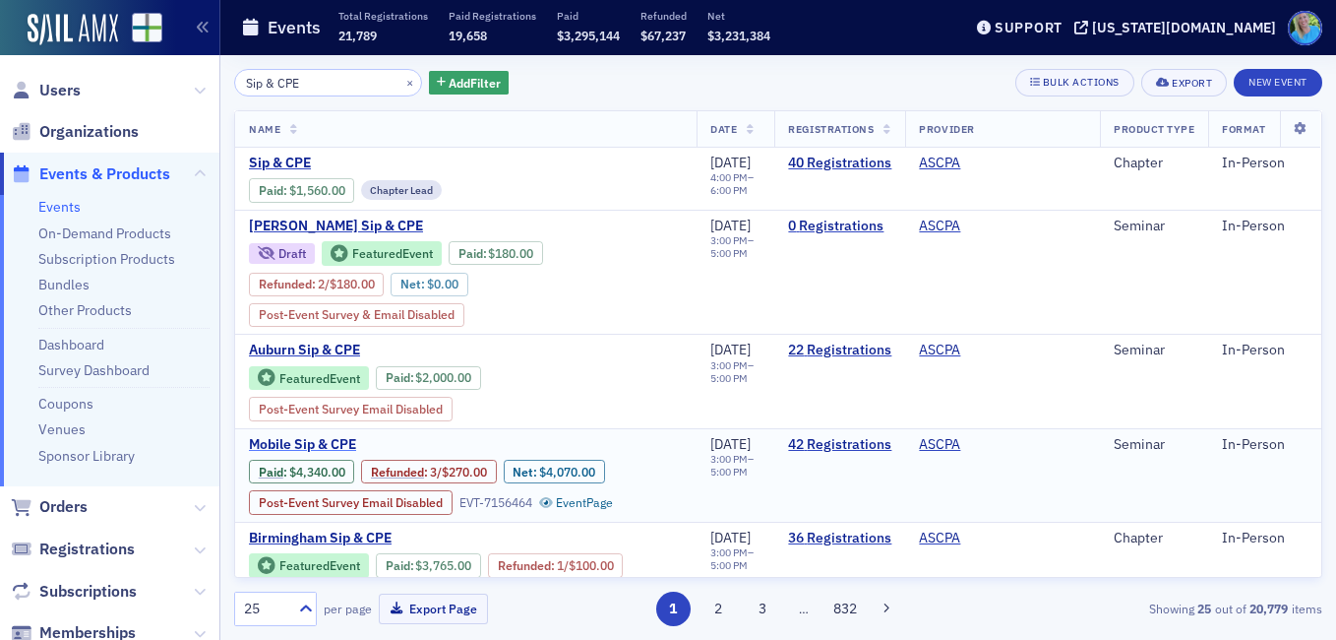
click at [328, 439] on span "Mobile Sip & CPE" at bounding box center [414, 445] width 331 height 18
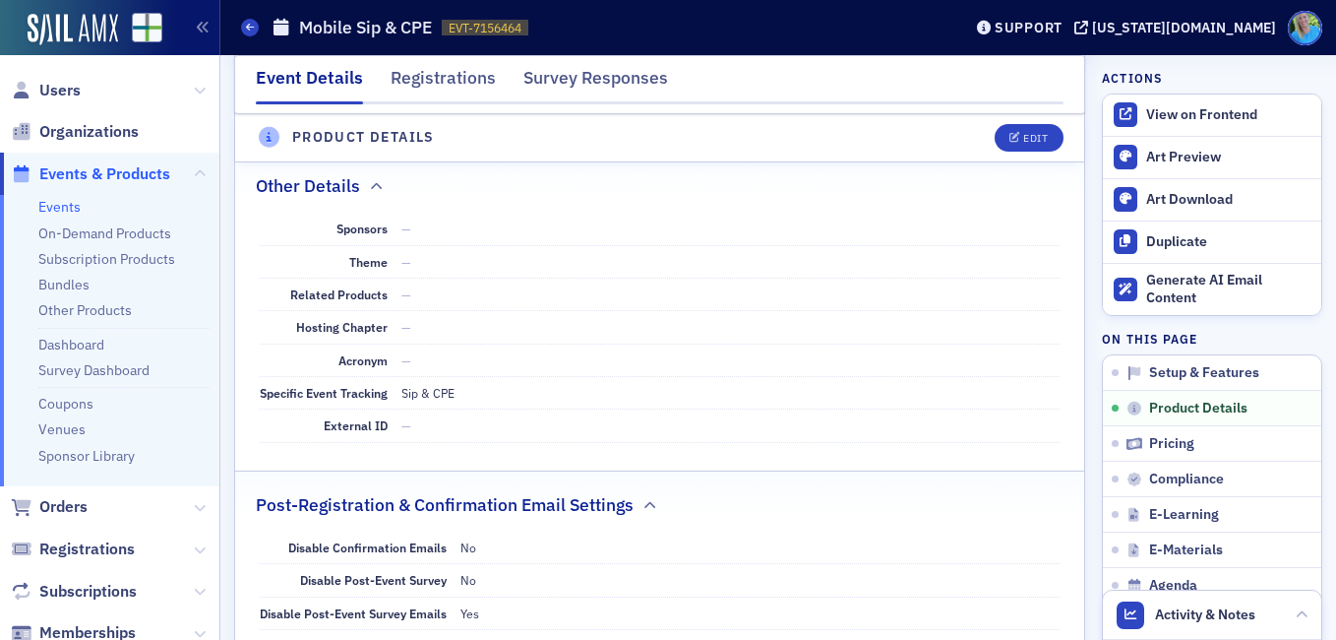
scroll to position [984, 0]
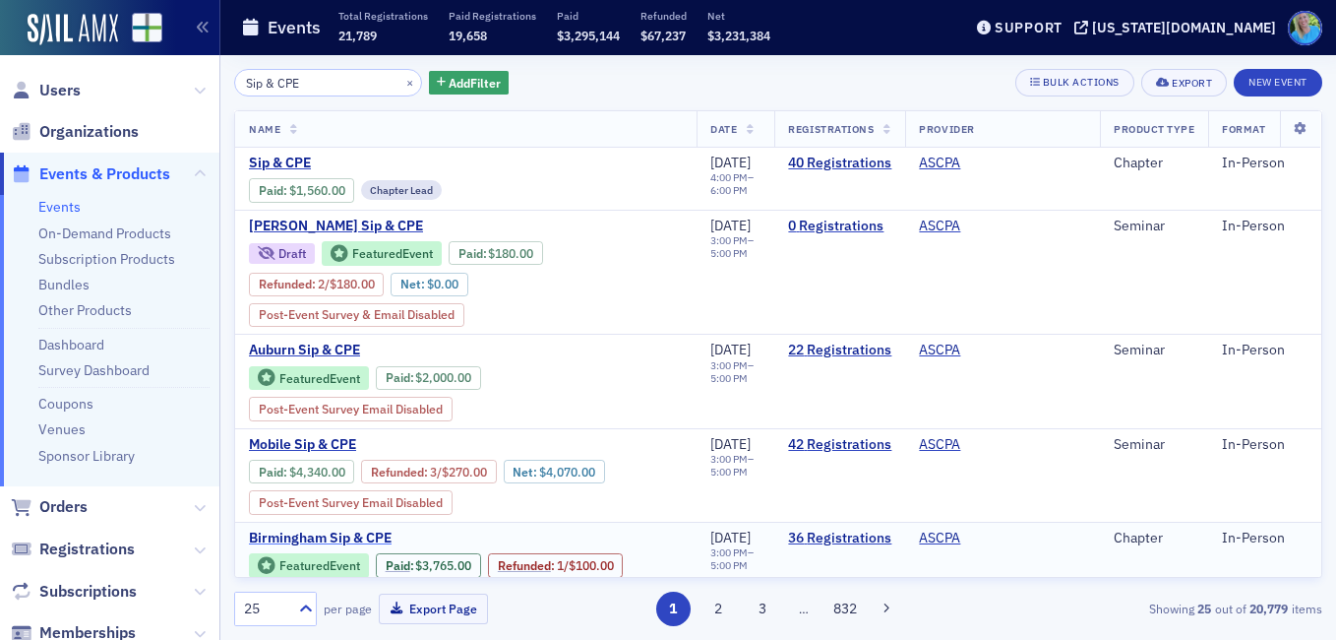
click at [355, 532] on span "Birmingham Sip & CPE" at bounding box center [414, 538] width 331 height 18
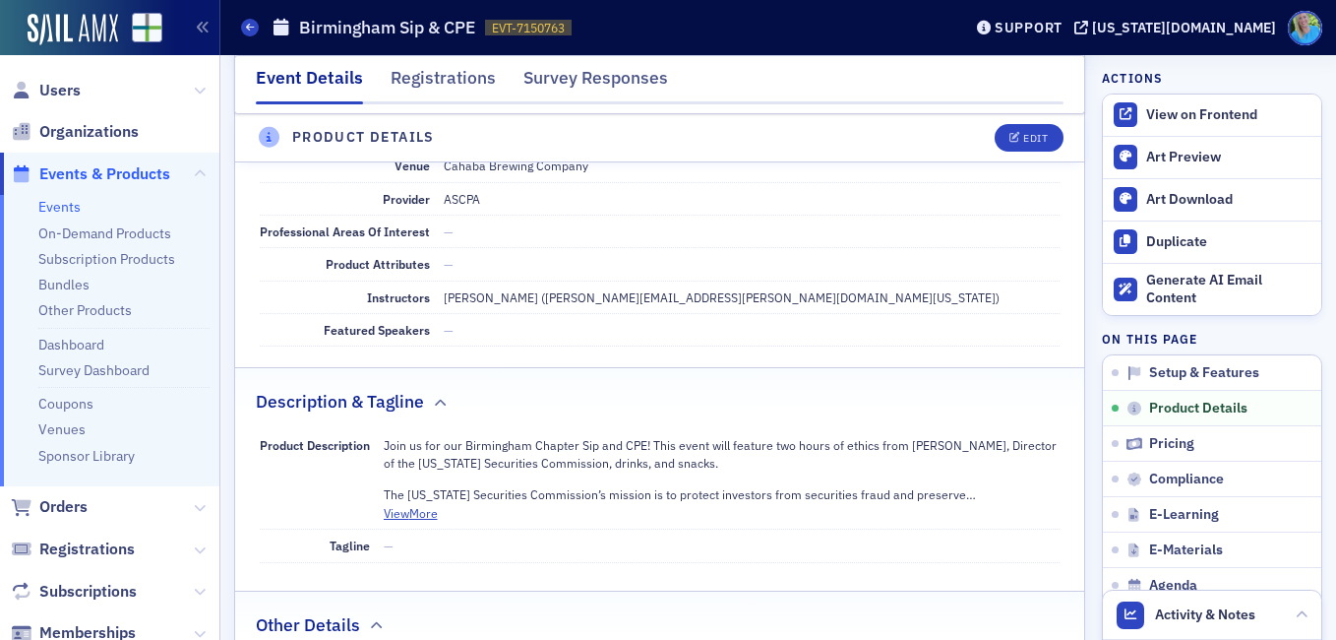
scroll to position [492, 0]
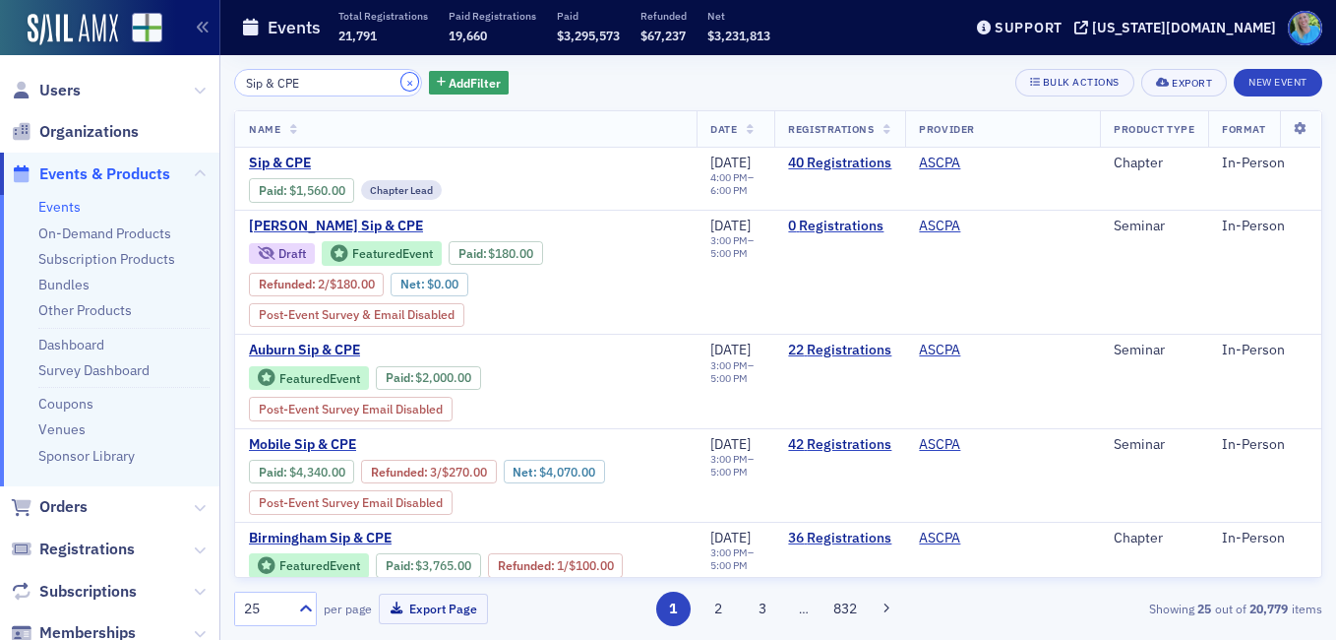
click at [402, 79] on button "×" at bounding box center [411, 82] width 18 height 18
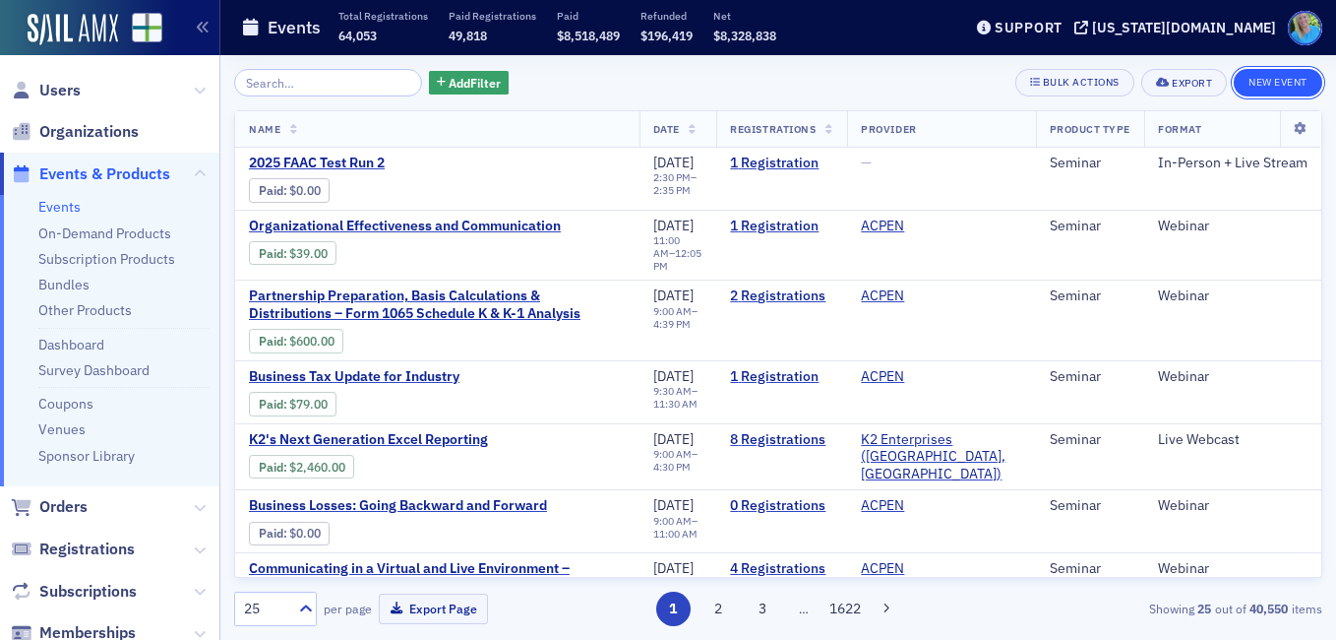
click at [1265, 86] on button "New Event" at bounding box center [1278, 83] width 89 height 28
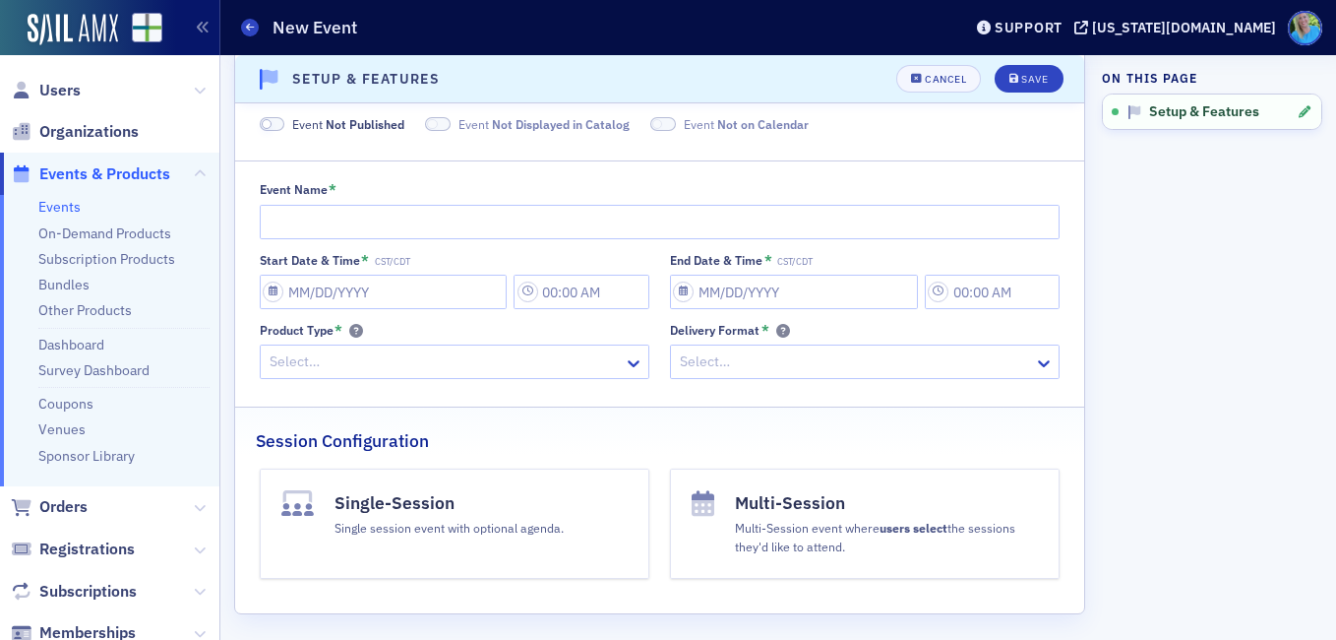
scroll to position [39, 0]
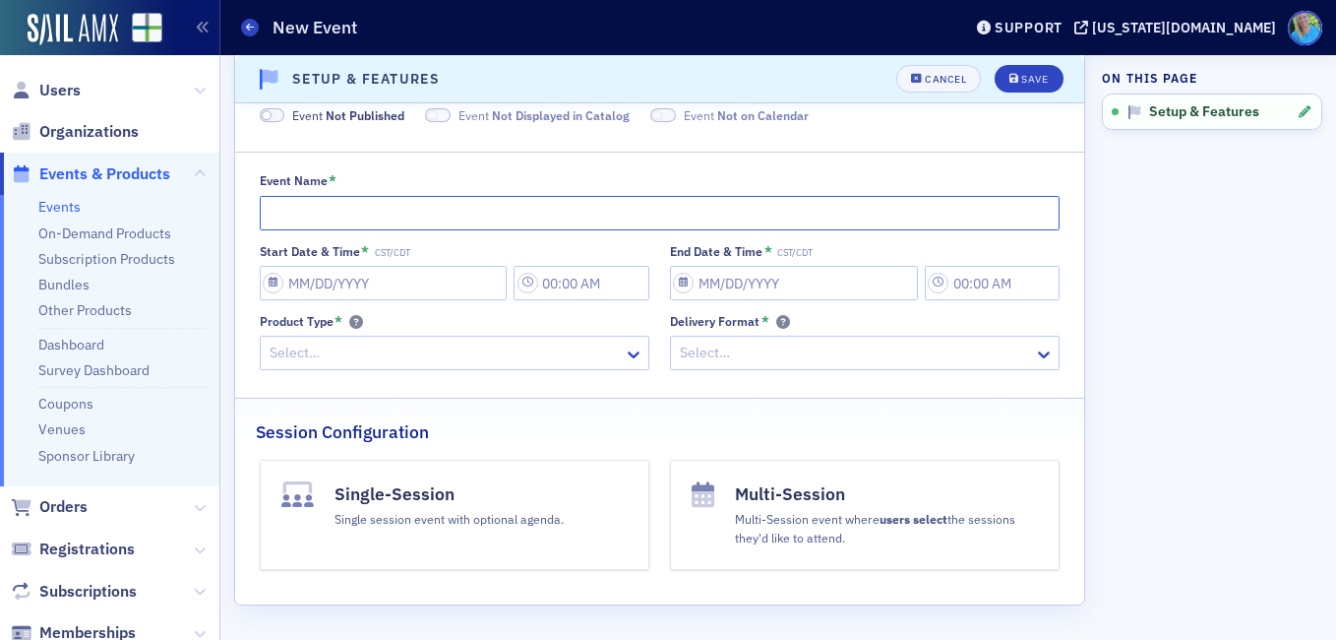
click at [438, 227] on input "Event Name *" at bounding box center [660, 213] width 801 height 34
click at [438, 212] on input "Event Name *" at bounding box center [660, 213] width 801 height 34
type input "Test Q1"
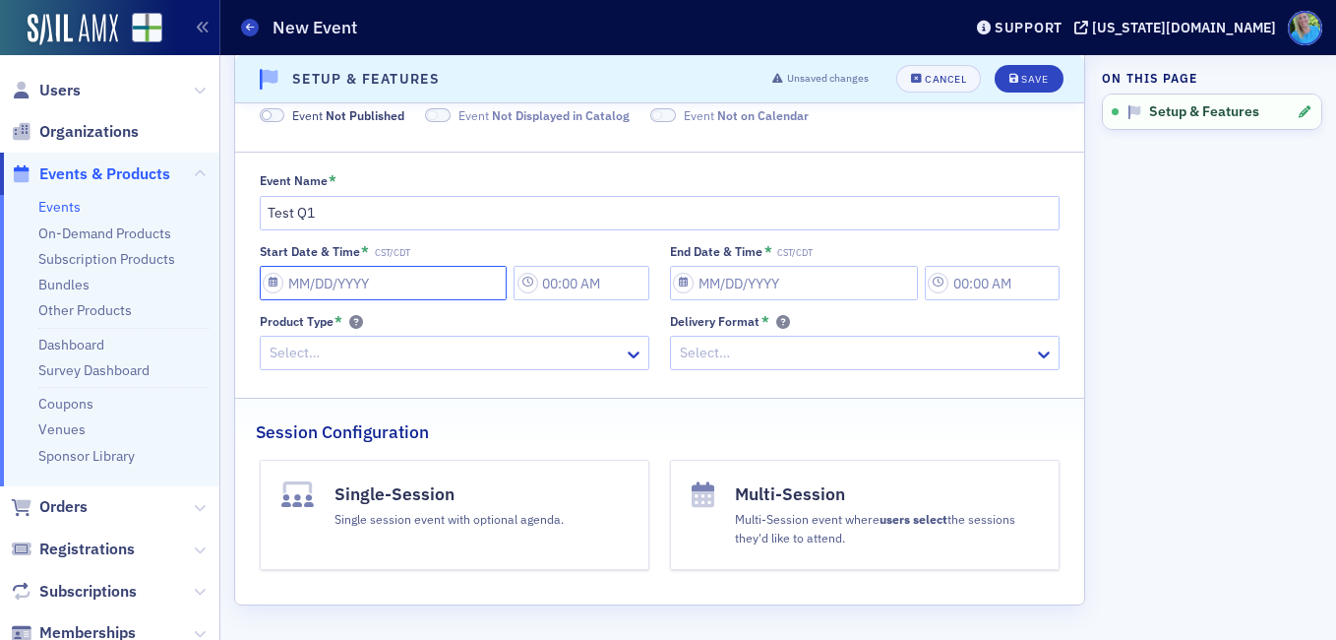
select select "8"
select select "2025"
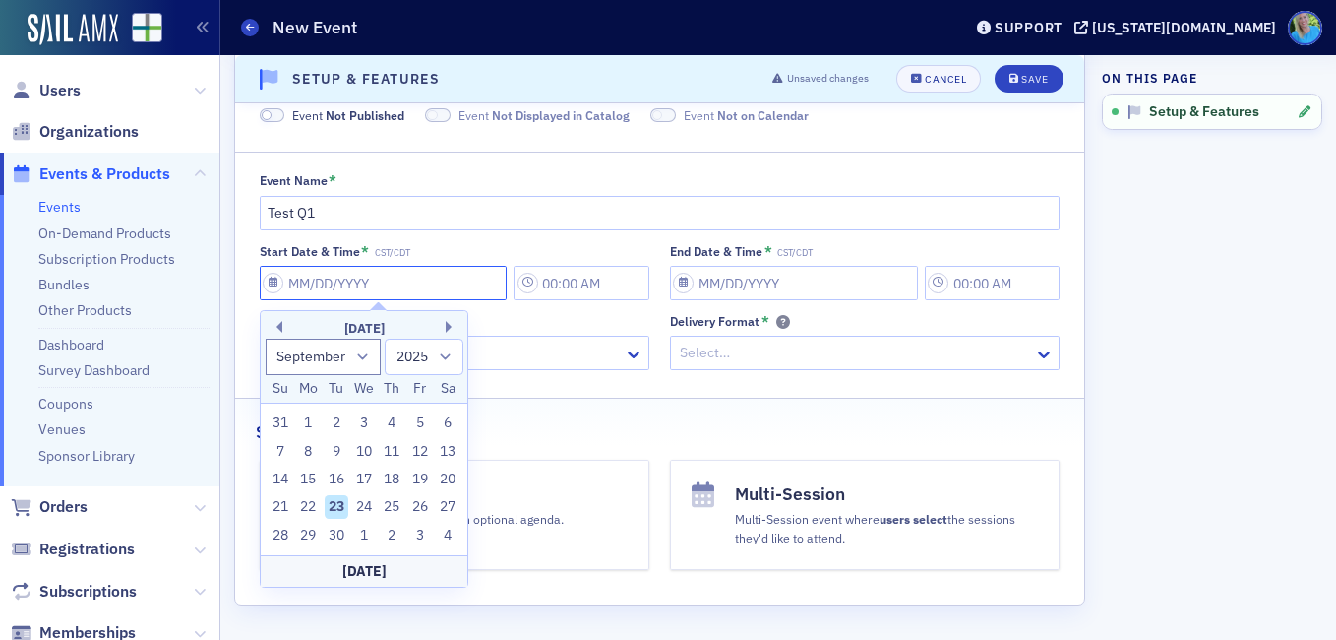
click at [412, 290] on input "Start Date & Time * CST/CDT" at bounding box center [384, 283] width 248 height 34
click at [278, 326] on button "Previous Month" at bounding box center [277, 327] width 12 height 12
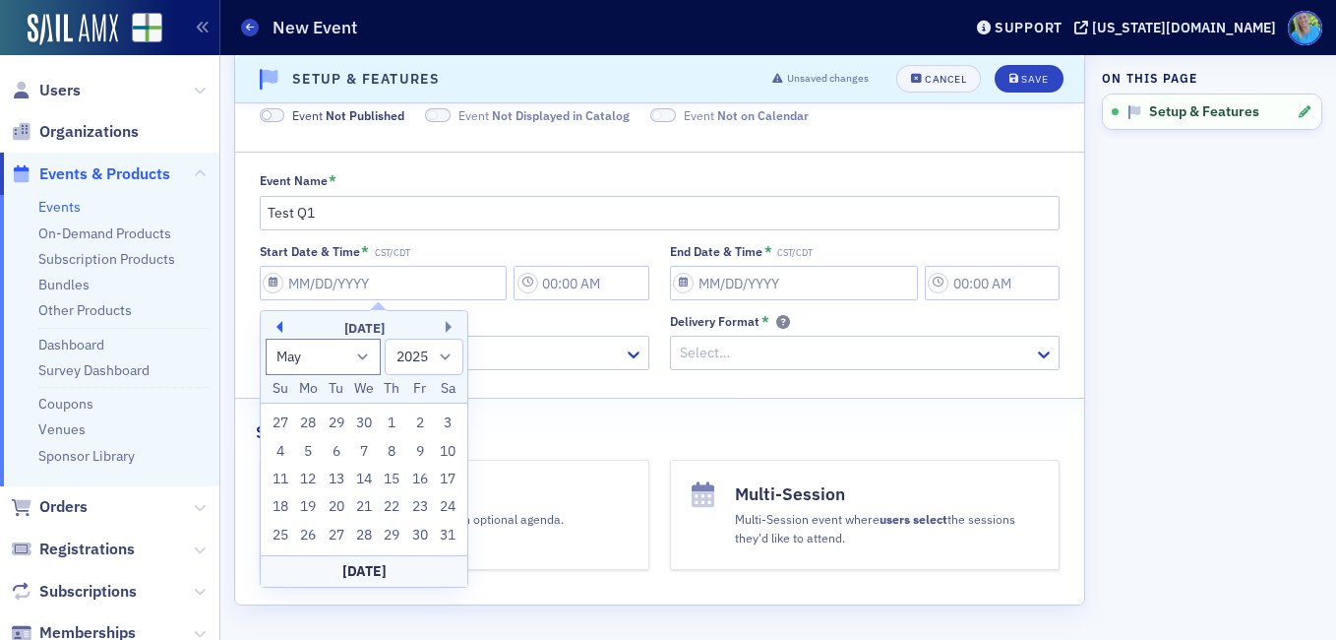
click at [278, 326] on button "Previous Month" at bounding box center [277, 327] width 12 height 12
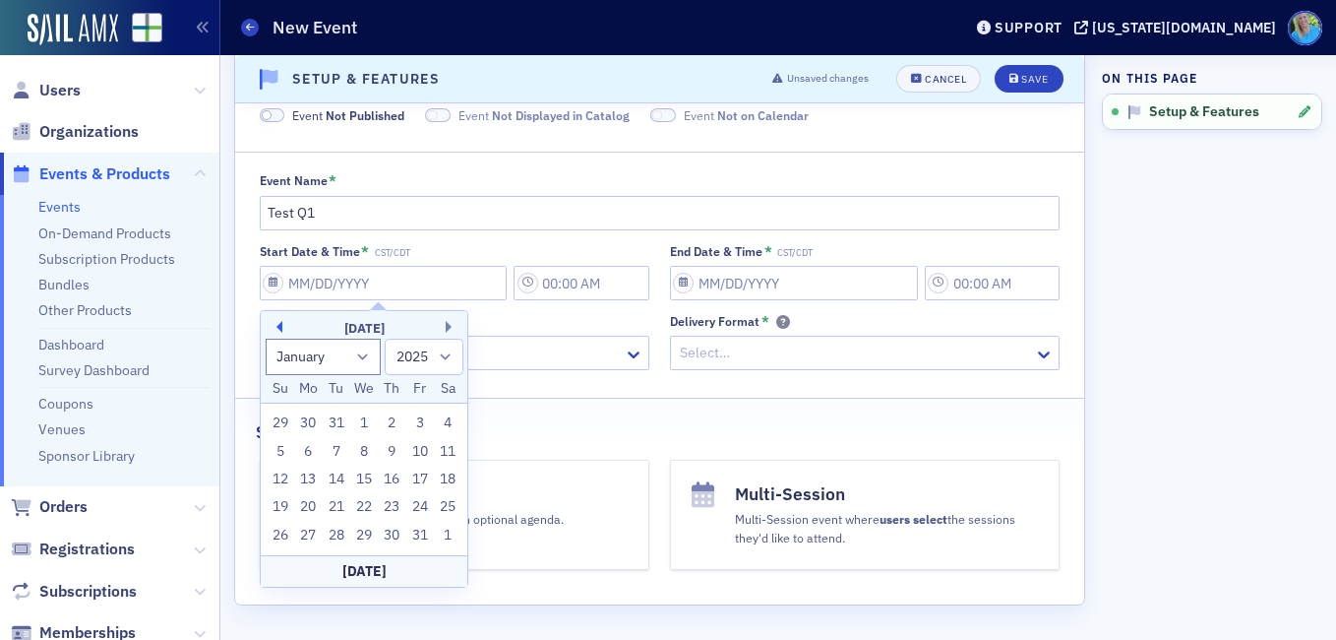
select select "11"
select select "2024"
click at [447, 329] on button "Next Month" at bounding box center [452, 327] width 12 height 12
select select "0"
select select "2025"
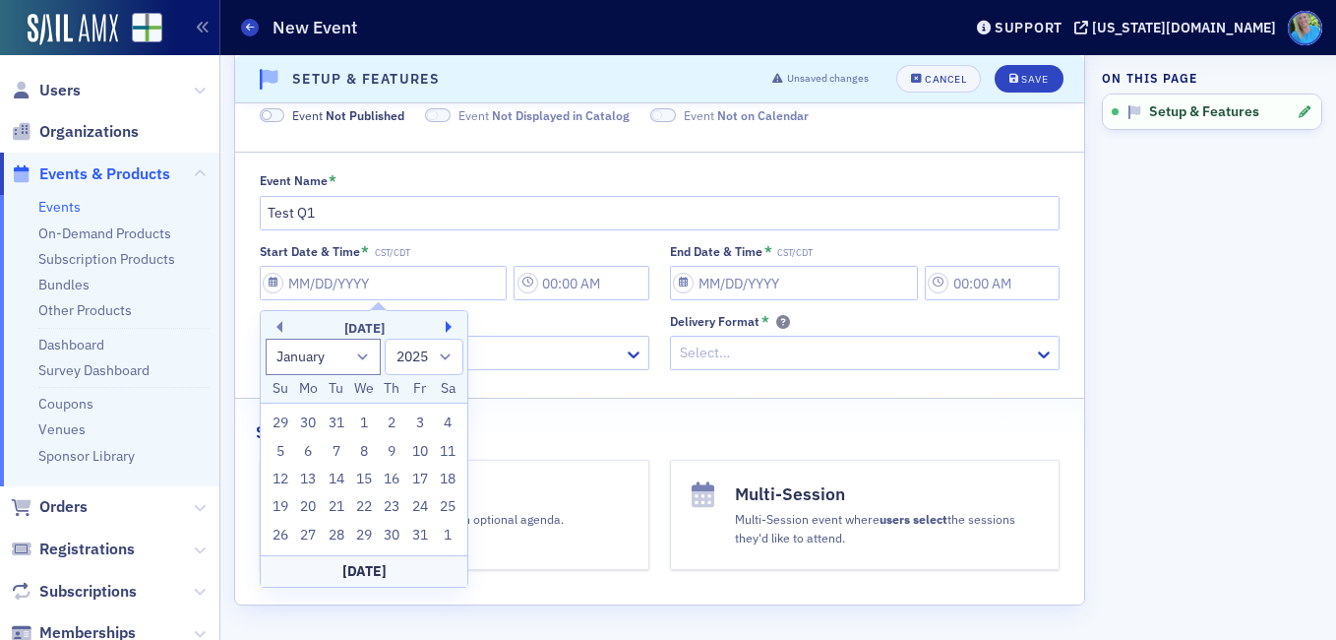
click at [447, 329] on button "Next Month" at bounding box center [452, 327] width 12 height 12
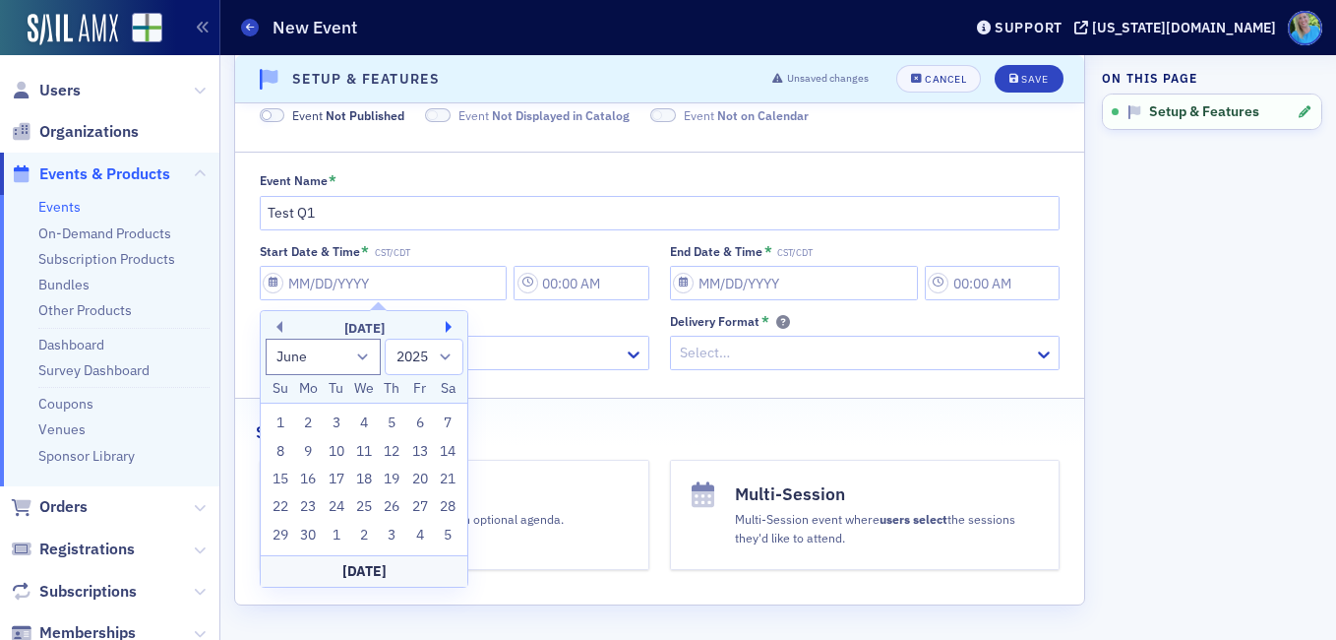
click at [447, 329] on button "Next Month" at bounding box center [452, 327] width 12 height 12
click at [447, 328] on button "Next Month" at bounding box center [452, 327] width 12 height 12
click at [448, 326] on button "Next Month" at bounding box center [452, 327] width 12 height 12
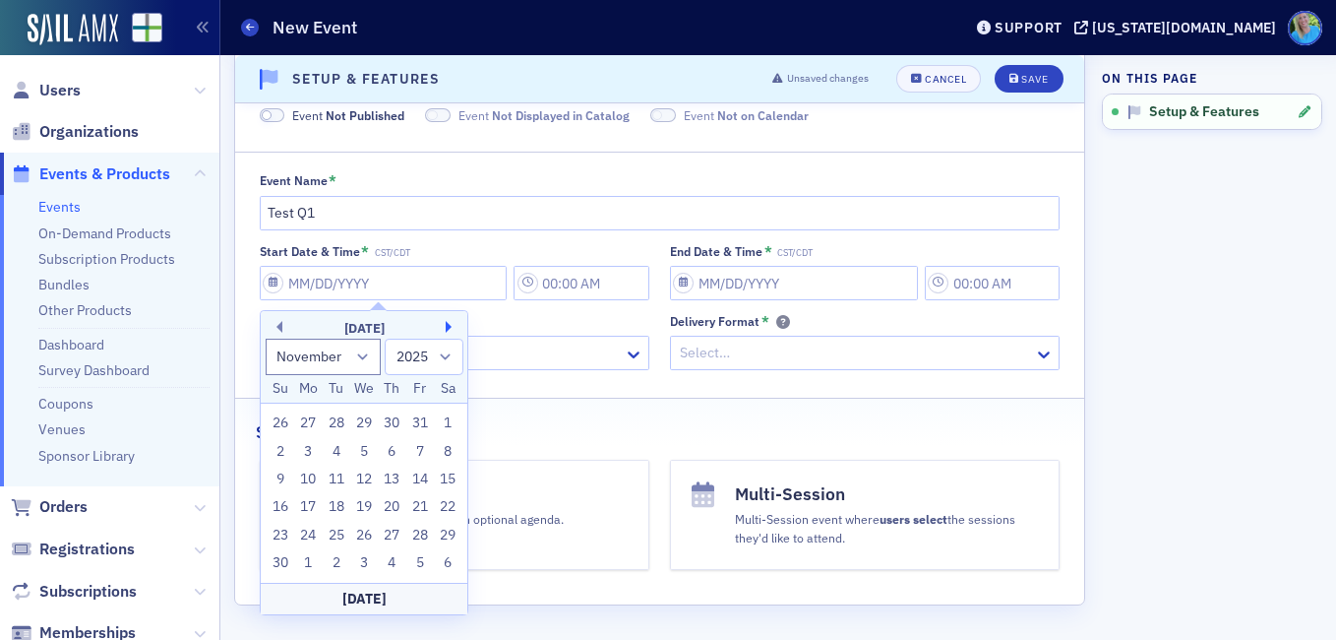
click at [448, 326] on button "Next Month" at bounding box center [452, 327] width 12 height 12
select select "0"
select select "2026"
click at [392, 420] on div "1" at bounding box center [393, 423] width 24 height 24
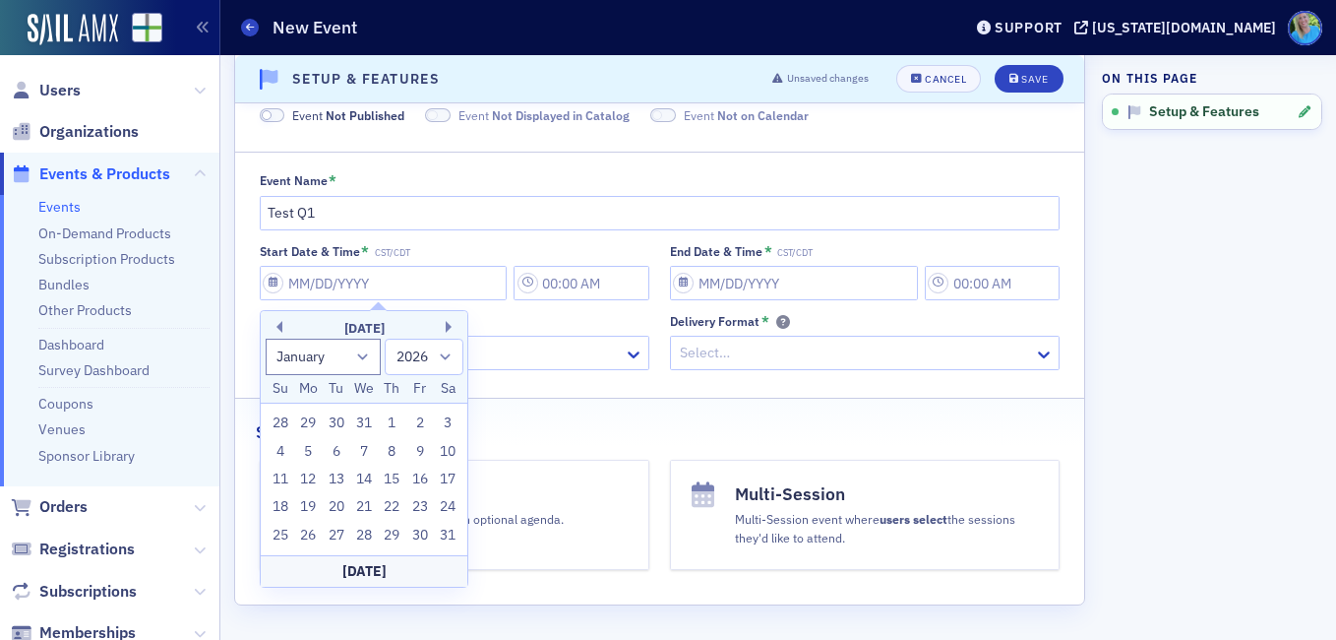
type input "01/01/2026"
type input "10:00 AM"
type input "01/01/2026"
type input "11:00 AM"
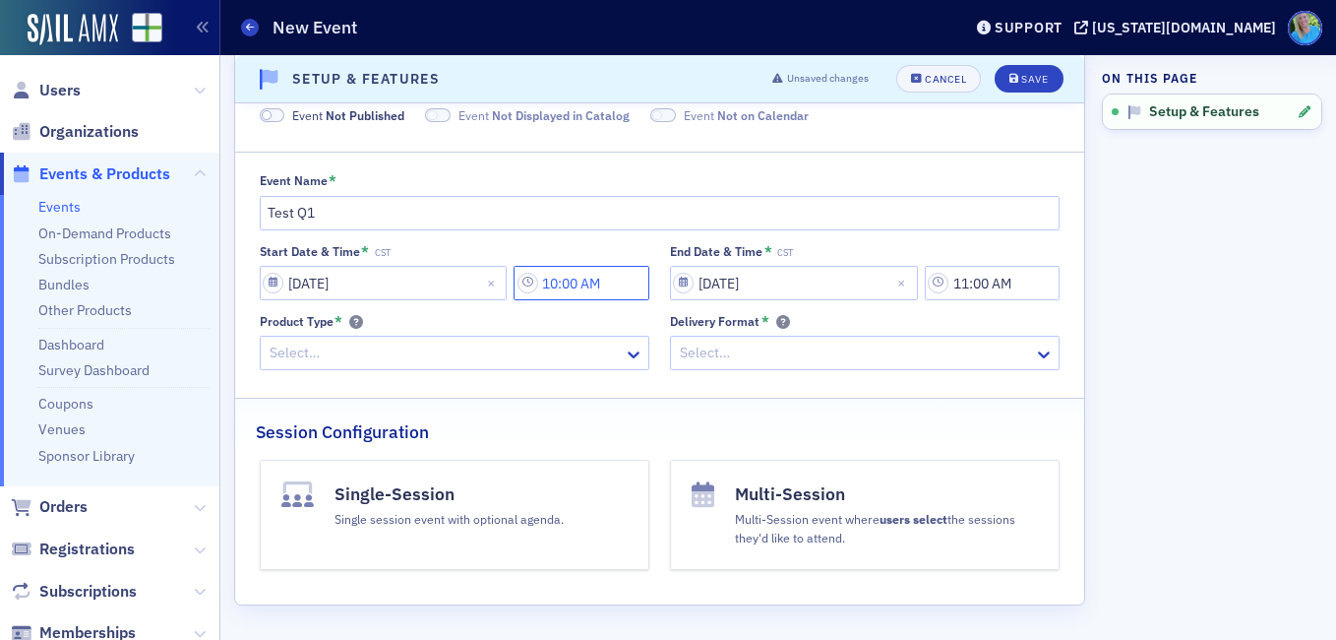
click at [560, 281] on input "10:00 AM" at bounding box center [581, 283] width 135 height 34
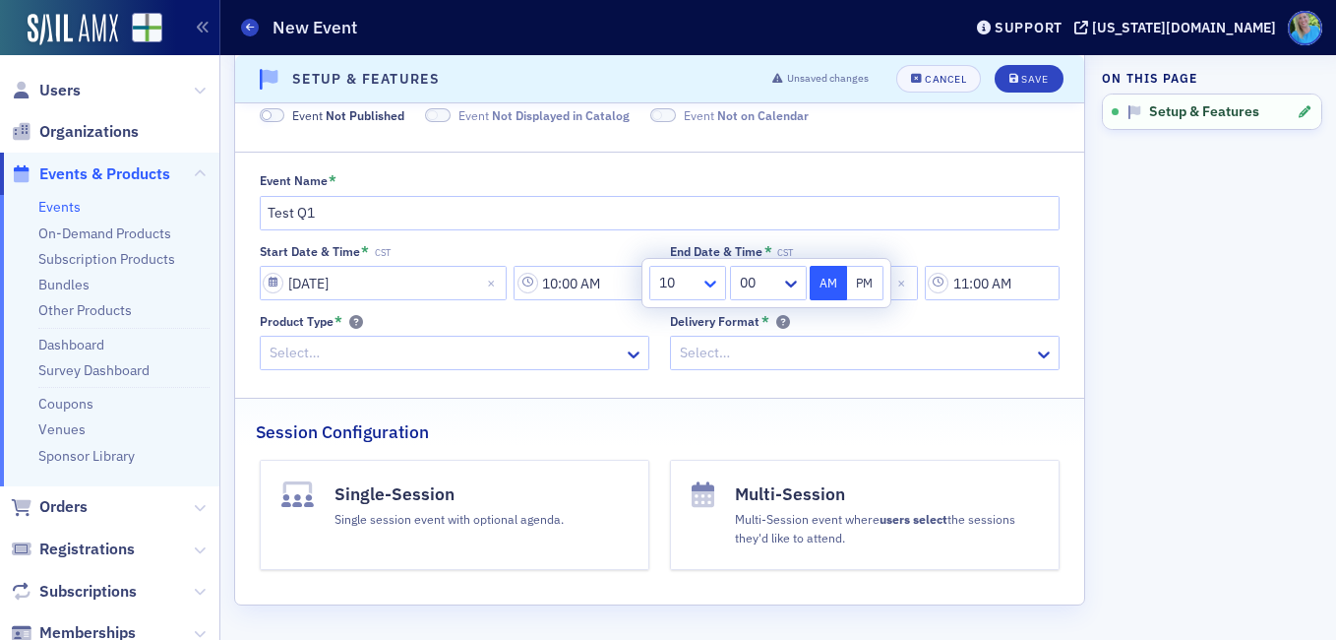
click at [715, 281] on icon at bounding box center [711, 283] width 12 height 7
click at [689, 566] on div "12" at bounding box center [687, 577] width 75 height 36
type input "12:00 AM"
click at [845, 377] on fieldset "Event Name * Test Q1 Start Date & Time * CST 01/01/2026 12:00 AM End Date & Tim…" at bounding box center [659, 268] width 849 height 232
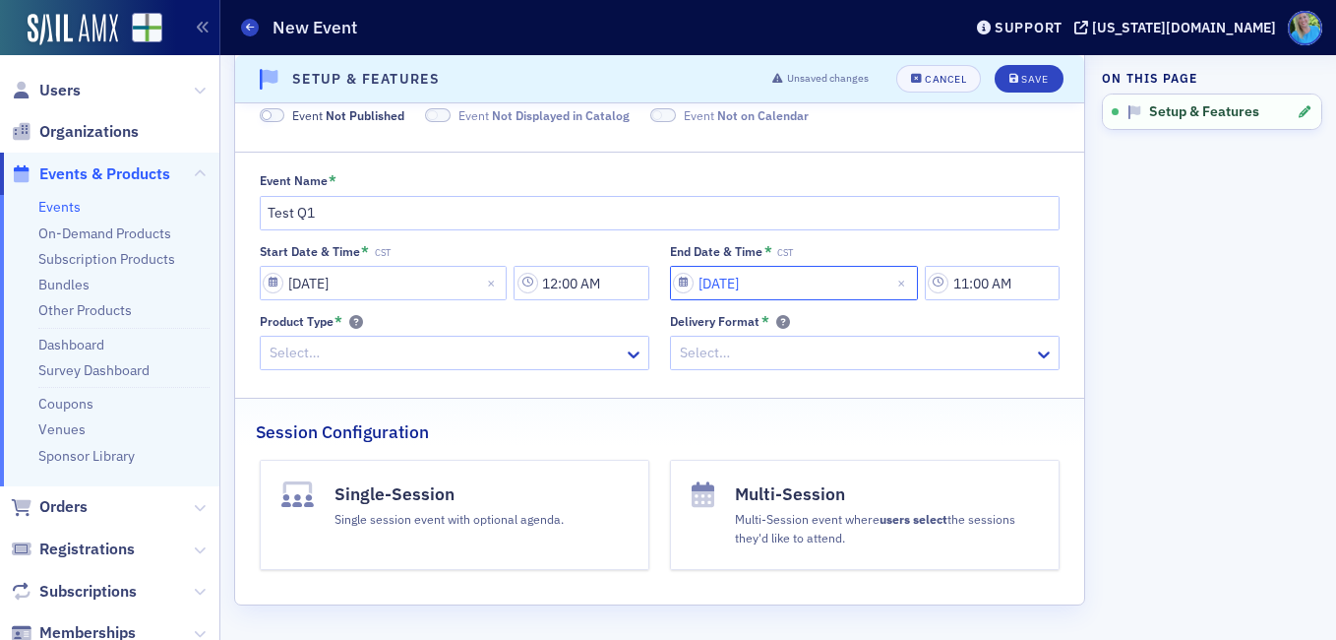
select select "2026"
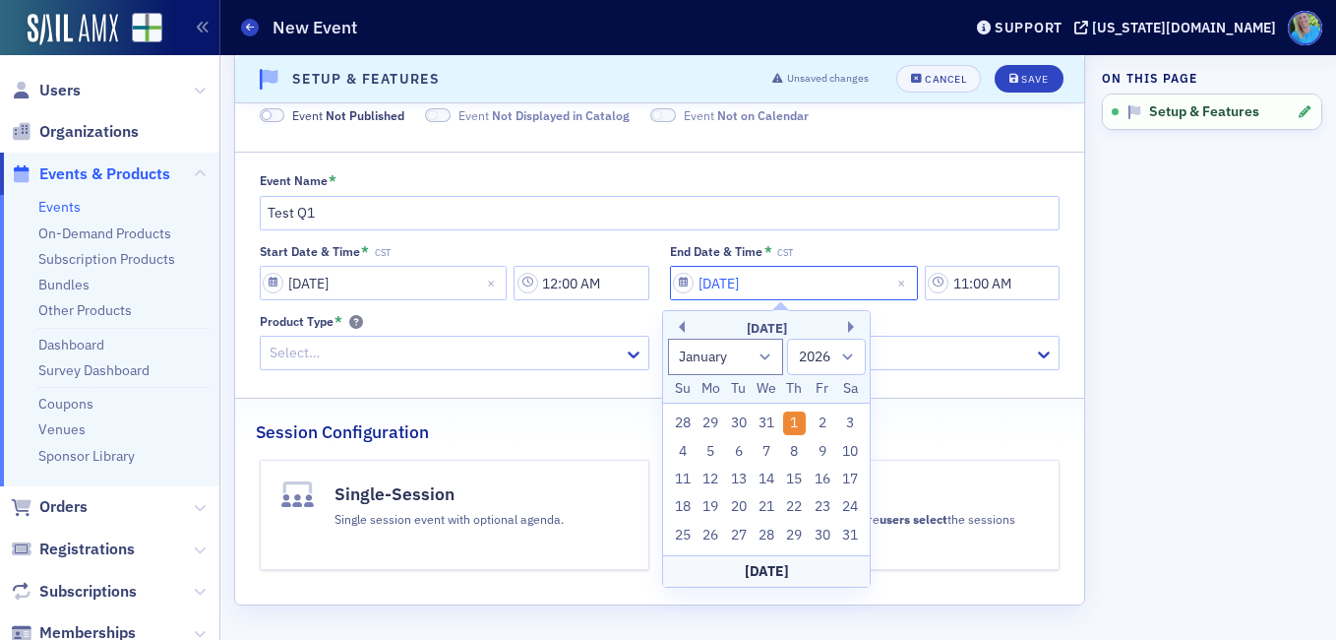
click at [771, 281] on input "01/01/2026" at bounding box center [794, 283] width 248 height 34
click at [851, 326] on button "Next Month" at bounding box center [854, 327] width 12 height 12
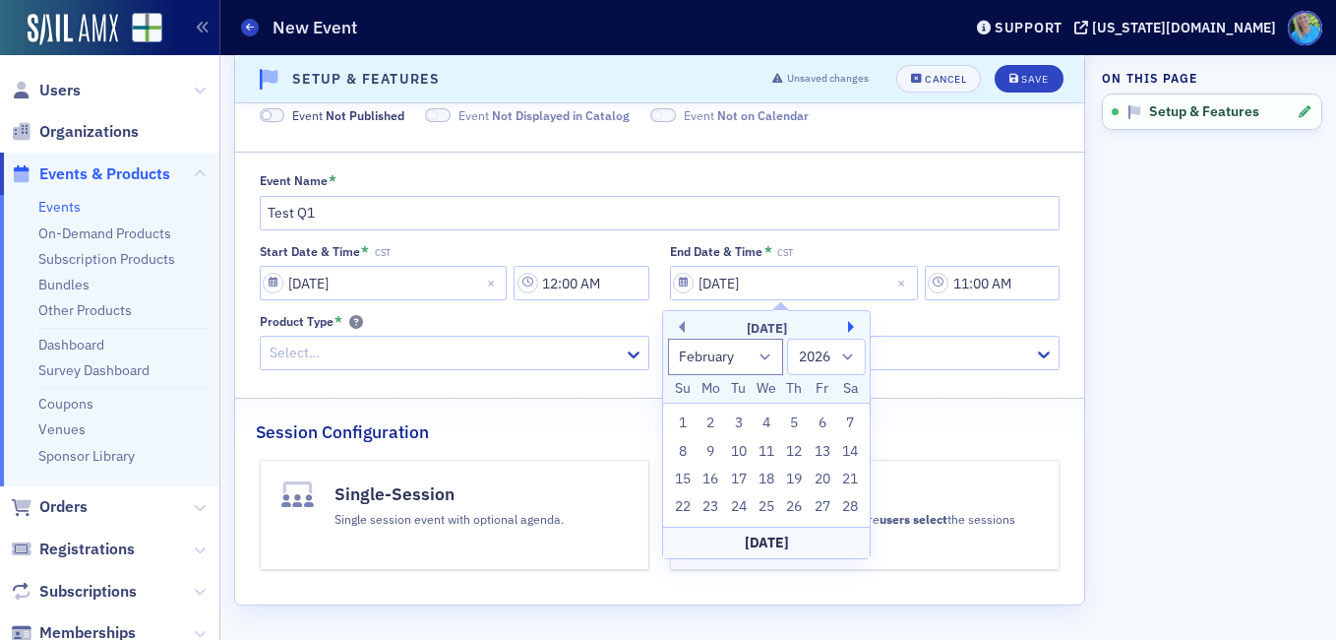
click at [851, 326] on button "Next Month" at bounding box center [854, 327] width 12 height 12
click at [676, 326] on button "Previous Month" at bounding box center [679, 327] width 12 height 12
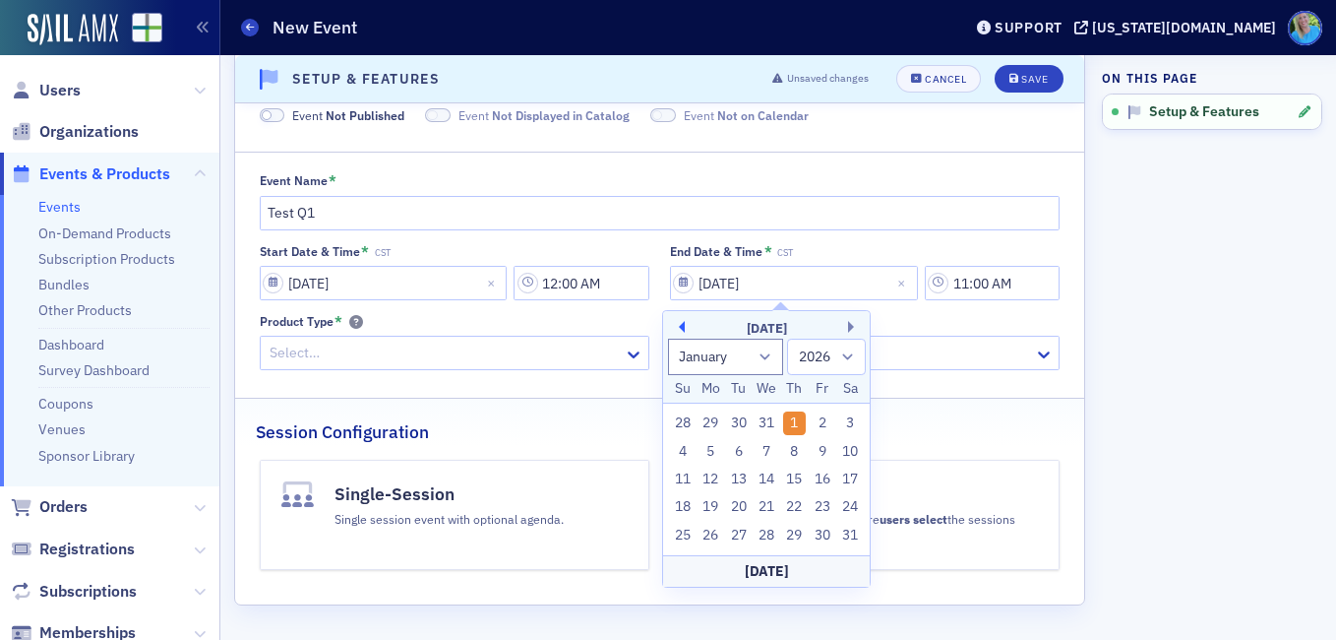
click at [676, 326] on button "Previous Month" at bounding box center [679, 327] width 12 height 12
select select "11"
select select "2025"
click at [676, 326] on button "Previous Month" at bounding box center [679, 327] width 12 height 12
click at [855, 326] on button "Next Month" at bounding box center [854, 327] width 12 height 12
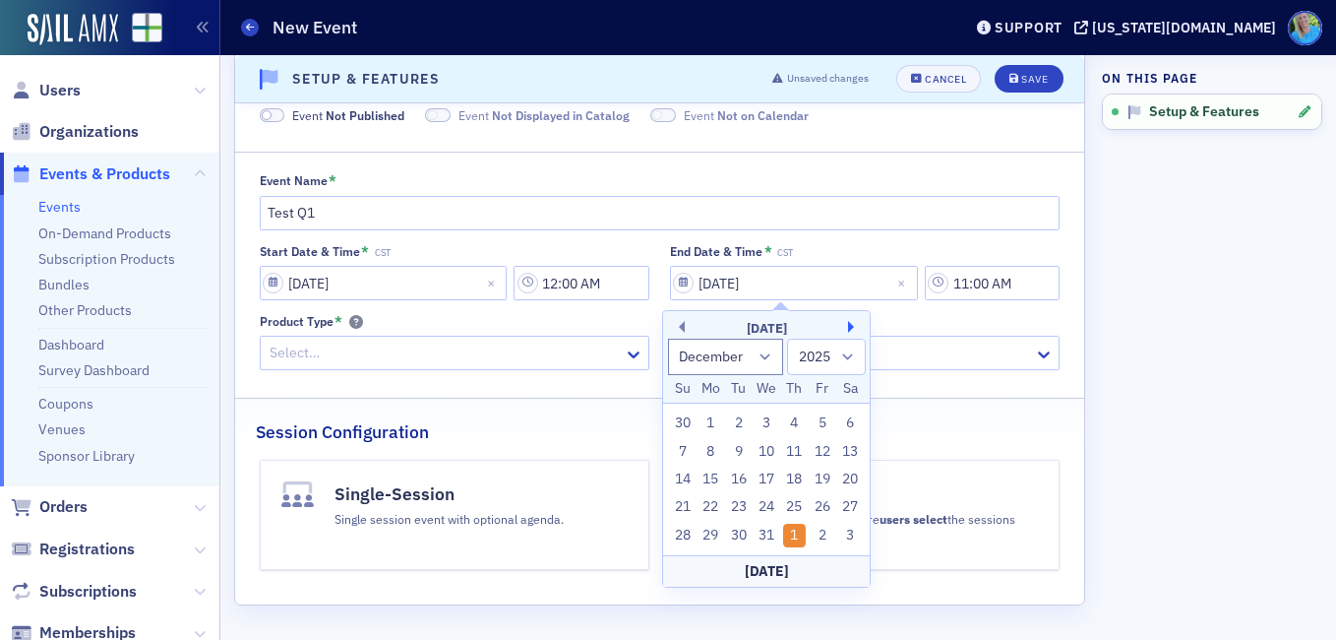
click at [855, 325] on button "Next Month" at bounding box center [854, 327] width 12 height 12
select select "0"
select select "2026"
click at [791, 416] on div "1" at bounding box center [795, 423] width 24 height 24
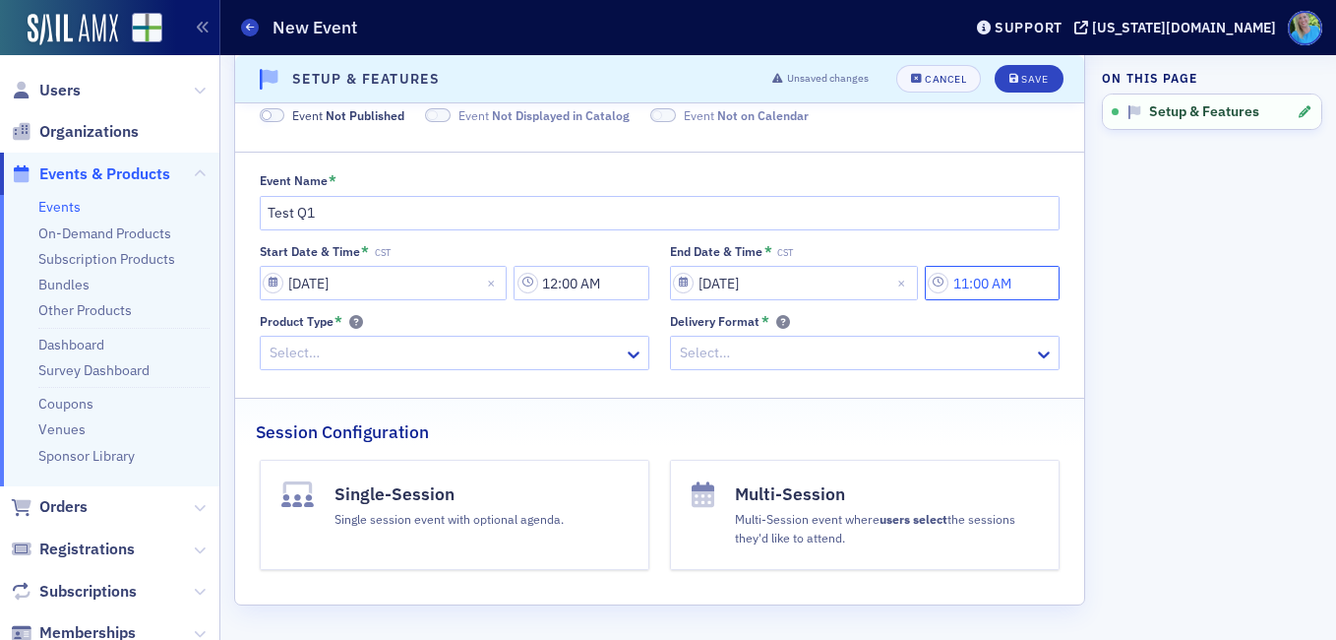
click at [975, 281] on input "11:00 AM" at bounding box center [992, 283] width 135 height 34
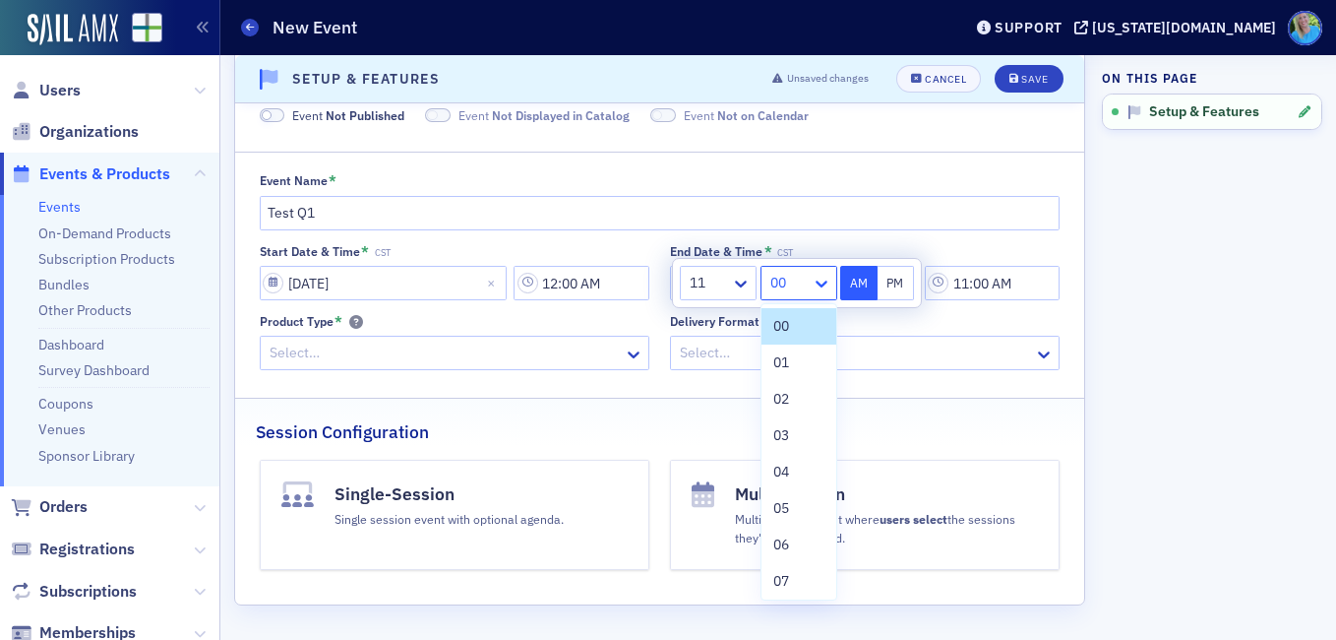
click at [820, 285] on icon at bounding box center [822, 283] width 12 height 7
drag, startPoint x: 789, startPoint y: 578, endPoint x: 800, endPoint y: 528, distance: 50.4
click at [789, 576] on span "59" at bounding box center [781, 577] width 16 height 21
click at [896, 280] on button "PM" at bounding box center [896, 283] width 37 height 34
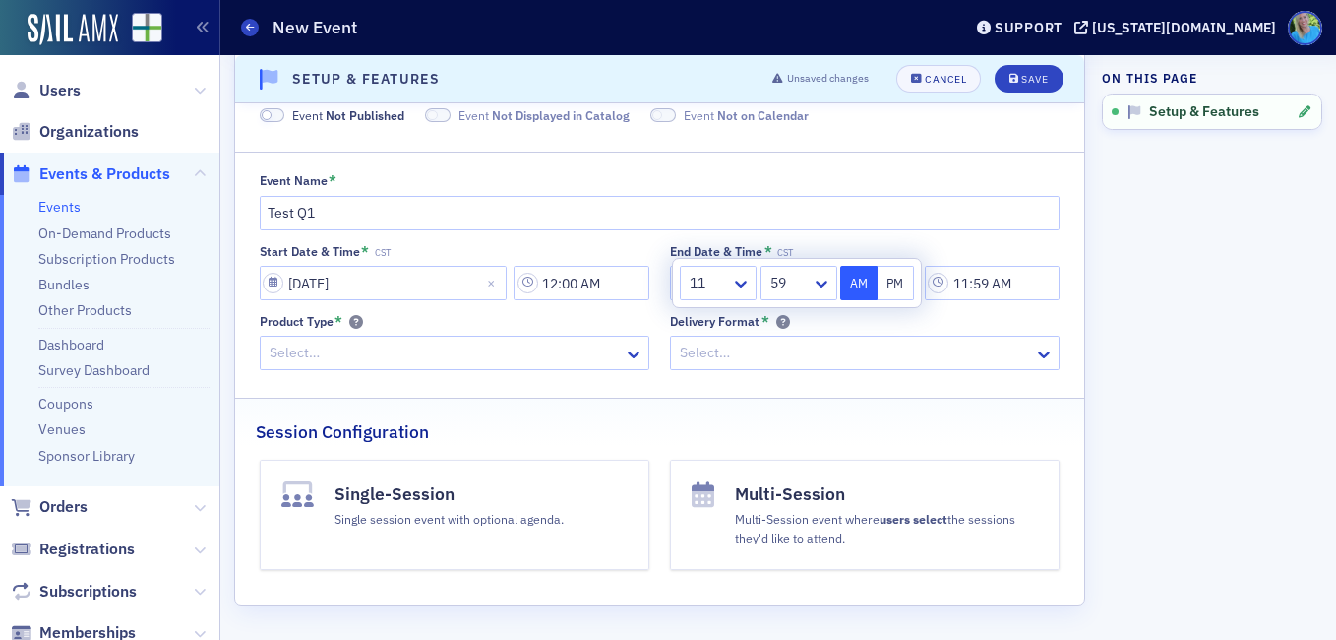
type input "11:59 PM"
click at [560, 355] on div at bounding box center [445, 352] width 354 height 25
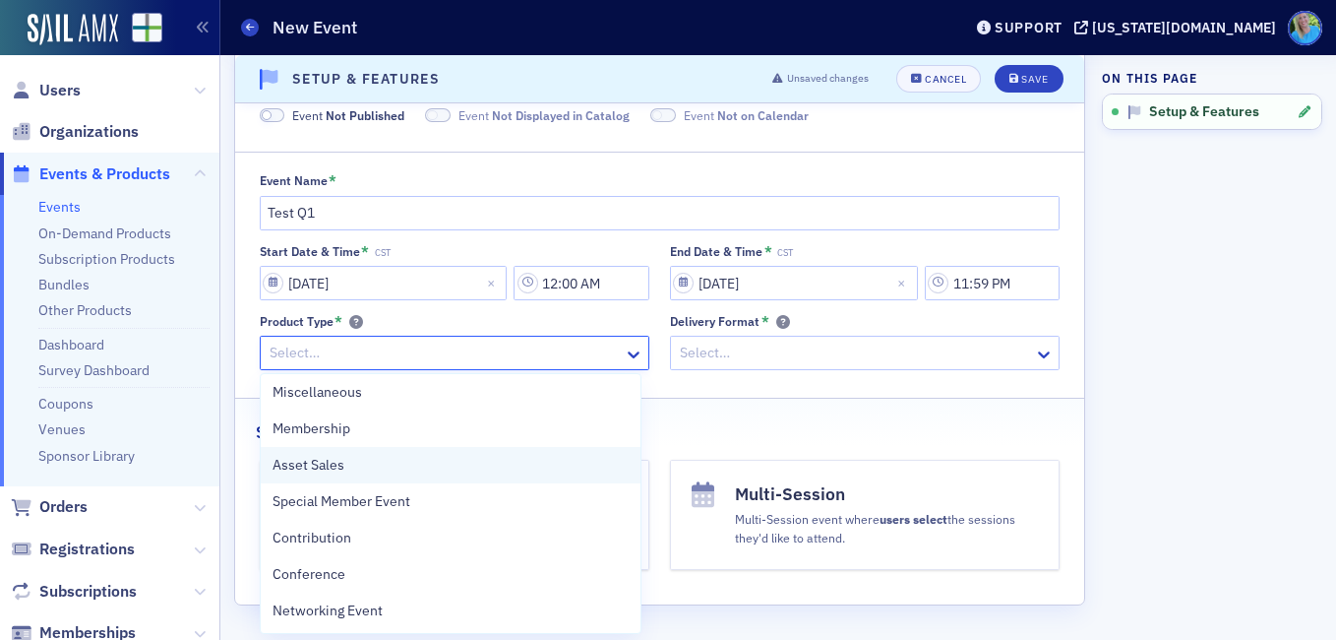
scroll to position [477, 0]
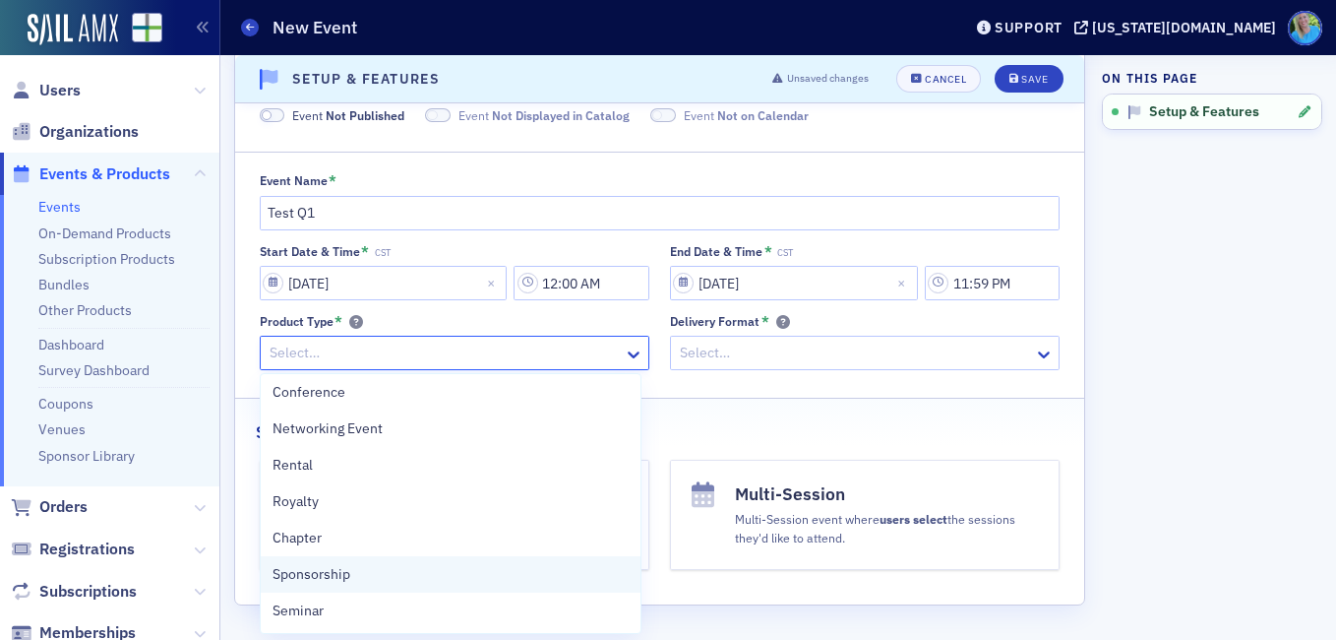
click at [482, 562] on div "Sponsorship" at bounding box center [451, 574] width 381 height 36
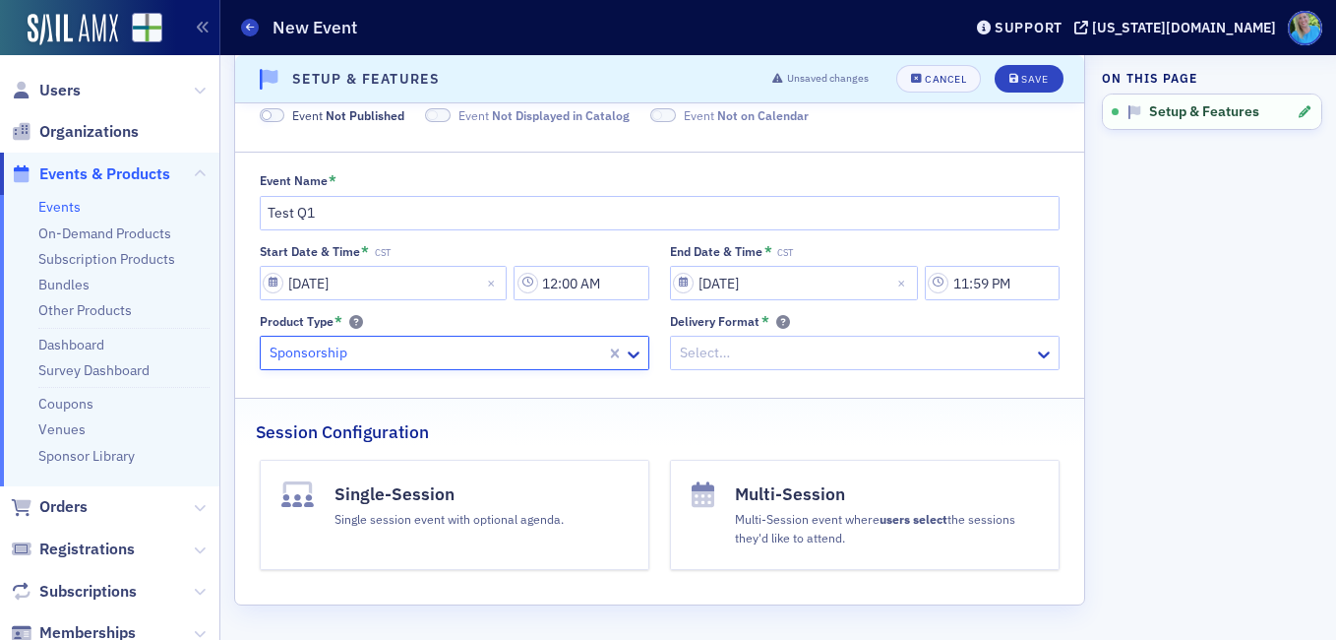
click at [717, 358] on div at bounding box center [855, 352] width 354 height 25
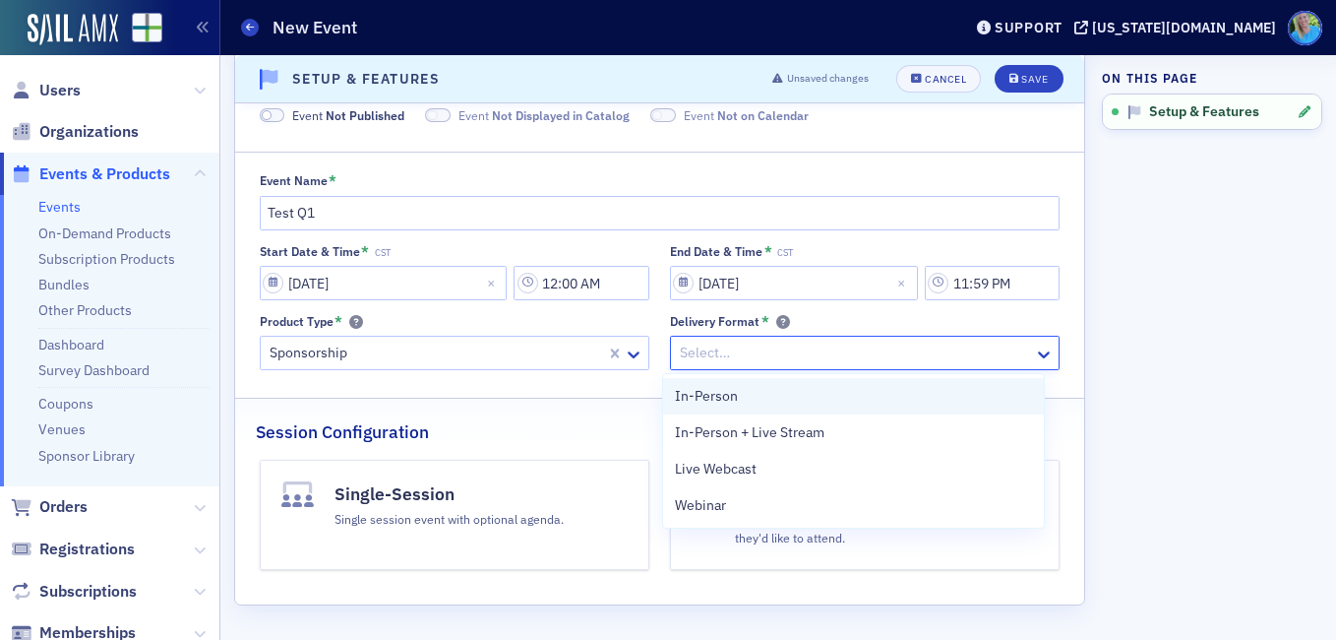
click at [723, 394] on span "In-Person" at bounding box center [706, 396] width 63 height 21
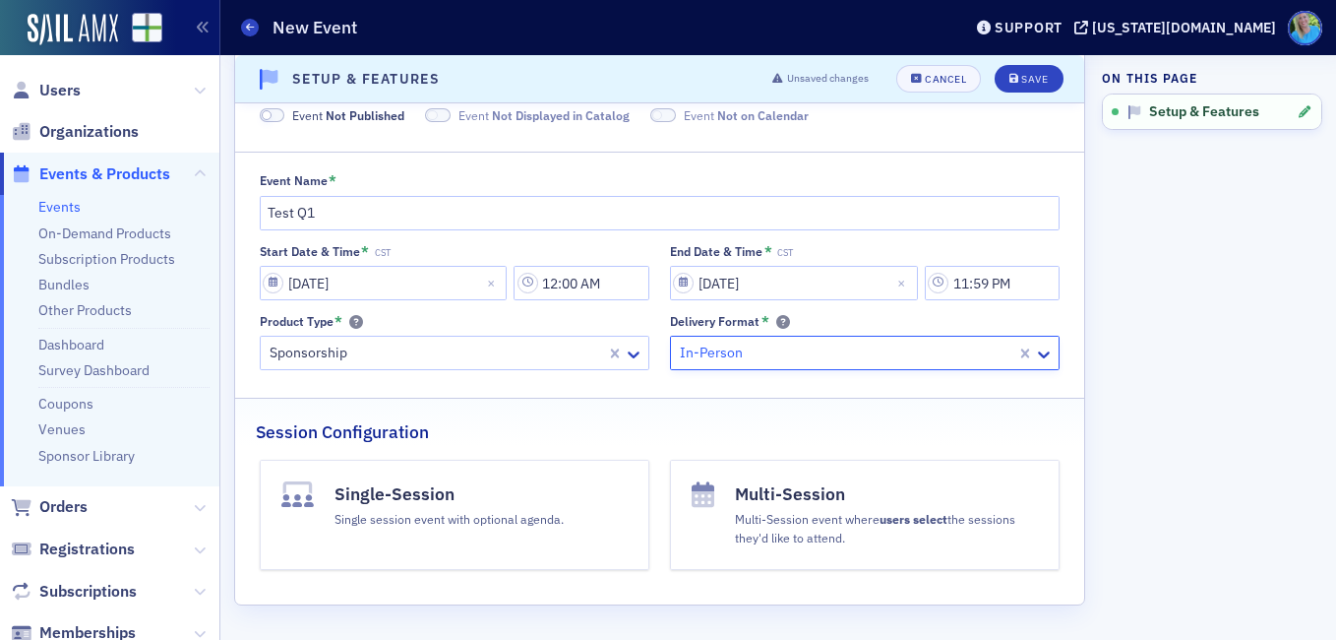
click at [579, 510] on button "Single-Session Single session event with optional agenda." at bounding box center [455, 515] width 390 height 110
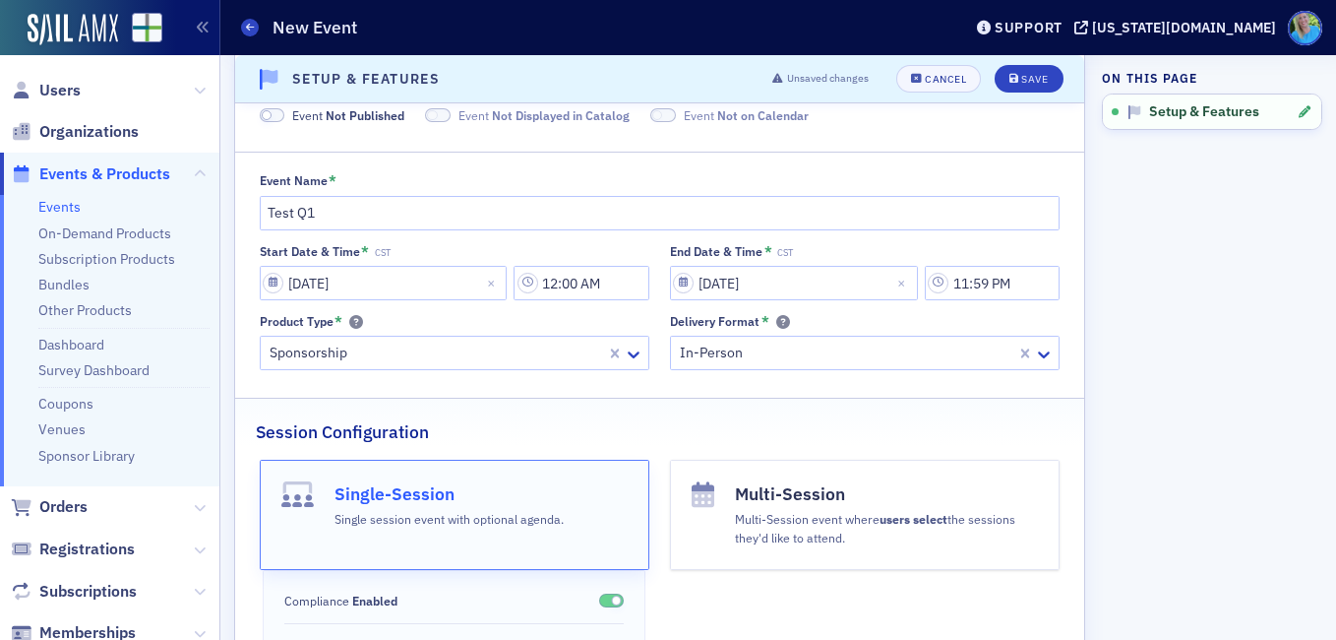
click at [579, 510] on button "Single-Session Single session event with optional agenda." at bounding box center [455, 515] width 390 height 110
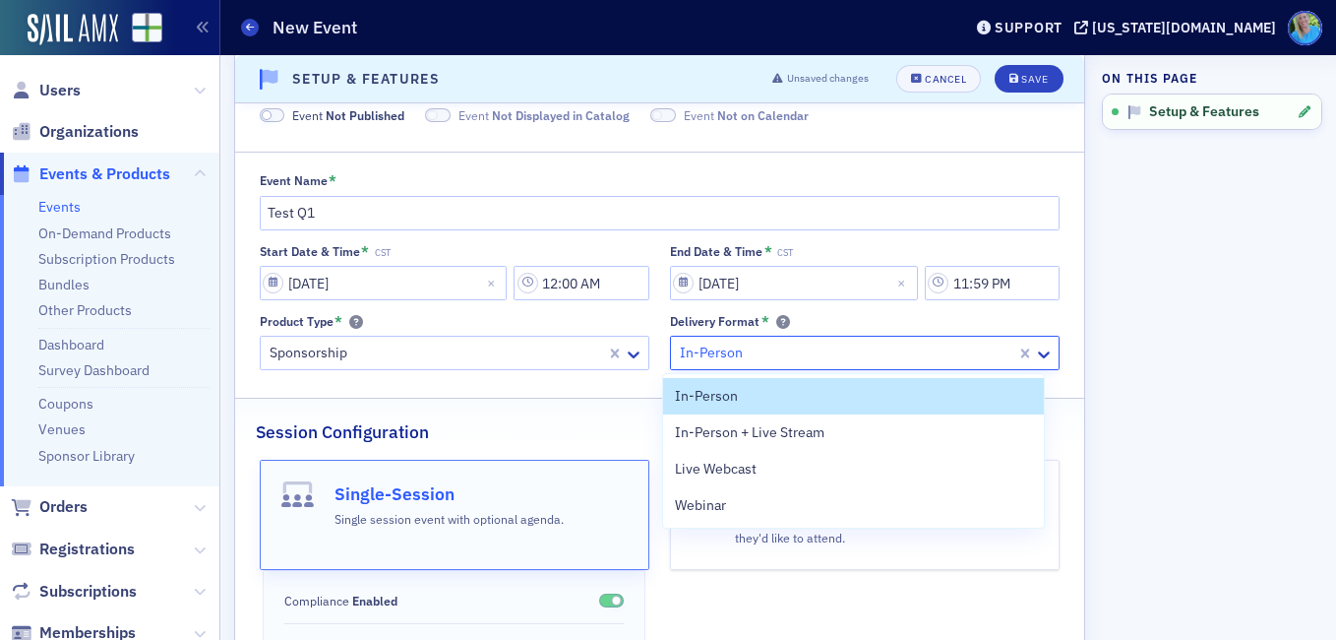
click at [747, 347] on div at bounding box center [846, 352] width 337 height 25
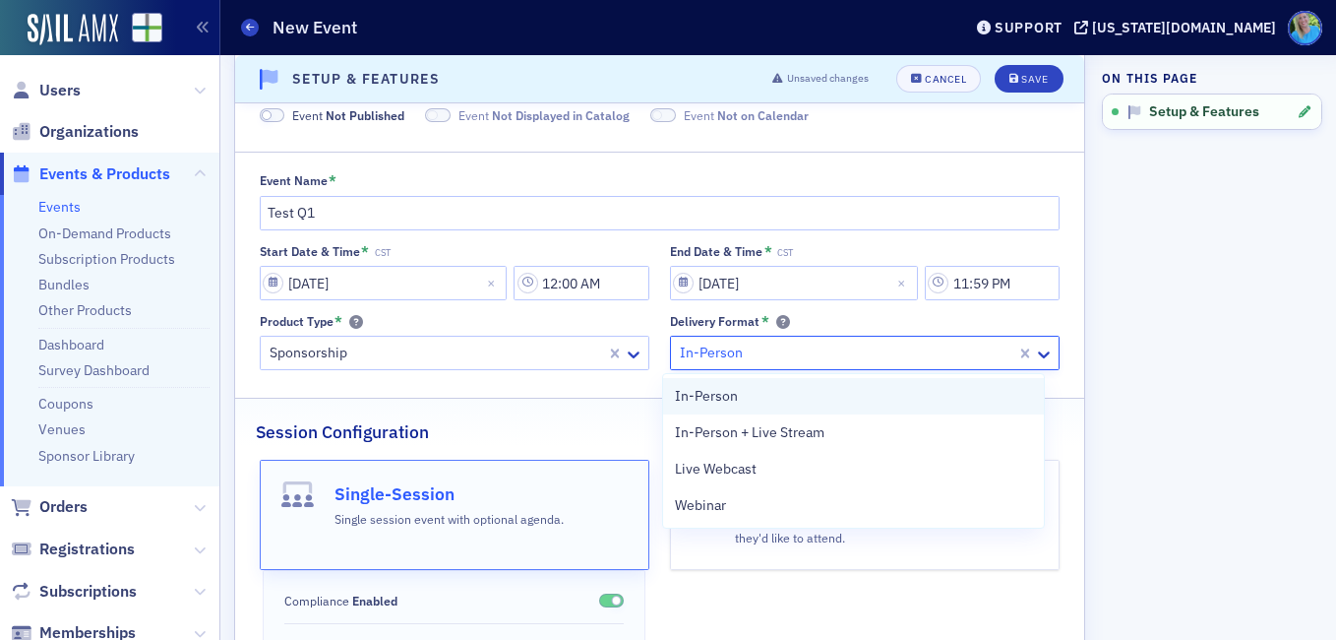
click at [735, 397] on span "In-Person" at bounding box center [706, 396] width 63 height 21
click at [735, 397] on div "Event Not Published Event Not Displayed in Catalog Event Not on Calendar Event …" at bounding box center [660, 441] width 808 height 671
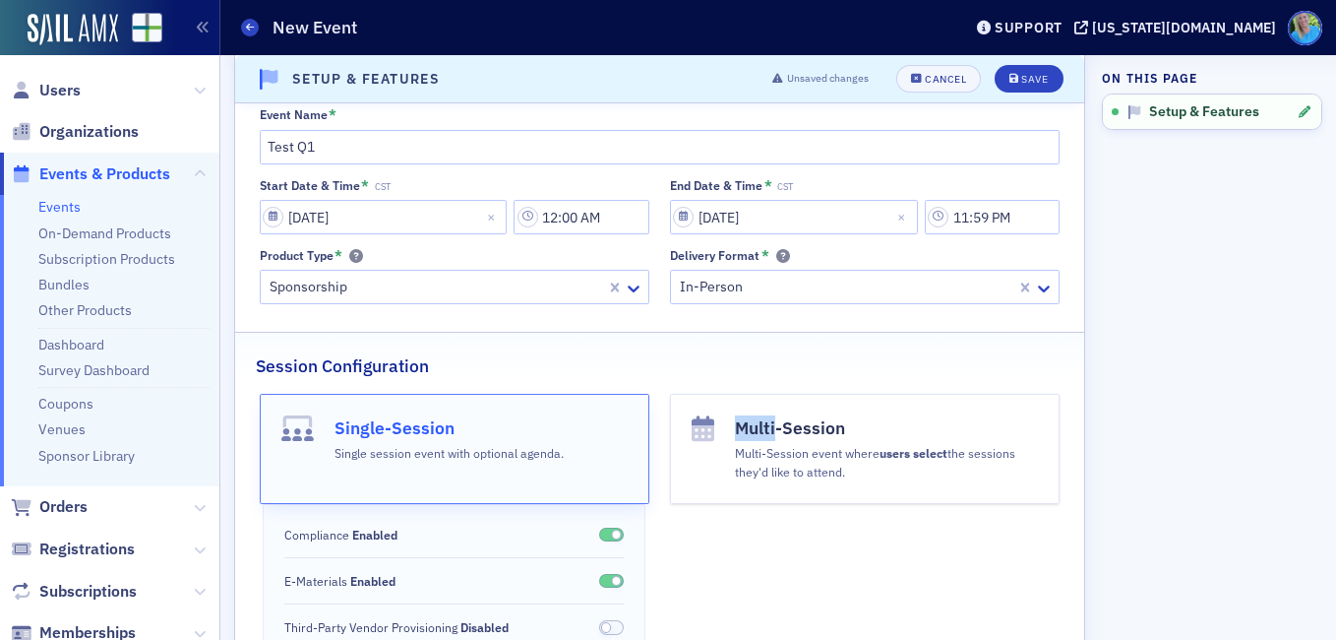
scroll to position [240, 0]
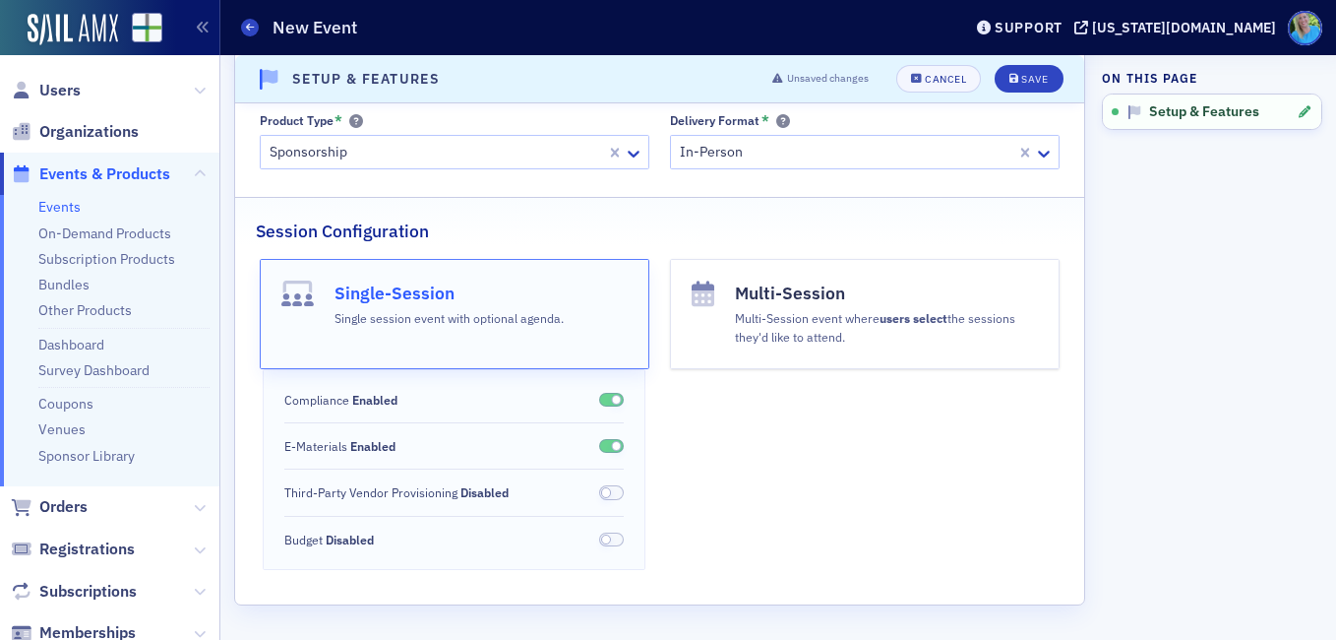
click at [1042, 63] on header "Setup & Features Unsaved changes Cancel Save" at bounding box center [659, 79] width 849 height 48
click at [1037, 69] on button "Save" at bounding box center [1029, 79] width 68 height 28
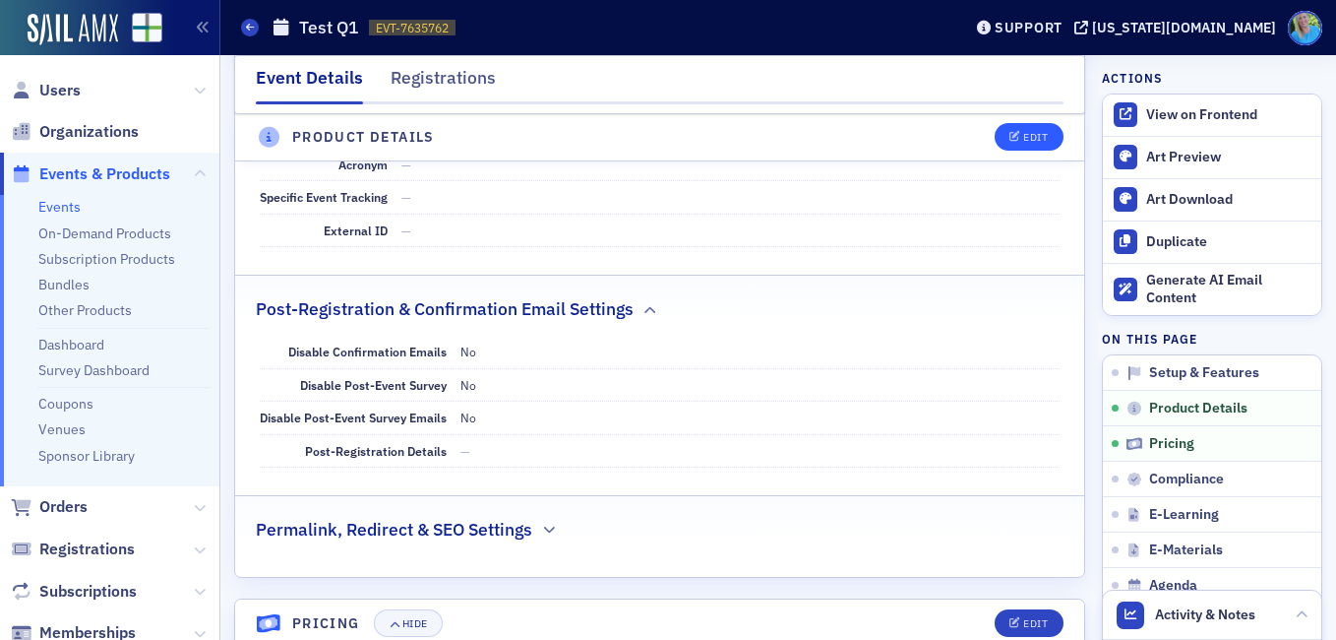
scroll to position [1402, 0]
click at [1041, 145] on button "Edit" at bounding box center [1029, 138] width 68 height 28
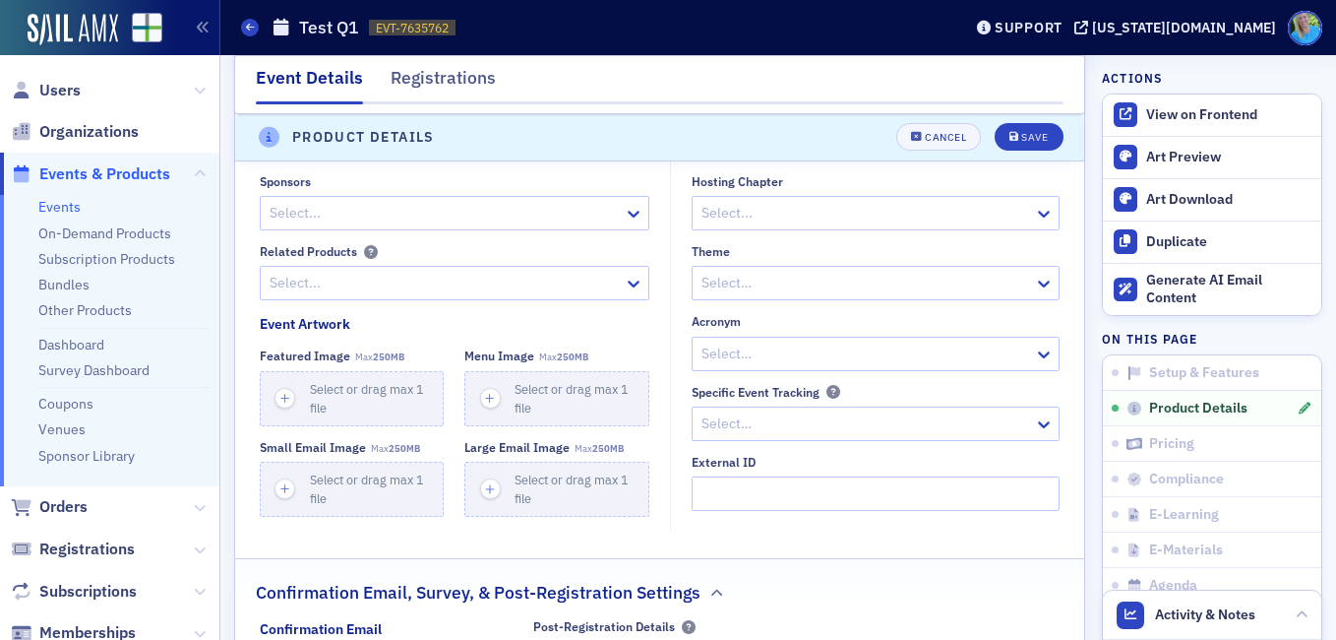
scroll to position [1604, 0]
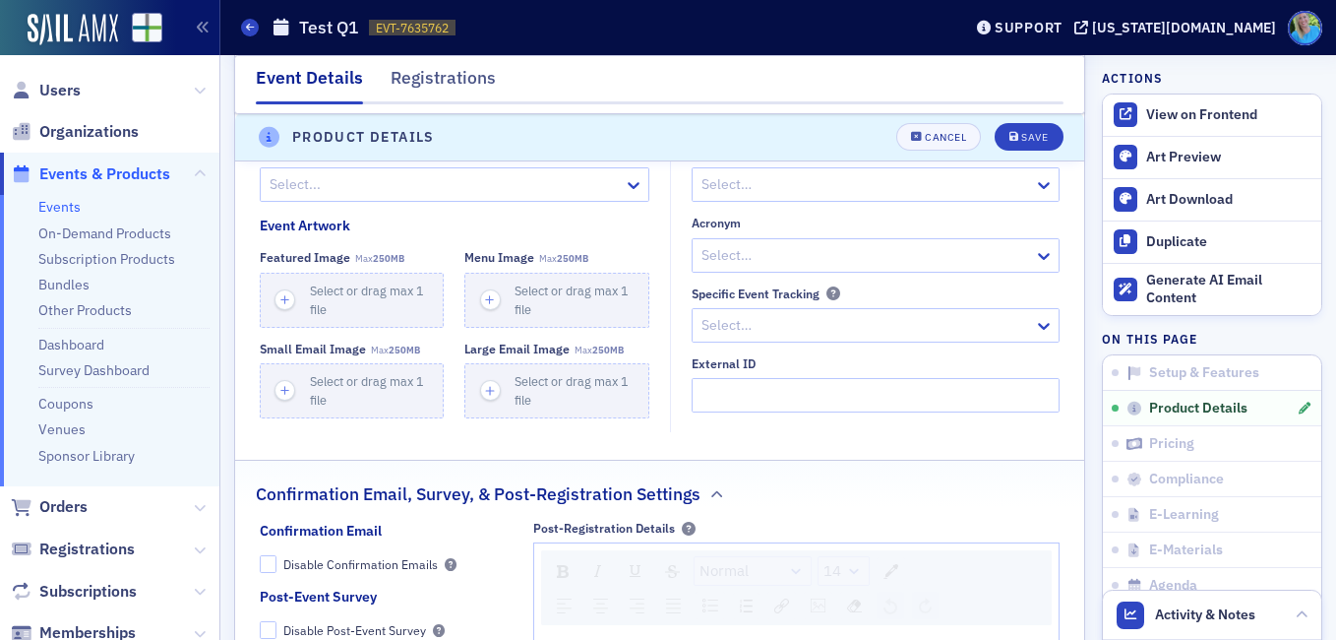
click at [757, 319] on div at bounding box center [866, 325] width 333 height 25
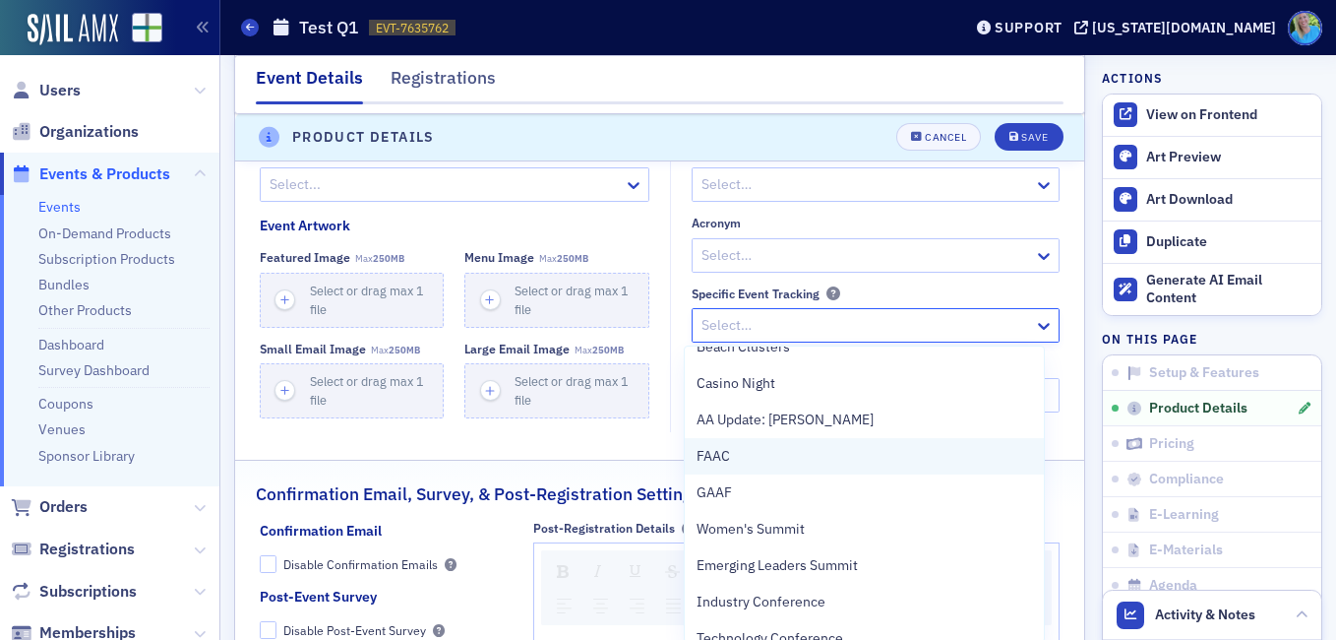
scroll to position [0, 0]
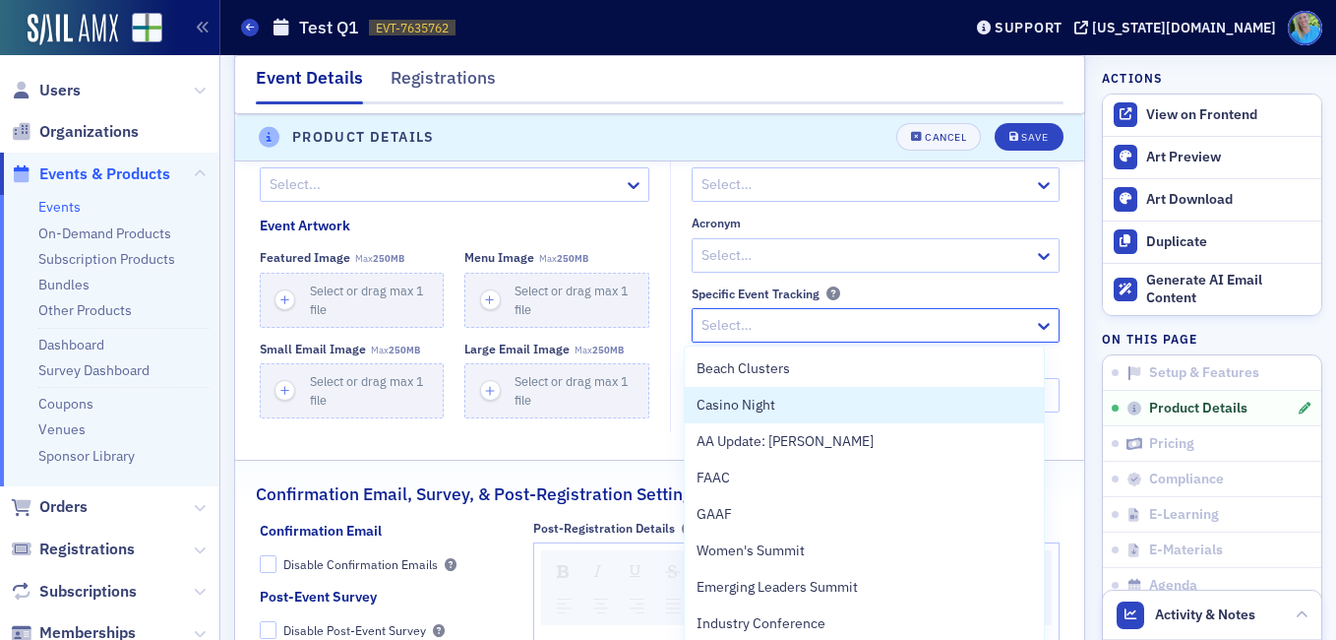
click at [681, 395] on div "Hosting Chapter Select... Theme Select… Acronym Select… Specific Event Tracking…" at bounding box center [871, 245] width 400 height 338
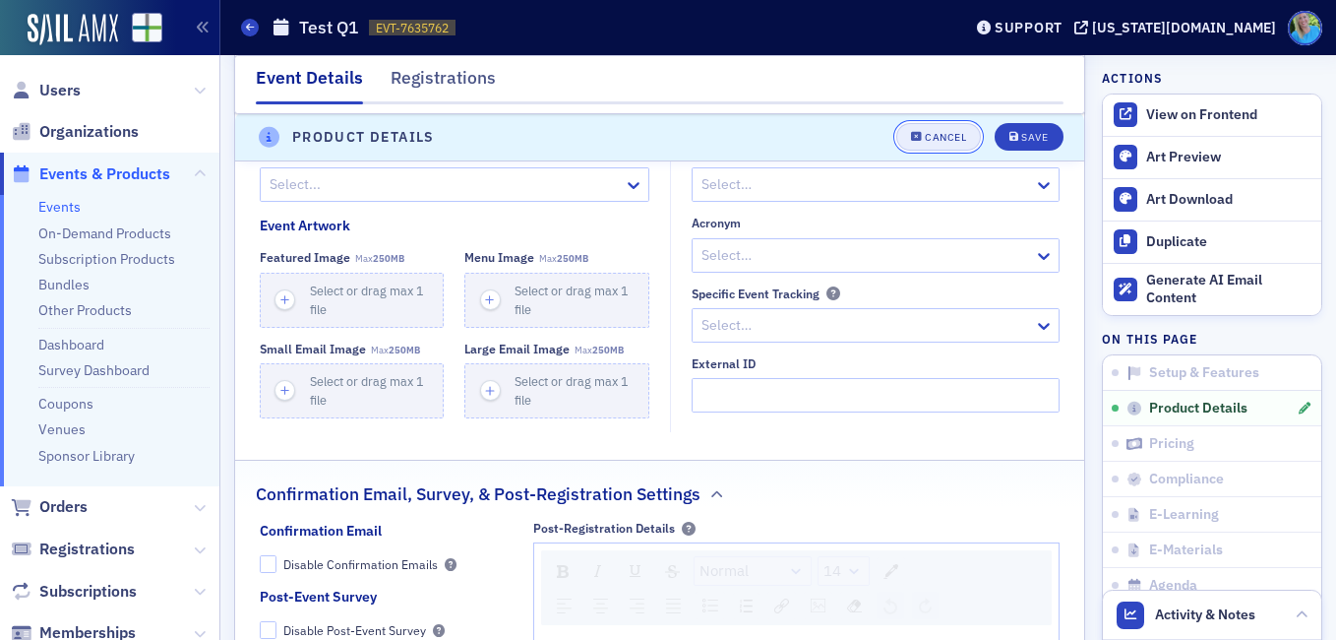
click at [939, 141] on div "Cancel" at bounding box center [945, 138] width 41 height 11
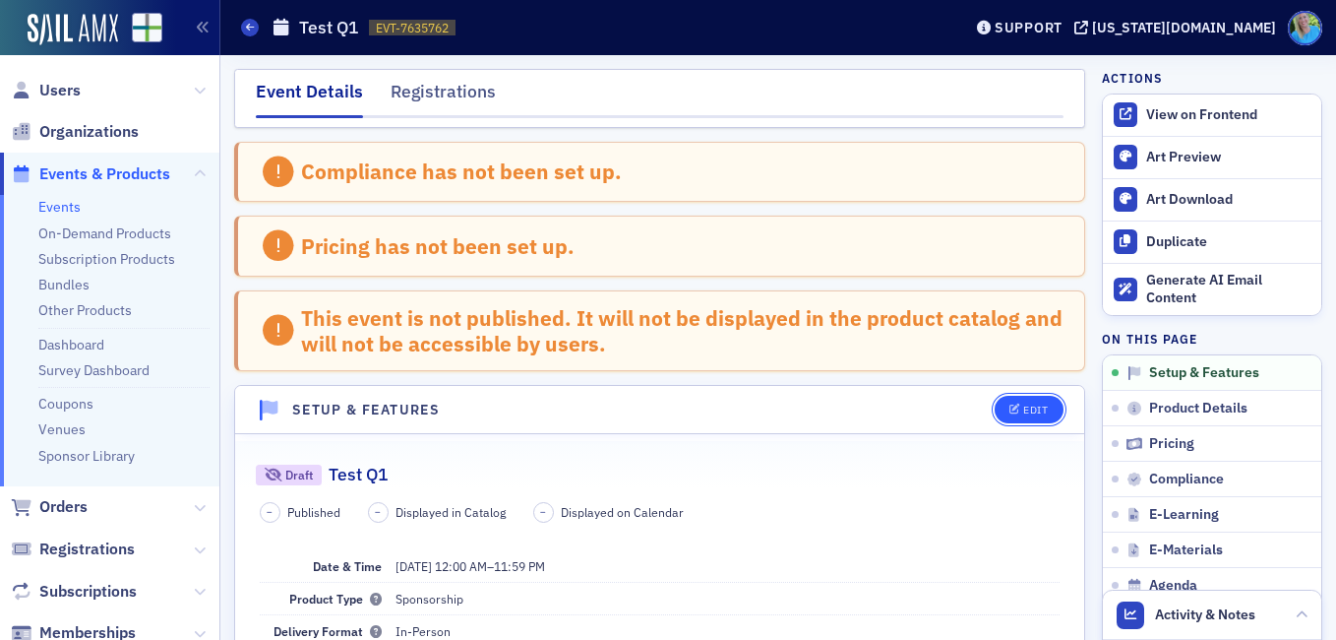
click at [1020, 423] on button "Edit" at bounding box center [1029, 410] width 68 height 28
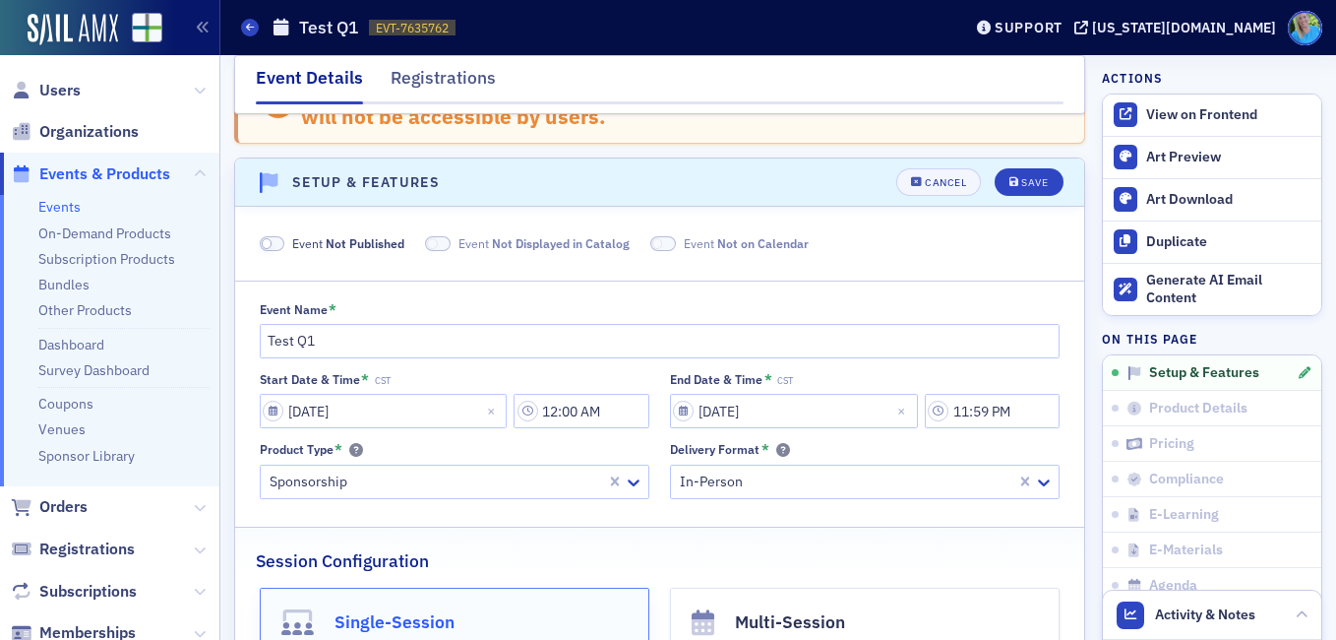
scroll to position [271, 0]
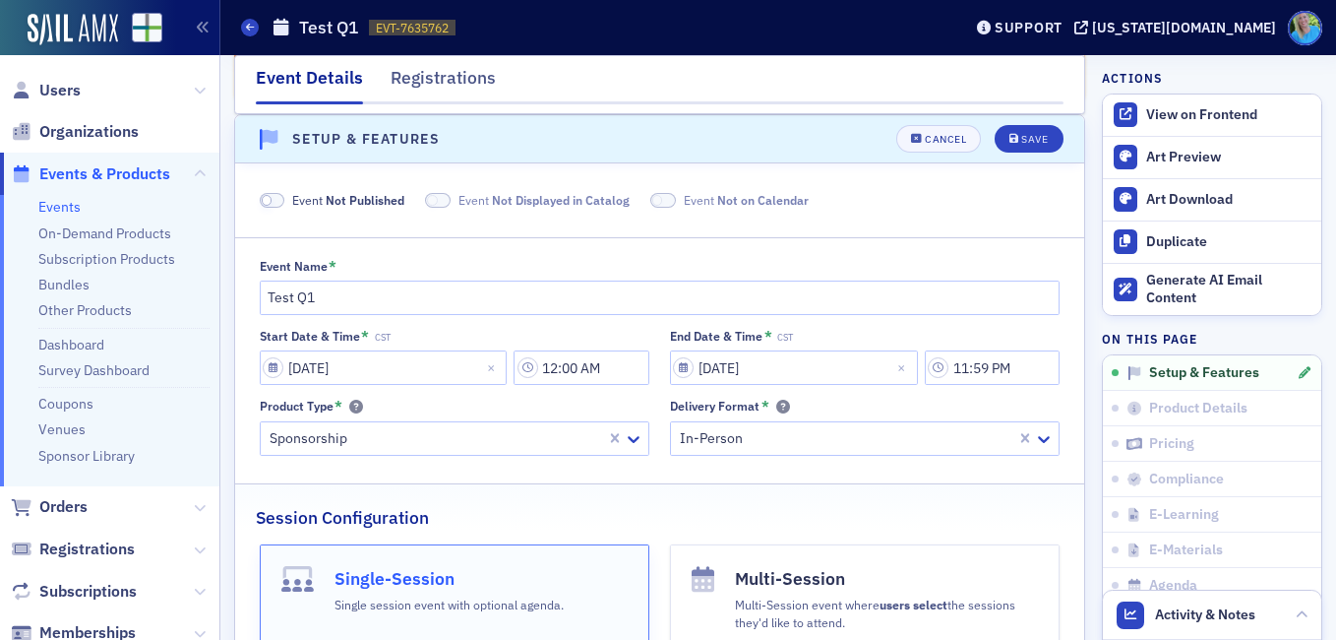
click at [273, 200] on span at bounding box center [273, 200] width 26 height 15
click at [411, 197] on span at bounding box center [415, 200] width 26 height 15
click at [628, 198] on span at bounding box center [640, 200] width 26 height 15
click at [1021, 141] on div "Save" at bounding box center [1034, 139] width 27 height 11
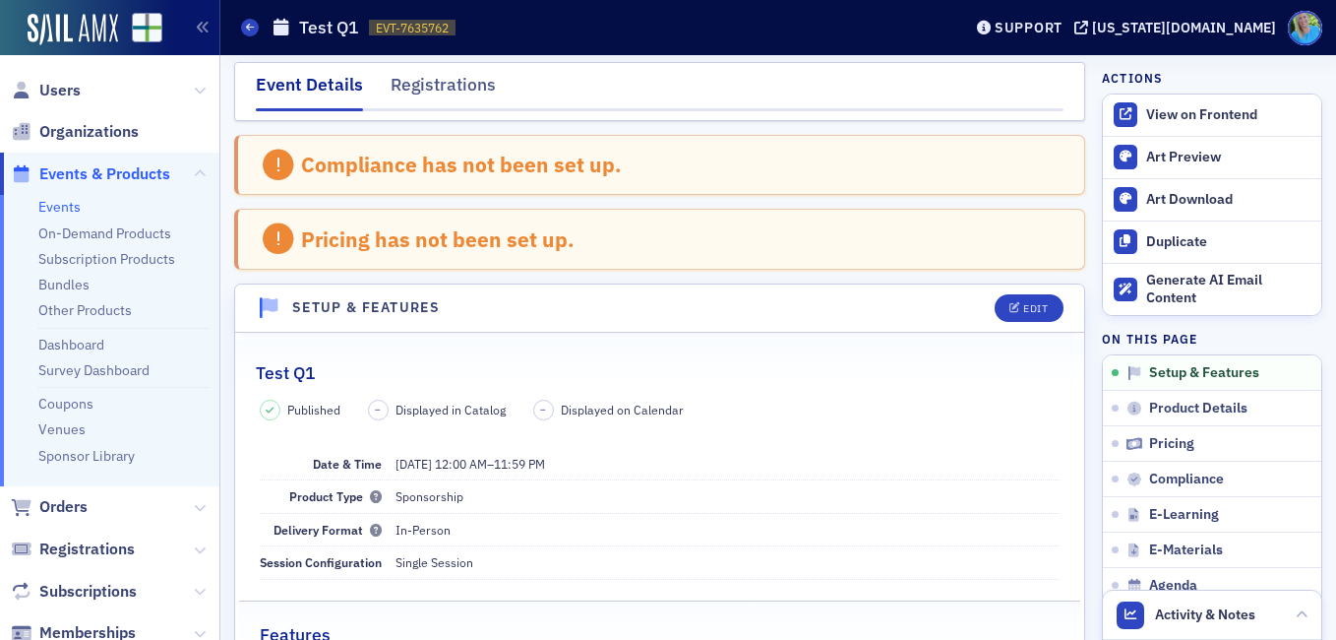
scroll to position [0, 0]
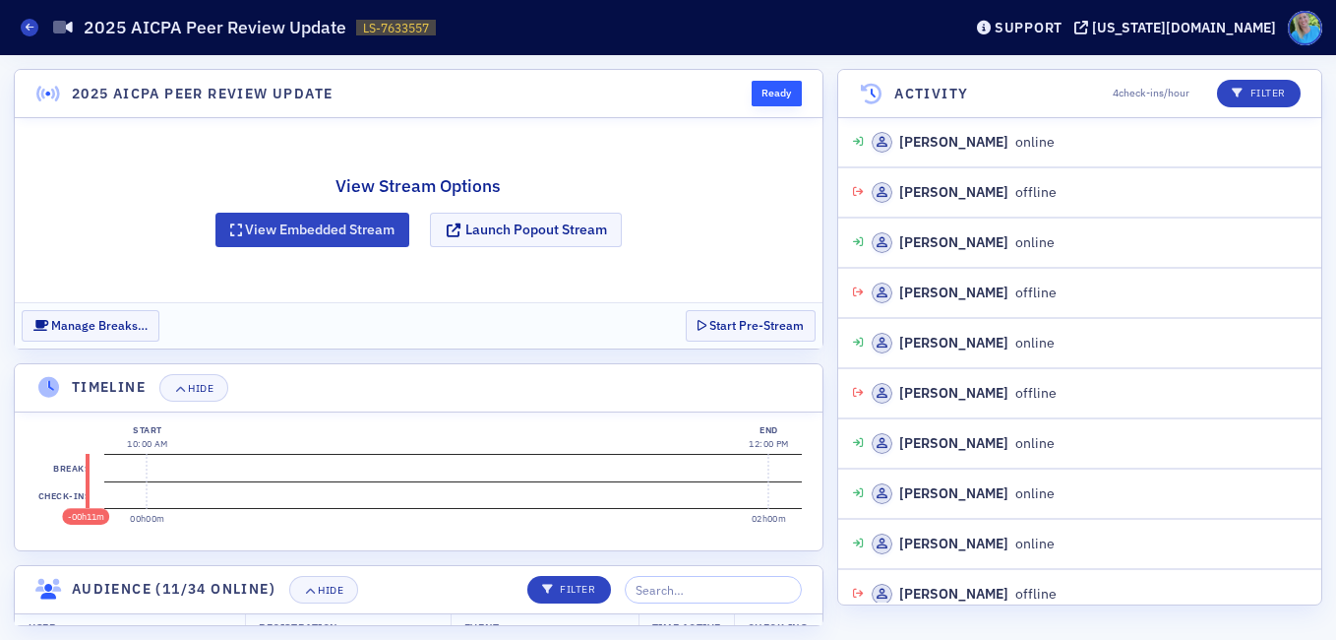
scroll to position [216, 0]
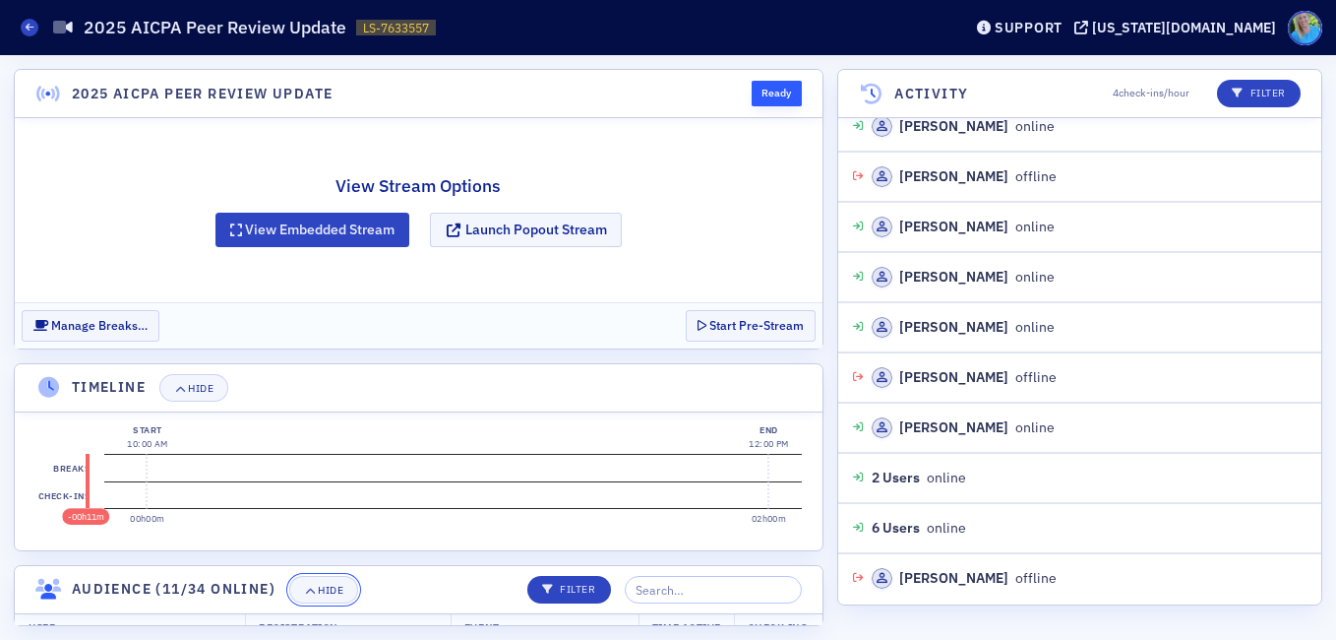
click at [323, 593] on div "Hide" at bounding box center [331, 590] width 26 height 11
click at [199, 387] on div "Hide" at bounding box center [201, 388] width 26 height 11
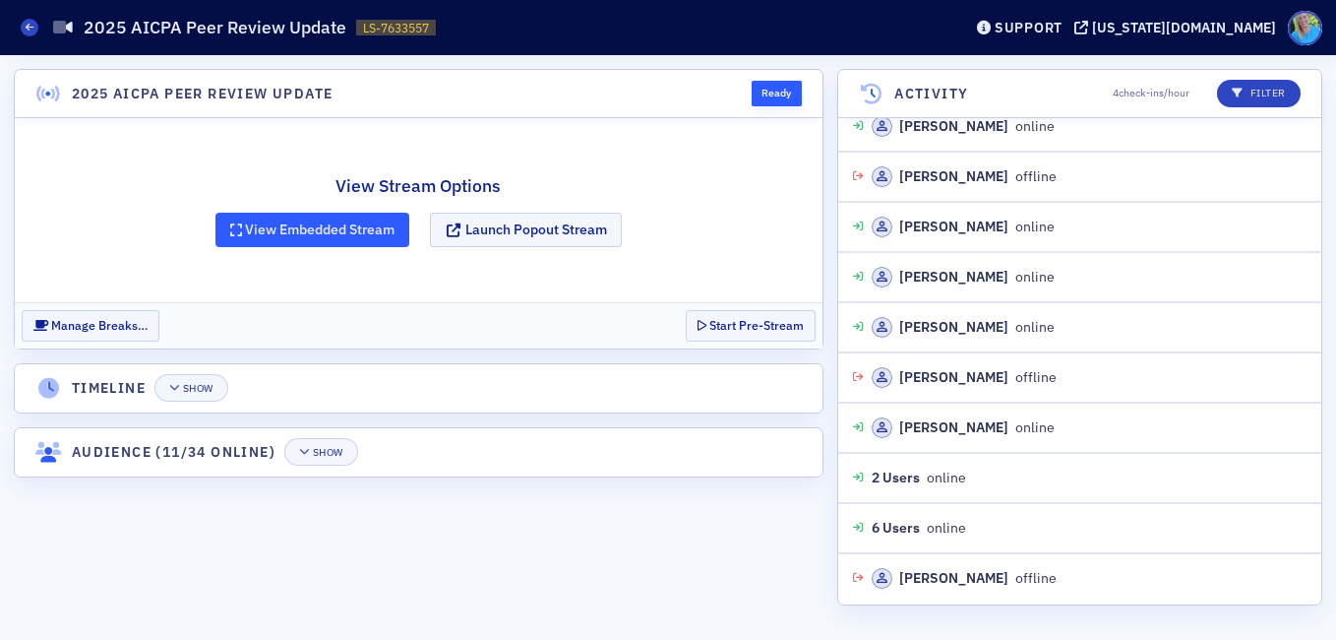
scroll to position [267, 0]
click at [301, 228] on button "View Embedded Stream" at bounding box center [313, 230] width 195 height 34
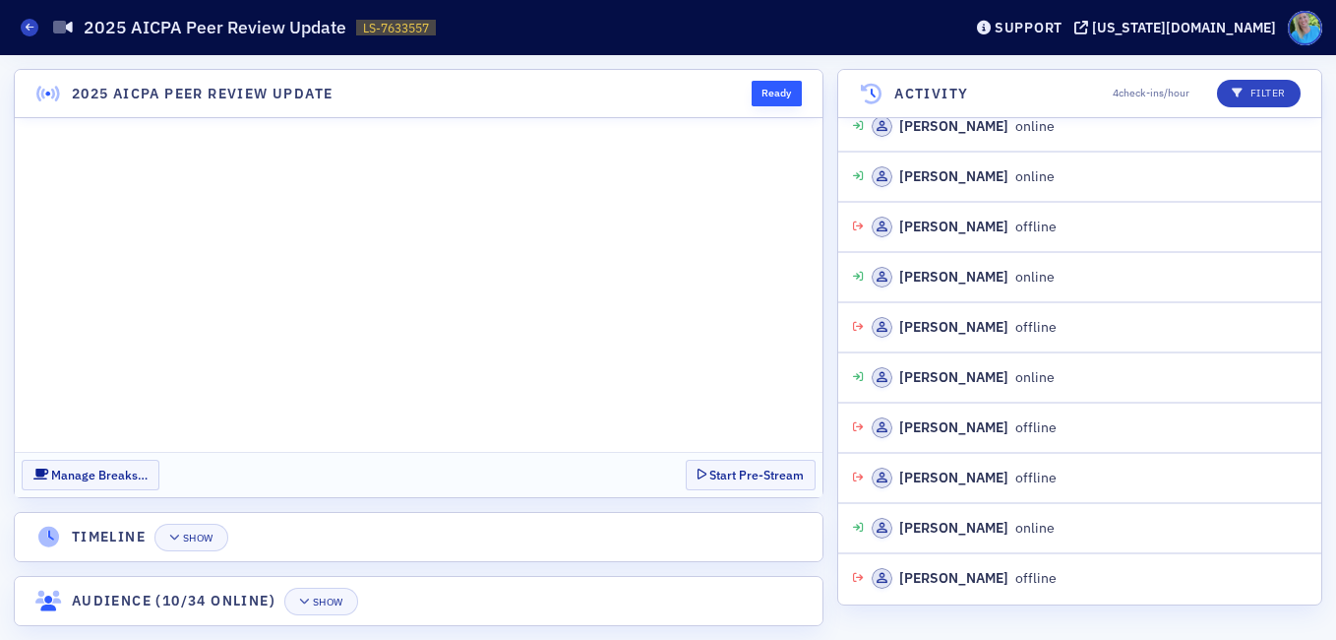
scroll to position [0, 0]
click at [826, 450] on div "2025 AICPA Peer Review Update Ready Manage Breaks… Start Pre-Stream Timeline Sh…" at bounding box center [668, 347] width 1336 height 585
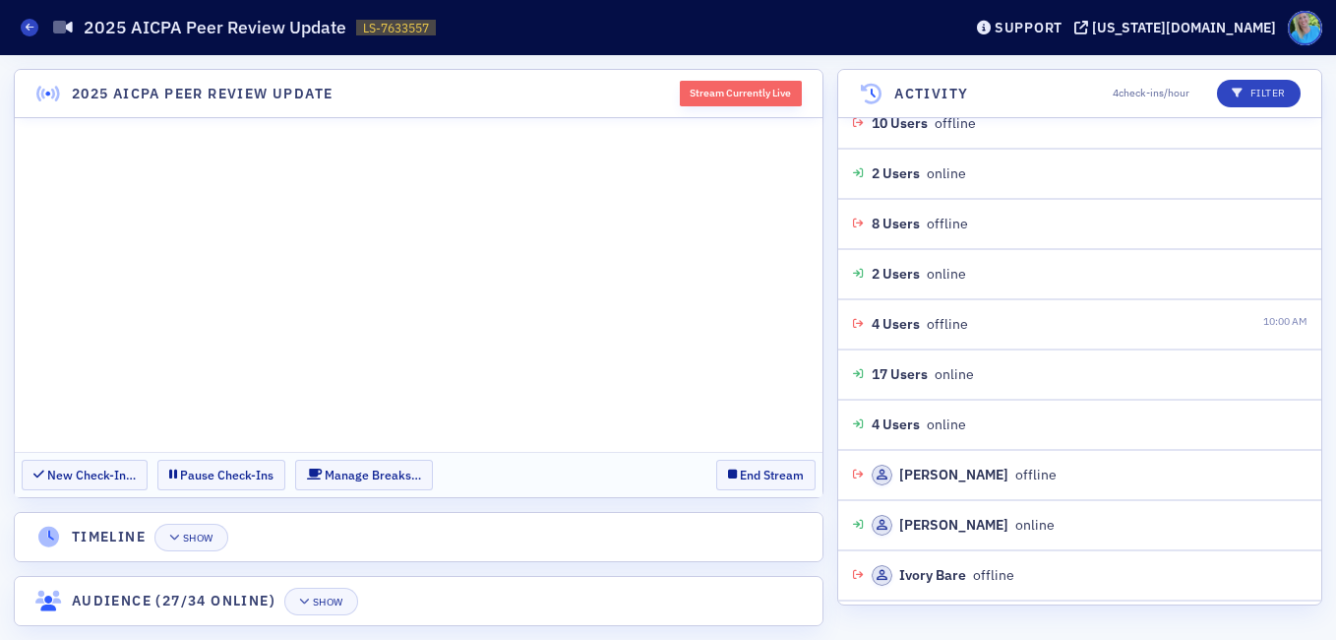
scroll to position [37556, 0]
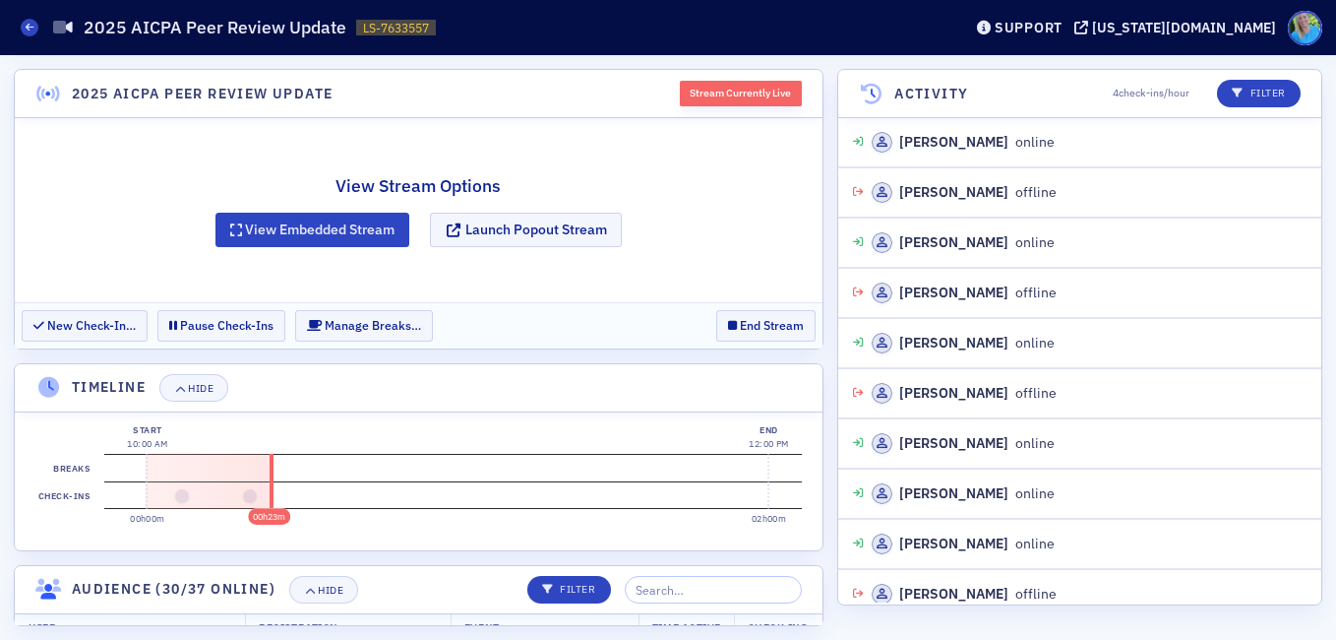
scroll to position [871, 0]
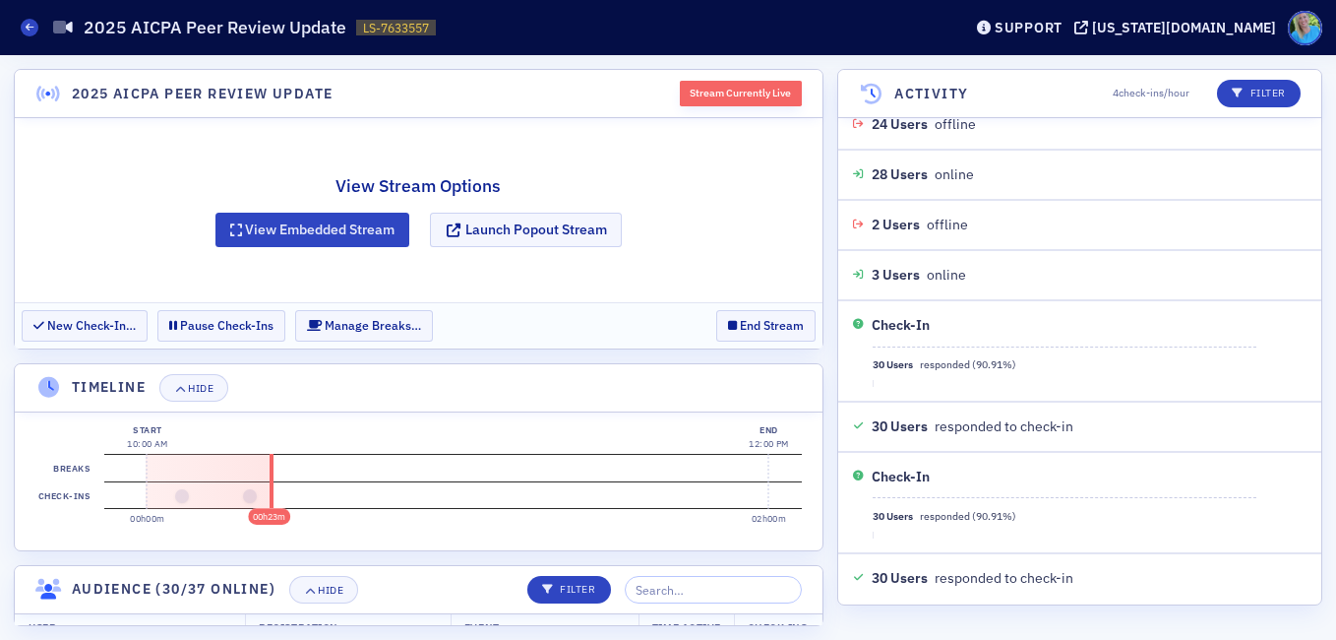
click at [832, 431] on div "2025 AICPA Peer Review Update Stream Currently Live View Stream Options View Em…" at bounding box center [668, 347] width 1336 height 585
click at [208, 389] on div "Hide" at bounding box center [201, 388] width 26 height 11
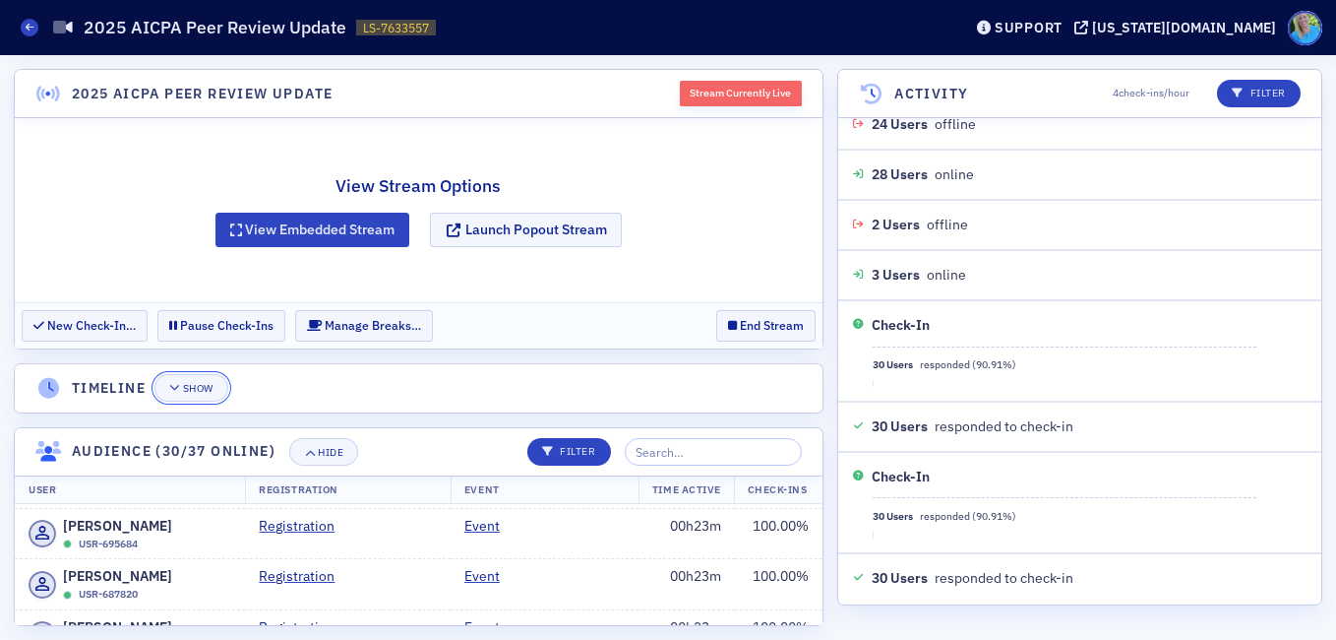
scroll to position [1673, 0]
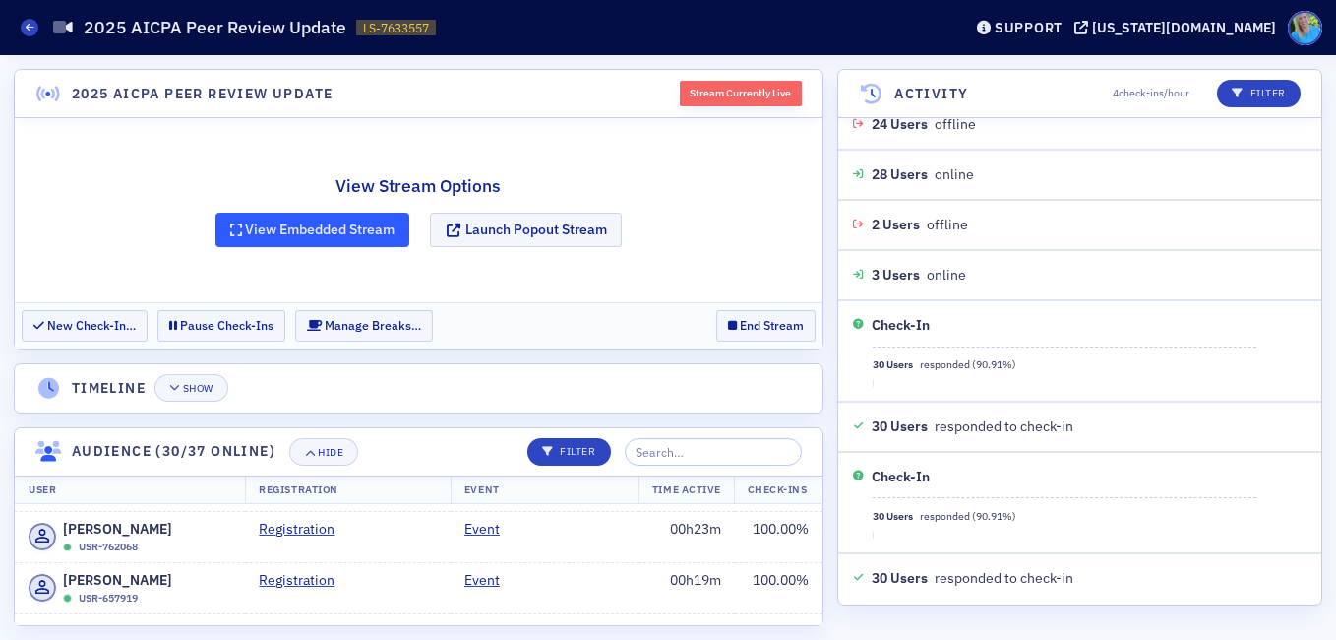
click at [335, 226] on button "View Embedded Stream" at bounding box center [313, 230] width 195 height 34
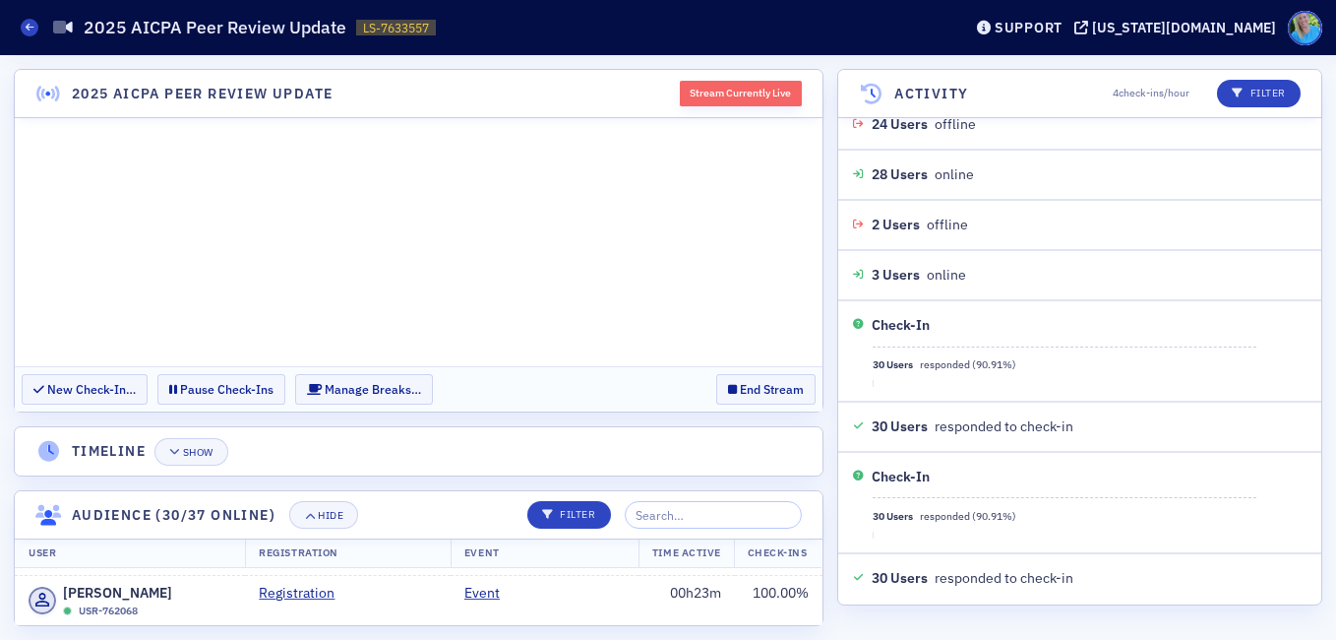
scroll to position [0, 0]
click at [316, 518] on icon "button" at bounding box center [310, 515] width 12 height 11
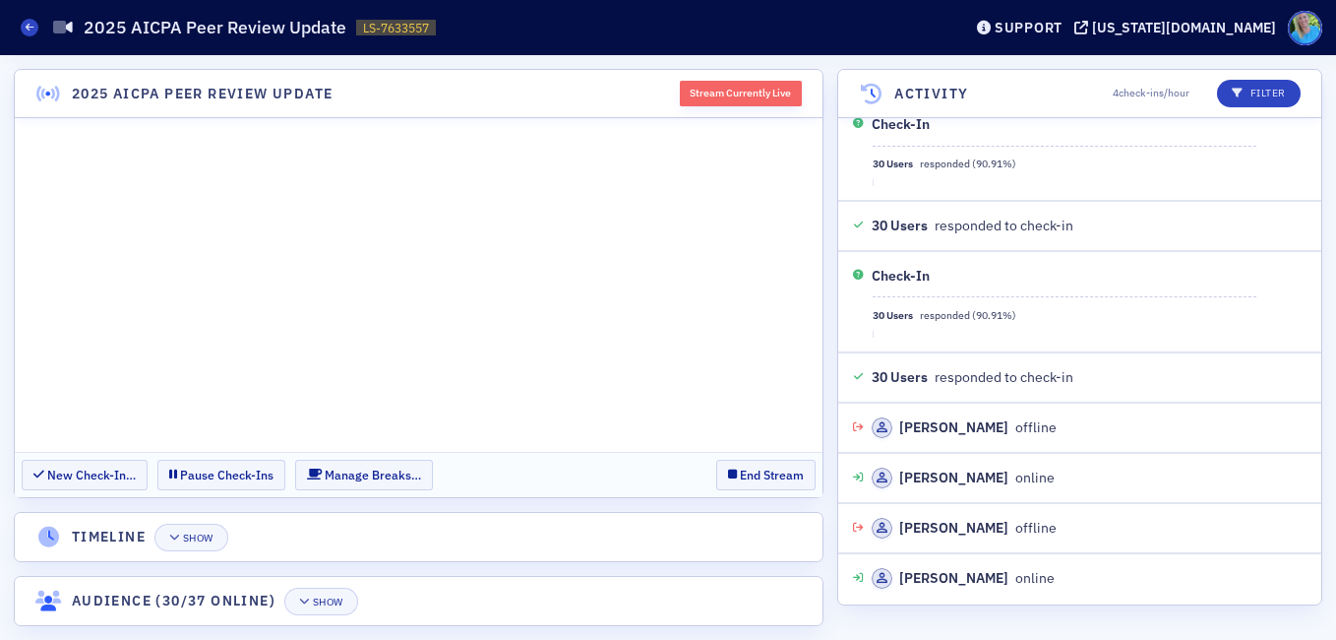
scroll to position [1523, 0]
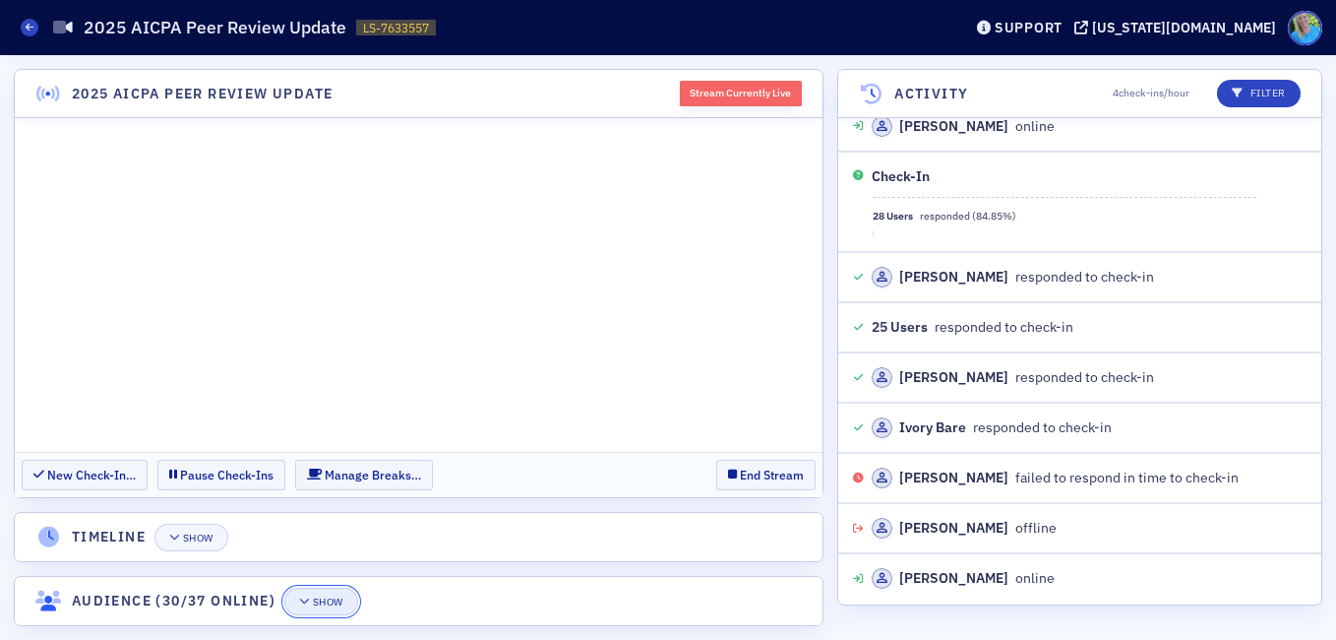
click at [342, 596] on div "Show" at bounding box center [328, 601] width 31 height 11
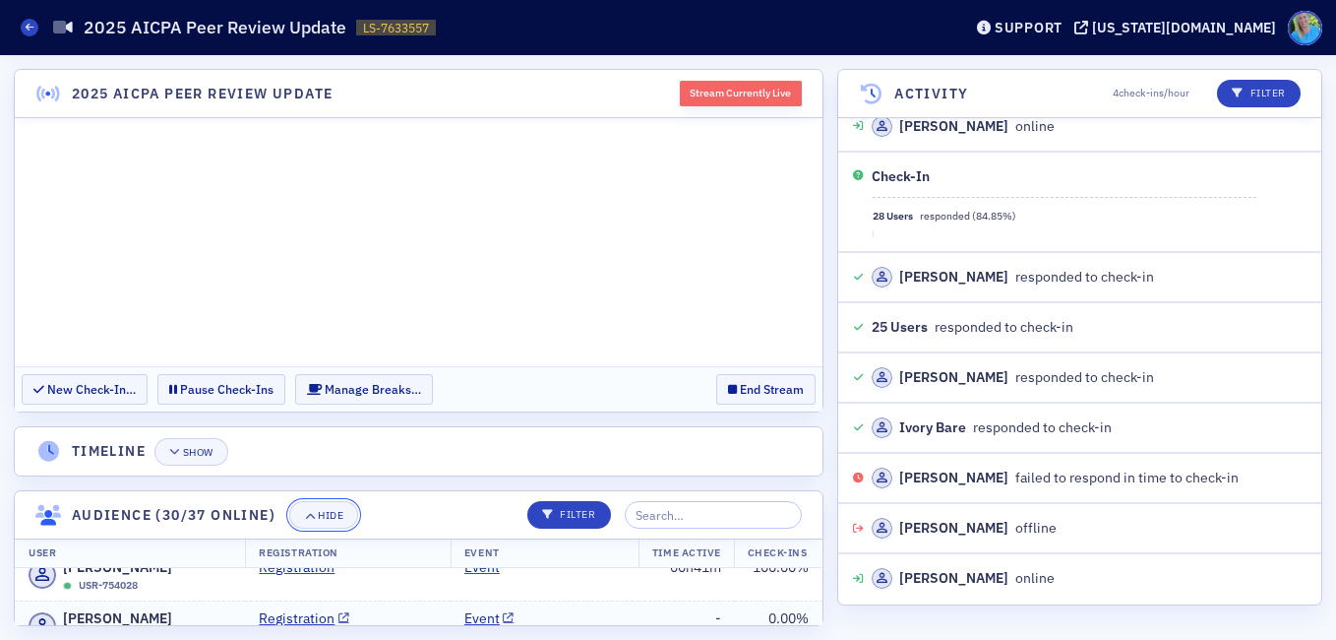
scroll to position [984, 0]
click at [337, 514] on div "Hide" at bounding box center [331, 515] width 26 height 11
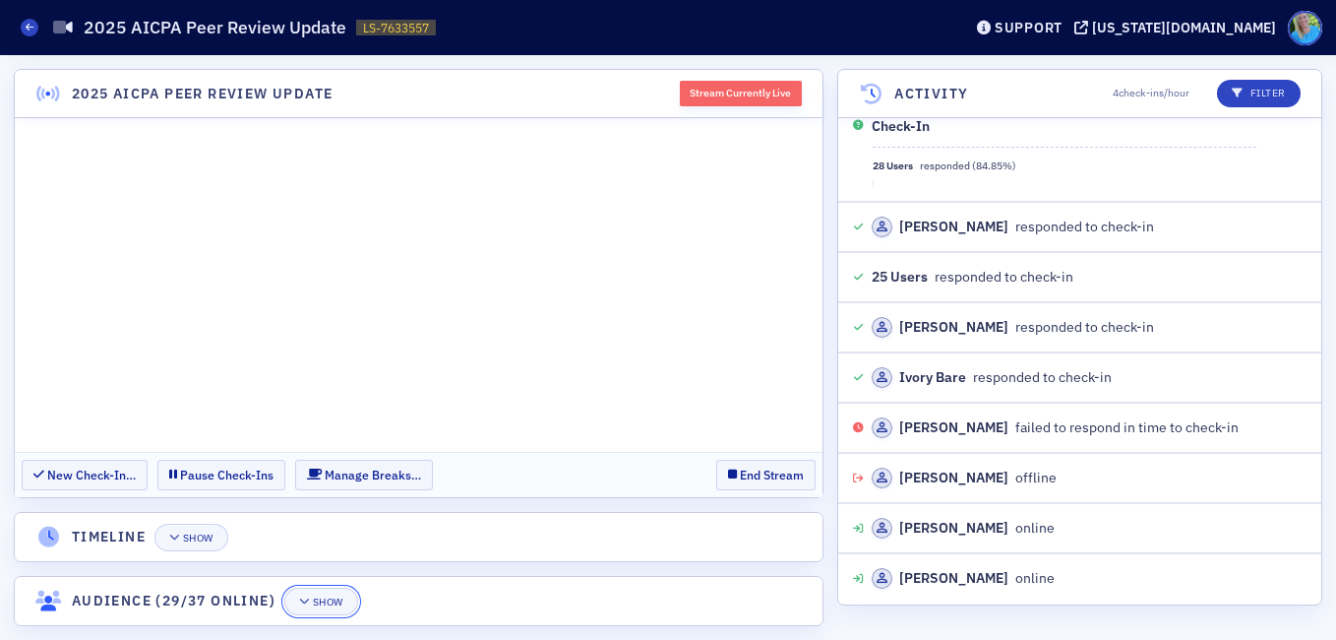
scroll to position [1624, 0]
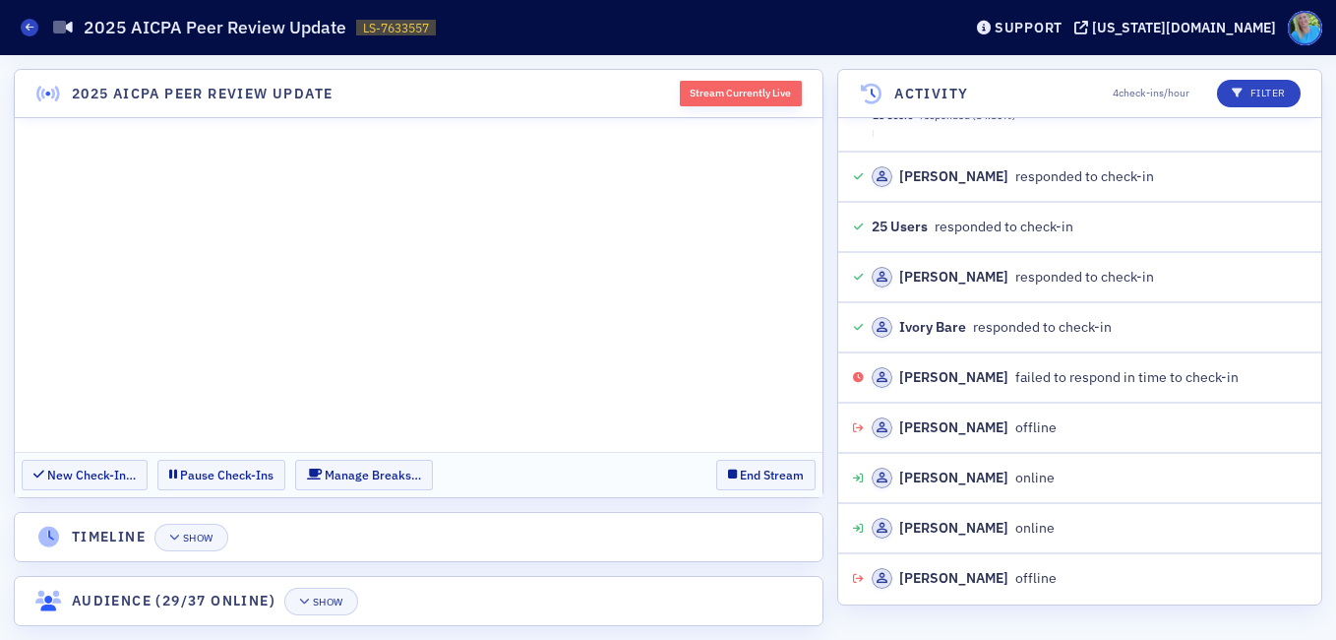
click at [339, 578] on header "Audience (29/37 online) Show" at bounding box center [419, 601] width 808 height 48
click at [335, 605] on div "Show" at bounding box center [328, 601] width 31 height 11
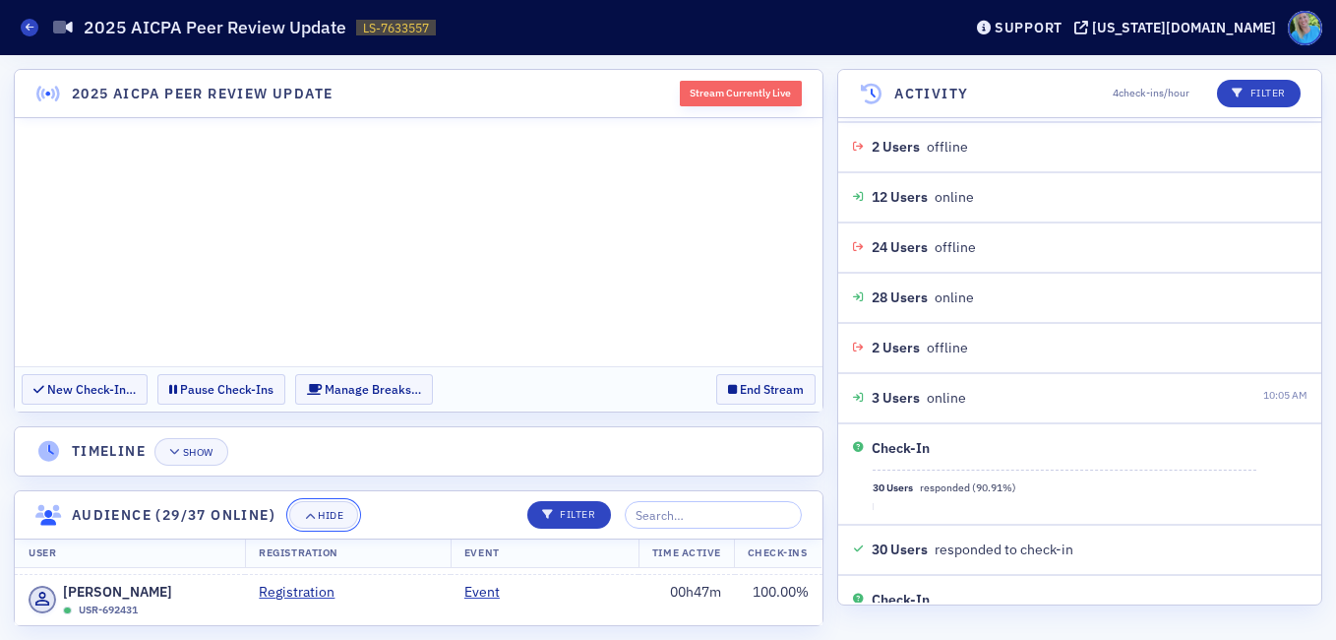
scroll to position [738, 0]
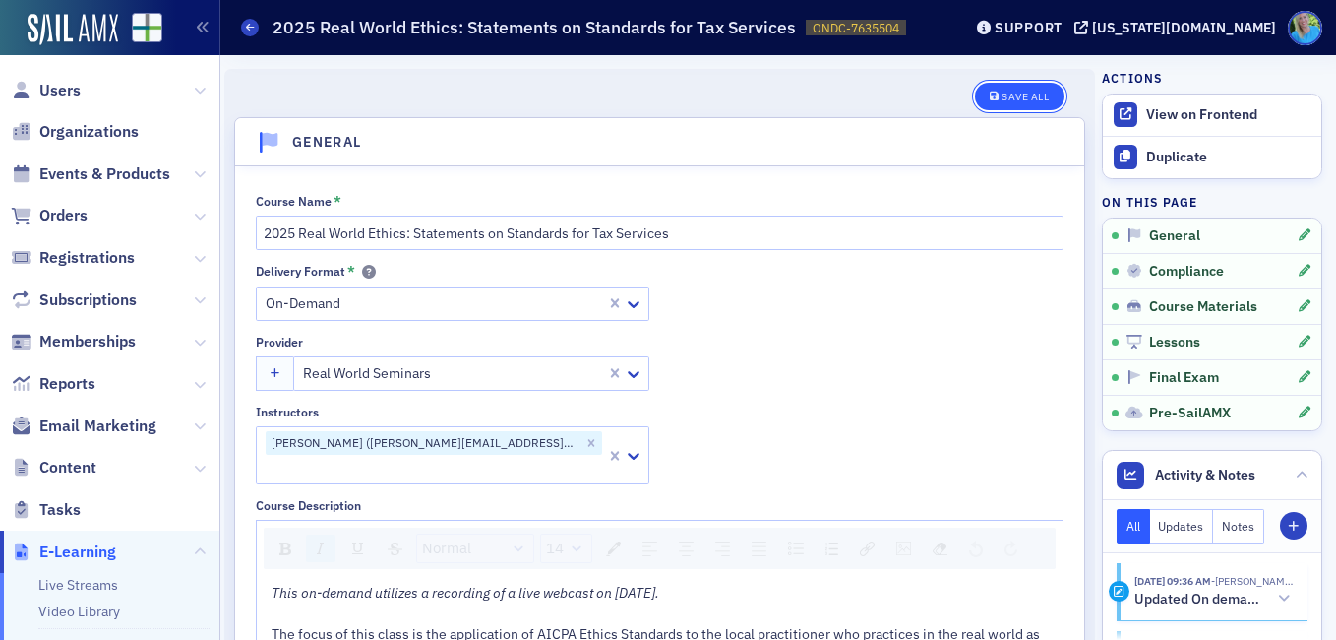
click at [1002, 95] on div "Save All" at bounding box center [1025, 97] width 47 height 11
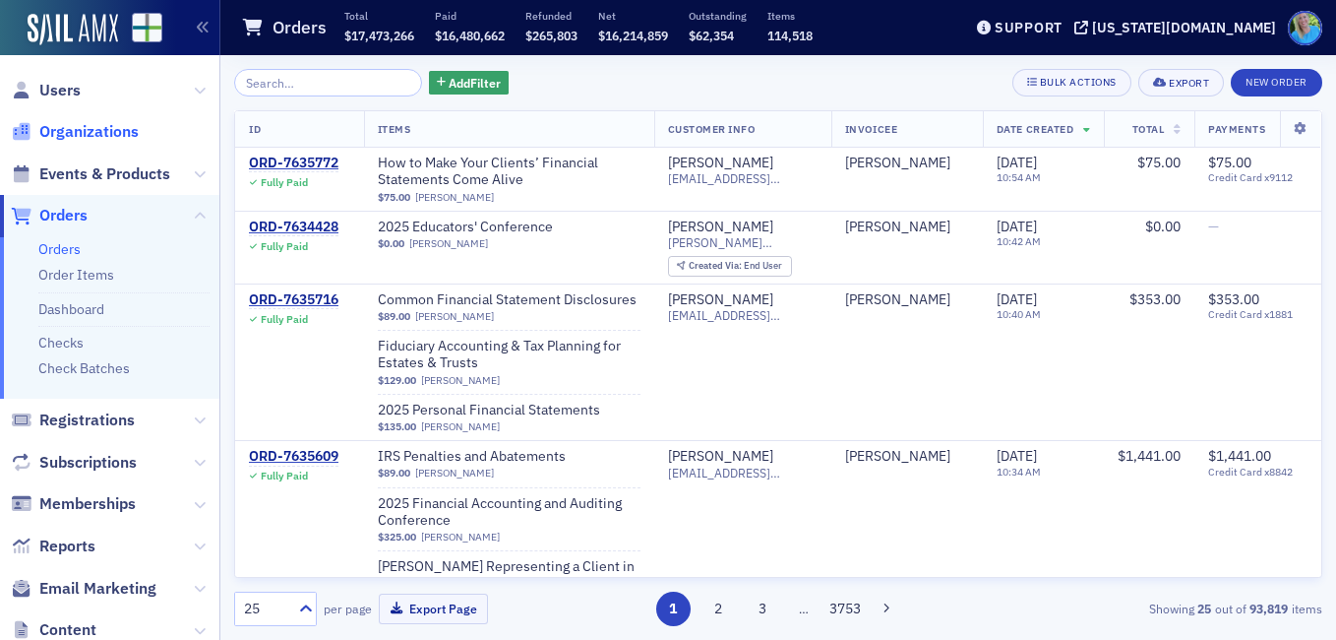
click at [65, 125] on span "Organizations" at bounding box center [88, 132] width 99 height 22
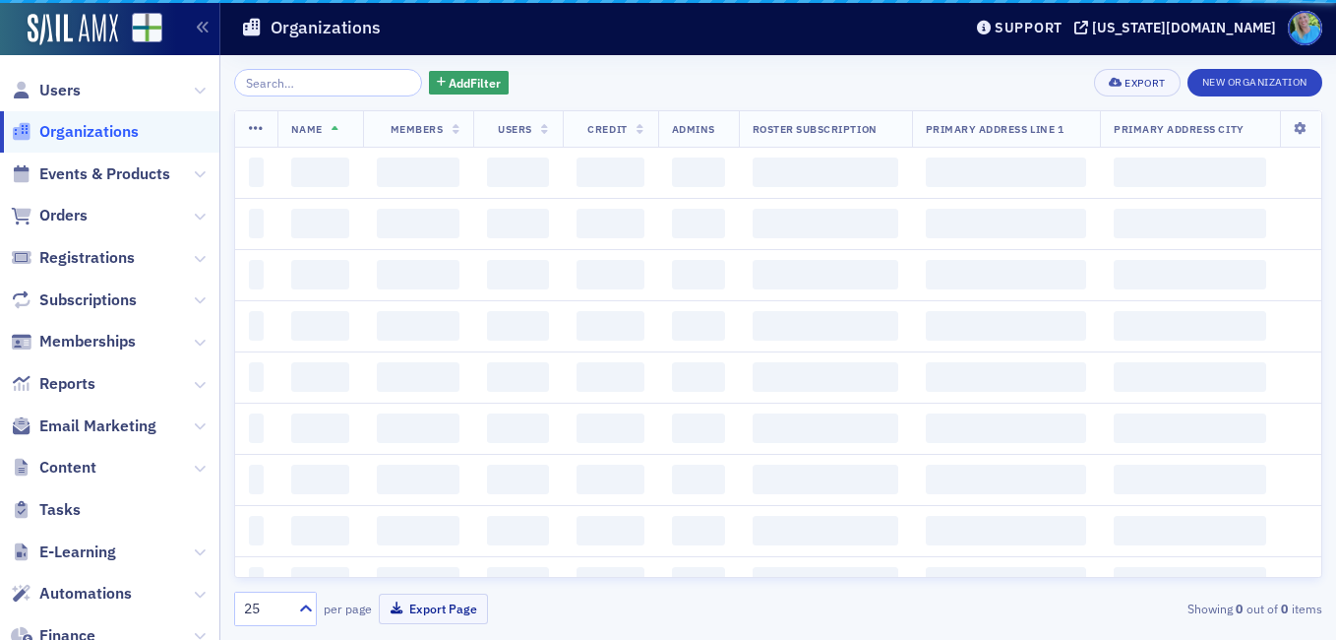
click at [289, 87] on input "search" at bounding box center [328, 83] width 188 height 28
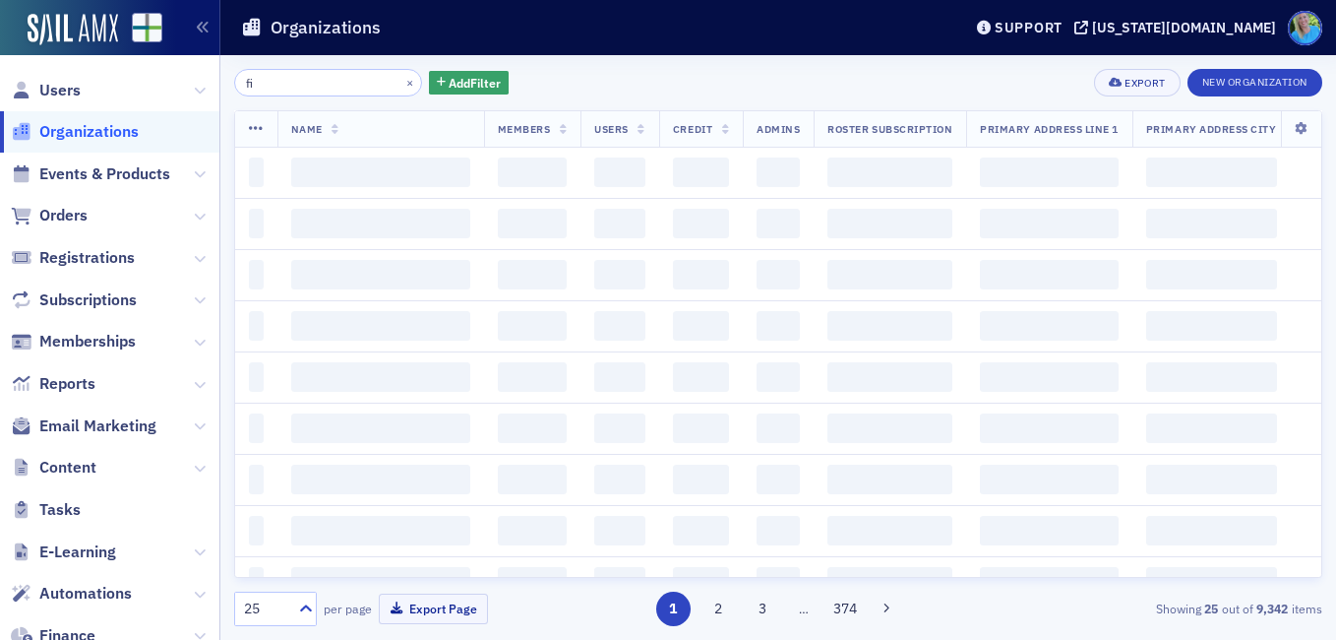
type input "f"
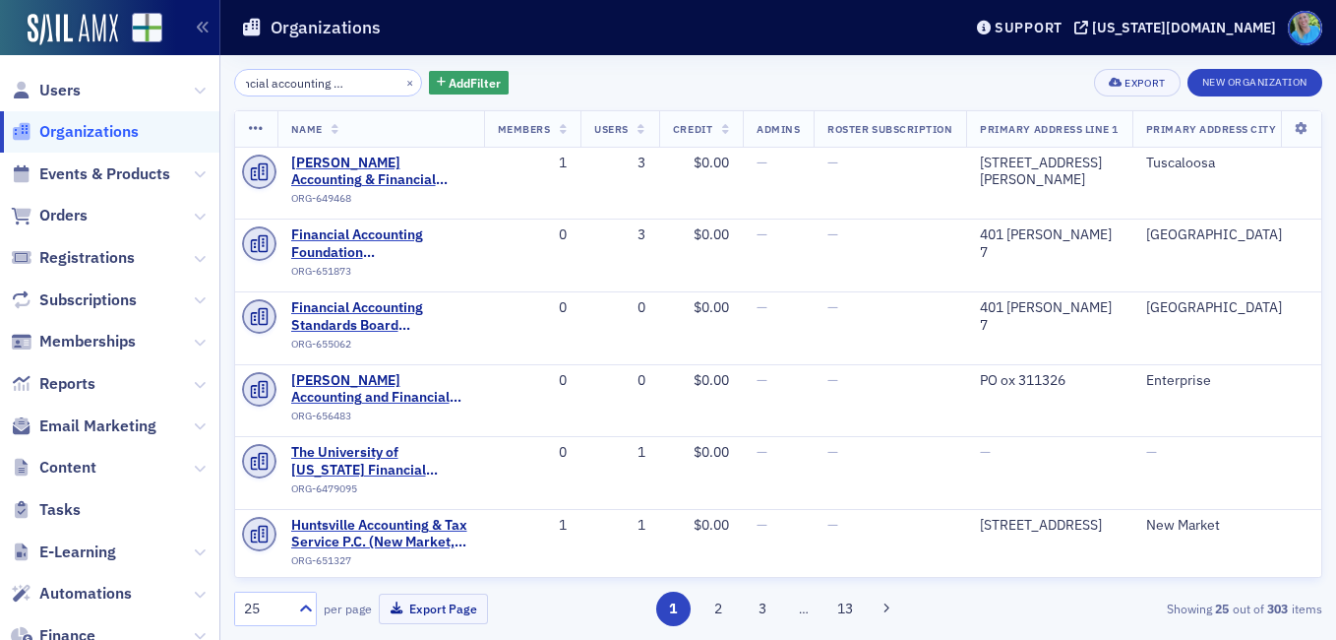
type input "2025 financial accounting and auditing"
click at [114, 187] on span "Events & Products" at bounding box center [109, 174] width 219 height 42
click at [114, 176] on span "Events & Products" at bounding box center [104, 174] width 131 height 22
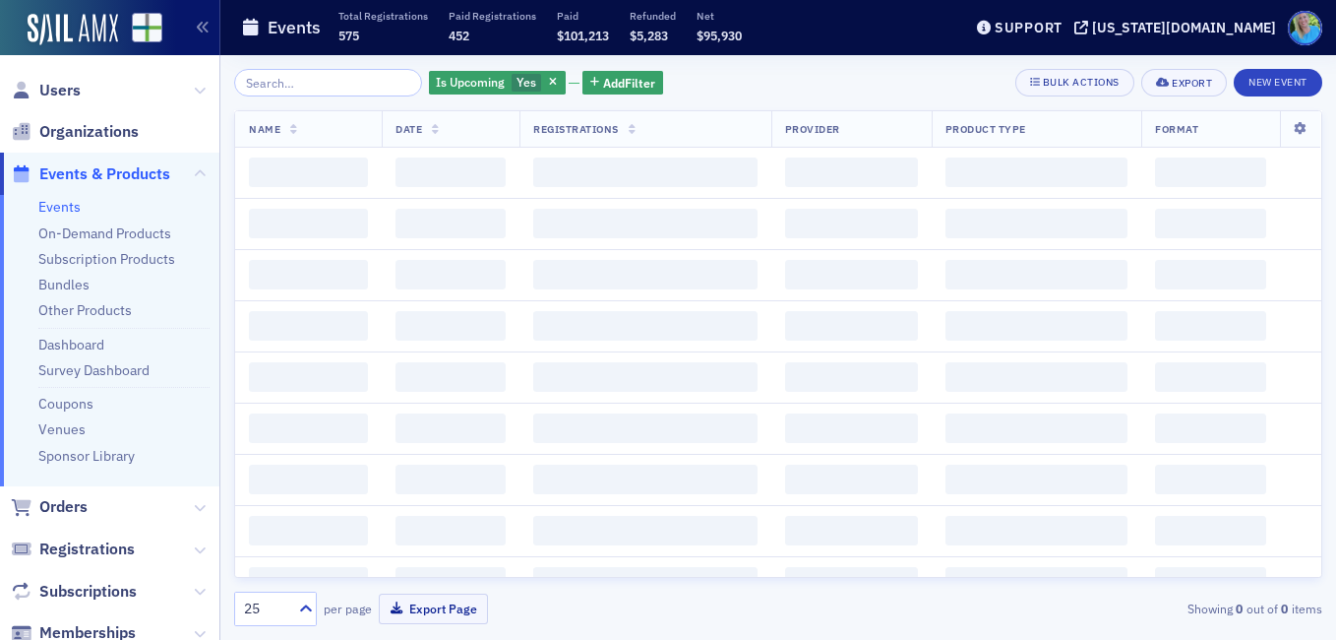
click at [304, 85] on input "search" at bounding box center [328, 83] width 188 height 28
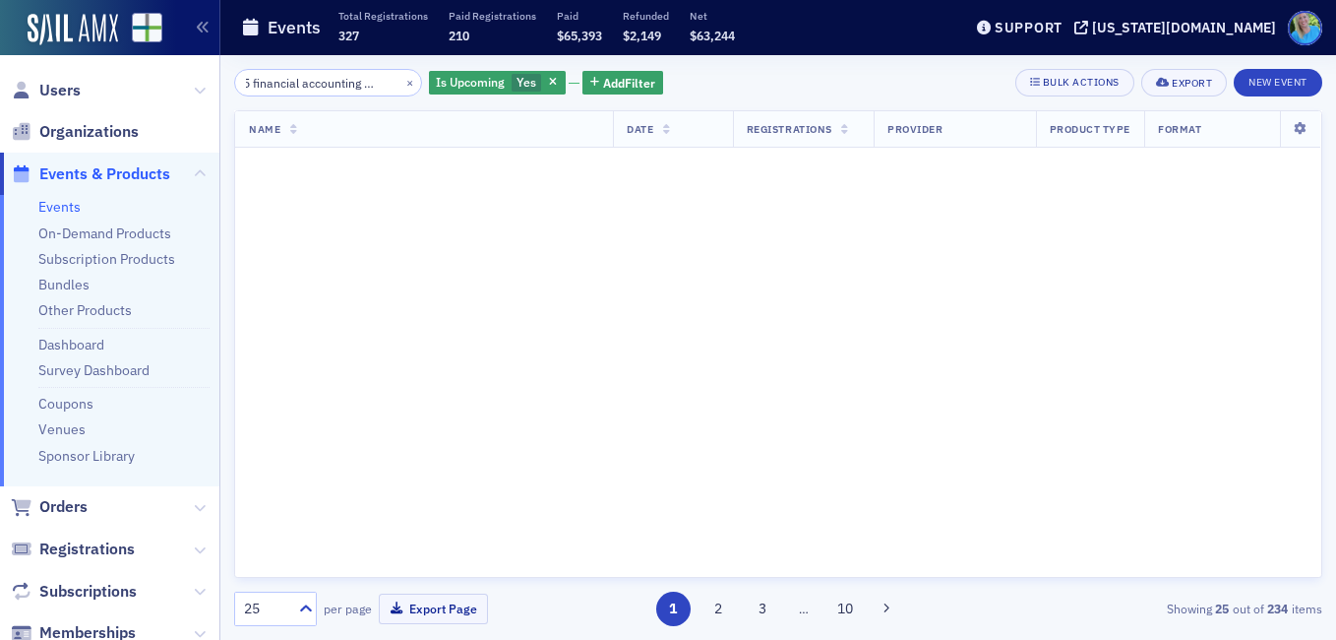
scroll to position [0, 54]
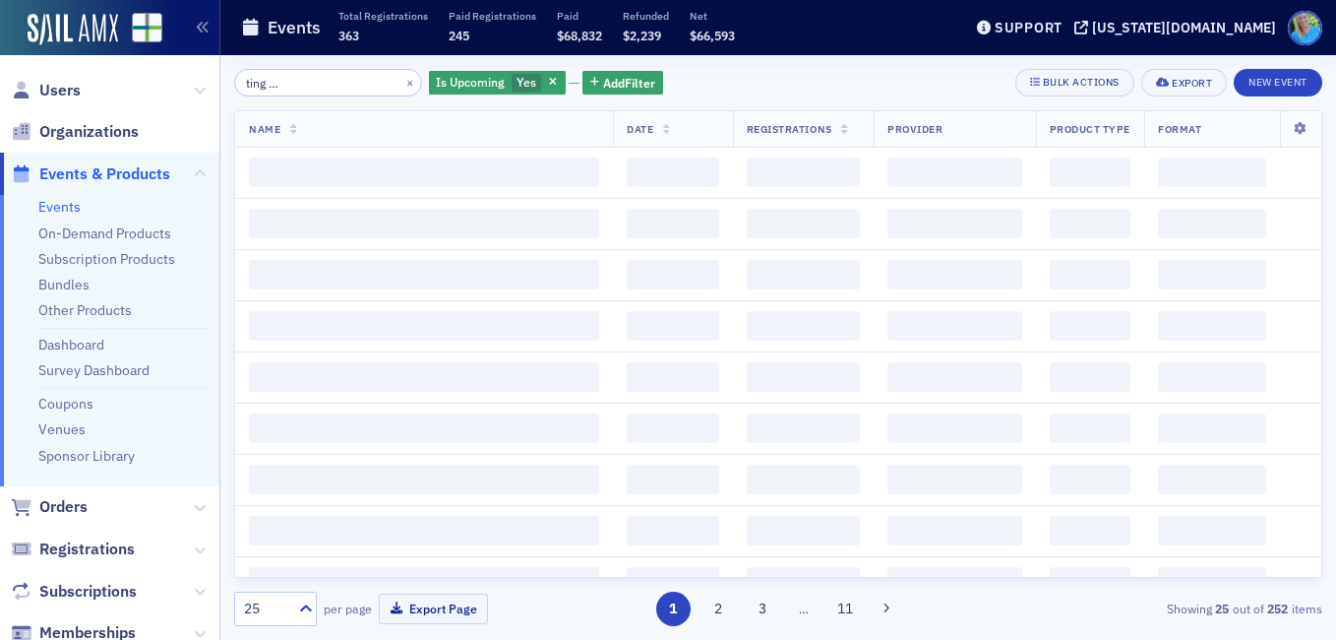
scroll to position [0, 141]
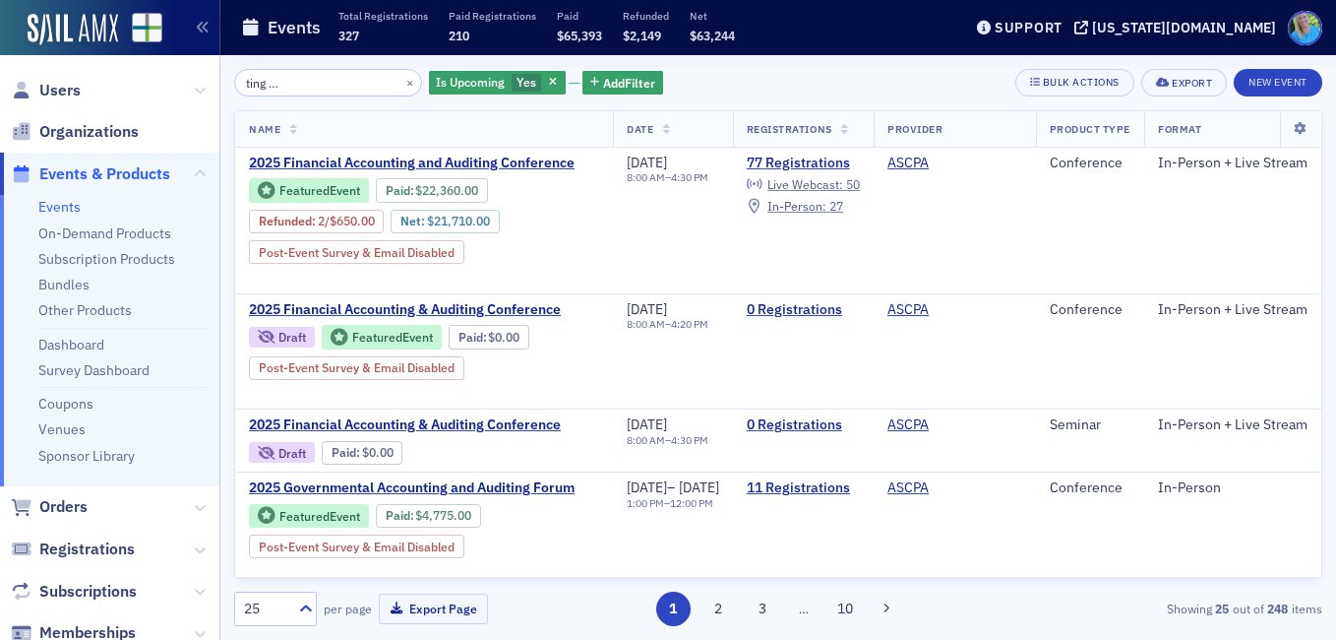
type input "2025 financial accounting and auditing conference"
click at [70, 506] on span "Orders" at bounding box center [63, 507] width 48 height 22
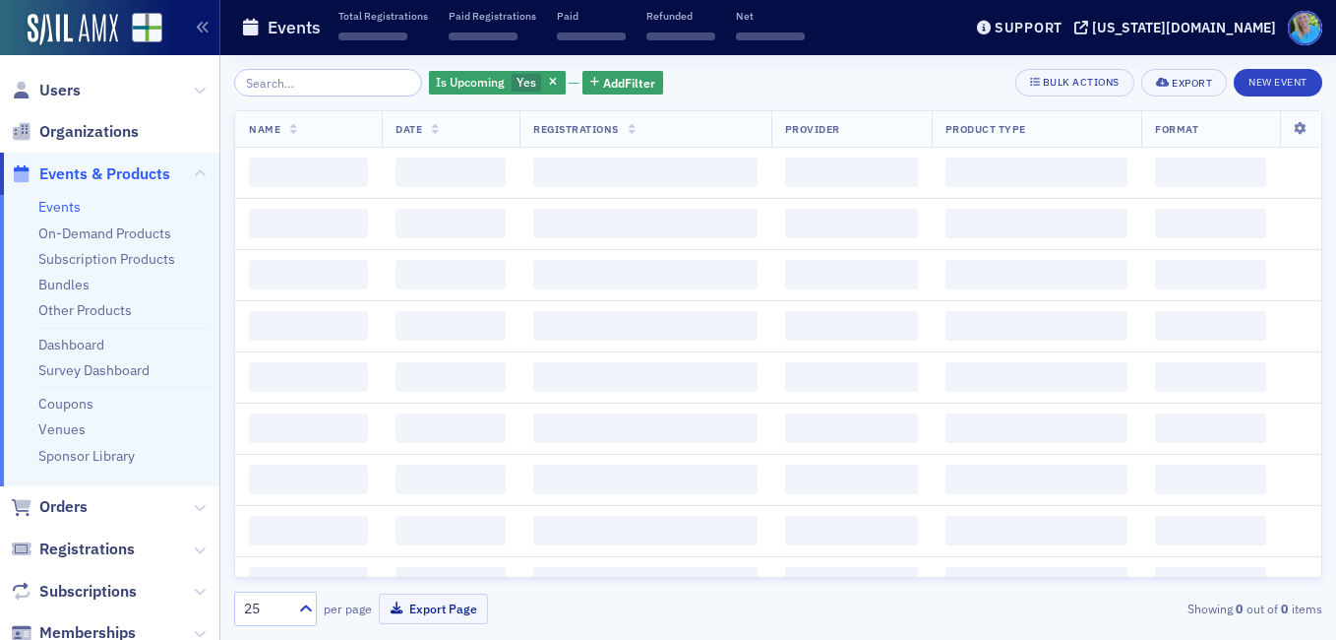
click at [329, 73] on input "search" at bounding box center [328, 83] width 188 height 28
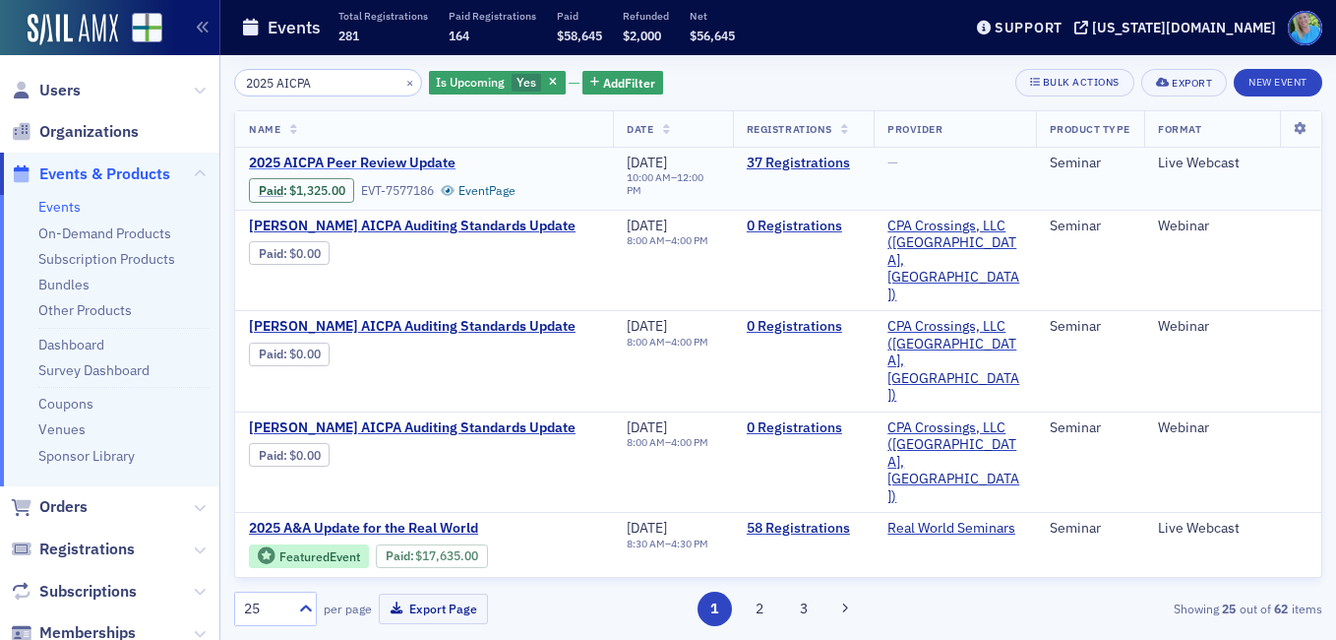
type input "2025 AICPA"
click at [391, 159] on span "2025 AICPA Peer Review Update" at bounding box center [414, 163] width 331 height 18
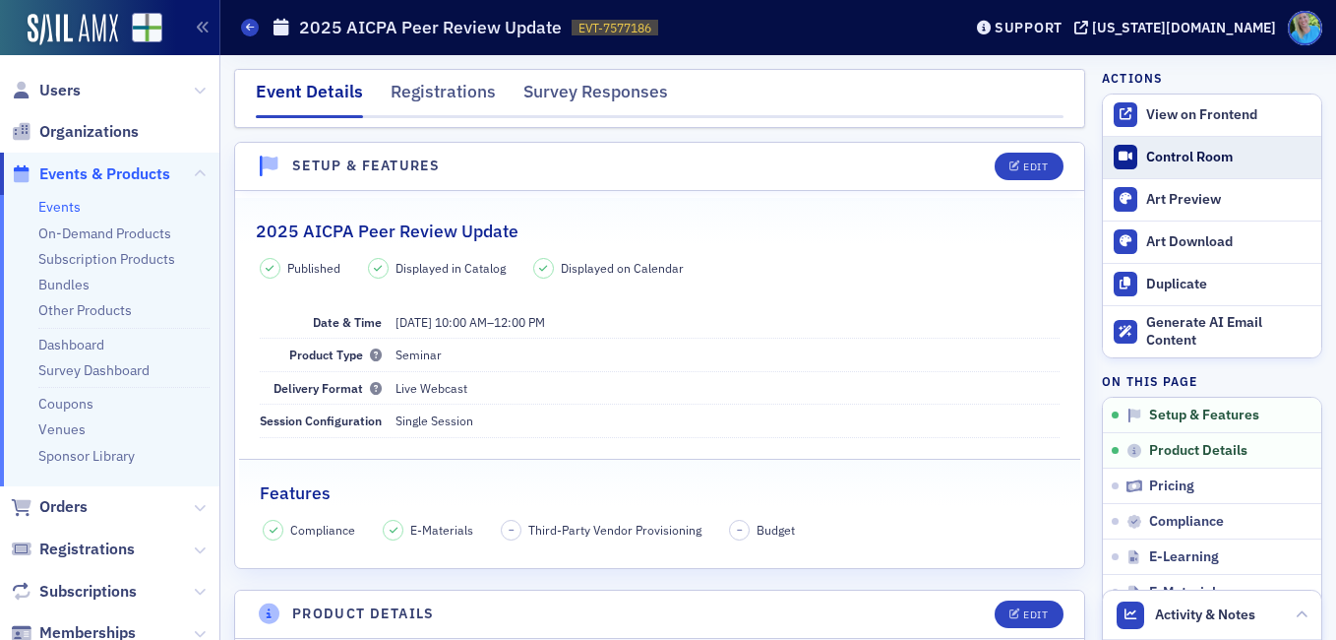
click at [1159, 154] on div "Control Room" at bounding box center [1228, 158] width 165 height 18
click at [74, 501] on span "Orders" at bounding box center [63, 507] width 48 height 22
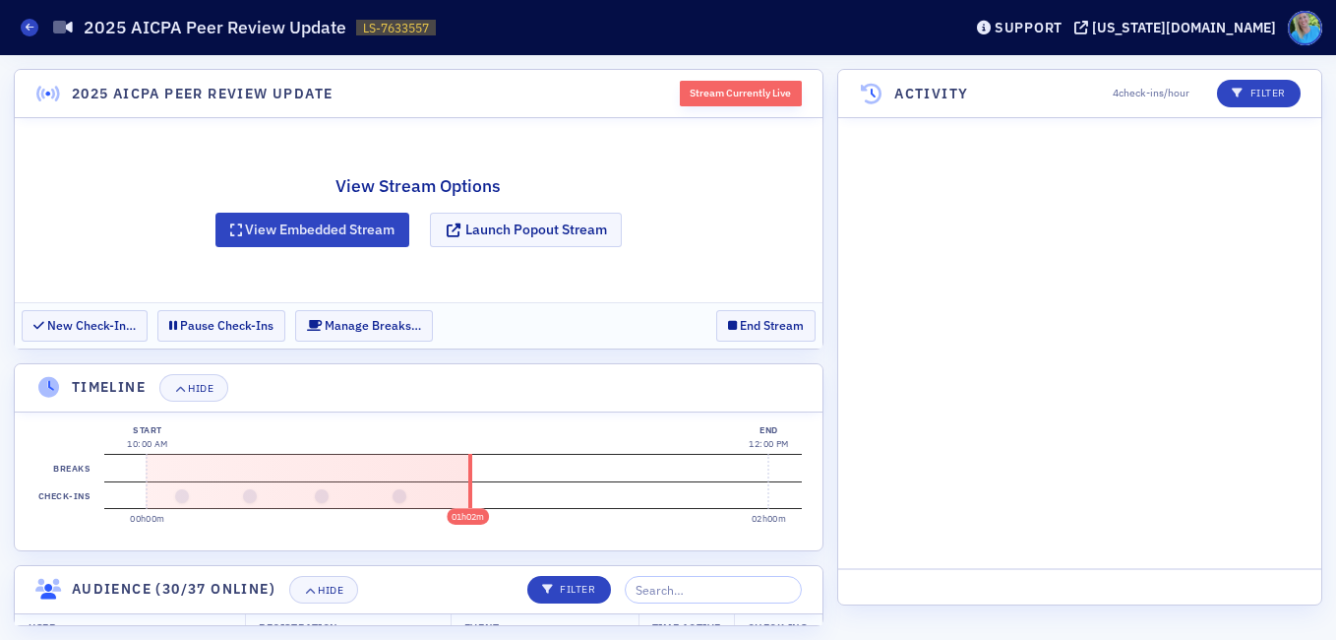
scroll to position [1675, 0]
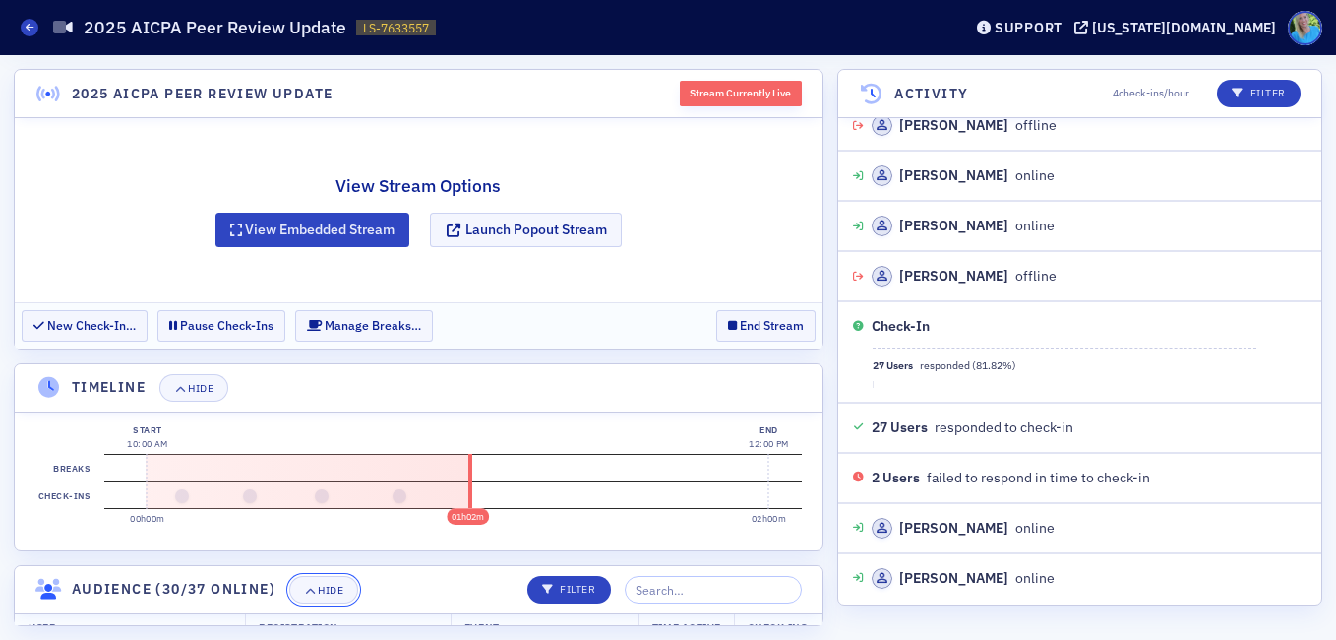
click at [327, 592] on div "Hide" at bounding box center [331, 590] width 26 height 11
click at [190, 391] on div "Hide" at bounding box center [201, 388] width 26 height 11
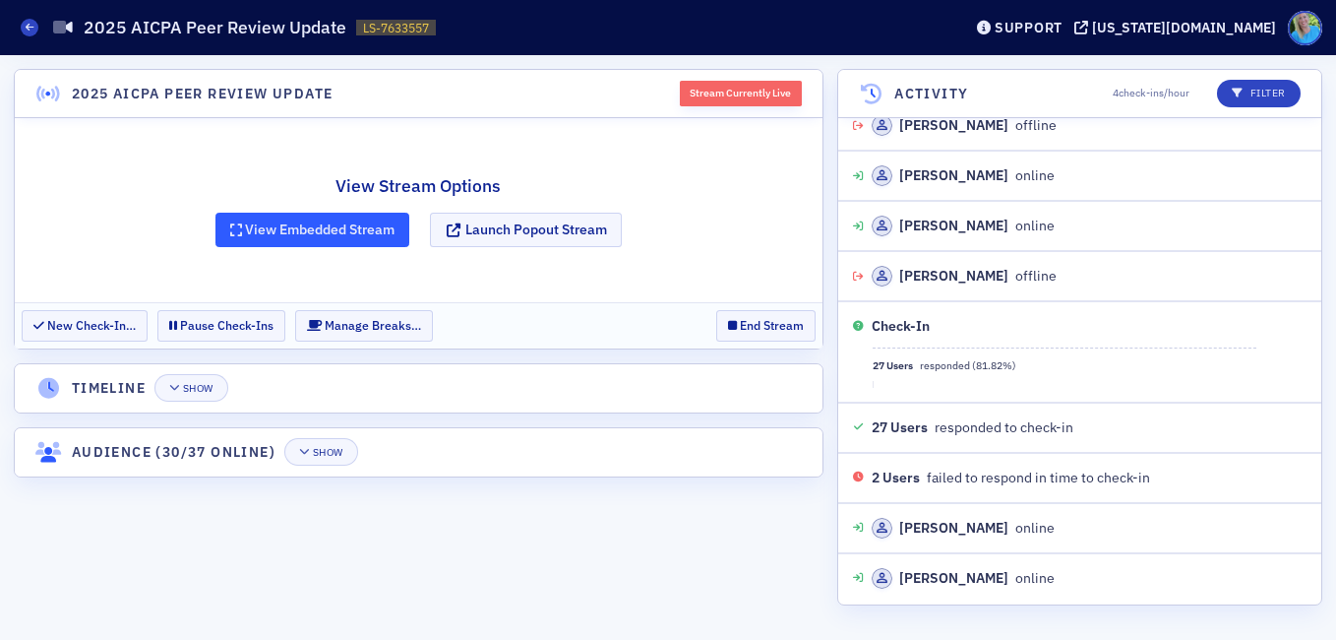
click at [295, 229] on button "View Embedded Stream" at bounding box center [313, 230] width 195 height 34
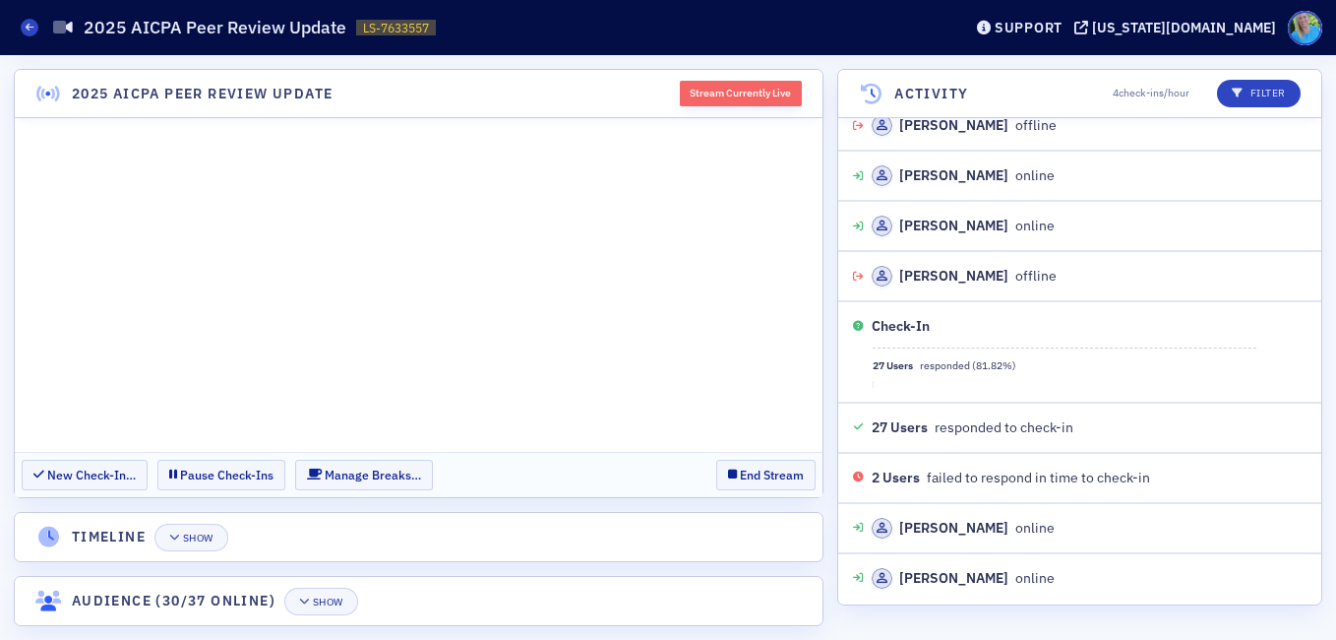
scroll to position [0, 0]
click at [828, 281] on div "2025 AICPA Peer Review Update Stream Currently Live New Check-In… Pause Check-I…" at bounding box center [668, 347] width 1336 height 585
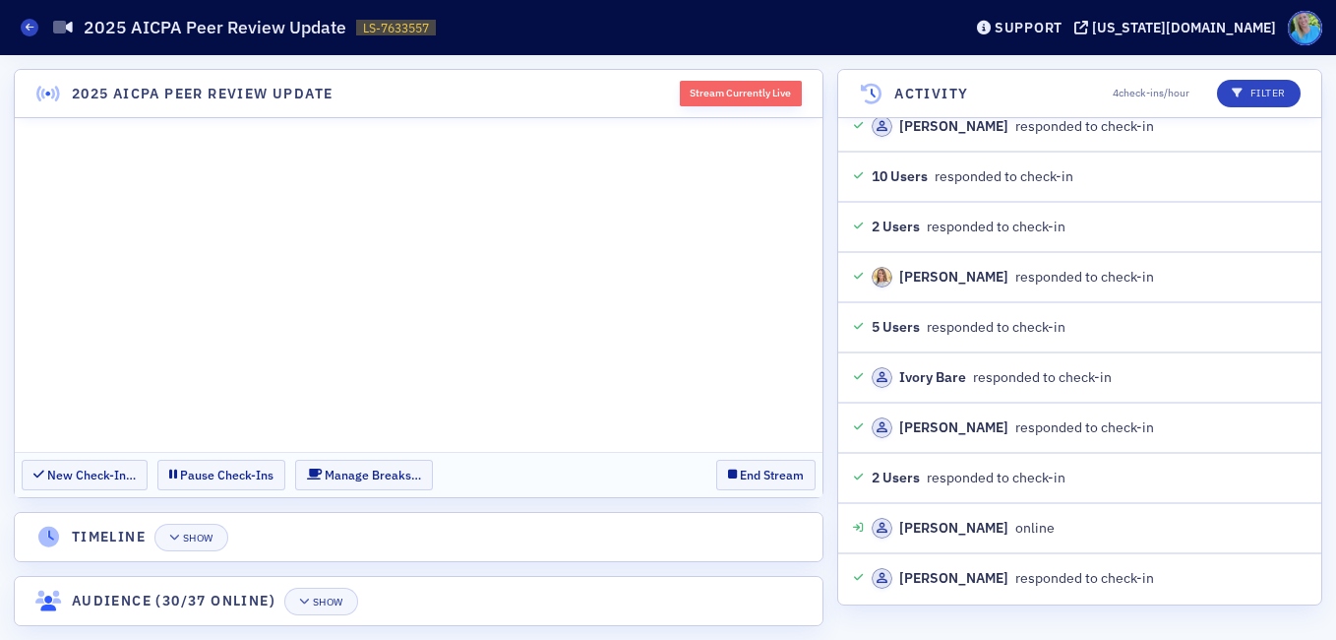
scroll to position [4741, 0]
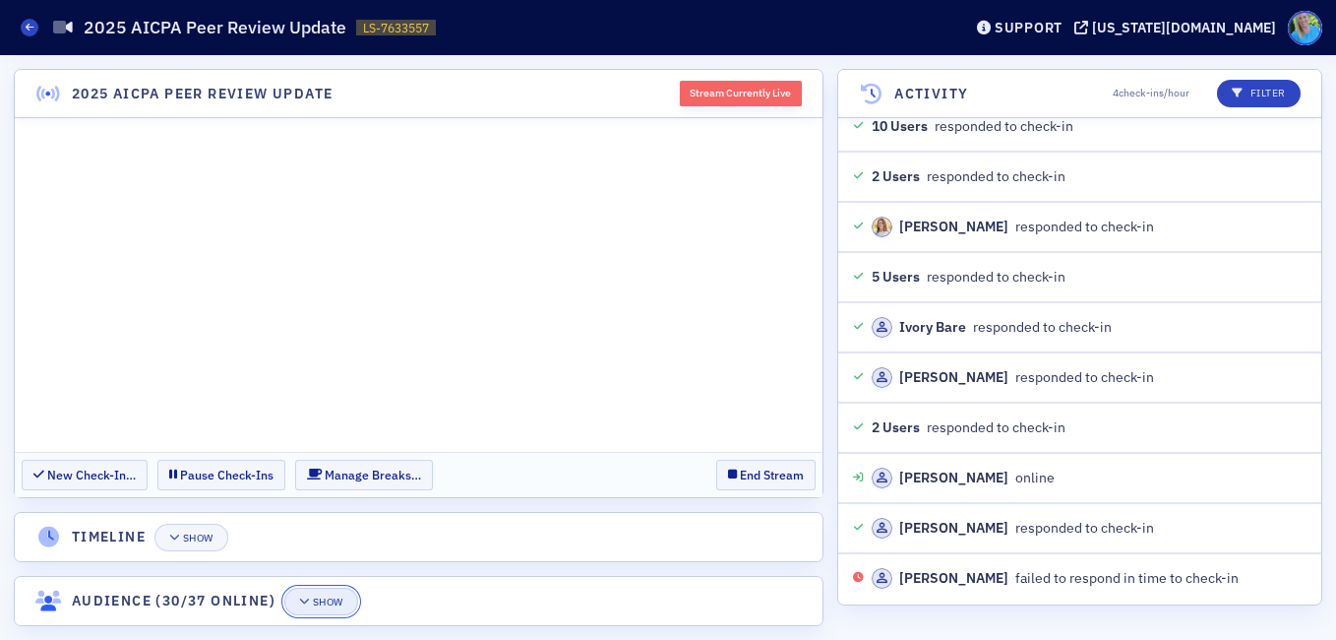
click at [337, 600] on div "Show" at bounding box center [328, 601] width 31 height 11
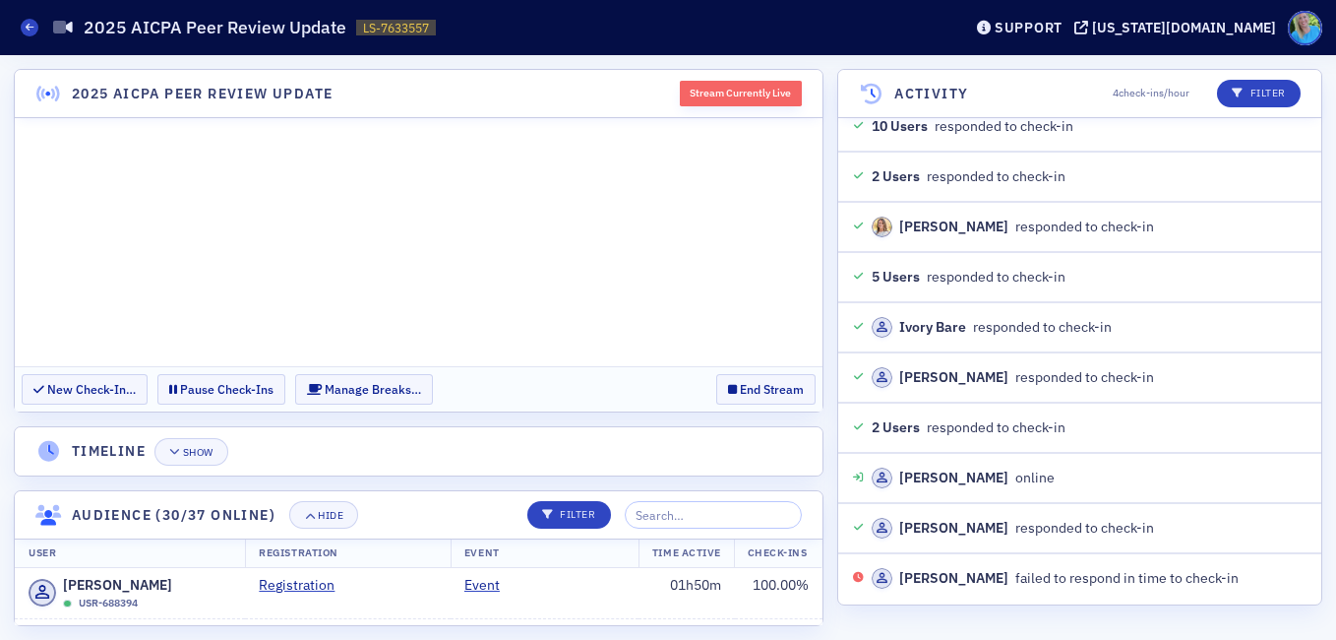
click at [707, 529] on header "Audience (30/37 online) Hide Filter" at bounding box center [419, 515] width 808 height 48
click at [706, 525] on input "search" at bounding box center [713, 515] width 177 height 28
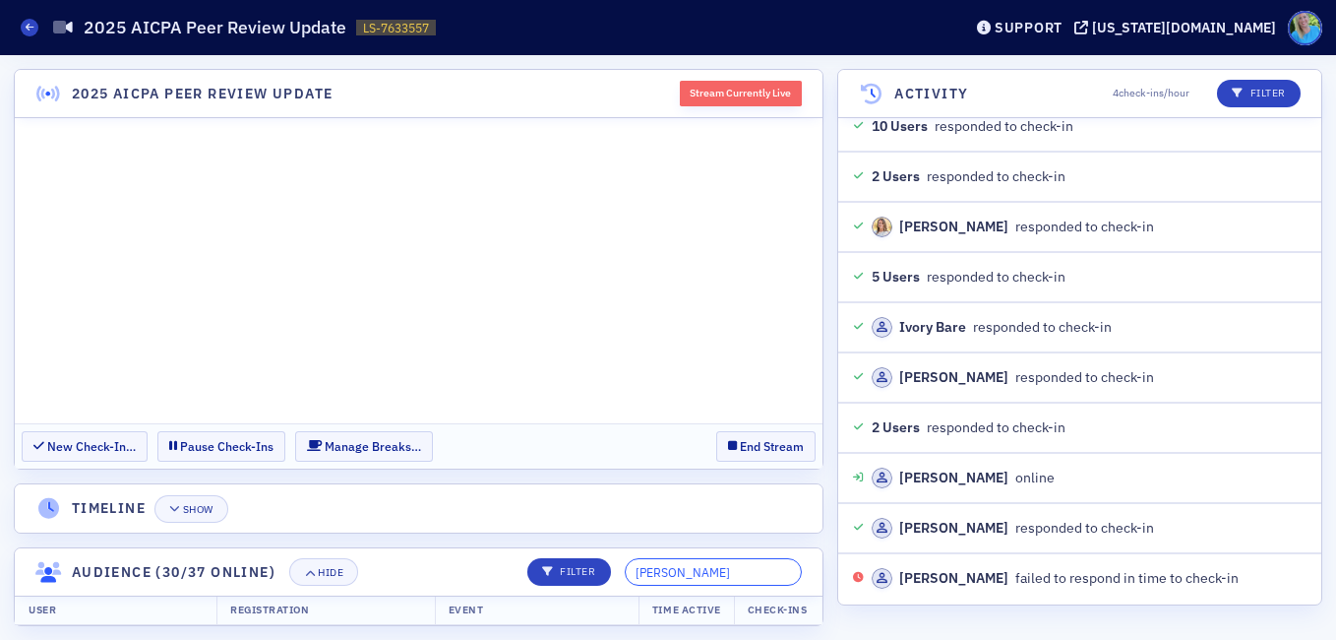
type input "thomas"
drag, startPoint x: 730, startPoint y: 565, endPoint x: 607, endPoint y: 560, distance: 123.1
click at [607, 560] on div "Filter thomas" at bounding box center [658, 572] width 288 height 28
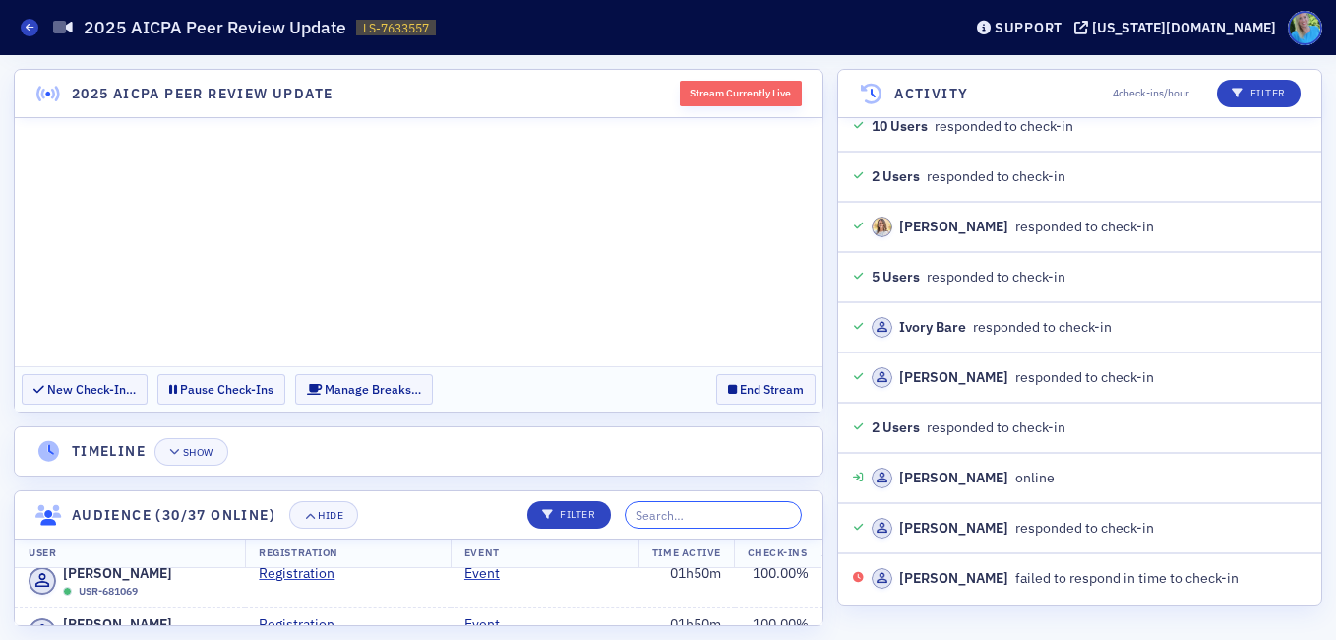
scroll to position [1082, 0]
click at [335, 517] on div "Hide" at bounding box center [331, 515] width 26 height 11
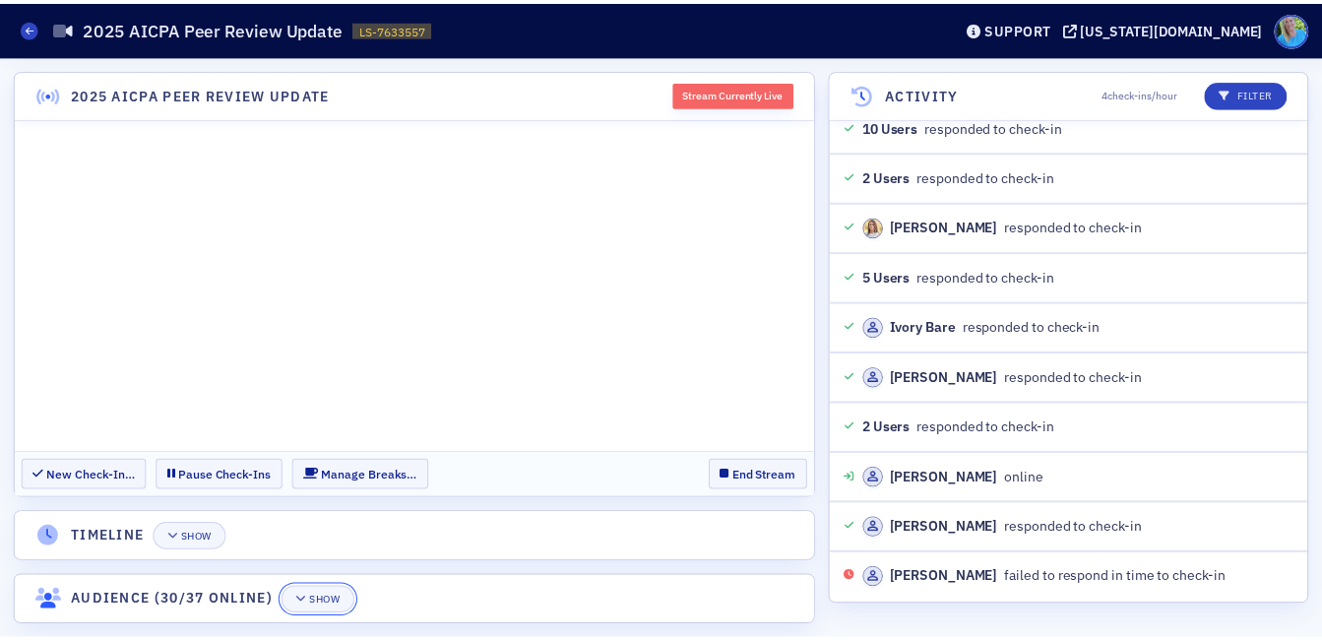
scroll to position [4791, 0]
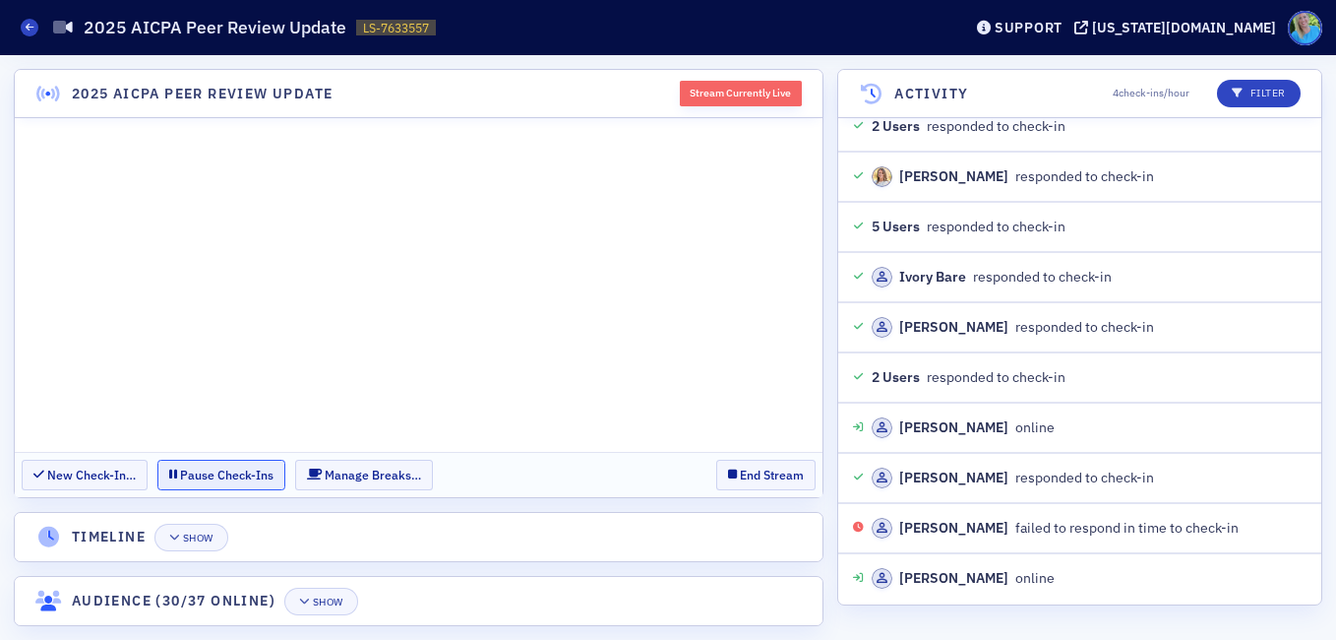
click at [192, 478] on button "Pause Check-Ins" at bounding box center [221, 475] width 128 height 31
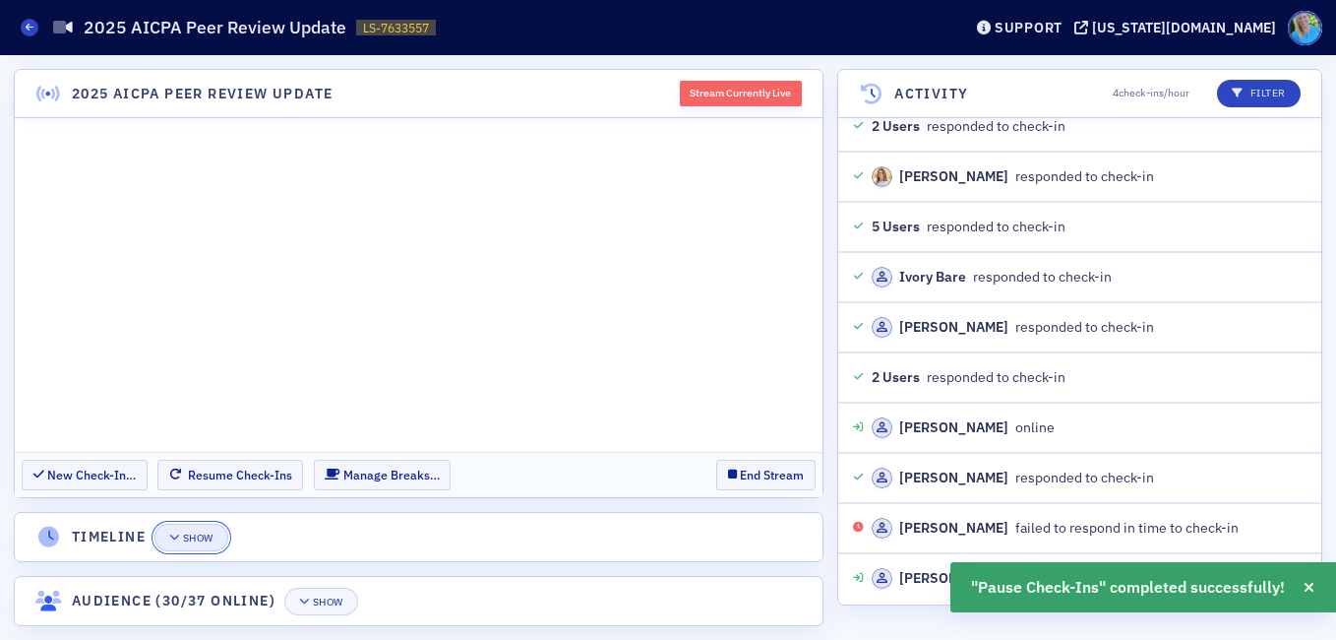
click at [207, 532] on div "Show" at bounding box center [198, 537] width 31 height 11
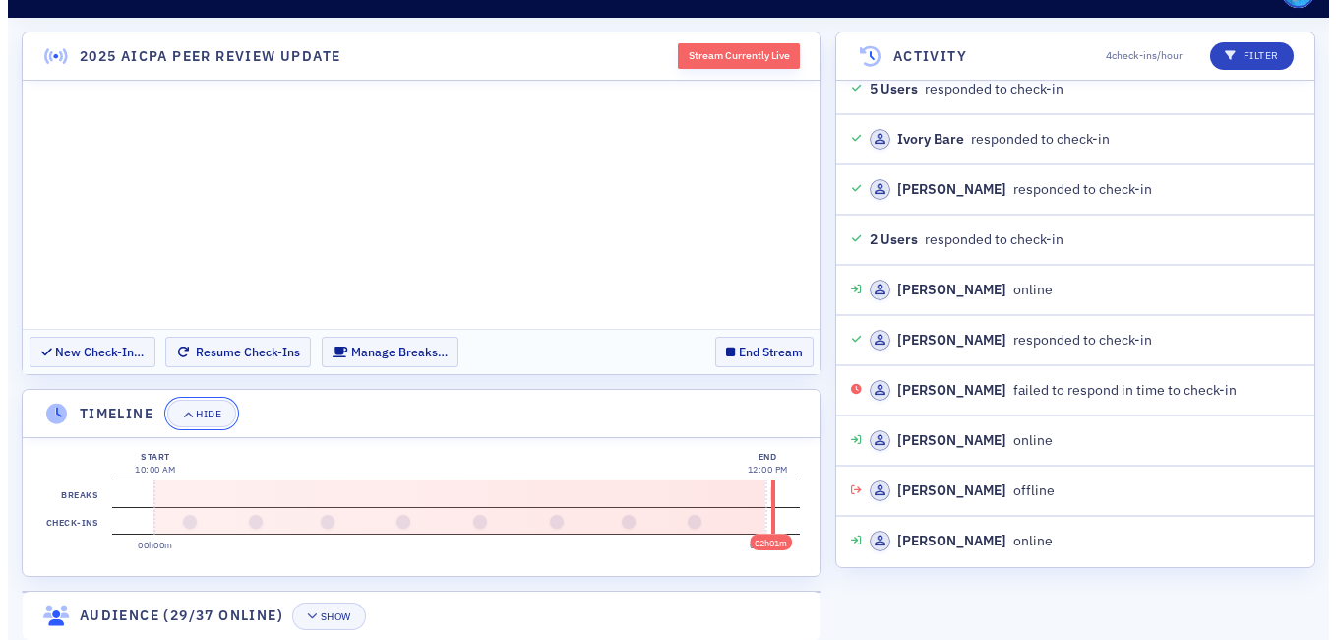
scroll to position [0, 0]
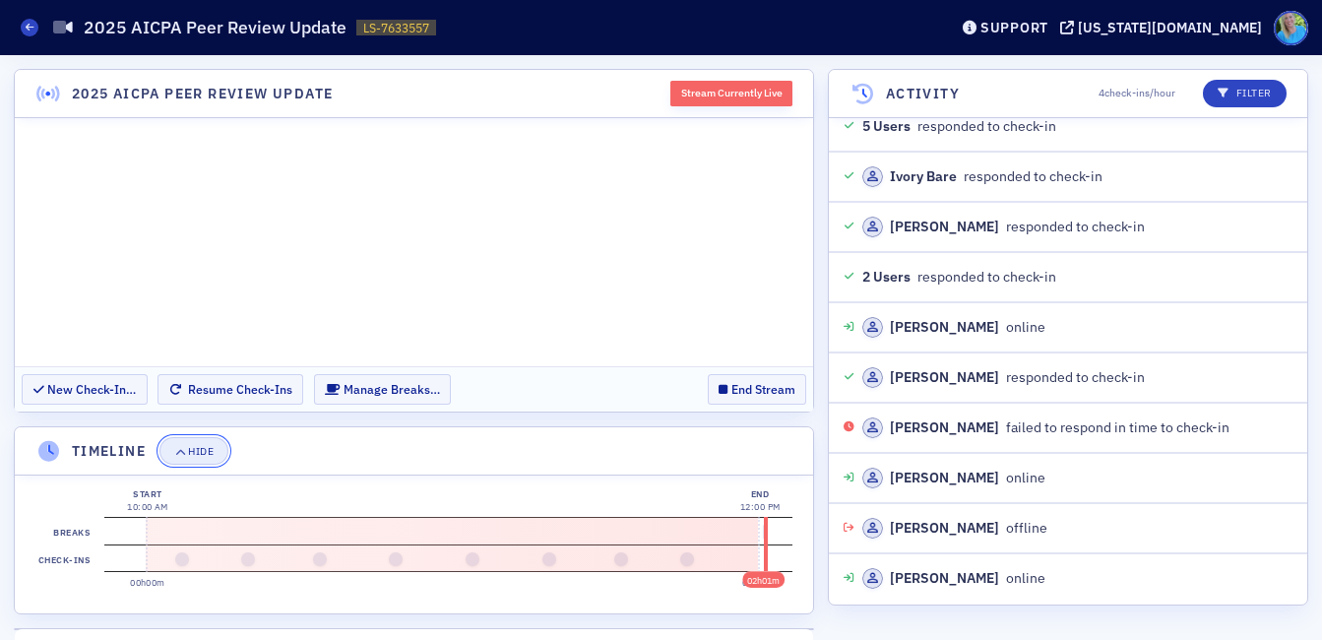
click at [208, 449] on div "Hide" at bounding box center [201, 451] width 26 height 11
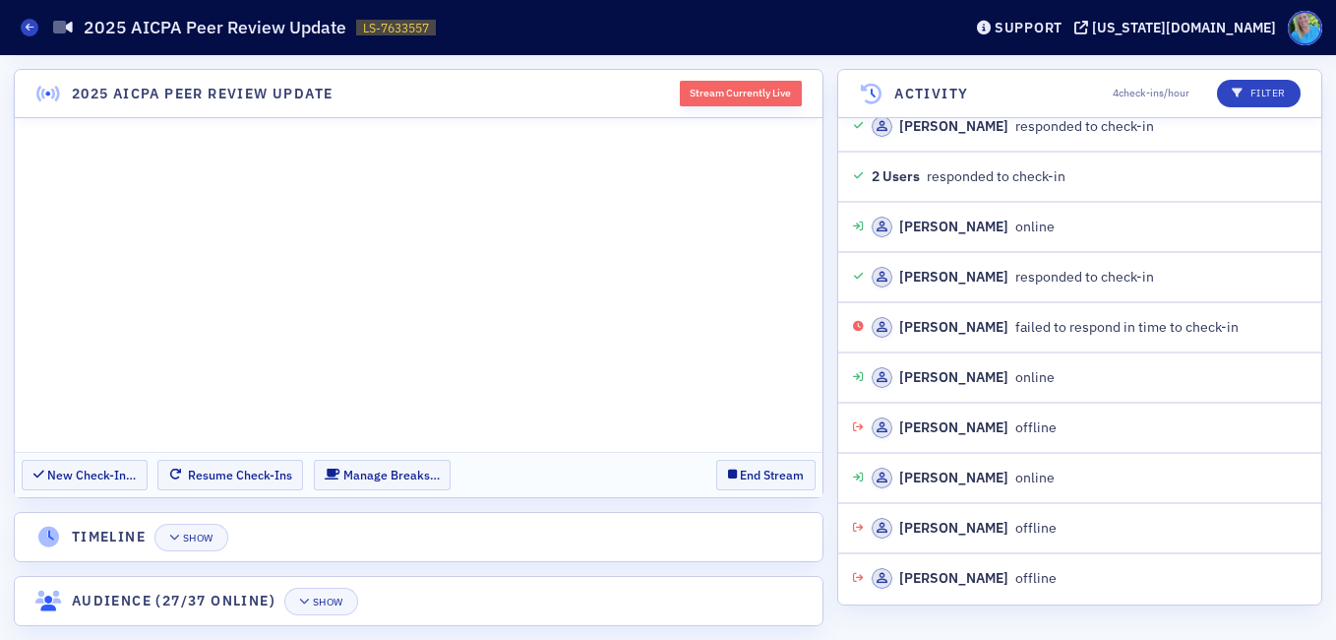
scroll to position [5042, 0]
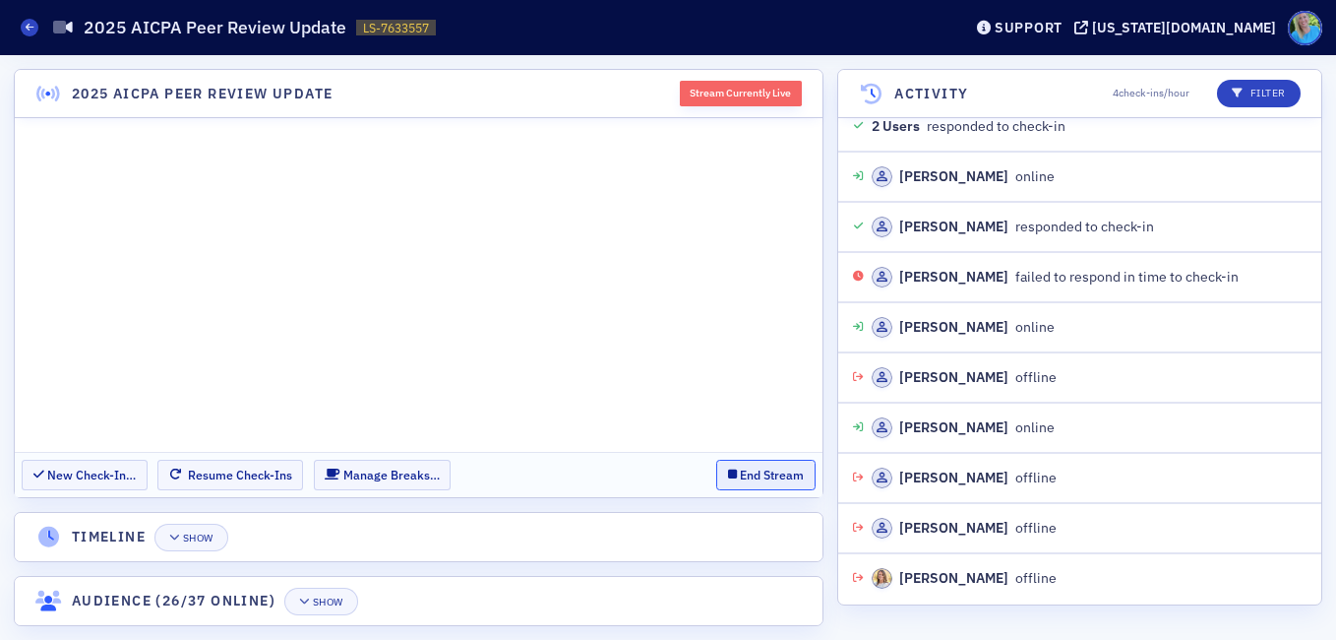
click at [736, 476] on icon "button" at bounding box center [732, 474] width 9 height 12
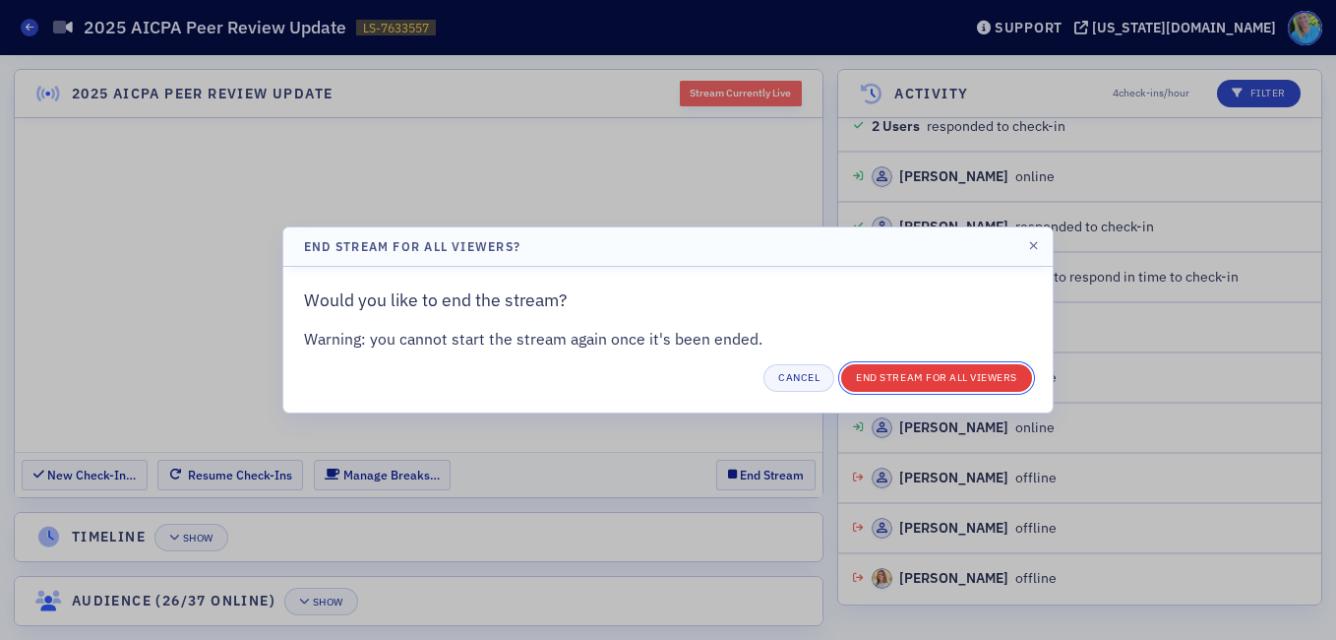
click at [909, 373] on button "End Stream for all Viewers" at bounding box center [936, 378] width 191 height 28
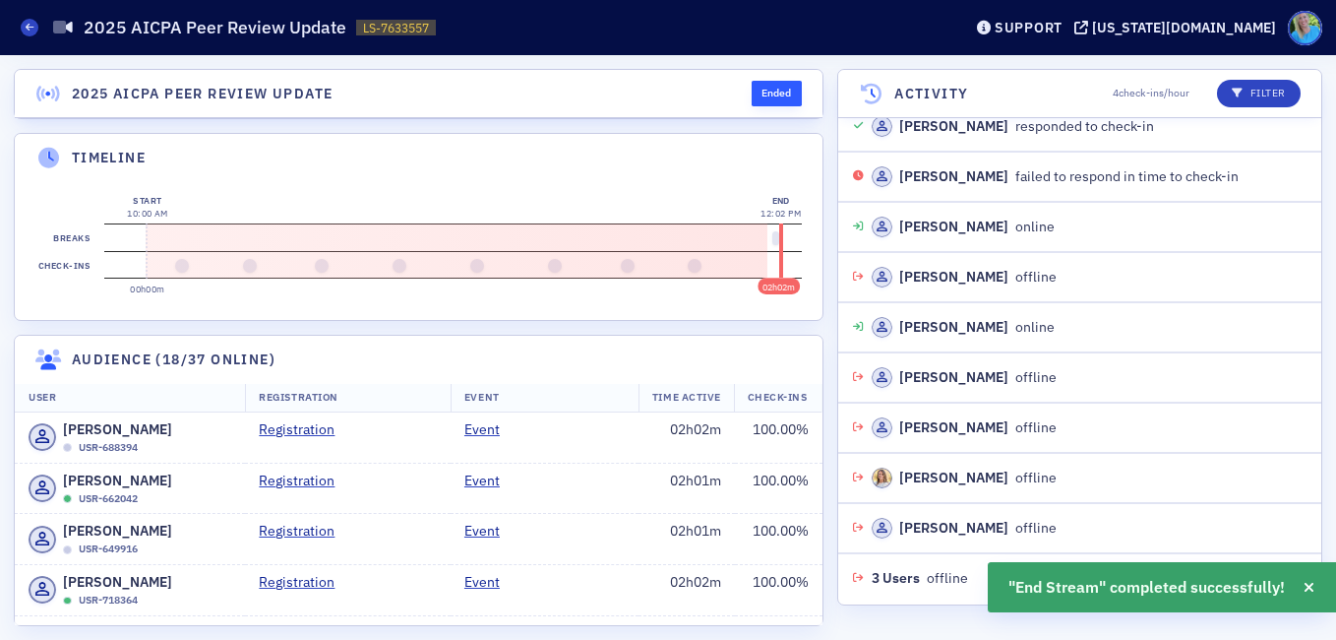
scroll to position [5193, 0]
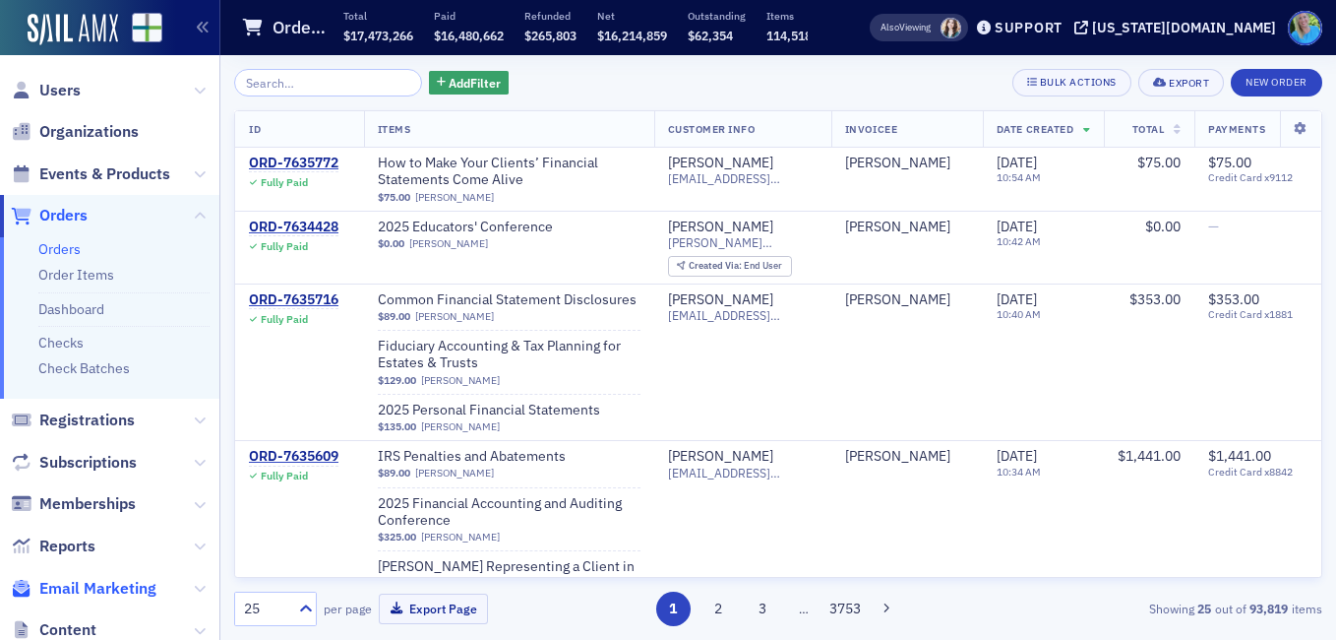
click at [100, 592] on span "Email Marketing" at bounding box center [97, 589] width 117 height 22
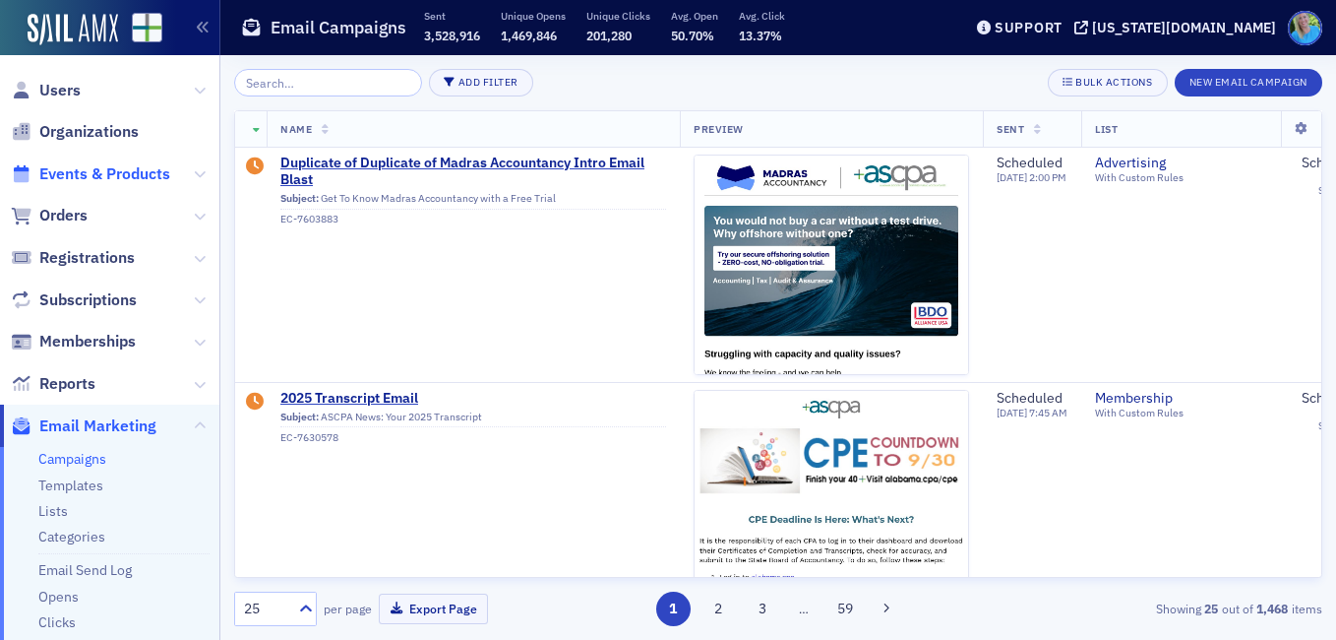
click at [73, 172] on span "Events & Products" at bounding box center [104, 174] width 131 height 22
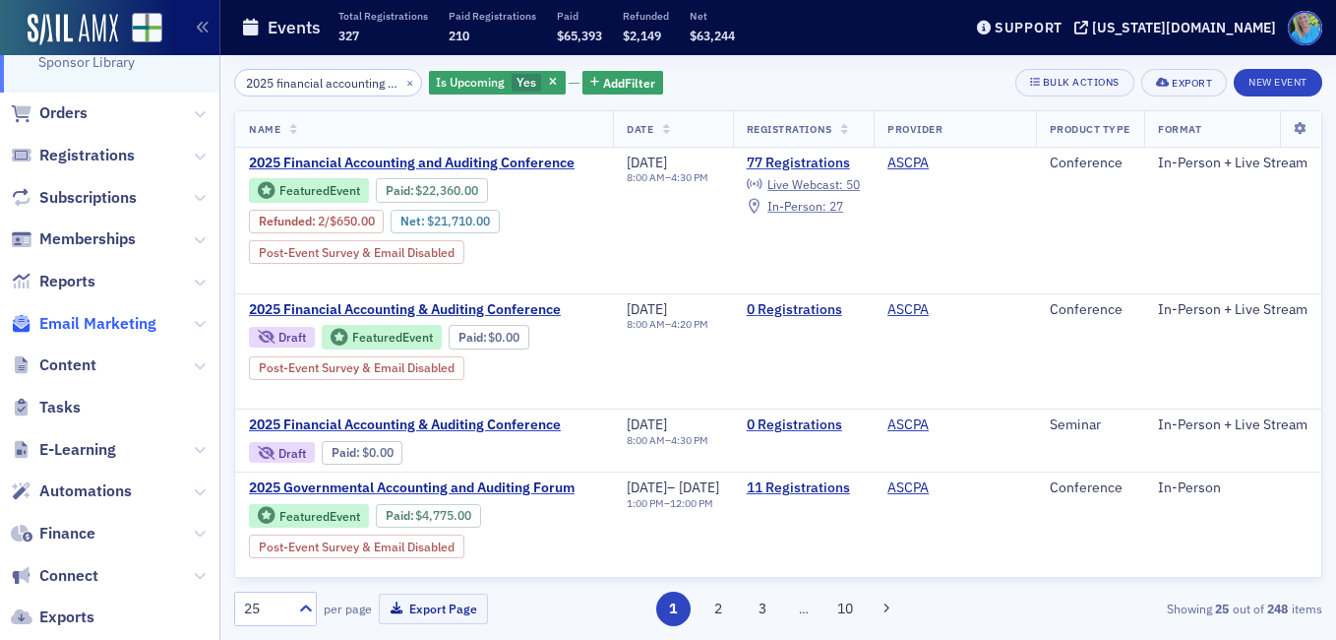
click at [84, 320] on span "Email Marketing" at bounding box center [97, 324] width 117 height 22
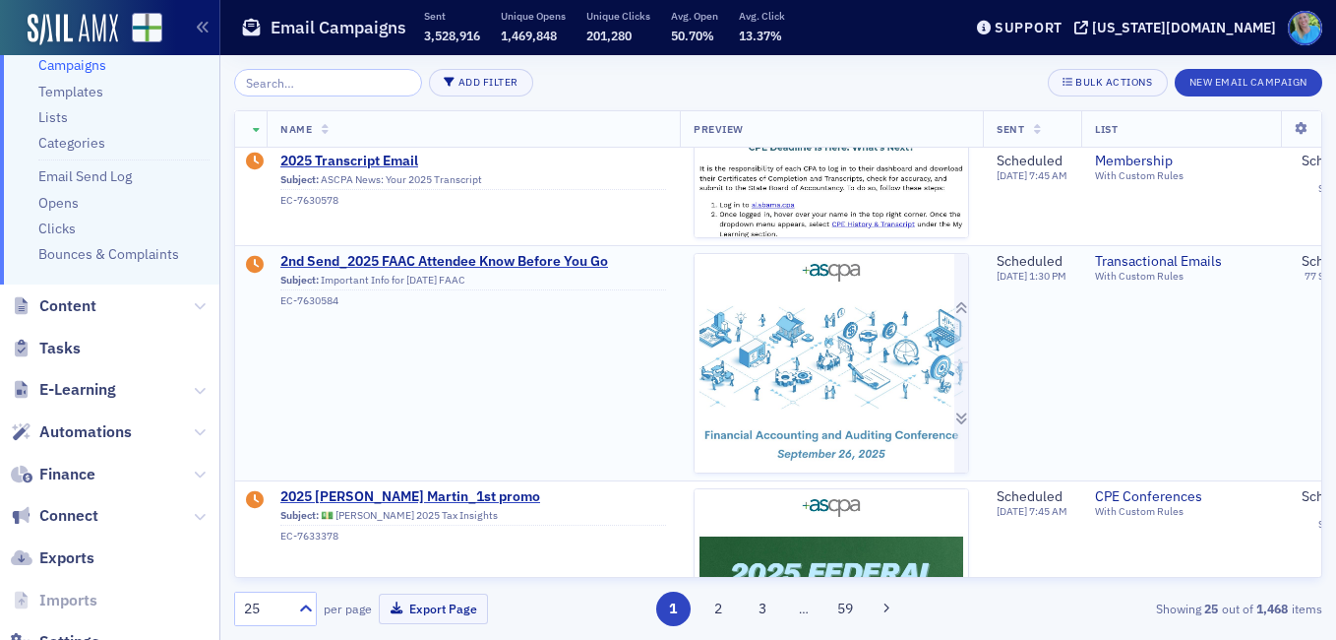
scroll to position [295, 0]
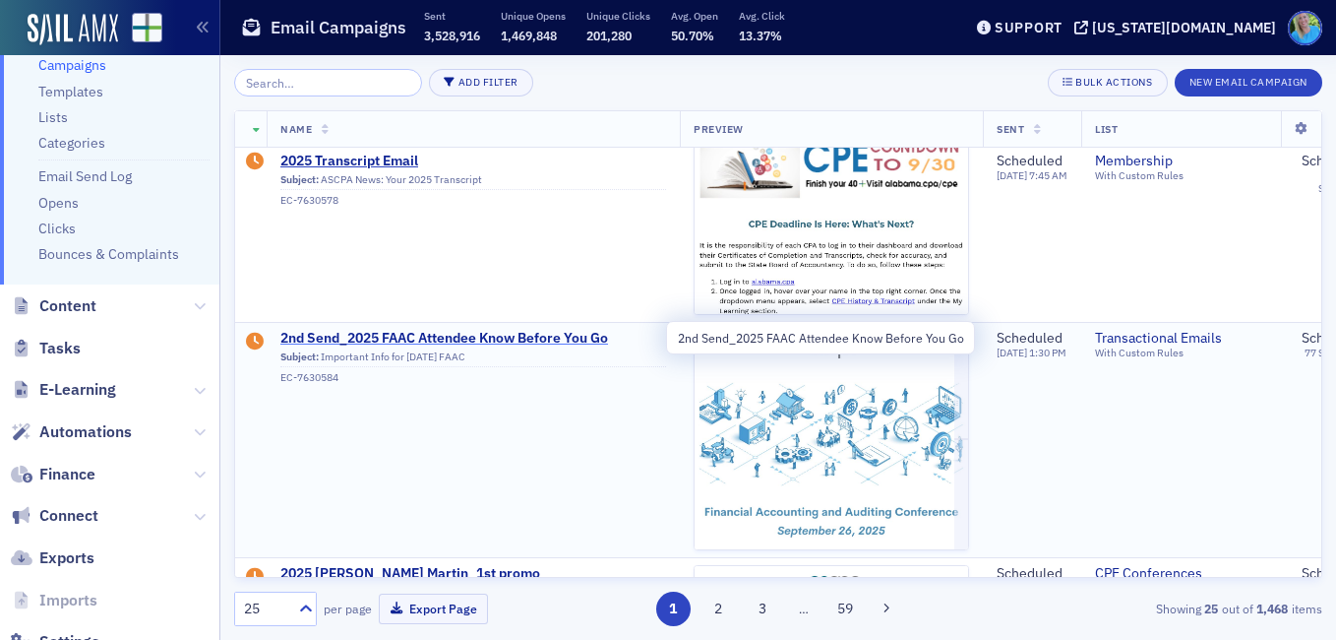
click at [507, 335] on span "2nd Send_2025 FAAC Attendee Know Before You Go" at bounding box center [473, 339] width 386 height 18
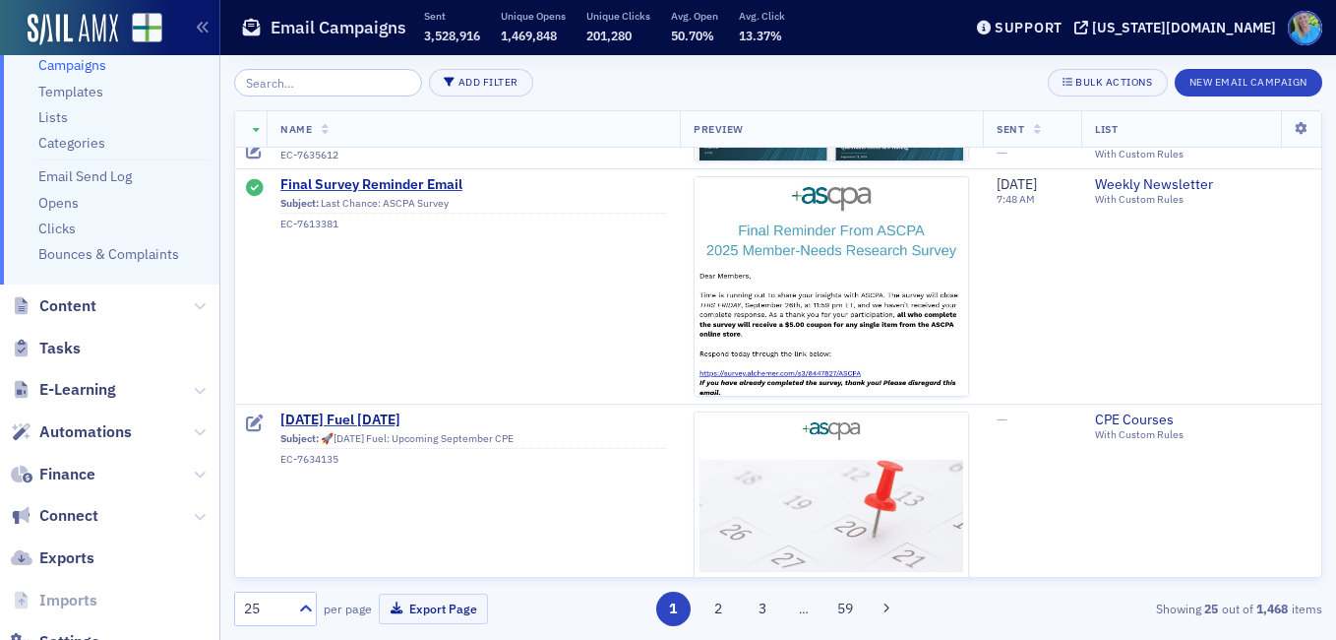
scroll to position [1968, 0]
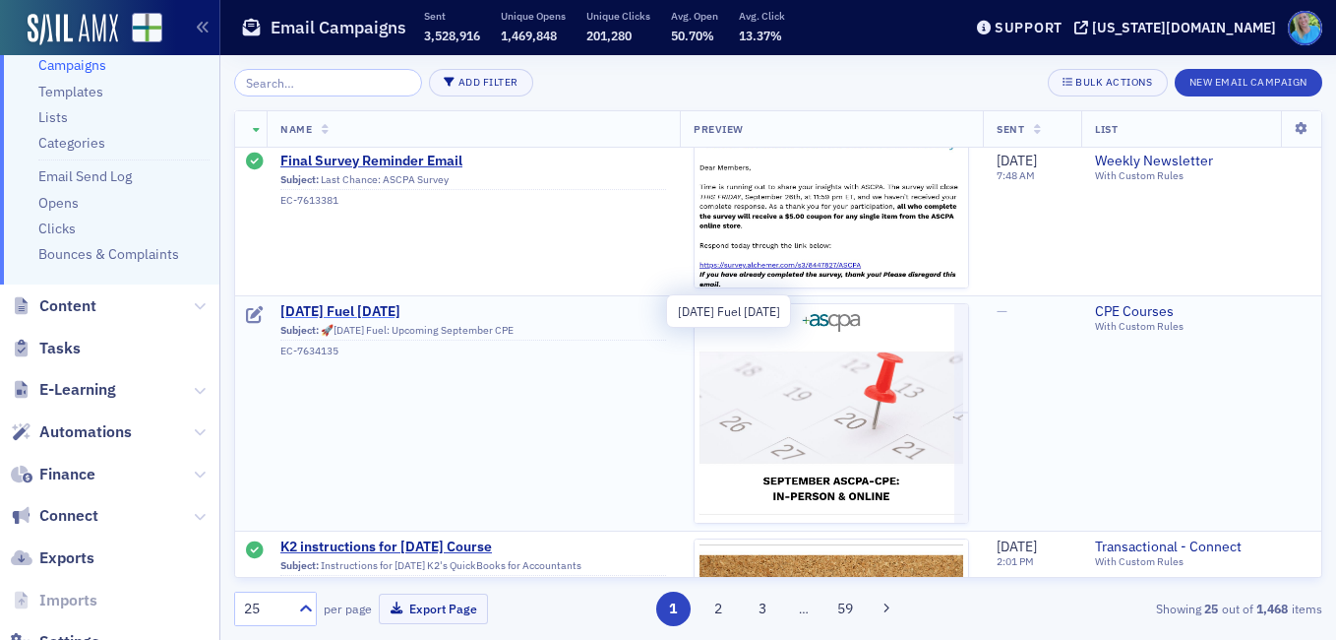
click at [382, 311] on span "[DATE] Fuel [DATE]" at bounding box center [473, 312] width 386 height 18
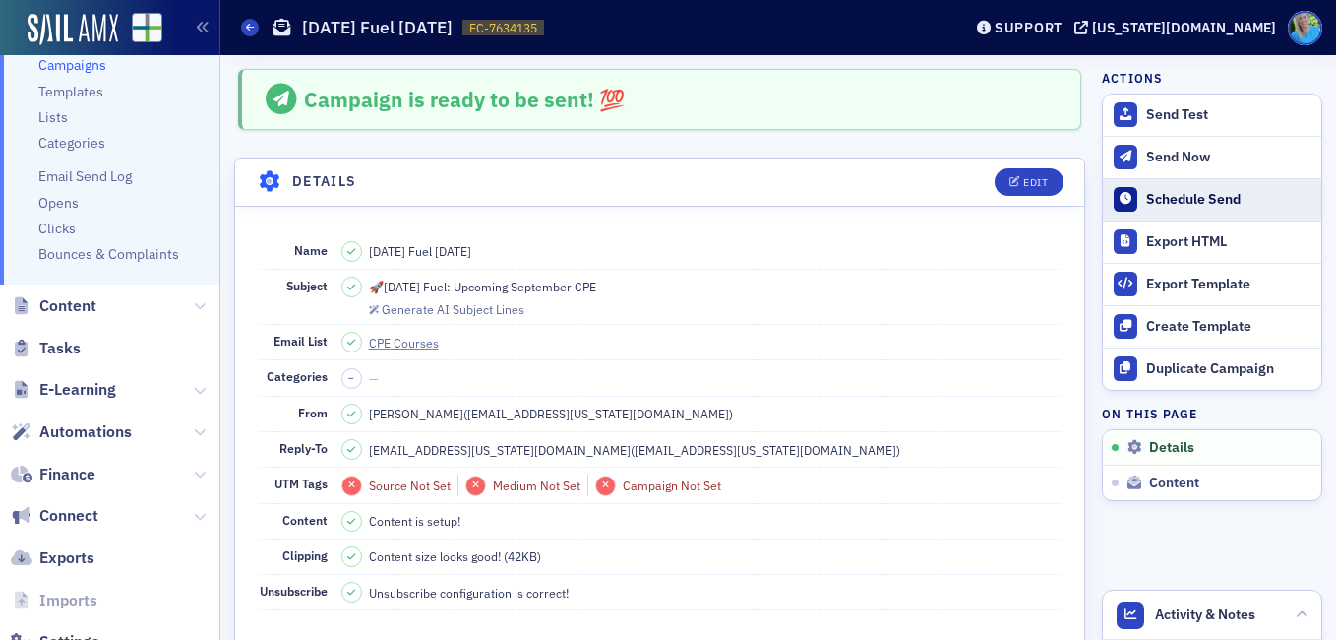
click at [1165, 191] on div "Schedule Send" at bounding box center [1228, 200] width 165 height 18
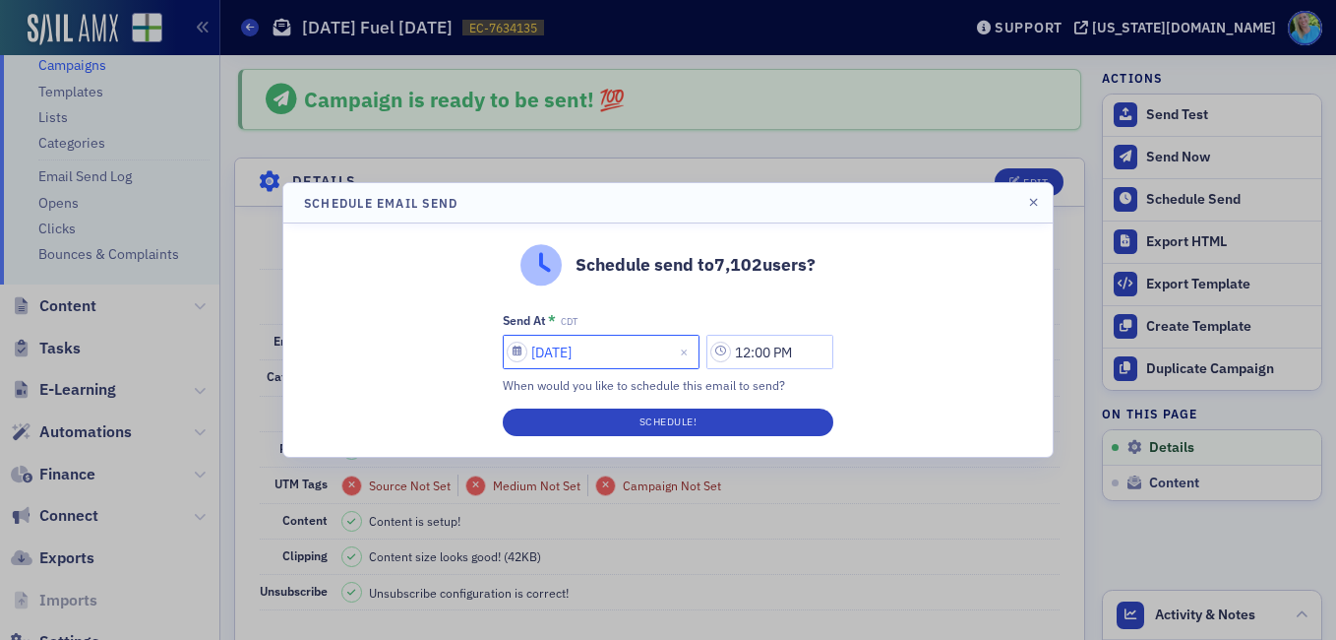
click at [610, 355] on input "[DATE]" at bounding box center [601, 352] width 197 height 34
select select "8"
select select "2025"
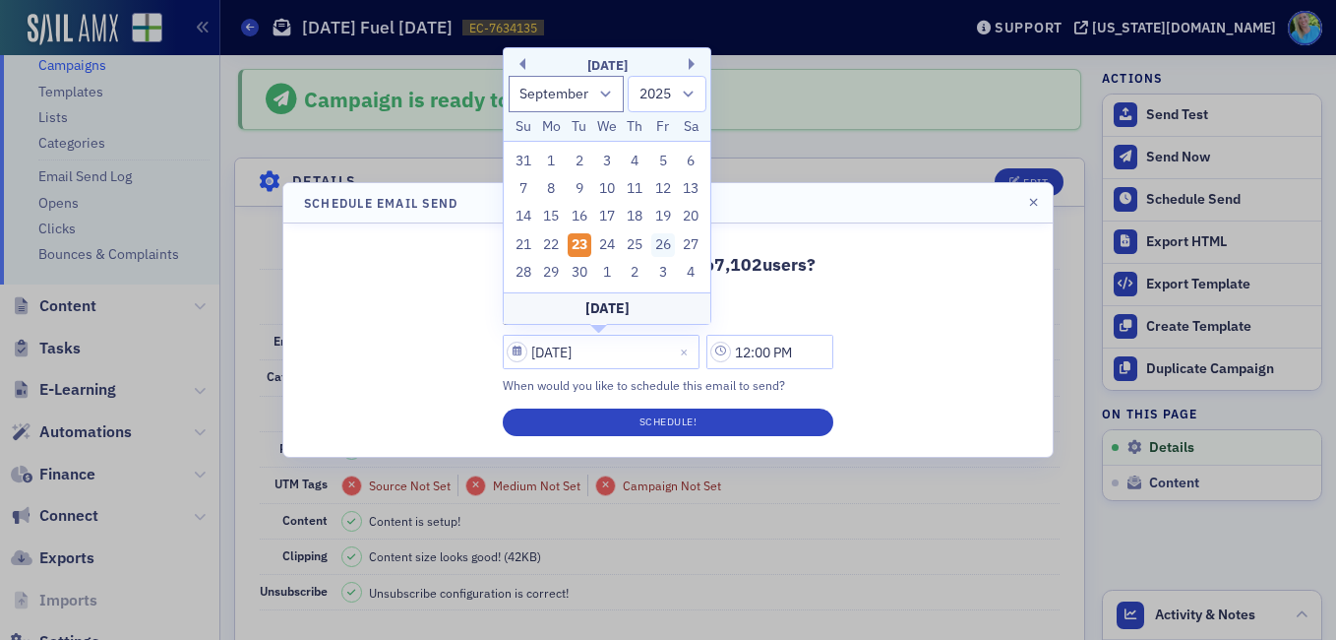
click at [660, 243] on div "26" at bounding box center [663, 245] width 24 height 24
type input "[DATE]"
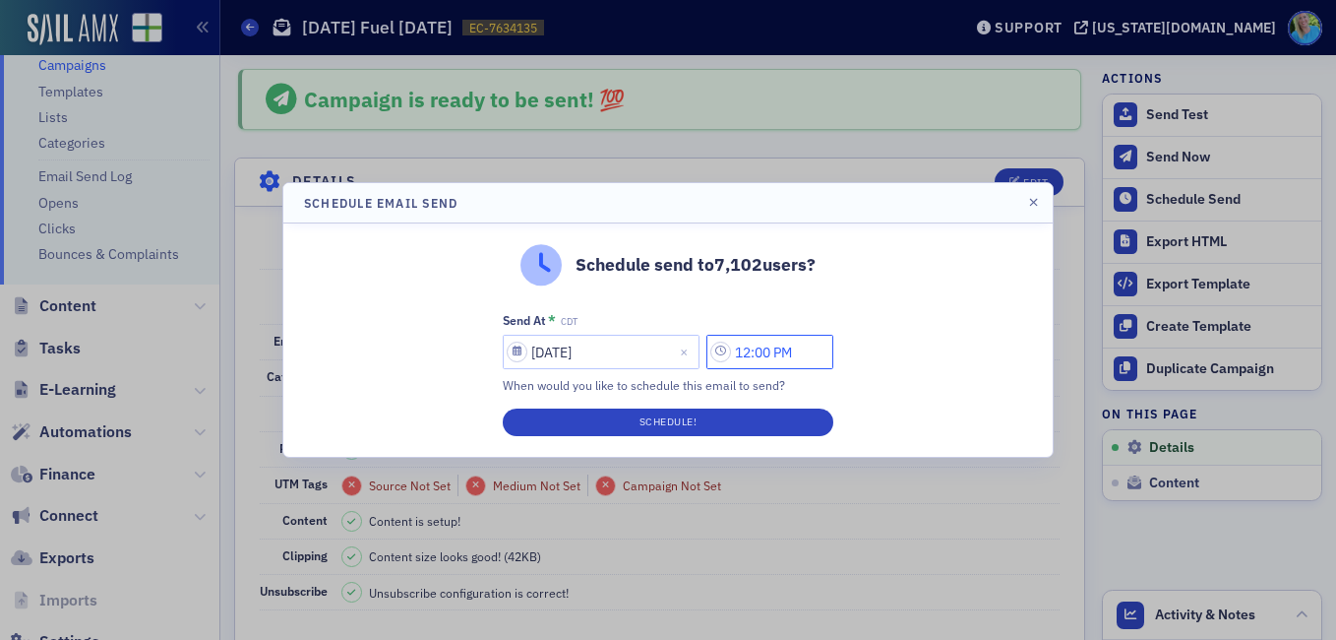
click at [768, 338] on input "12:00 PM" at bounding box center [770, 352] width 127 height 34
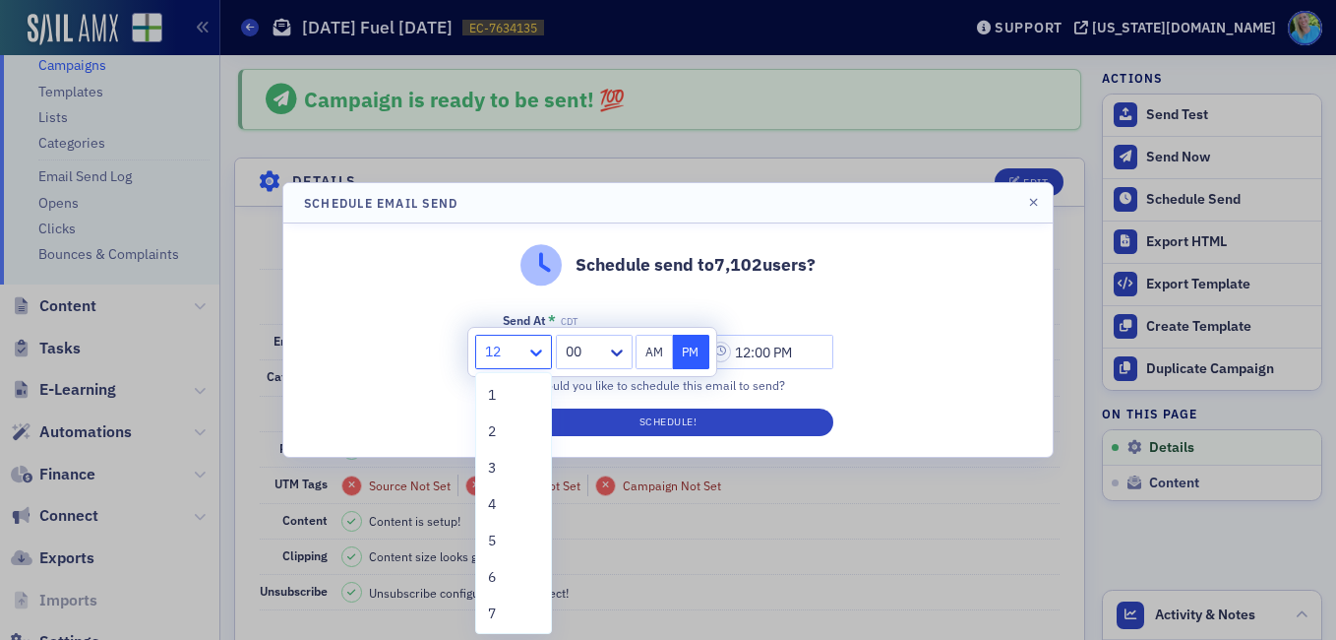
click at [543, 345] on icon at bounding box center [536, 352] width 20 height 20
click at [500, 470] on div "8" at bounding box center [513, 465] width 51 height 21
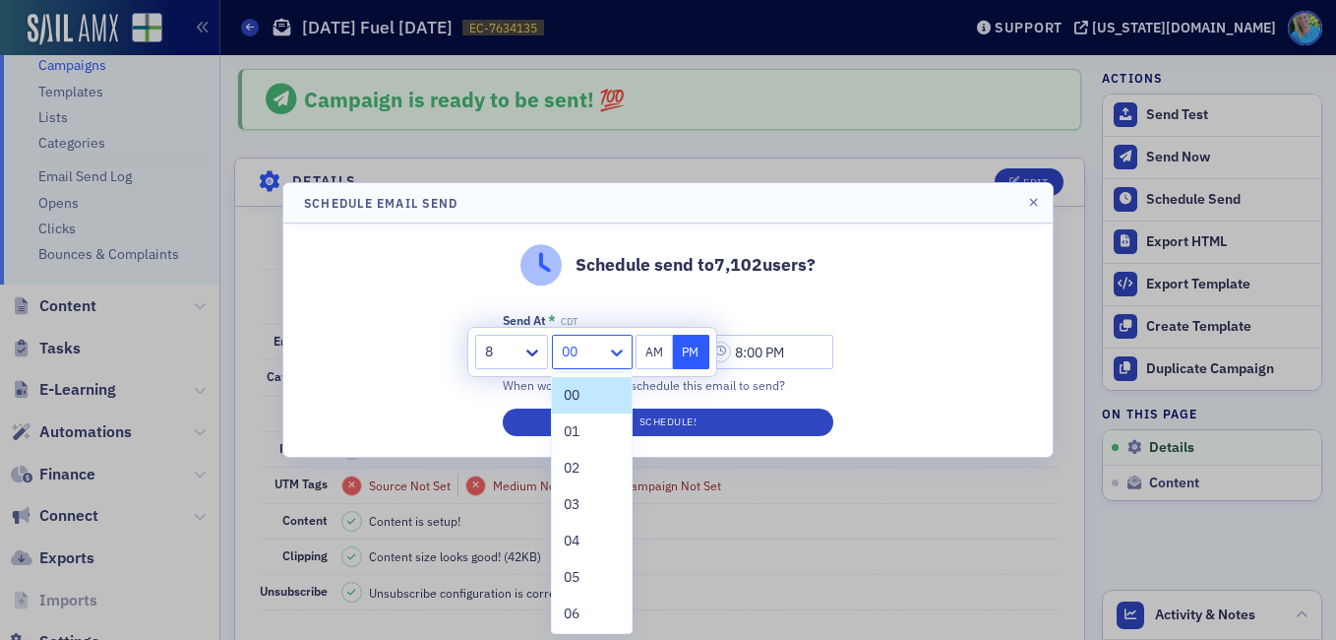
click at [624, 354] on icon at bounding box center [617, 352] width 20 height 20
click at [584, 462] on div "45" at bounding box center [591, 459] width 55 height 21
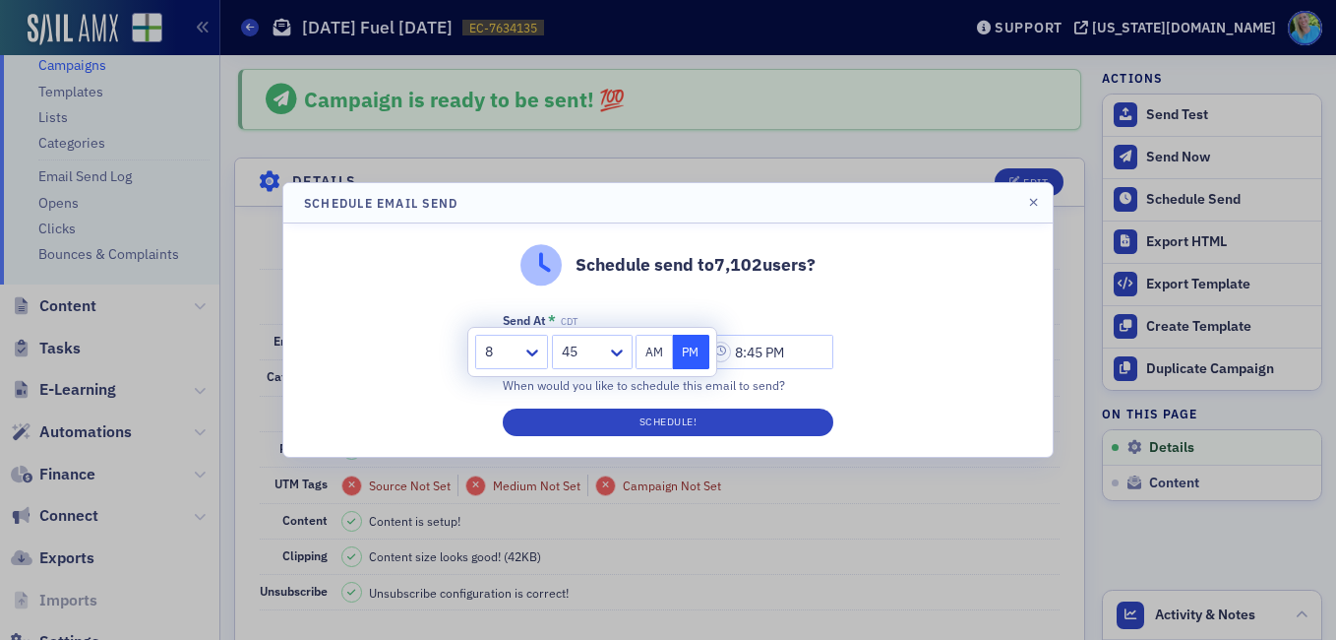
click at [656, 343] on button "AM" at bounding box center [654, 352] width 37 height 34
type input "8:45 AM"
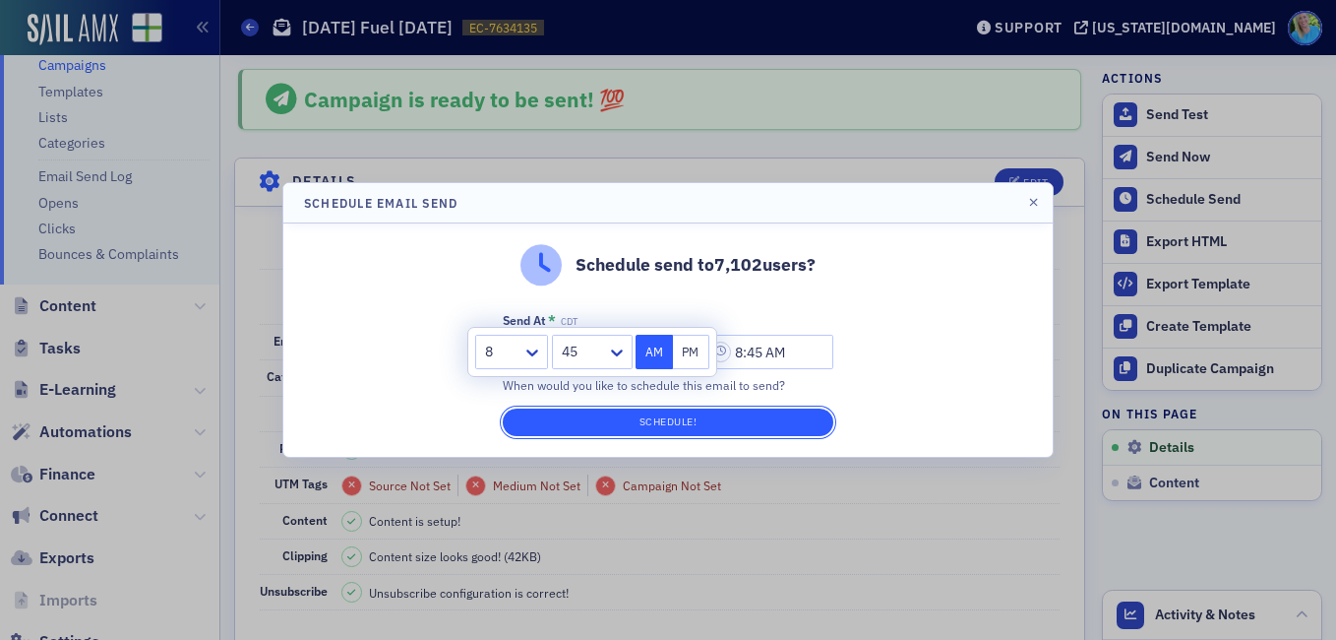
click at [670, 415] on button "Schedule!" at bounding box center [668, 422] width 331 height 28
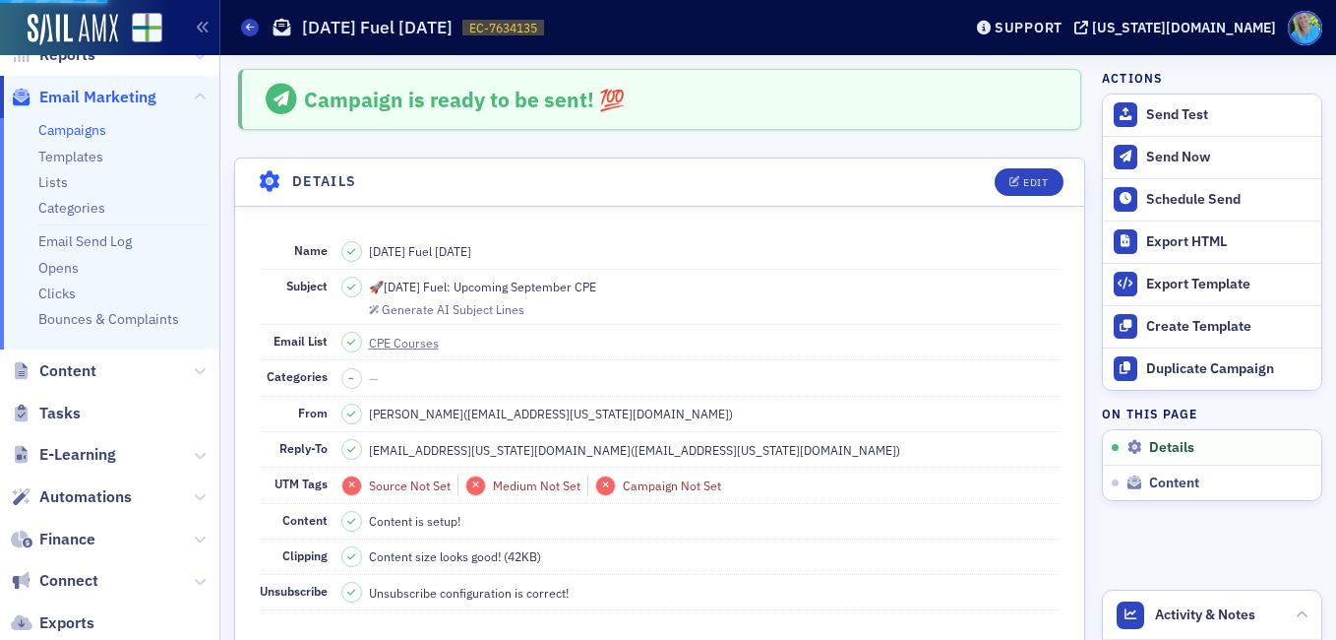
scroll to position [0, 0]
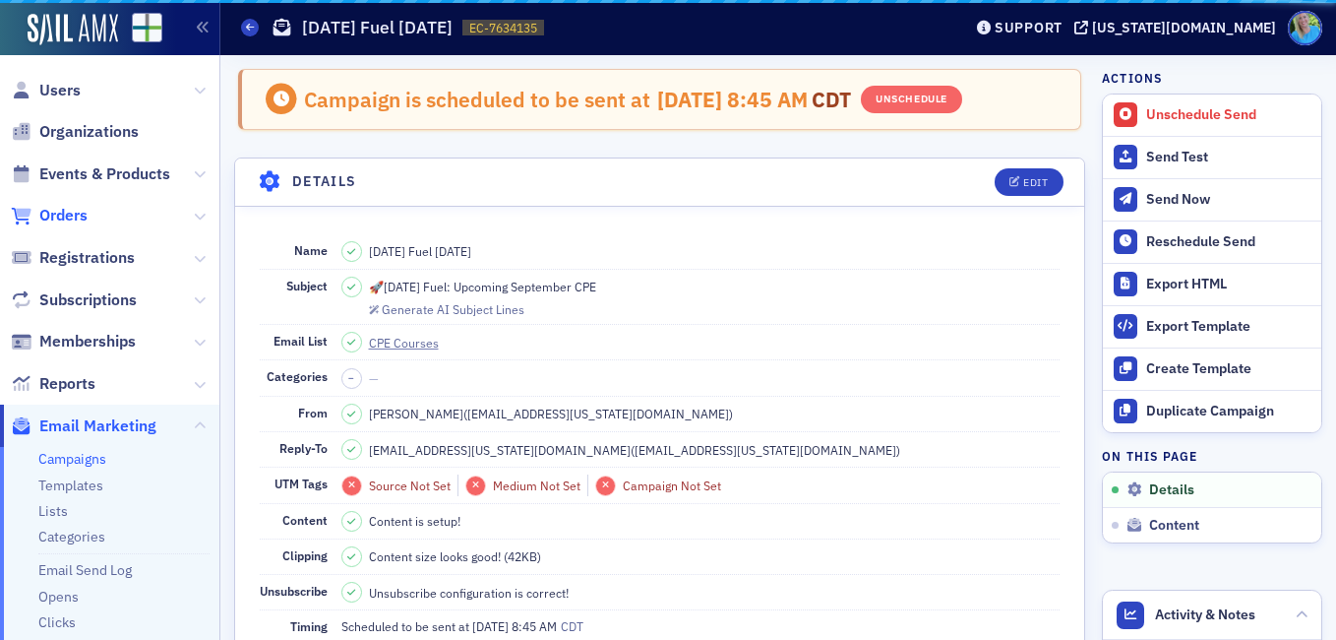
click at [65, 214] on span "Orders" at bounding box center [63, 216] width 48 height 22
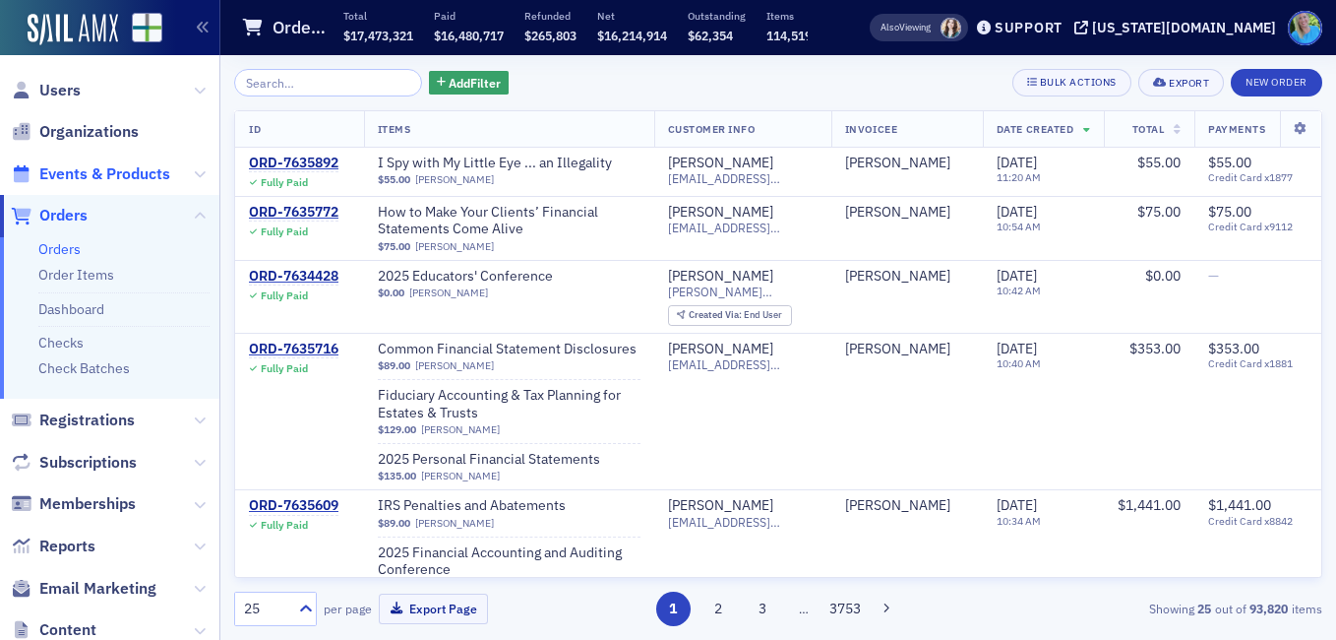
click at [121, 173] on span "Events & Products" at bounding box center [104, 174] width 131 height 22
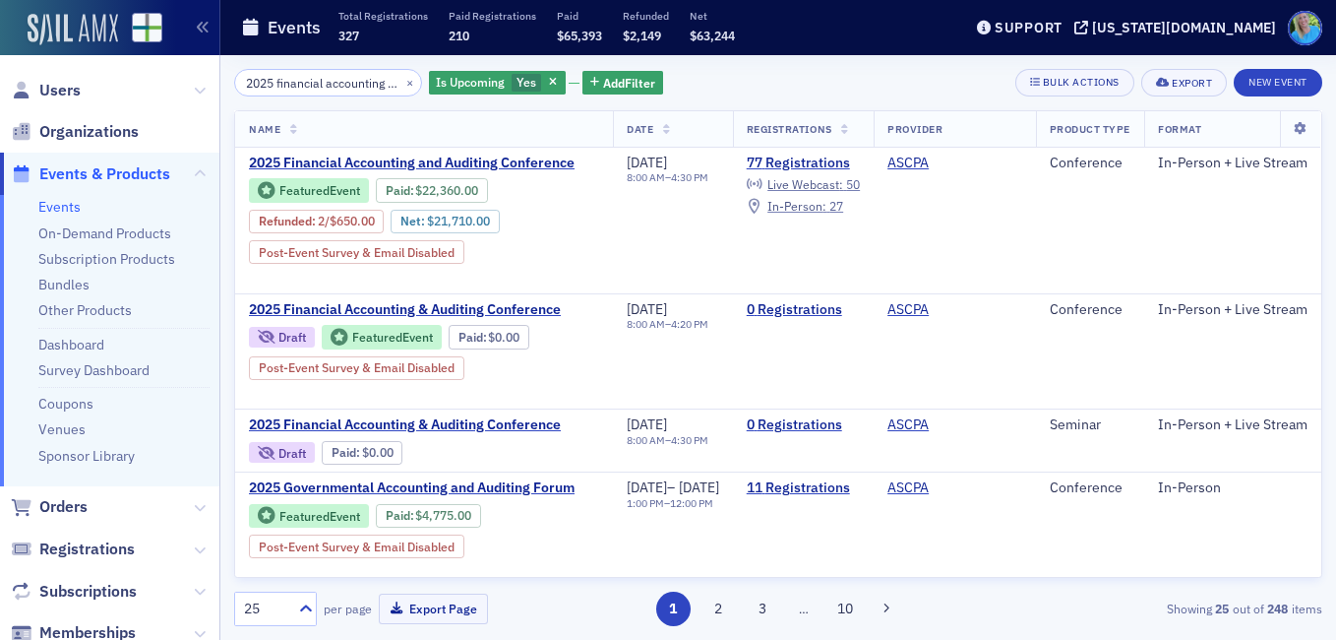
click at [59, 27] on img at bounding box center [73, 29] width 91 height 31
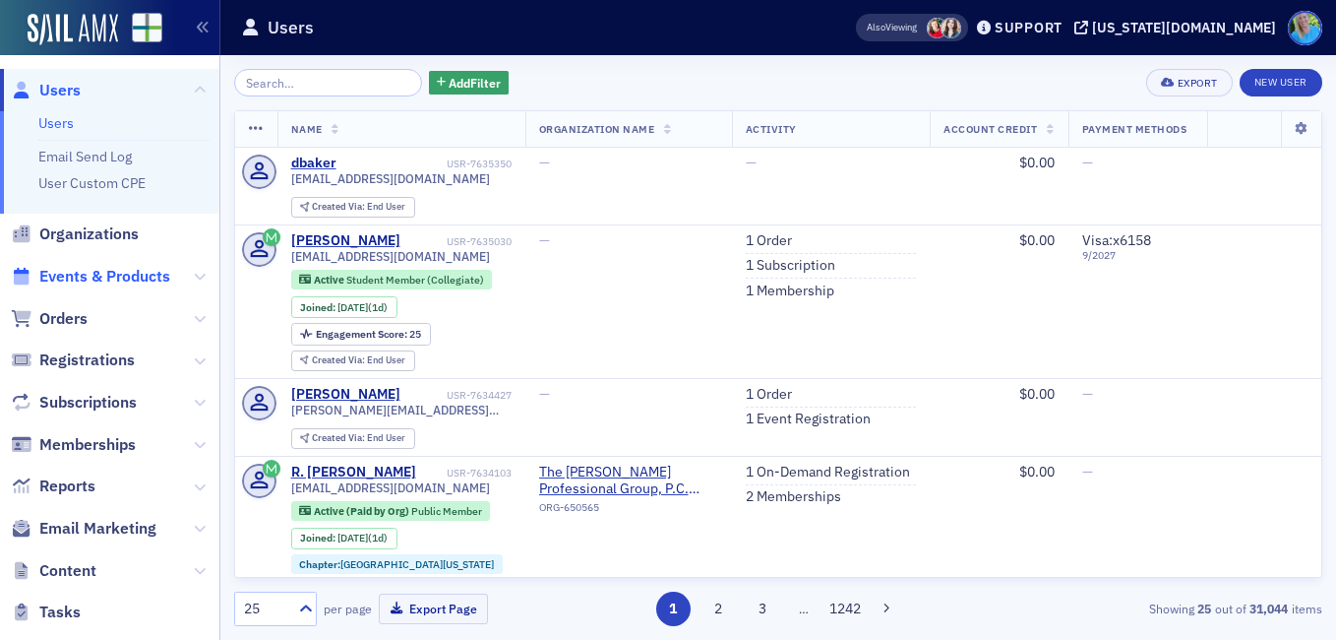
click at [153, 272] on span "Events & Products" at bounding box center [104, 277] width 131 height 22
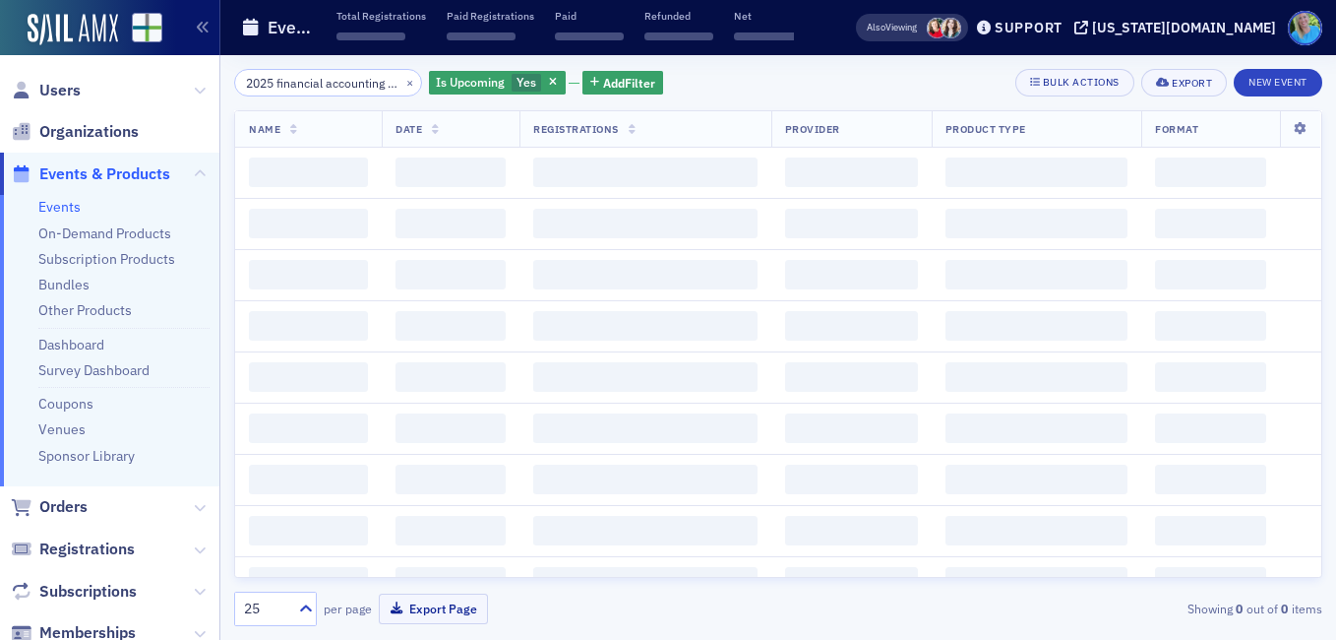
scroll to position [0, 141]
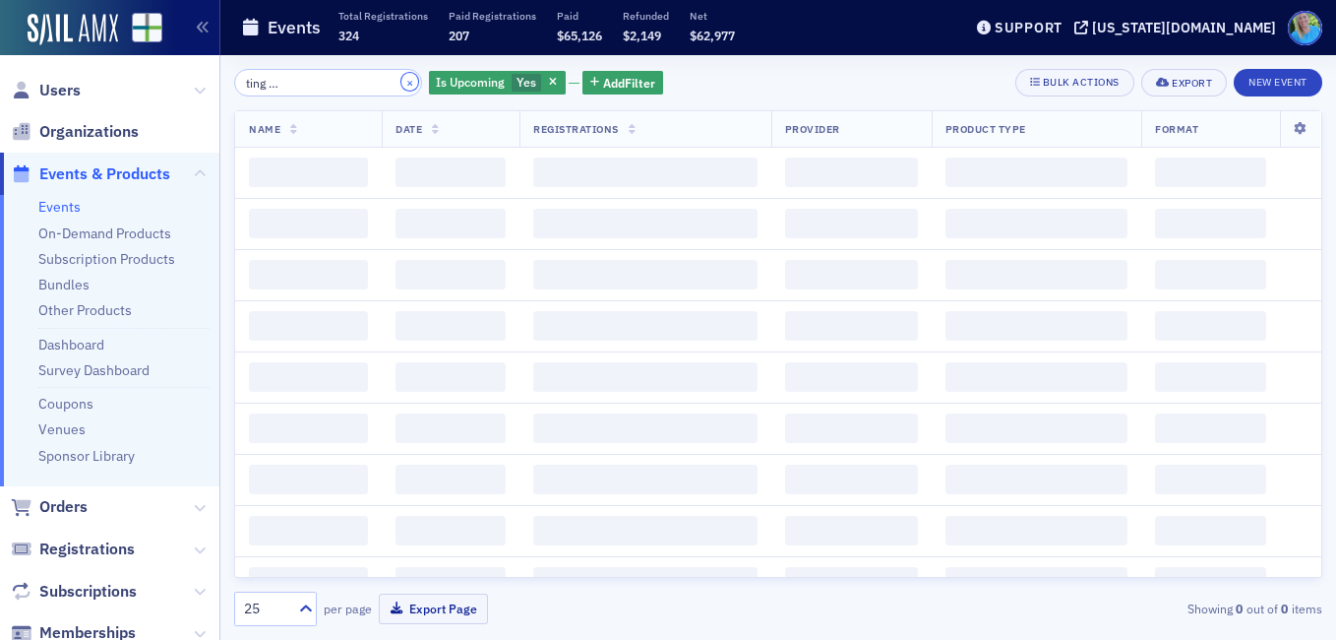
click at [402, 85] on button "×" at bounding box center [411, 82] width 18 height 18
click at [370, 85] on input "2025 financial accounting and auditing conference" at bounding box center [328, 83] width 188 height 28
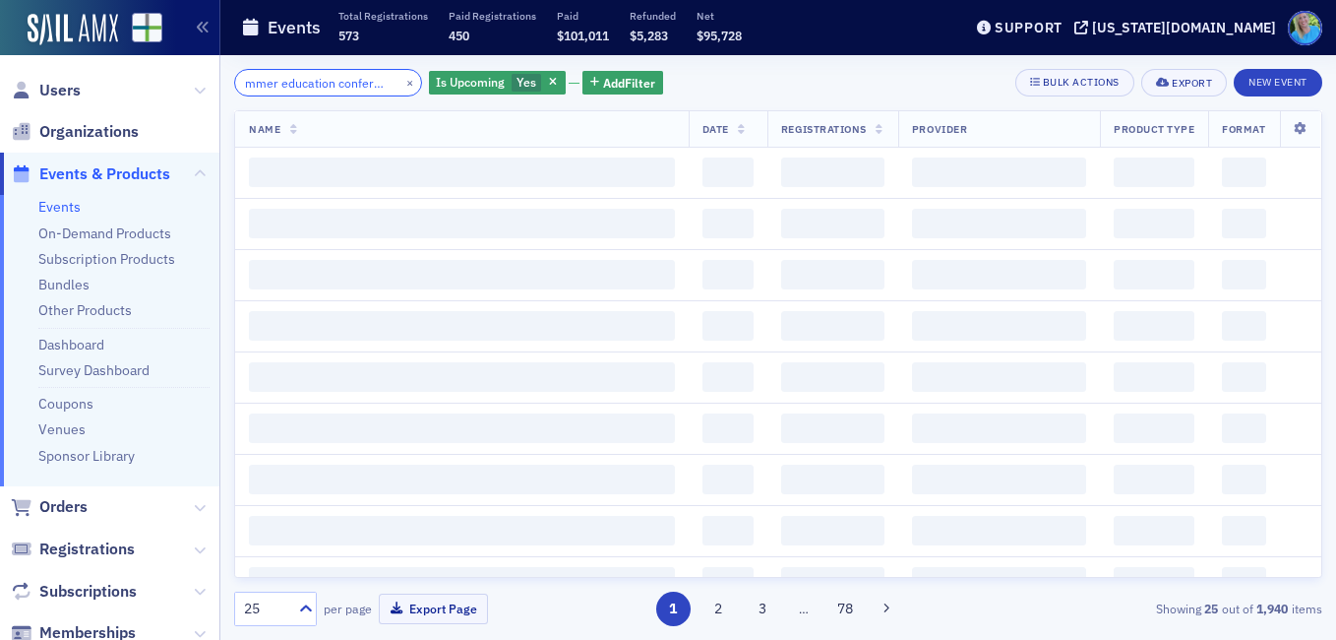
scroll to position [0, 32]
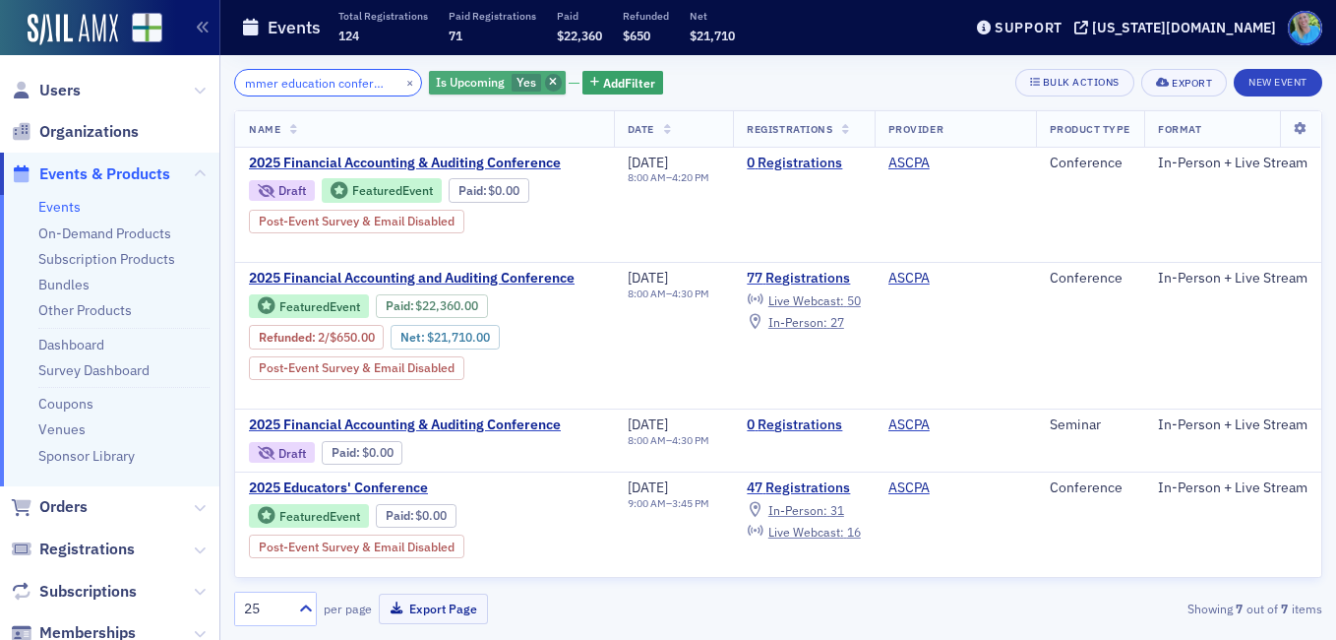
type input "summer education conference"
click at [549, 80] on icon "button" at bounding box center [553, 83] width 8 height 11
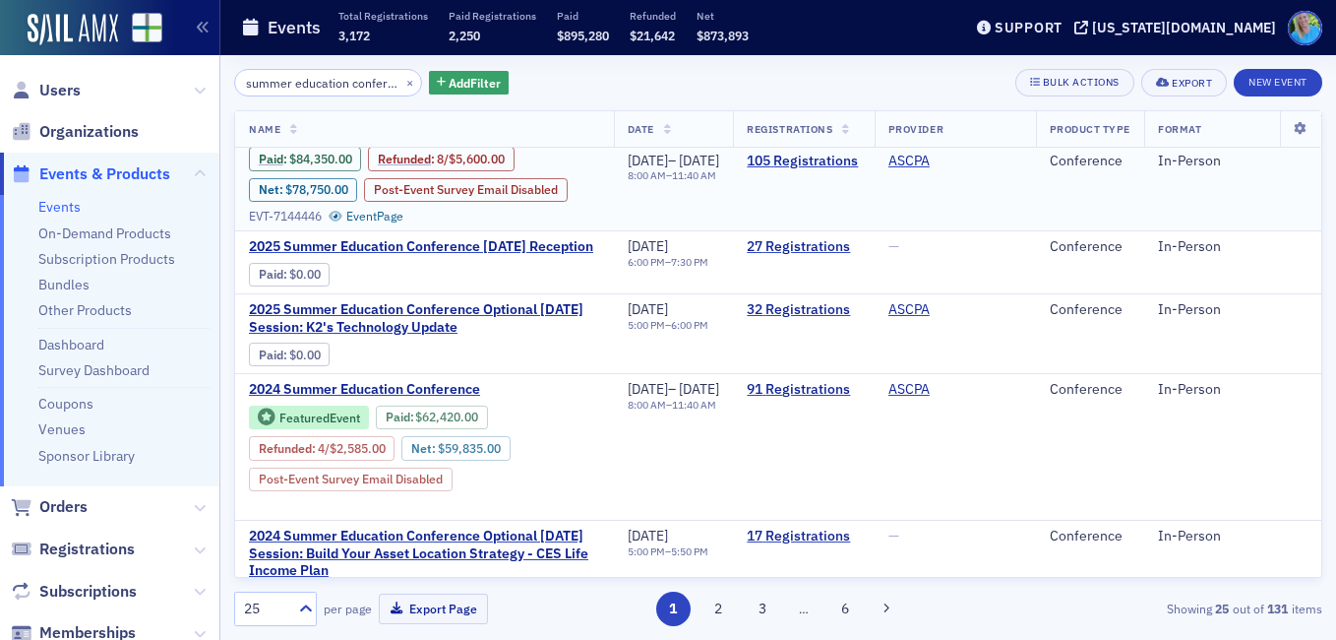
scroll to position [394, 0]
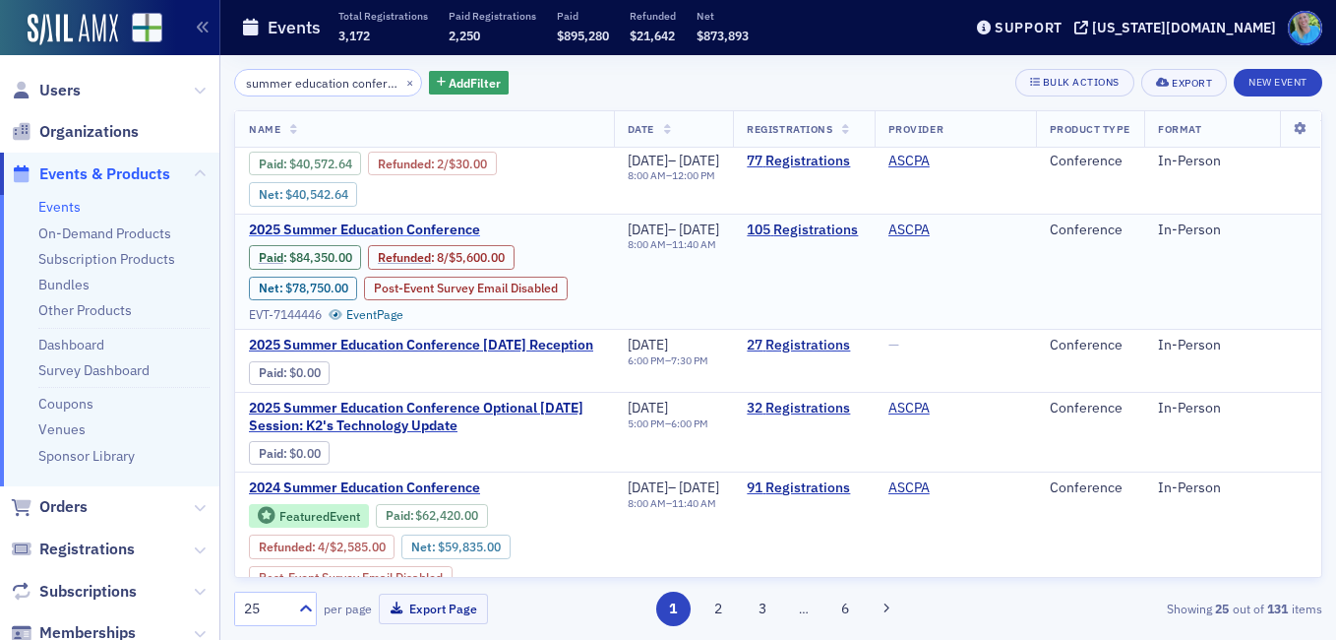
click at [414, 225] on span "2025 Summer Education Conference" at bounding box center [414, 230] width 331 height 18
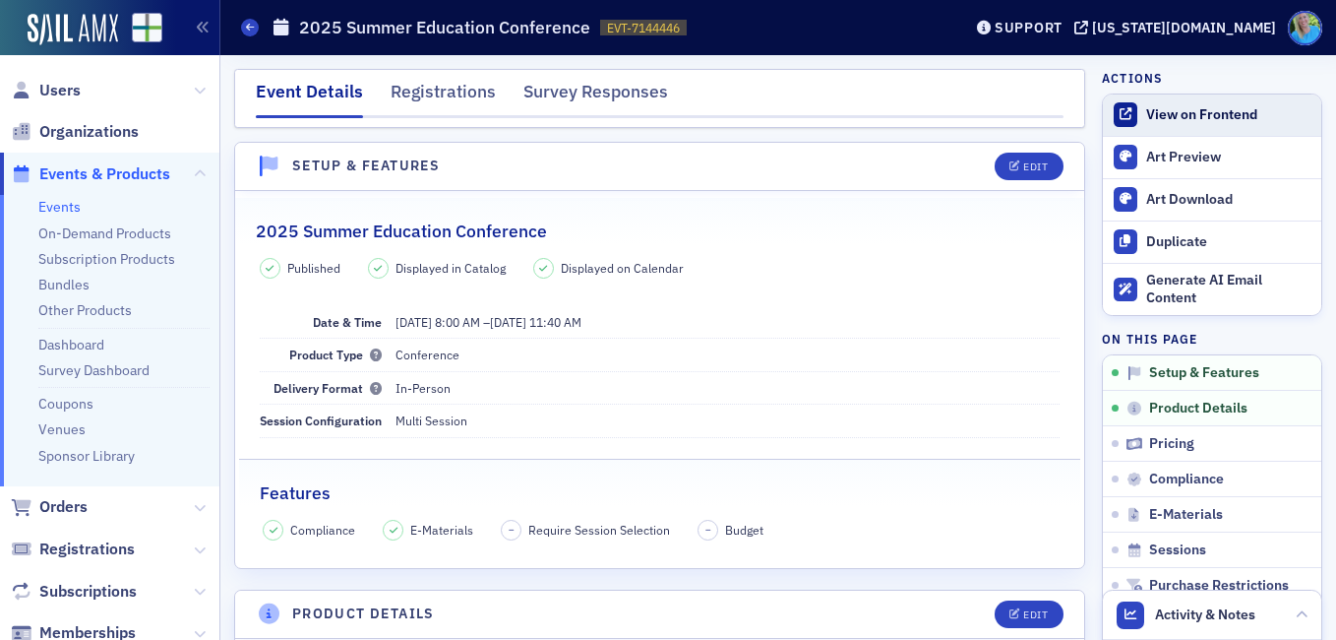
click at [1204, 112] on div "View on Frontend" at bounding box center [1228, 115] width 165 height 18
click at [73, 496] on span "Orders" at bounding box center [63, 507] width 48 height 22
